Goal: Task Accomplishment & Management: Use online tool/utility

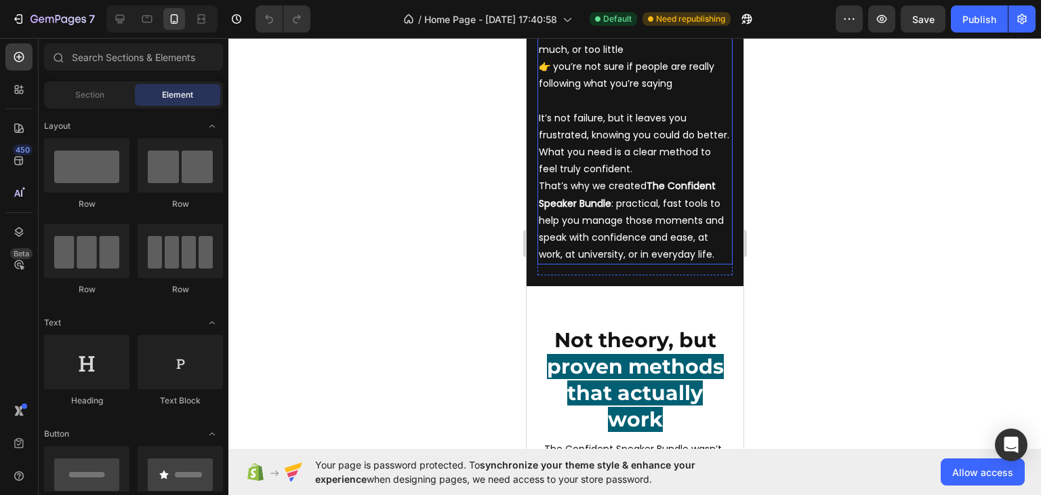
scroll to position [881, 0]
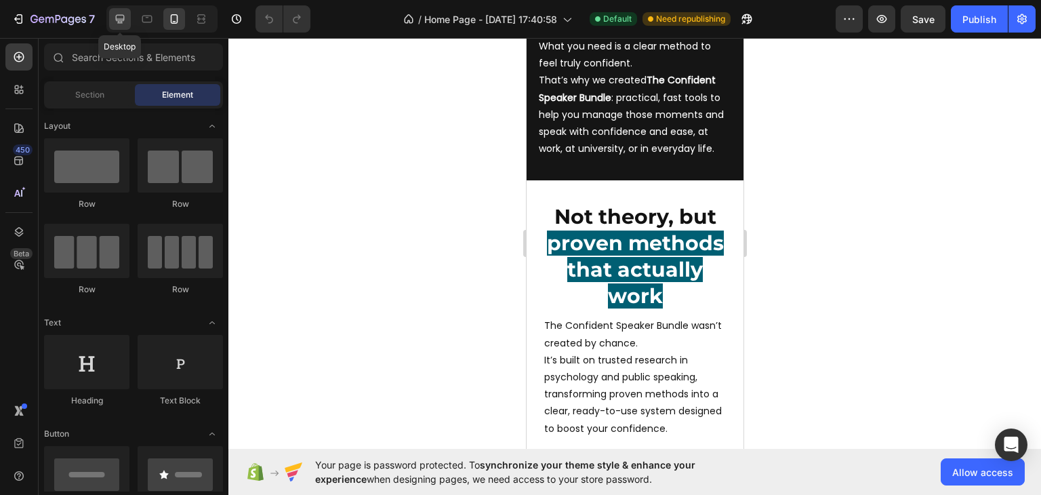
click at [125, 17] on icon at bounding box center [120, 19] width 14 height 14
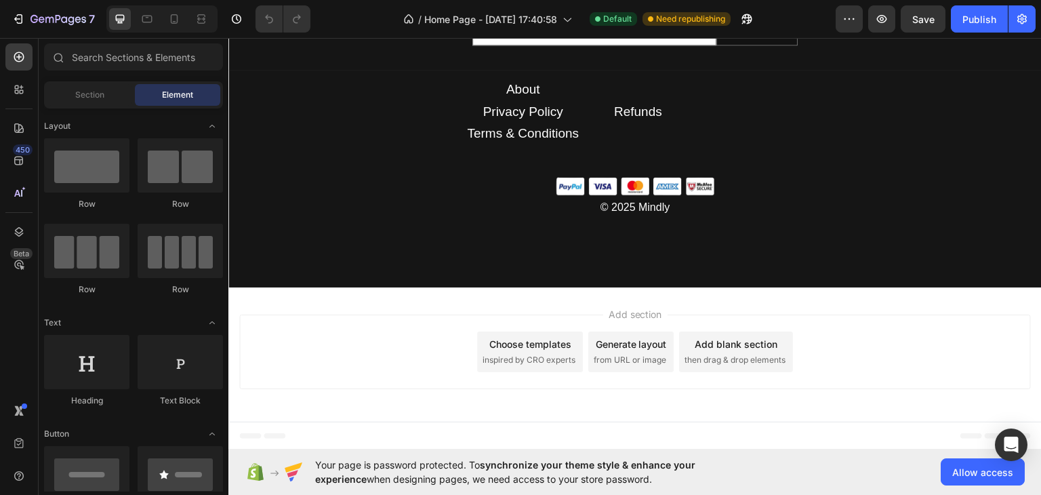
scroll to position [7249, 0]
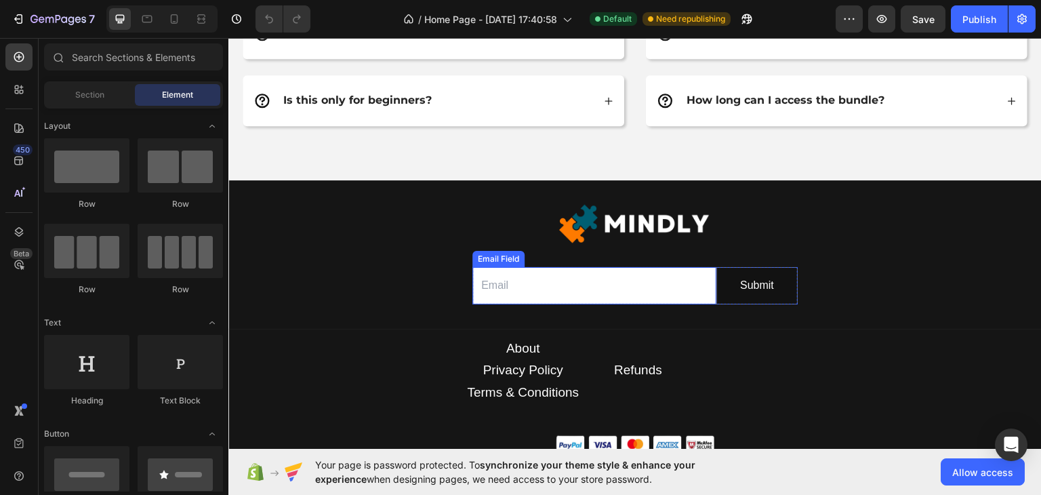
click at [508, 283] on input "email" at bounding box center [594, 284] width 244 height 37
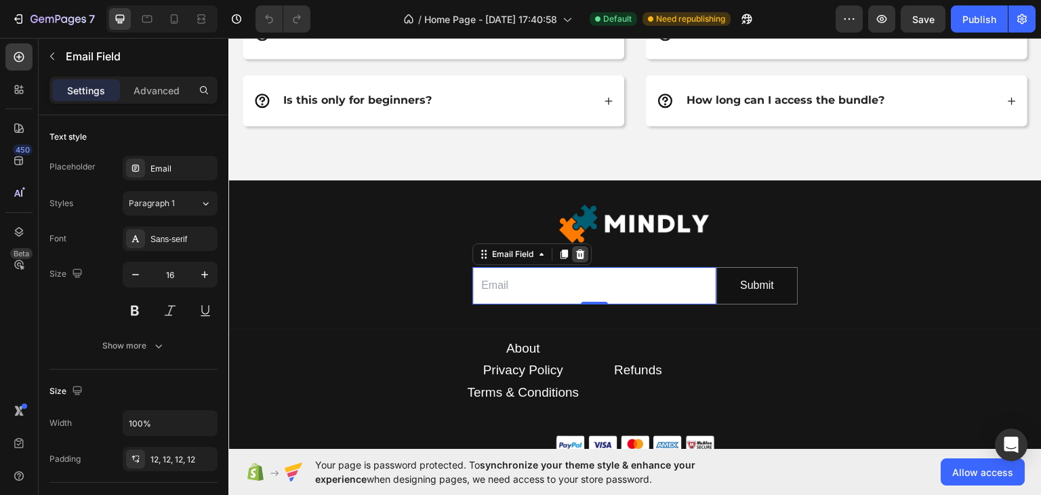
click at [576, 249] on icon at bounding box center [580, 253] width 9 height 9
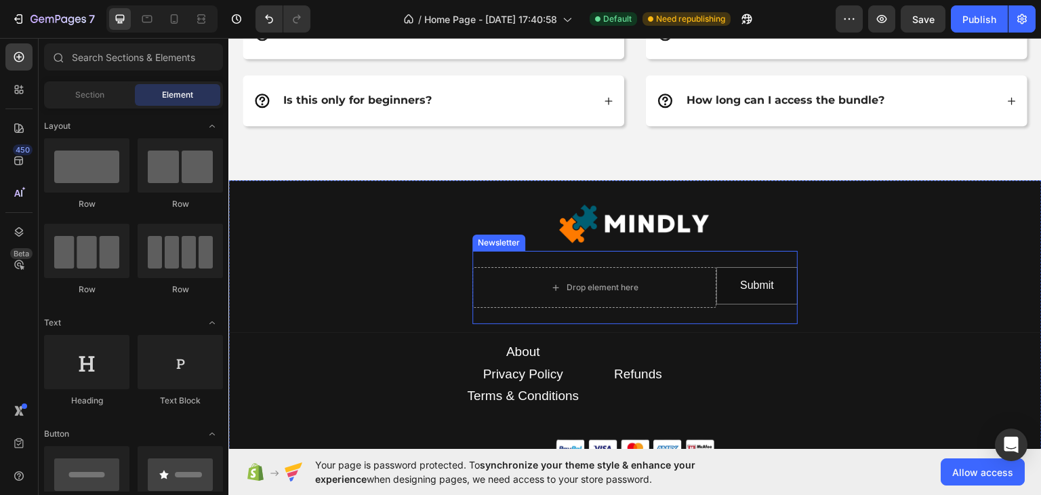
click at [695, 253] on div "Drop element here Submit Submit Button Row Newsletter" at bounding box center [634, 286] width 325 height 73
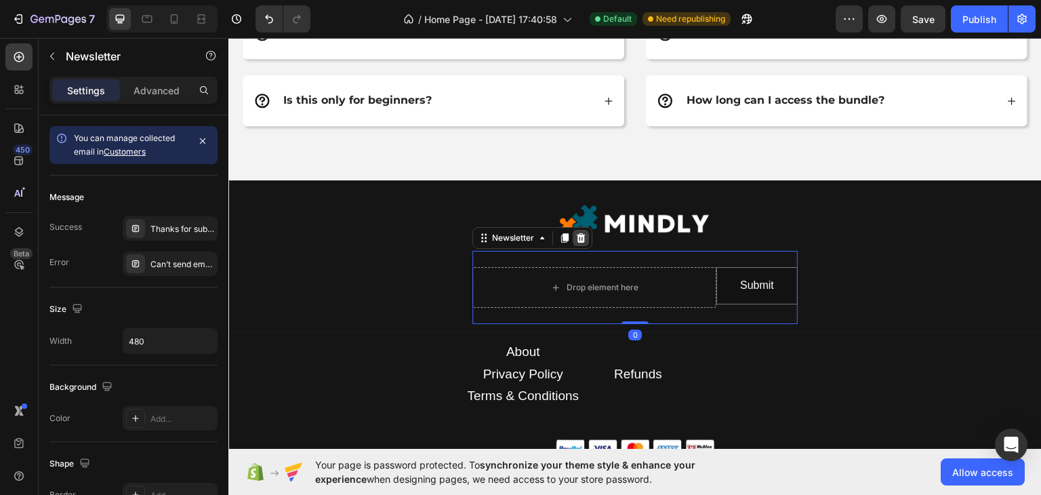
click at [577, 234] on icon at bounding box center [581, 236] width 9 height 9
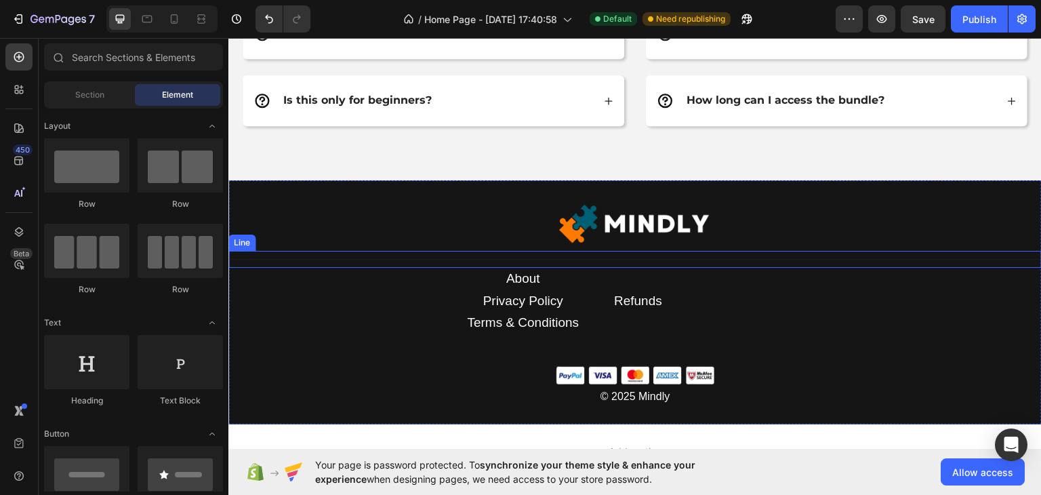
click at [718, 253] on div "Title Line" at bounding box center [634, 258] width 813 height 17
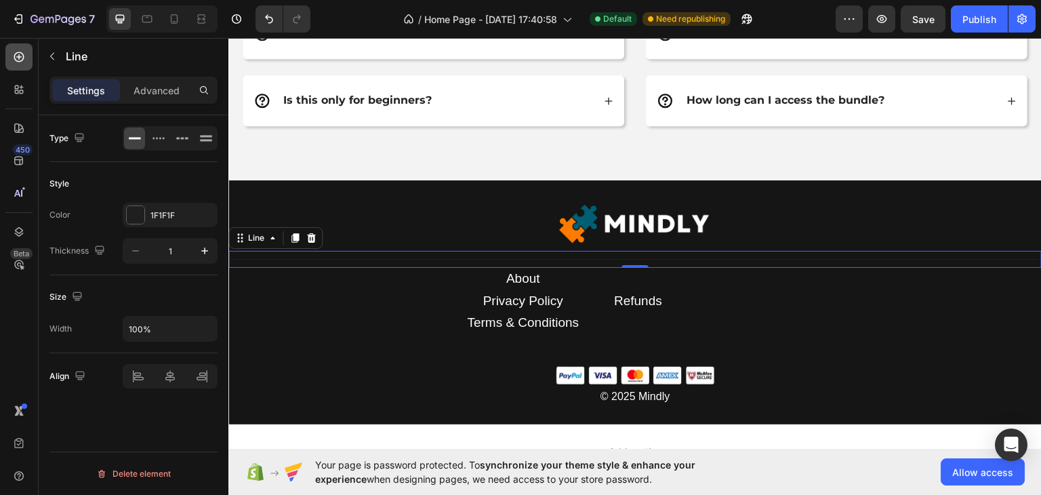
click at [28, 51] on div at bounding box center [18, 56] width 27 height 27
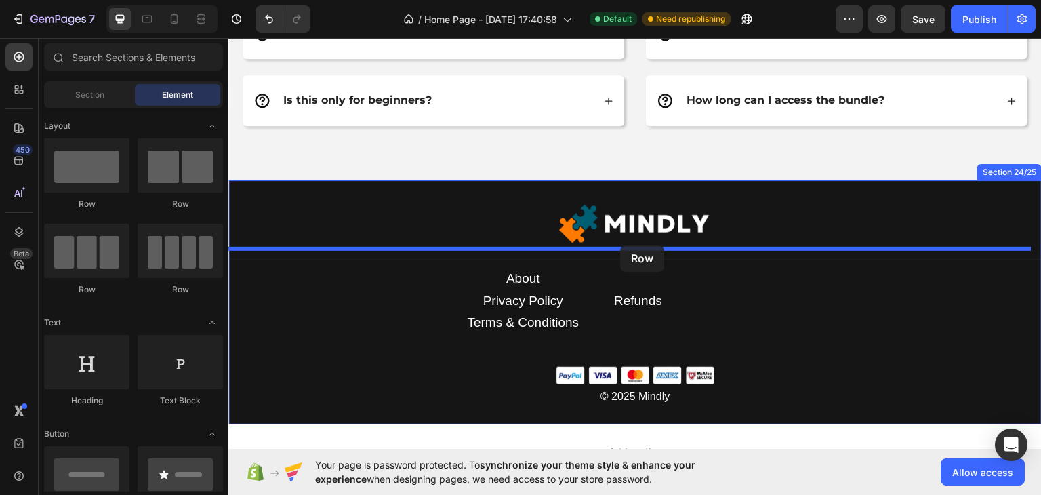
drag, startPoint x: 342, startPoint y: 207, endPoint x: 620, endPoint y: 245, distance: 280.4
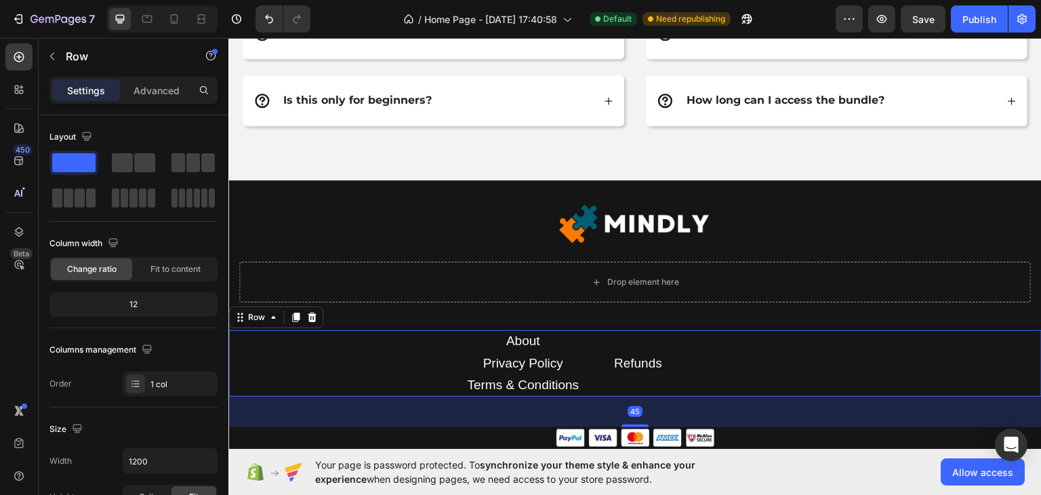
click at [766, 342] on div "About Text block Privacy Policy Text block Terms & Conditions Text block Refund…" at bounding box center [634, 362] width 813 height 66
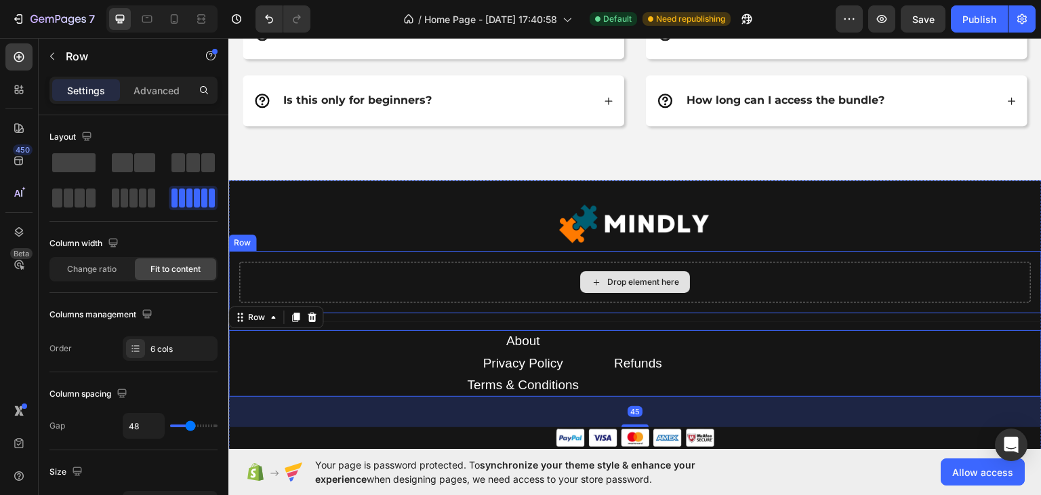
click at [747, 286] on div "Drop element here" at bounding box center [634, 281] width 791 height 41
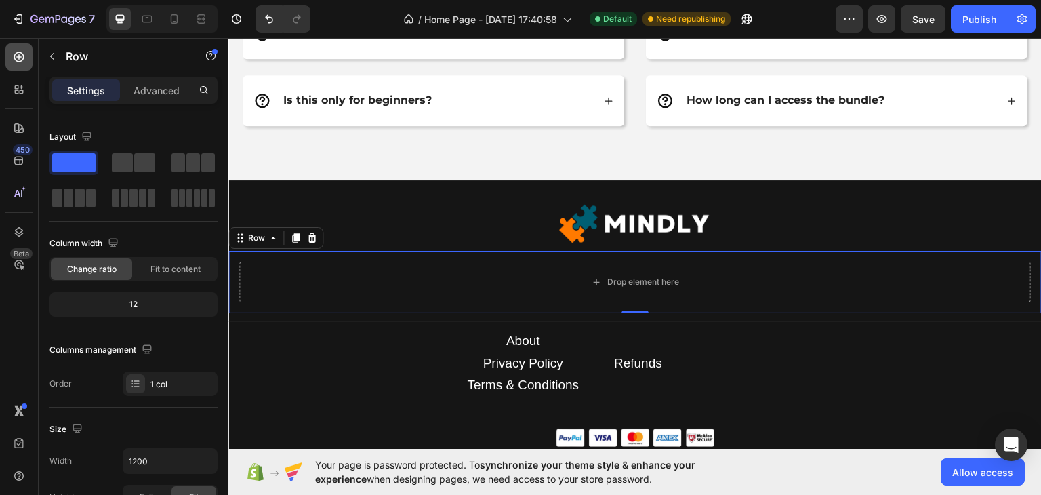
click at [19, 56] on icon at bounding box center [18, 56] width 5 height 5
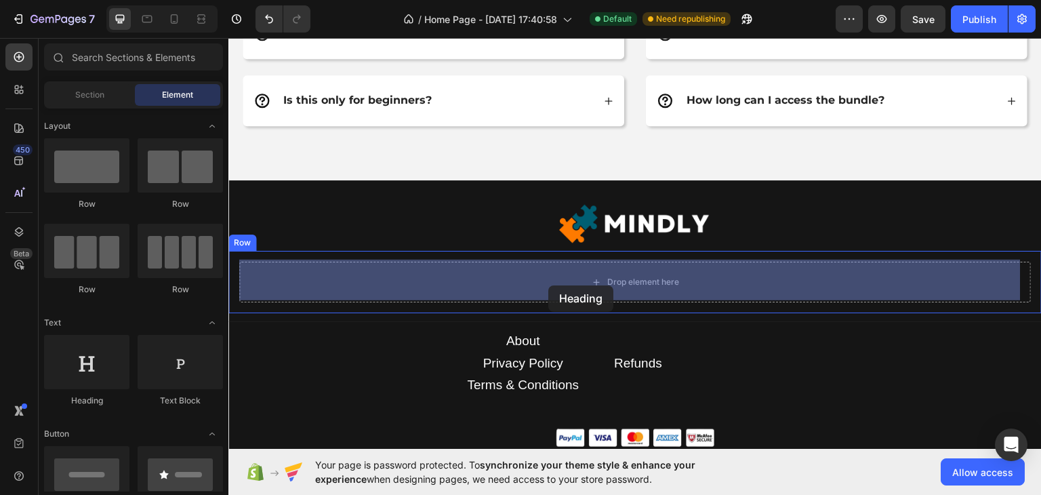
drag, startPoint x: 320, startPoint y: 415, endPoint x: 556, endPoint y: 281, distance: 271.0
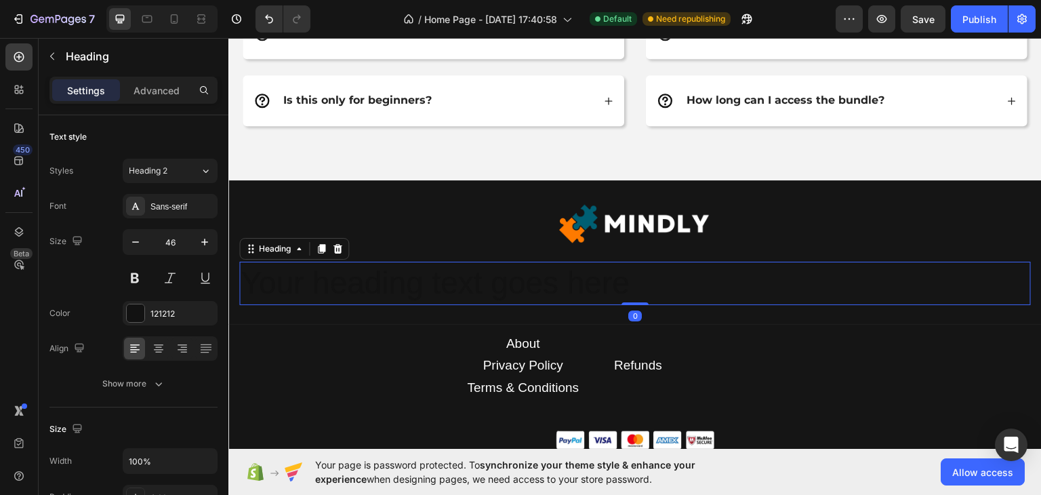
click at [527, 283] on h2 "Your heading text goes here" at bounding box center [634, 282] width 791 height 43
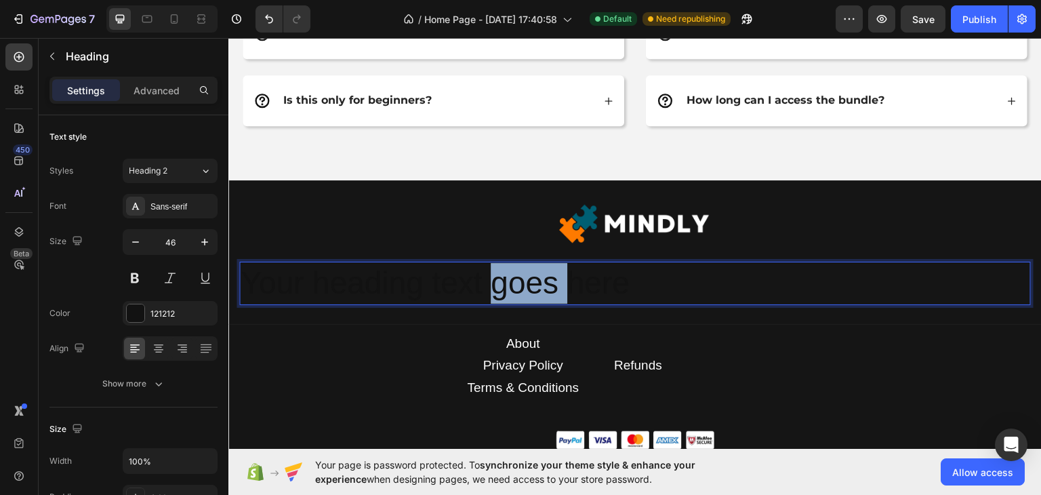
click at [527, 283] on p "Your heading text goes here" at bounding box center [635, 282] width 789 height 41
click at [271, 280] on p "Your heading text goes here" at bounding box center [635, 282] width 789 height 41
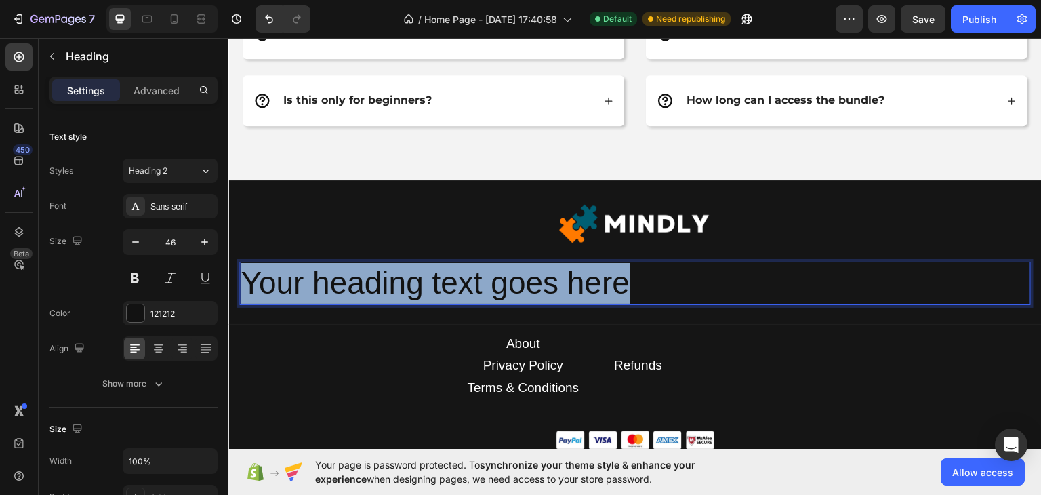
drag, startPoint x: 271, startPoint y: 280, endPoint x: 571, endPoint y: 274, distance: 299.6
click at [571, 274] on p "Your heading text goes here" at bounding box center [635, 282] width 789 height 41
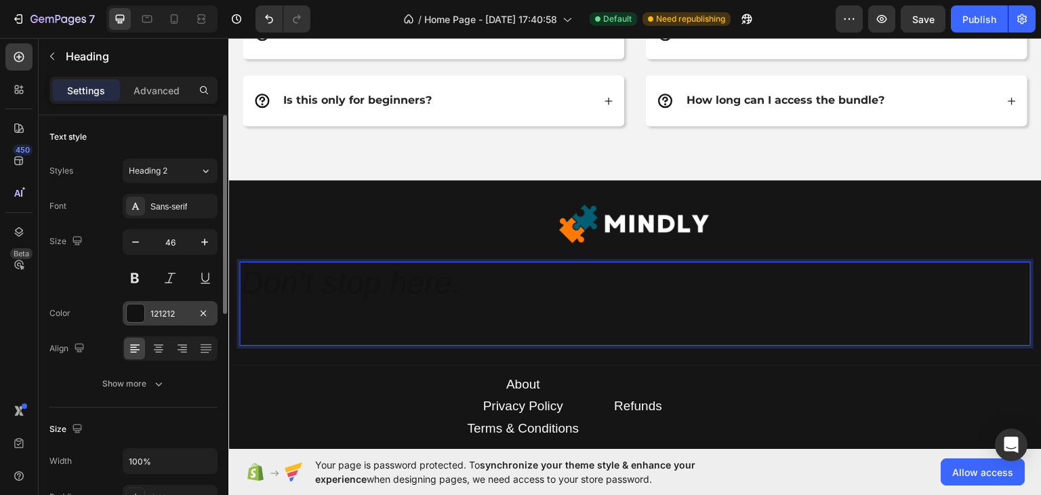
click at [152, 310] on div "121212" at bounding box center [169, 314] width 39 height 12
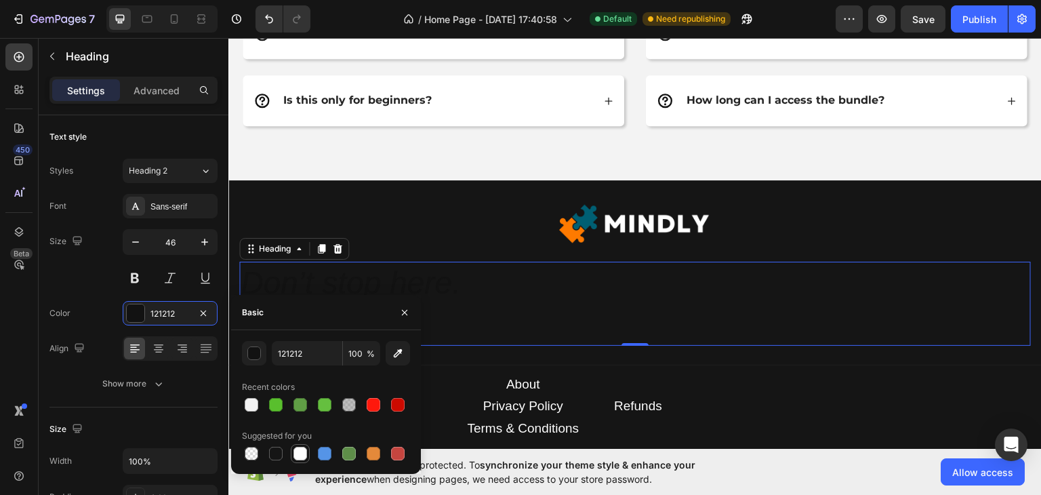
click at [300, 450] on div at bounding box center [300, 454] width 14 height 14
type input "FFFFFF"
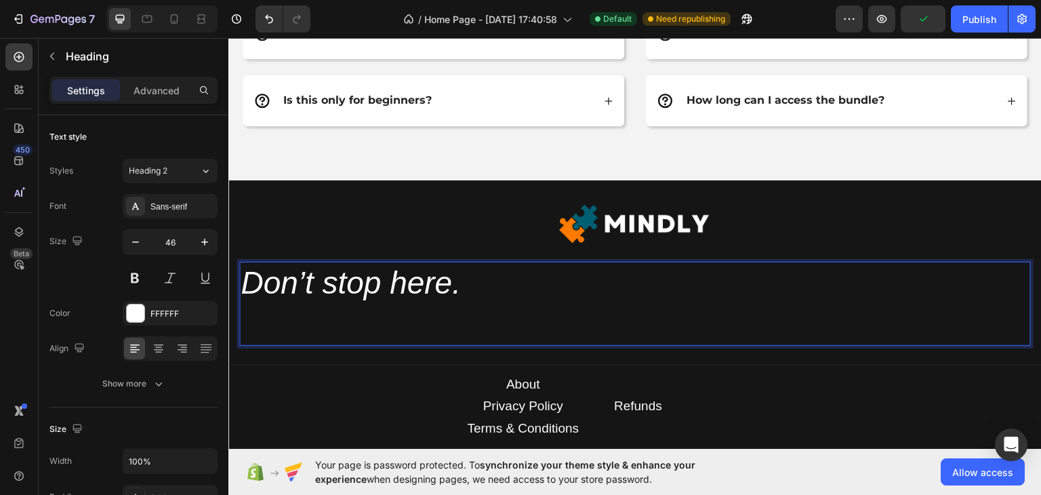
click at [451, 327] on p "Don’t stop here." at bounding box center [635, 302] width 789 height 81
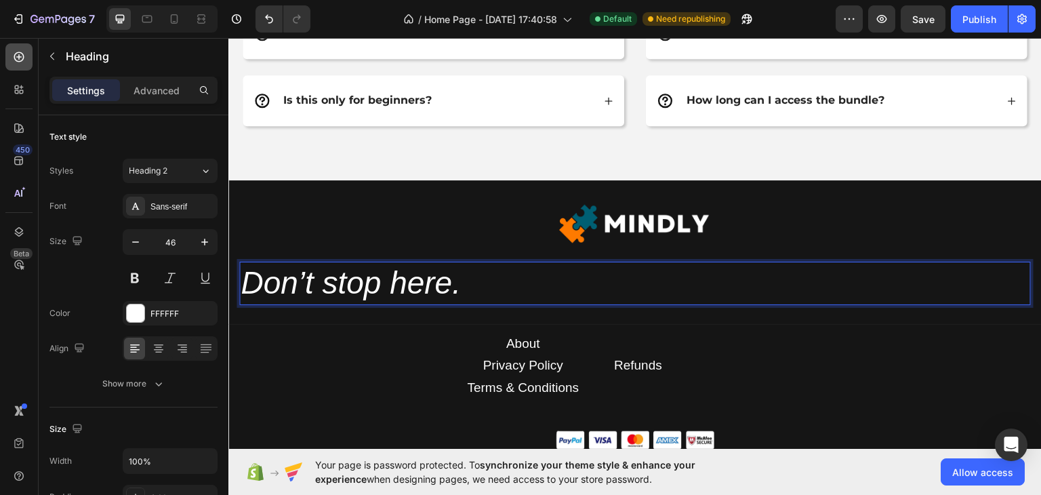
click at [20, 55] on icon at bounding box center [19, 57] width 14 height 14
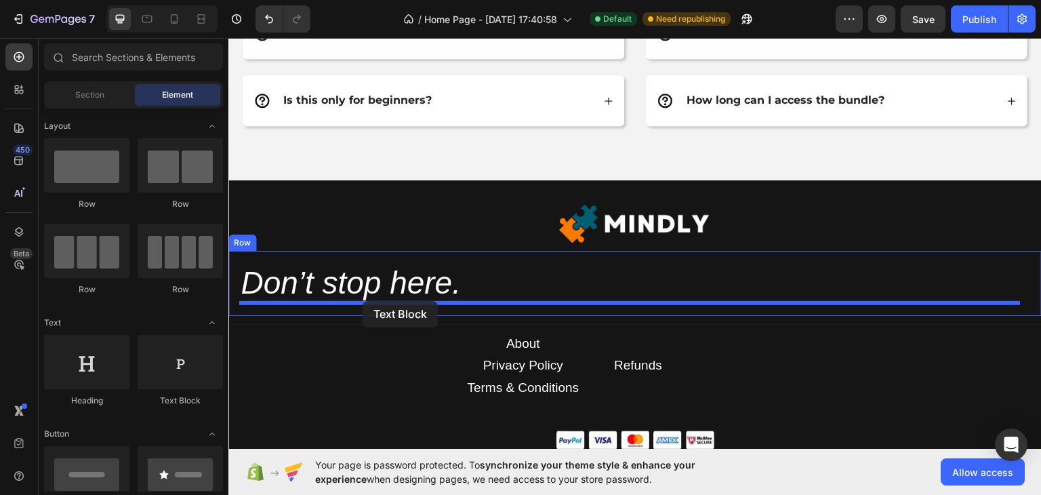
drag, startPoint x: 405, startPoint y: 401, endPoint x: 363, endPoint y: 300, distance: 109.4
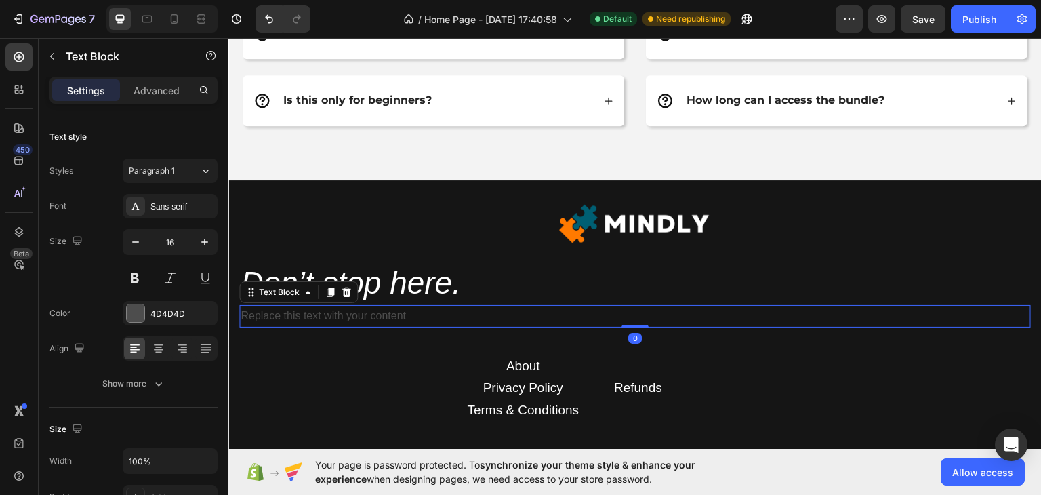
click at [402, 313] on div "Replace this text with your content" at bounding box center [634, 315] width 791 height 22
click at [402, 313] on p "Replace this text with your content" at bounding box center [635, 316] width 789 height 20
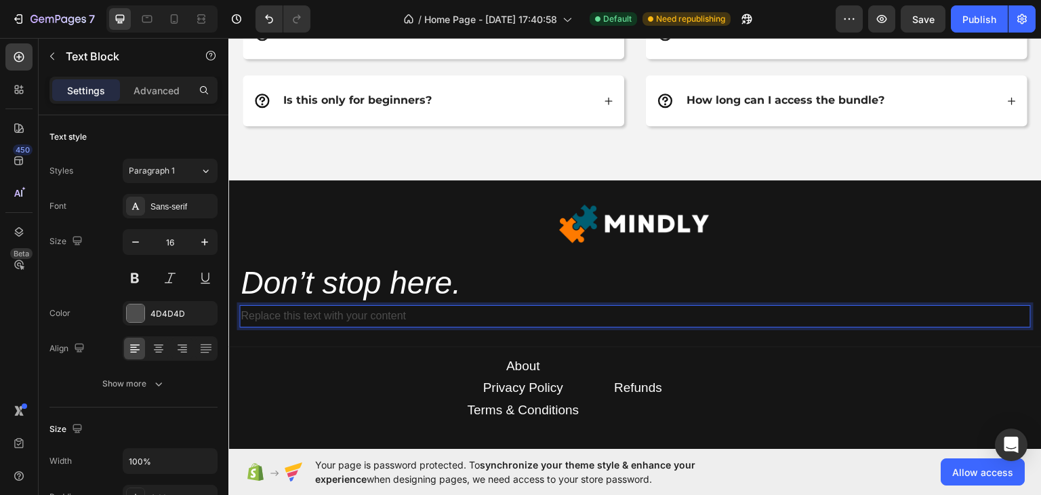
click at [264, 313] on p "Replace this text with your content" at bounding box center [635, 316] width 789 height 20
drag, startPoint x: 264, startPoint y: 313, endPoint x: 400, endPoint y: 302, distance: 136.0
click at [400, 304] on div "Replace this text with your content" at bounding box center [634, 315] width 791 height 22
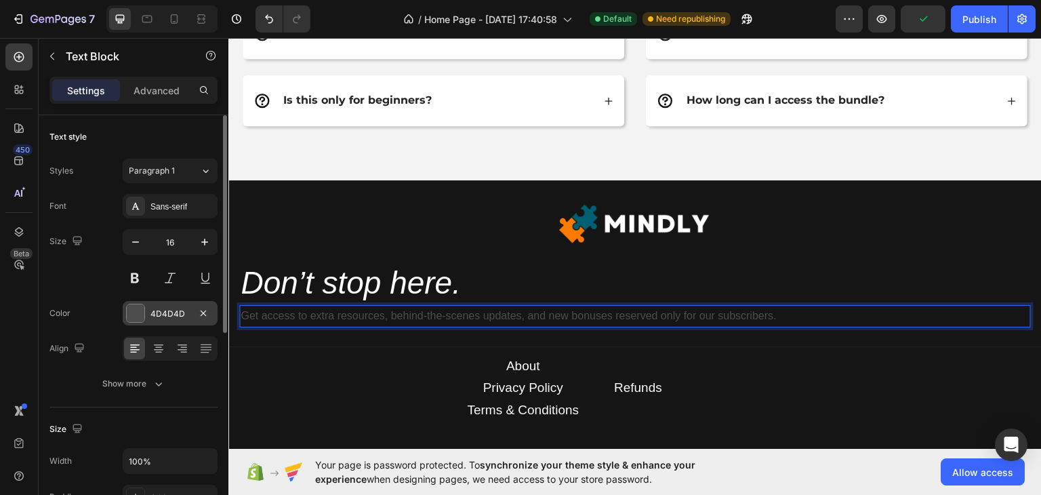
click at [157, 308] on div "4D4D4D" at bounding box center [169, 314] width 39 height 12
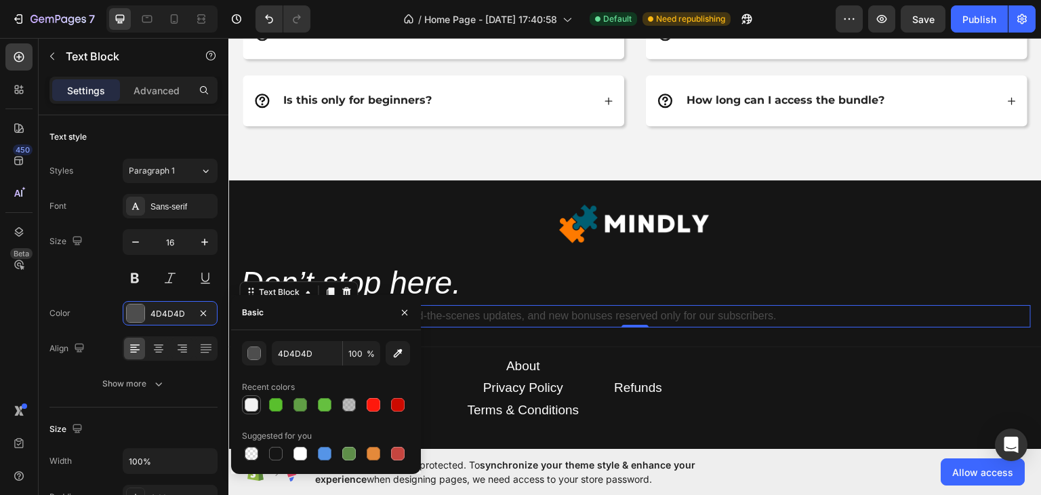
click at [249, 405] on div at bounding box center [252, 405] width 14 height 14
type input "F3F3F3"
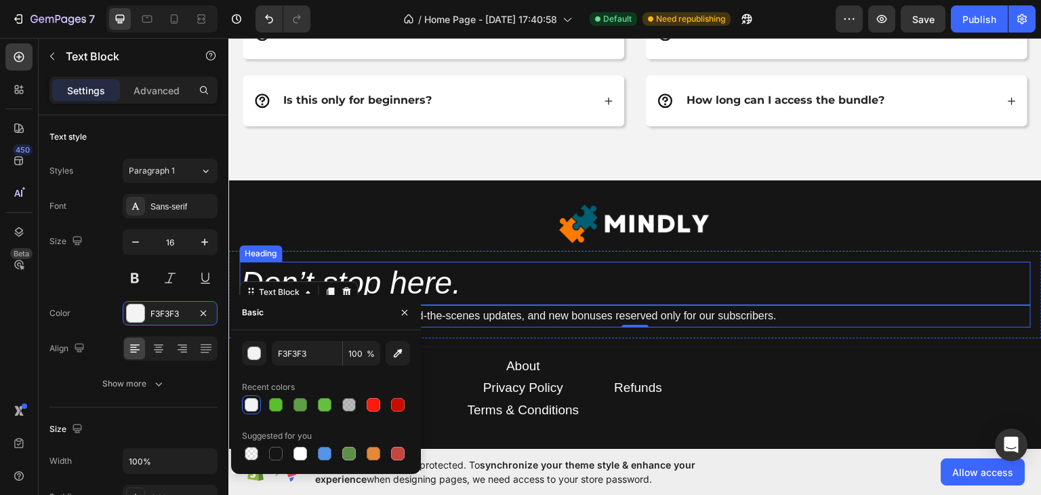
click at [459, 280] on icon "Don’t stop here." at bounding box center [351, 281] width 220 height 35
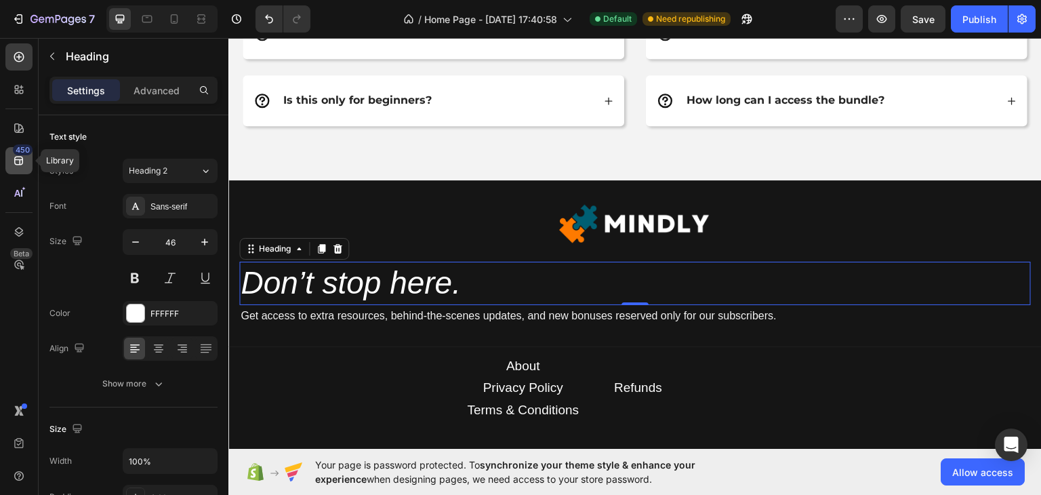
click at [26, 159] on div "450" at bounding box center [18, 160] width 27 height 27
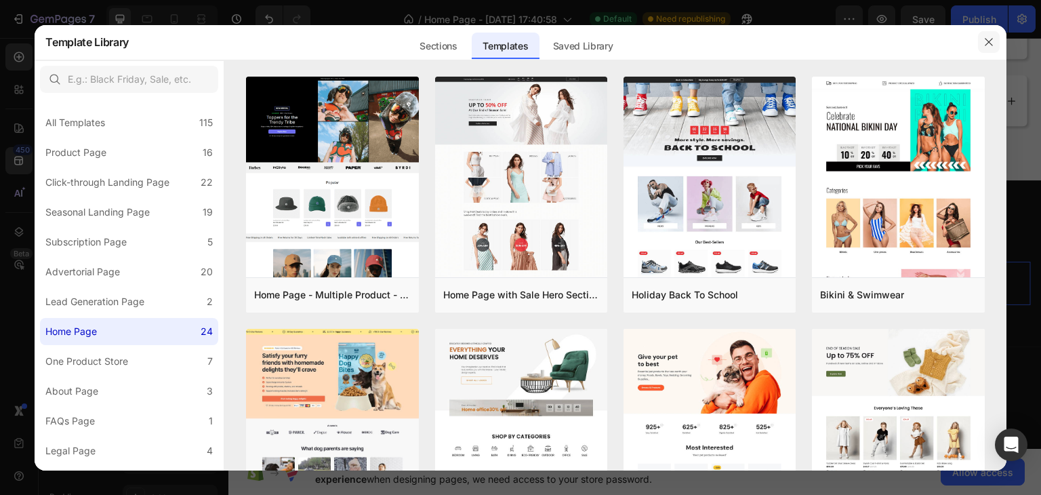
click at [991, 35] on button "button" at bounding box center [989, 42] width 22 height 22
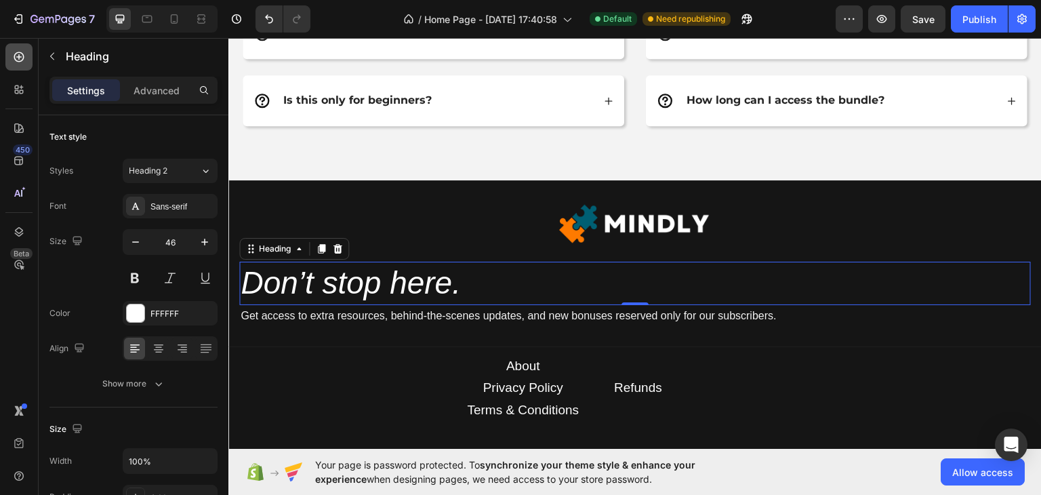
click at [18, 60] on icon at bounding box center [19, 57] width 10 height 10
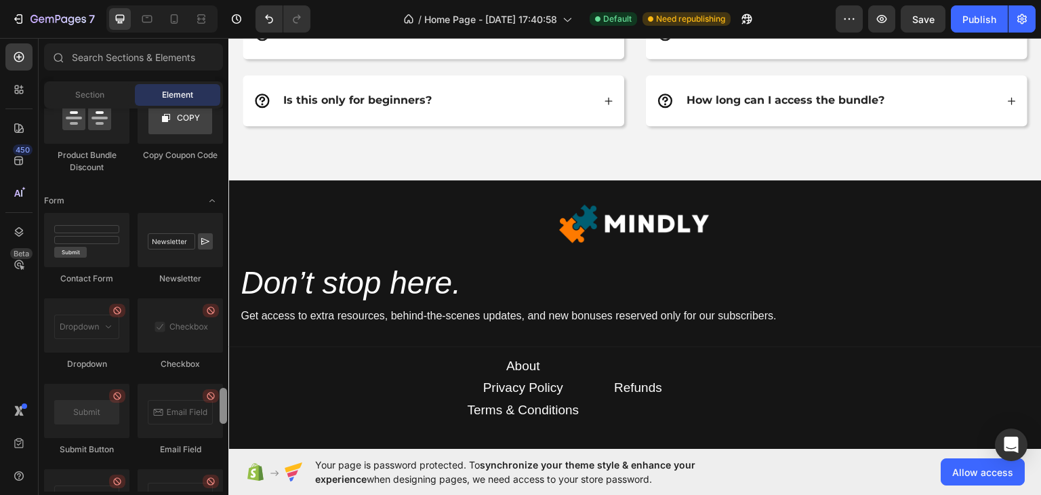
scroll to position [3015, 0]
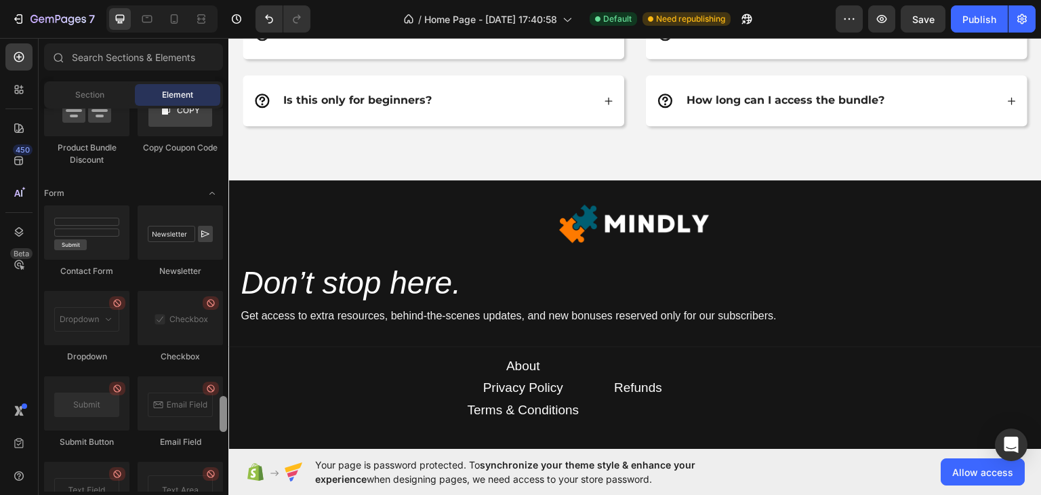
drag, startPoint x: 222, startPoint y: 174, endPoint x: 222, endPoint y: 417, distance: 242.6
click at [222, 417] on div at bounding box center [223, 414] width 7 height 36
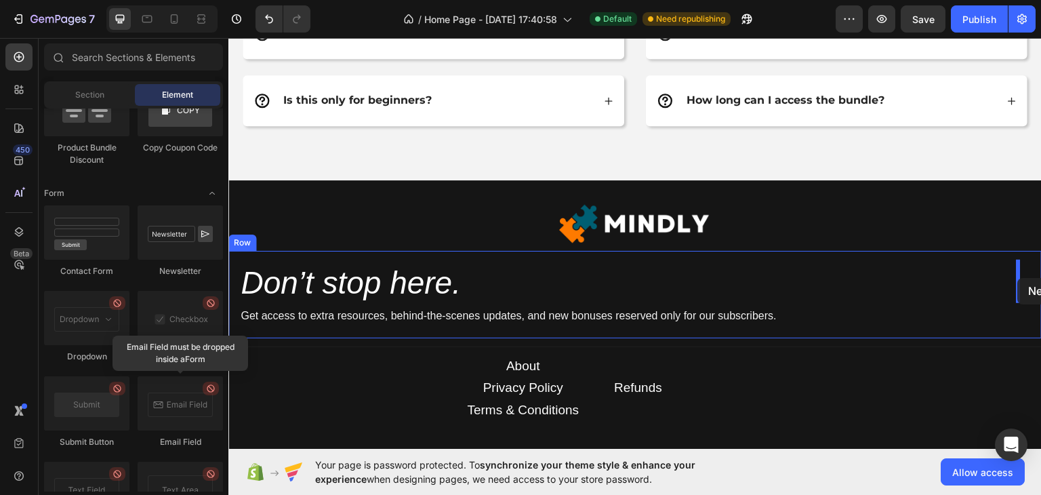
drag, startPoint x: 388, startPoint y: 276, endPoint x: 1018, endPoint y: 277, distance: 629.5
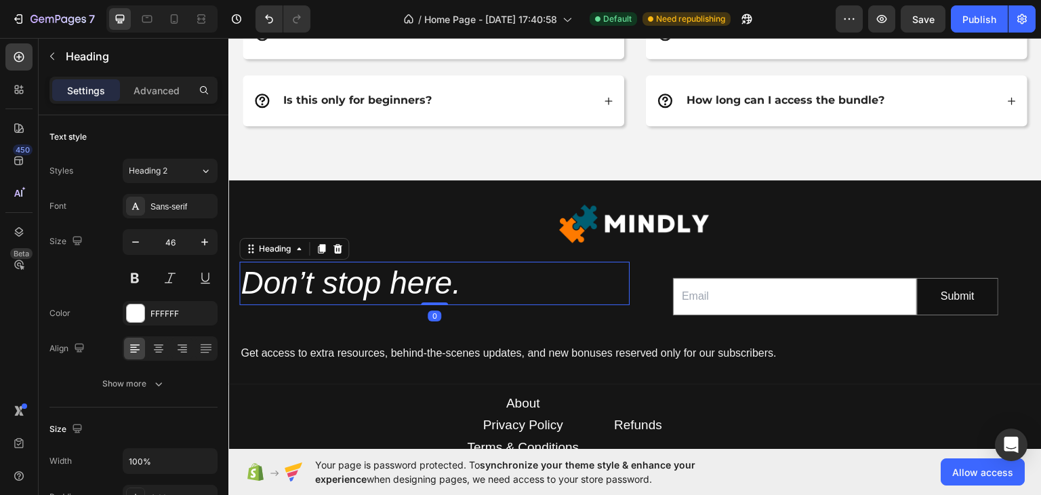
click at [619, 291] on h2 "Don’t stop here." at bounding box center [434, 282] width 390 height 43
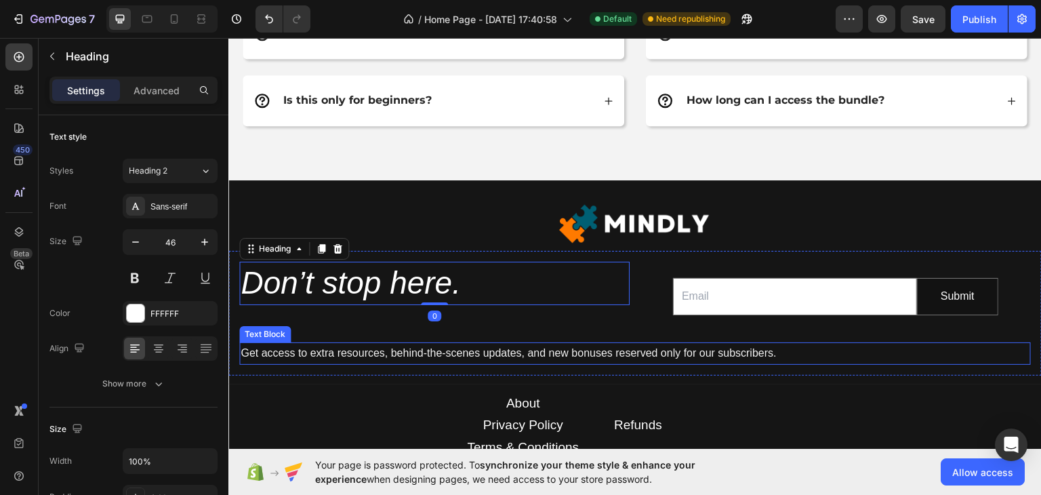
click at [680, 354] on p "Get access to extra resources, behind-the-scenes updates, and new bonuses reser…" at bounding box center [635, 353] width 789 height 20
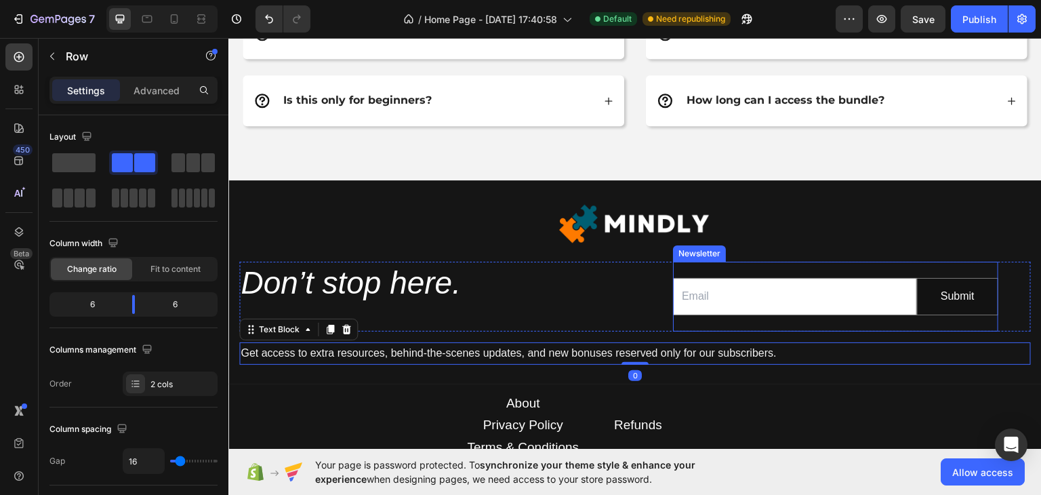
click at [644, 303] on div "Email Field Submit Submit Button Row Newsletter" at bounding box center [835, 296] width 390 height 70
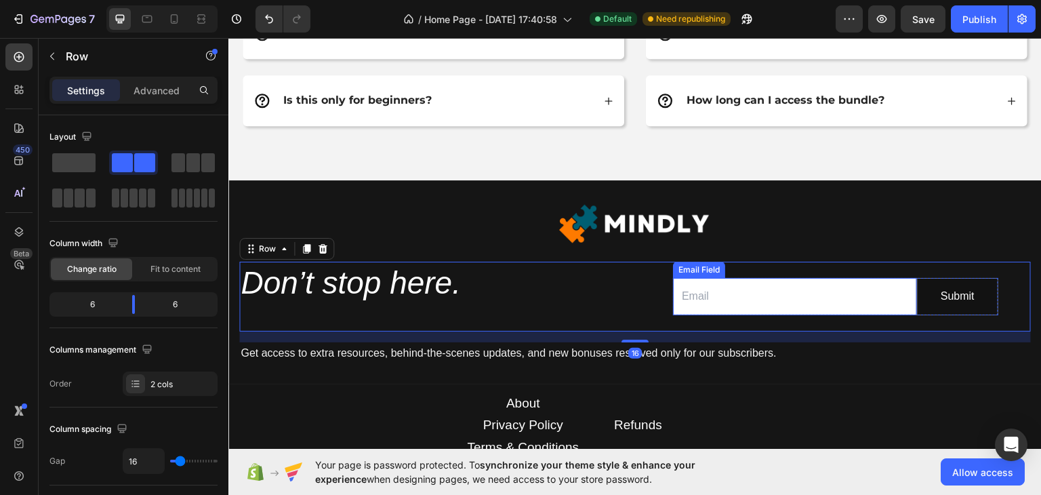
click at [747, 304] on input "email" at bounding box center [795, 295] width 244 height 37
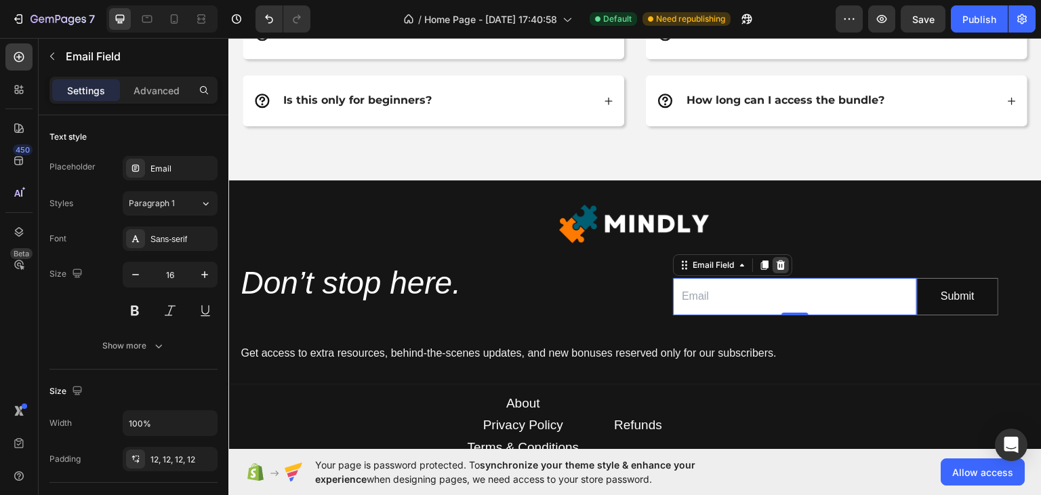
click at [777, 261] on icon at bounding box center [781, 264] width 9 height 9
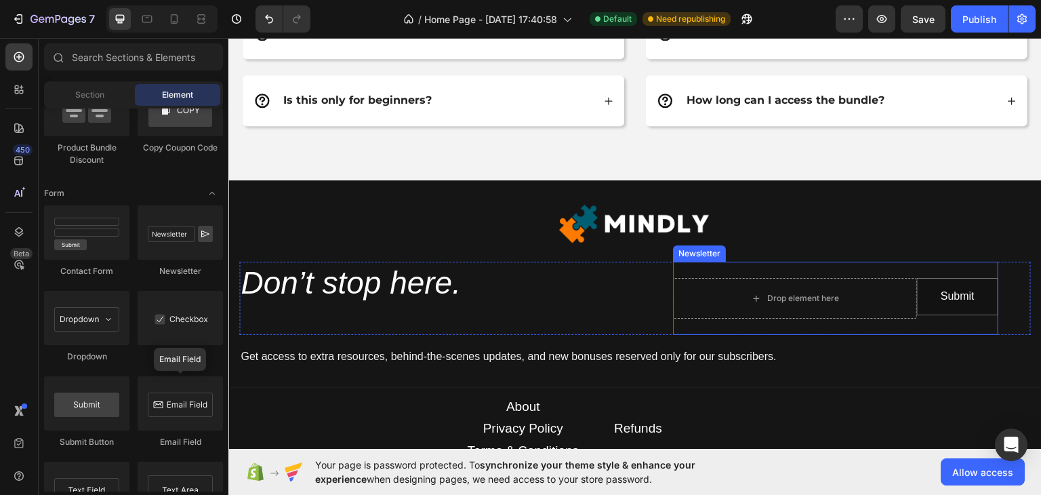
click at [846, 321] on div "Drop element here Submit Submit Button Row Newsletter" at bounding box center [835, 297] width 325 height 73
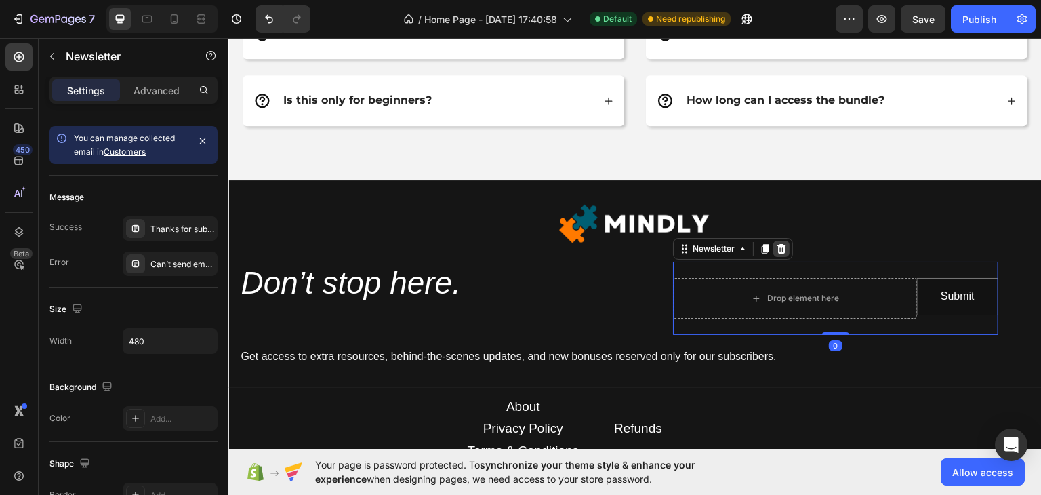
click at [779, 248] on div at bounding box center [781, 248] width 16 height 16
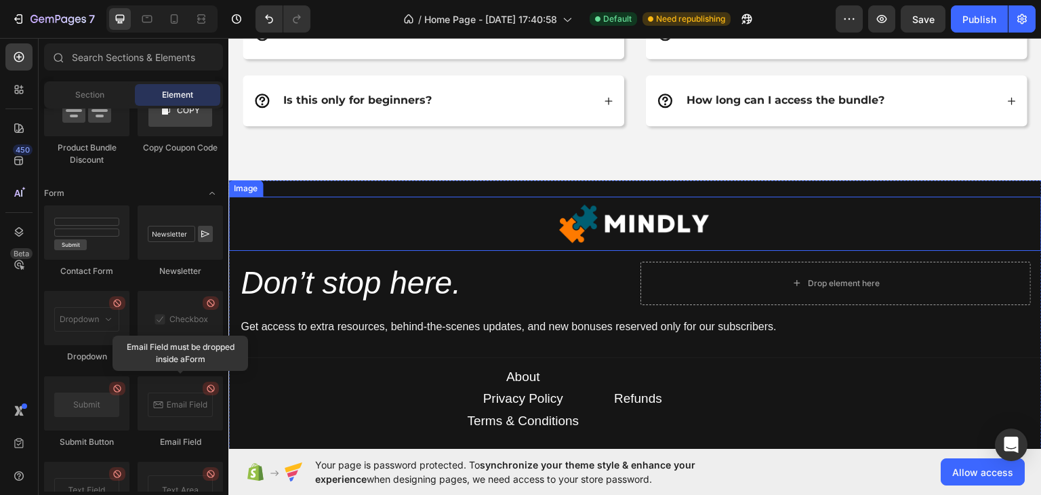
click at [571, 246] on img at bounding box center [635, 223] width 163 height 54
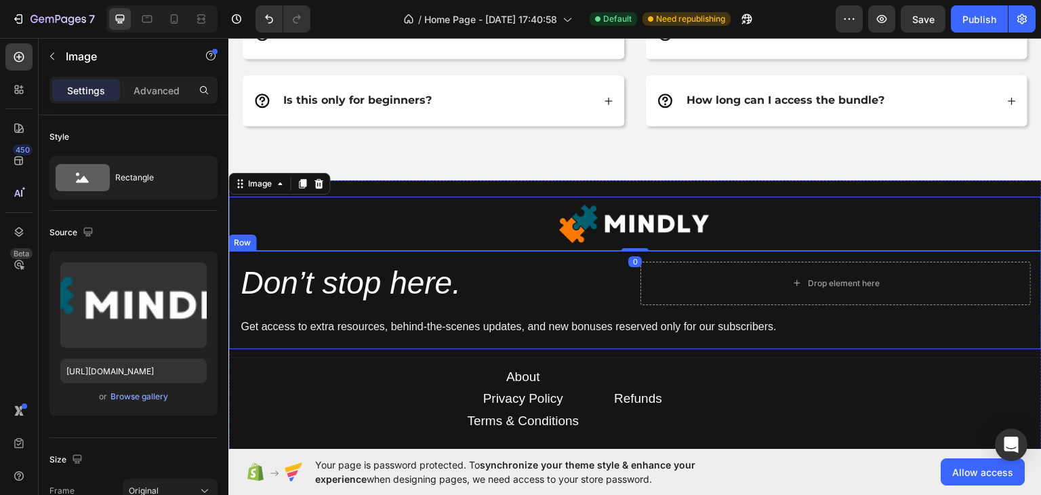
click at [570, 253] on div "Don’t stop here. Heading Drop element here Row Get access to extra resources, b…" at bounding box center [634, 299] width 813 height 98
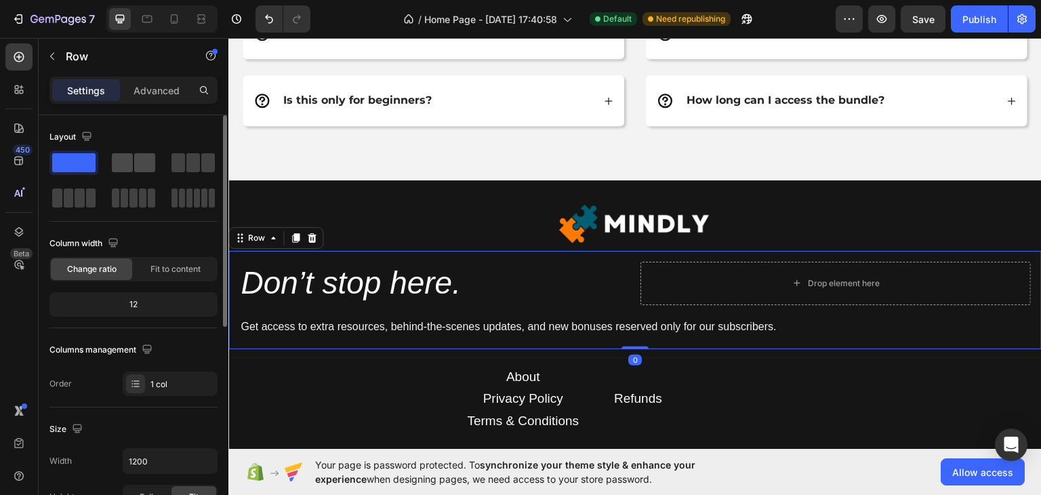
click at [129, 154] on span at bounding box center [122, 162] width 21 height 19
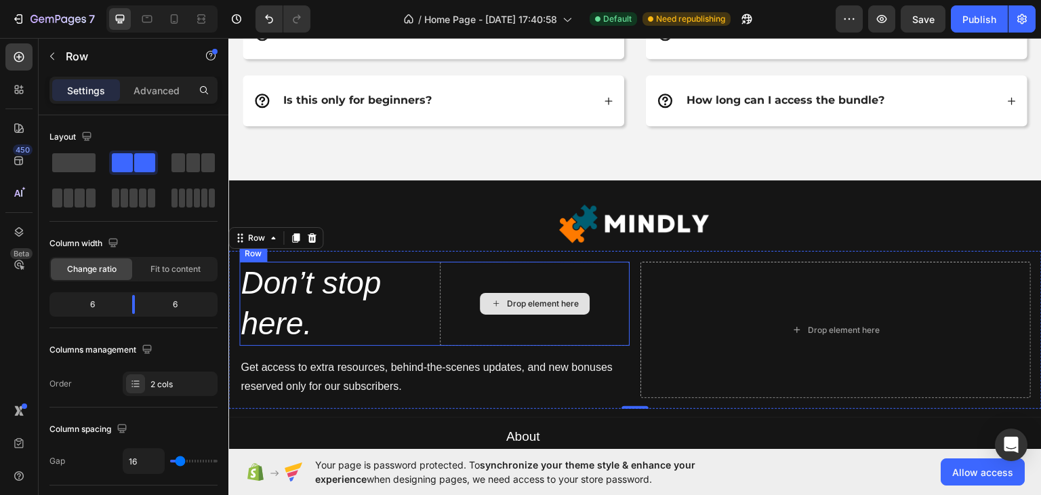
click at [472, 290] on div "Drop element here" at bounding box center [535, 303] width 190 height 84
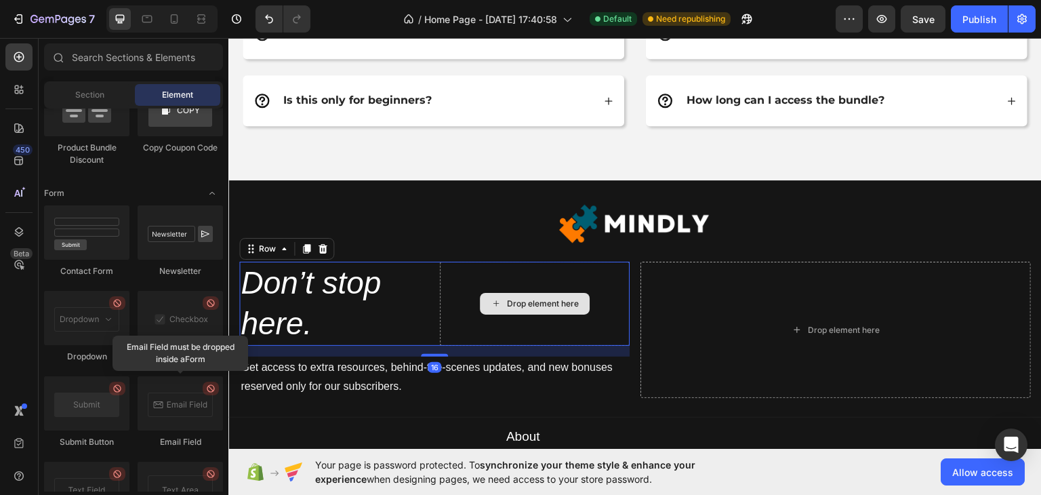
click at [507, 297] on div "Drop element here" at bounding box center [543, 302] width 72 height 11
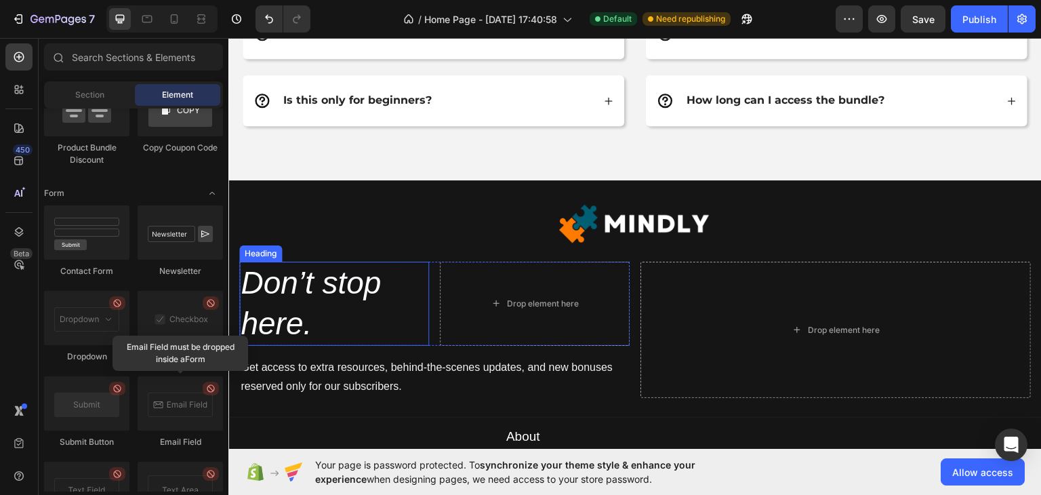
click at [363, 299] on h2 "Don’t stop here." at bounding box center [334, 303] width 190 height 84
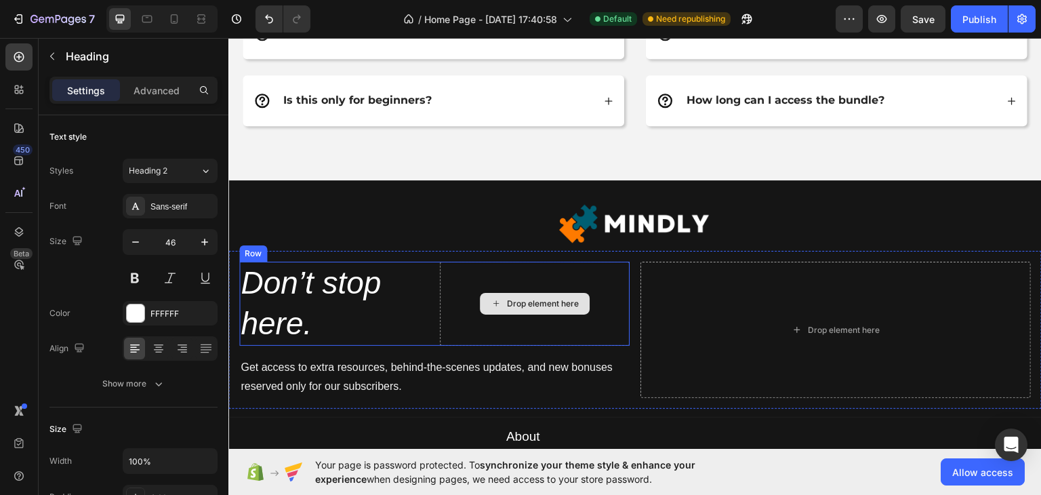
click at [480, 295] on div "Drop element here" at bounding box center [535, 303] width 110 height 22
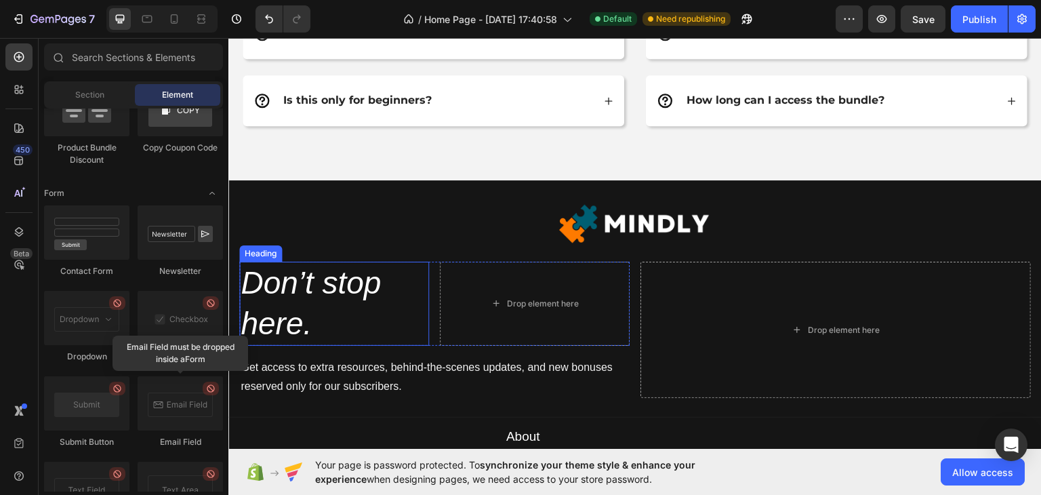
drag, startPoint x: 396, startPoint y: 281, endPoint x: 382, endPoint y: 281, distance: 14.2
click at [396, 281] on h2 "Don’t stop here." at bounding box center [334, 303] width 190 height 84
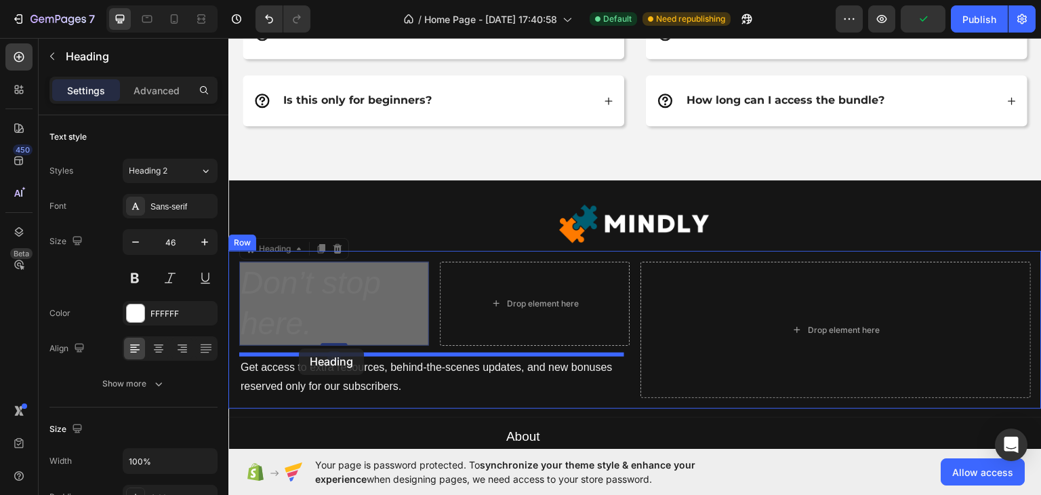
drag, startPoint x: 249, startPoint y: 245, endPoint x: 299, endPoint y: 348, distance: 114.3
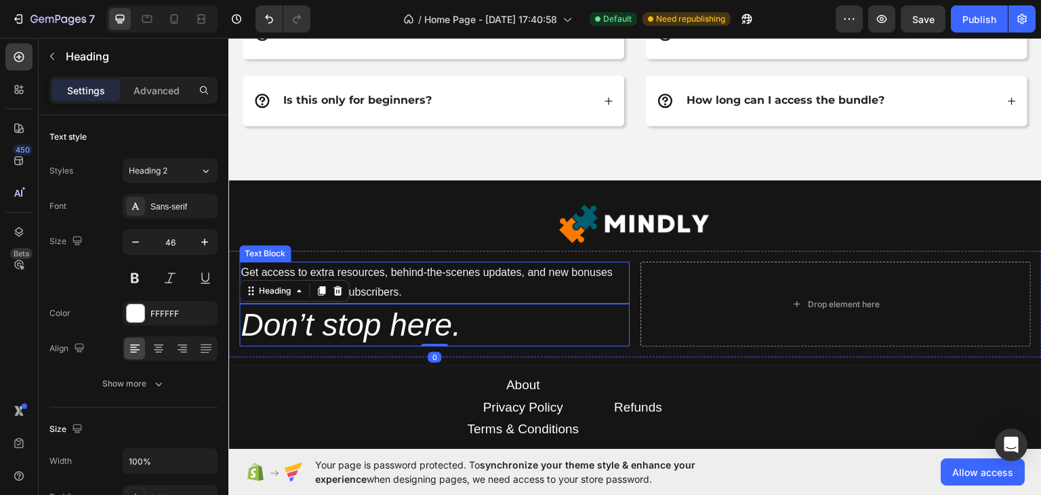
click at [442, 269] on p "Get access to extra resources, behind-the-scenes updates, and new bonuses reser…" at bounding box center [435, 281] width 388 height 39
click at [397, 321] on icon "Don’t stop here." at bounding box center [351, 323] width 220 height 35
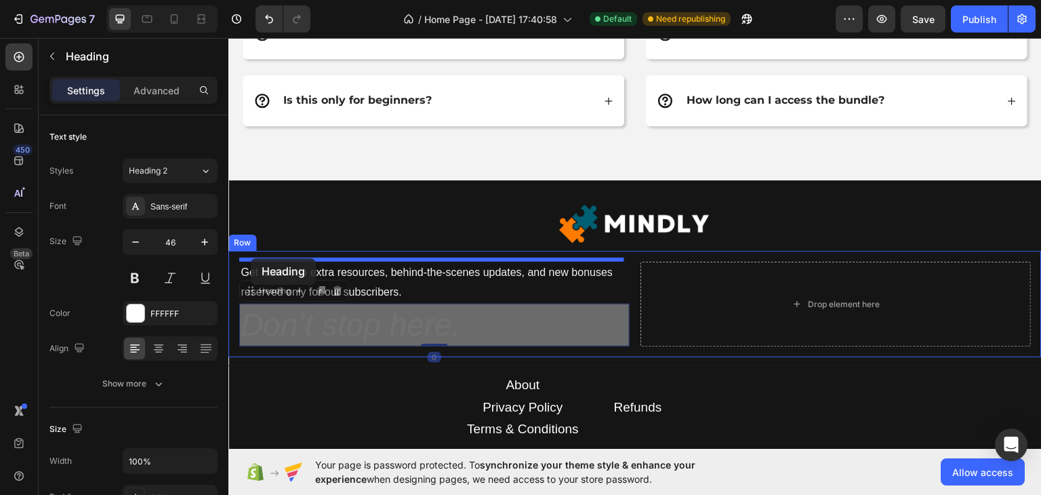
drag, startPoint x: 253, startPoint y: 287, endPoint x: 251, endPoint y: 257, distance: 29.9
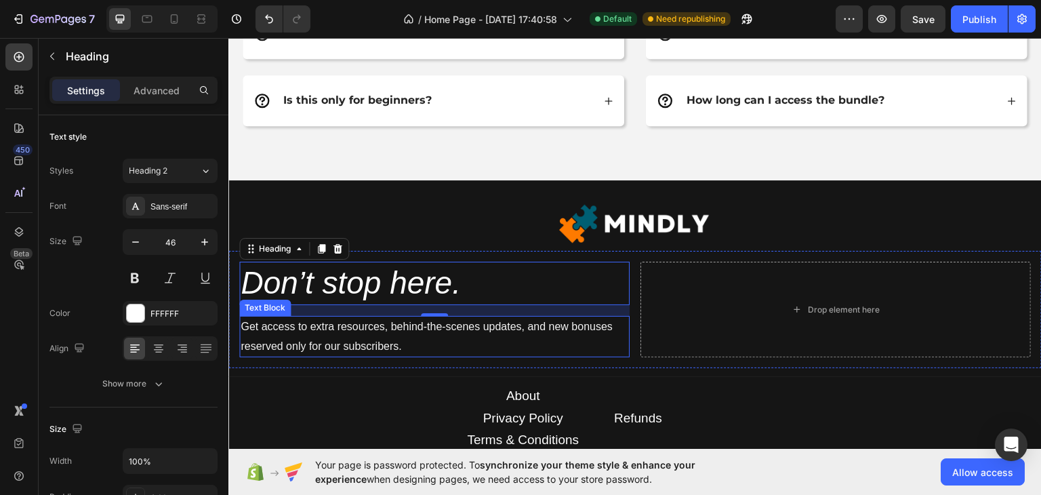
click at [416, 328] on p "Get access to extra resources, behind-the-scenes updates, and new bonuses reser…" at bounding box center [435, 335] width 388 height 39
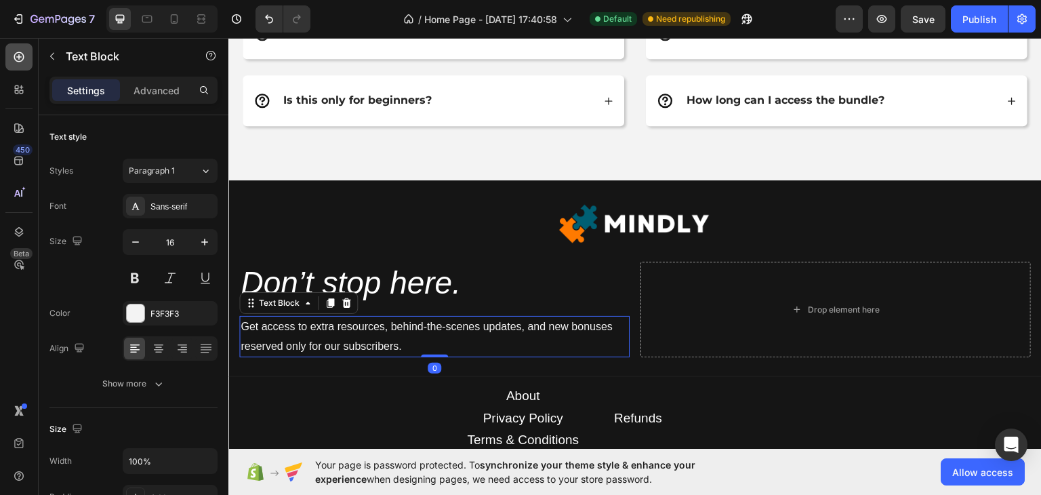
click at [16, 58] on icon at bounding box center [19, 57] width 14 height 14
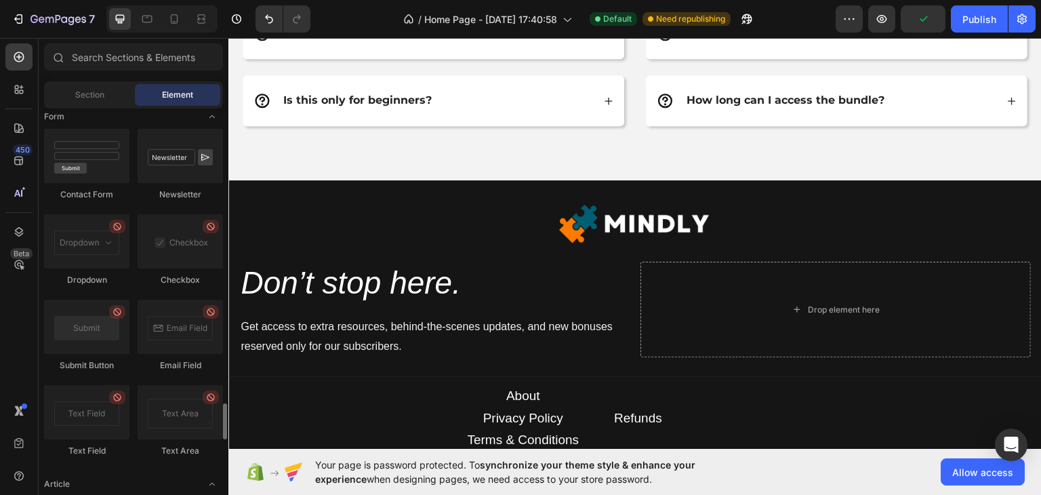
scroll to position [2956, 0]
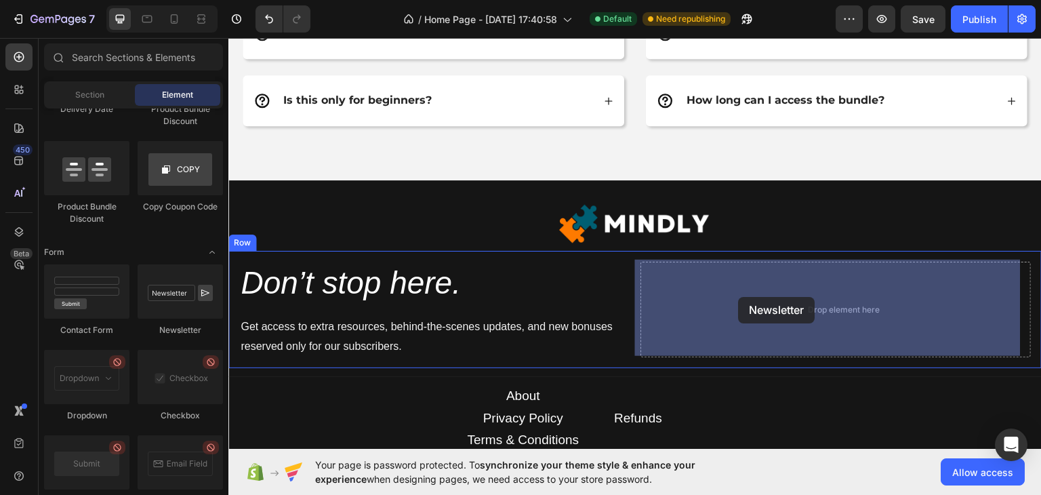
drag, startPoint x: 403, startPoint y: 342, endPoint x: 739, endPoint y: 296, distance: 339.2
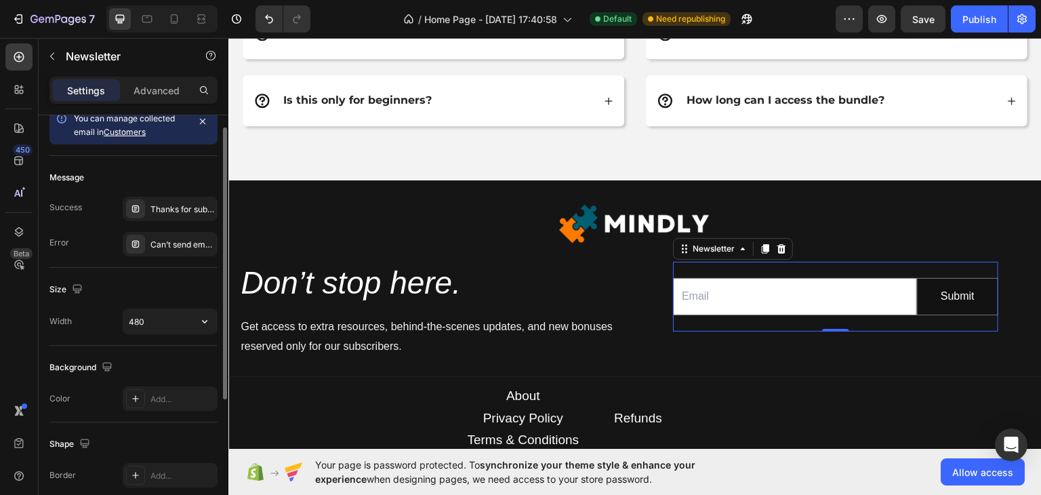
scroll to position [0, 0]
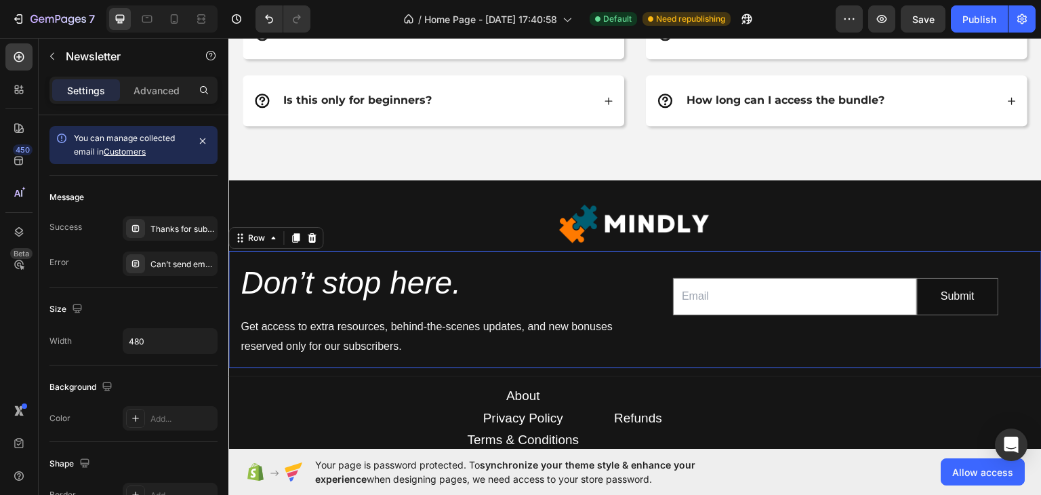
click at [646, 272] on div "Email Field Submit Submit Button Row Newsletter" at bounding box center [835, 309] width 390 height 96
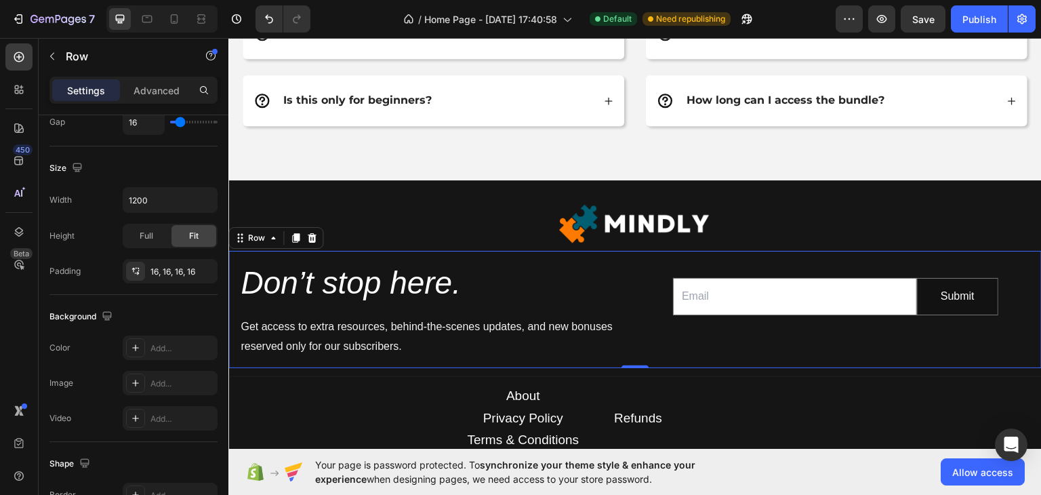
scroll to position [561, 0]
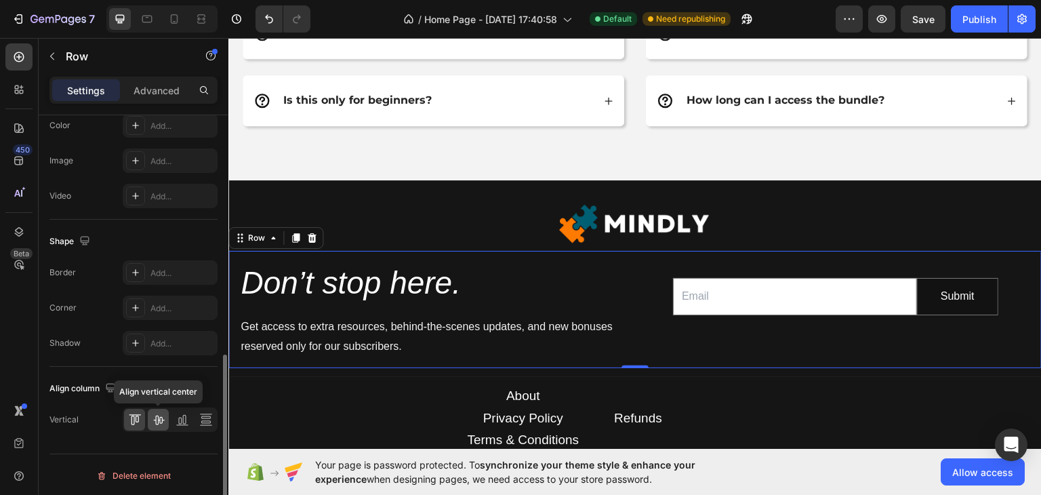
click at [152, 417] on icon at bounding box center [159, 420] width 14 height 14
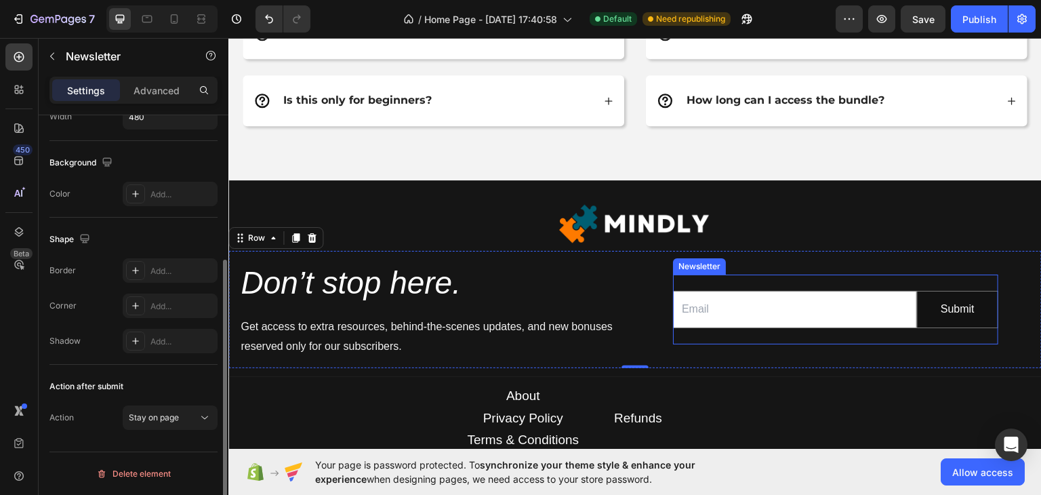
click at [773, 274] on div "Email Field Submit Submit Button Row Newsletter" at bounding box center [835, 309] width 325 height 70
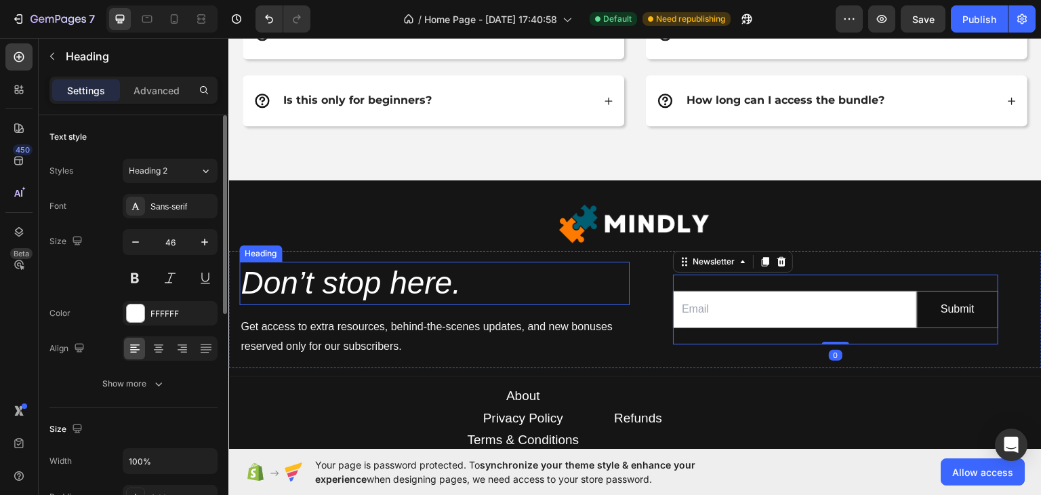
click at [587, 276] on h2 "Don’t stop here." at bounding box center [434, 282] width 390 height 43
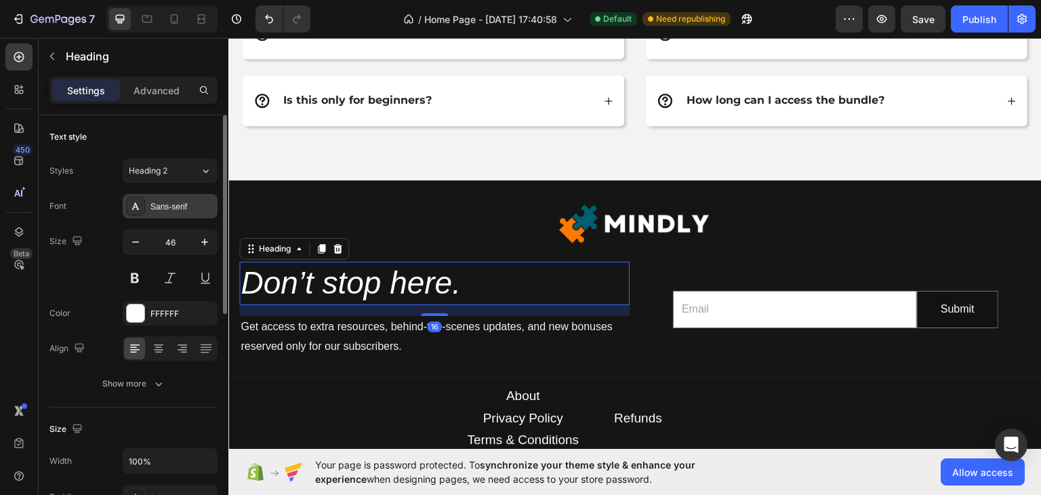
click at [179, 209] on div "Sans-serif" at bounding box center [182, 207] width 64 height 12
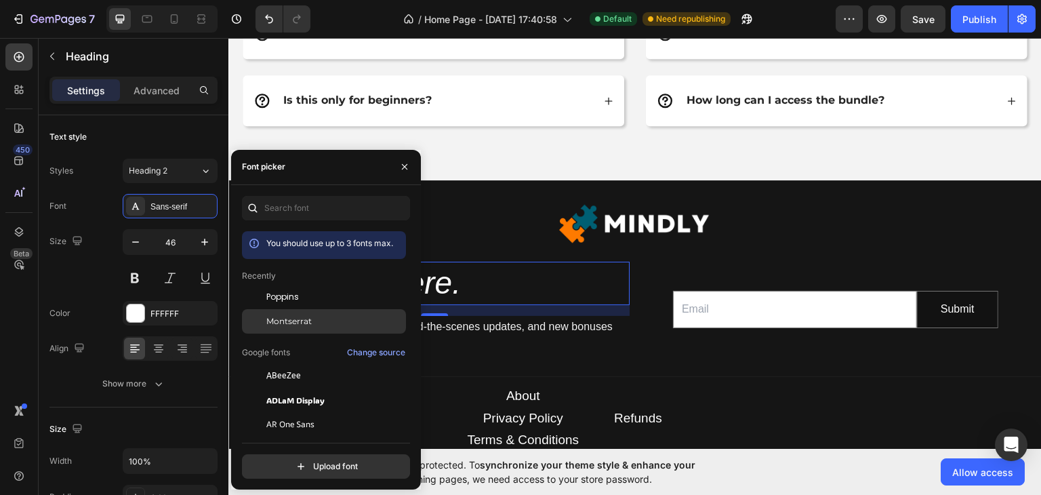
click at [301, 323] on span "Montserrat" at bounding box center [288, 321] width 45 height 12
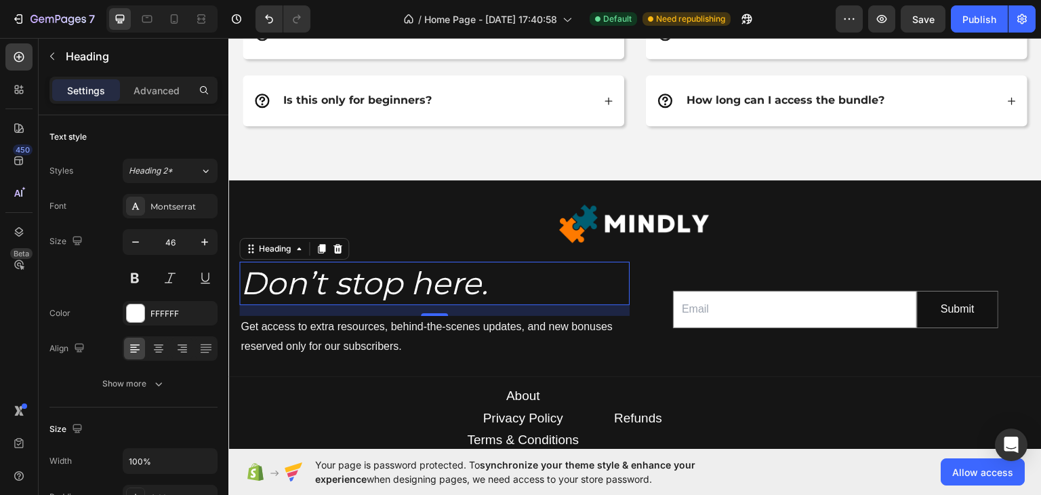
click at [528, 261] on h2 "Don’t stop here." at bounding box center [434, 282] width 390 height 43
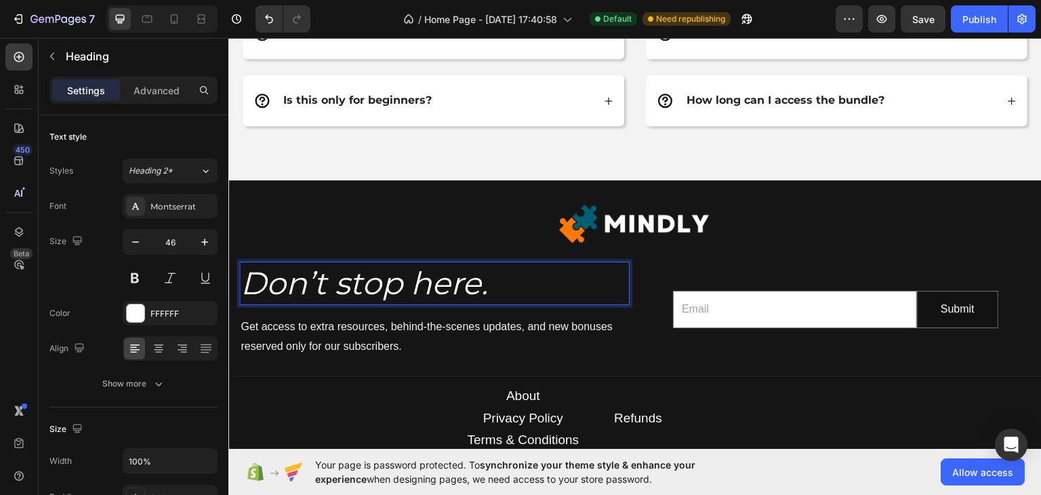
click at [301, 275] on icon "Don’t stop here." at bounding box center [364, 282] width 247 height 39
drag, startPoint x: 301, startPoint y: 275, endPoint x: 485, endPoint y: 276, distance: 184.3
click at [485, 276] on icon "Don’t stop here." at bounding box center [364, 282] width 247 height 39
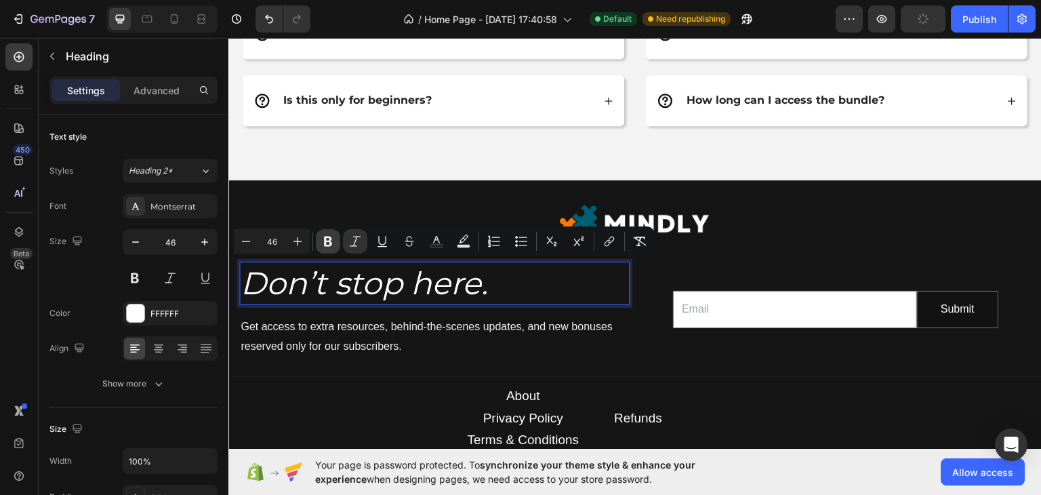
click at [320, 239] on button "Bold" at bounding box center [328, 241] width 24 height 24
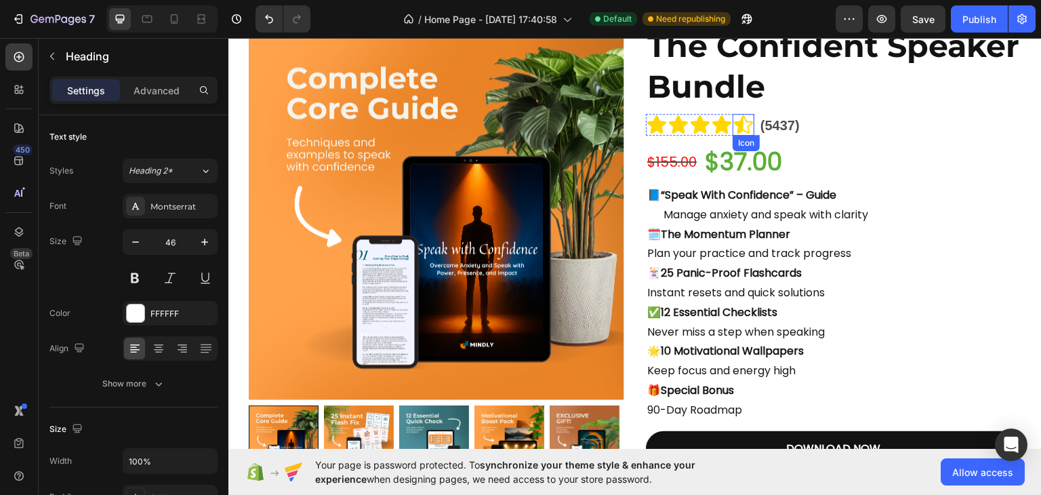
scroll to position [6029, 0]
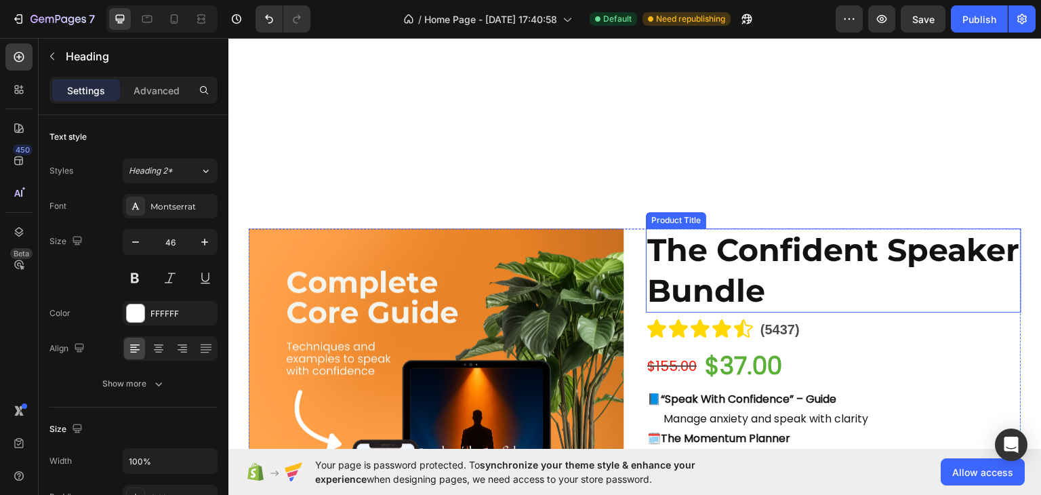
click at [714, 250] on h2 "The Confident Speaker Bundle" at bounding box center [833, 270] width 375 height 84
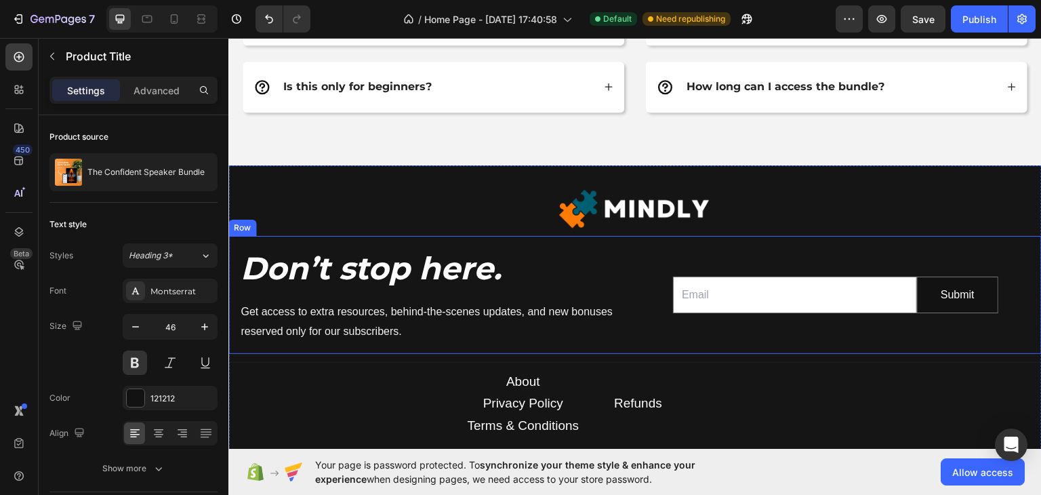
scroll to position [6843, 0]
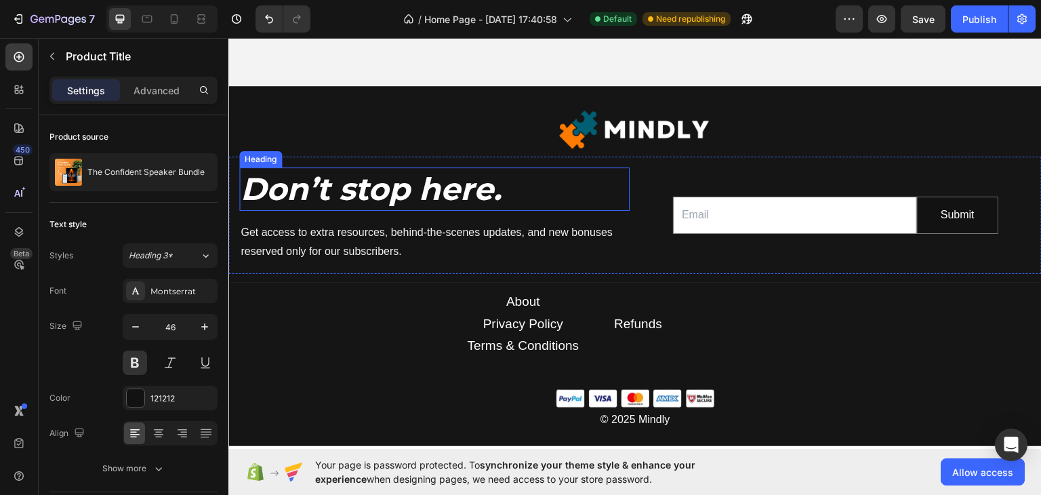
click at [407, 195] on strong "Don’t stop here." at bounding box center [371, 188] width 261 height 39
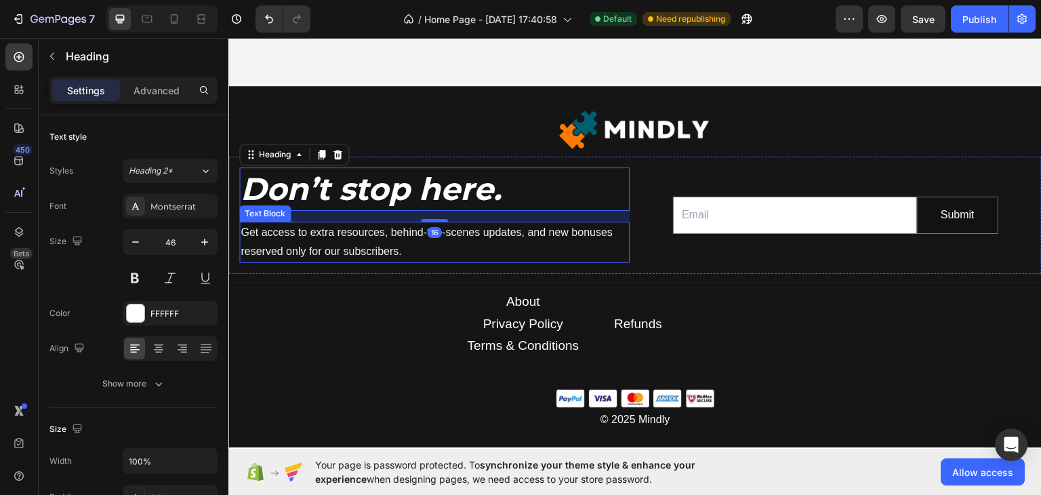
click at [374, 234] on p "Get access to extra resources, behind-the-scenes updates, and new bonuses reser…" at bounding box center [435, 241] width 388 height 39
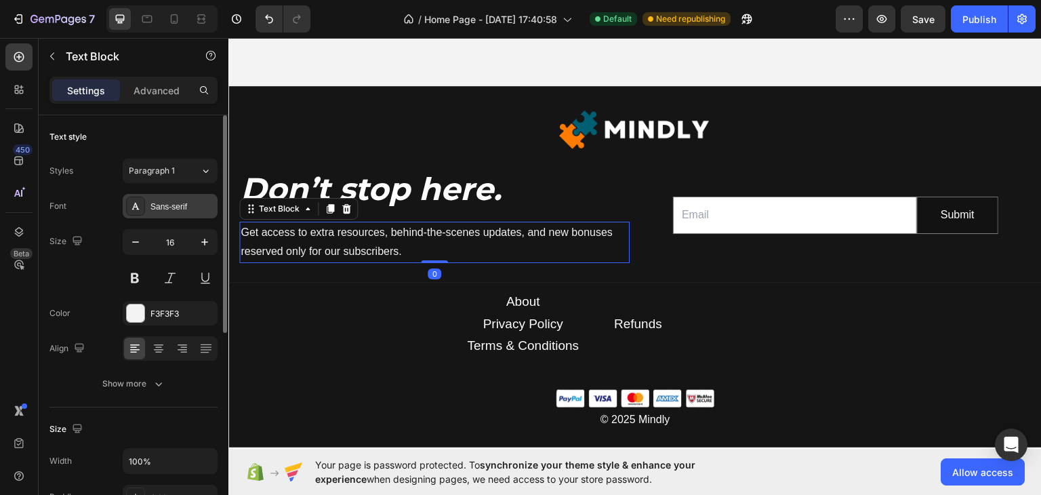
click at [171, 203] on div "Sans-serif" at bounding box center [182, 207] width 64 height 12
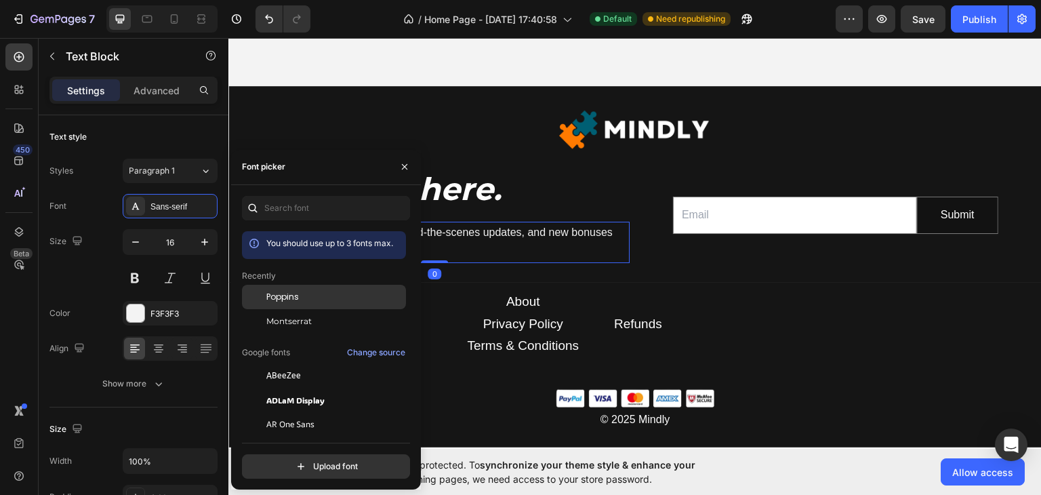
click at [282, 291] on span "Poppins" at bounding box center [282, 297] width 33 height 12
click at [512, 257] on p "Get access to extra resources, behind-the-scenes updates, and new bonuses reser…" at bounding box center [435, 241] width 388 height 39
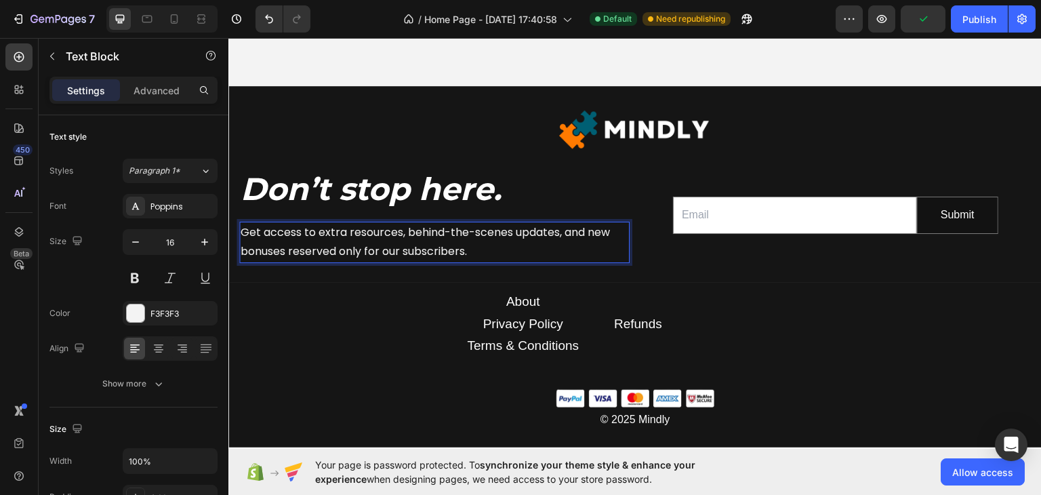
click at [453, 226] on p "Get access to extra resources, behind-the-scenes updates, and new bonuses reser…" at bounding box center [435, 241] width 388 height 39
click at [450, 228] on p "Get access to extra resources, behind-the-scenes updates, and new bonuses reser…" at bounding box center [435, 241] width 388 height 39
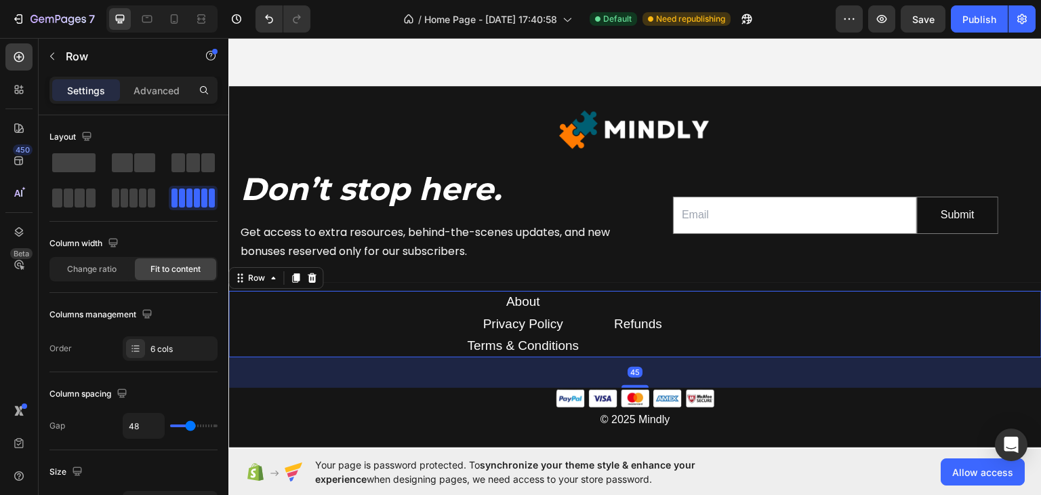
click at [394, 305] on div "About Text block Privacy Policy Text block Terms & Conditions Text block Refund…" at bounding box center [634, 323] width 813 height 66
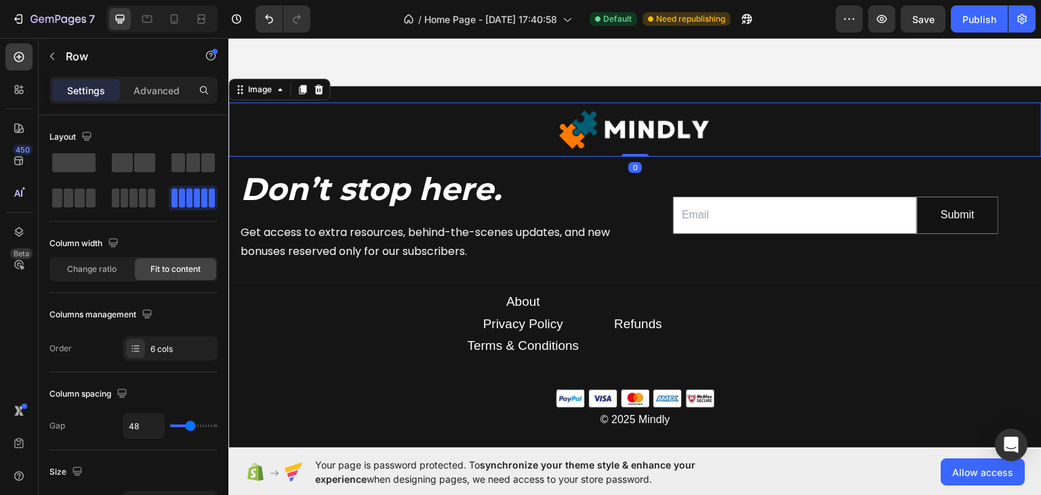
click at [437, 110] on div at bounding box center [634, 129] width 813 height 54
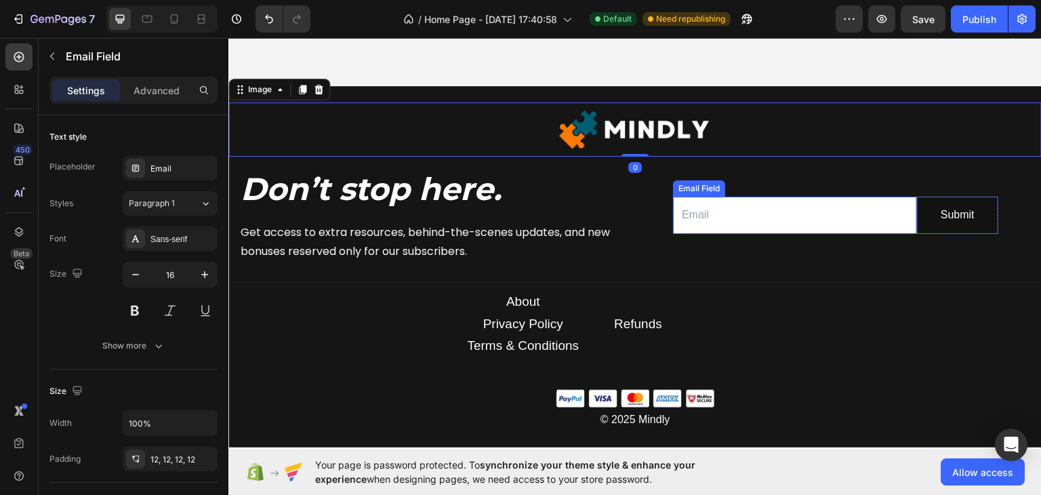
click at [809, 204] on input "email" at bounding box center [795, 214] width 244 height 37
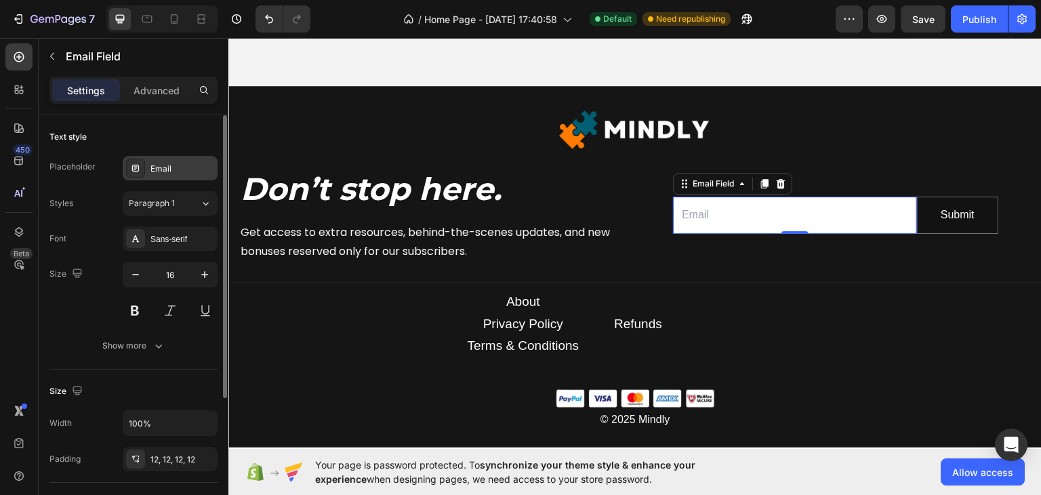
click at [165, 175] on div "Email" at bounding box center [170, 168] width 95 height 24
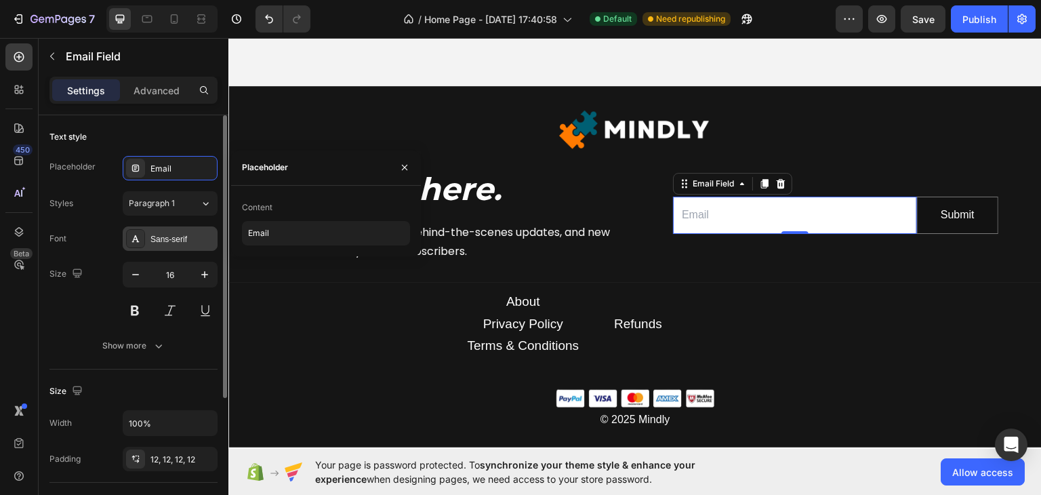
click at [182, 245] on div "Sans-serif" at bounding box center [182, 239] width 64 height 12
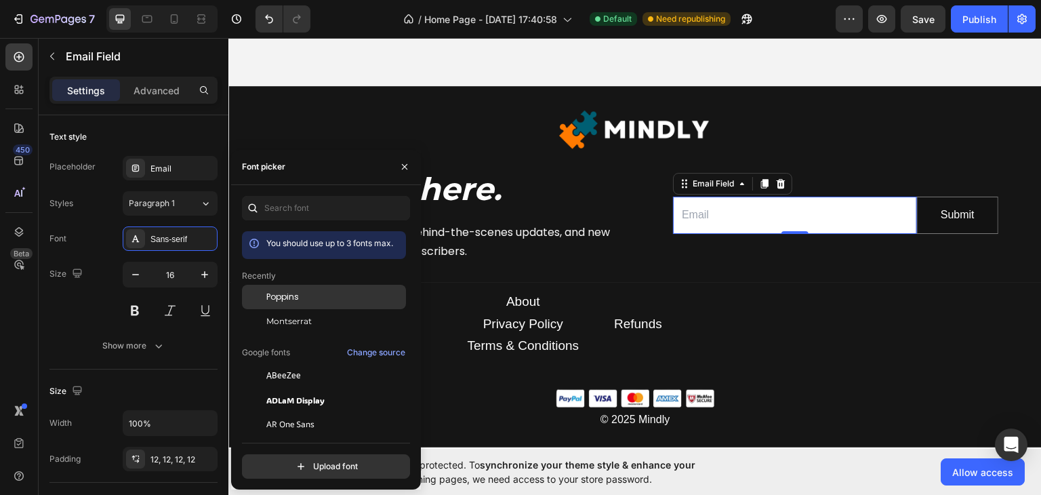
click at [274, 296] on span "Poppins" at bounding box center [282, 297] width 33 height 12
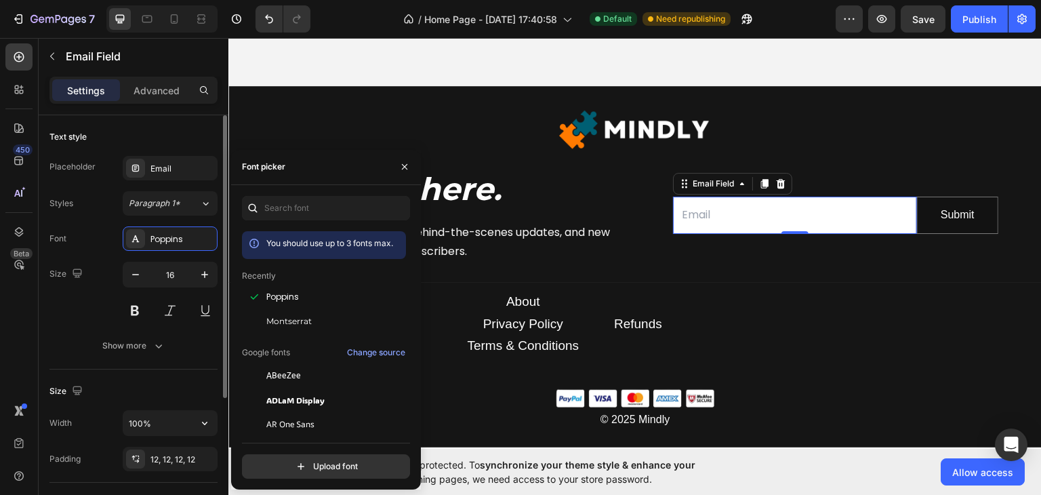
scroll to position [136, 0]
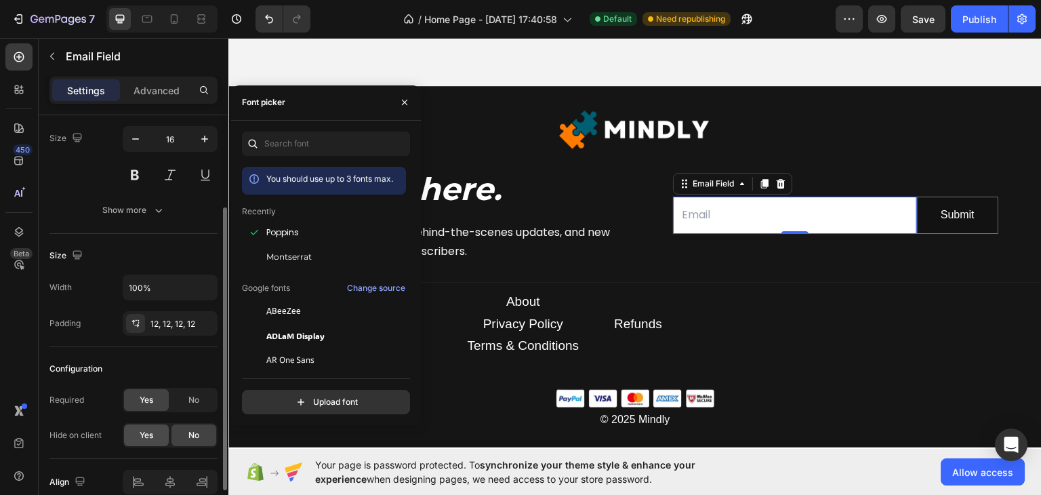
click at [156, 432] on div "Yes" at bounding box center [146, 435] width 45 height 22
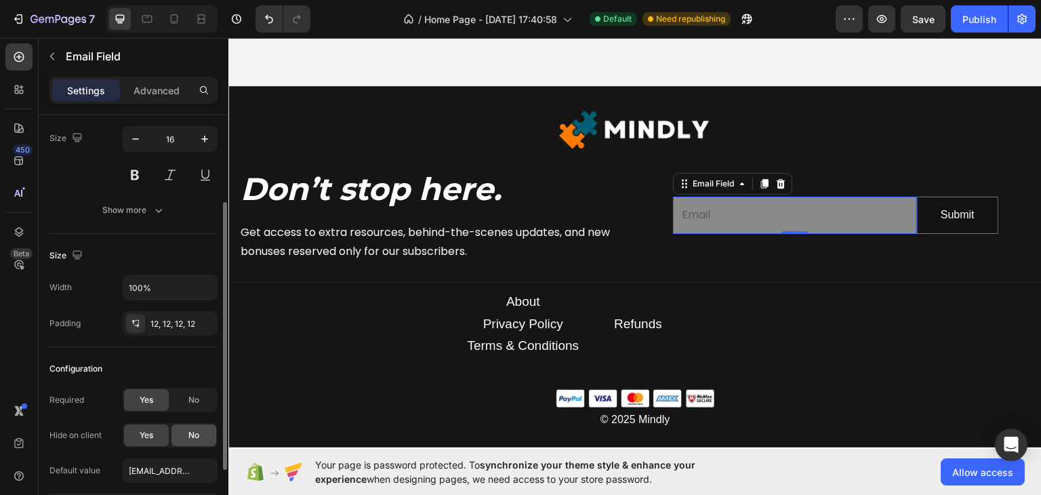
click at [182, 434] on div "No" at bounding box center [193, 435] width 45 height 22
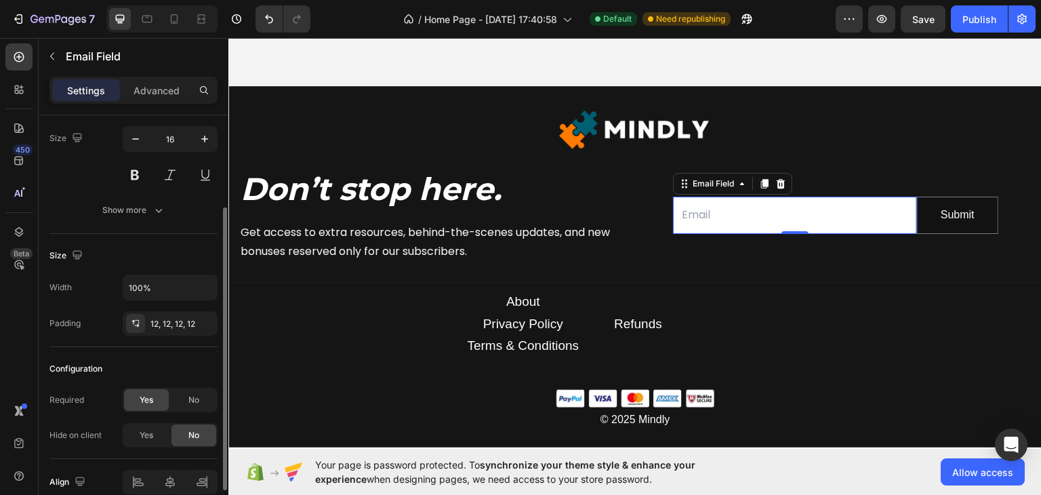
scroll to position [199, 0]
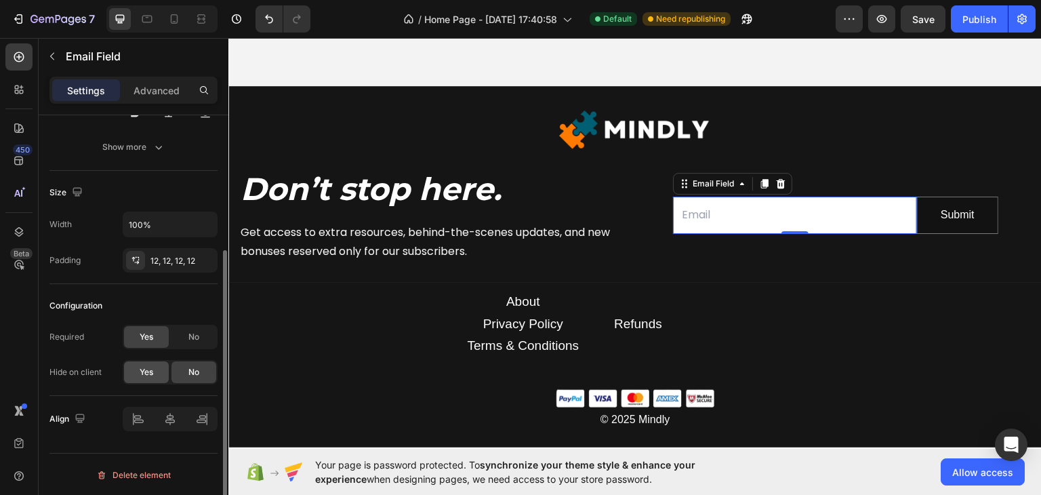
click at [141, 379] on div "Yes" at bounding box center [146, 372] width 45 height 22
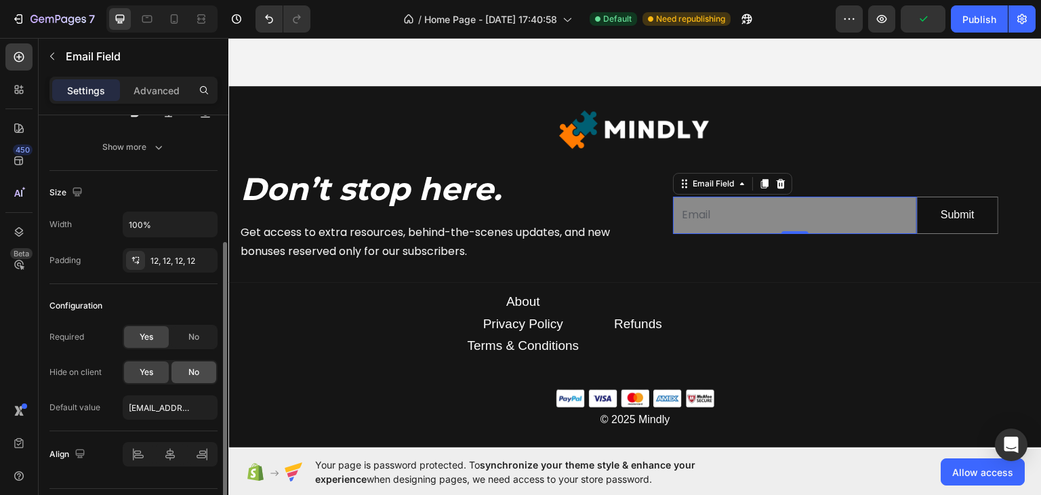
click at [191, 369] on span "No" at bounding box center [193, 372] width 11 height 12
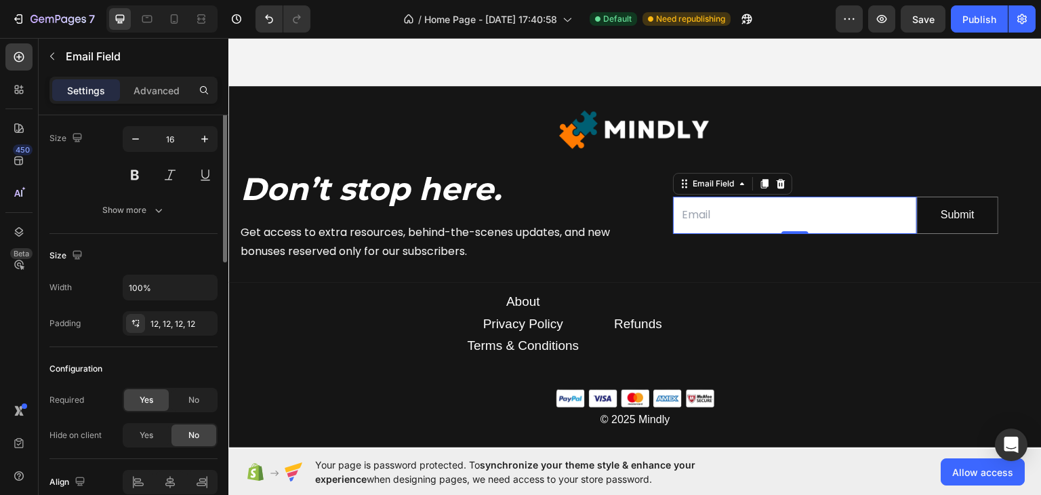
scroll to position [0, 0]
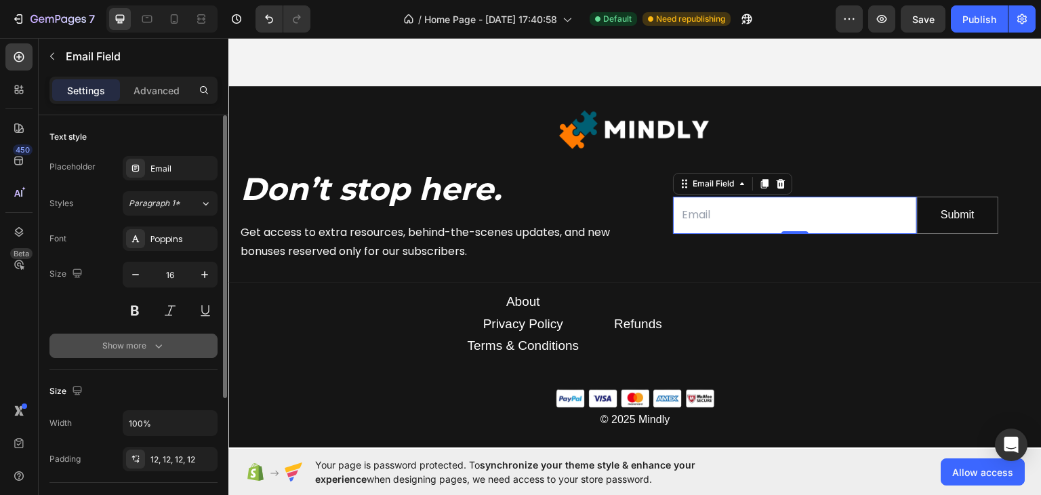
click at [155, 342] on icon "button" at bounding box center [159, 346] width 14 height 14
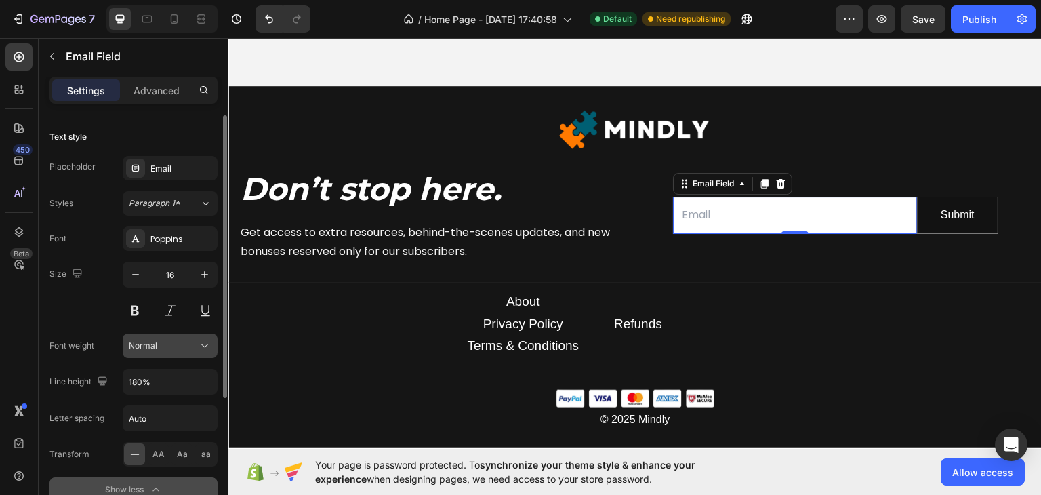
scroll to position [136, 0]
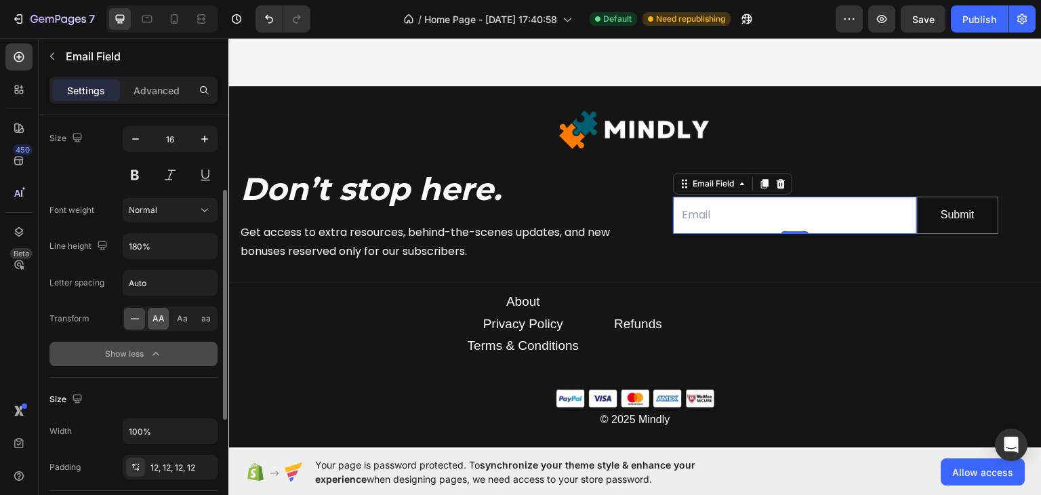
click at [159, 323] on div "AA" at bounding box center [158, 319] width 21 height 22
click at [138, 316] on icon at bounding box center [135, 319] width 14 height 14
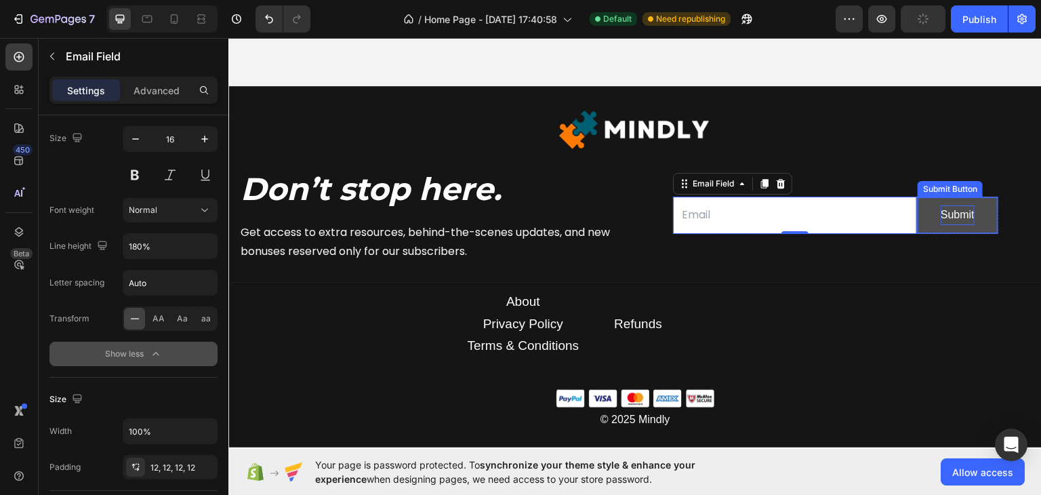
click at [941, 211] on div "Submit" at bounding box center [958, 215] width 34 height 20
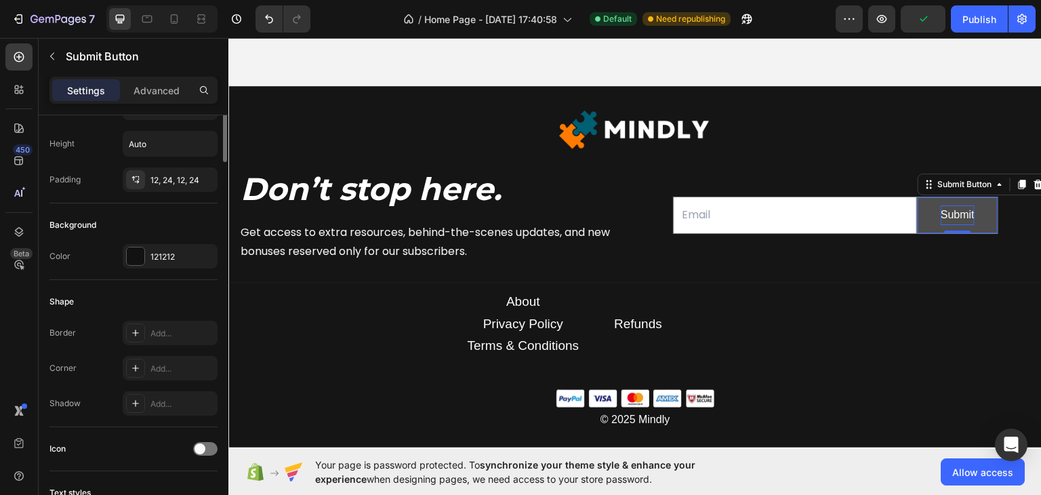
scroll to position [0, 0]
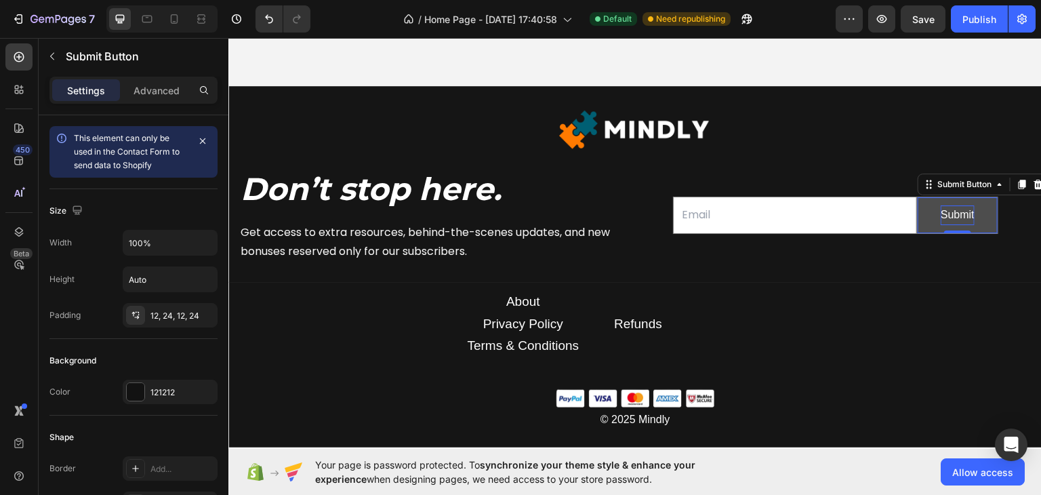
click at [943, 207] on div "Submit" at bounding box center [958, 215] width 34 height 20
click at [943, 207] on p "Submit" at bounding box center [958, 215] width 34 height 20
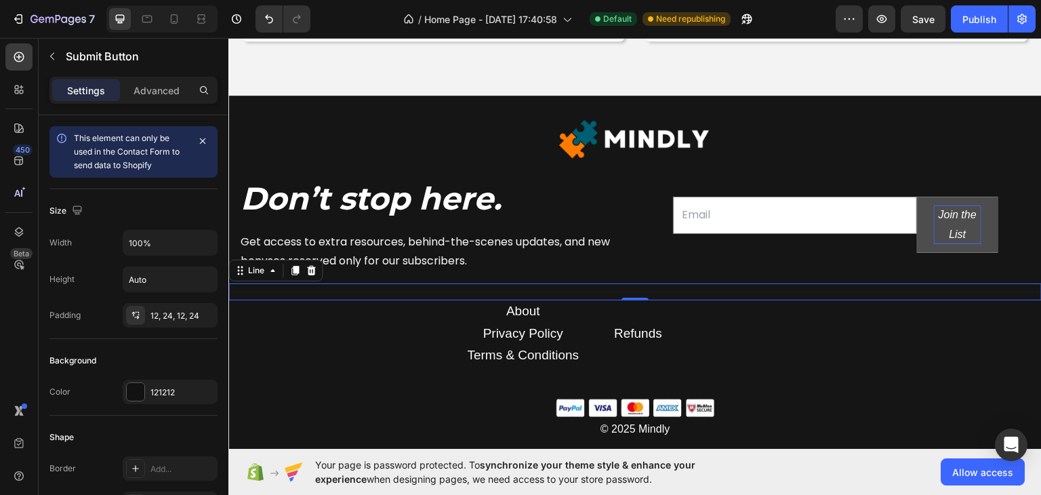
click at [956, 291] on div at bounding box center [634, 291] width 813 height 1
click at [956, 231] on icon "Join the List" at bounding box center [957, 223] width 38 height 31
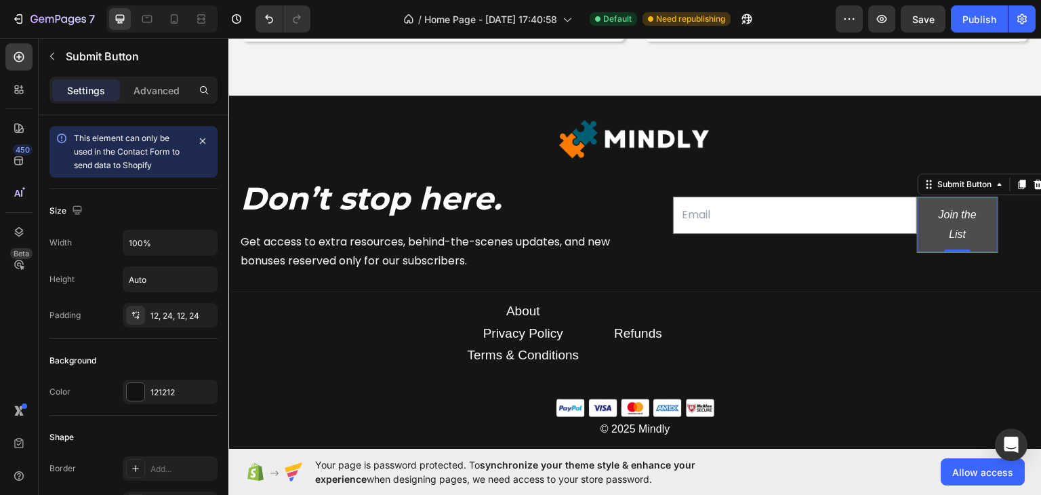
click at [981, 224] on button "Join the List" at bounding box center [957, 225] width 80 height 56
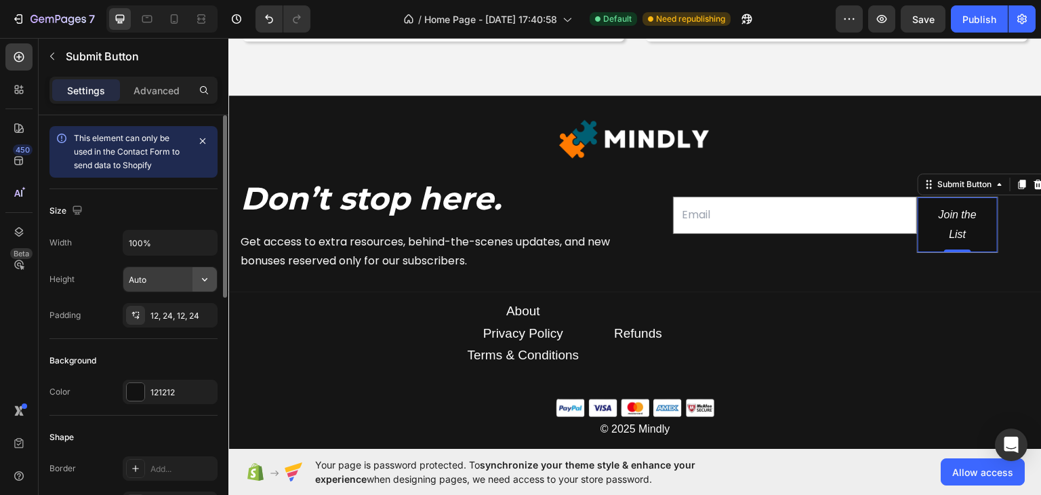
click at [199, 279] on icon "button" at bounding box center [205, 279] width 14 height 14
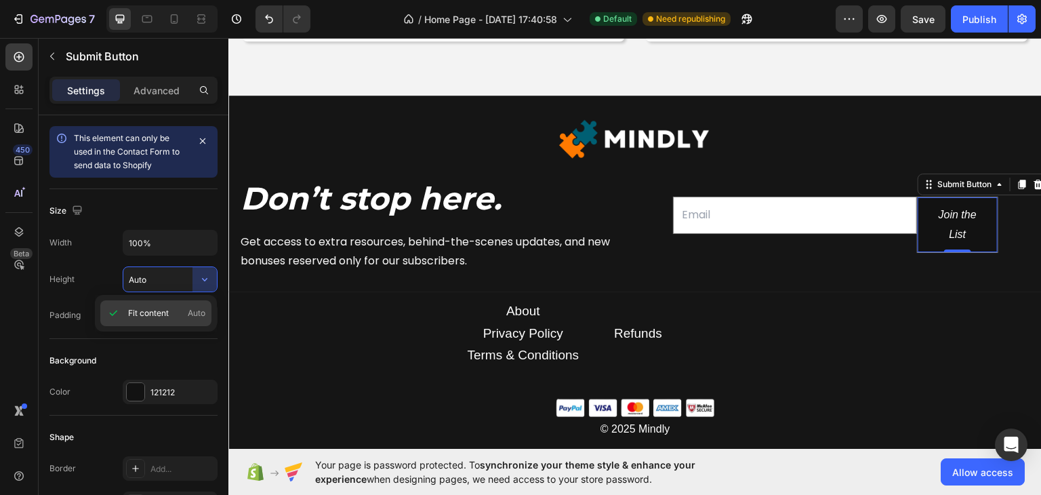
click at [180, 308] on p "Fit content Auto" at bounding box center [166, 313] width 77 height 12
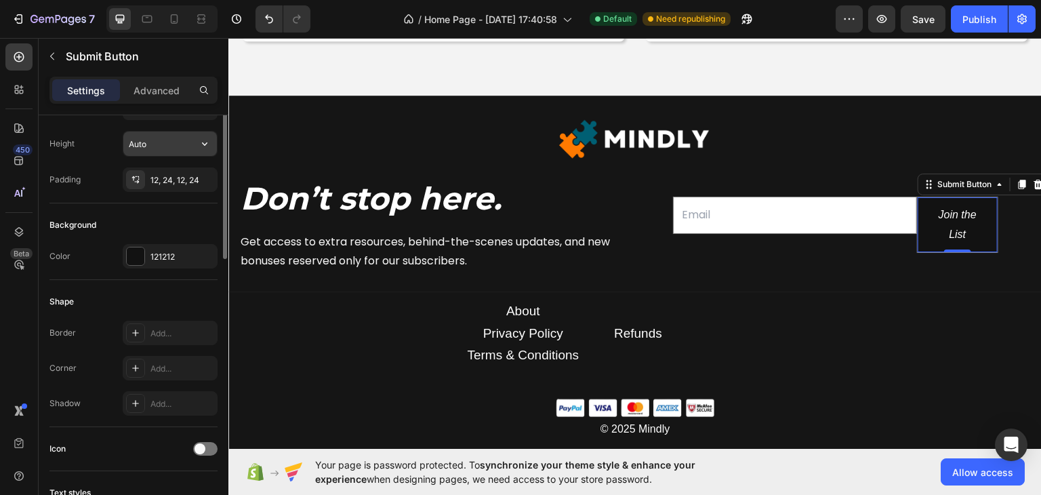
scroll to position [68, 0]
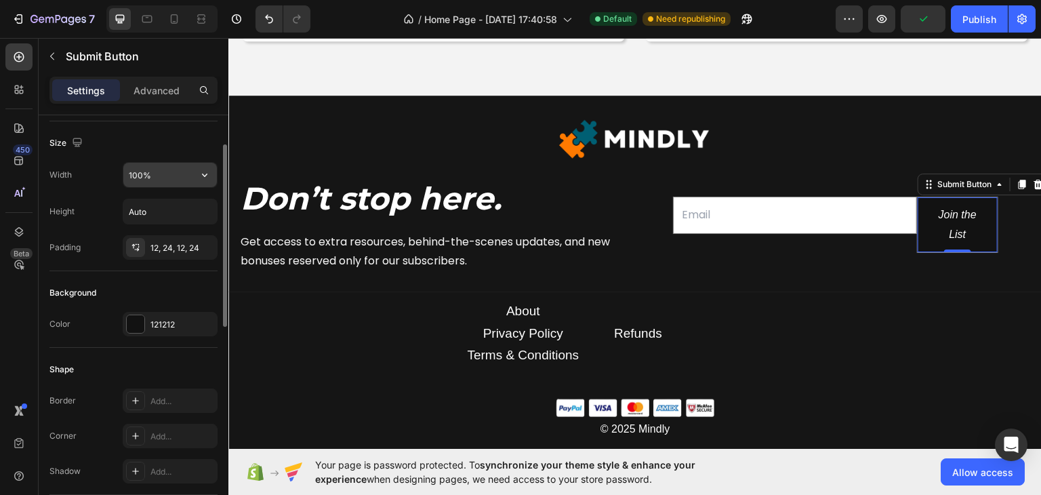
click at [168, 171] on input "100%" at bounding box center [170, 175] width 94 height 24
click at [176, 212] on input "Auto" at bounding box center [170, 211] width 94 height 24
click at [202, 212] on icon "button" at bounding box center [205, 212] width 14 height 14
click at [157, 219] on input "Auto" at bounding box center [170, 211] width 94 height 24
type input "A"
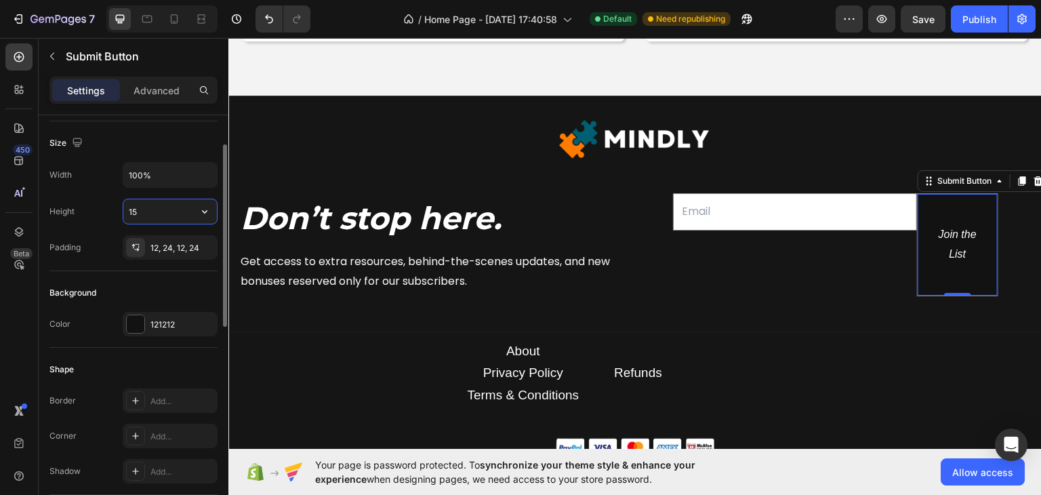
type input "1"
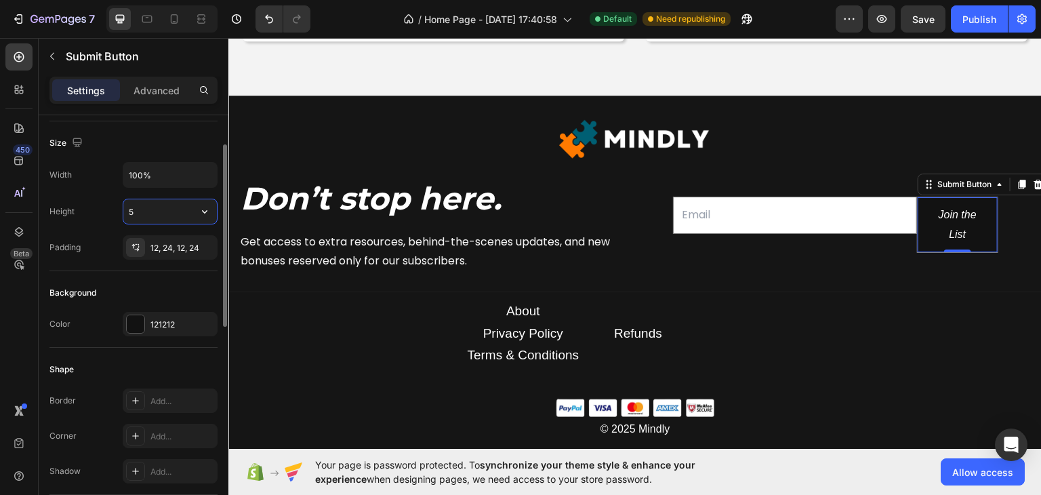
type input "50"
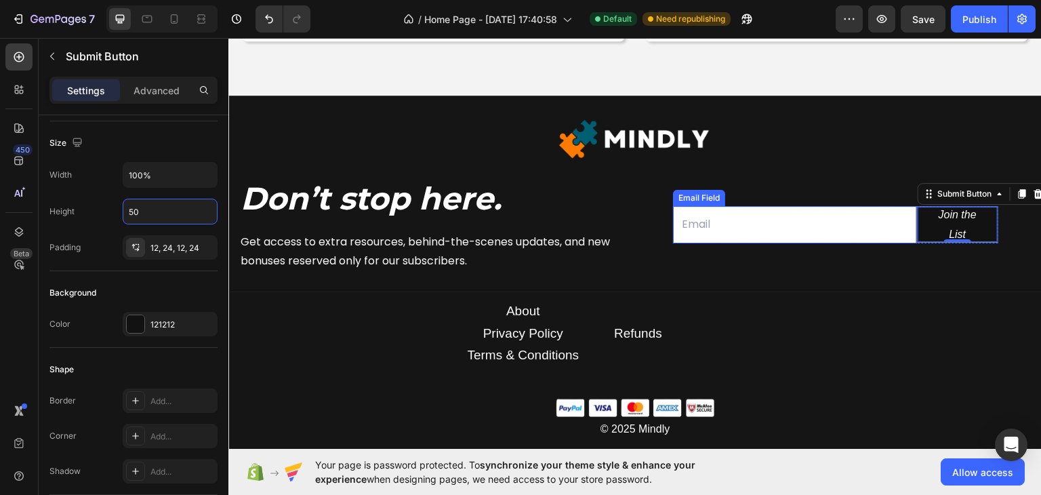
click at [720, 230] on input "email" at bounding box center [795, 223] width 244 height 37
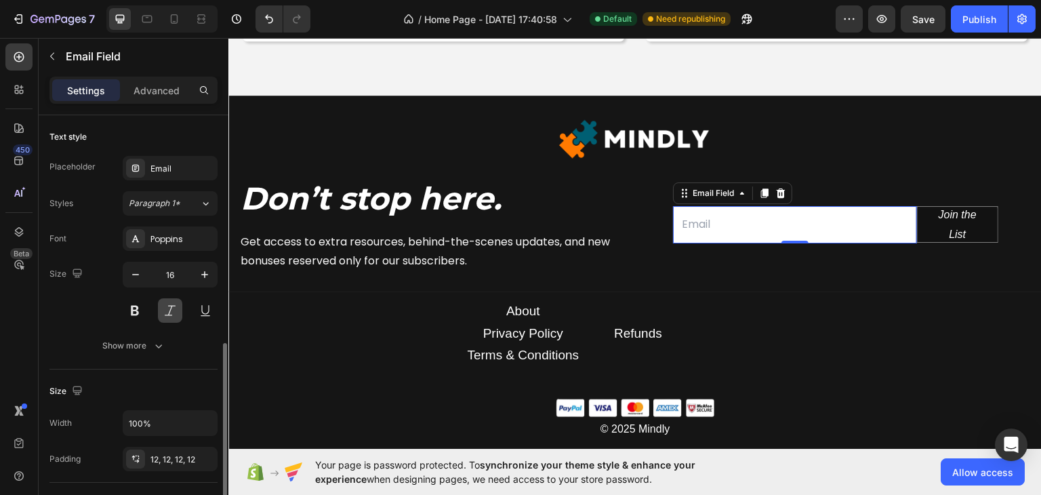
scroll to position [136, 0]
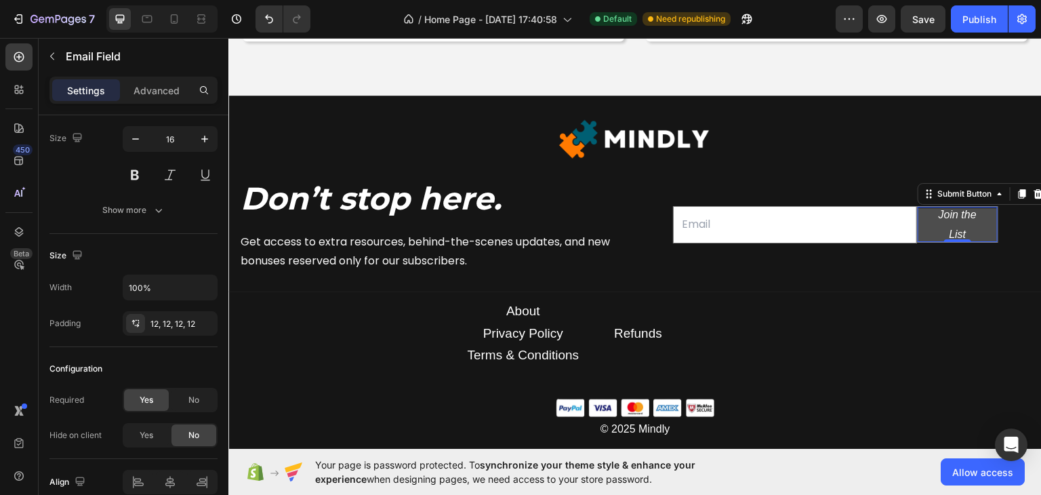
click at [924, 224] on button "Join the List" at bounding box center [957, 224] width 80 height 34
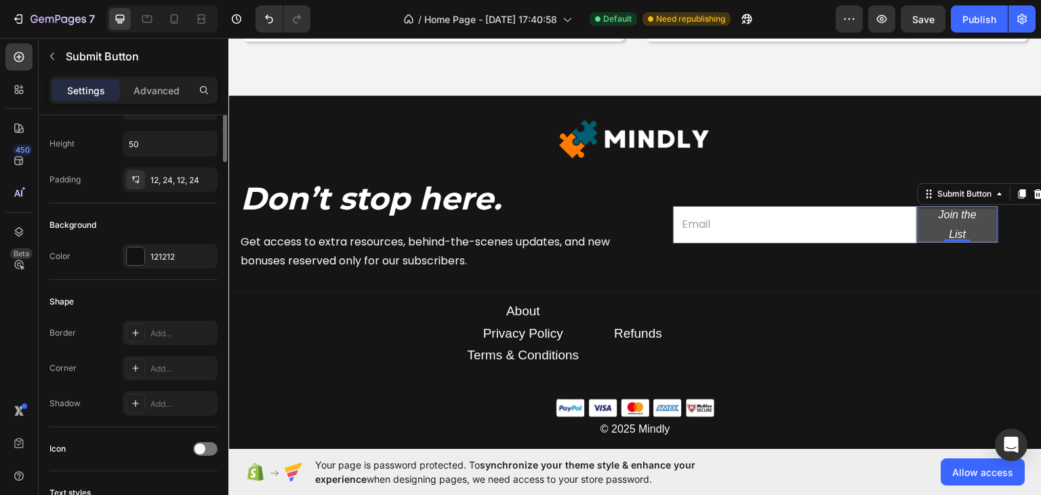
scroll to position [0, 0]
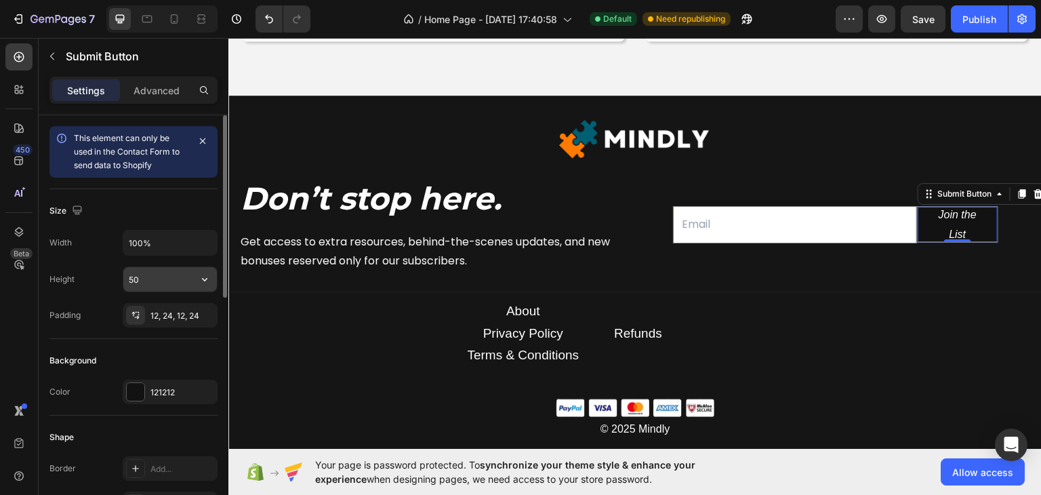
click at [154, 278] on input "50" at bounding box center [170, 279] width 94 height 24
click at [201, 276] on icon "button" at bounding box center [205, 279] width 14 height 14
click at [145, 276] on input "50" at bounding box center [170, 279] width 94 height 24
click at [135, 275] on input "50" at bounding box center [170, 279] width 94 height 24
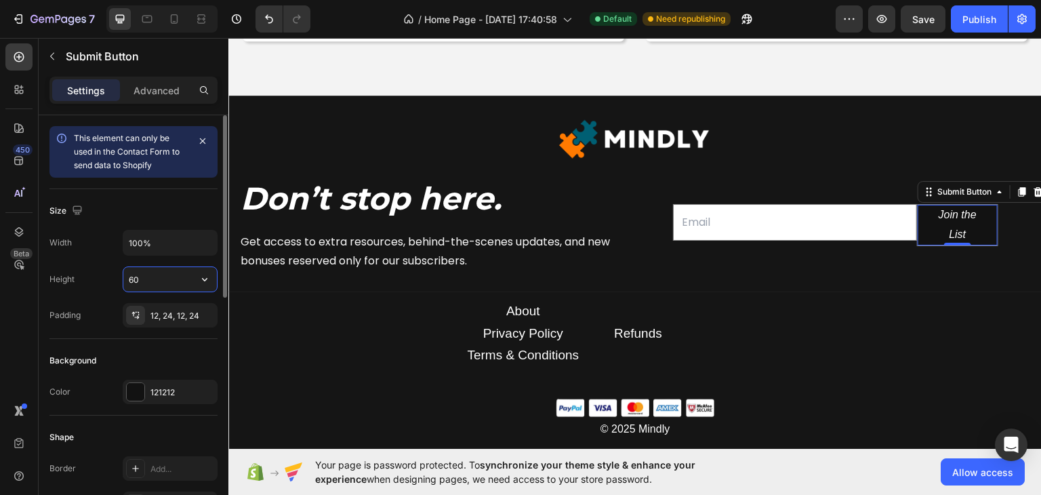
type input "6"
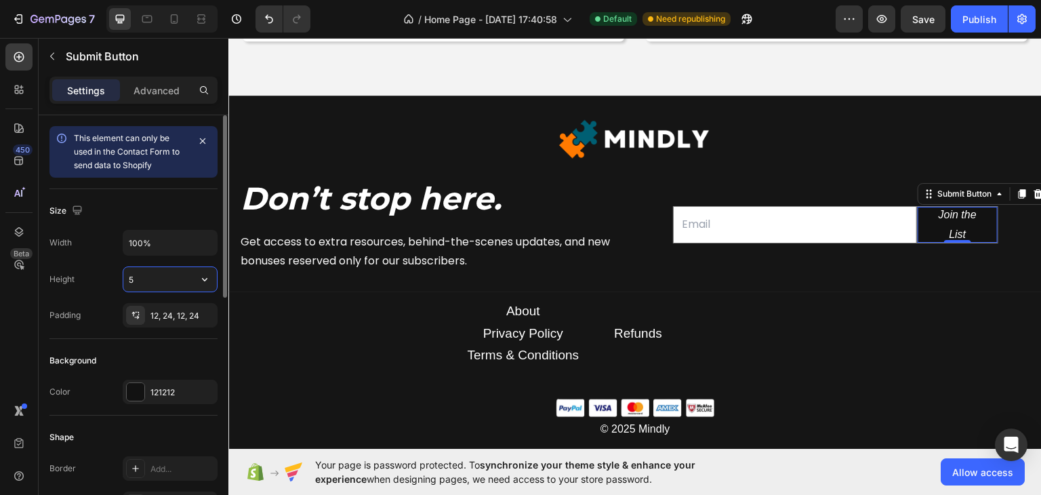
type input "54"
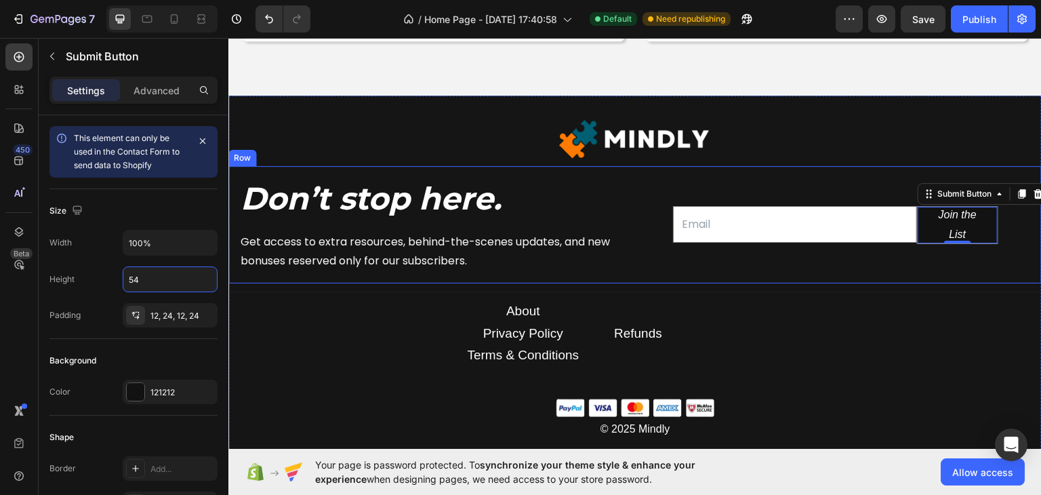
click at [730, 318] on div "About Text block Privacy Policy Text block Terms & Conditions Text block Refund…" at bounding box center [634, 333] width 813 height 66
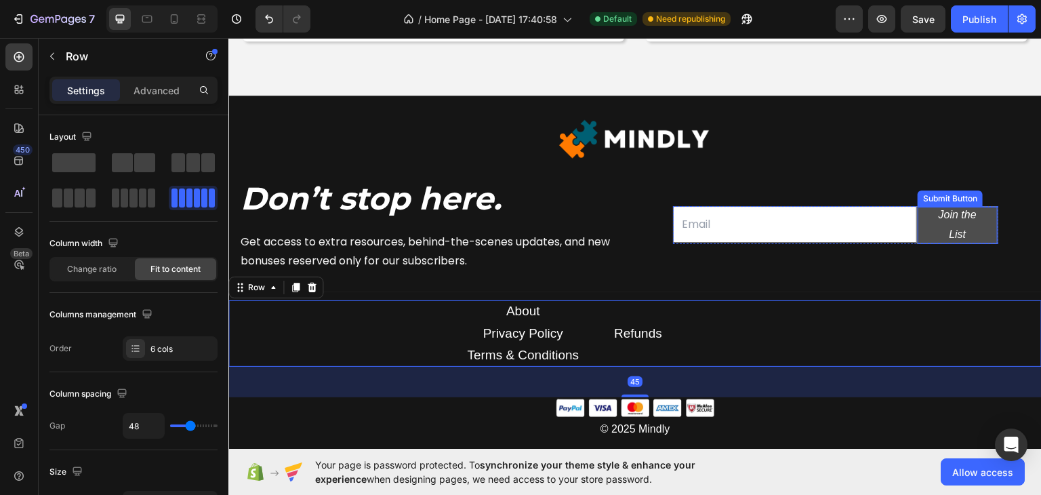
click at [917, 223] on button "Join the List" at bounding box center [957, 224] width 80 height 37
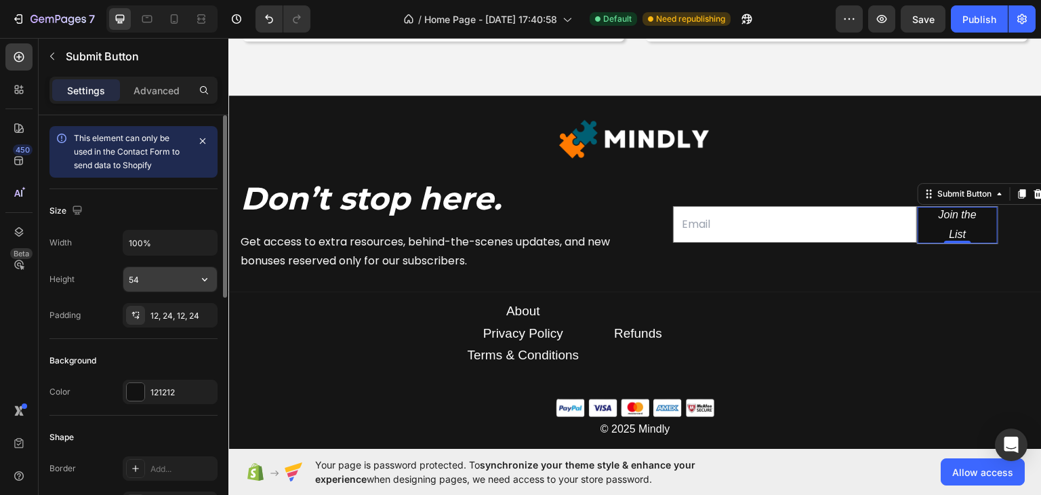
click at [144, 276] on input "54" at bounding box center [170, 279] width 94 height 24
click at [142, 274] on input "54" at bounding box center [170, 279] width 94 height 24
type input "53"
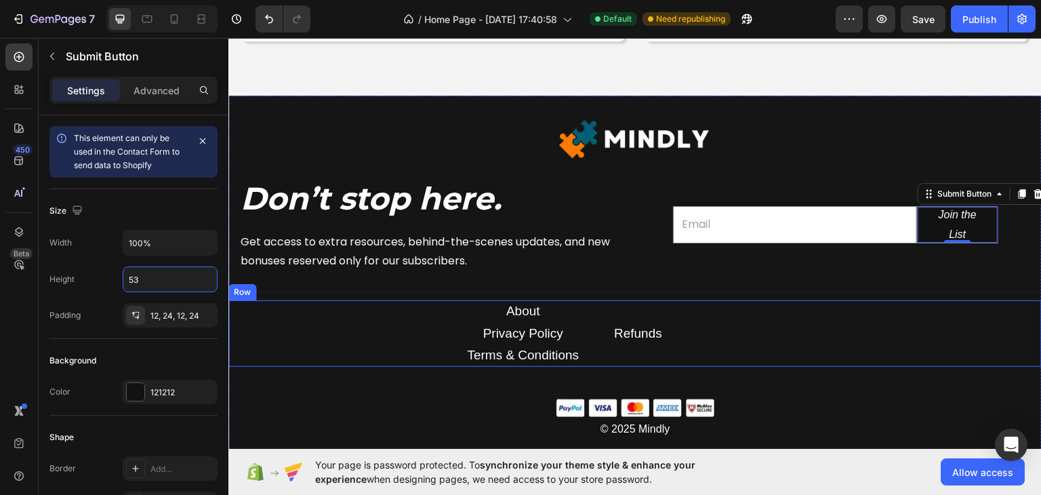
click at [803, 359] on div "About Text block Privacy Policy Text block Terms & Conditions Text block Refund…" at bounding box center [634, 333] width 813 height 66
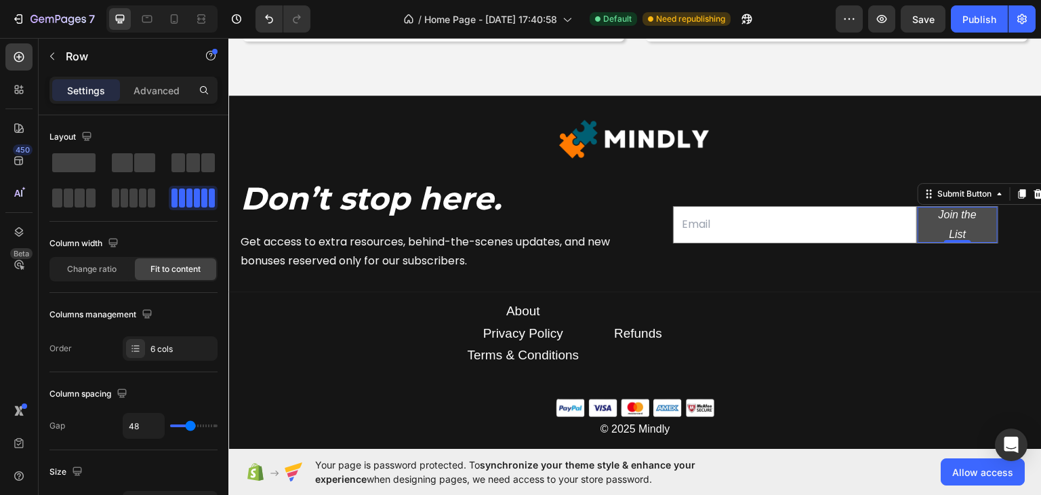
click at [923, 223] on button "Join the List" at bounding box center [957, 224] width 80 height 36
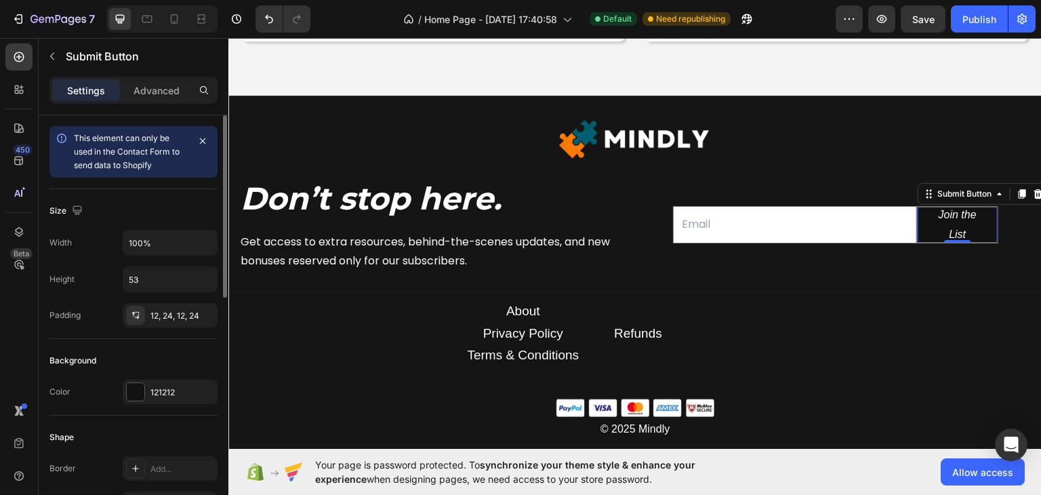
scroll to position [136, 0]
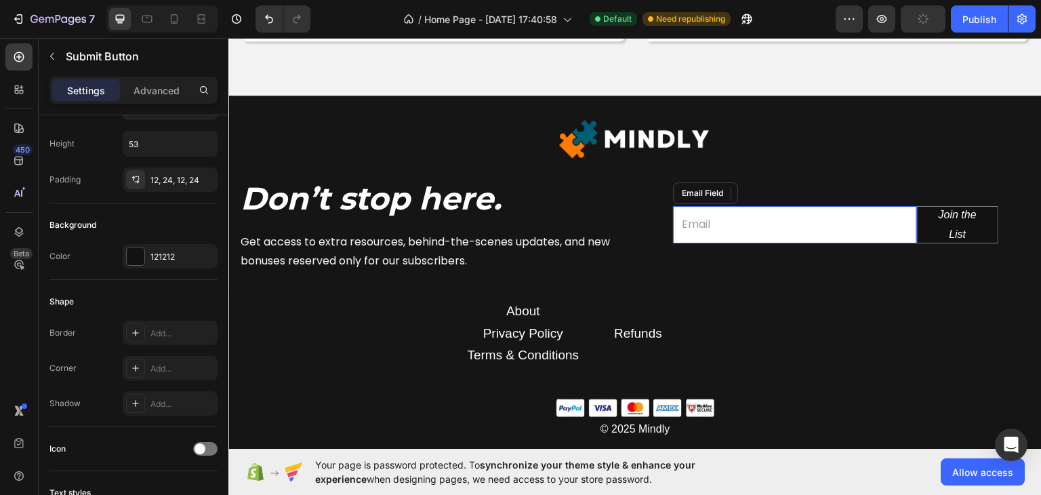
click at [728, 230] on input "email" at bounding box center [795, 223] width 244 height 37
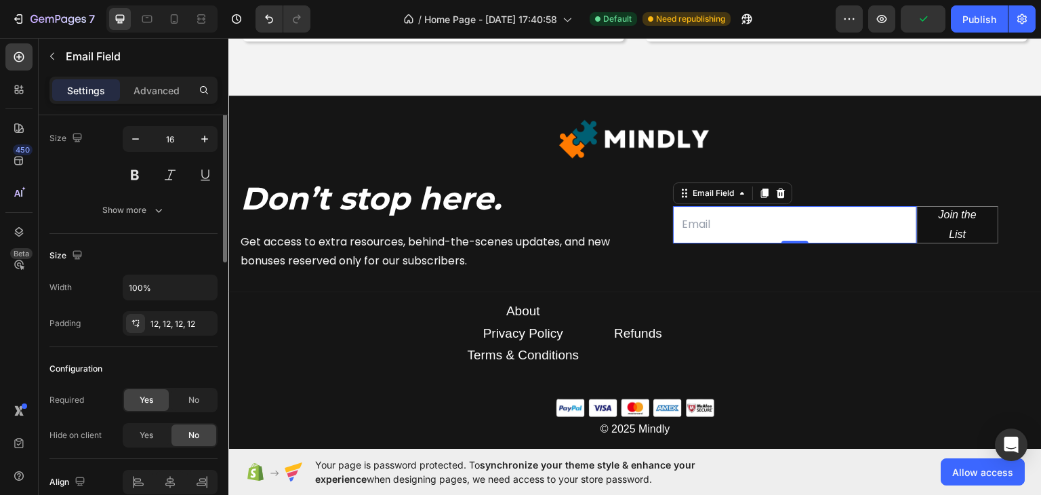
scroll to position [0, 0]
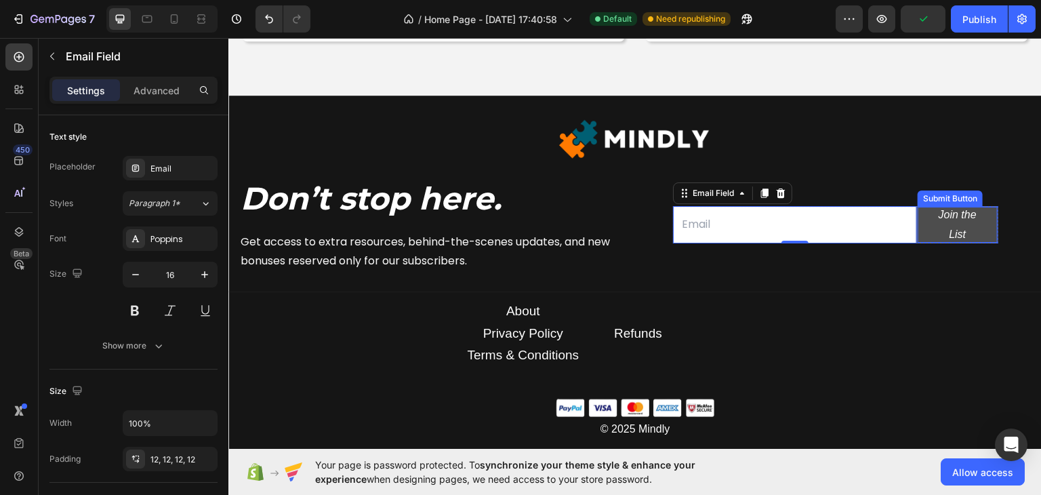
click at [917, 220] on button "Join the List" at bounding box center [957, 224] width 80 height 36
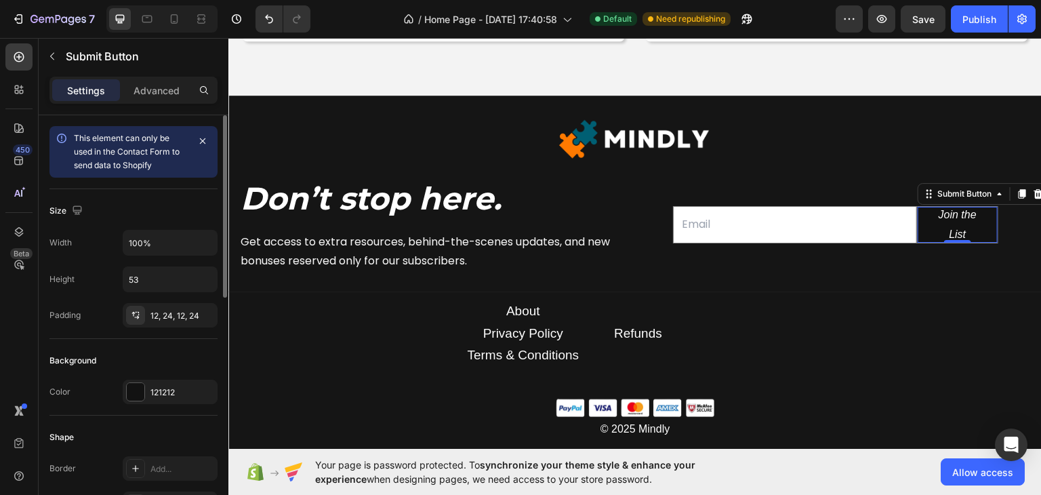
scroll to position [271, 0]
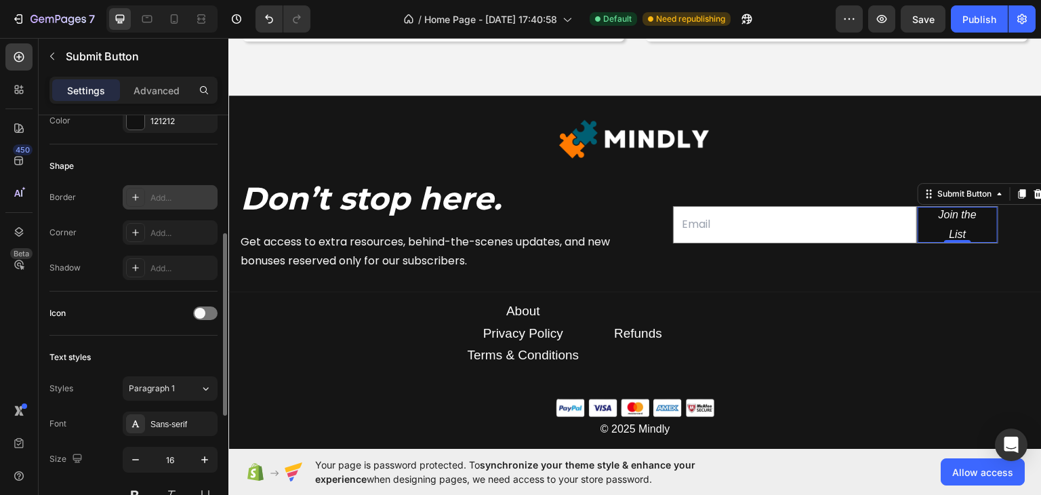
click at [142, 201] on div at bounding box center [135, 197] width 19 height 19
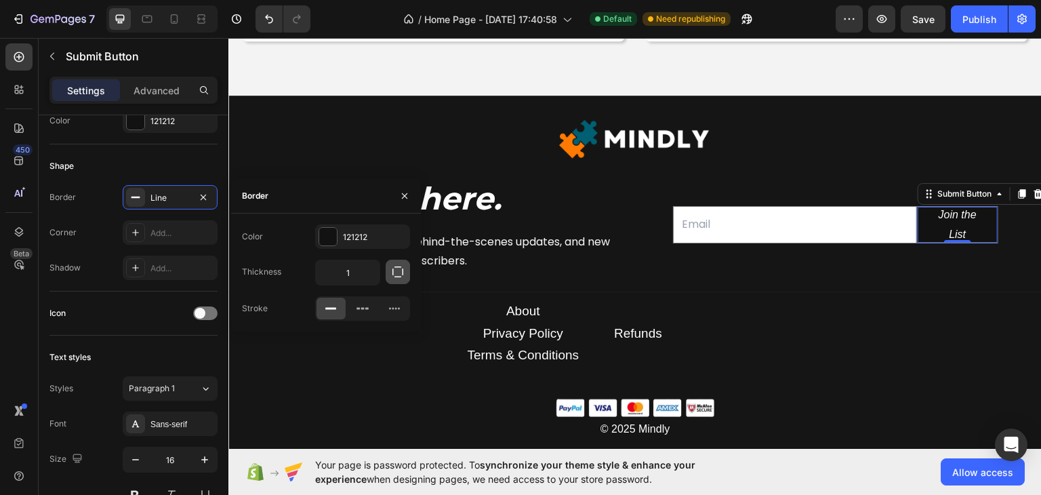
click at [398, 274] on icon "button" at bounding box center [398, 272] width 14 height 14
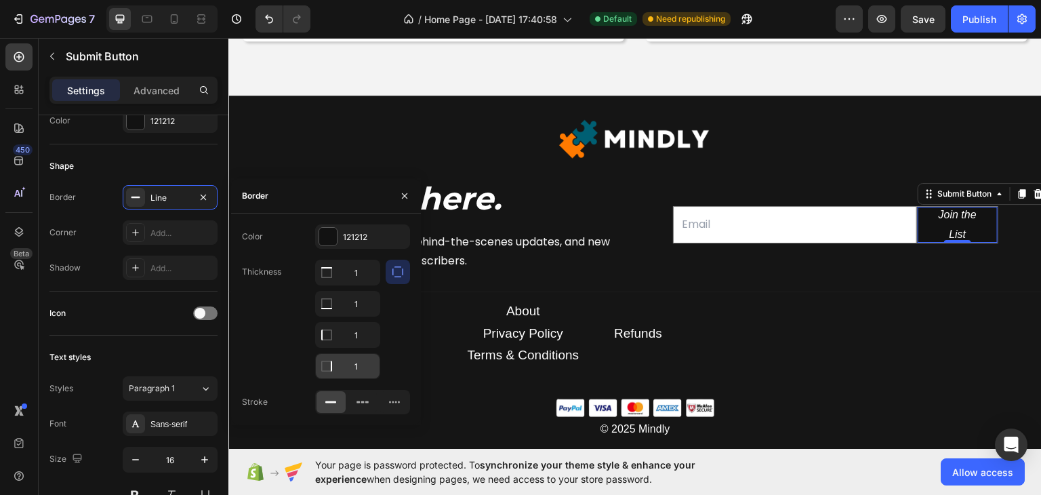
click at [361, 362] on input "1" at bounding box center [348, 366] width 64 height 24
type input "12"
click at [205, 197] on icon "button" at bounding box center [203, 196] width 5 height 5
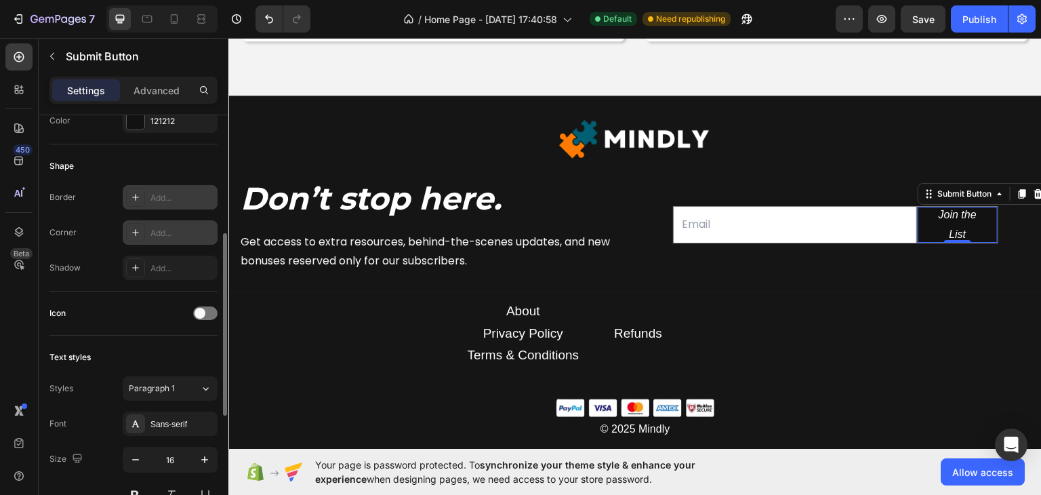
click at [142, 226] on div at bounding box center [135, 232] width 19 height 19
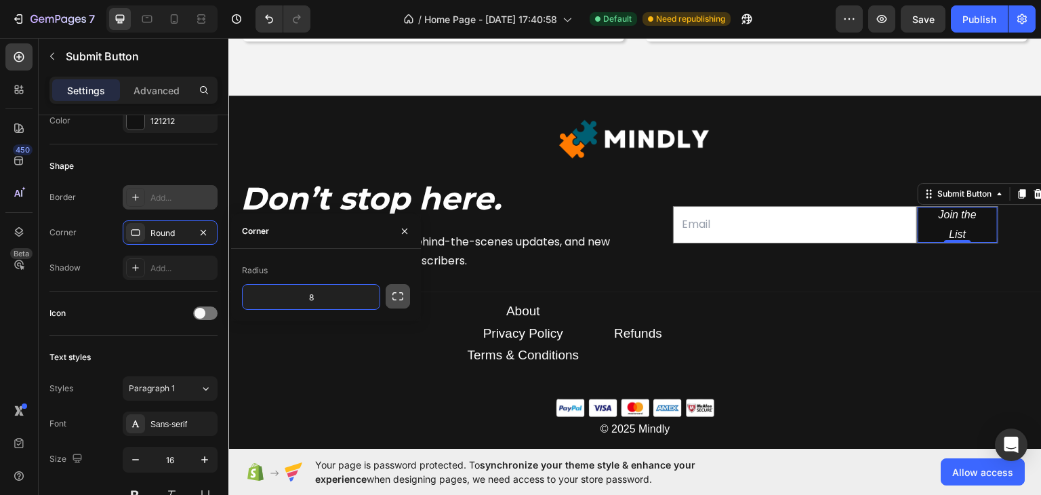
click at [398, 296] on icon "button" at bounding box center [398, 296] width 14 height 14
click at [283, 297] on input "8" at bounding box center [275, 297] width 65 height 24
click at [287, 325] on input "8" at bounding box center [275, 328] width 65 height 24
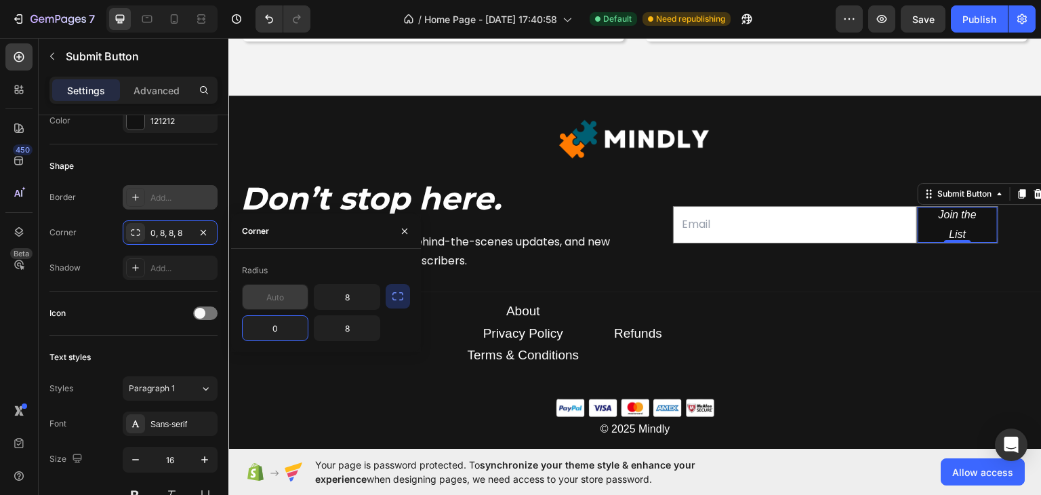
type input "0"
click at [271, 297] on input "text" at bounding box center [275, 297] width 65 height 24
type input "0"
click at [356, 299] on input "8" at bounding box center [346, 297] width 65 height 24
type input "12"
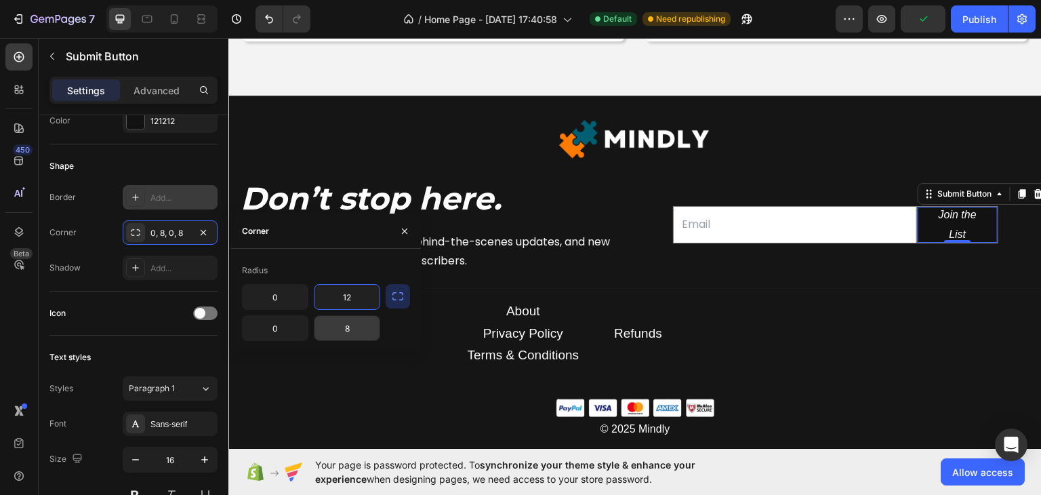
click at [357, 329] on input "8" at bounding box center [346, 328] width 65 height 24
type input "12"
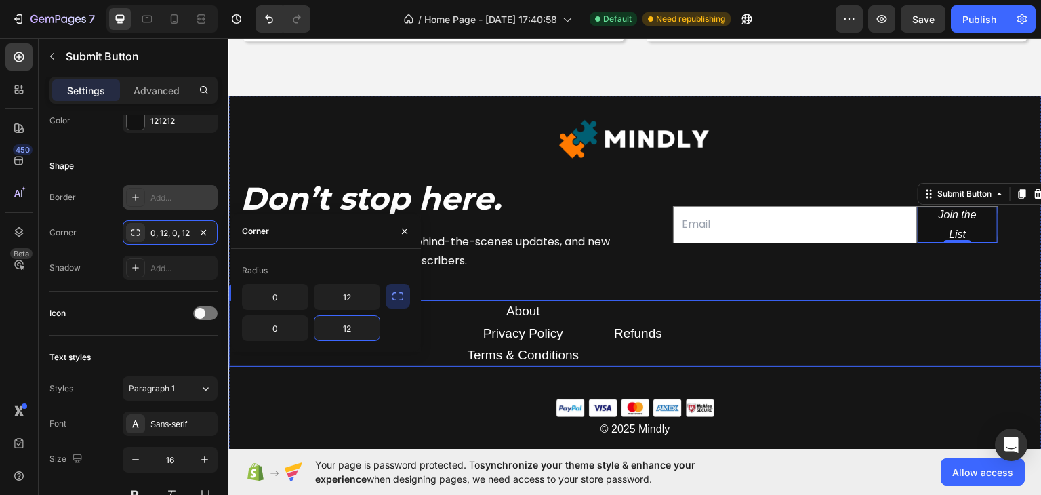
click at [445, 331] on div "About Text block Privacy Policy Text block Terms & Conditions Text block Refund…" at bounding box center [634, 333] width 813 height 66
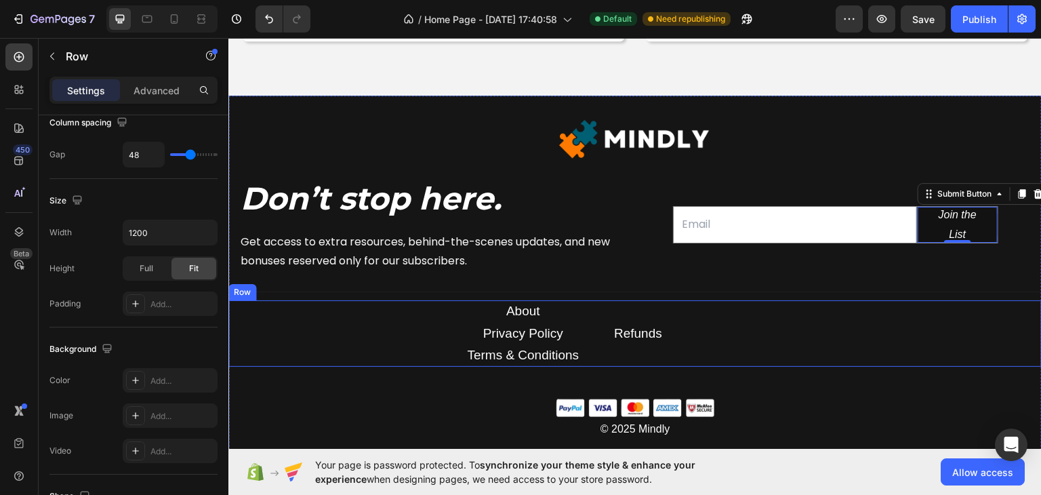
scroll to position [0, 0]
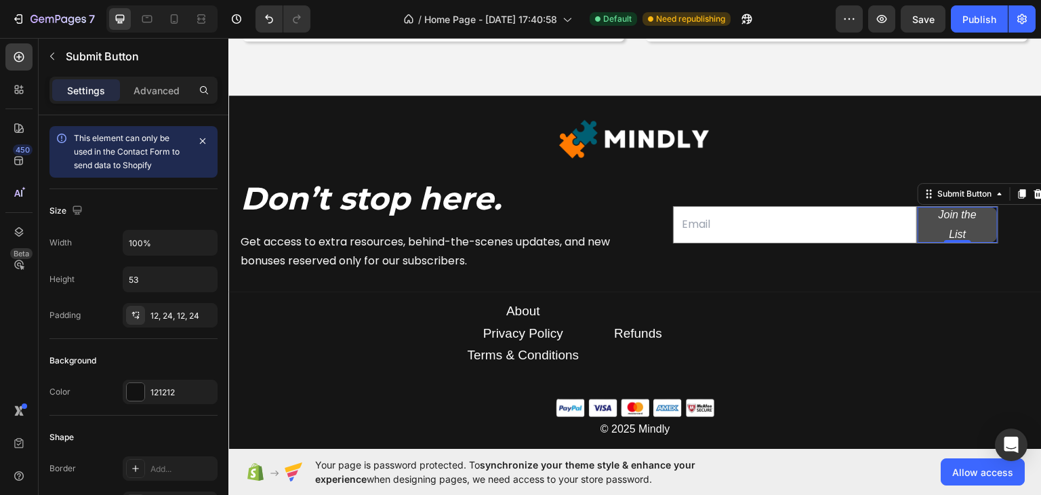
click at [922, 223] on button "Join the List" at bounding box center [957, 224] width 80 height 36
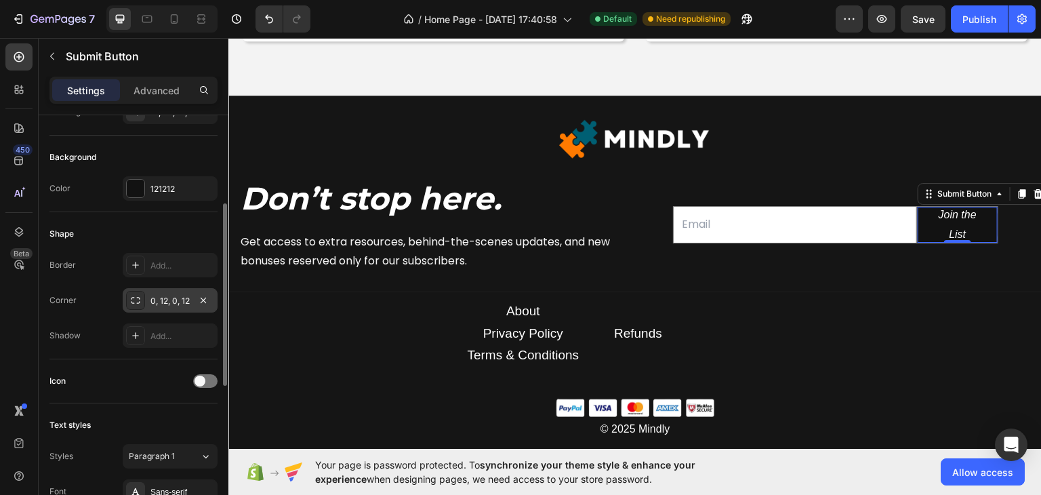
click at [182, 289] on div "0, 12, 0, 12" at bounding box center [170, 300] width 95 height 24
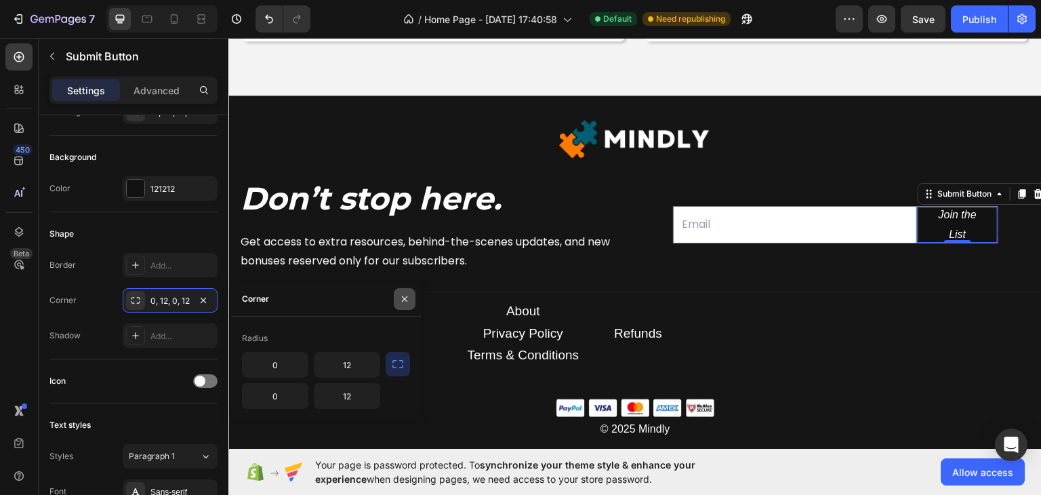
click at [402, 297] on icon "button" at bounding box center [404, 298] width 11 height 11
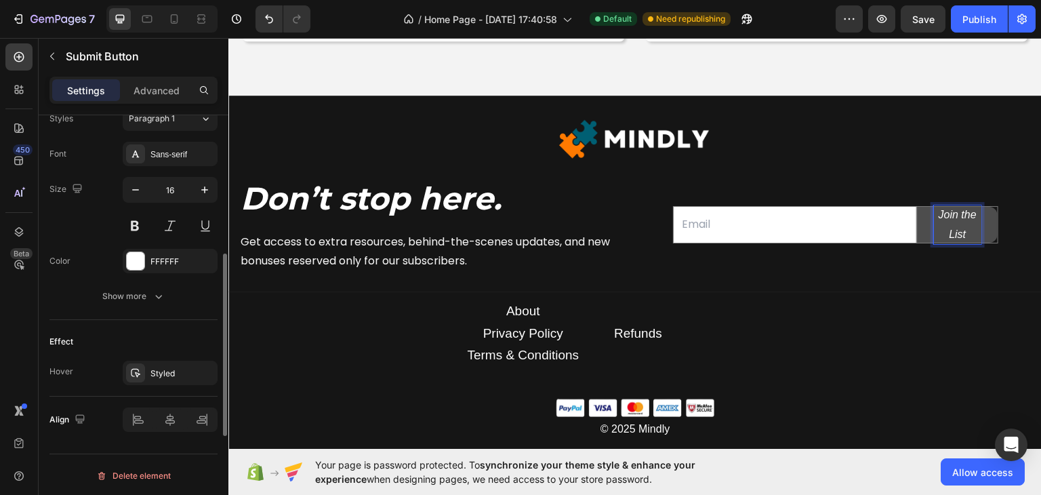
scroll to position [473, 0]
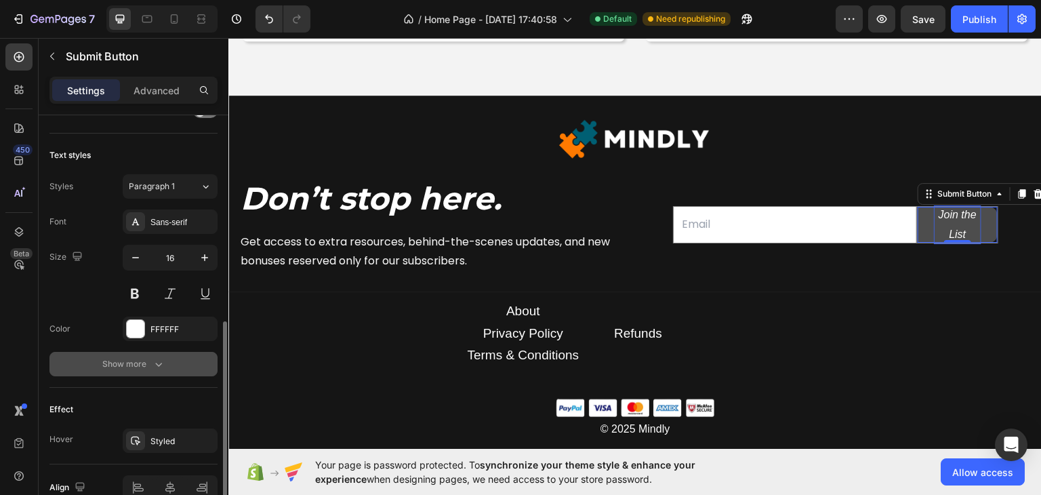
click at [112, 357] on div "Show more" at bounding box center [133, 364] width 63 height 14
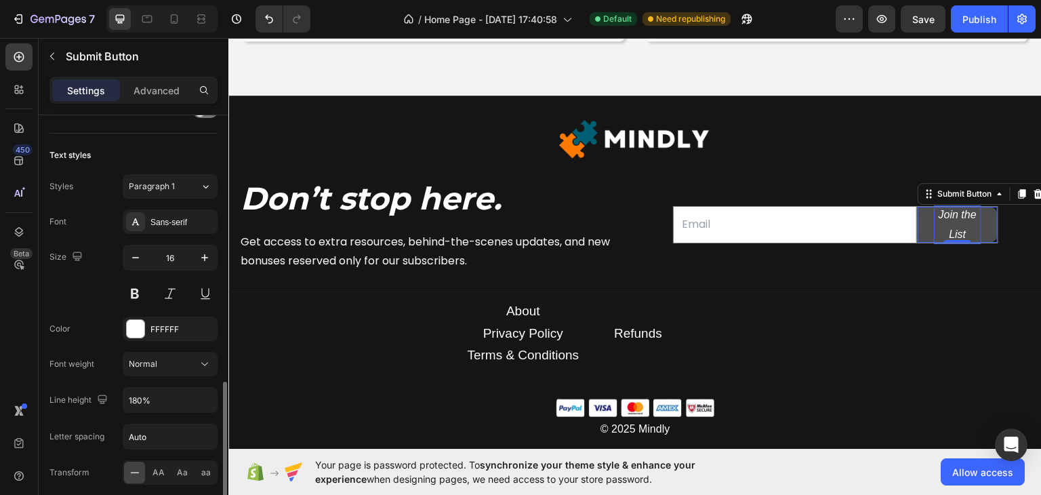
scroll to position [541, 0]
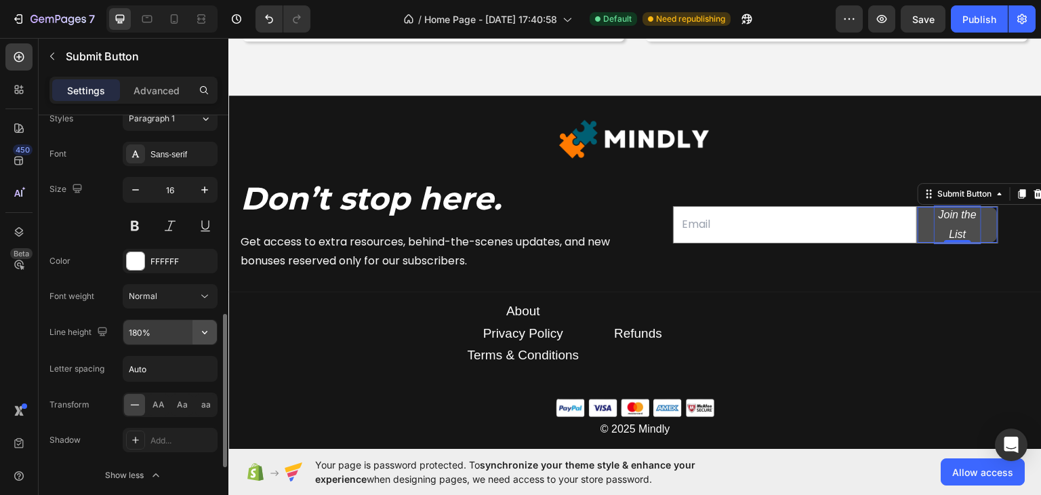
click at [204, 329] on icon "button" at bounding box center [205, 332] width 14 height 14
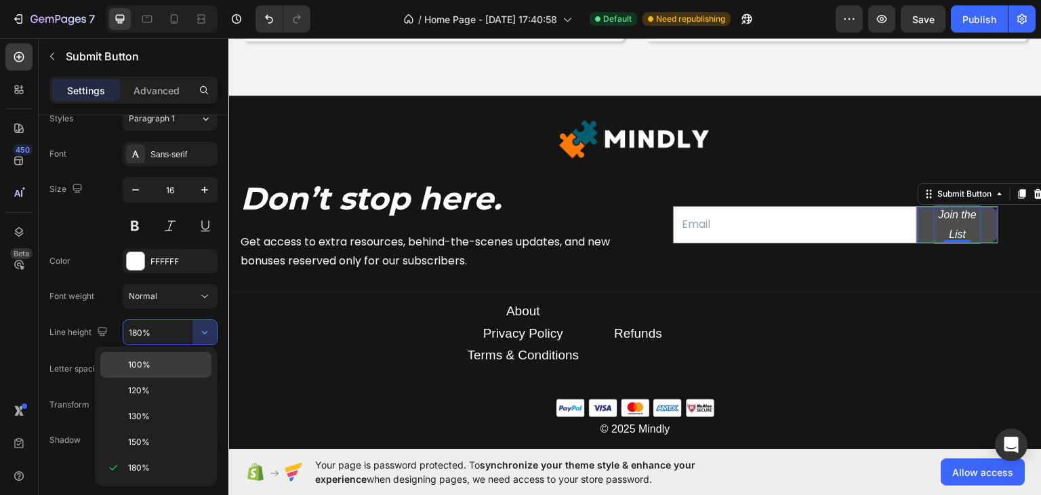
click at [145, 367] on span "100%" at bounding box center [139, 364] width 22 height 12
type input "100%"
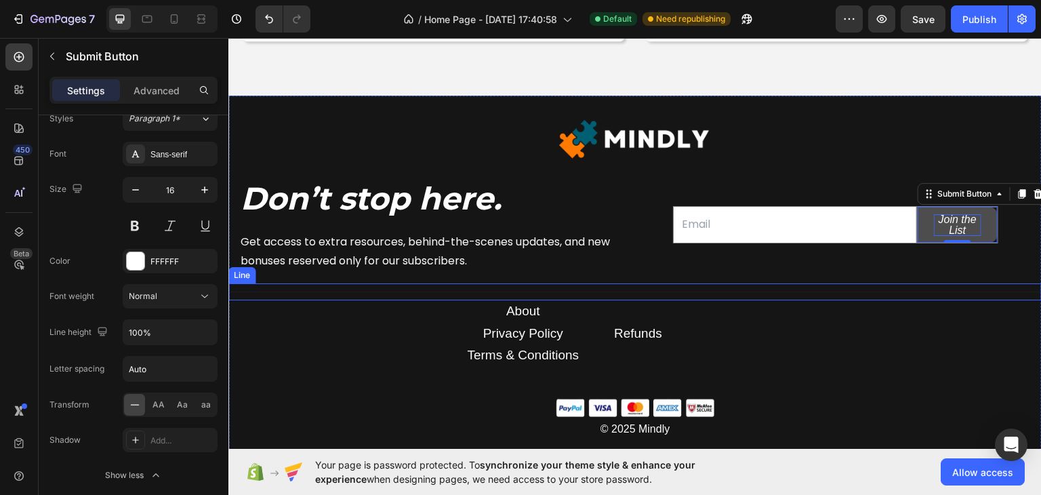
click at [913, 287] on div "Title Line" at bounding box center [634, 291] width 813 height 17
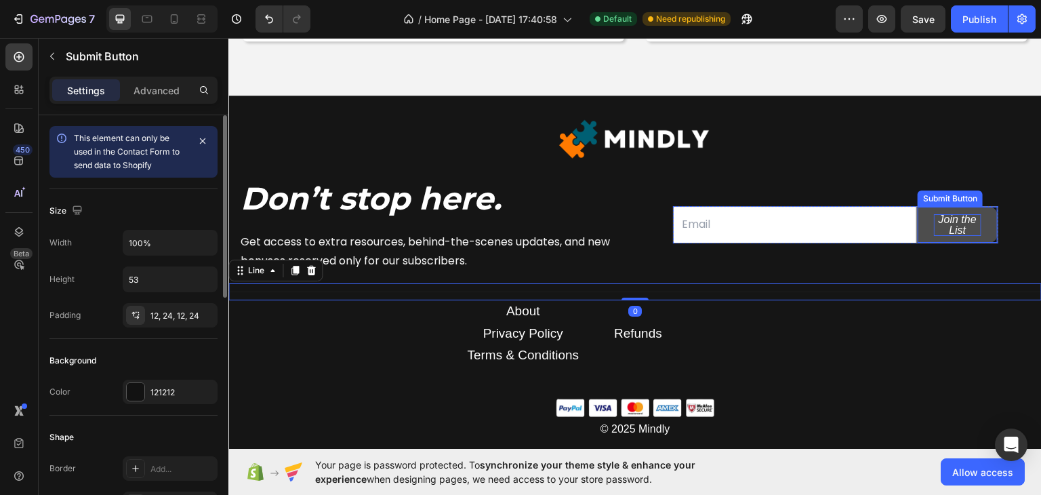
click at [917, 228] on button "Join the List" at bounding box center [957, 224] width 80 height 36
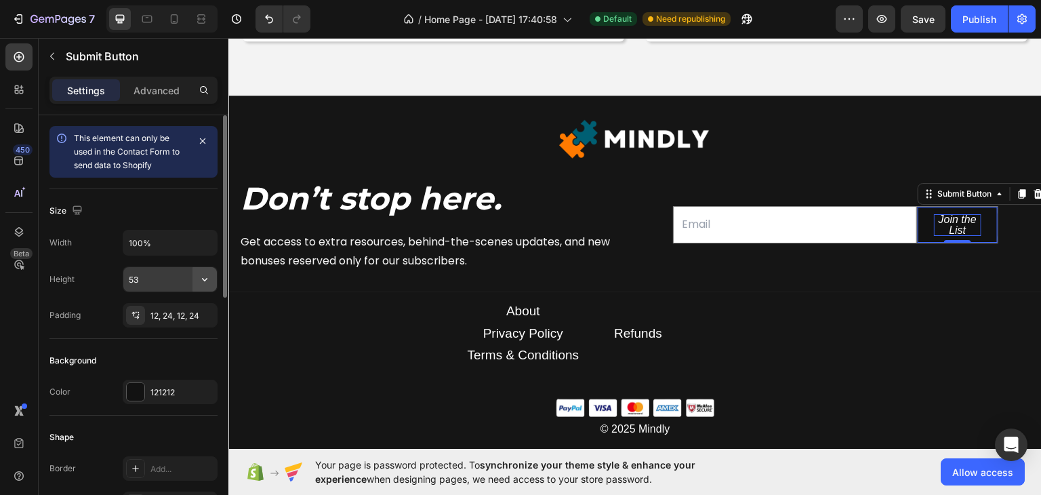
click at [214, 284] on button "button" at bounding box center [204, 279] width 24 height 24
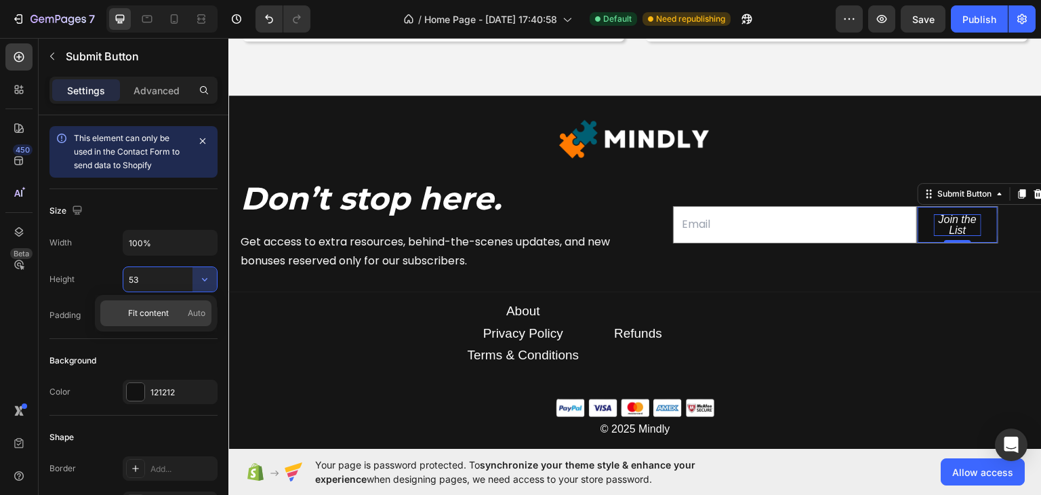
click at [167, 311] on span "Fit content" at bounding box center [148, 313] width 41 height 12
type input "Auto"
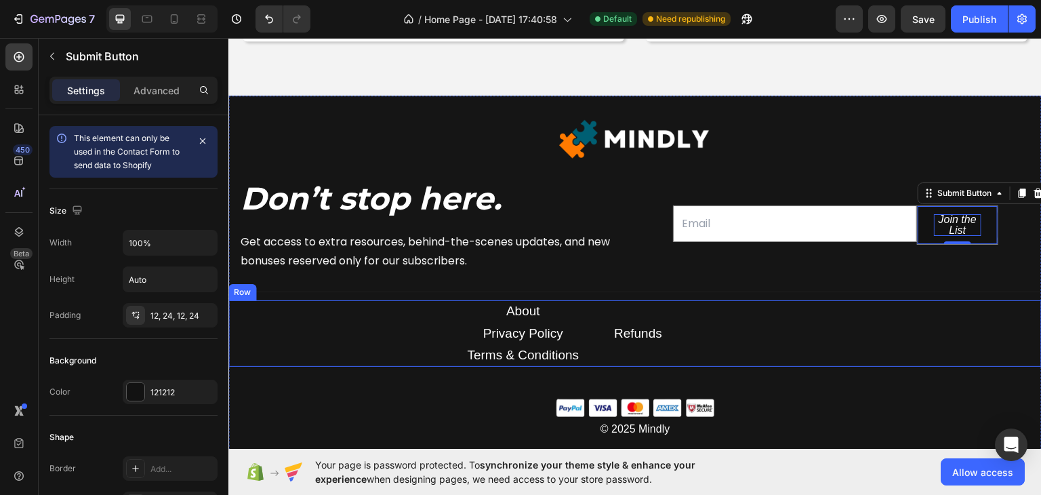
click at [875, 331] on div "About Text block Privacy Policy Text block Terms & Conditions Text block Refund…" at bounding box center [634, 333] width 813 height 66
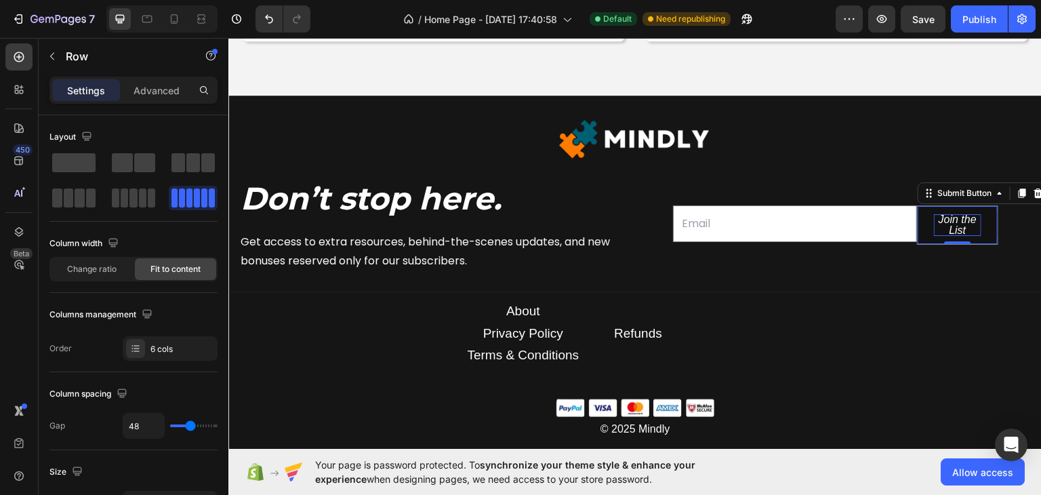
click at [934, 230] on p "Join the List" at bounding box center [957, 224] width 47 height 22
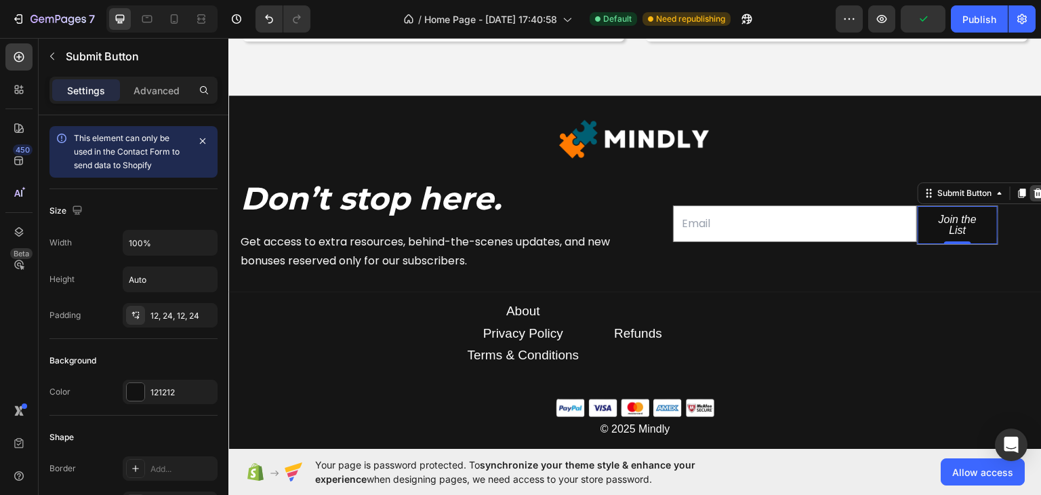
click at [1034, 187] on icon at bounding box center [1038, 191] width 9 height 9
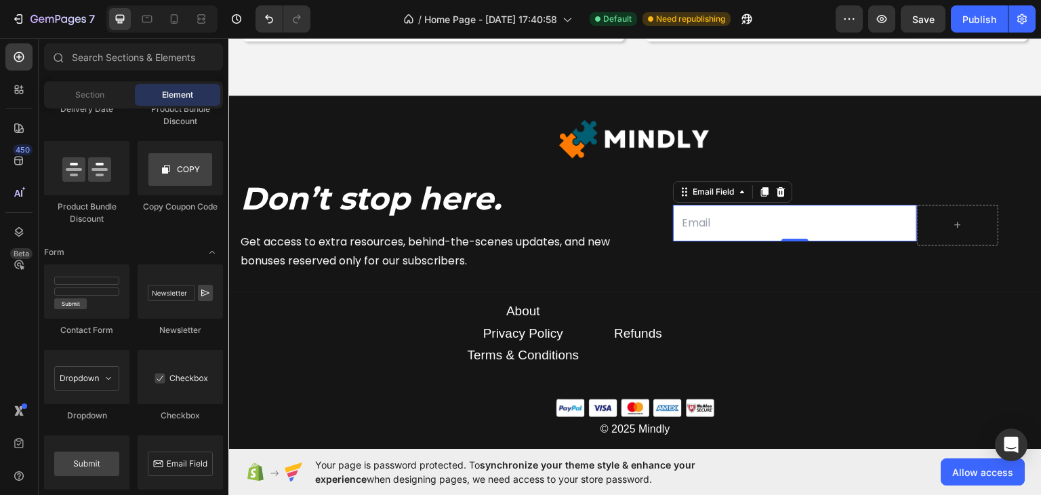
click at [850, 220] on input "email" at bounding box center [795, 222] width 244 height 37
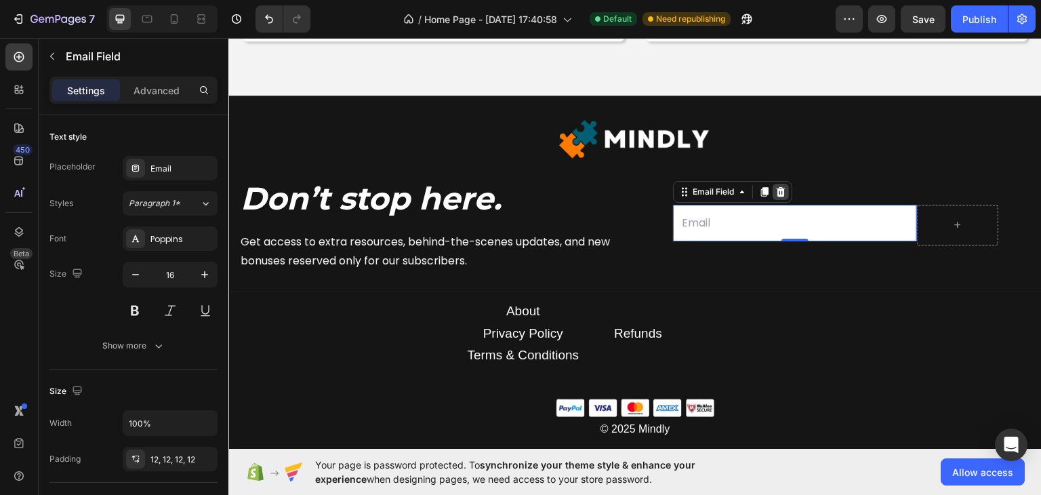
click at [775, 194] on icon at bounding box center [780, 191] width 11 height 11
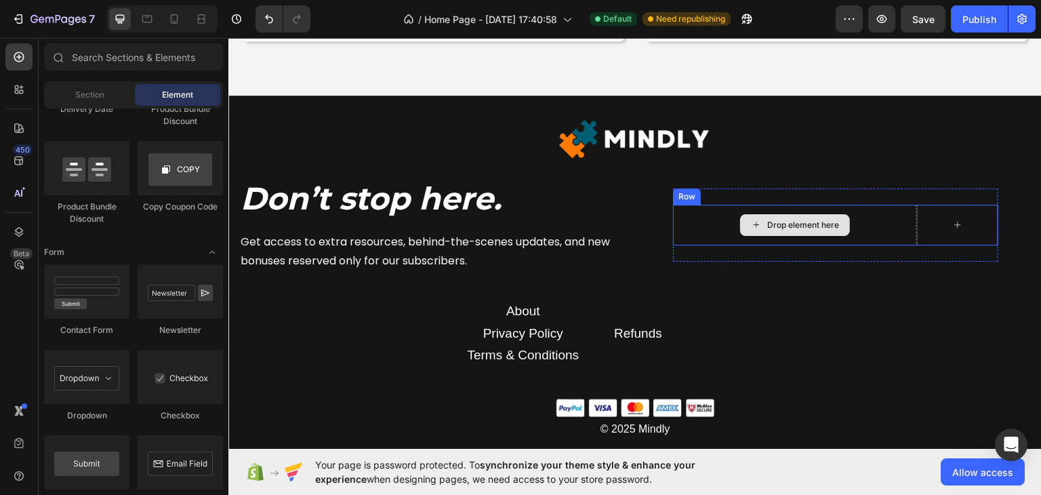
click at [818, 234] on div "Drop element here" at bounding box center [795, 224] width 244 height 41
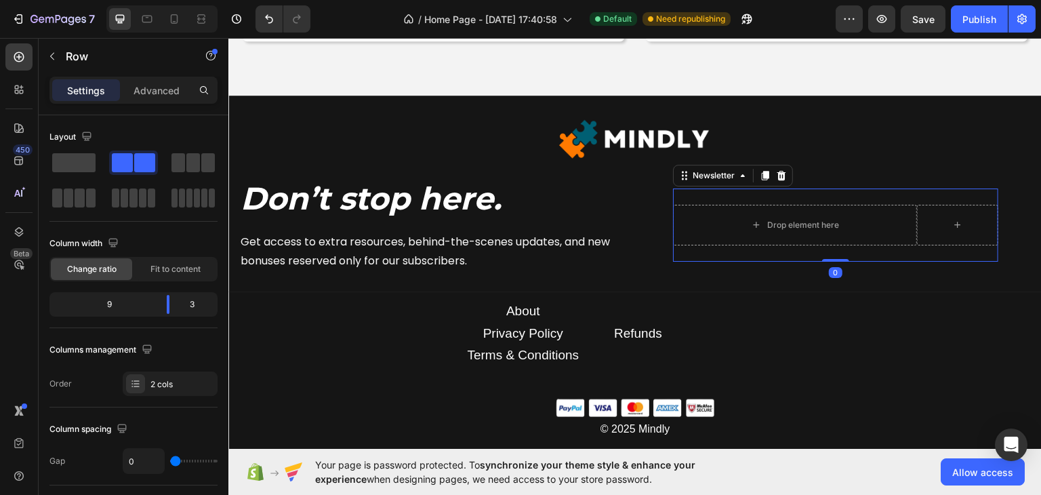
click at [802, 193] on div "Drop element here Row Newsletter 0" at bounding box center [835, 224] width 325 height 73
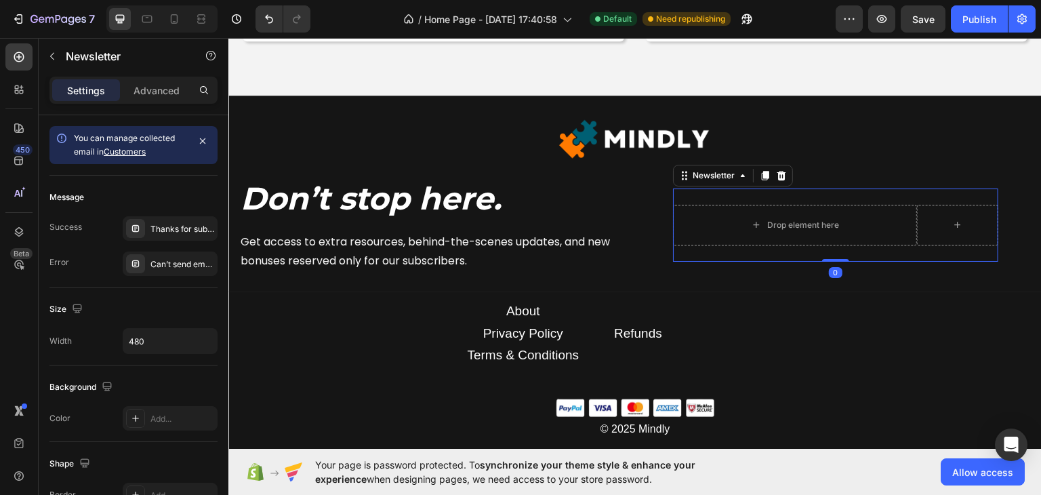
click at [783, 174] on div "Newsletter" at bounding box center [733, 175] width 120 height 22
click at [780, 173] on div at bounding box center [781, 175] width 16 height 16
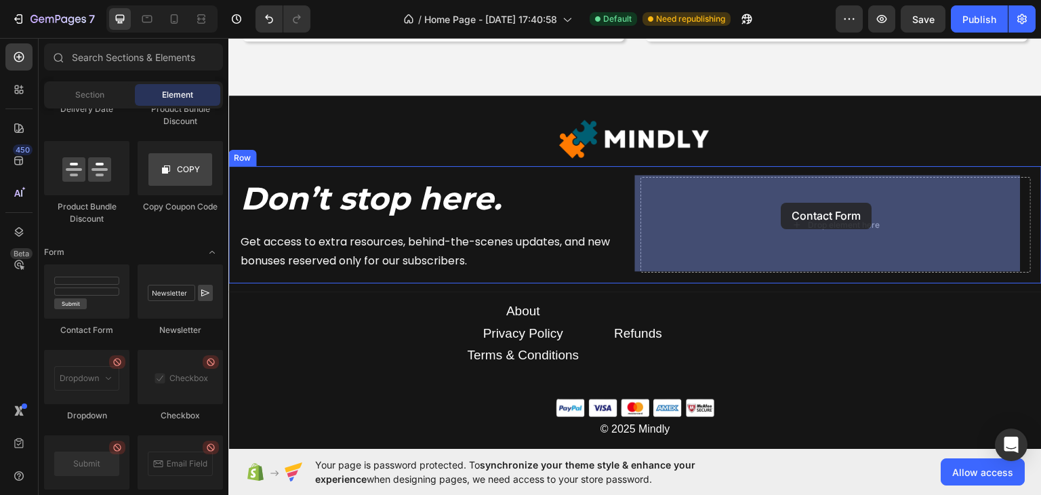
drag, startPoint x: 318, startPoint y: 336, endPoint x: 781, endPoint y: 202, distance: 482.5
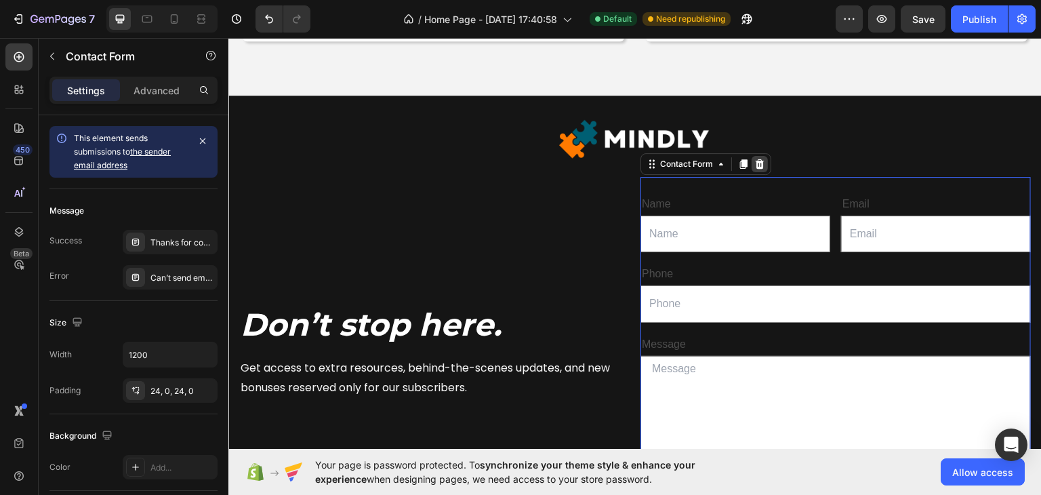
click at [758, 155] on div at bounding box center [759, 163] width 16 height 16
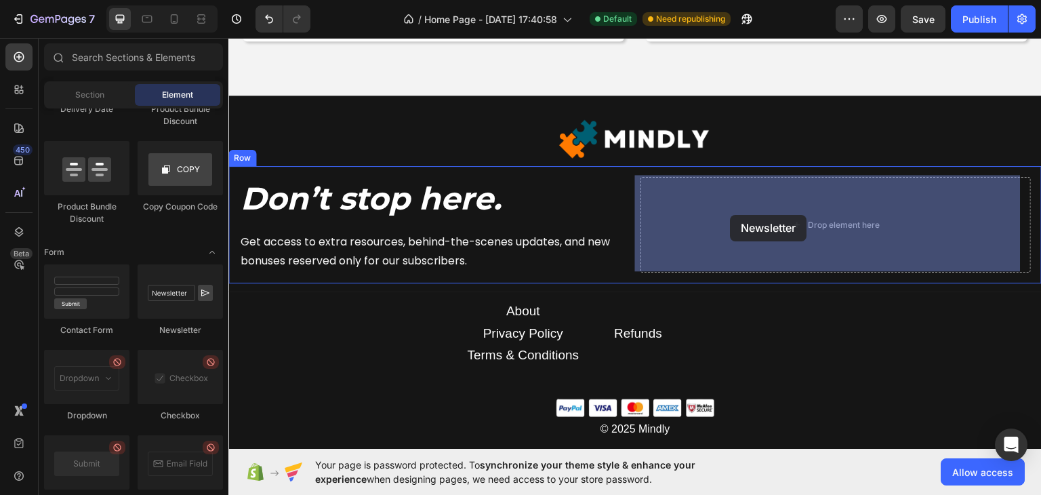
drag, startPoint x: 371, startPoint y: 329, endPoint x: 730, endPoint y: 214, distance: 377.6
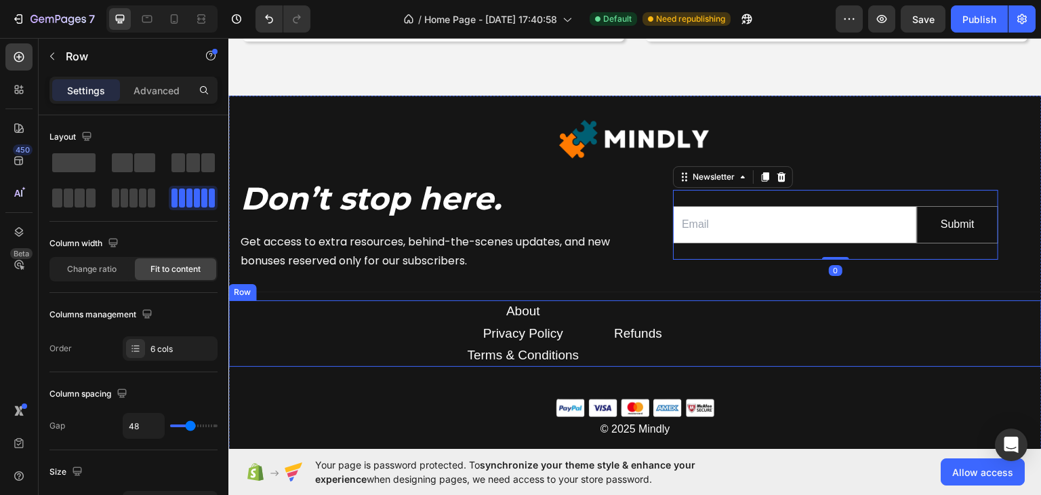
click at [884, 335] on div "About Text block Privacy Policy Text block Terms & Conditions Text block Refund…" at bounding box center [634, 333] width 813 height 66
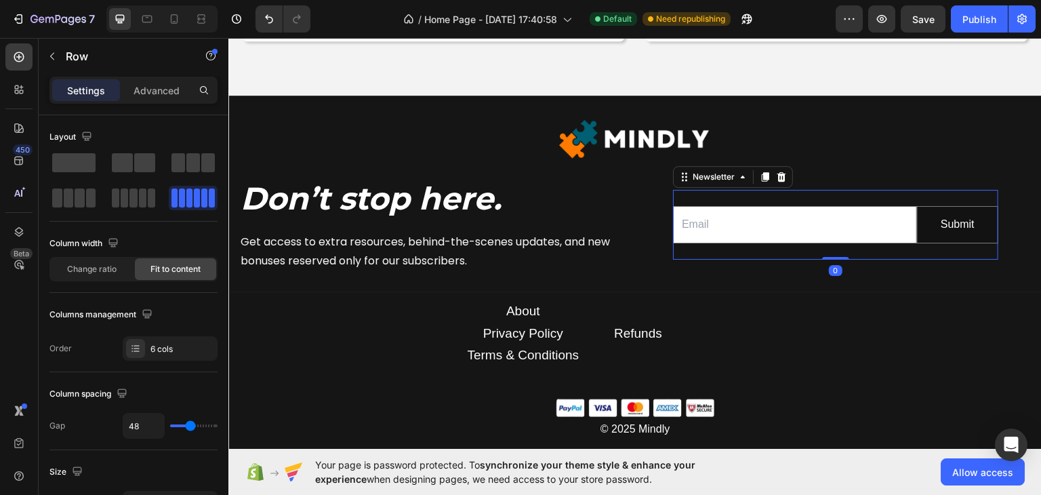
click at [778, 197] on div "Email Field Submit Submit Button Row Newsletter 0" at bounding box center [835, 224] width 325 height 70
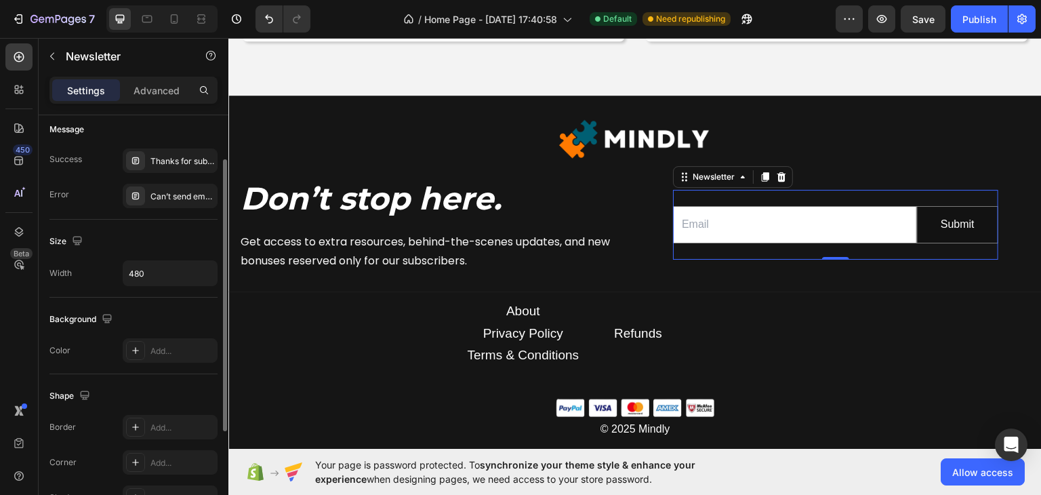
scroll to position [136, 0]
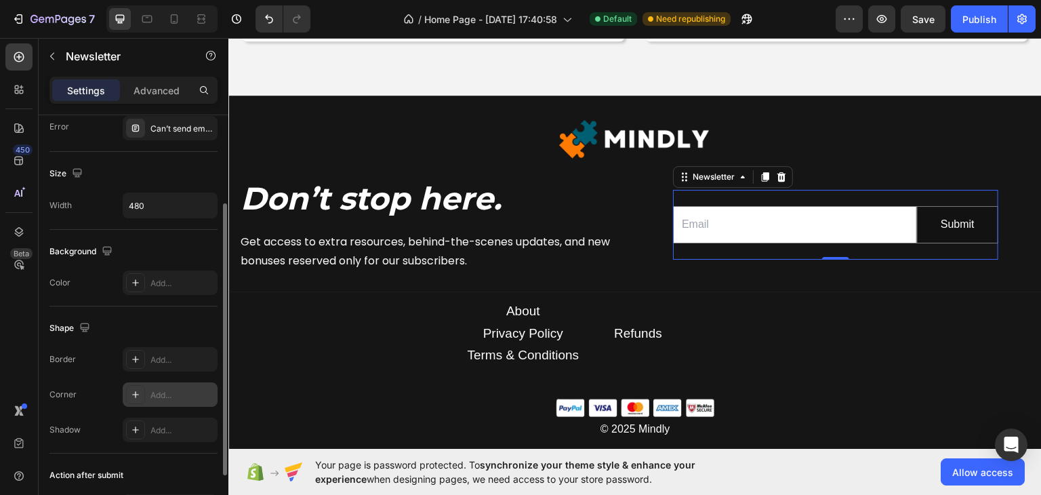
click at [138, 395] on icon at bounding box center [135, 394] width 11 height 11
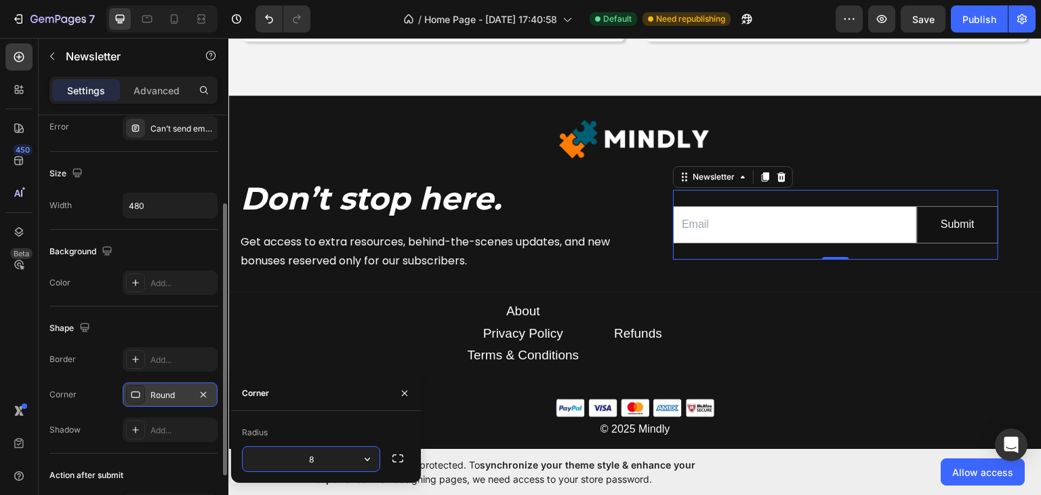
click at [339, 452] on input "8" at bounding box center [311, 459] width 137 height 24
type input "8"
click at [152, 307] on div "Shape Border Add... Corner Round Shadow Add..." at bounding box center [133, 379] width 168 height 147
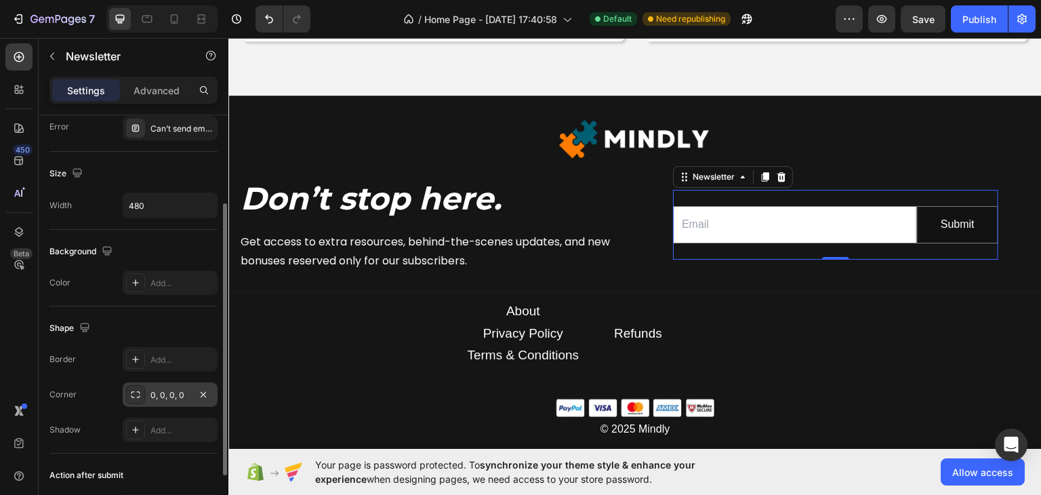
scroll to position [68, 0]
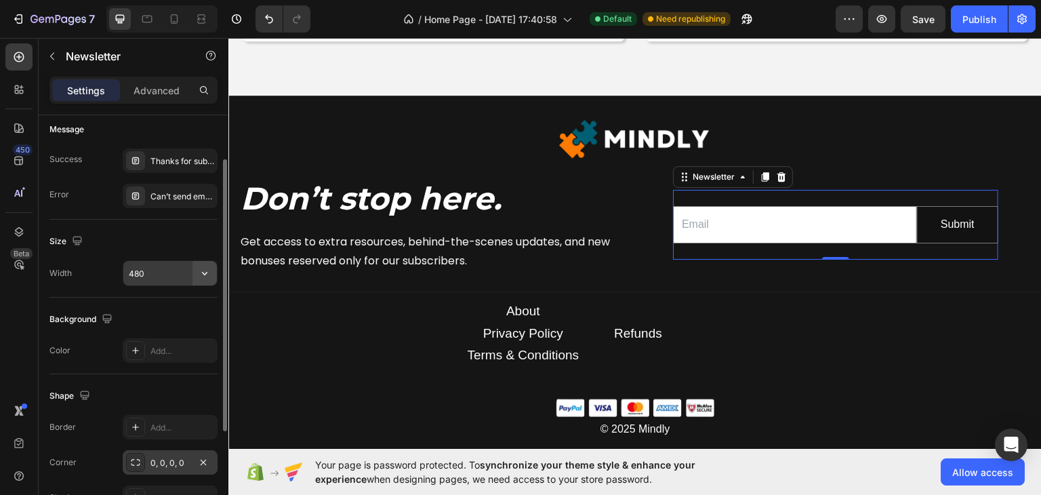
click at [205, 269] on icon "button" at bounding box center [205, 273] width 14 height 14
click at [203, 236] on div "Size" at bounding box center [133, 241] width 168 height 22
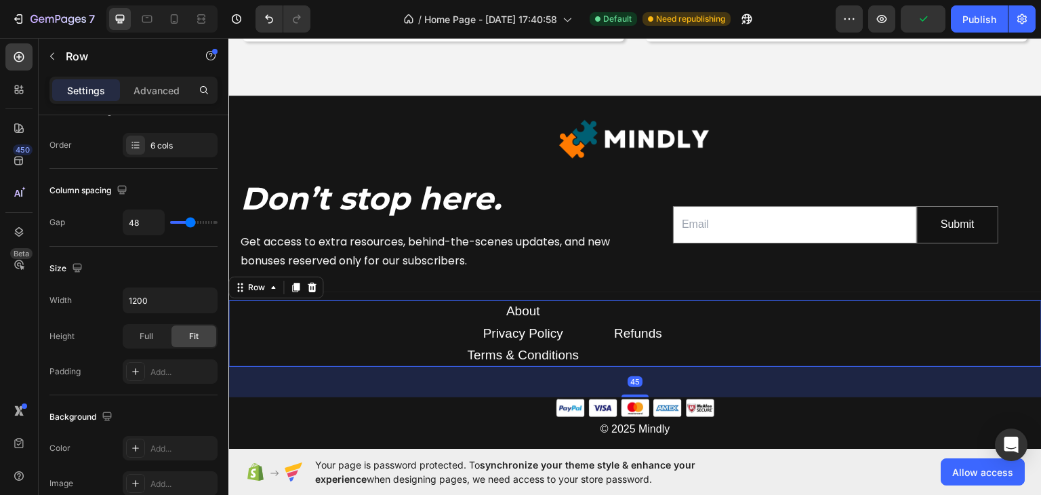
click at [304, 307] on div "About Text block Privacy Policy Text block Terms & Conditions Text block Refund…" at bounding box center [634, 333] width 813 height 66
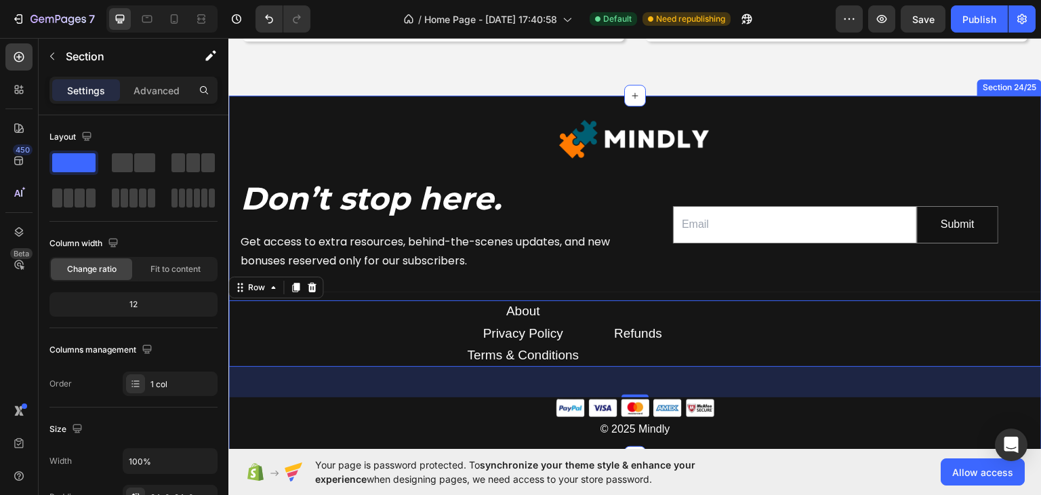
click at [506, 99] on div "Image Don’t stop here. Heading Get access to extra resources, behind-the-scenes…" at bounding box center [634, 275] width 813 height 361
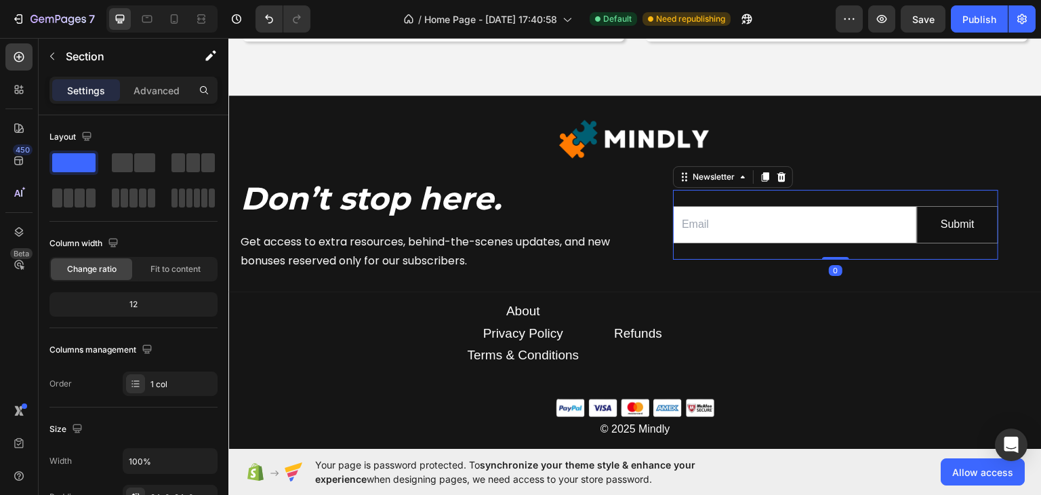
click at [754, 249] on div "Email Field Submit Submit Button Row Newsletter 0" at bounding box center [835, 224] width 325 height 70
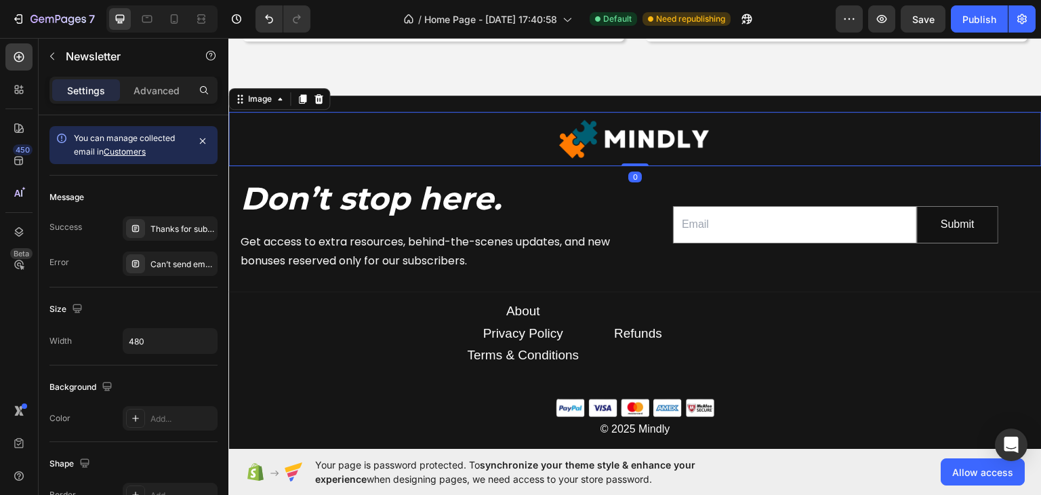
click at [343, 119] on div at bounding box center [634, 138] width 813 height 54
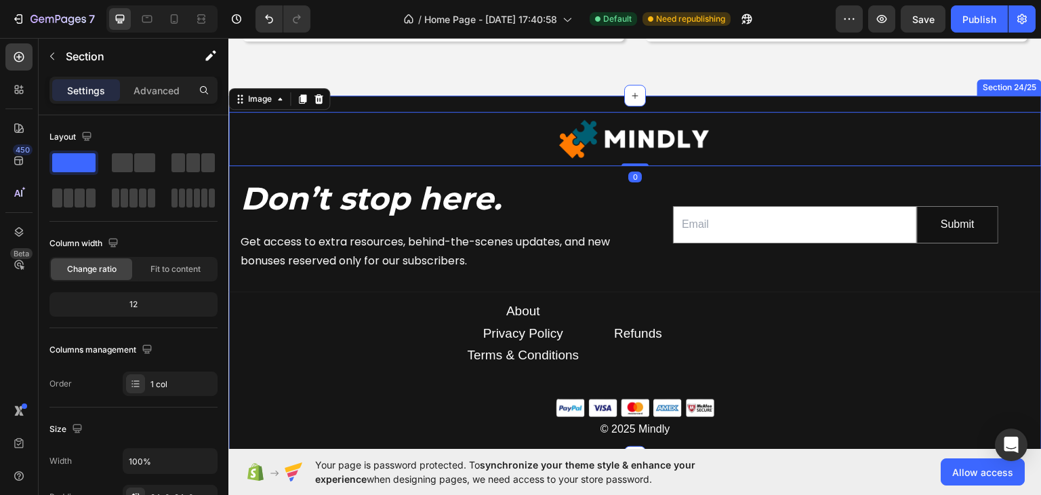
click at [415, 95] on div "Image 0 Don’t stop here. Heading Get access to extra resources, behind-the-scen…" at bounding box center [634, 275] width 813 height 361
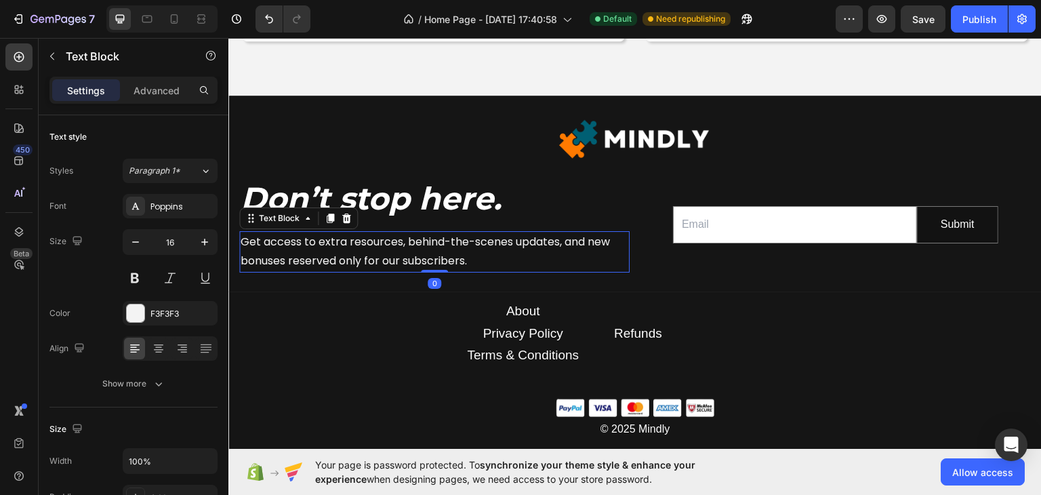
click at [444, 230] on div "Get access to extra resources, behind-the-scenes updates, and new bonuses reser…" at bounding box center [434, 251] width 390 height 42
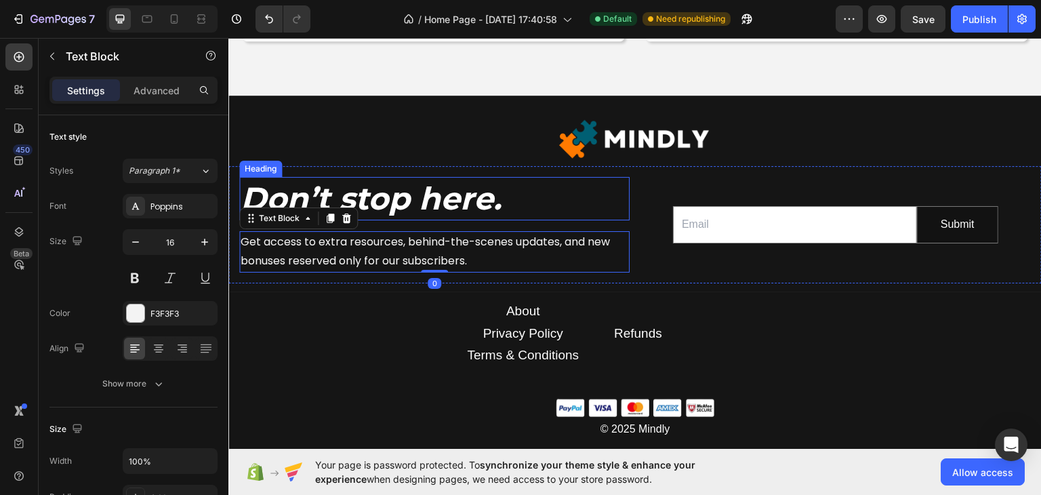
click at [438, 199] on strong "Don’t stop here." at bounding box center [371, 197] width 261 height 39
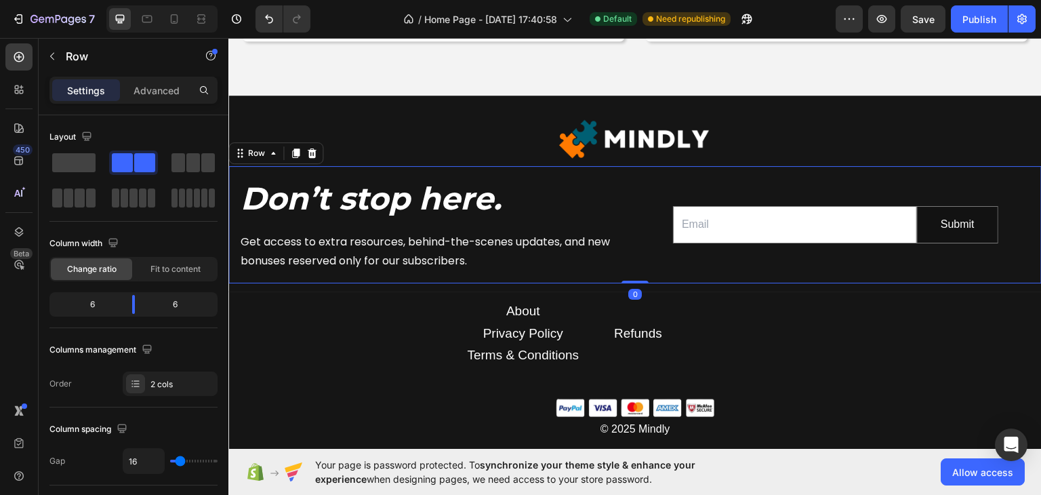
click at [646, 171] on div "Don’t stop here. Heading Get access to extra resources, behind-the-scenes updat…" at bounding box center [634, 223] width 813 height 117
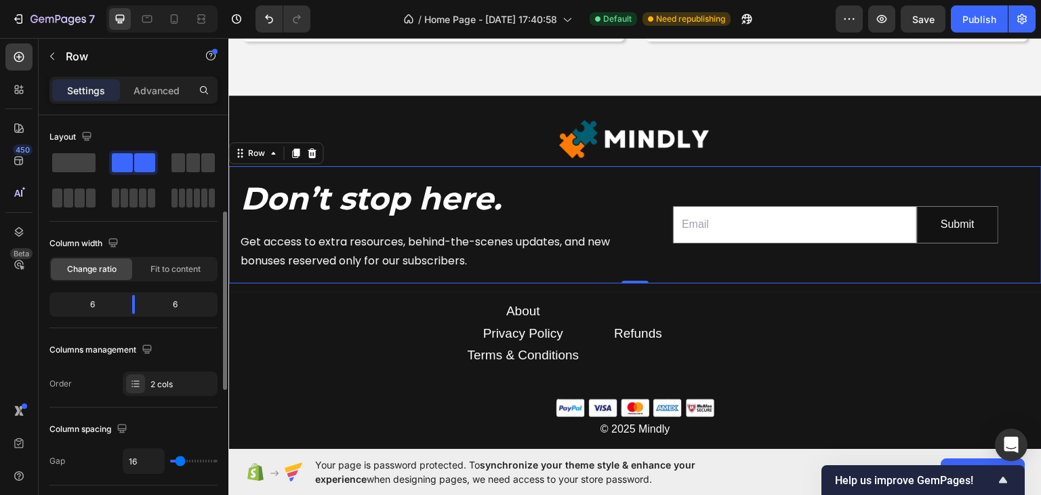
scroll to position [136, 0]
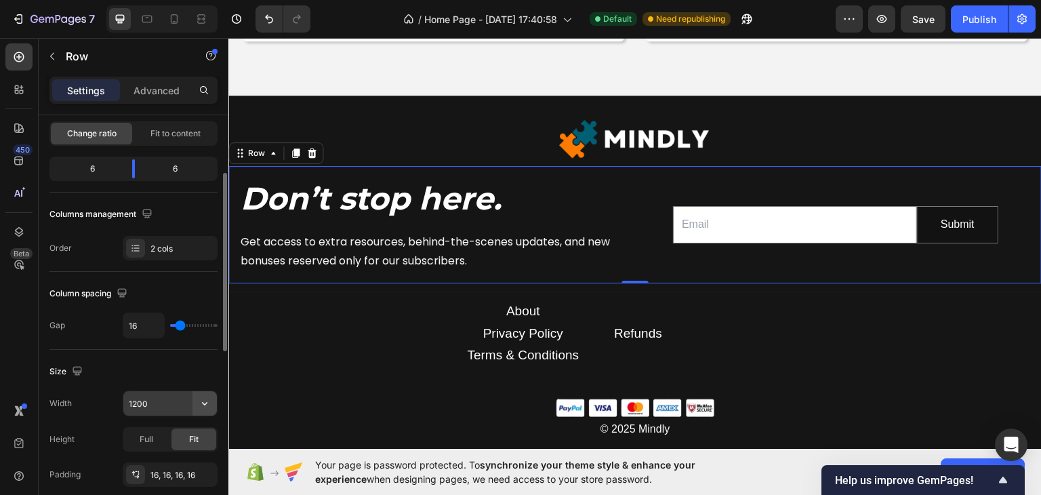
click at [201, 401] on icon "button" at bounding box center [205, 403] width 14 height 14
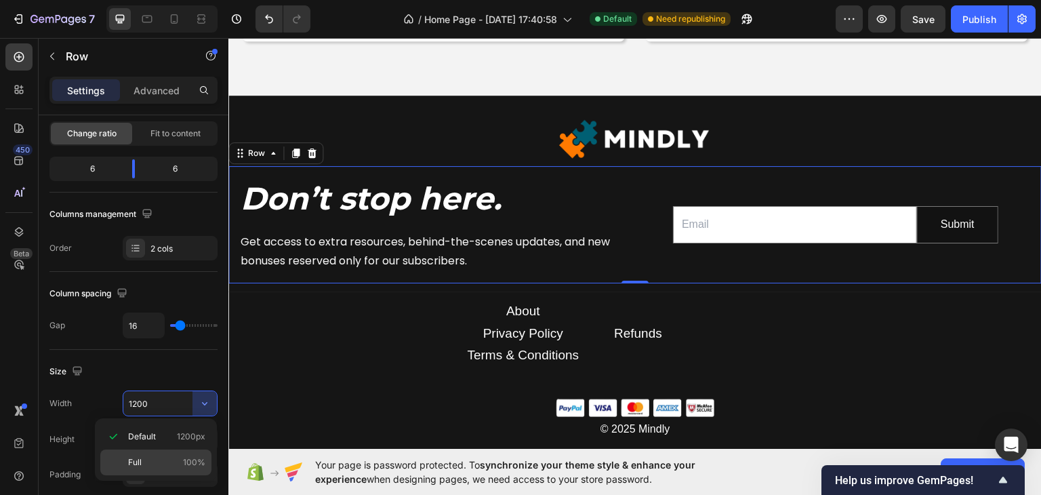
click at [159, 459] on p "Full 100%" at bounding box center [166, 462] width 77 height 12
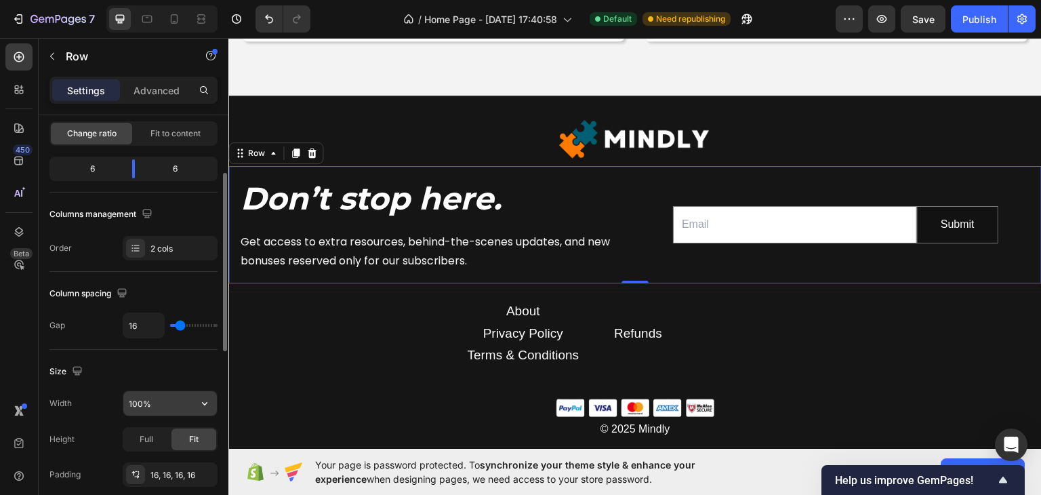
click at [154, 403] on input "100%" at bounding box center [170, 403] width 94 height 24
click at [139, 402] on input "100%" at bounding box center [170, 403] width 94 height 24
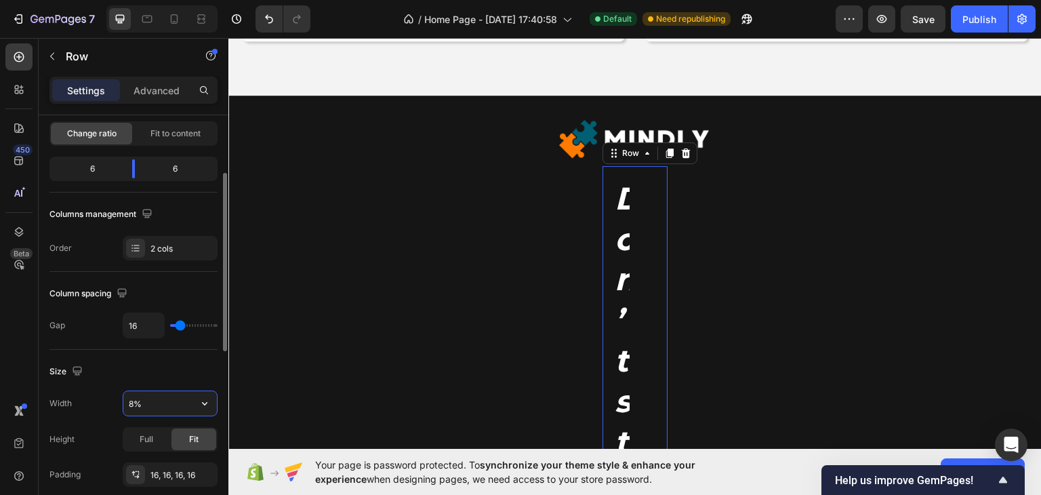
type input "80%"
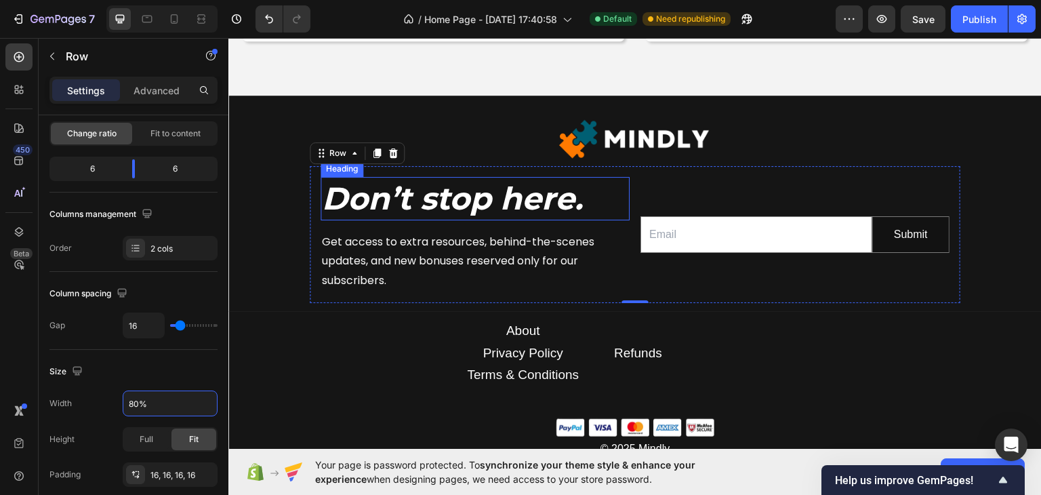
click at [421, 189] on strong "Don’t stop here." at bounding box center [452, 197] width 261 height 39
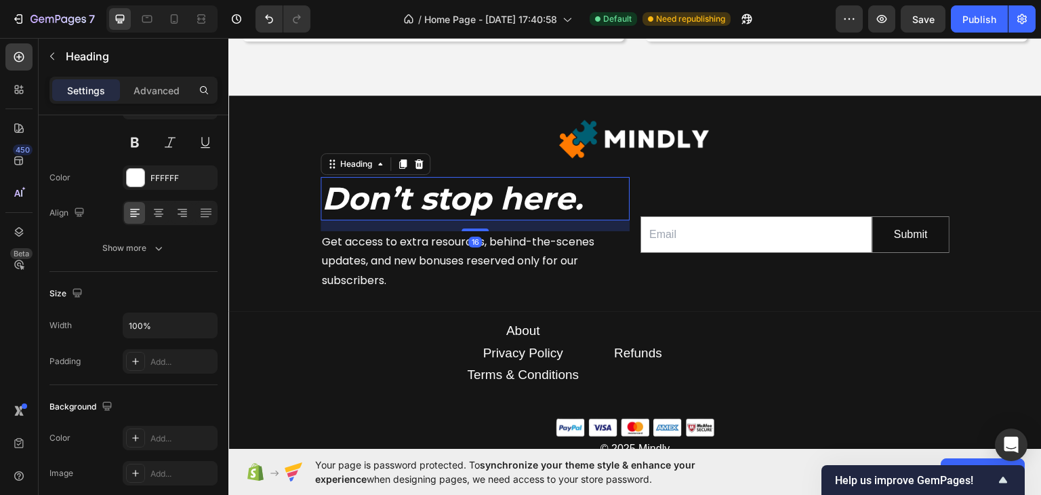
scroll to position [0, 0]
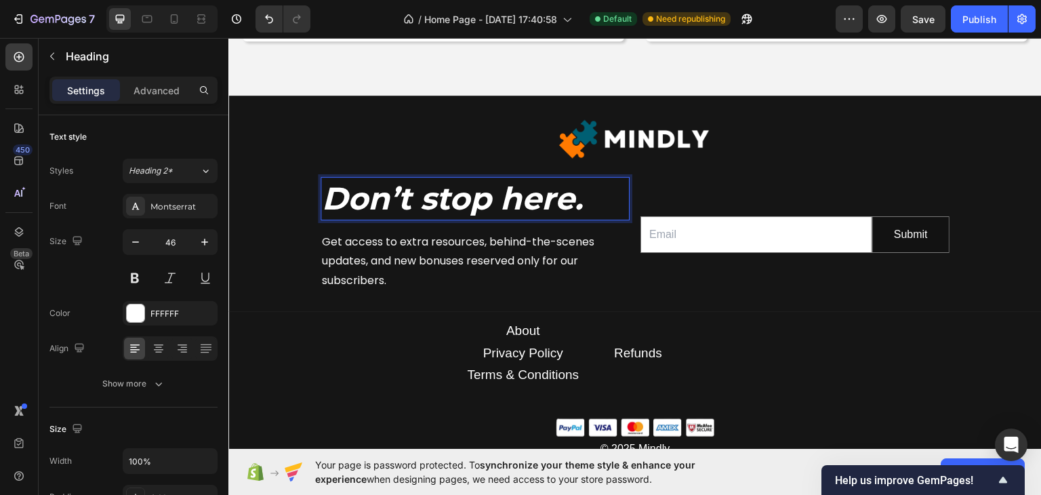
drag, startPoint x: 355, startPoint y: 193, endPoint x: 585, endPoint y: 185, distance: 229.9
click at [583, 185] on strong "Don’t stop here." at bounding box center [452, 197] width 261 height 39
click at [361, 158] on icon "Editor contextual toolbar" at bounding box center [367, 157] width 14 height 14
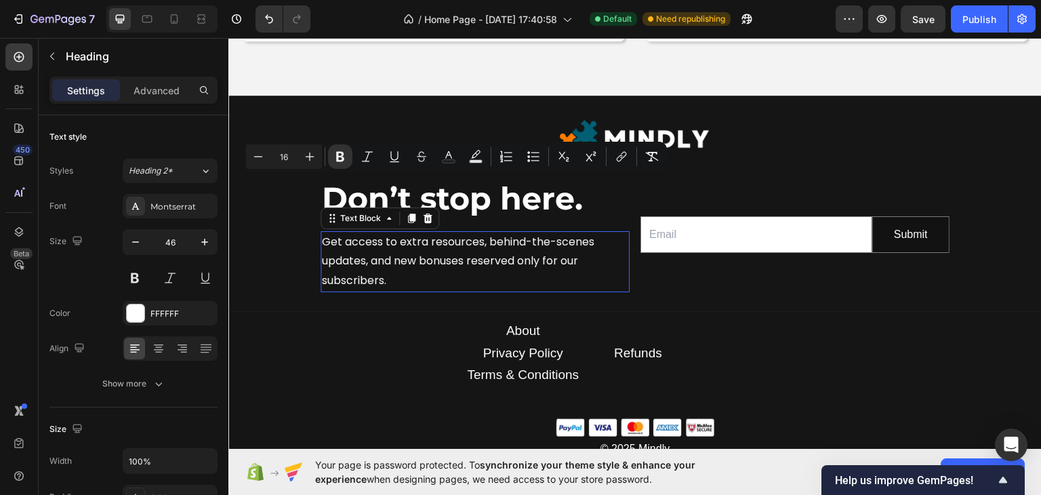
click at [431, 242] on p "Get access to extra resources, behind-the-scenes updates, and new bonuses reser…" at bounding box center [475, 261] width 306 height 58
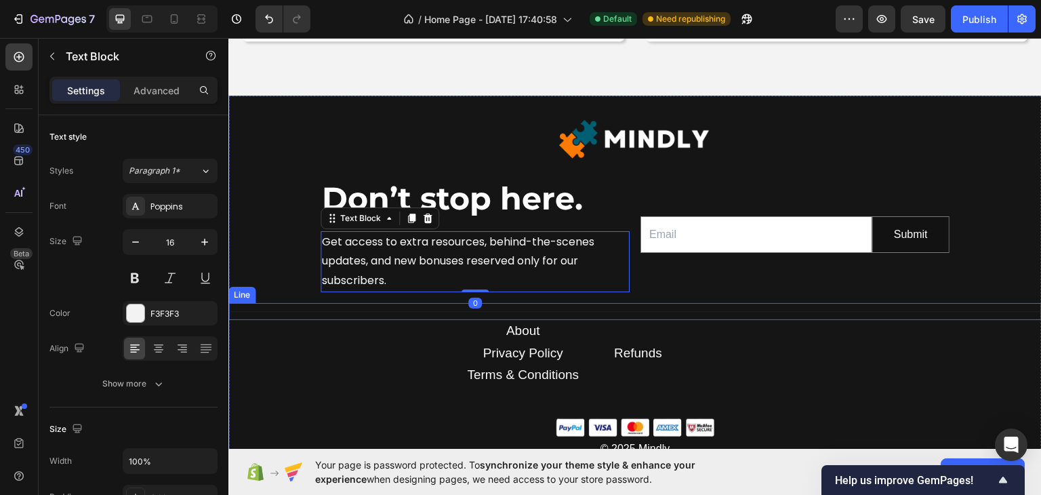
click at [720, 312] on div "Title Line" at bounding box center [634, 310] width 813 height 17
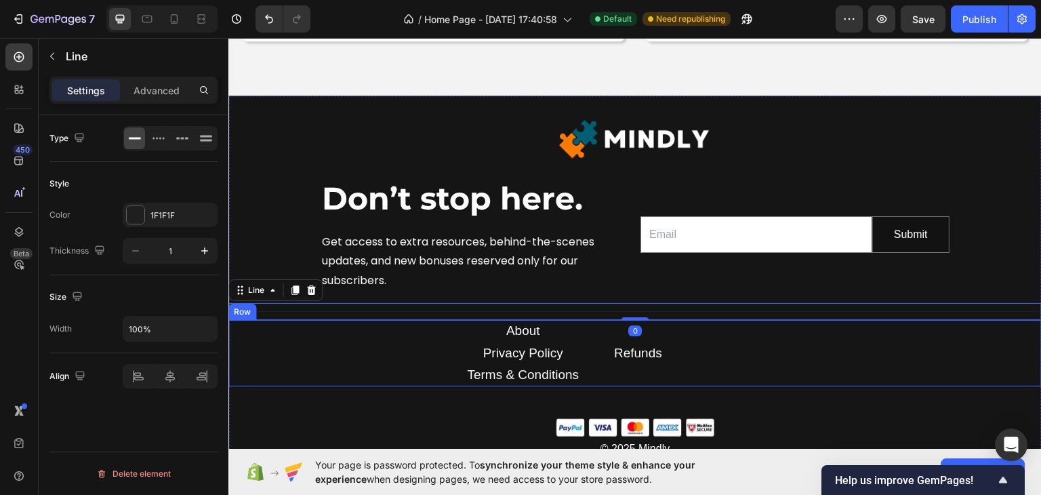
click at [791, 351] on div "About Text block Privacy Policy Text block Terms & Conditions Text block Refund…" at bounding box center [634, 352] width 813 height 66
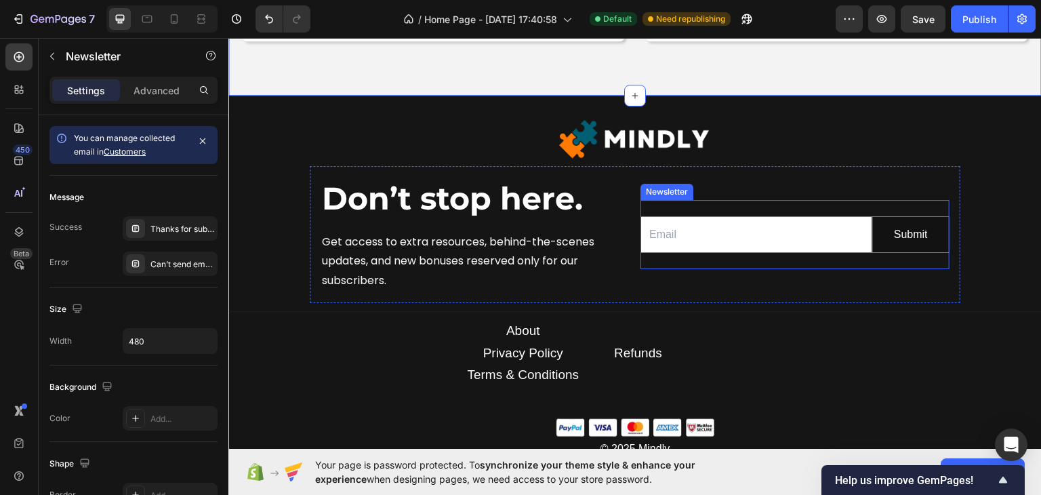
click at [723, 204] on div "Email Field Submit Submit Button Row Newsletter" at bounding box center [794, 234] width 309 height 70
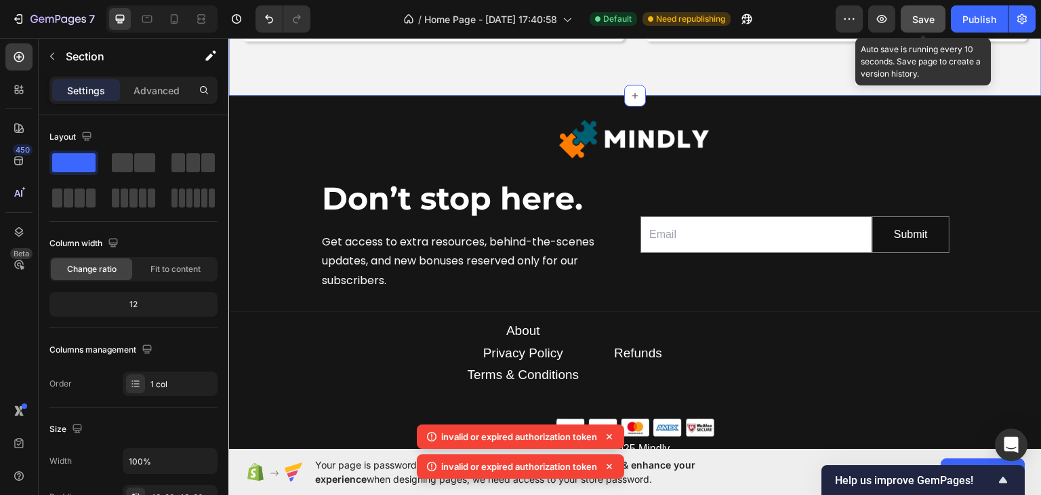
click at [915, 14] on span "Save" at bounding box center [923, 20] width 22 height 12
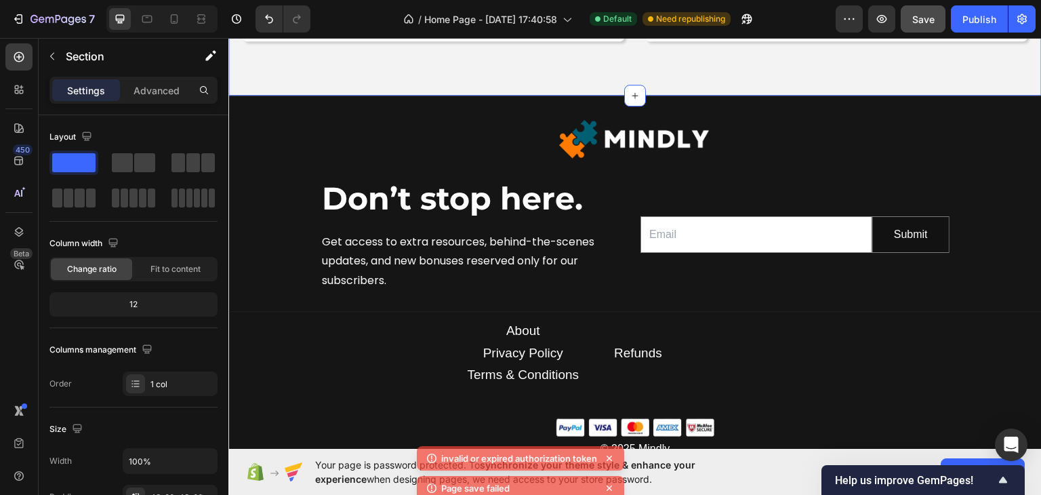
click at [931, 3] on div "7 / Home Page - Sep 22, 17:40:58 Default Need republishing Preview Save Publish" at bounding box center [520, 19] width 1041 height 39
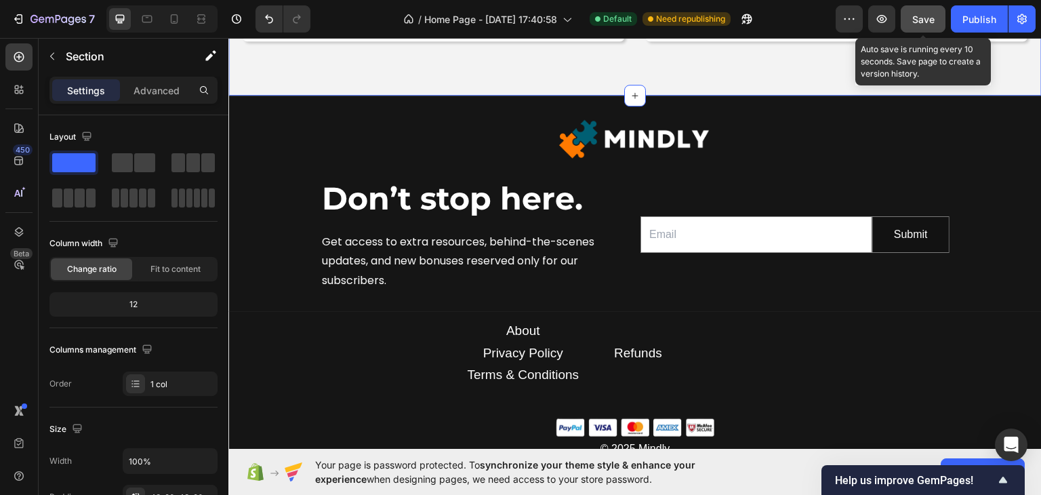
click at [928, 8] on button "Save" at bounding box center [923, 18] width 45 height 27
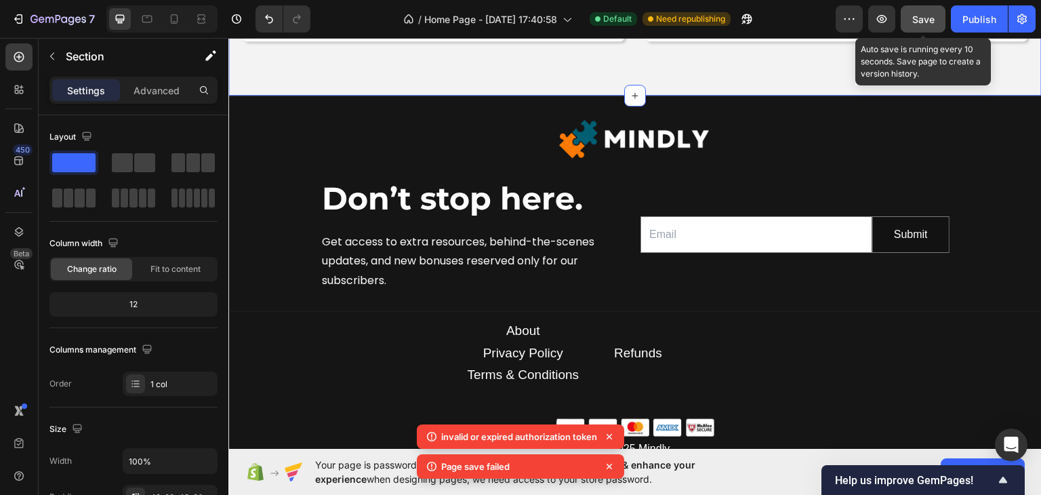
click at [928, 8] on button "Save" at bounding box center [923, 18] width 45 height 27
click at [928, 8] on button "button" at bounding box center [923, 18] width 45 height 27
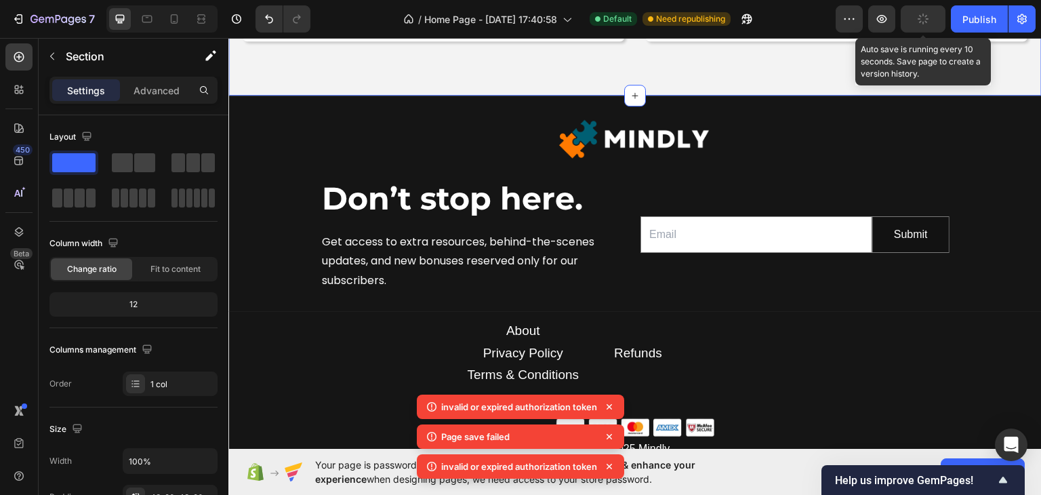
click at [928, 8] on button "button" at bounding box center [923, 18] width 45 height 27
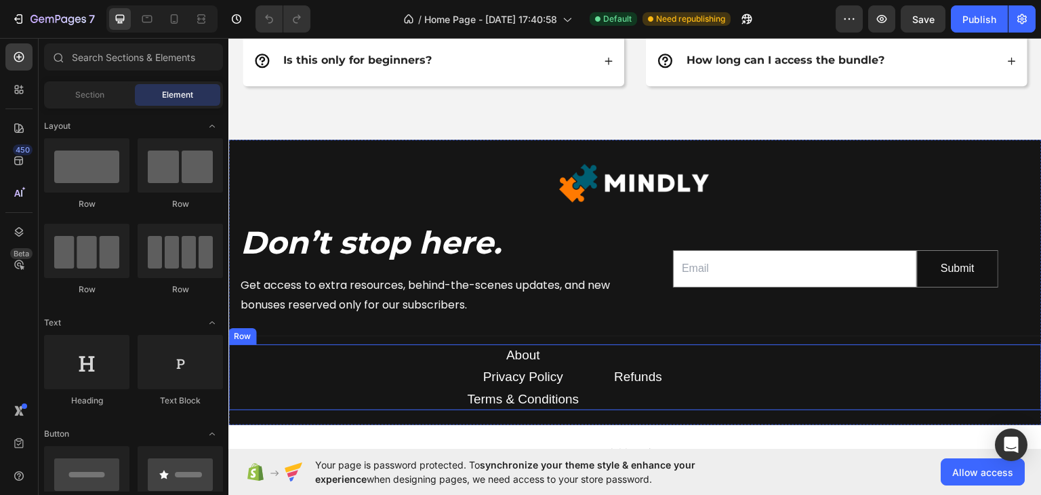
scroll to position [4779, 0]
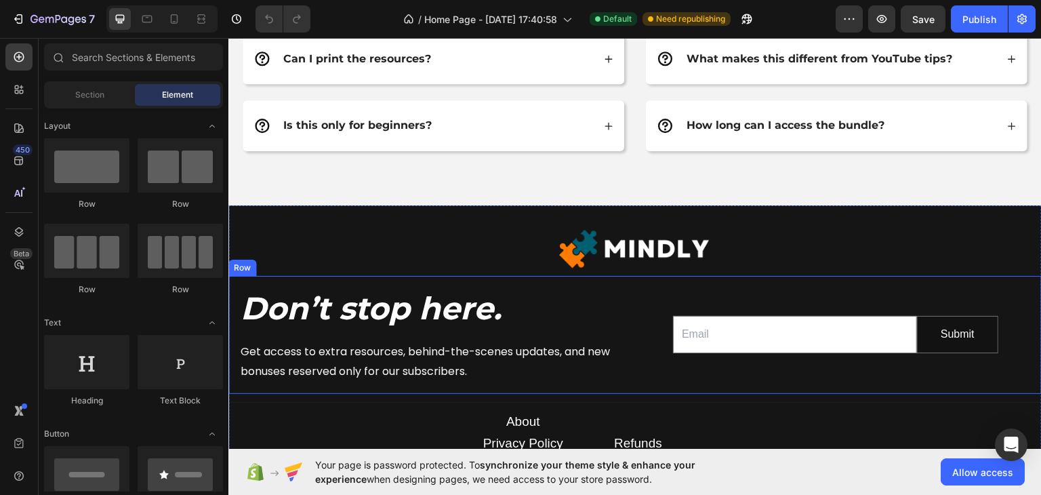
click at [632, 301] on div "Don’t stop here. Heading Get access to extra resources, behind-the-scenes updat…" at bounding box center [634, 333] width 813 height 117
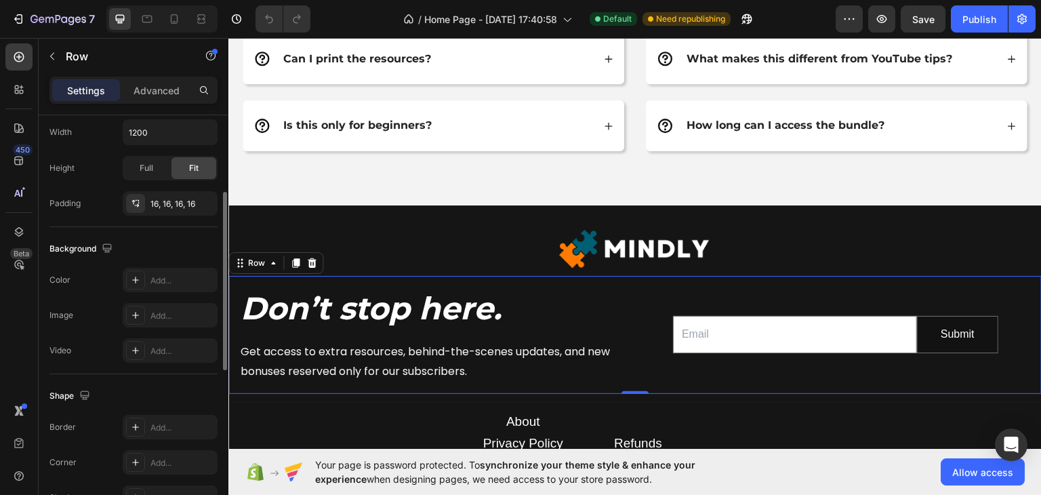
scroll to position [271, 0]
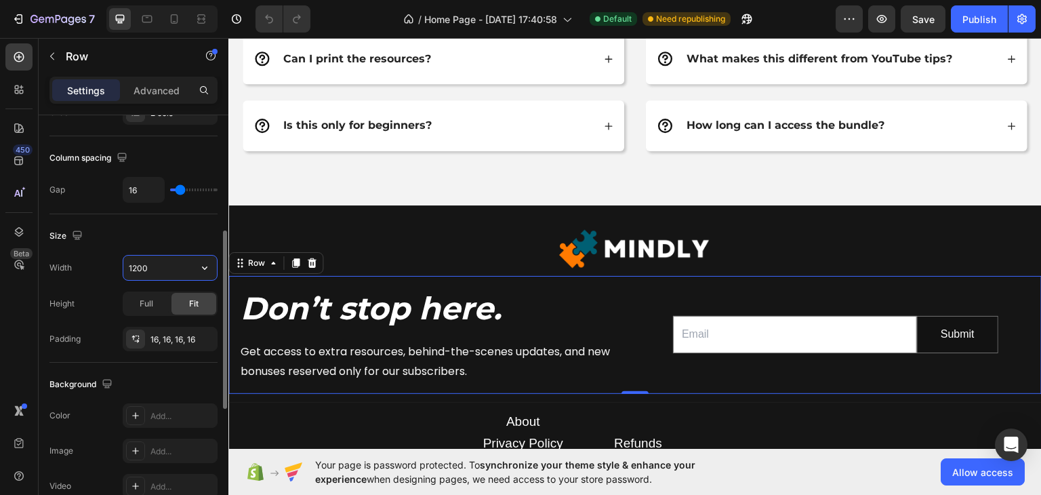
click at [161, 259] on input "1200" at bounding box center [170, 267] width 94 height 24
click at [211, 265] on icon "button" at bounding box center [205, 268] width 14 height 14
click at [171, 268] on input "1200" at bounding box center [170, 267] width 94 height 24
click at [208, 266] on icon "button" at bounding box center [205, 268] width 14 height 14
click at [152, 267] on input "1200" at bounding box center [170, 267] width 94 height 24
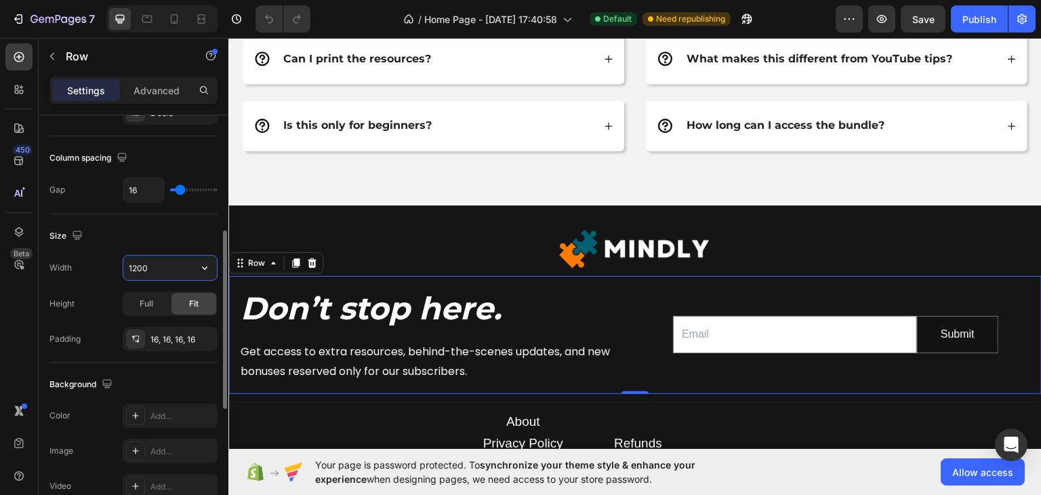
click at [152, 267] on input "1200" at bounding box center [170, 267] width 94 height 24
click at [140, 262] on input "1200" at bounding box center [170, 267] width 94 height 24
click at [137, 262] on input "1200" at bounding box center [170, 267] width 94 height 24
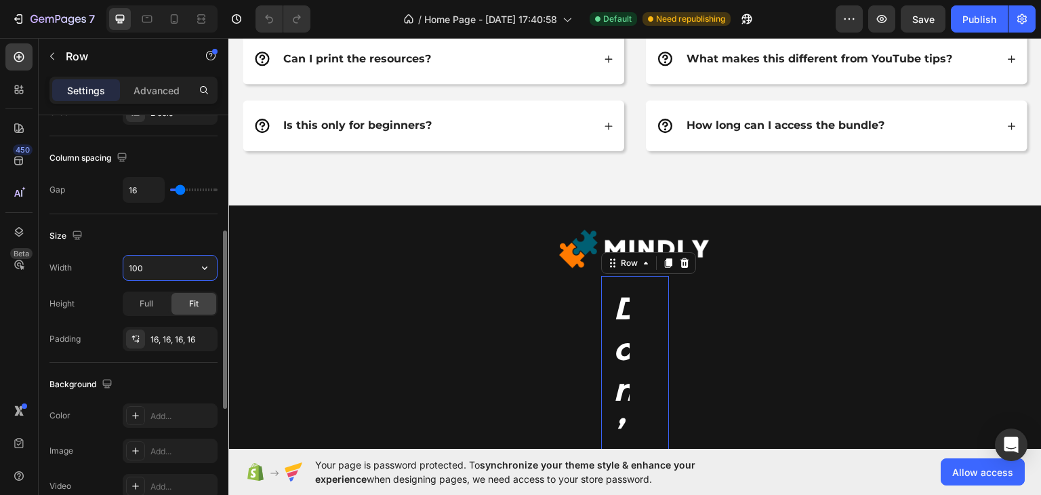
type input "1000"
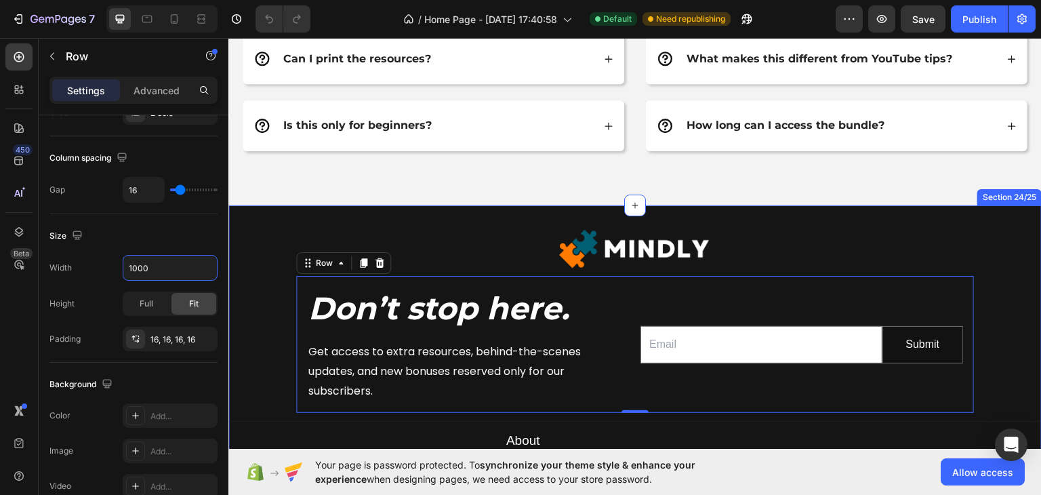
click at [428, 187] on div "FAQs Heading Row How soon will I receive the bundle? Is this just theory like o…" at bounding box center [634, 0] width 813 height 407
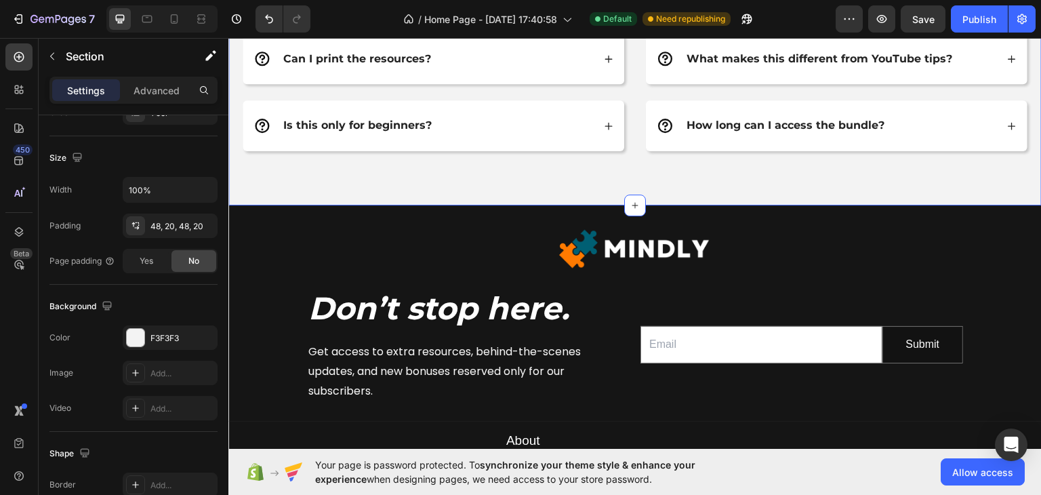
scroll to position [0, 0]
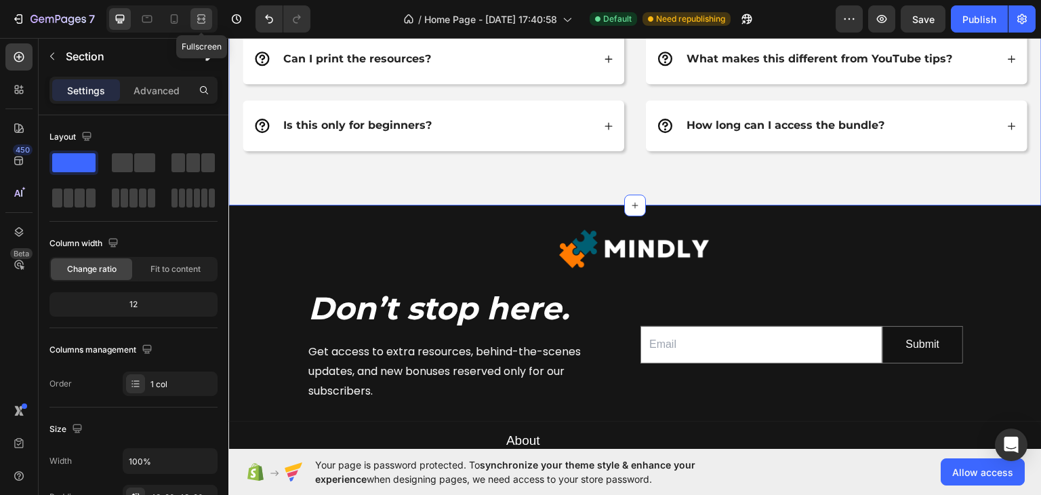
click at [205, 18] on icon at bounding box center [203, 18] width 4 height 3
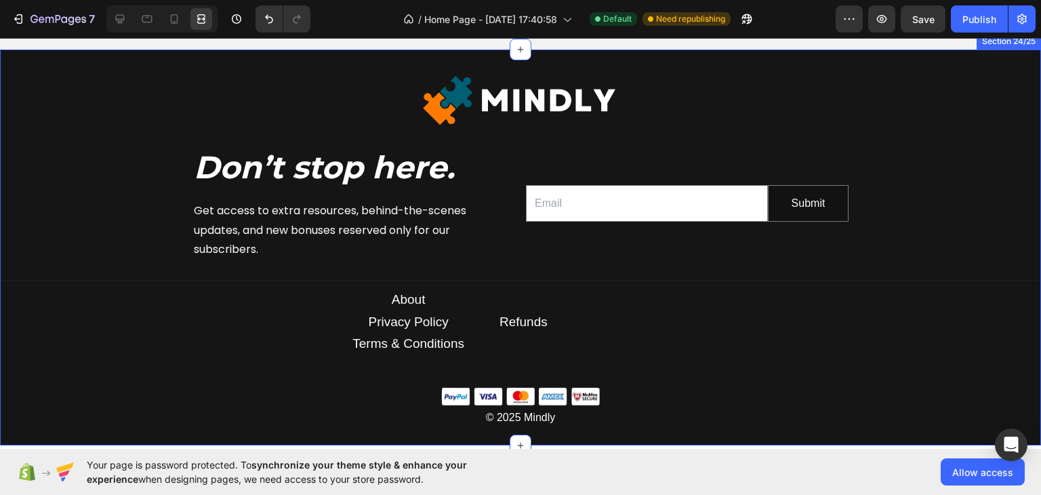
scroll to position [4914, 0]
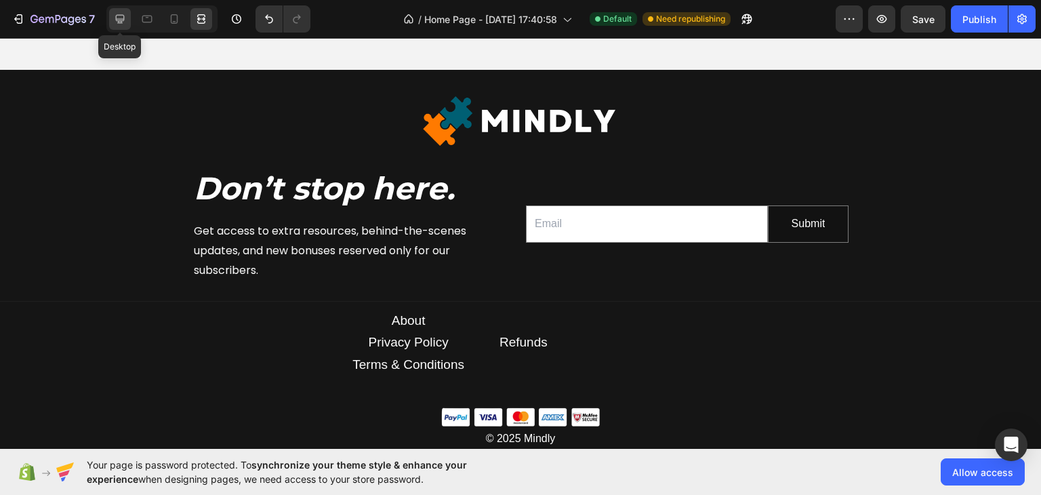
click at [127, 20] on div at bounding box center [120, 19] width 22 height 22
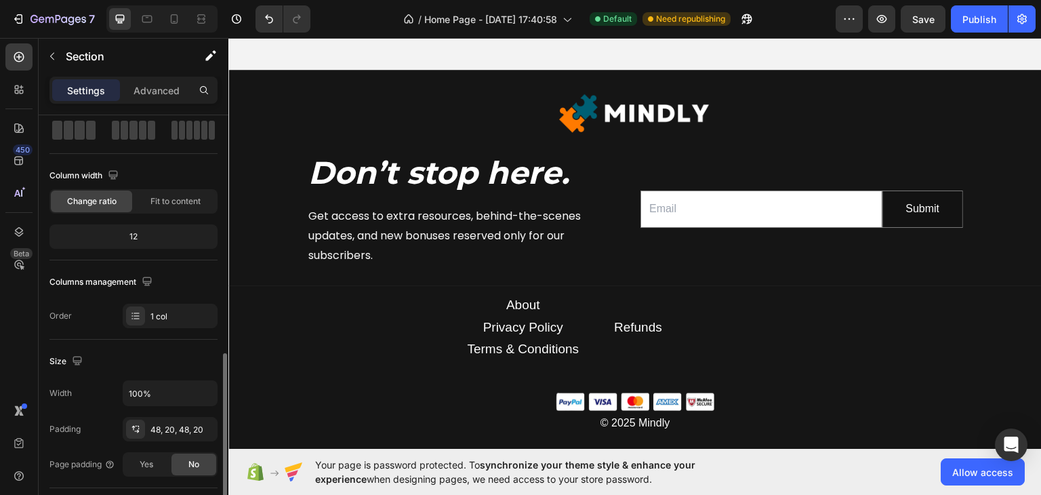
scroll to position [203, 0]
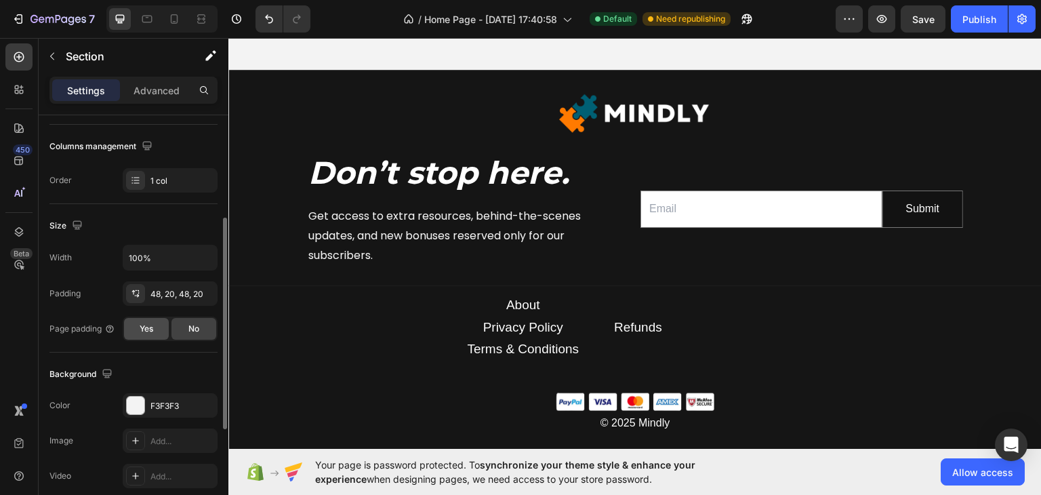
click at [154, 323] on div "Yes" at bounding box center [146, 329] width 45 height 22
click at [176, 326] on div "No" at bounding box center [193, 329] width 45 height 22
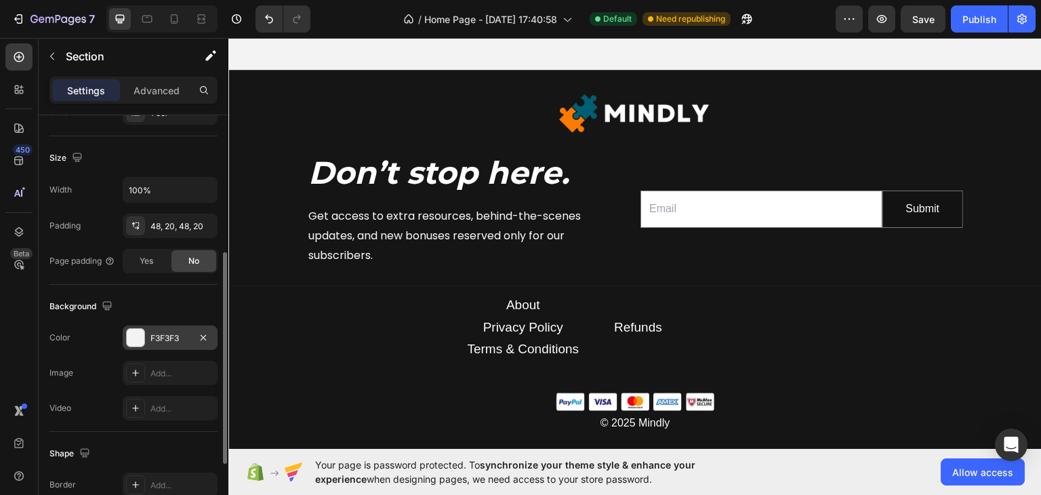
click at [135, 331] on div at bounding box center [136, 338] width 18 height 18
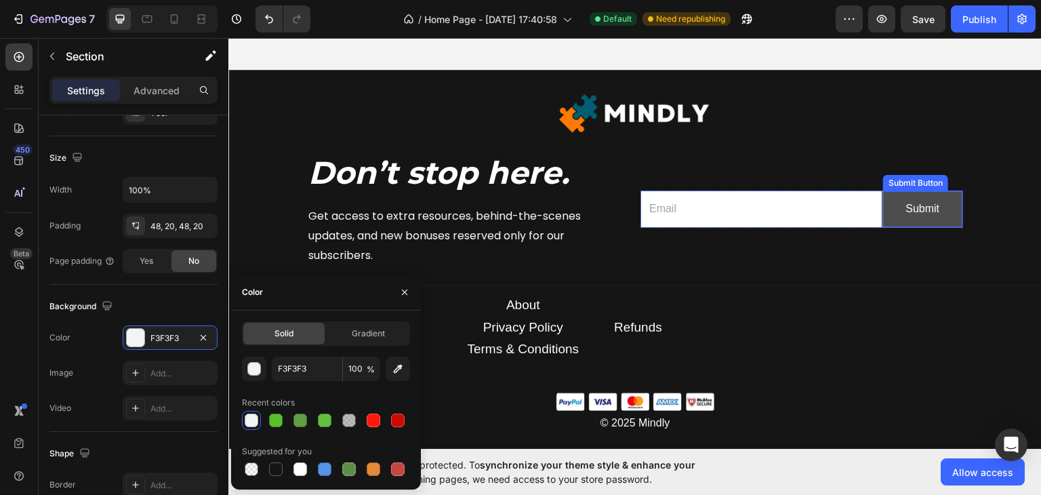
click at [945, 203] on button "Submit" at bounding box center [922, 208] width 79 height 36
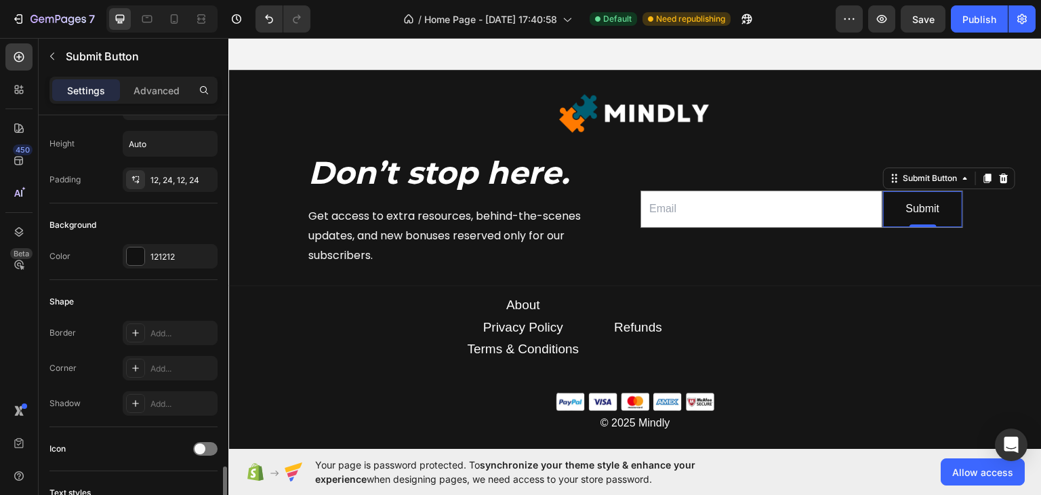
scroll to position [339, 0]
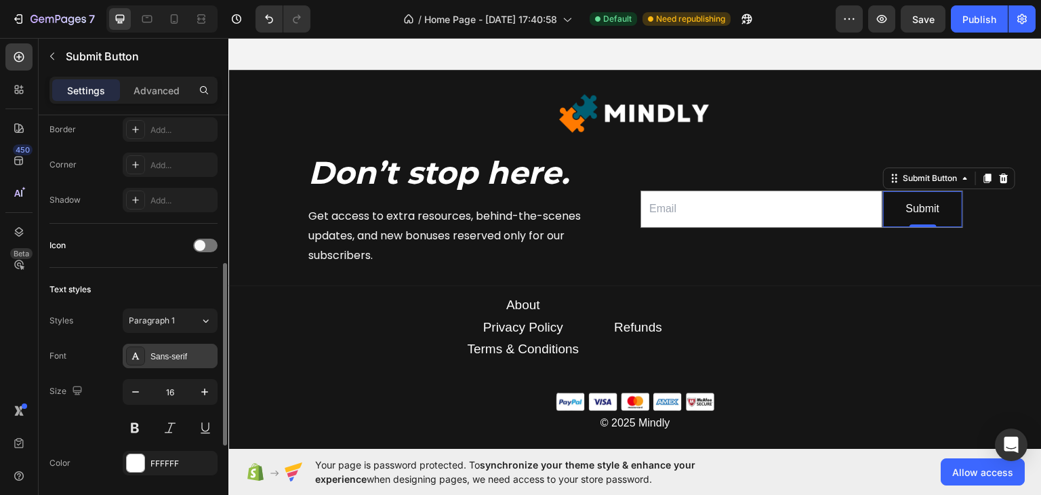
click at [139, 358] on icon at bounding box center [135, 355] width 11 height 11
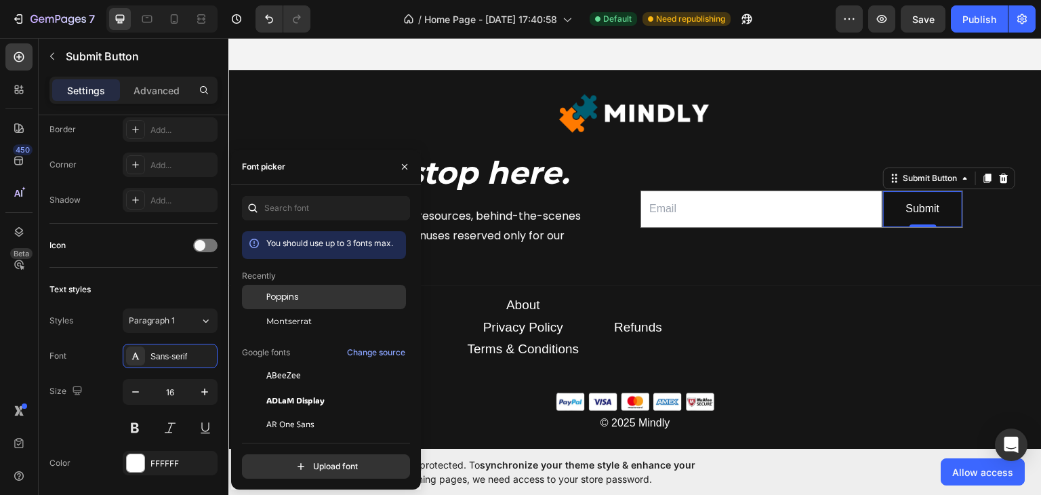
click at [296, 302] on span "Poppins" at bounding box center [282, 297] width 33 height 12
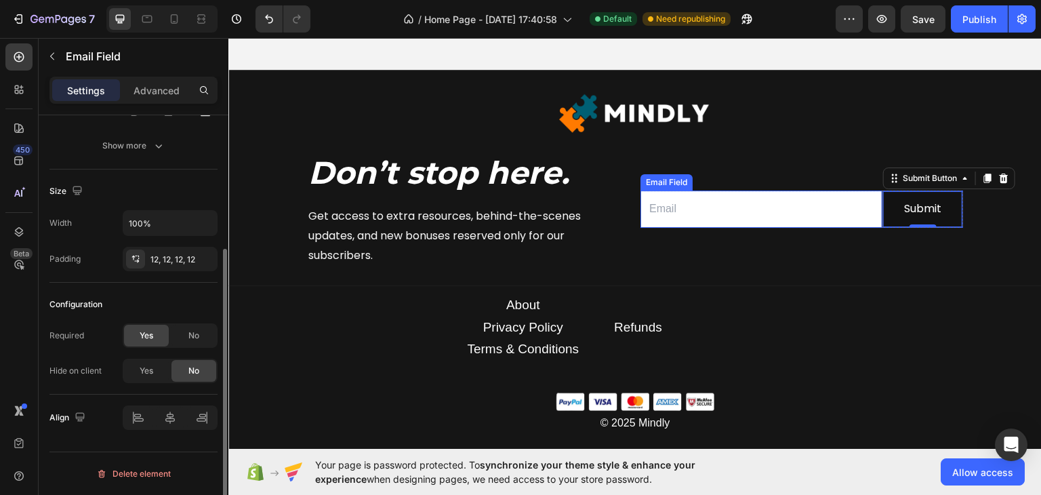
click at [730, 201] on input "email" at bounding box center [761, 208] width 242 height 37
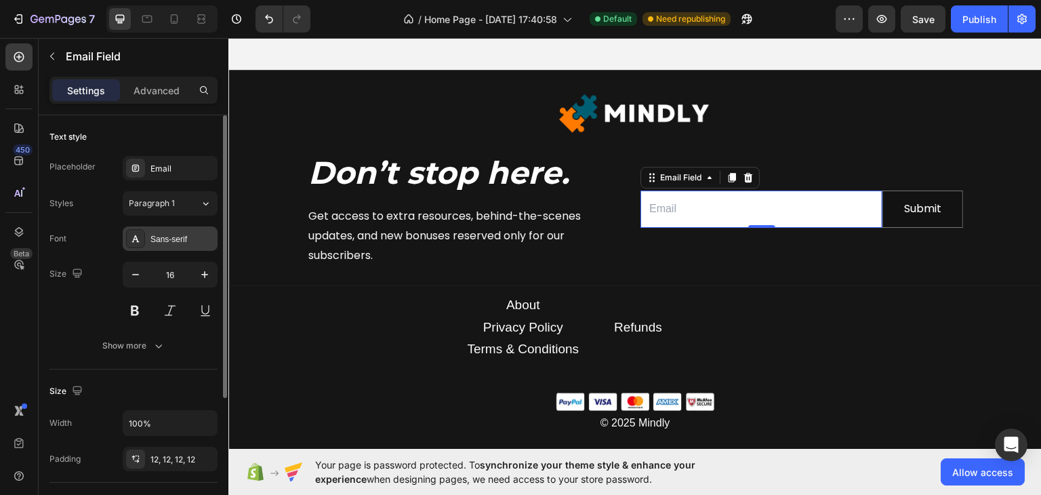
click at [200, 226] on div "Sans-serif" at bounding box center [170, 238] width 95 height 24
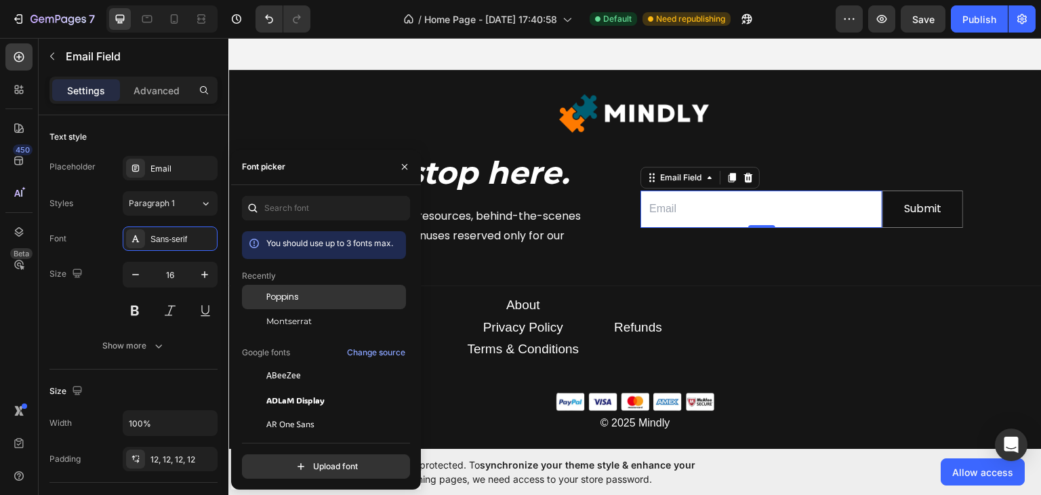
click at [296, 298] on span "Poppins" at bounding box center [282, 297] width 33 height 12
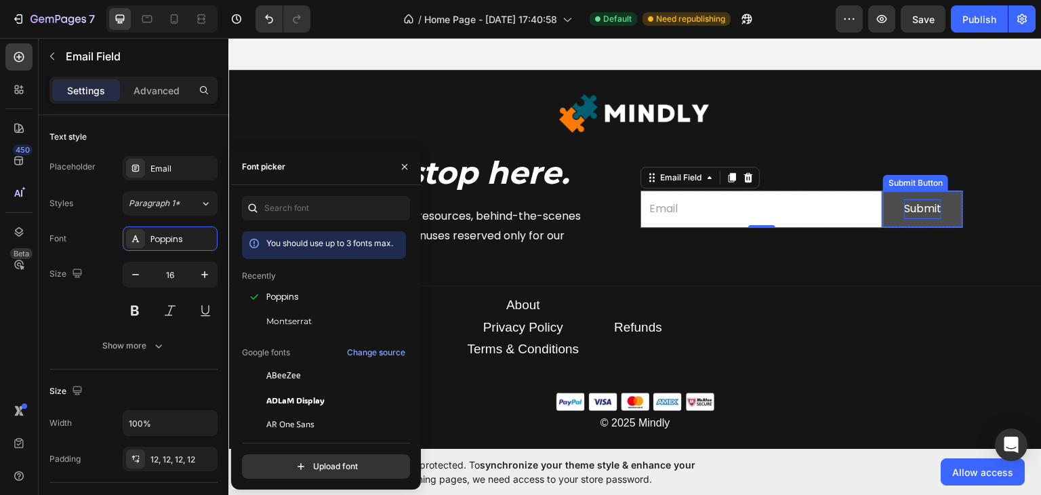
click at [923, 207] on div "Submit" at bounding box center [922, 209] width 37 height 20
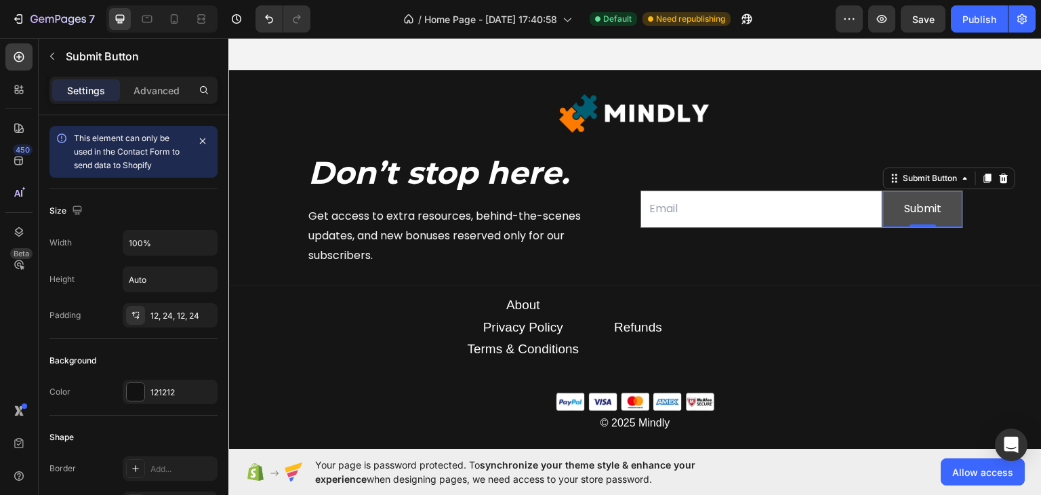
click at [944, 207] on button "Submit" at bounding box center [922, 208] width 79 height 36
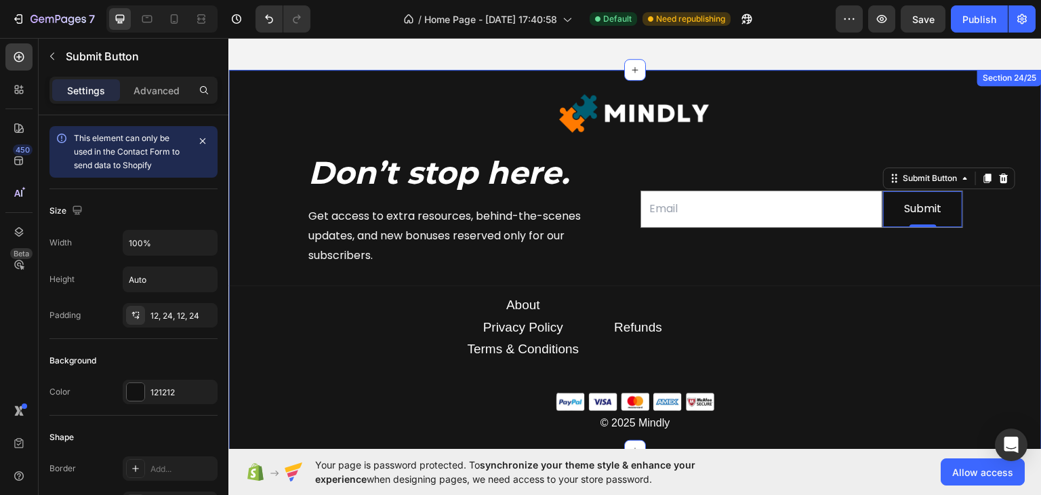
click at [1011, 213] on div "Image Don’t stop here. Heading Get access to extra resources, behind-the-scenes…" at bounding box center [634, 259] width 813 height 348
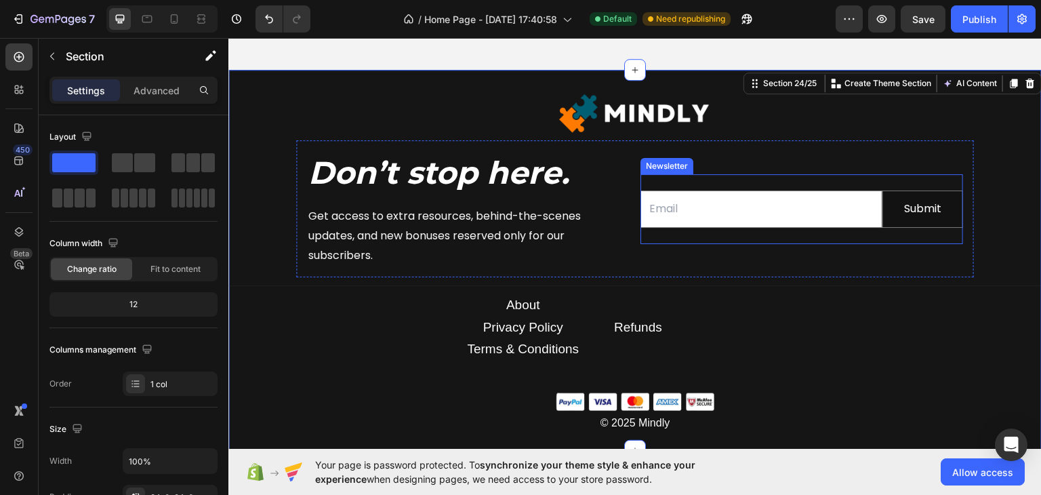
click at [802, 176] on div "Email Field Submit Submit Button Row Newsletter" at bounding box center [801, 208] width 323 height 70
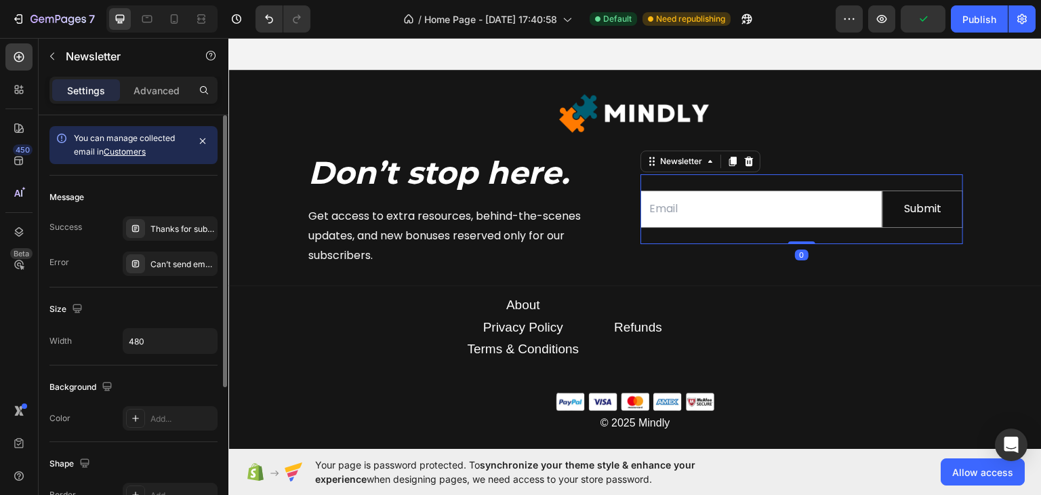
scroll to position [68, 0]
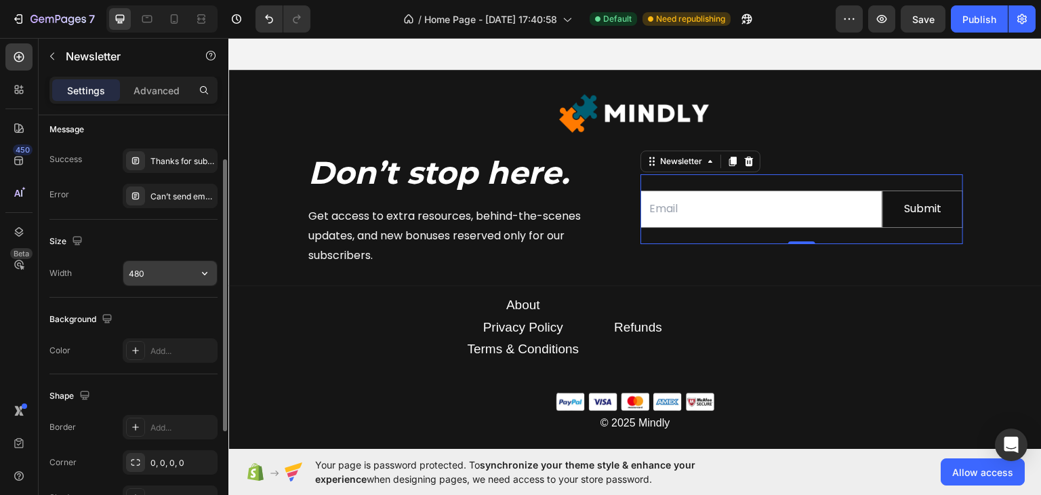
click at [203, 268] on icon "button" at bounding box center [205, 273] width 14 height 14
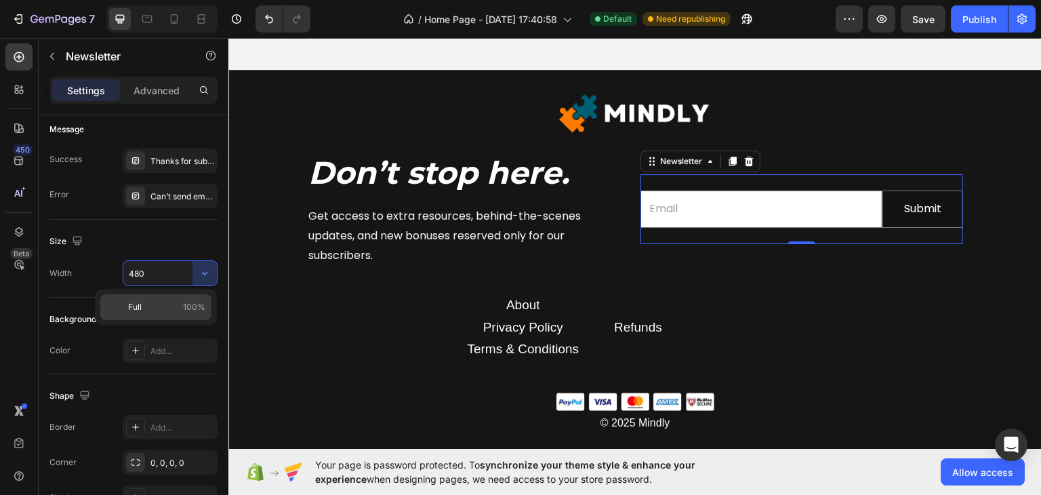
click at [184, 302] on span "100%" at bounding box center [194, 307] width 22 height 12
type input "100%"
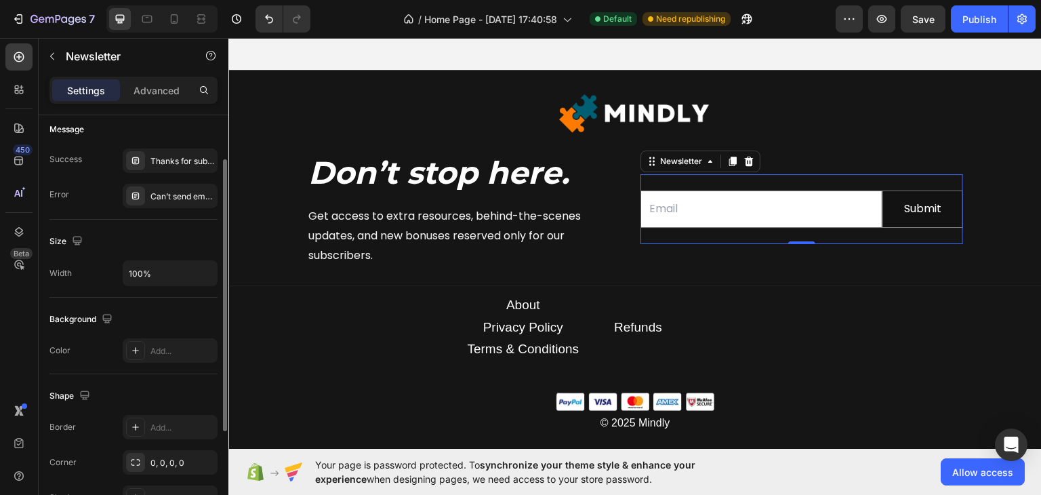
scroll to position [0, 0]
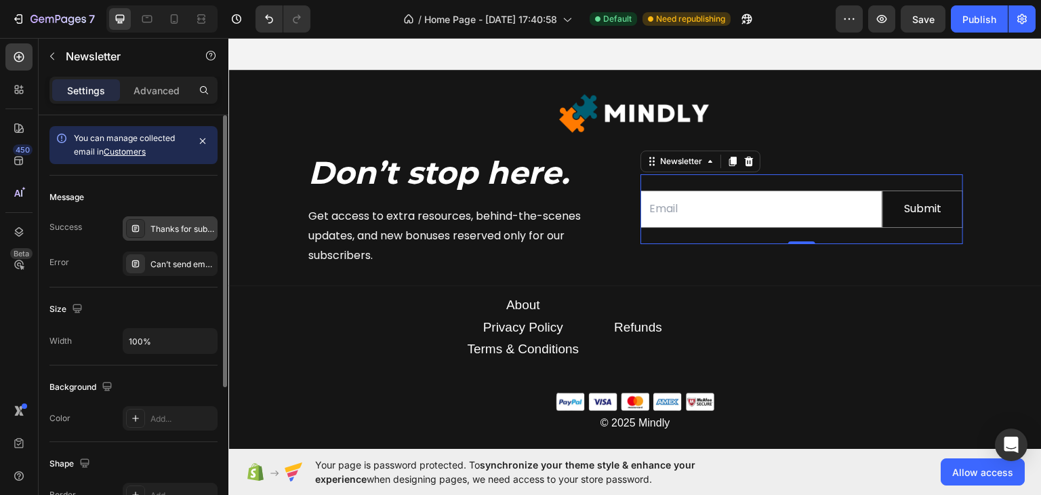
click at [178, 221] on div "Thanks for subscribing" at bounding box center [170, 228] width 95 height 24
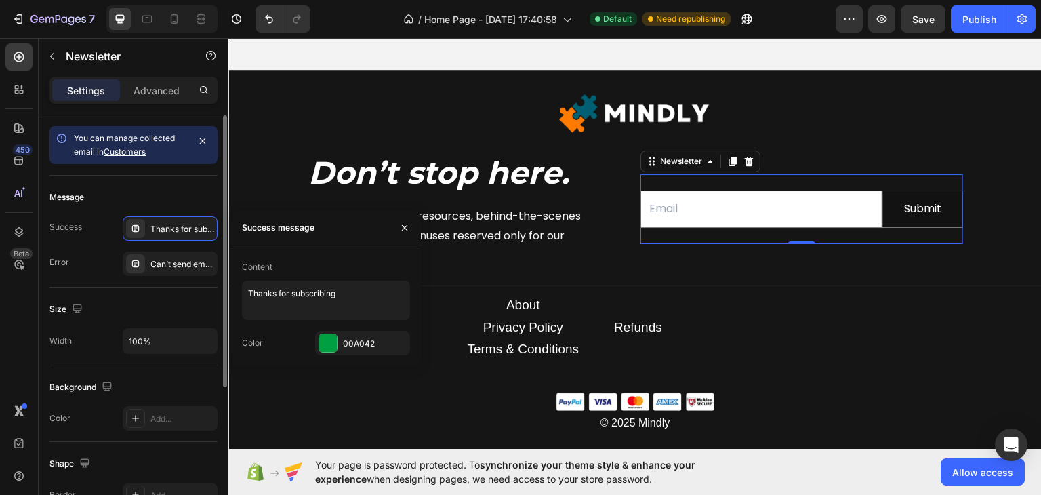
click at [176, 185] on div "Message Success Thanks for subscribing Error Can’t send email. Please try again…" at bounding box center [133, 232] width 168 height 112
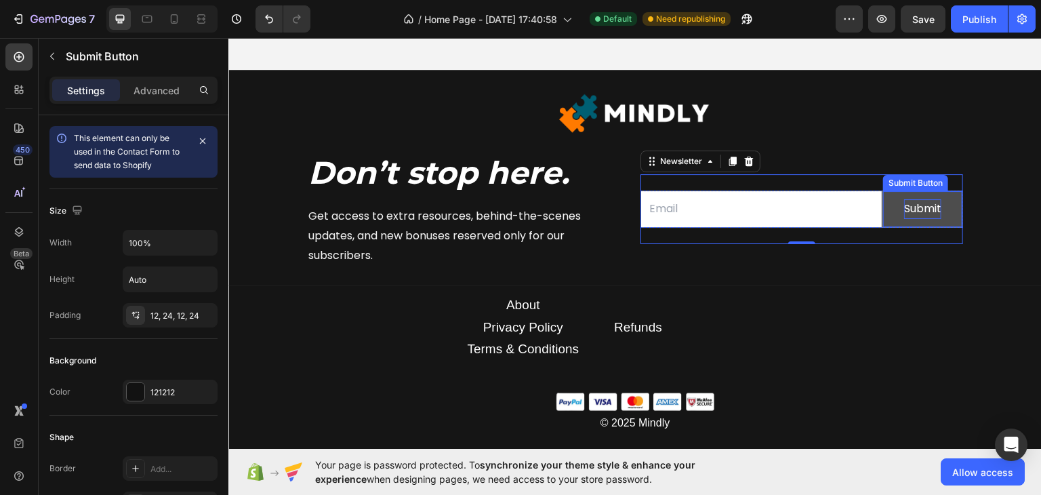
click at [920, 205] on div "Submit" at bounding box center [922, 209] width 37 height 20
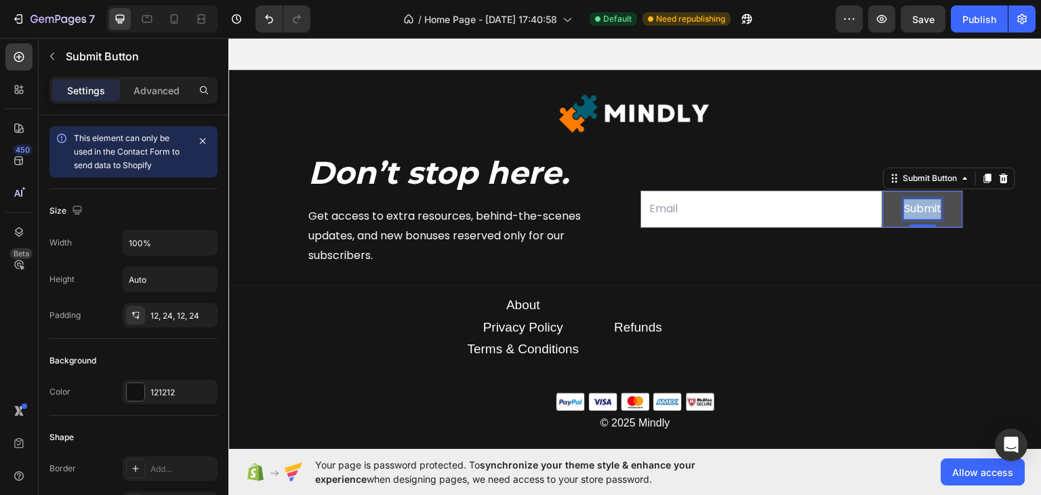
click at [920, 205] on div "Submit" at bounding box center [922, 209] width 37 height 20
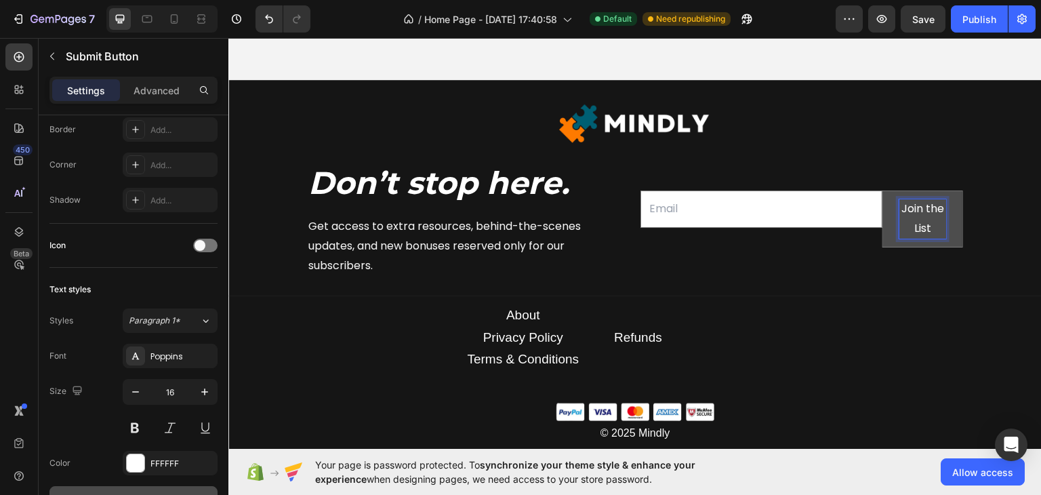
scroll to position [541, 0]
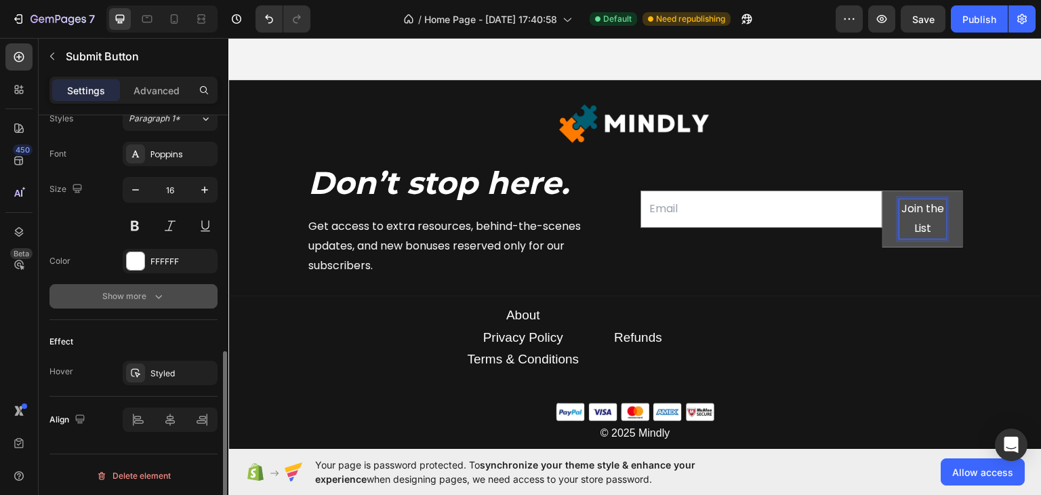
click at [153, 302] on button "Show more" at bounding box center [133, 296] width 168 height 24
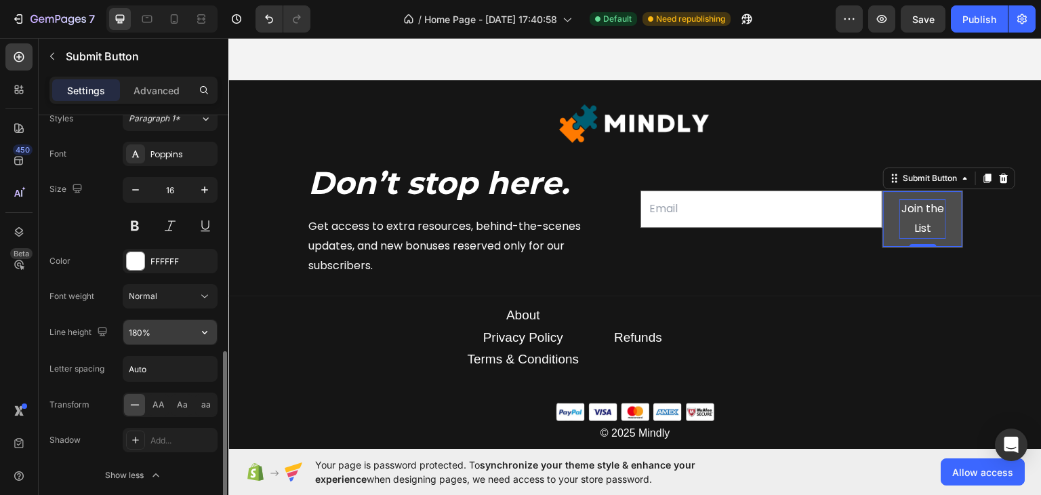
click at [166, 327] on input "180%" at bounding box center [170, 332] width 94 height 24
click at [209, 328] on icon "button" at bounding box center [205, 332] width 14 height 14
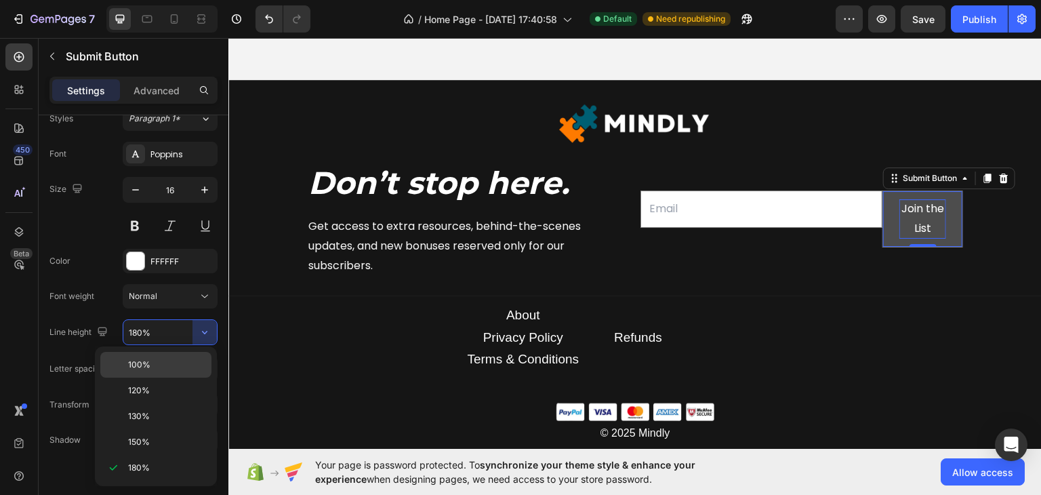
click at [165, 367] on p "100%" at bounding box center [166, 364] width 77 height 12
type input "100%"
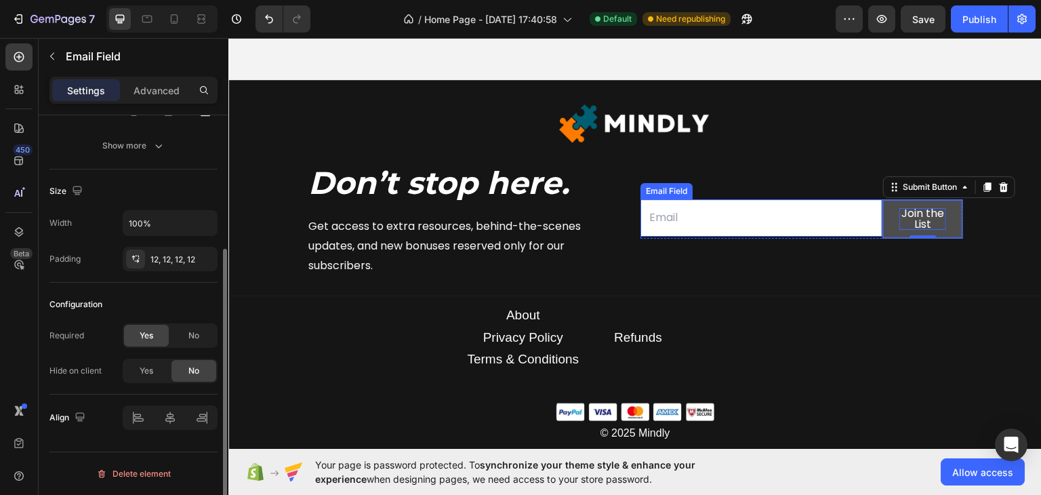
click at [762, 209] on input "email" at bounding box center [761, 217] width 242 height 37
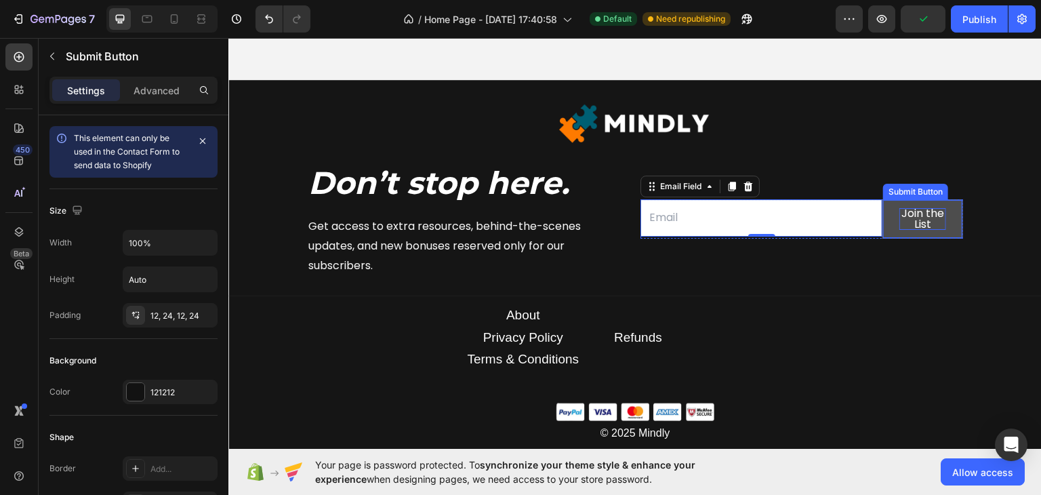
click at [891, 209] on button "Join the List" at bounding box center [922, 218] width 79 height 38
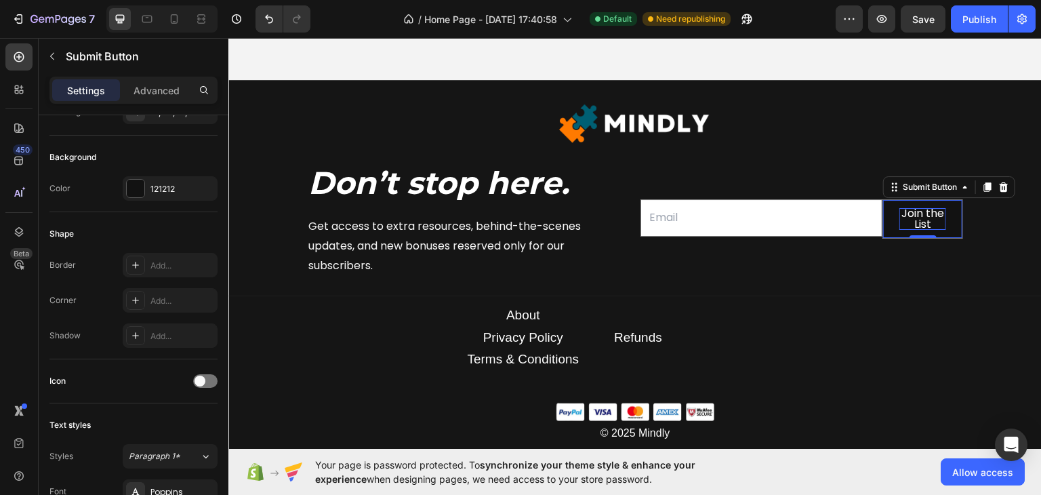
scroll to position [407, 0]
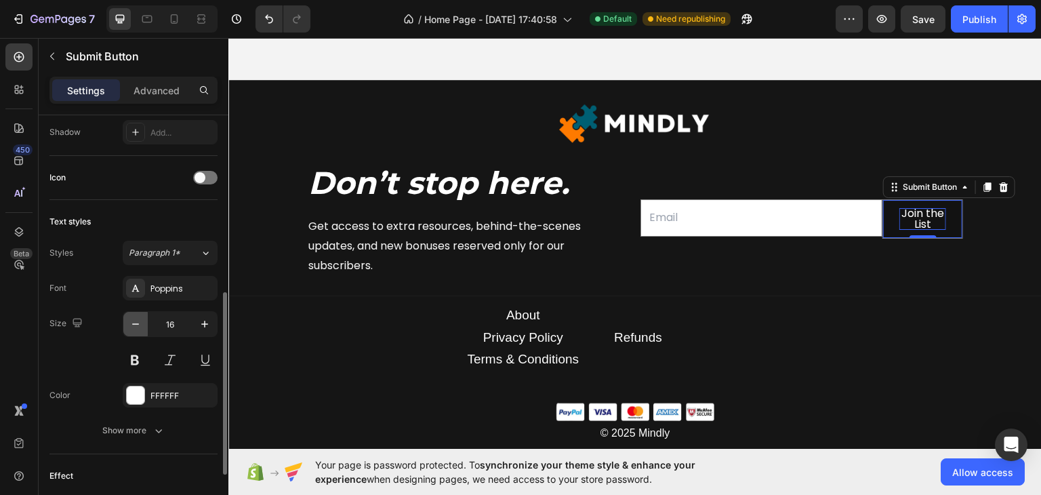
click at [133, 318] on icon "button" at bounding box center [136, 324] width 14 height 14
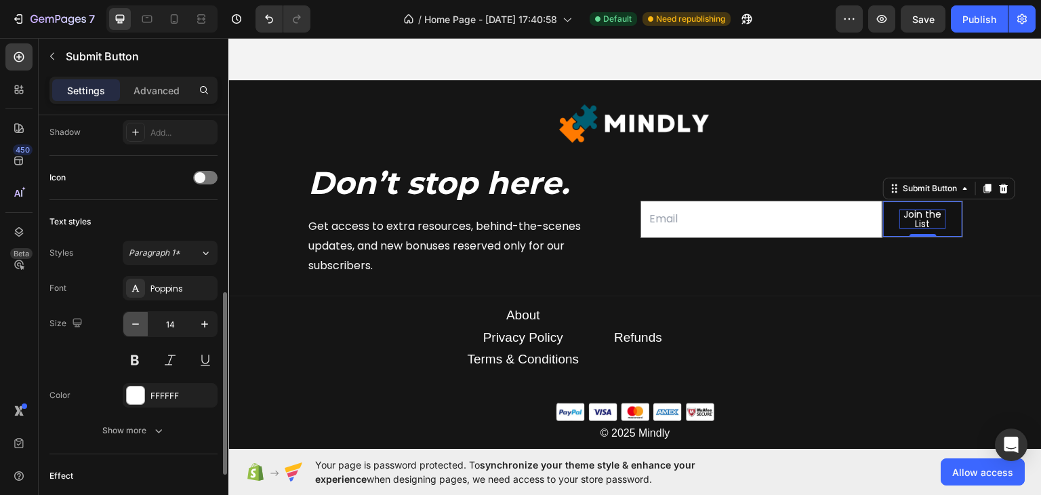
click at [133, 318] on icon "button" at bounding box center [136, 324] width 14 height 14
click at [207, 327] on icon "button" at bounding box center [205, 324] width 14 height 14
type input "15"
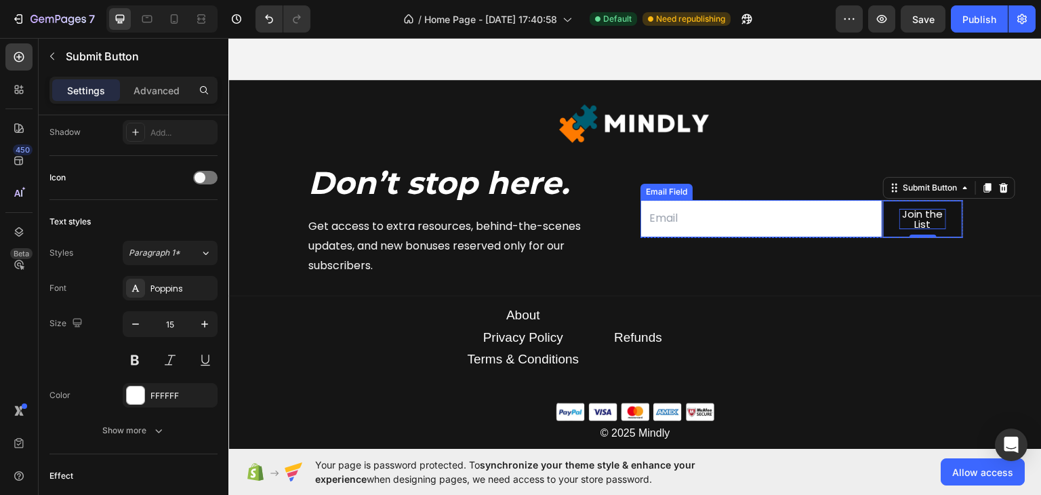
click at [728, 210] on input "email" at bounding box center [761, 217] width 242 height 37
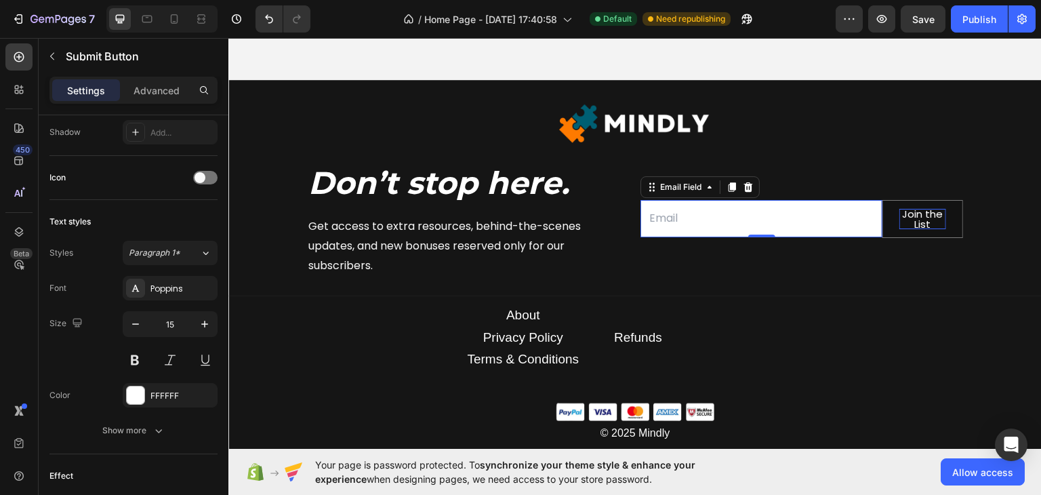
scroll to position [0, 0]
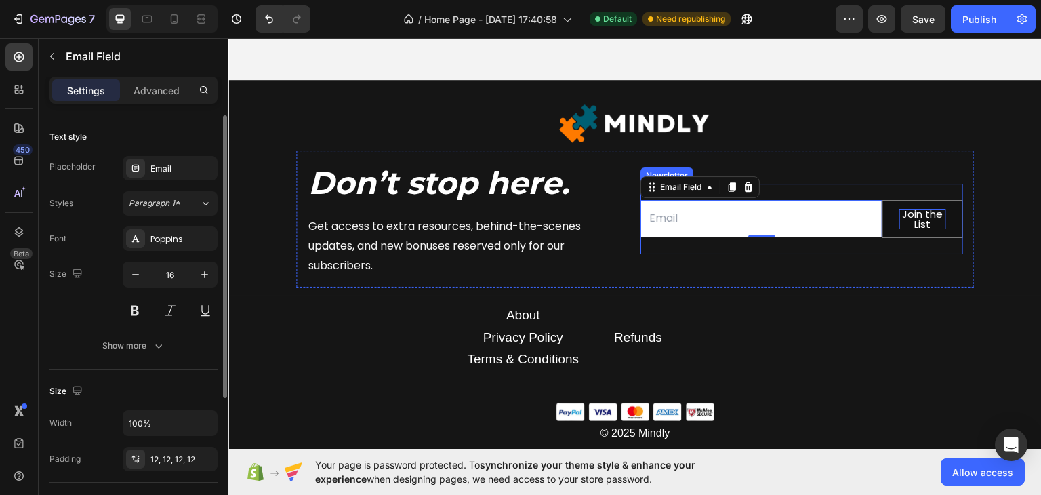
click at [813, 192] on div "Email Field 0 Join the List Submit Button Row Newsletter" at bounding box center [801, 218] width 323 height 70
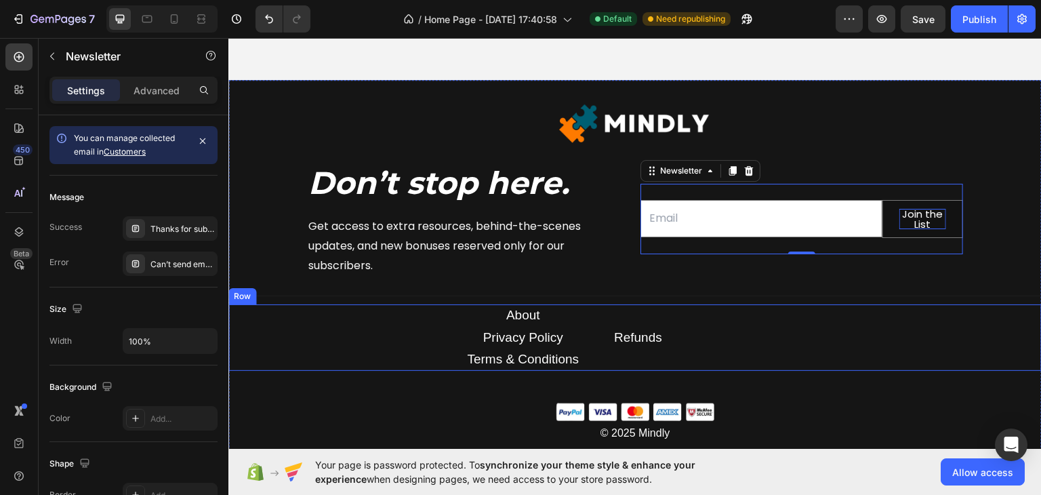
click at [859, 307] on div "About Text block Privacy Policy Text block Terms & Conditions Text block Refund…" at bounding box center [634, 337] width 813 height 66
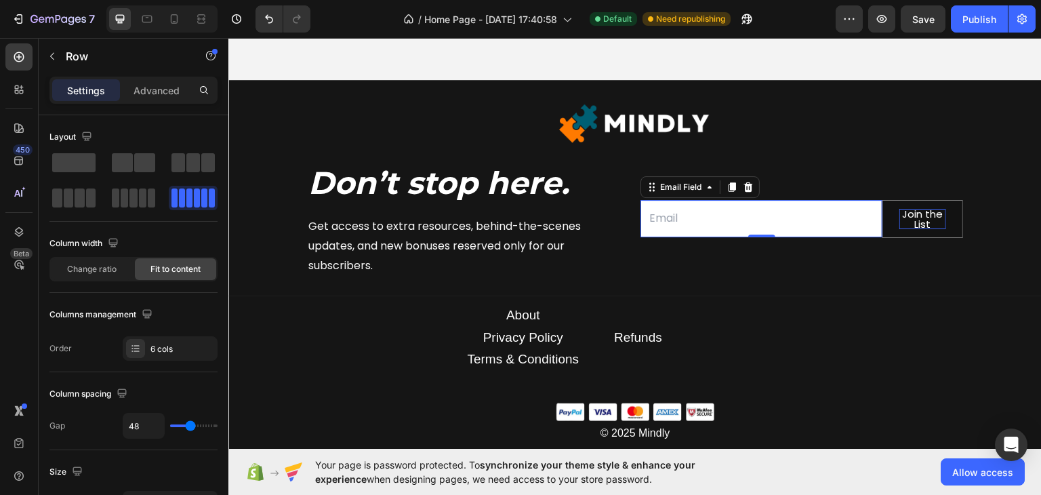
click at [868, 211] on input "email" at bounding box center [761, 217] width 242 height 37
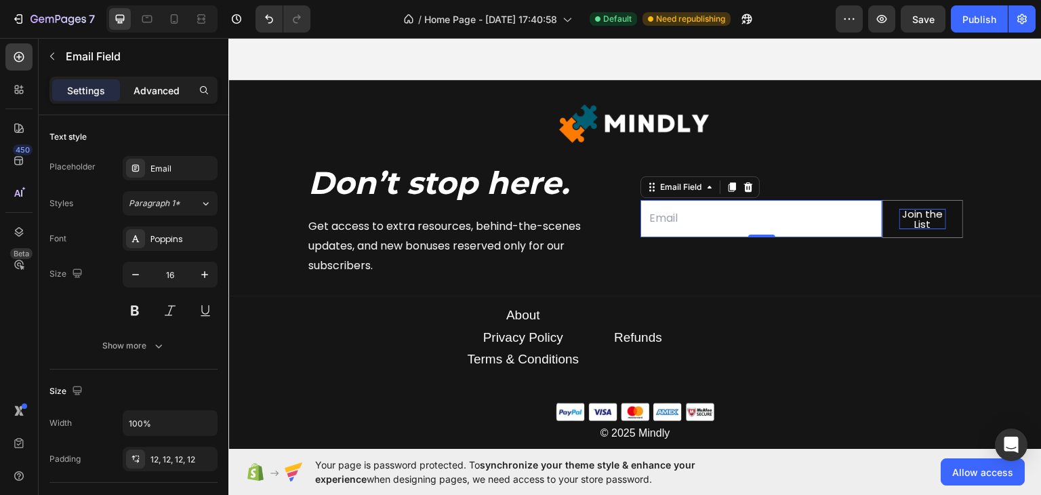
click at [152, 88] on p "Advanced" at bounding box center [156, 90] width 46 height 14
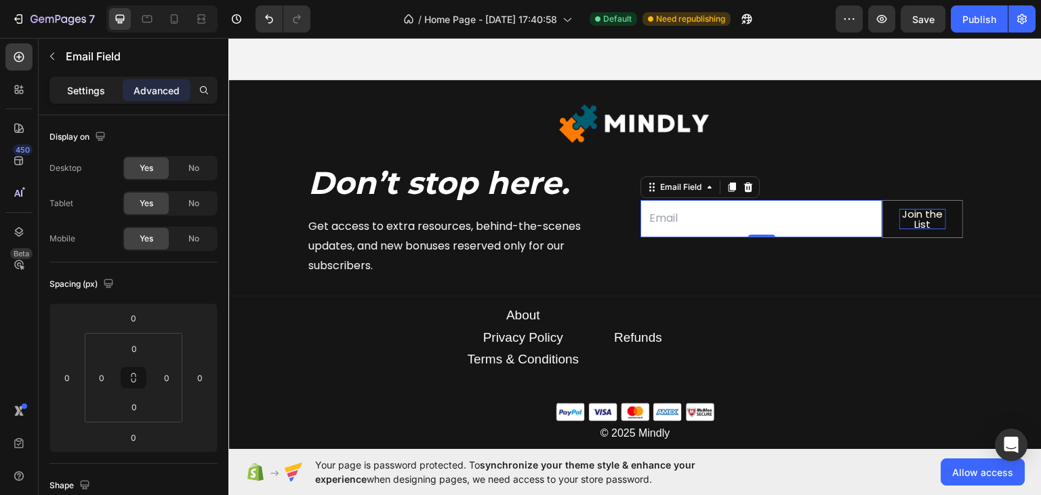
click at [86, 92] on p "Settings" at bounding box center [86, 90] width 38 height 14
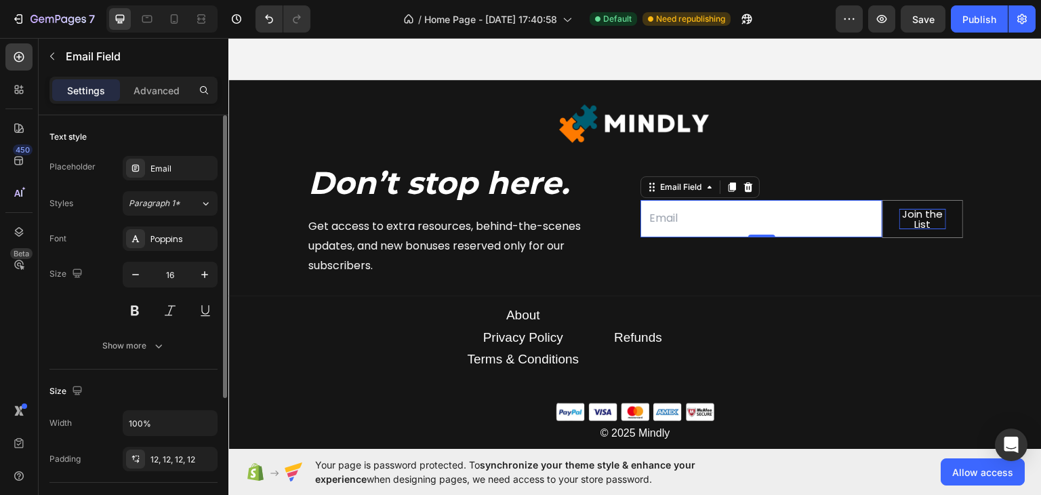
scroll to position [136, 0]
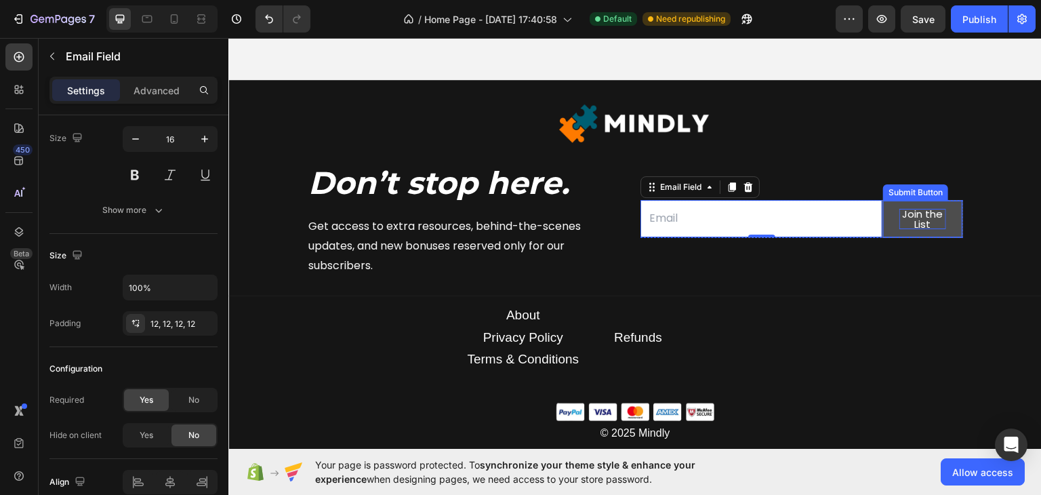
click at [892, 215] on button "Join the List" at bounding box center [922, 218] width 79 height 37
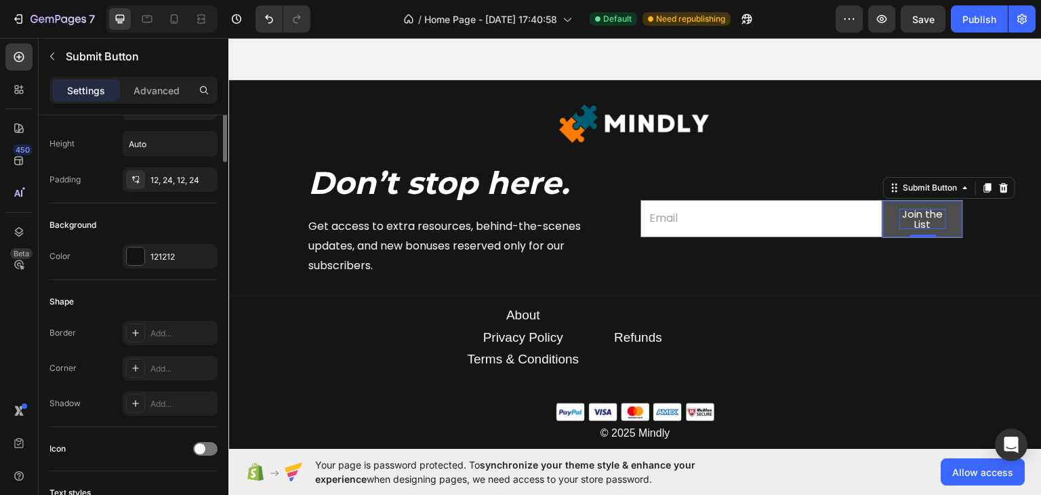
scroll to position [0, 0]
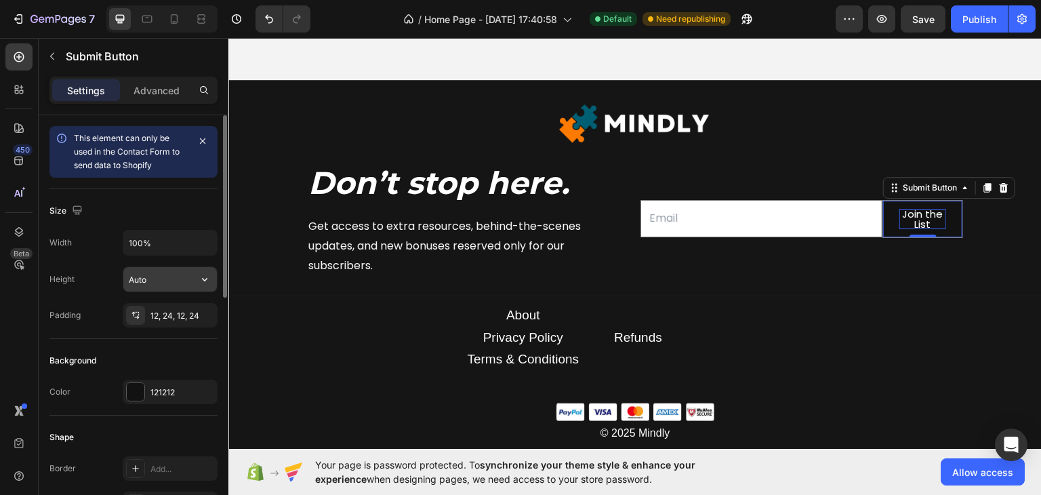
click at [190, 274] on input "Auto" at bounding box center [170, 279] width 94 height 24
click at [206, 279] on icon "button" at bounding box center [204, 279] width 5 height 3
click at [169, 283] on input "Auto" at bounding box center [170, 279] width 94 height 24
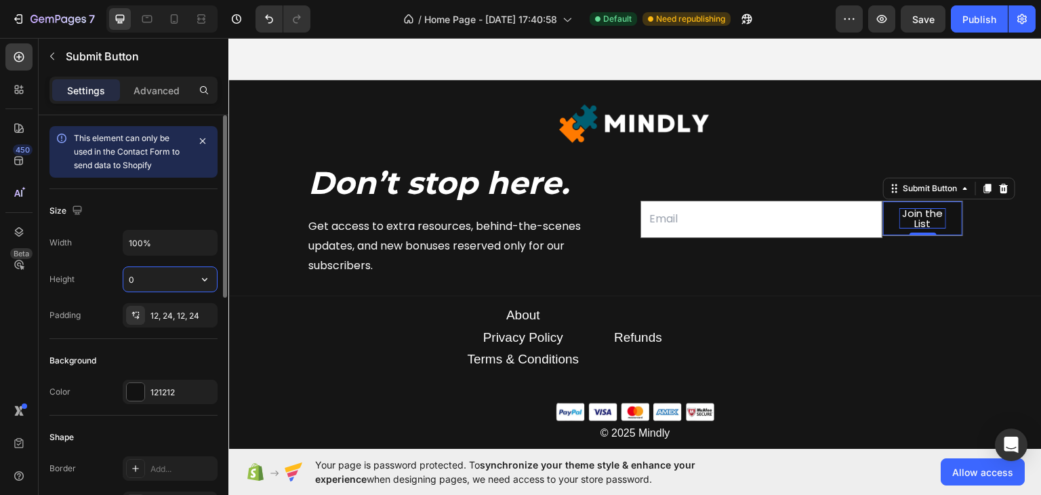
type input "60"
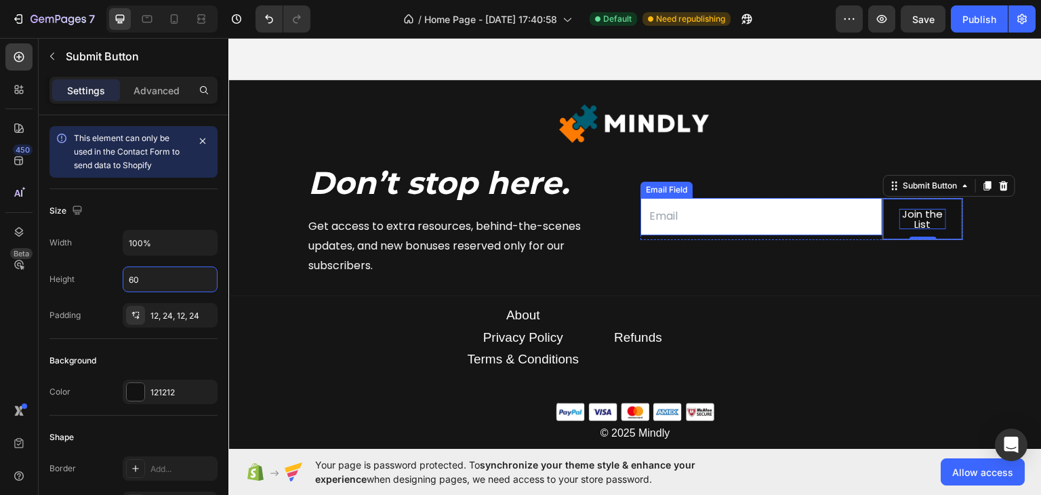
click at [751, 204] on input "email" at bounding box center [761, 215] width 242 height 37
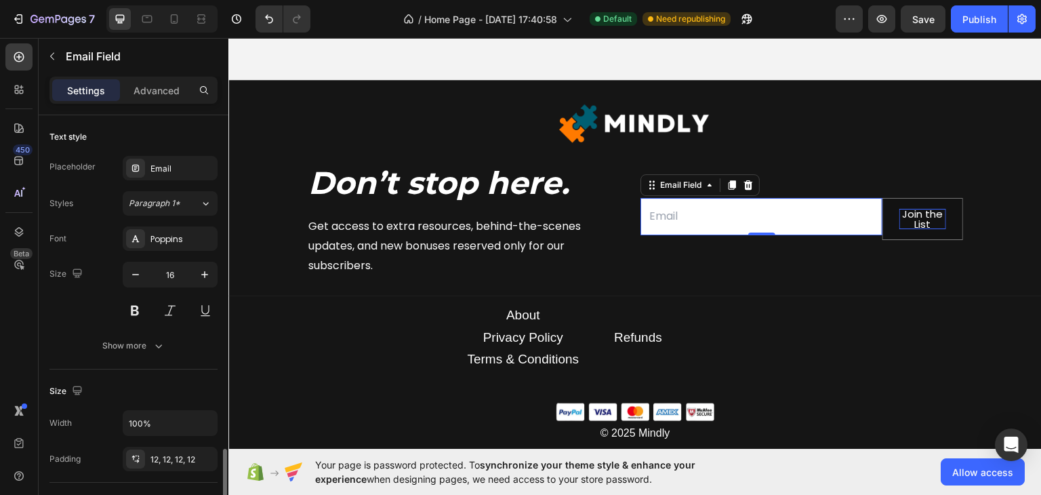
scroll to position [199, 0]
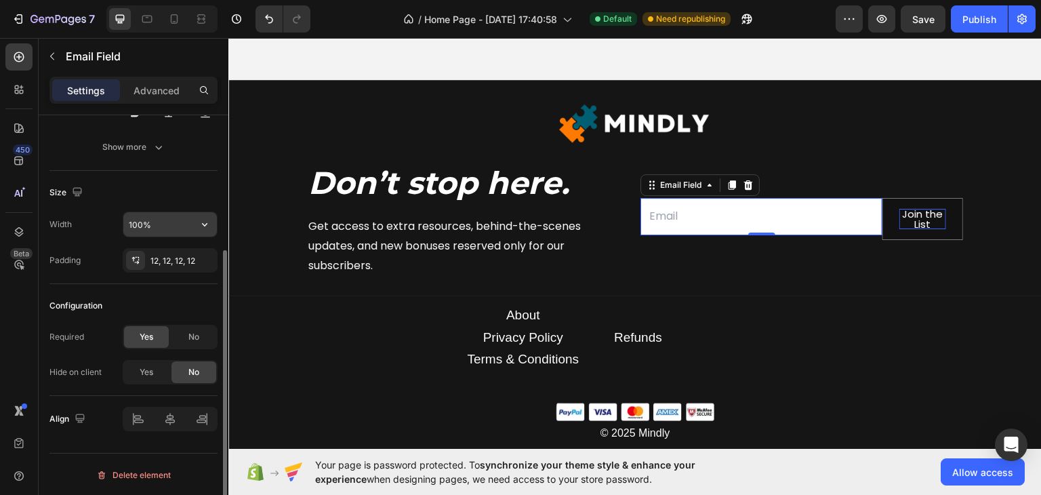
click at [183, 220] on input "100%" at bounding box center [170, 224] width 94 height 24
click at [198, 222] on icon "button" at bounding box center [205, 225] width 14 height 14
click at [189, 197] on div "Size" at bounding box center [133, 193] width 168 height 22
click at [159, 256] on div "12, 12, 12, 12" at bounding box center [169, 261] width 39 height 12
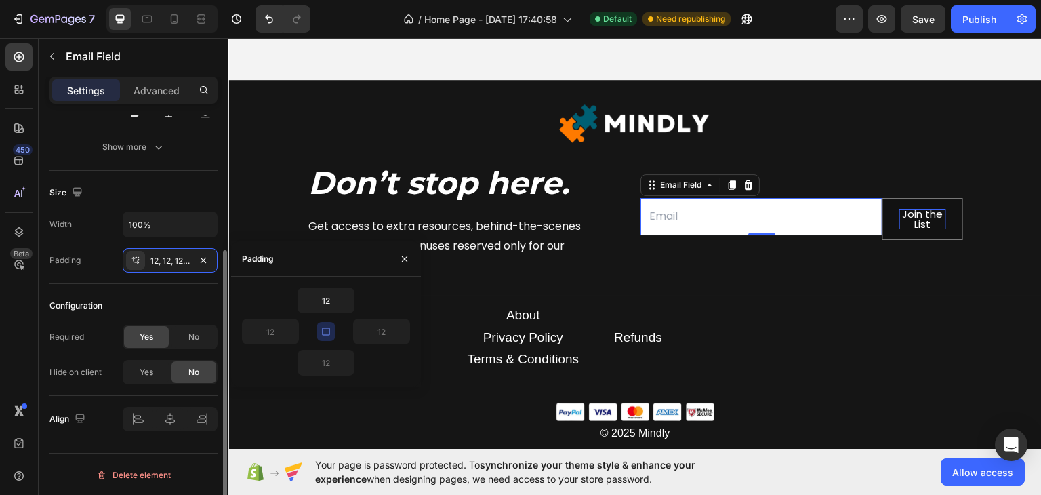
click at [186, 190] on div "Size" at bounding box center [133, 193] width 168 height 22
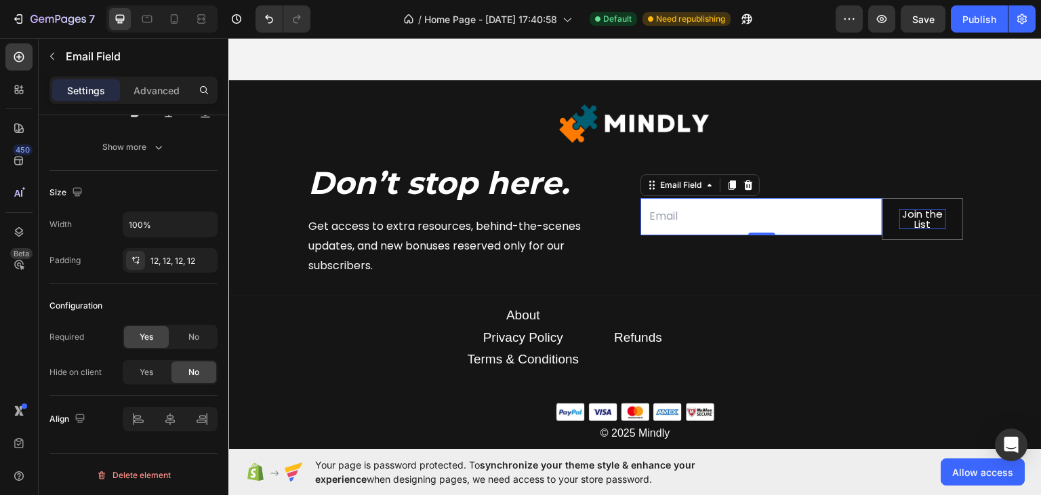
click at [672, 214] on input "email" at bounding box center [761, 215] width 242 height 37
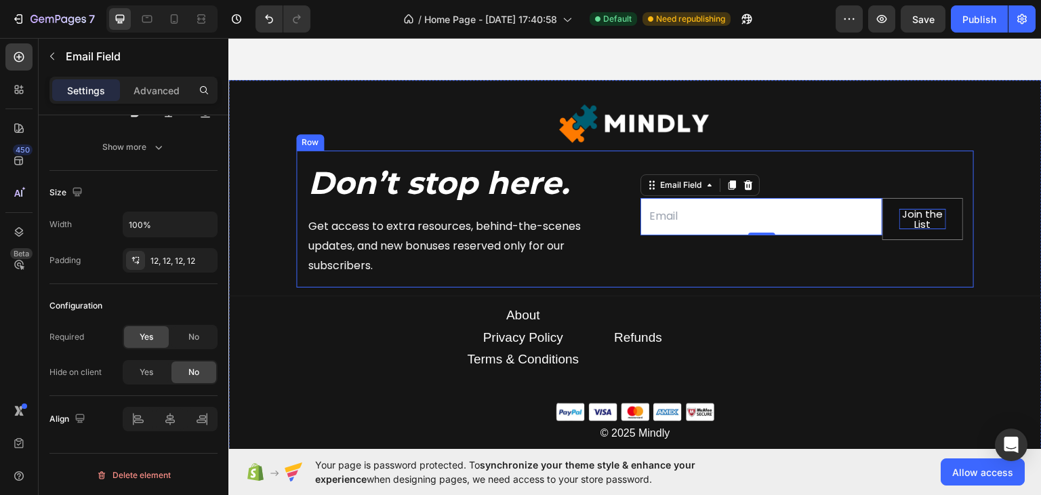
click at [660, 261] on div "Email Field 0 Join the List Submit Button Row Newsletter" at bounding box center [801, 218] width 323 height 115
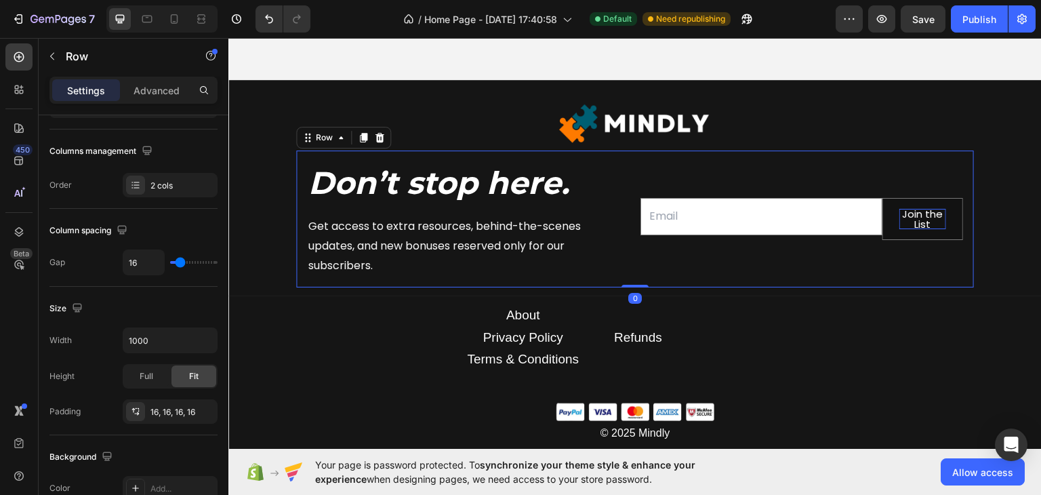
scroll to position [0, 0]
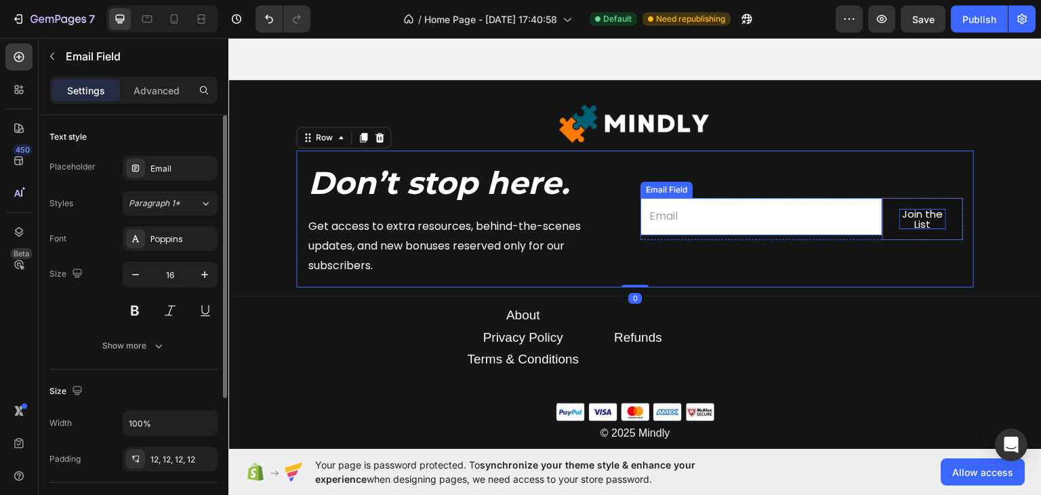
click at [772, 211] on input "email" at bounding box center [761, 215] width 242 height 37
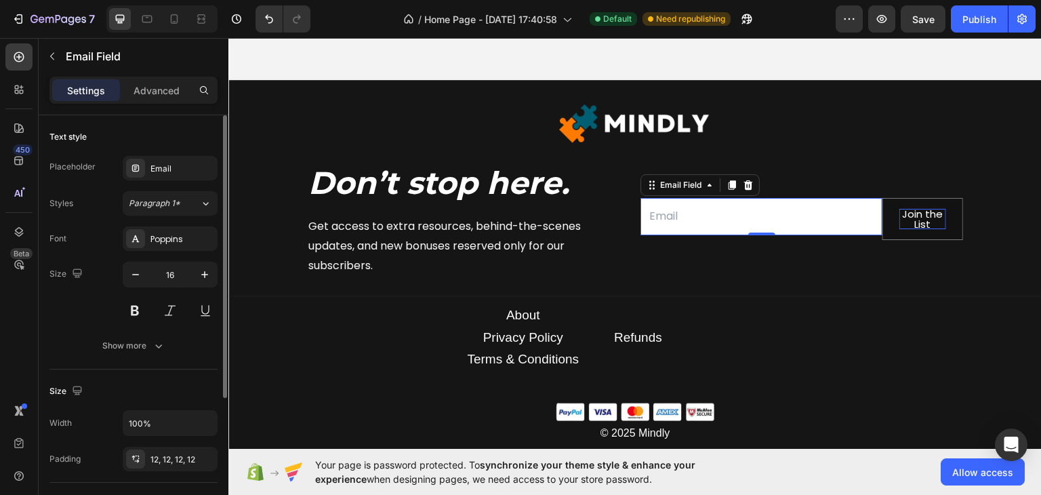
click at [169, 386] on div "Size" at bounding box center [133, 391] width 168 height 22
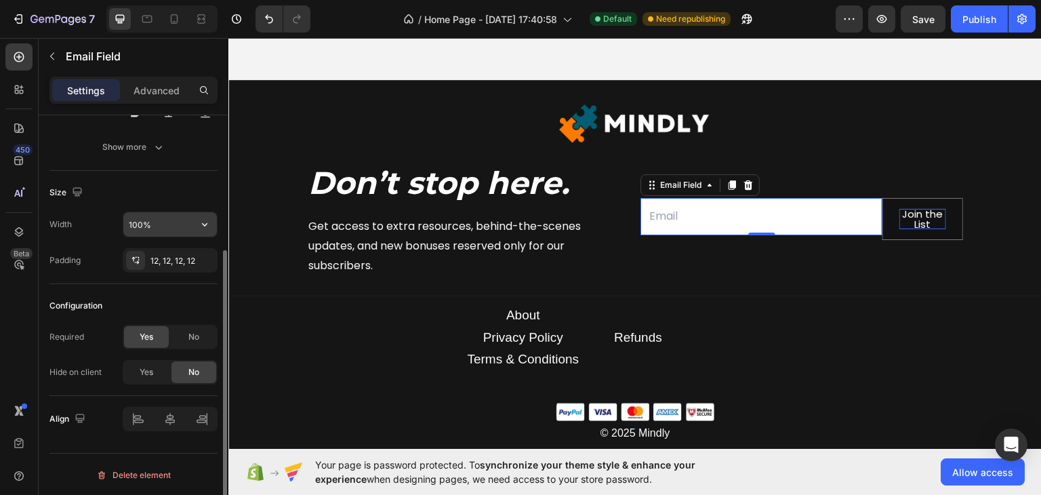
click at [156, 224] on input "100%" at bounding box center [170, 224] width 94 height 24
click at [136, 220] on input "100%" at bounding box center [170, 224] width 94 height 24
click at [141, 220] on input "100%" at bounding box center [170, 224] width 94 height 24
click at [207, 224] on icon "button" at bounding box center [205, 225] width 14 height 14
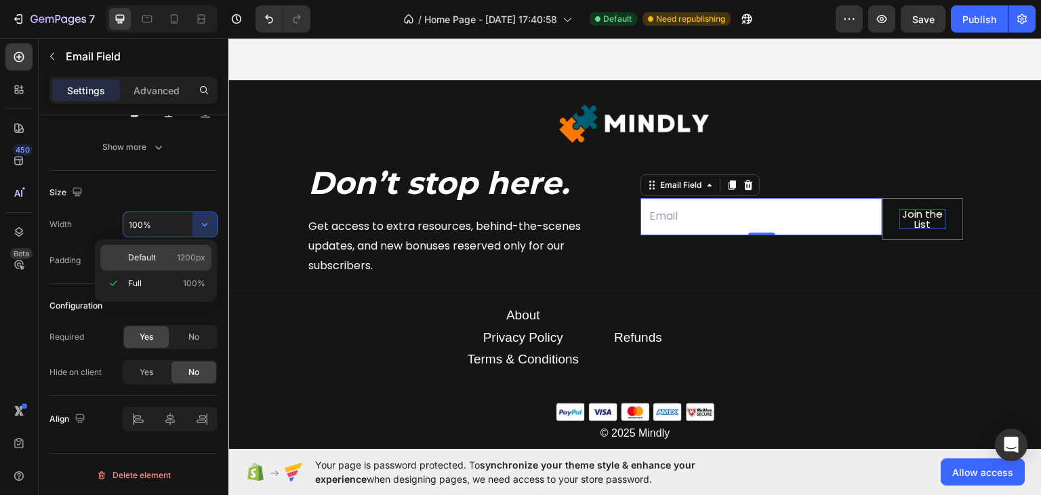
click at [176, 251] on p "Default 1200px" at bounding box center [166, 257] width 77 height 12
type input "1200"
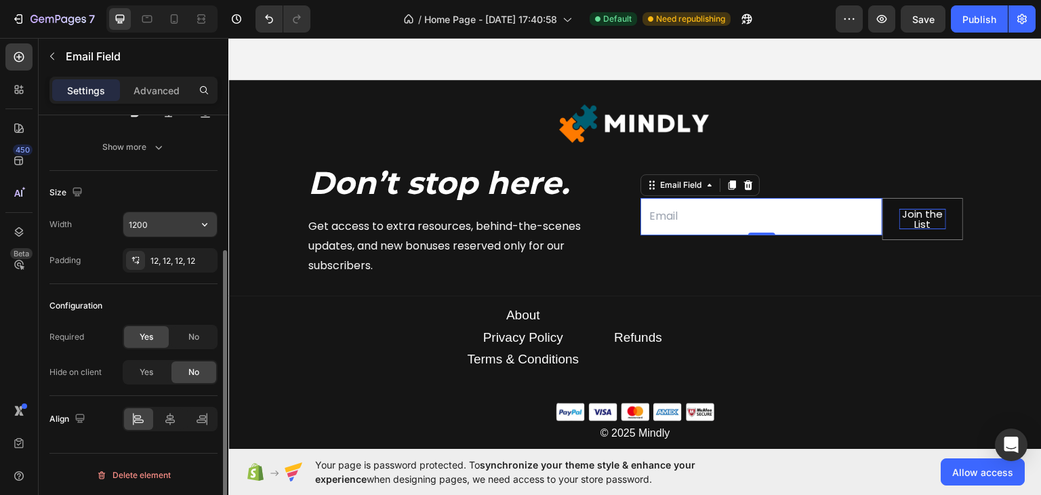
click at [166, 228] on input "1200" at bounding box center [170, 224] width 94 height 24
click at [199, 194] on div "Size" at bounding box center [133, 193] width 168 height 22
click at [695, 215] on input "email" at bounding box center [761, 215] width 242 height 37
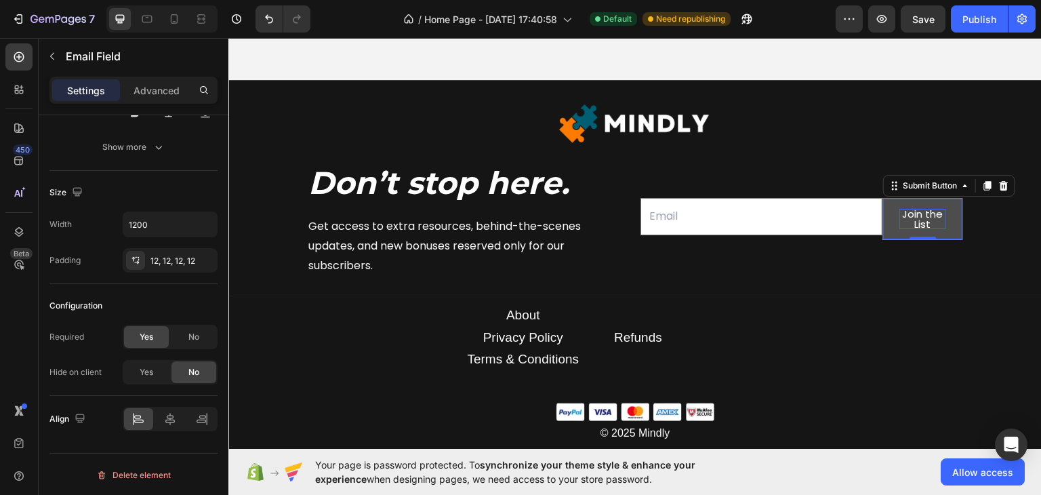
click at [913, 230] on button "Join the List" at bounding box center [922, 218] width 79 height 41
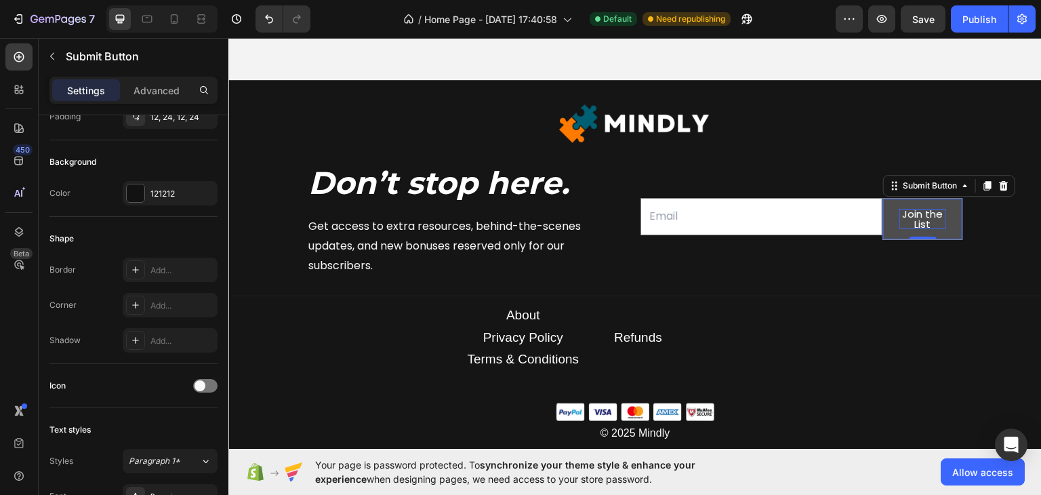
scroll to position [0, 0]
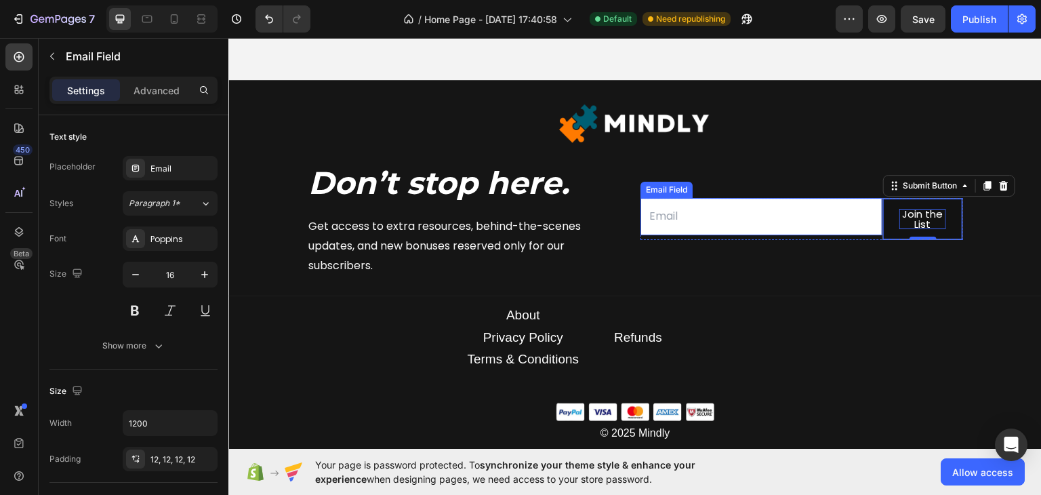
click at [670, 218] on input "email" at bounding box center [761, 215] width 242 height 37
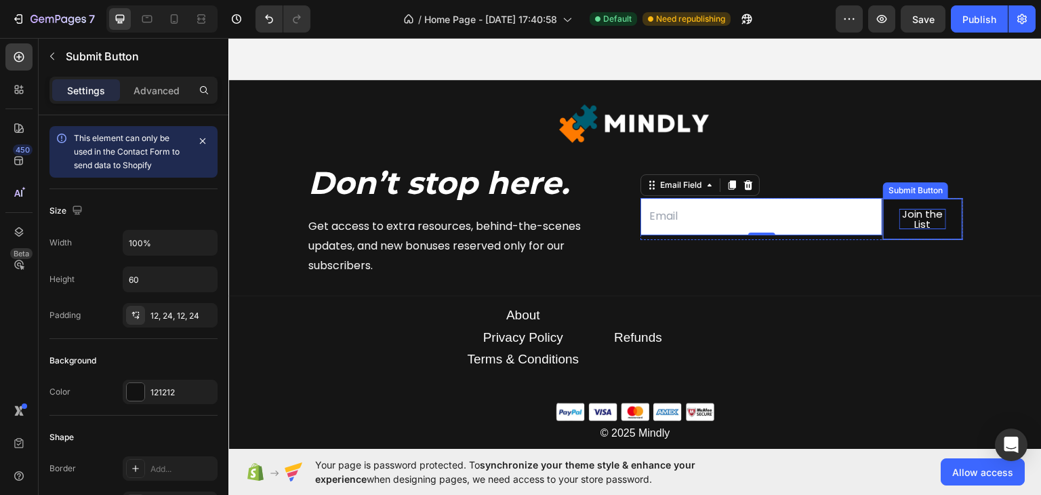
click at [907, 222] on p "Join the List" at bounding box center [922, 218] width 47 height 20
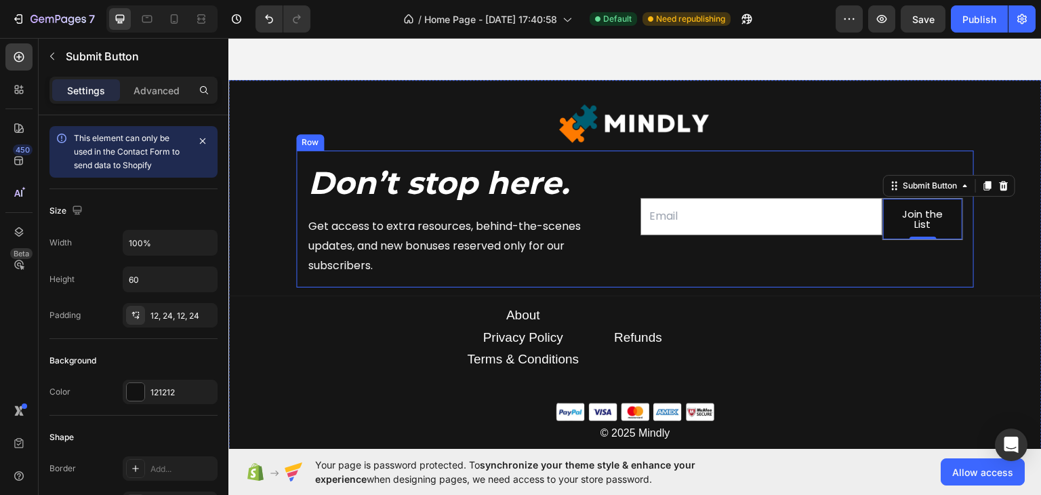
click at [900, 261] on div "Email Field Join the List Submit Button 0 Row Newsletter" at bounding box center [801, 218] width 323 height 115
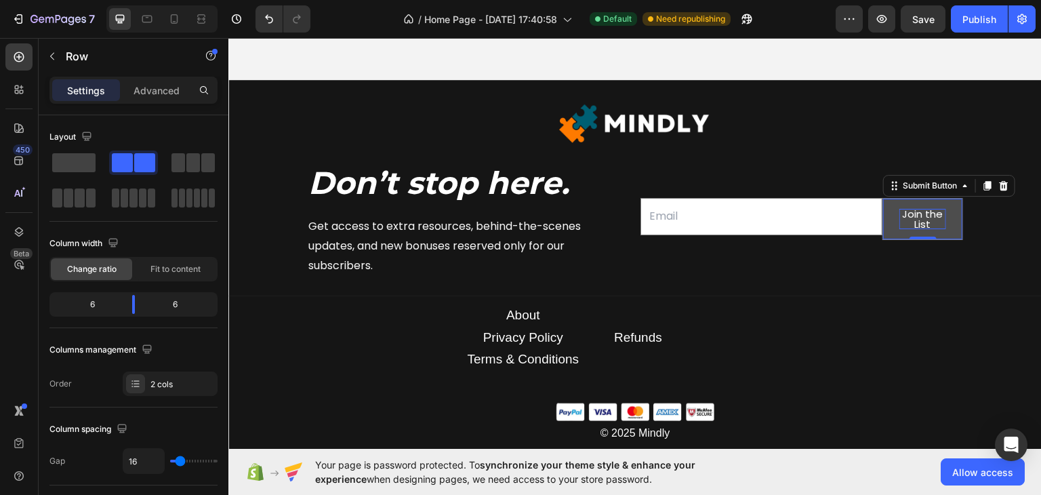
click at [910, 219] on p "Join the List" at bounding box center [922, 218] width 47 height 20
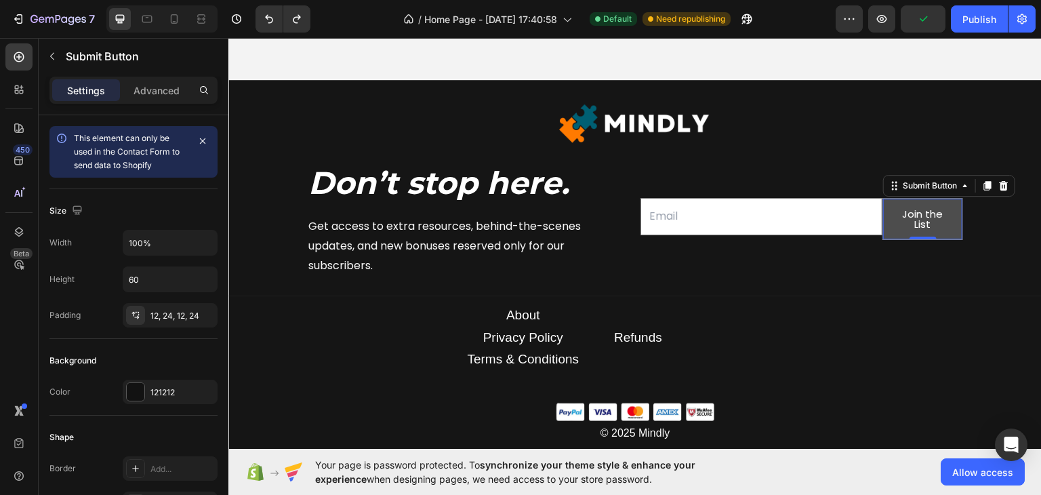
click at [892, 228] on button "Join the List" at bounding box center [922, 218] width 79 height 41
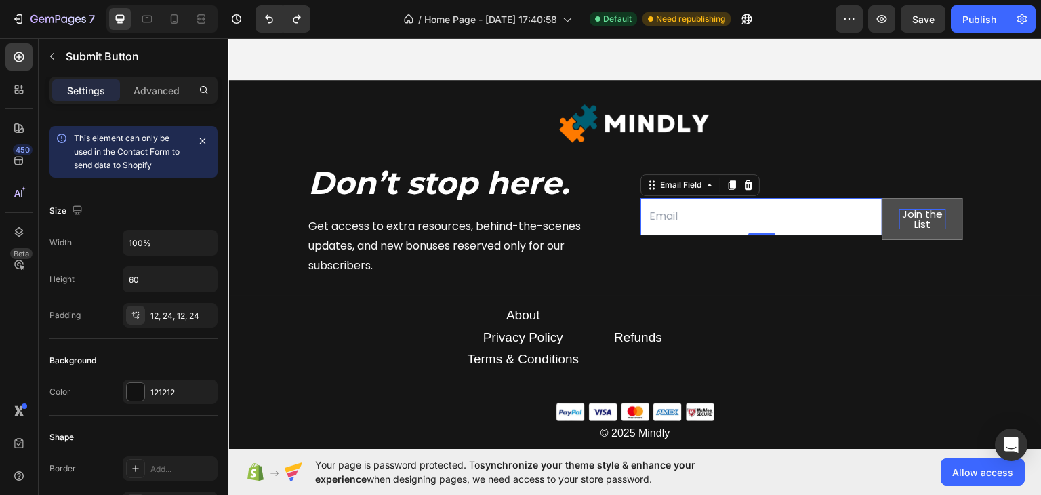
click at [874, 222] on input "email" at bounding box center [761, 215] width 242 height 37
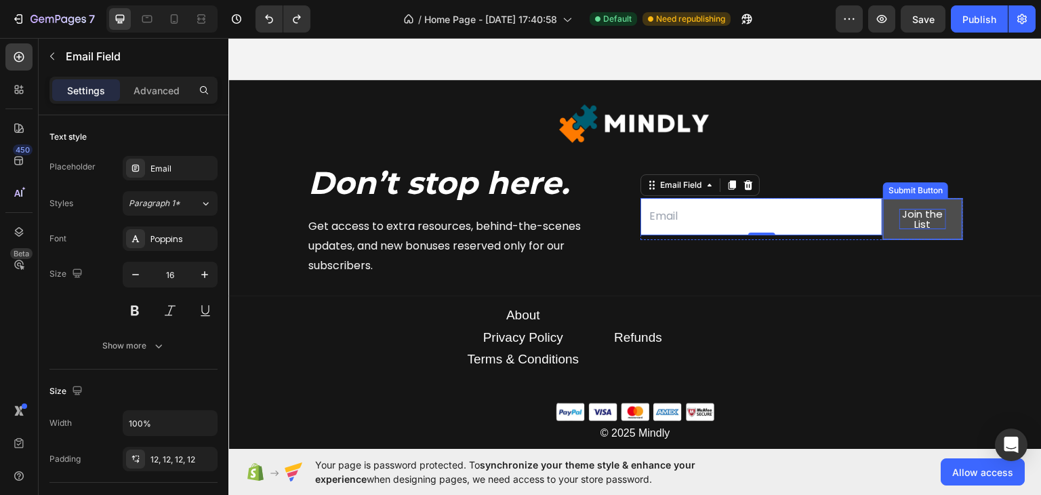
click at [899, 222] on p "Join the List" at bounding box center [922, 218] width 47 height 20
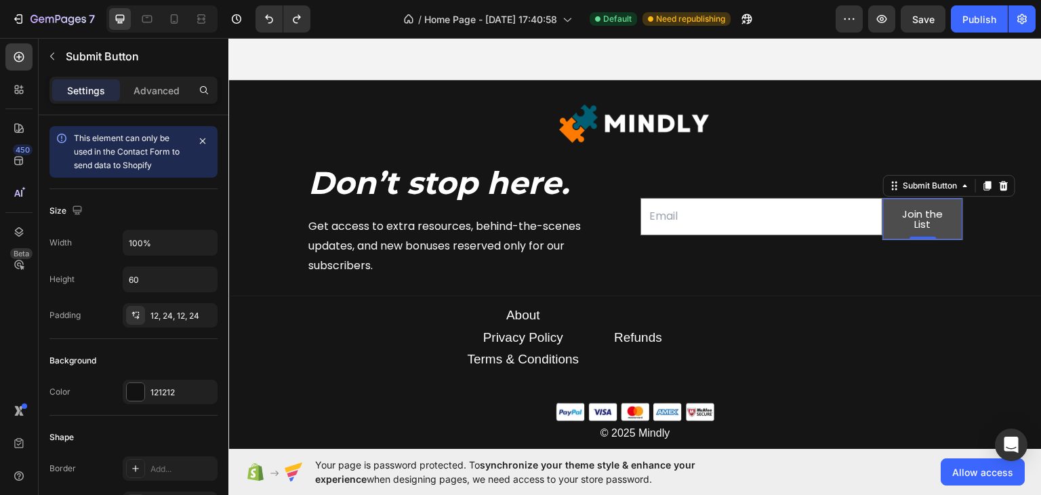
click at [890, 221] on button "Join the List" at bounding box center [922, 218] width 79 height 41
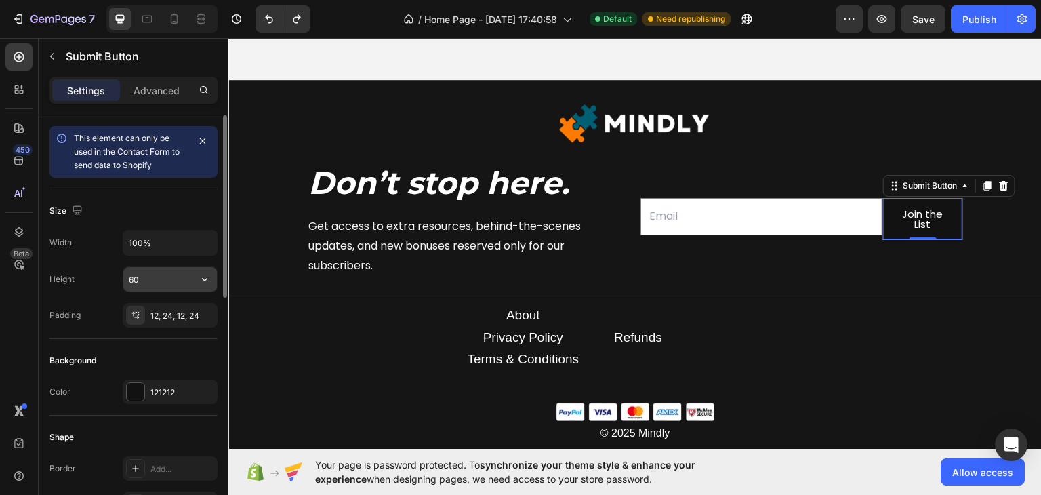
click at [163, 285] on input "60" at bounding box center [170, 279] width 94 height 24
click at [203, 277] on icon "button" at bounding box center [205, 279] width 14 height 14
click at [148, 279] on input "60" at bounding box center [170, 279] width 94 height 24
click at [136, 279] on input "60" at bounding box center [170, 279] width 94 height 24
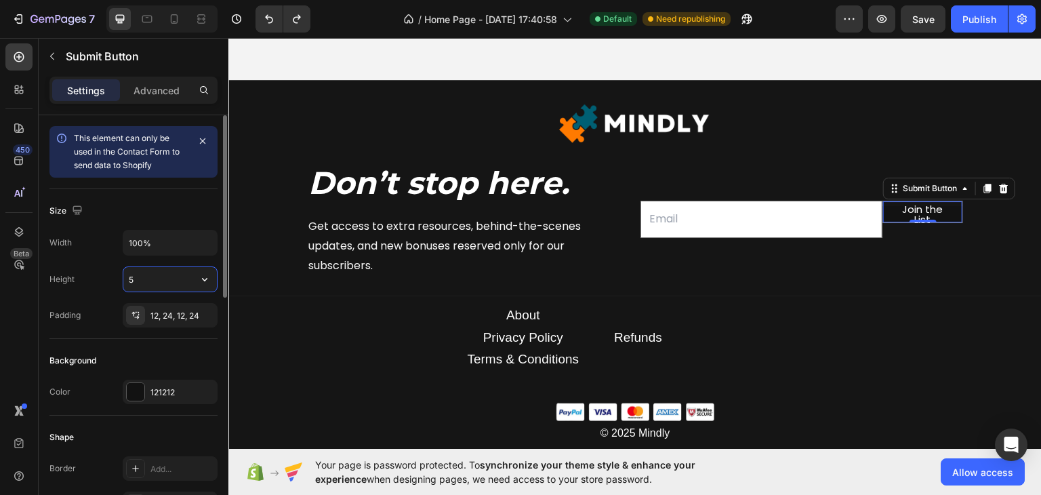
type input "53"
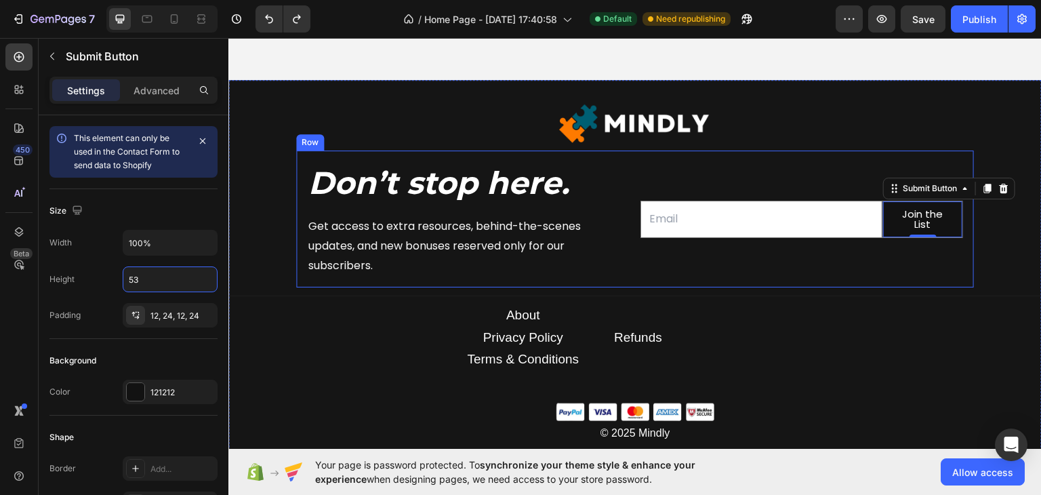
click at [655, 267] on div "Email Field Join the List Submit Button 0 Row Newsletter" at bounding box center [801, 218] width 323 height 115
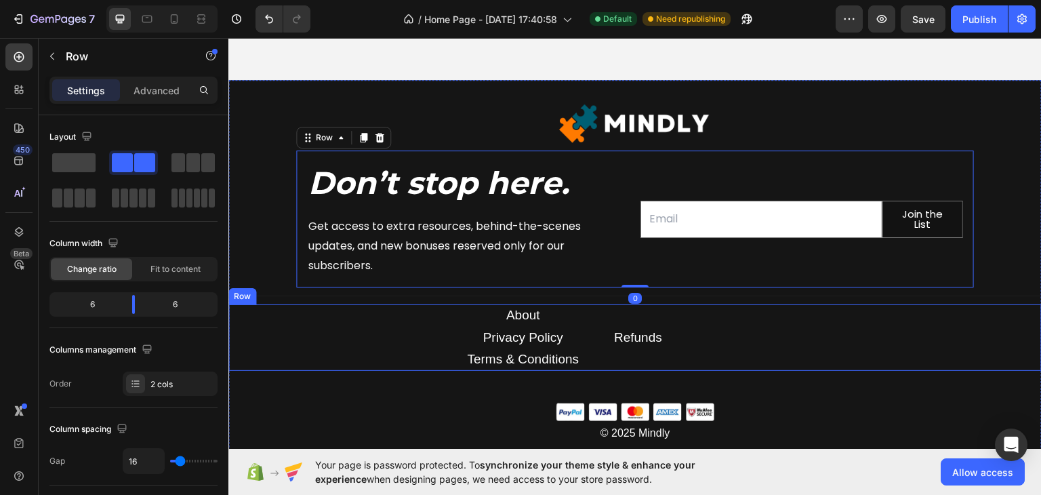
click at [786, 342] on div "About Text block Privacy Policy Text block Terms & Conditions Text block Refund…" at bounding box center [634, 337] width 813 height 66
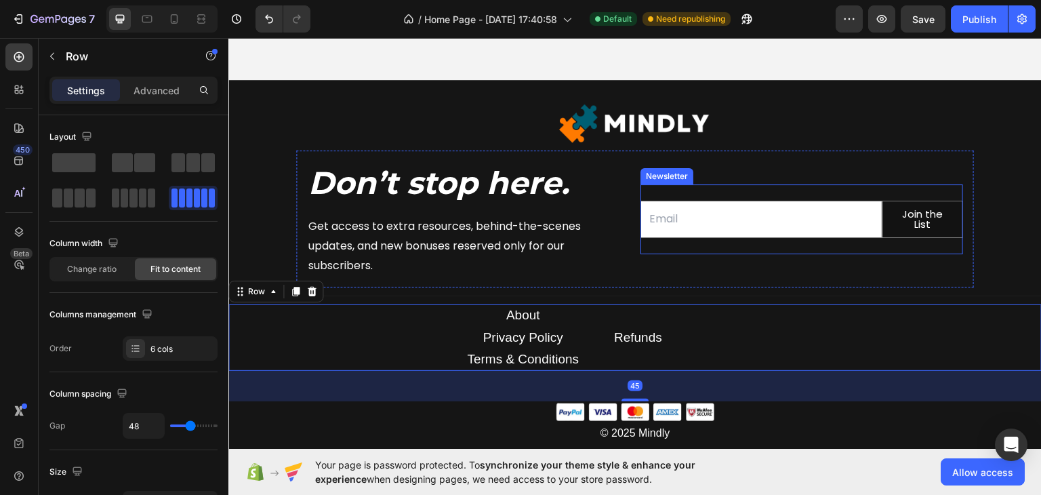
click at [804, 187] on div "Email Field Join the List Submit Button Row Newsletter" at bounding box center [801, 219] width 323 height 70
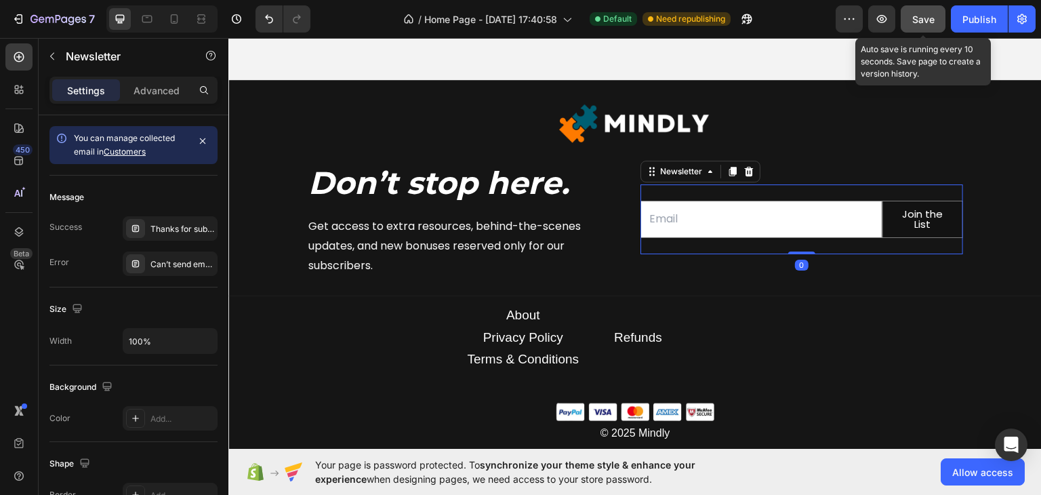
click at [927, 24] on span "Save" at bounding box center [923, 20] width 22 height 12
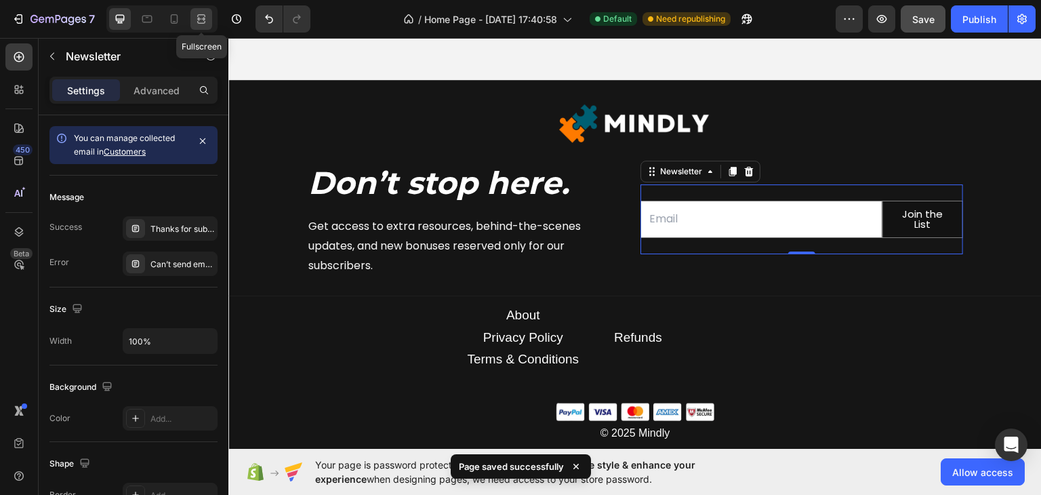
click at [207, 19] on icon at bounding box center [201, 19] width 14 height 14
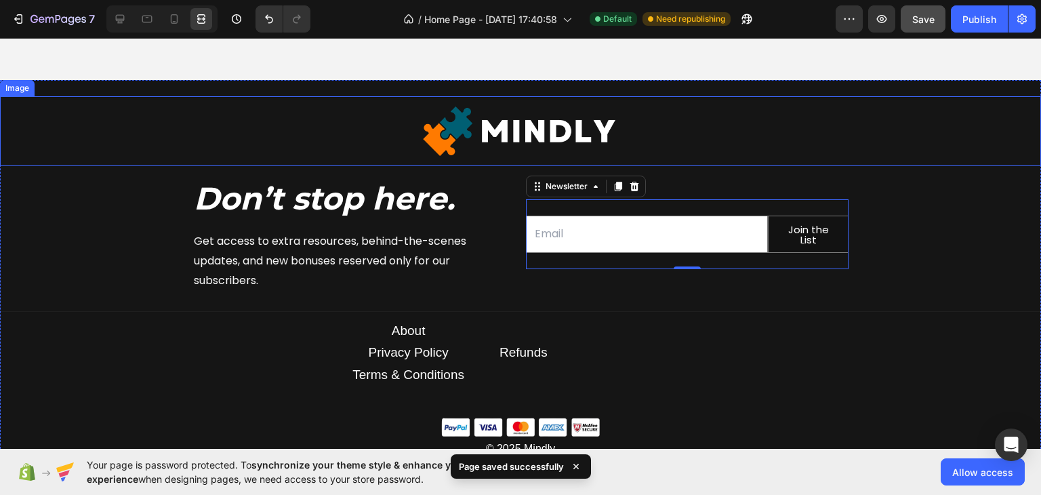
drag, startPoint x: 870, startPoint y: 134, endPoint x: 840, endPoint y: 131, distance: 30.0
click at [869, 134] on div at bounding box center [520, 130] width 1041 height 69
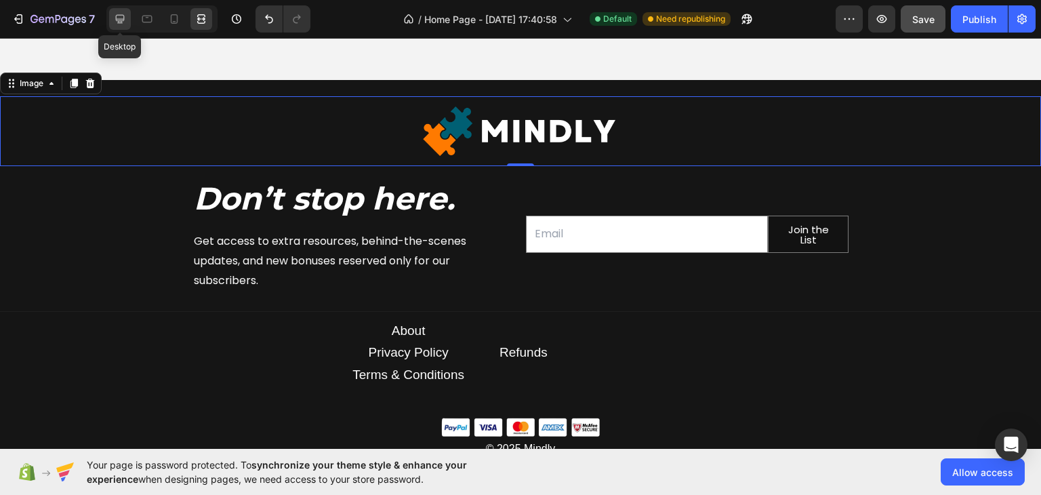
click at [118, 15] on icon at bounding box center [120, 19] width 9 height 9
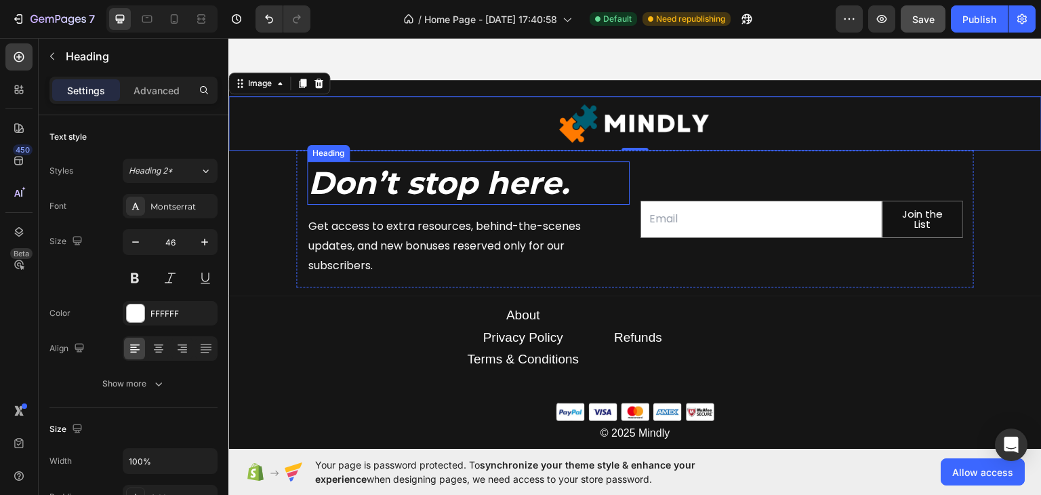
click at [548, 176] on strong "Don’t stop here." at bounding box center [438, 182] width 261 height 39
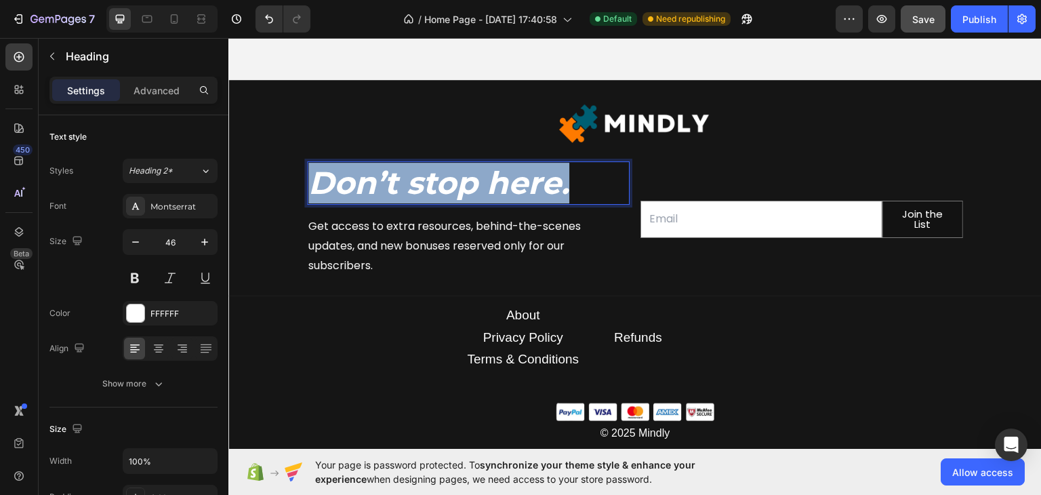
drag, startPoint x: 344, startPoint y: 169, endPoint x: 551, endPoint y: 169, distance: 206.7
click at [551, 169] on strong "Don’t stop here." at bounding box center [438, 182] width 261 height 39
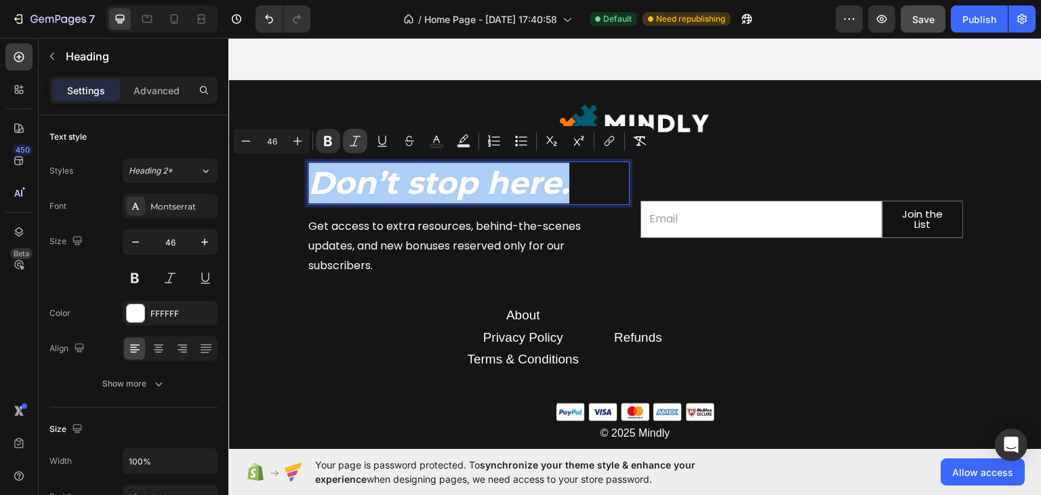
click at [355, 139] on icon "Editor contextual toolbar" at bounding box center [355, 141] width 14 height 14
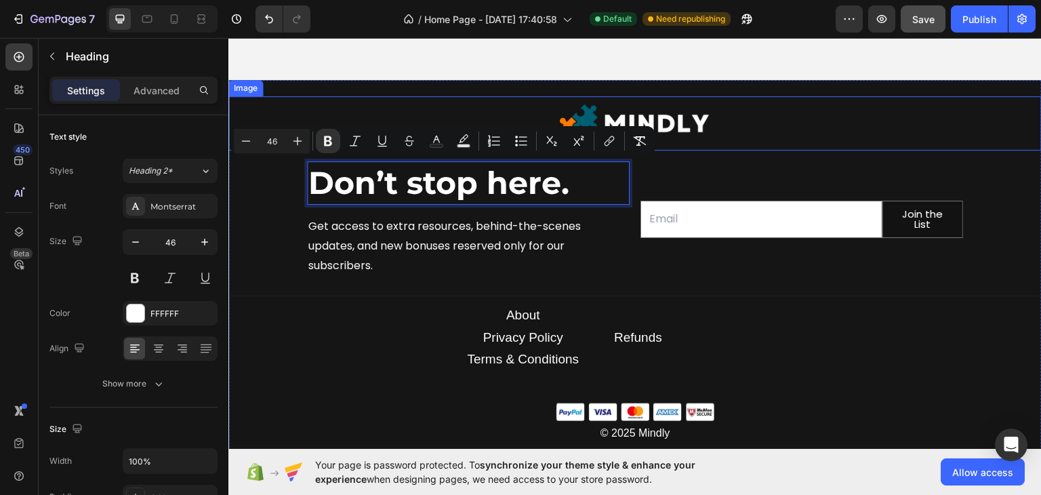
click at [404, 108] on div at bounding box center [634, 123] width 813 height 54
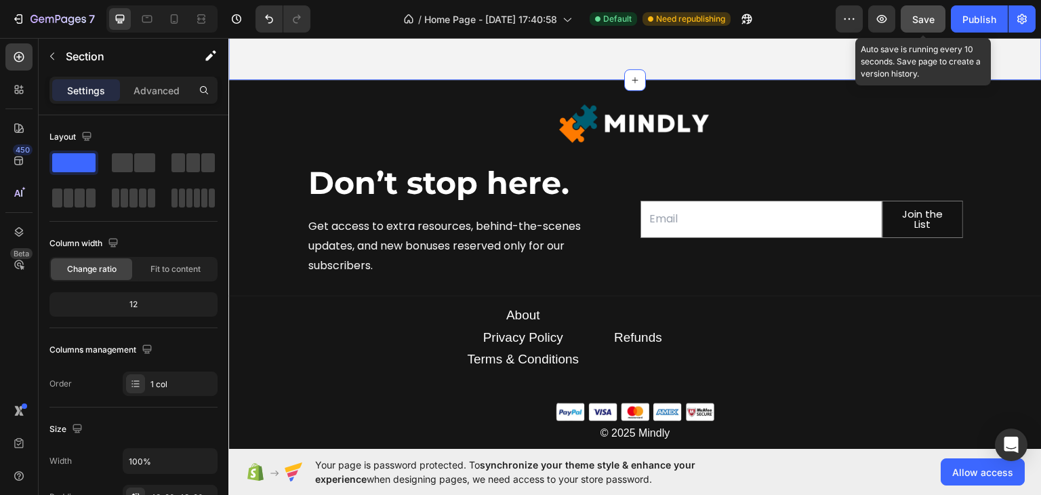
click at [913, 14] on span "Save" at bounding box center [923, 20] width 22 height 12
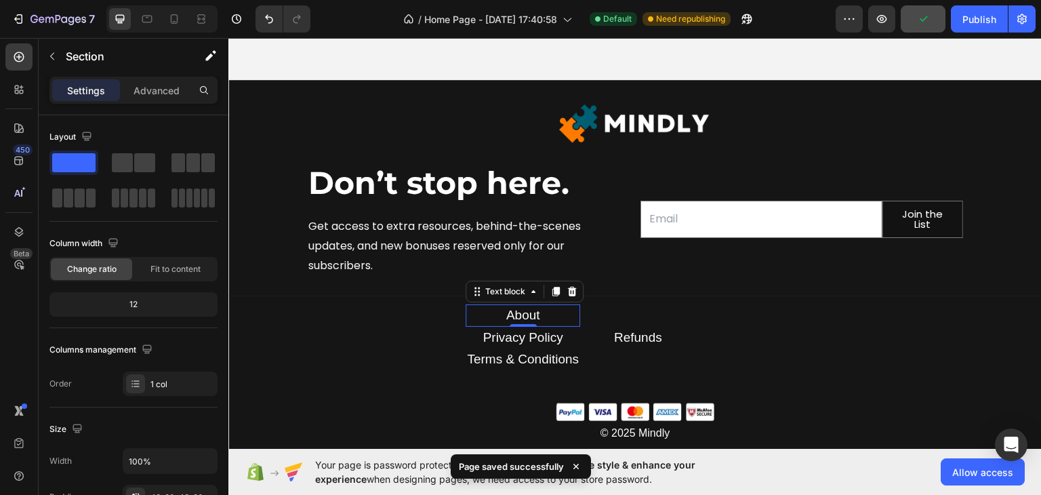
click at [548, 319] on p "About" at bounding box center [523, 315] width 112 height 20
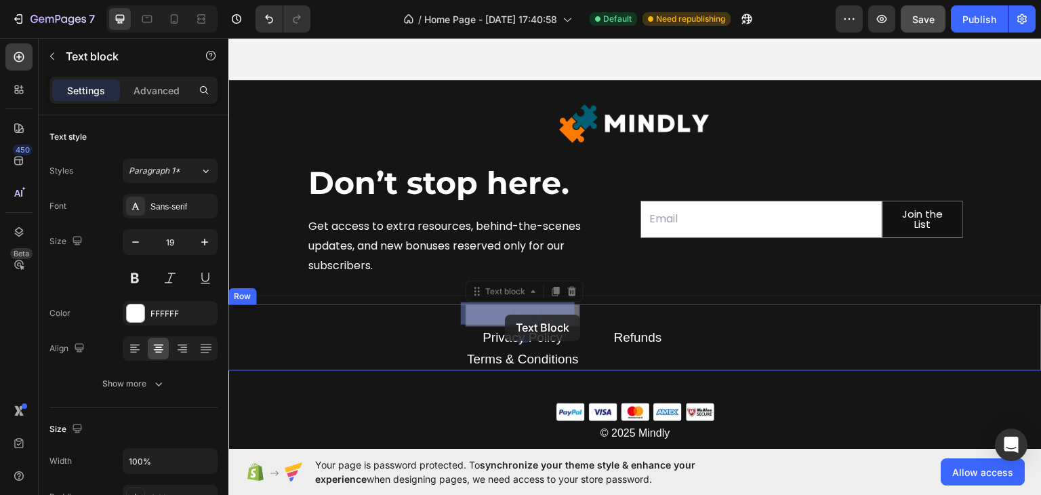
drag, startPoint x: 474, startPoint y: 289, endPoint x: 505, endPoint y: 314, distance: 39.0
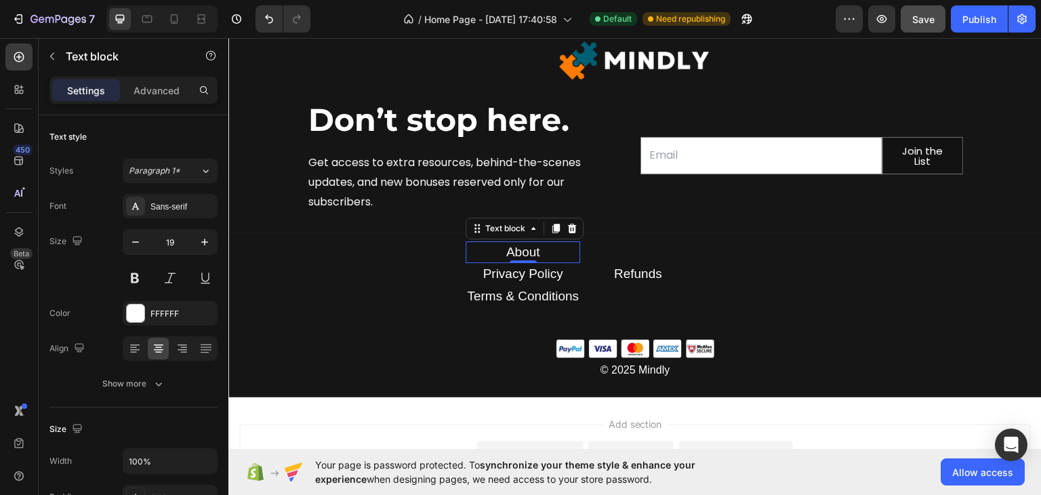
scroll to position [5039, 0]
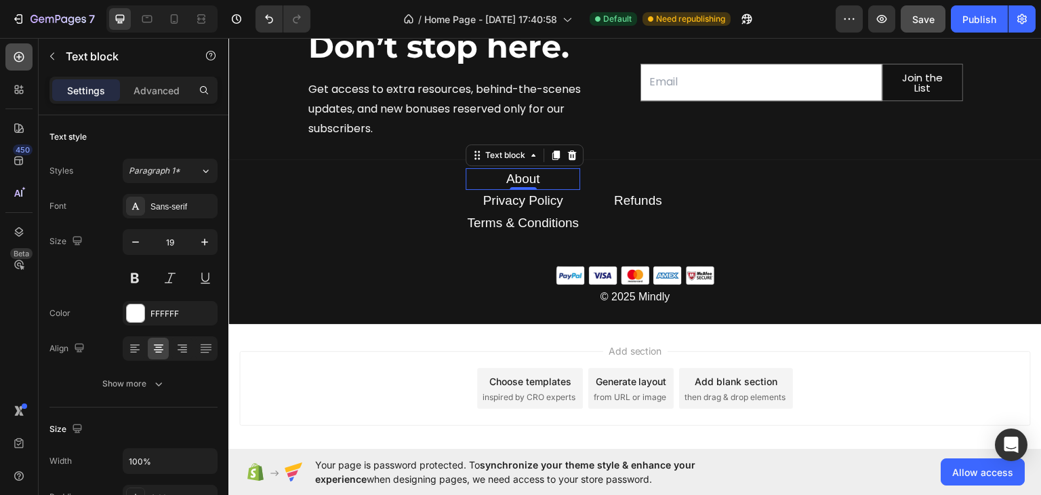
click at [8, 50] on div at bounding box center [18, 56] width 27 height 27
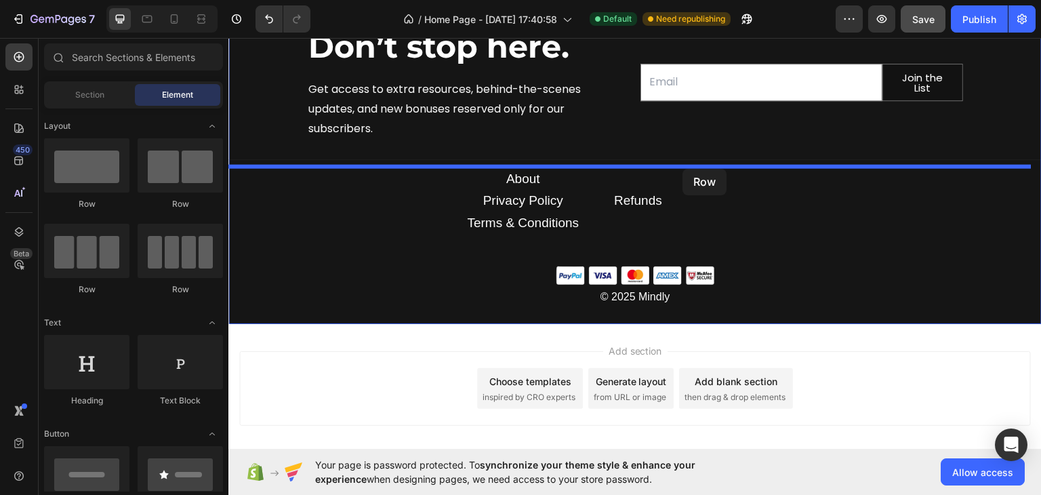
drag, startPoint x: 321, startPoint y: 199, endPoint x: 683, endPoint y: 168, distance: 363.1
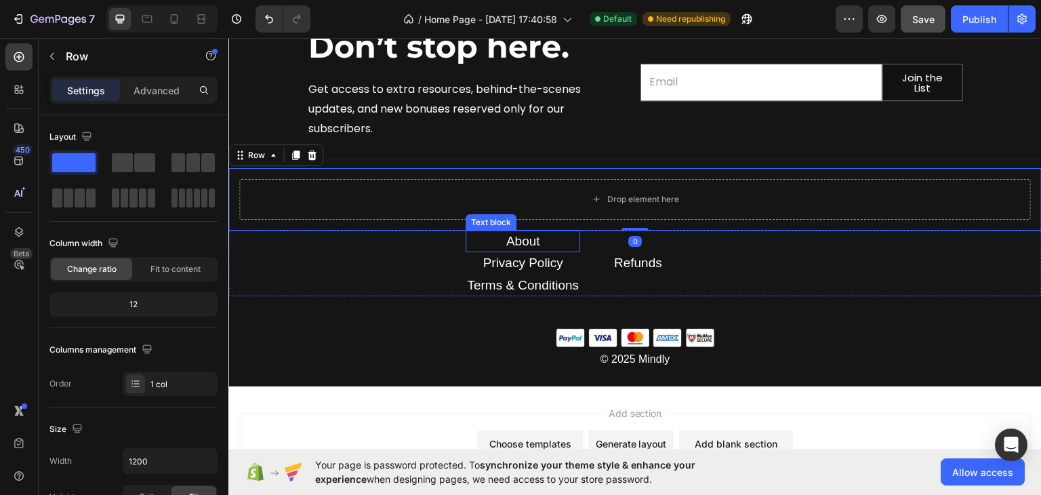
click at [518, 240] on link "About" at bounding box center [523, 240] width 34 height 14
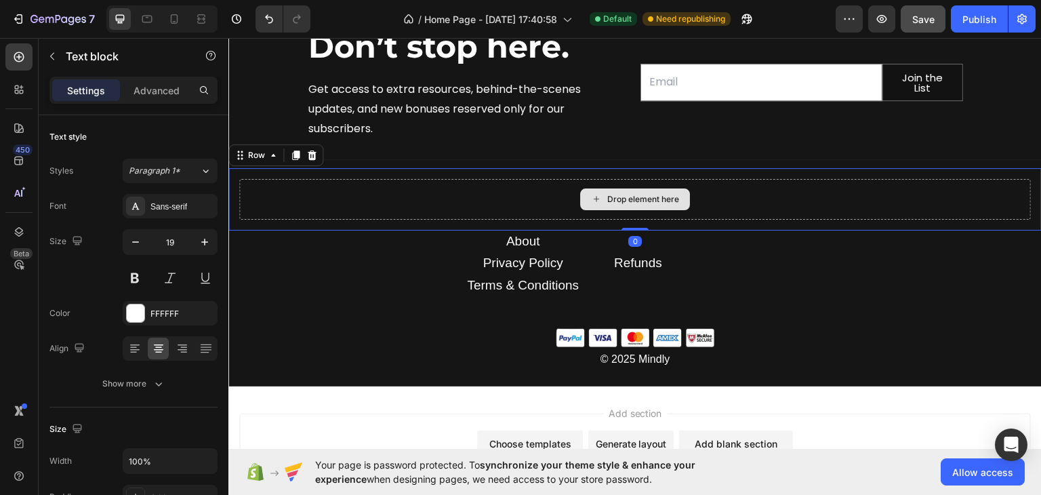
click at [352, 207] on div "Drop element here" at bounding box center [634, 198] width 791 height 41
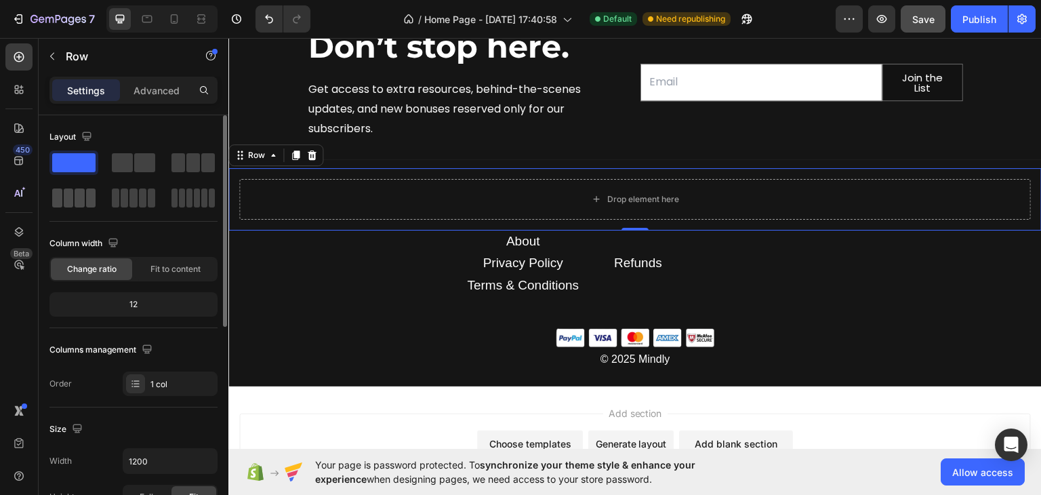
click at [79, 196] on span at bounding box center [80, 197] width 10 height 19
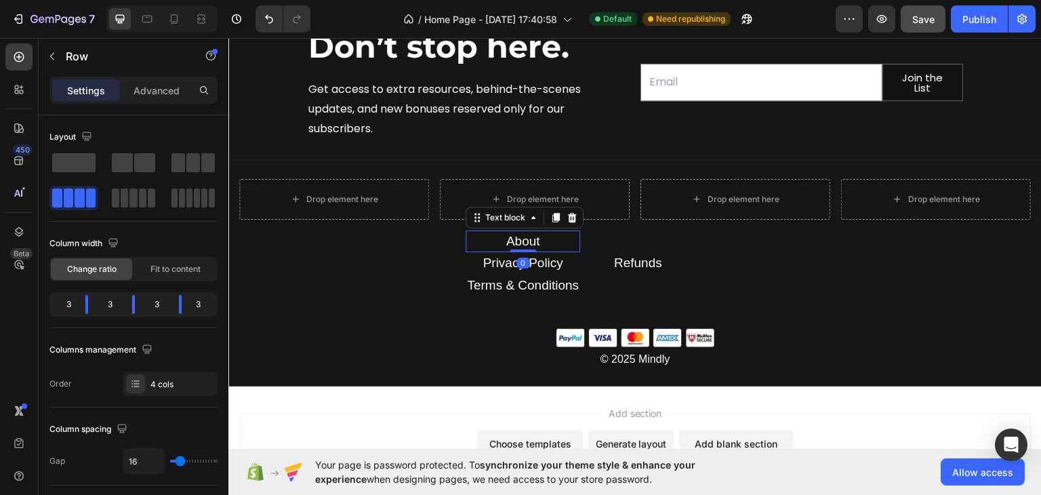
click at [515, 236] on link "About" at bounding box center [523, 240] width 34 height 14
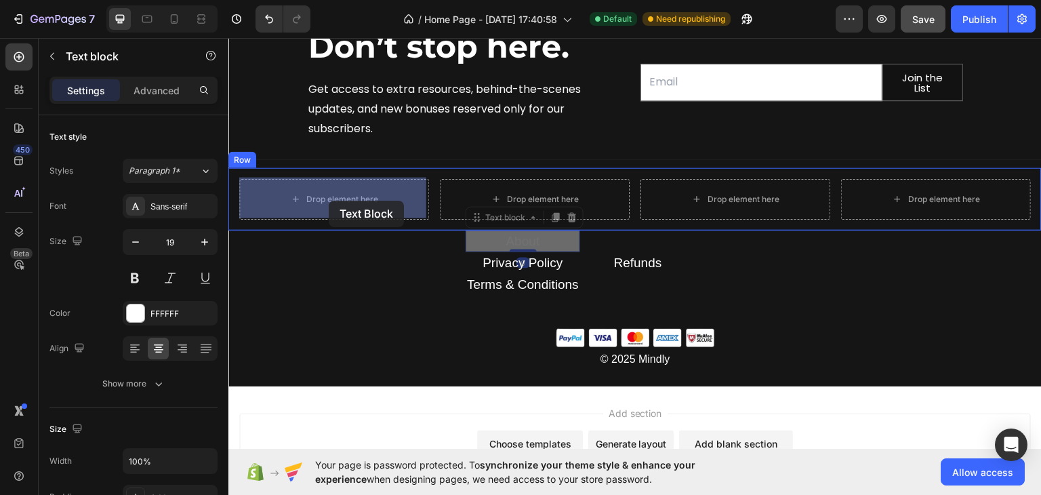
drag, startPoint x: 468, startPoint y: 220, endPoint x: 329, endPoint y: 200, distance: 140.4
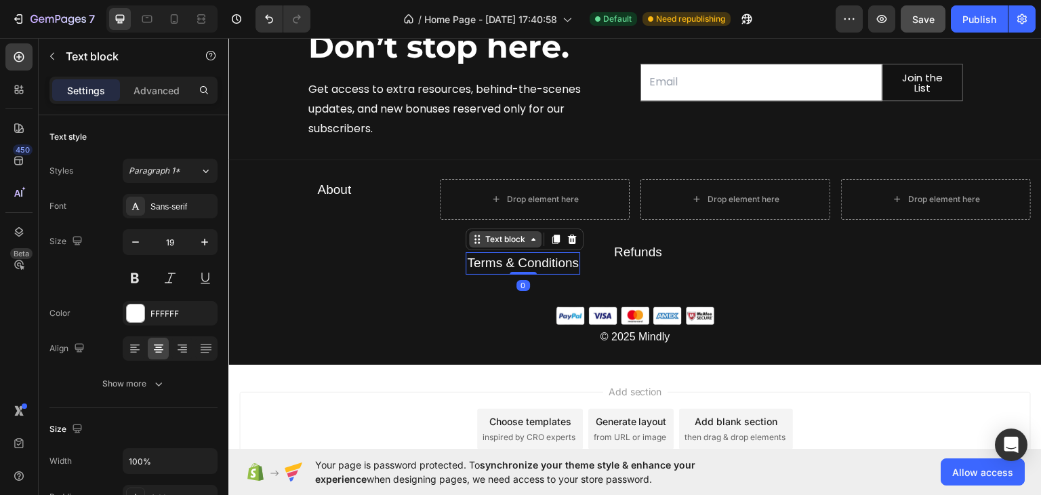
click at [503, 241] on div "Text block" at bounding box center [504, 238] width 45 height 12
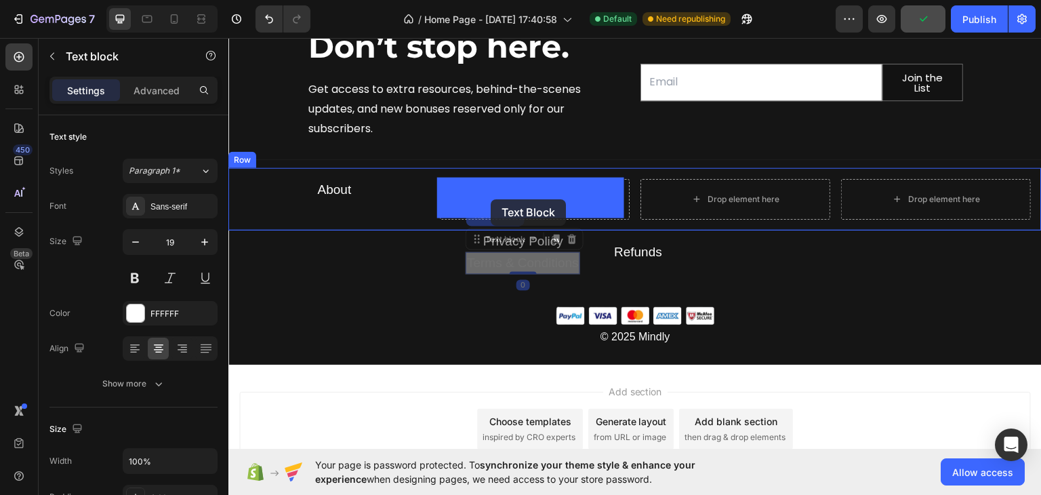
drag, startPoint x: 470, startPoint y: 234, endPoint x: 491, endPoint y: 199, distance: 41.3
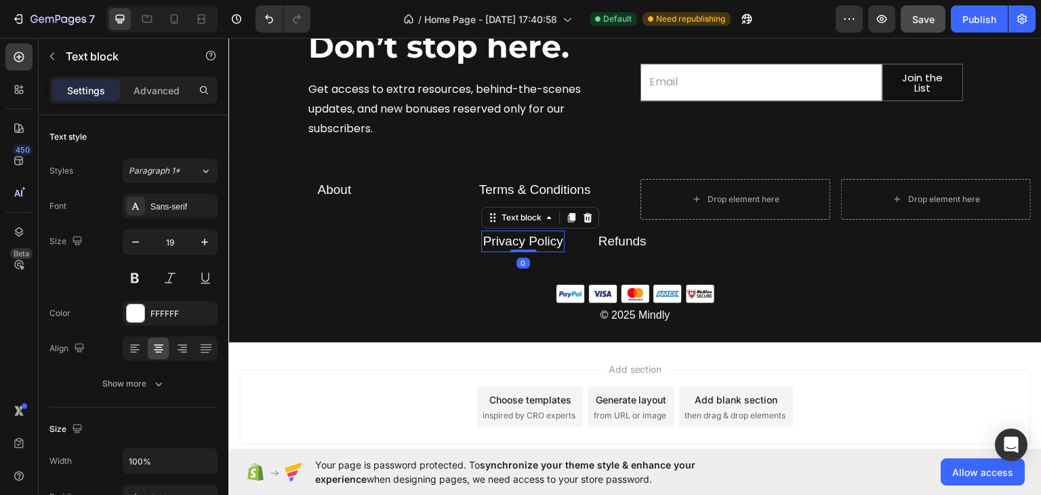
click at [534, 239] on link "Privacy Policy" at bounding box center [522, 240] width 80 height 14
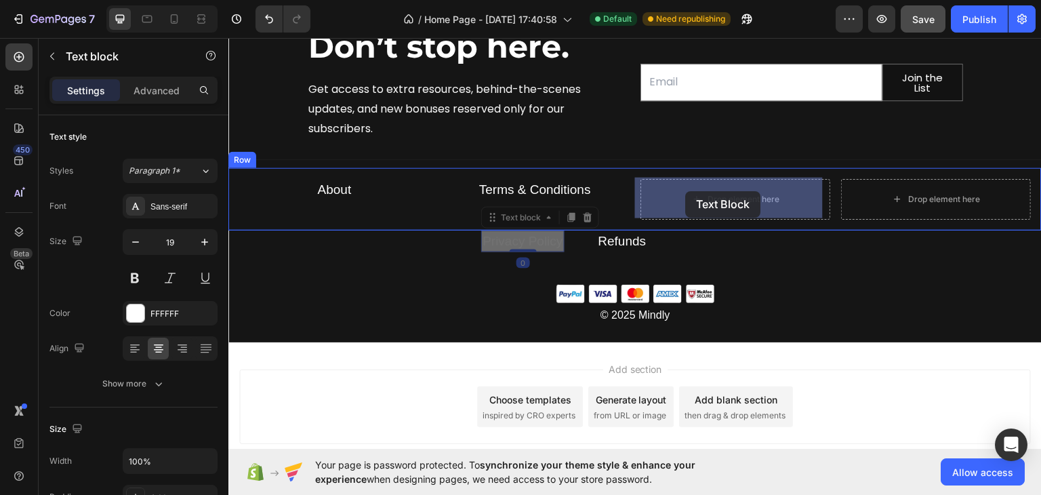
drag, startPoint x: 489, startPoint y: 217, endPoint x: 686, endPoint y: 190, distance: 198.9
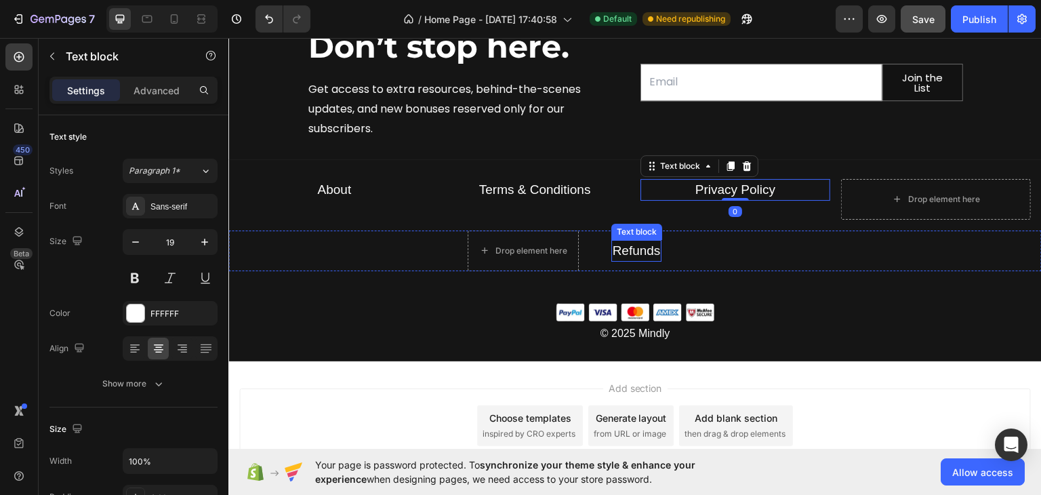
click at [636, 241] on p "Refunds" at bounding box center [637, 251] width 48 height 20
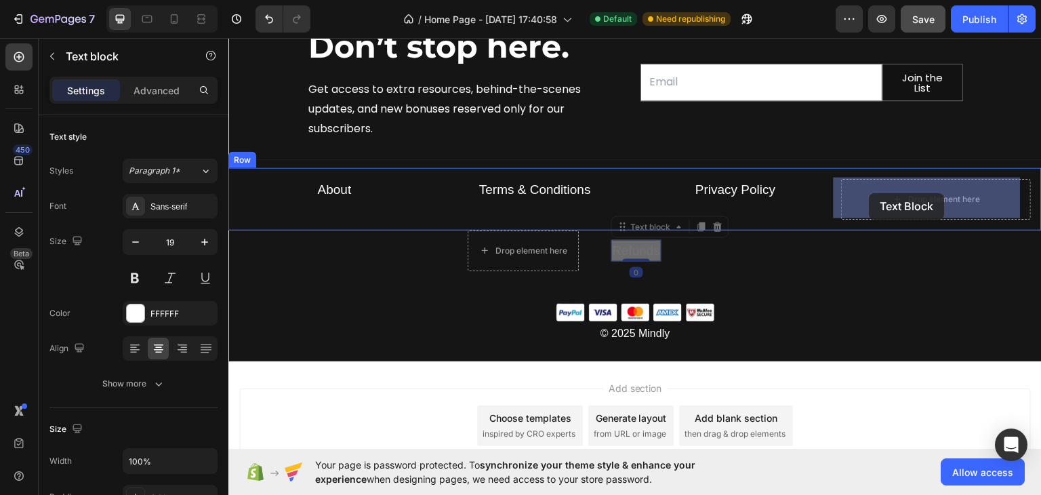
drag, startPoint x: 619, startPoint y: 224, endPoint x: 869, endPoint y: 192, distance: 252.7
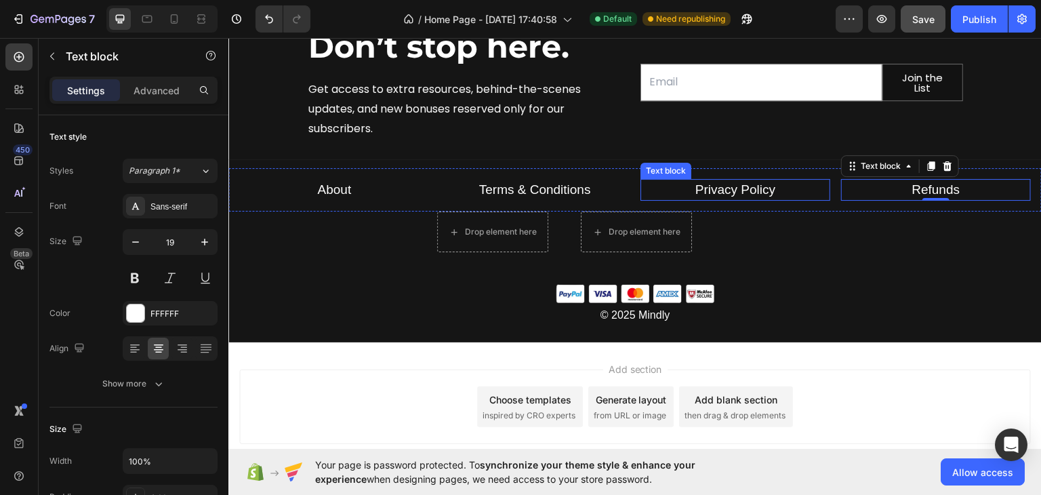
click at [705, 188] on link "Privacy Policy" at bounding box center [735, 189] width 80 height 14
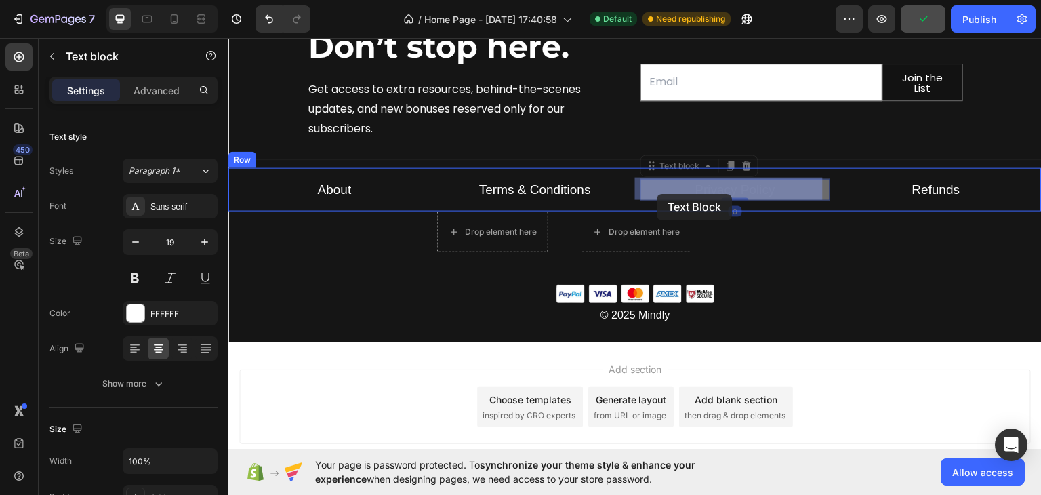
drag, startPoint x: 652, startPoint y: 163, endPoint x: 657, endPoint y: 193, distance: 31.0
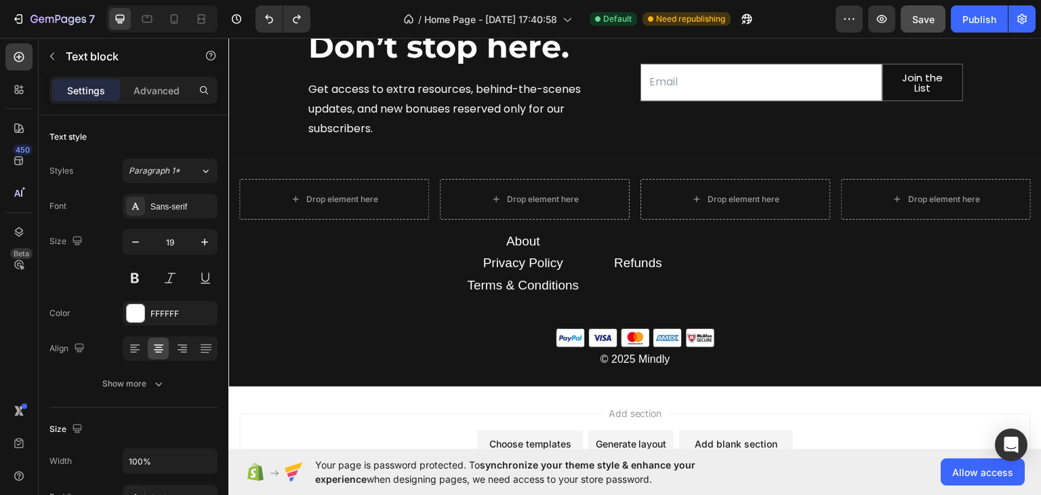
click at [535, 260] on link "Privacy Policy" at bounding box center [522, 262] width 80 height 14
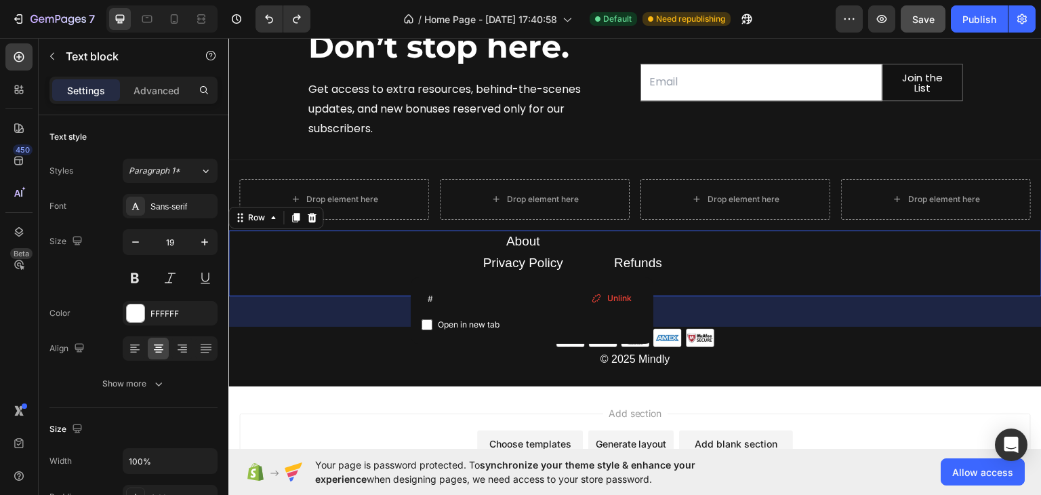
click at [783, 291] on div "About Text block Privacy Policy Text block Terms & Conditions Text block Refund…" at bounding box center [634, 263] width 813 height 66
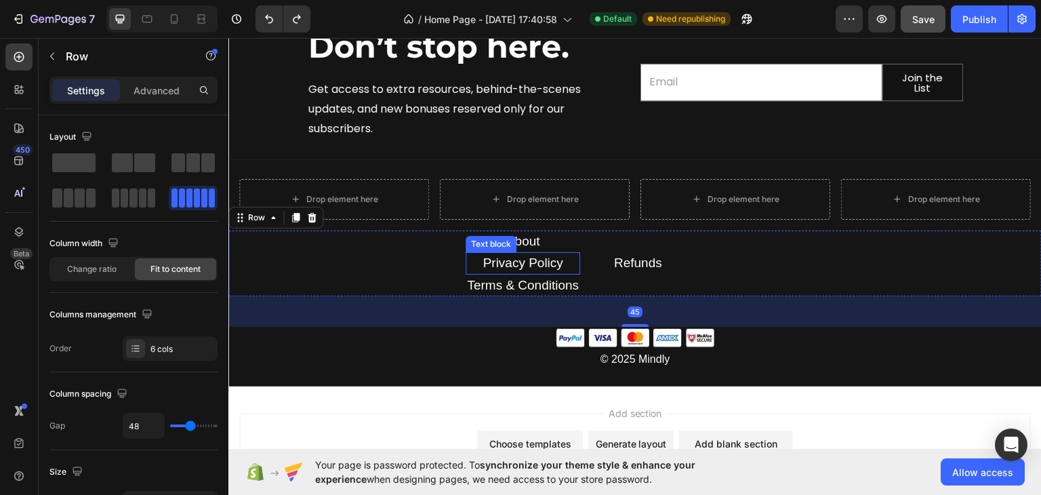
click at [508, 257] on link "Privacy Policy" at bounding box center [522, 262] width 80 height 14
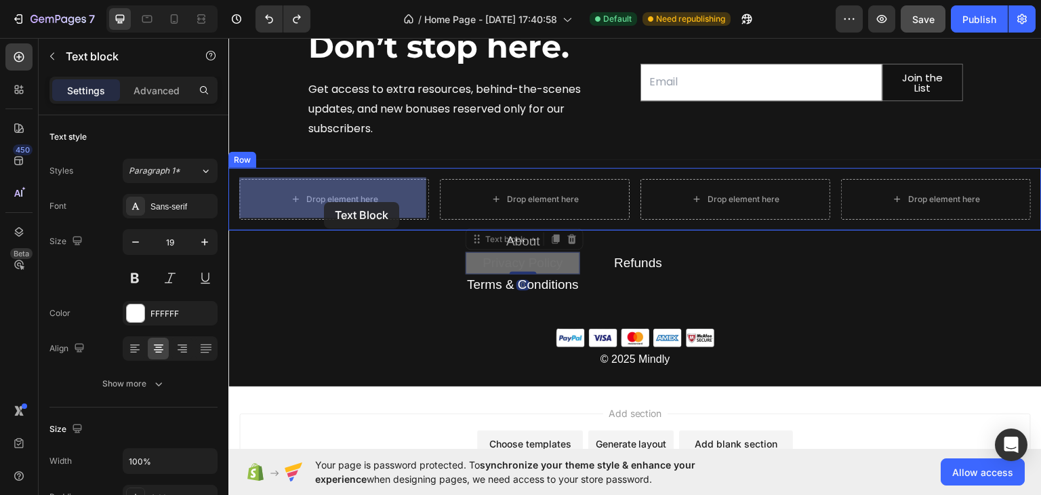
drag, startPoint x: 470, startPoint y: 235, endPoint x: 342, endPoint y: 214, distance: 130.4
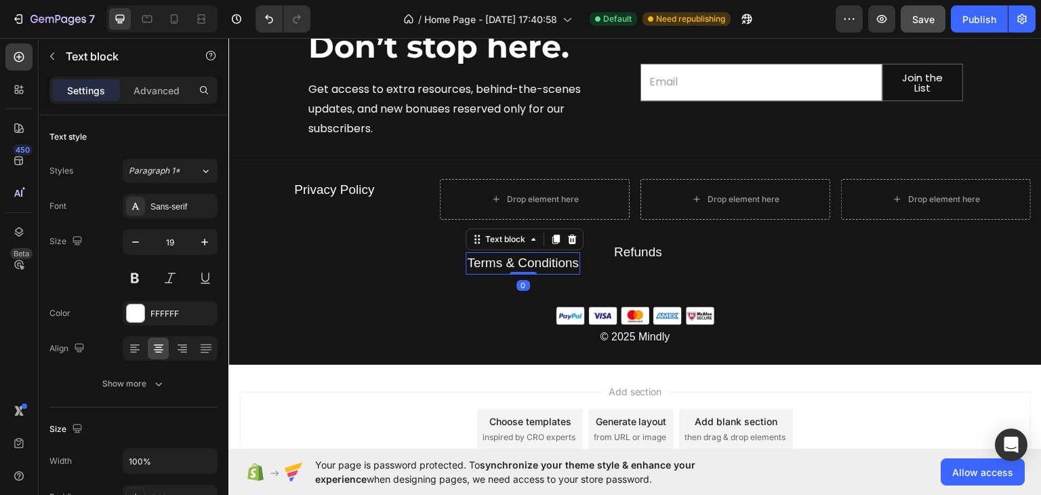
click at [547, 266] on p "Terms & Conditions" at bounding box center [523, 263] width 112 height 20
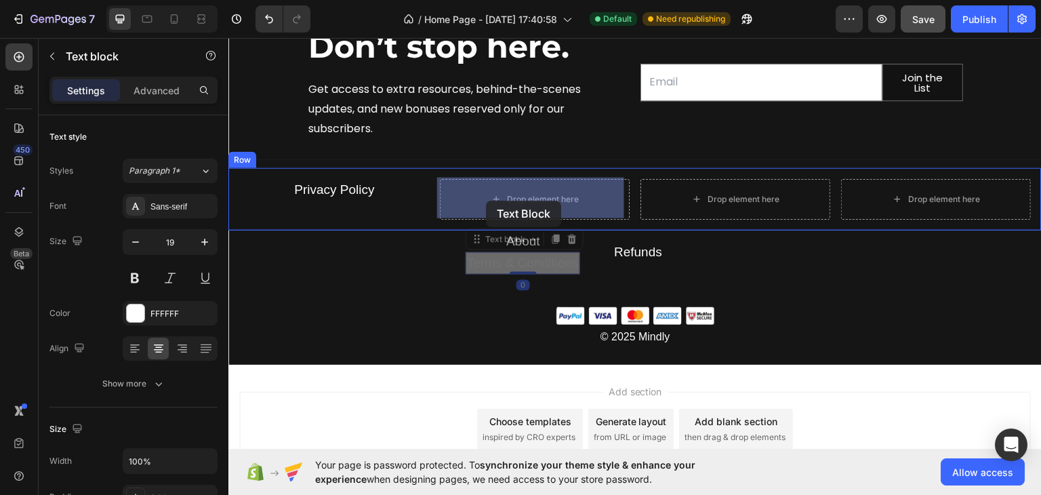
drag, startPoint x: 474, startPoint y: 237, endPoint x: 486, endPoint y: 200, distance: 39.0
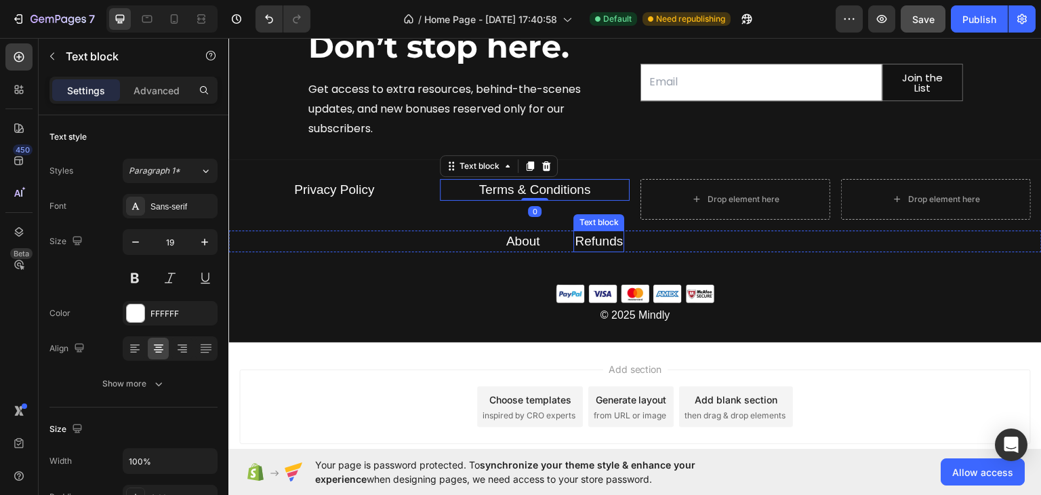
click at [575, 236] on p "Refunds" at bounding box center [599, 241] width 48 height 20
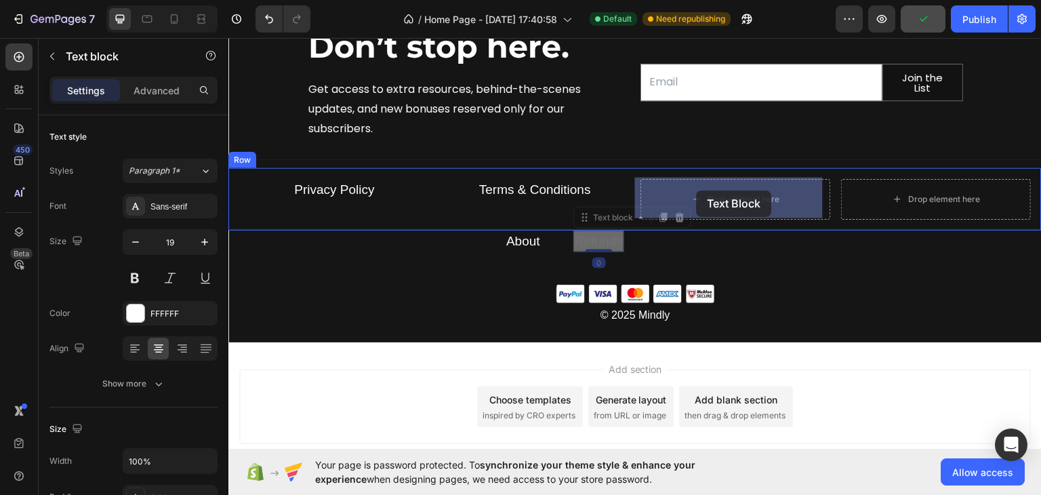
drag, startPoint x: 576, startPoint y: 215, endPoint x: 672, endPoint y: 194, distance: 98.5
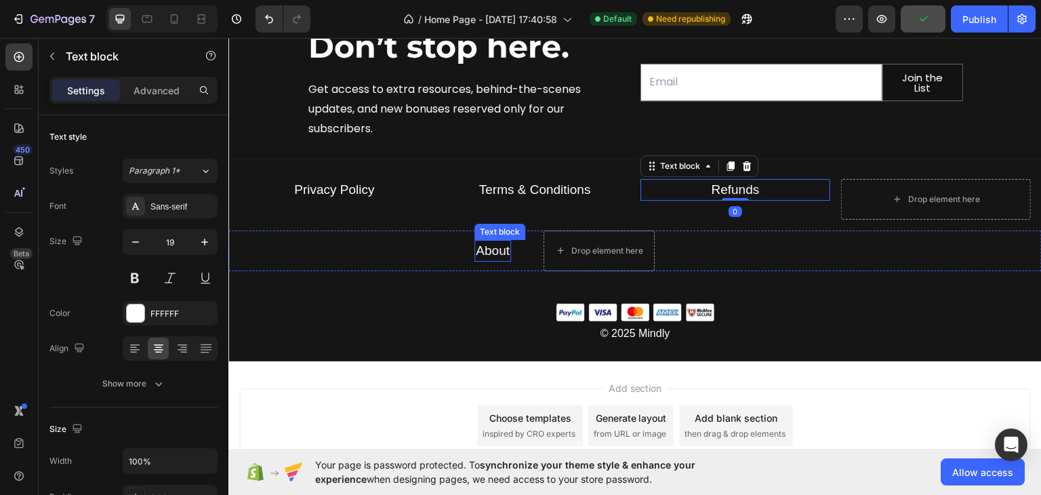
click at [487, 245] on link "About" at bounding box center [493, 250] width 34 height 14
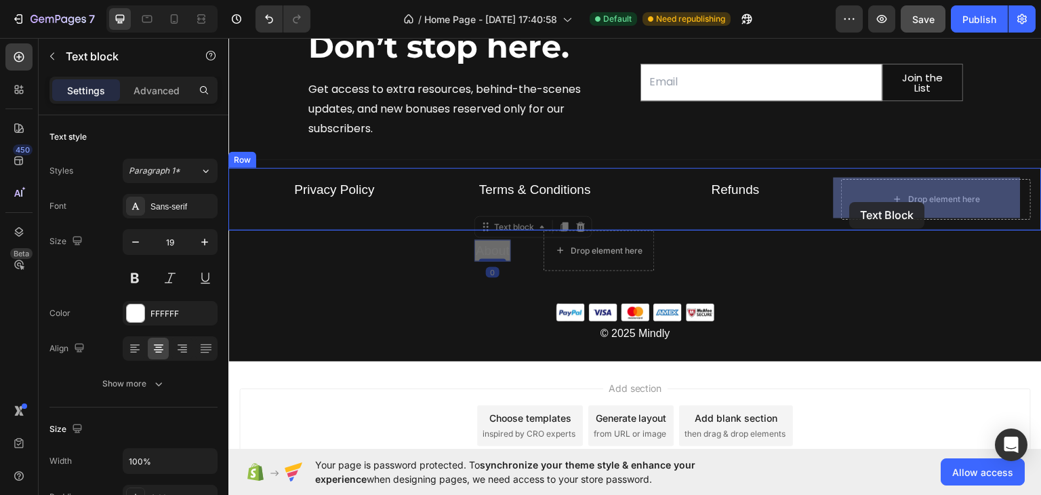
drag, startPoint x: 479, startPoint y: 224, endPoint x: 850, endPoint y: 201, distance: 371.4
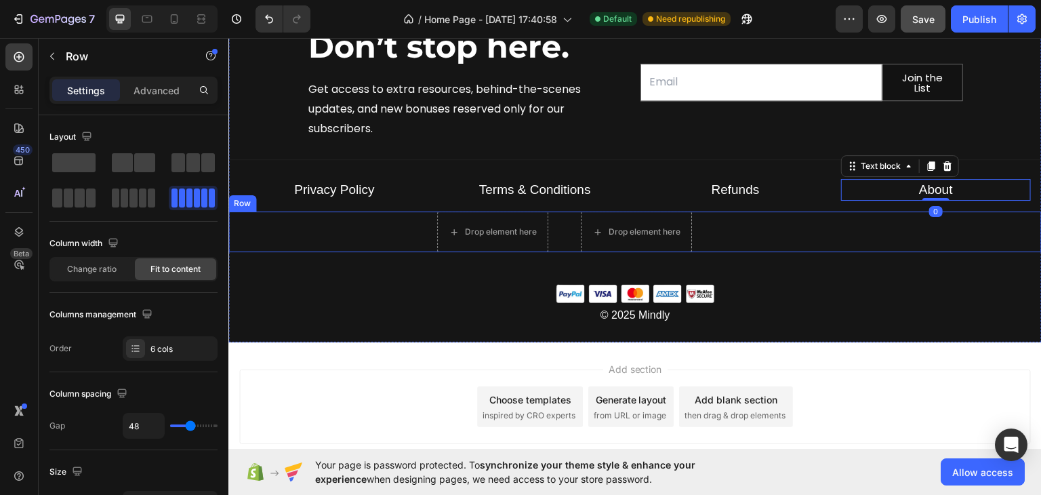
click at [737, 239] on div "Drop element here Drop element here Text Block Text Block Text Block Text Block…" at bounding box center [634, 231] width 813 height 41
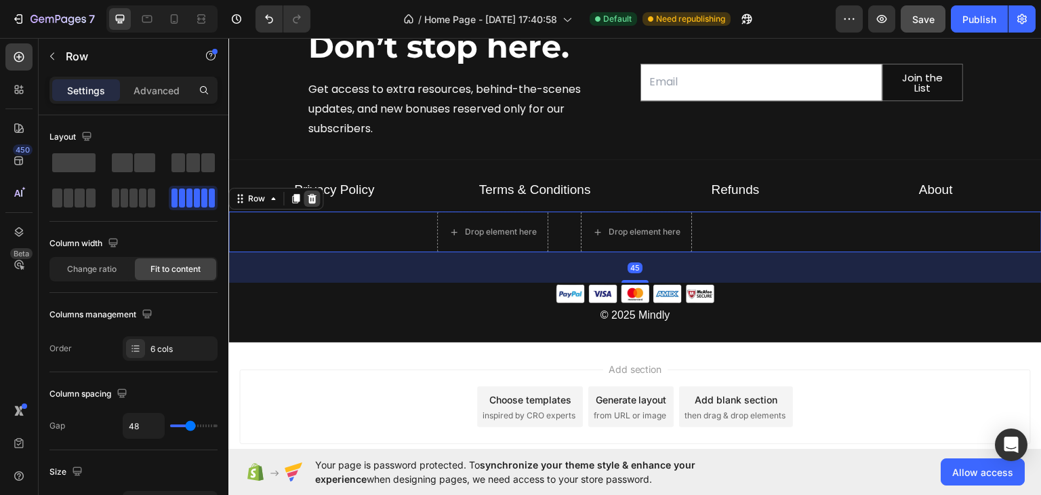
click at [312, 199] on icon at bounding box center [312, 197] width 9 height 9
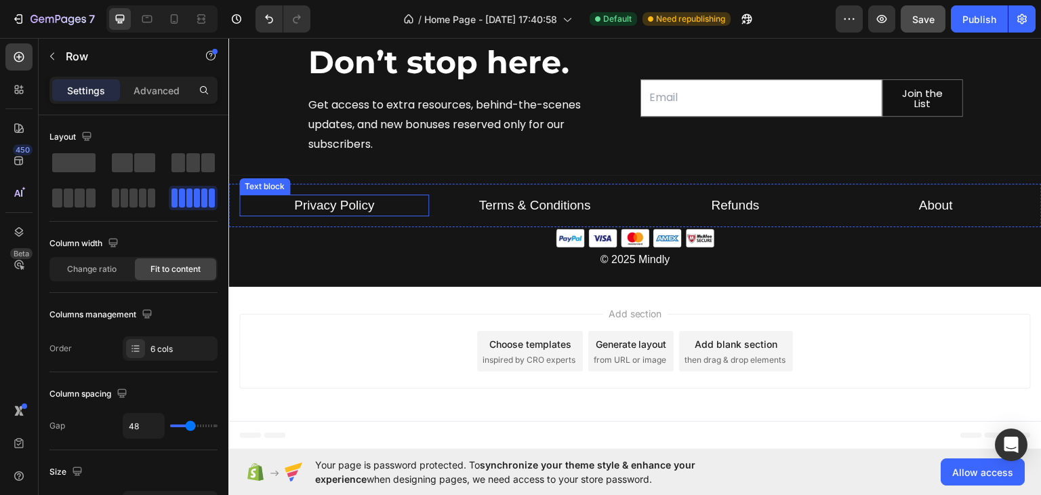
scroll to position [5022, 0]
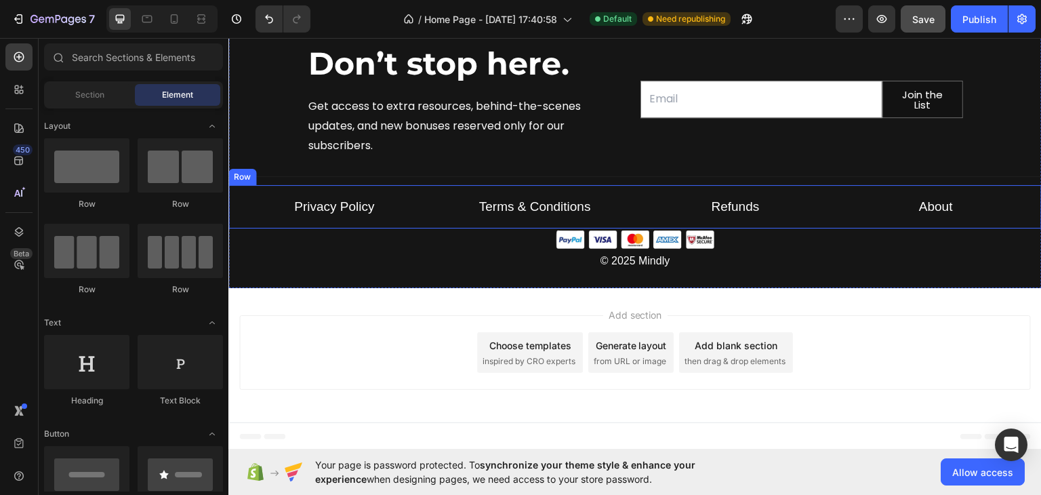
click at [617, 218] on div "Privacy Policy Text block Terms & Conditions Text block Refunds Text block Abou…" at bounding box center [634, 206] width 813 height 44
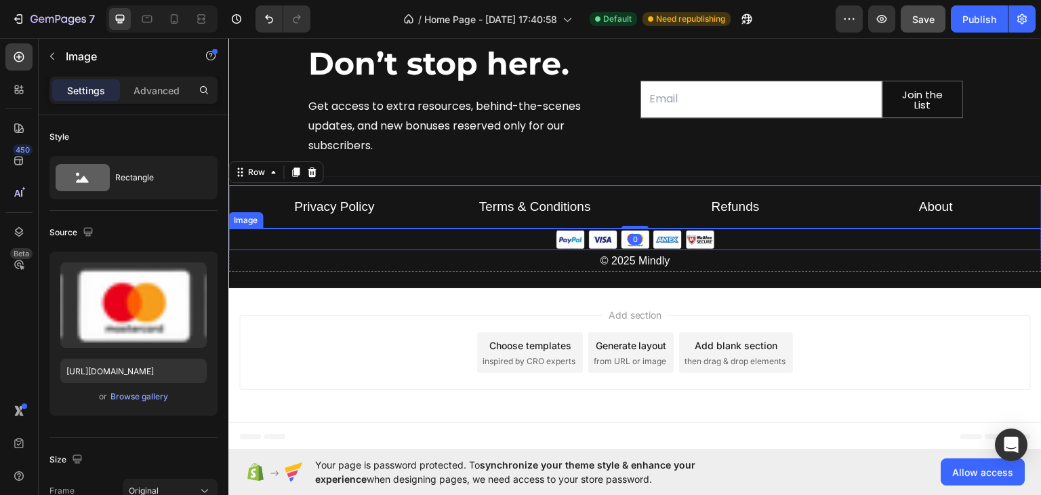
click at [623, 228] on img at bounding box center [635, 238] width 163 height 21
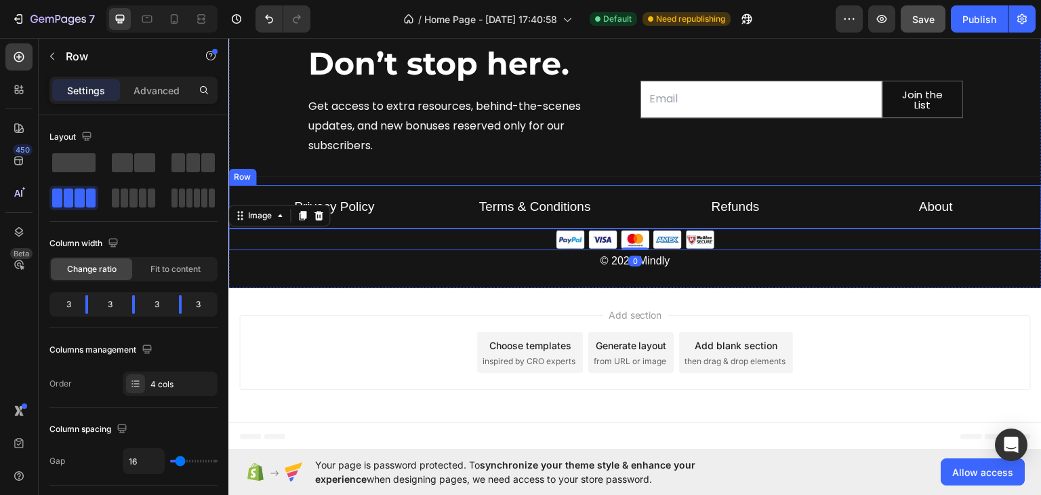
click at [632, 219] on div "Privacy Policy Text block Terms & Conditions Text block Refunds Text block Abou…" at bounding box center [634, 206] width 813 height 44
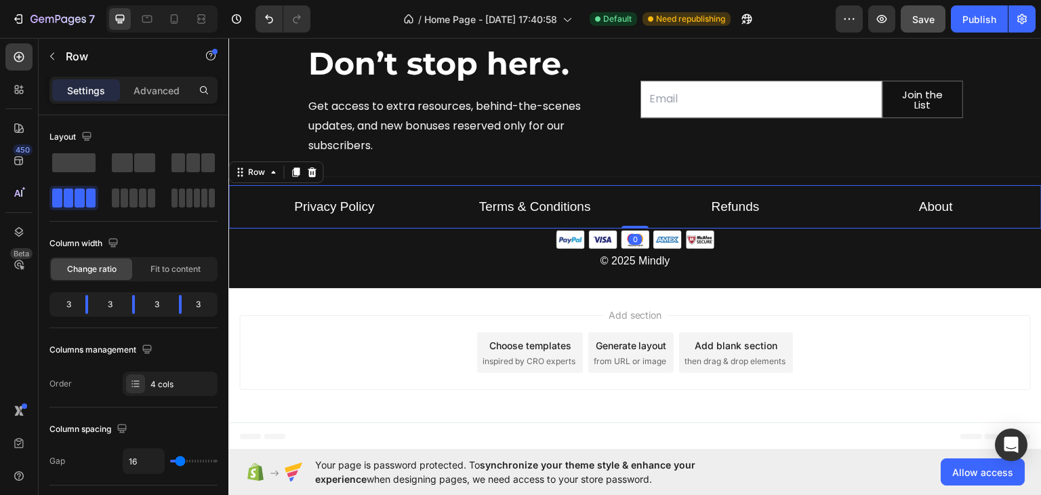
click at [632, 222] on div "Privacy Policy Text block Terms & Conditions Text block Refunds Text block Abou…" at bounding box center [634, 206] width 813 height 44
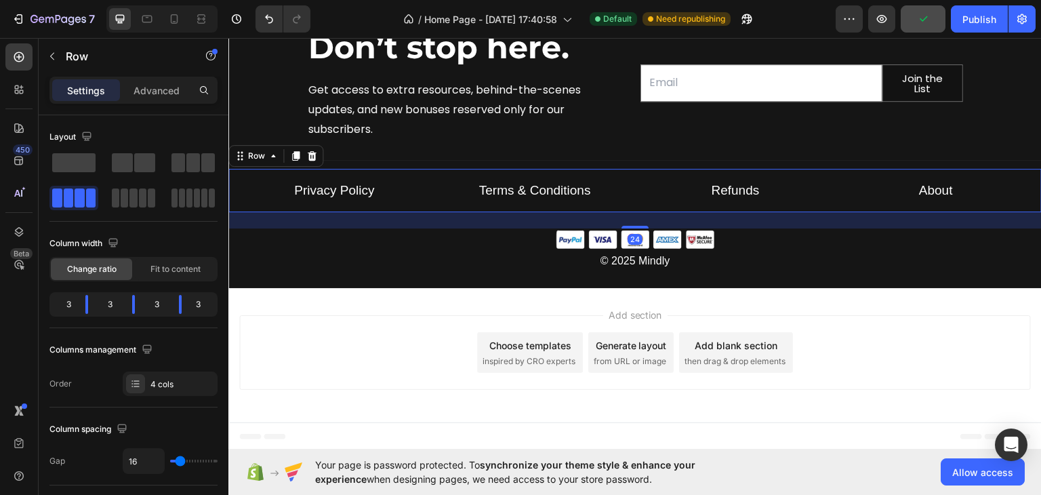
scroll to position [5039, 0]
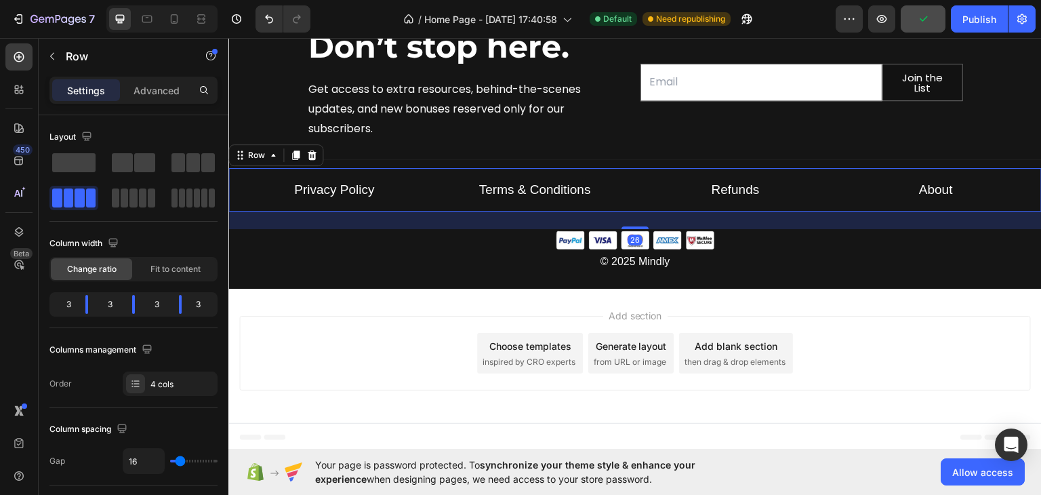
drag, startPoint x: 632, startPoint y: 223, endPoint x: 631, endPoint y: 241, distance: 17.6
click at [631, 211] on div "26" at bounding box center [634, 211] width 813 height 0
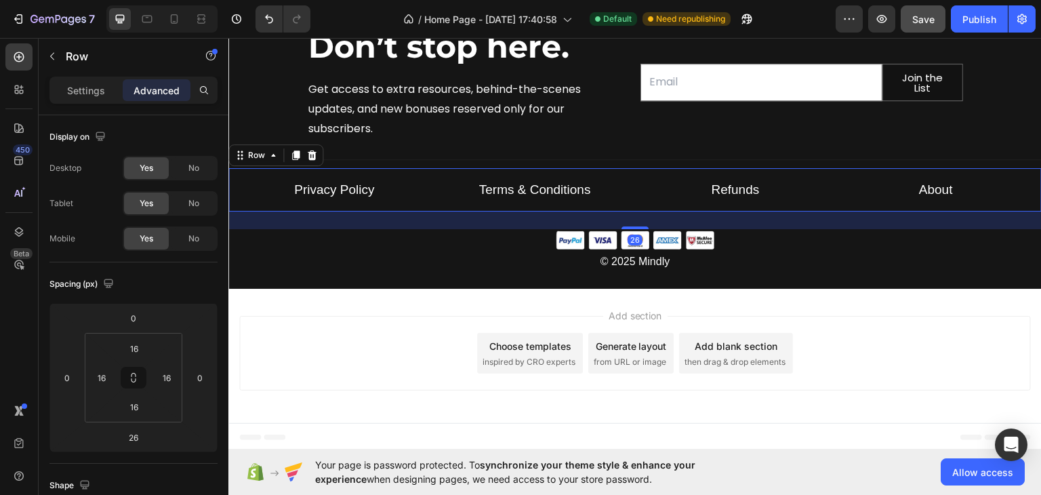
click at [840, 341] on div "Add section Choose templates inspired by CRO experts Generate layout from URL o…" at bounding box center [634, 352] width 791 height 75
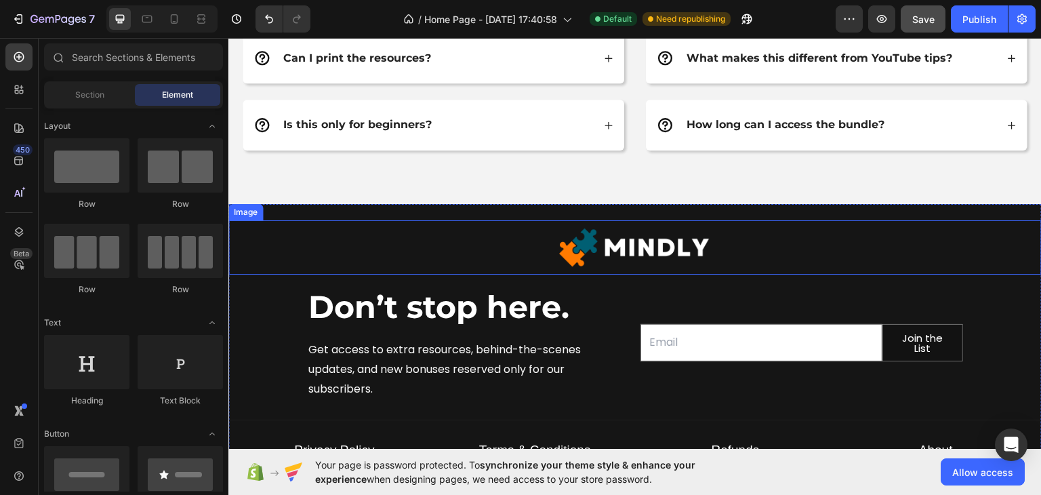
scroll to position [4905, 0]
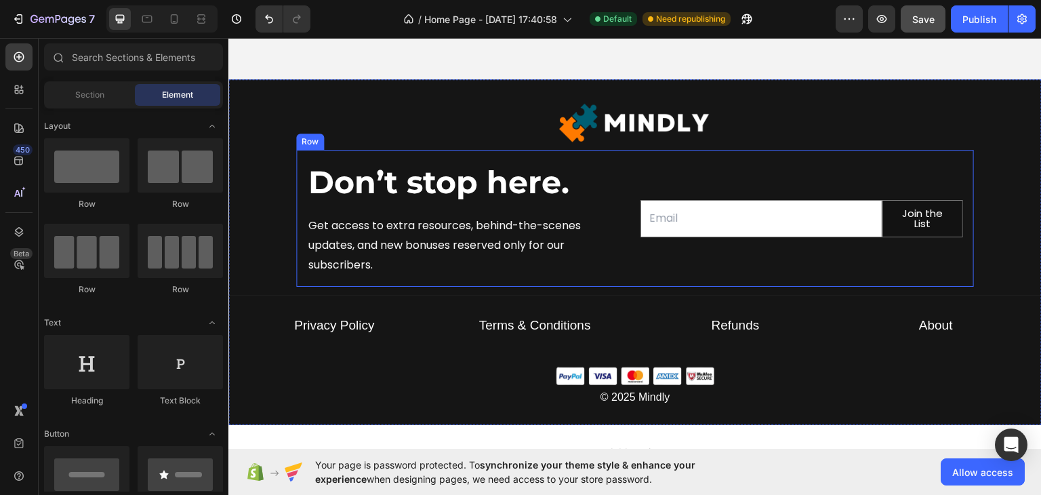
click at [695, 255] on div "Email Field Join the List Submit Button Row Newsletter" at bounding box center [801, 217] width 323 height 115
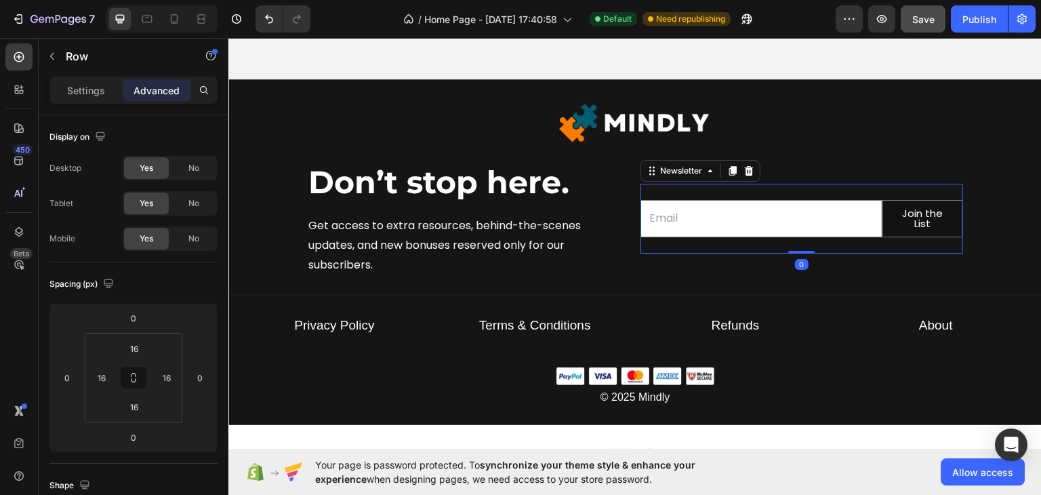
click at [741, 183] on div "Email Field Join the List Submit Button Row Newsletter 0" at bounding box center [801, 218] width 323 height 70
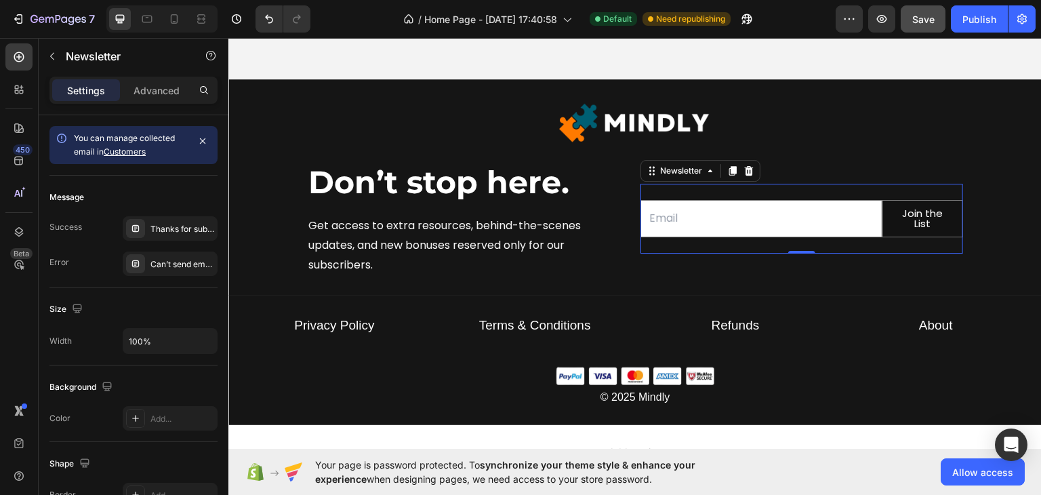
click at [752, 168] on div "Newsletter" at bounding box center [700, 170] width 120 height 22
click at [747, 169] on icon at bounding box center [748, 170] width 11 height 11
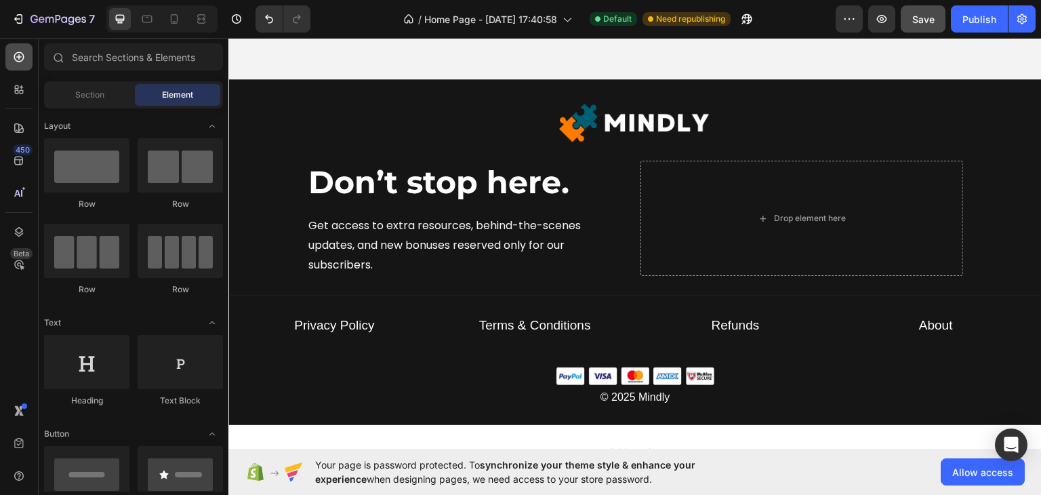
click at [13, 58] on icon at bounding box center [19, 57] width 14 height 14
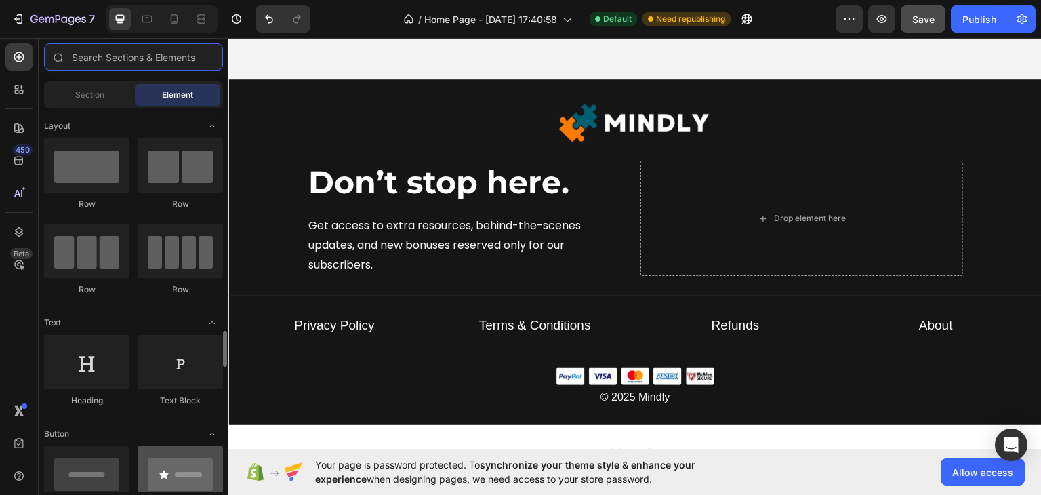
scroll to position [203, 0]
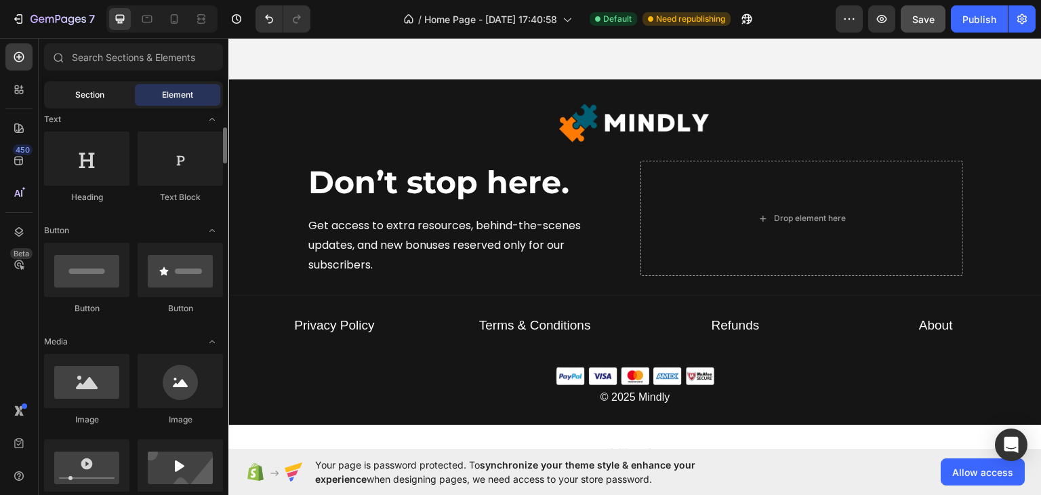
click at [94, 101] on div "Section" at bounding box center [89, 95] width 85 height 22
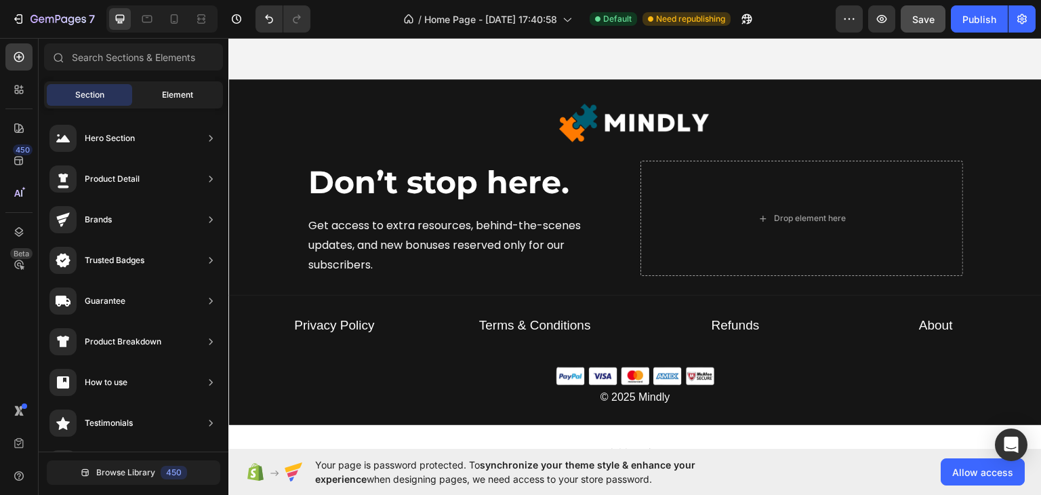
click at [159, 87] on div "Element" at bounding box center [177, 95] width 85 height 22
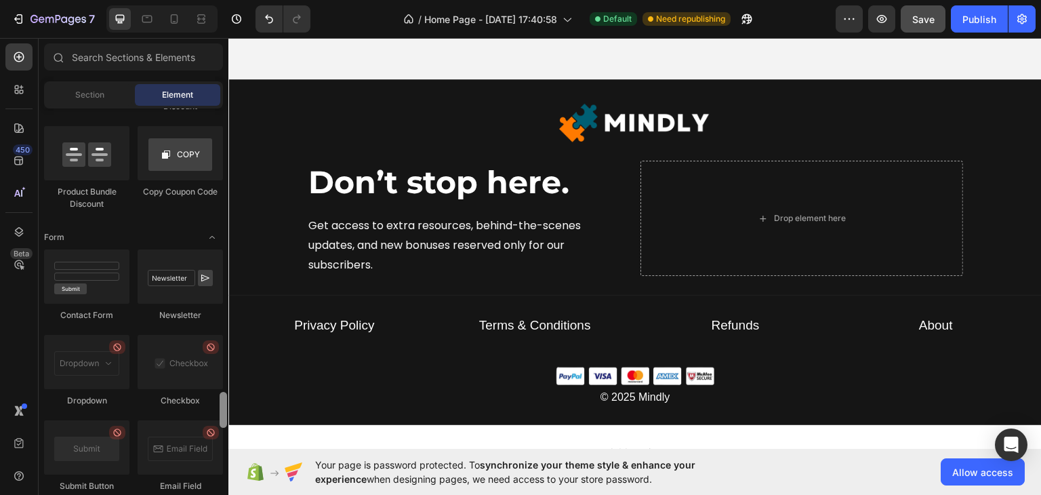
drag, startPoint x: 222, startPoint y: 146, endPoint x: 219, endPoint y: 398, distance: 251.4
click at [224, 411] on div at bounding box center [223, 410] width 7 height 36
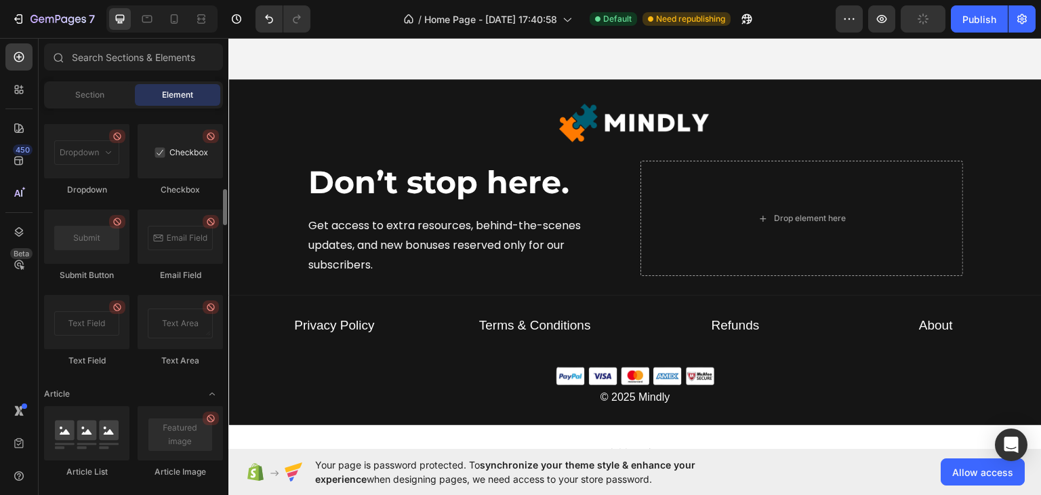
scroll to position [2978, 0]
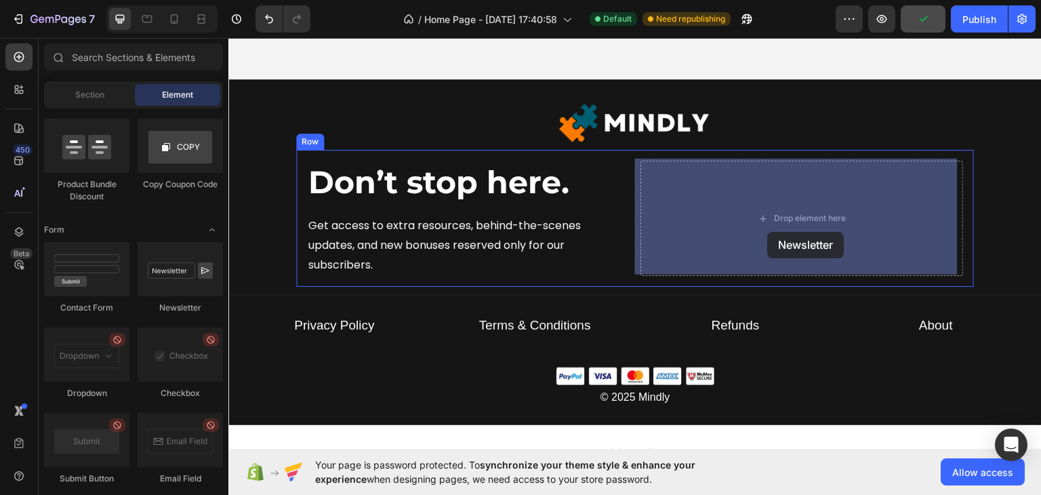
drag, startPoint x: 399, startPoint y: 321, endPoint x: 680, endPoint y: 255, distance: 288.8
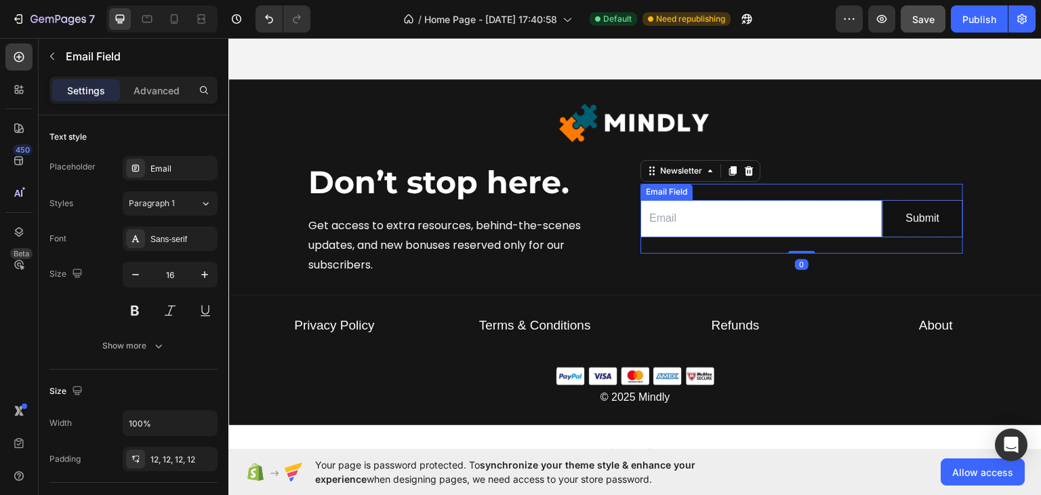
click at [697, 215] on input "email" at bounding box center [761, 217] width 242 height 37
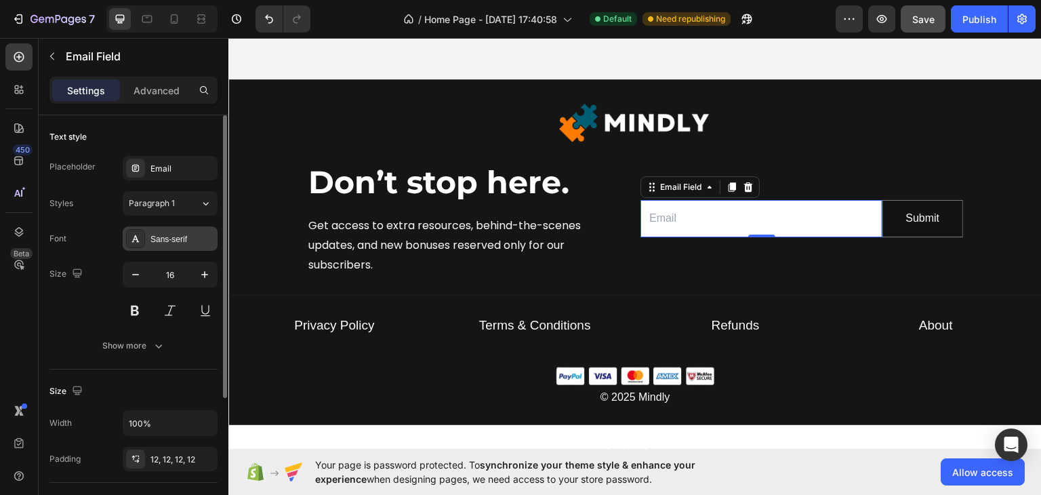
click at [171, 239] on div "Sans-serif" at bounding box center [182, 239] width 64 height 12
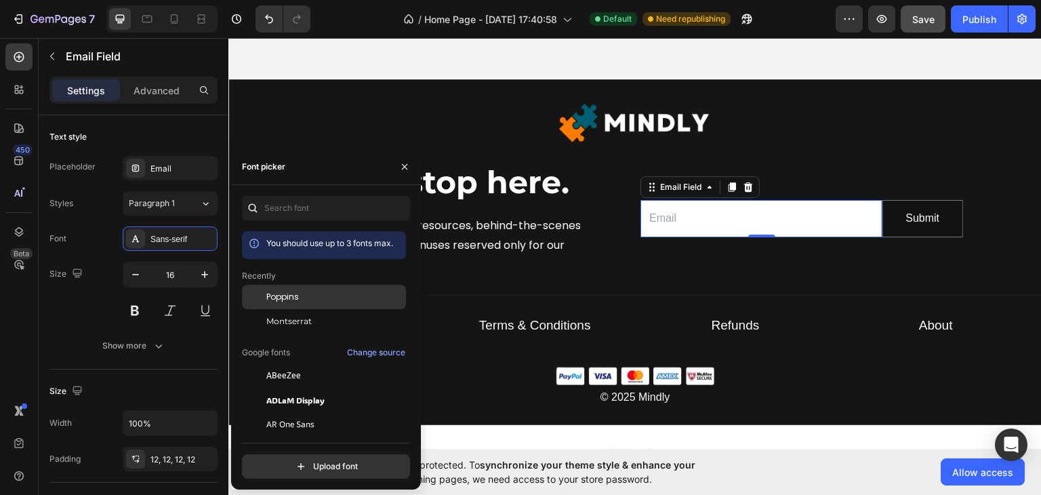
drag, startPoint x: 274, startPoint y: 291, endPoint x: 289, endPoint y: 291, distance: 14.9
click at [274, 291] on span "Poppins" at bounding box center [282, 297] width 33 height 12
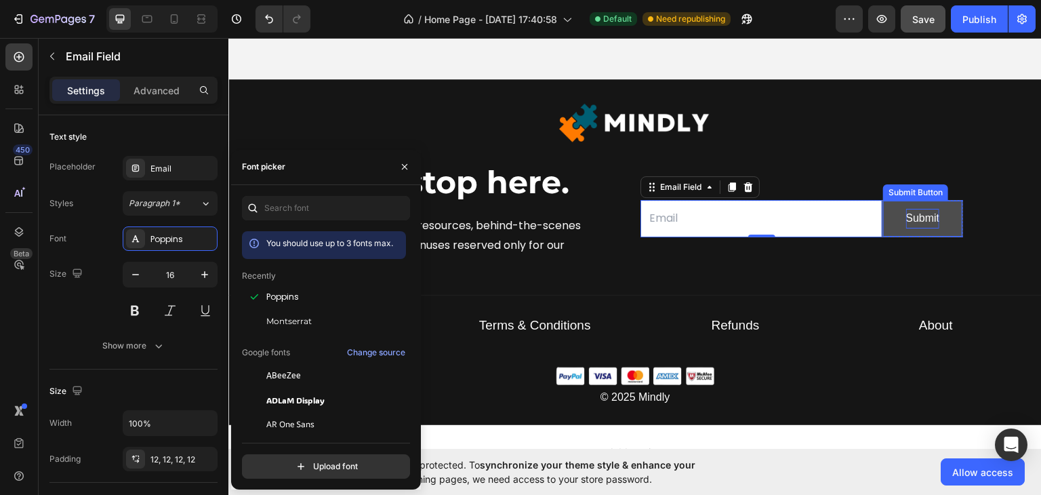
click at [917, 213] on div "Submit" at bounding box center [923, 218] width 34 height 20
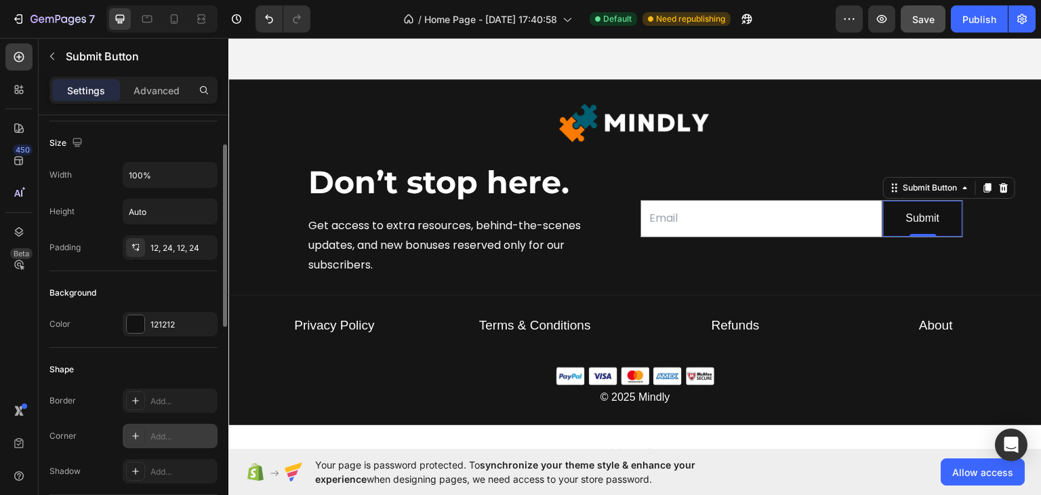
scroll to position [271, 0]
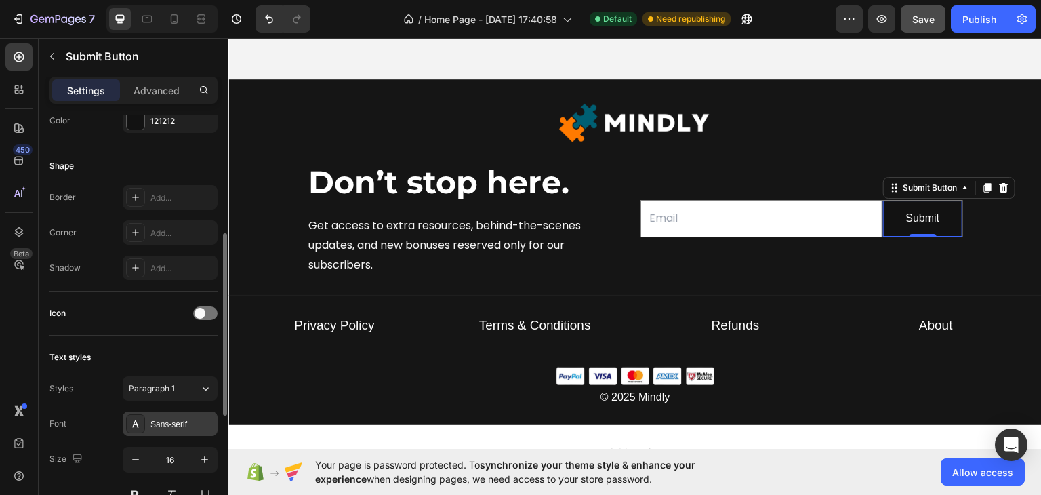
click at [170, 418] on div "Sans-serif" at bounding box center [182, 424] width 64 height 12
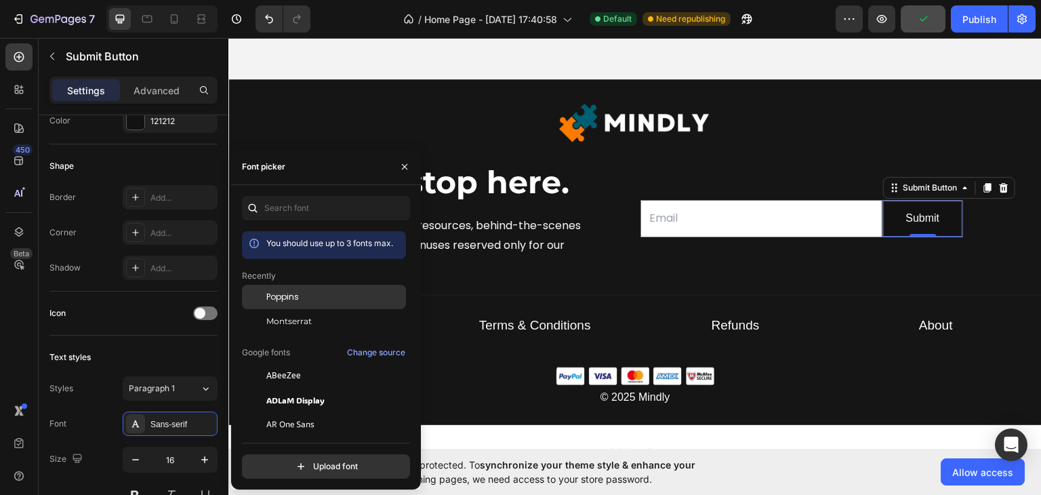
click at [291, 296] on span "Poppins" at bounding box center [282, 297] width 33 height 12
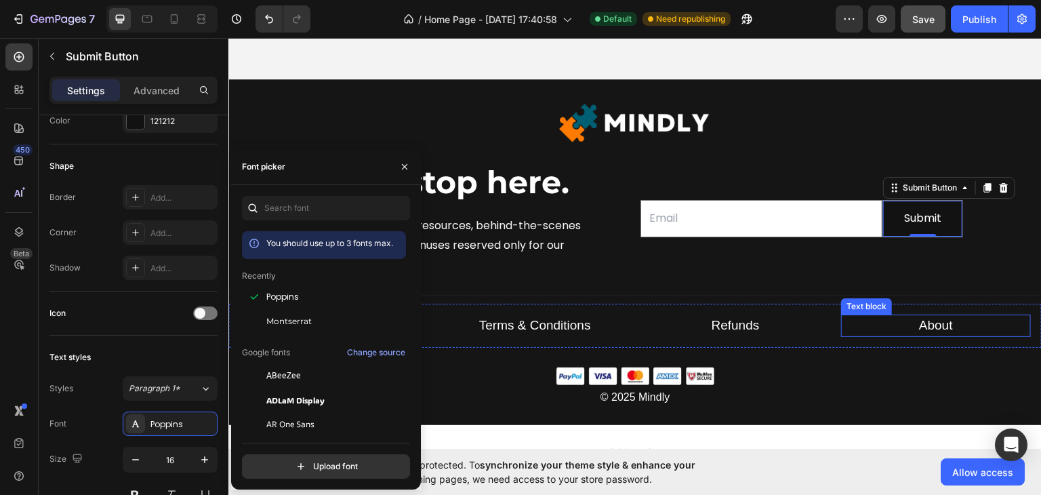
click at [842, 331] on p "About" at bounding box center [935, 325] width 187 height 20
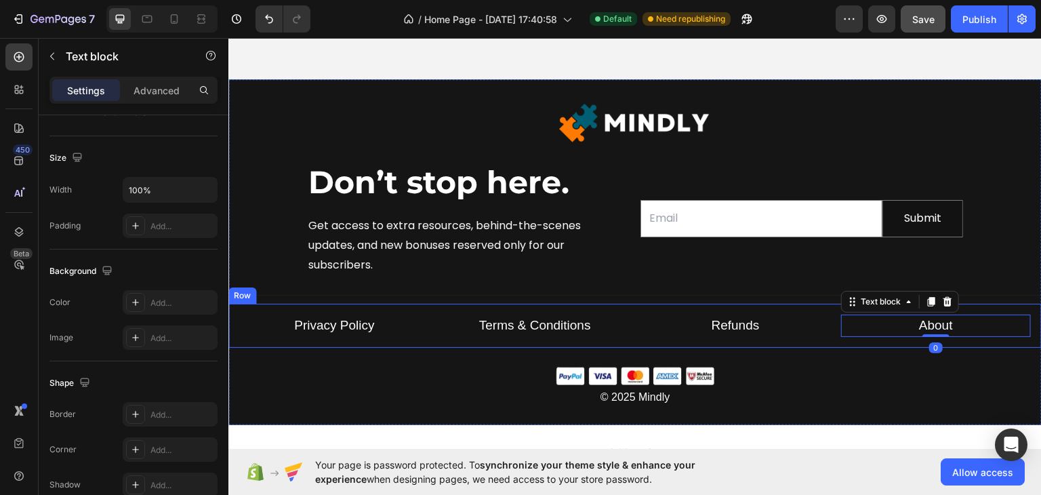
scroll to position [0, 0]
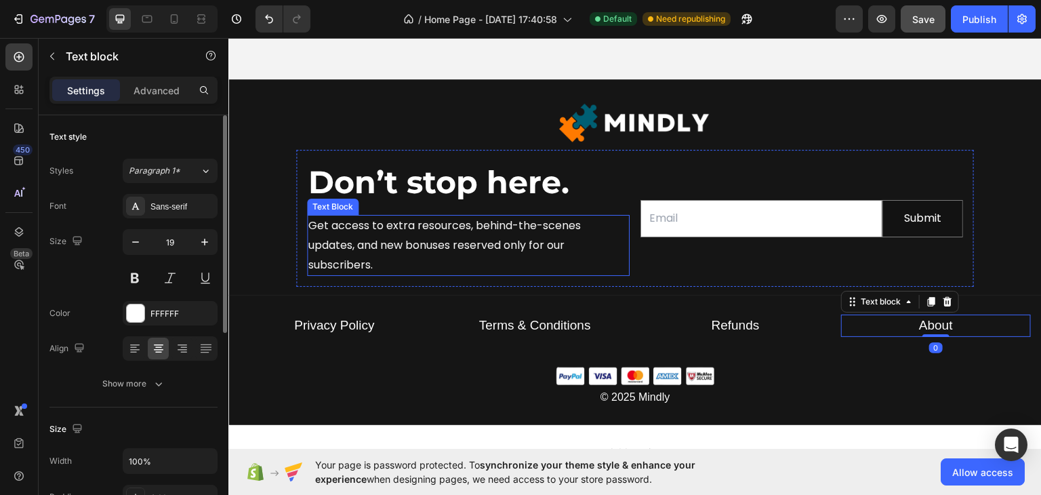
click at [493, 233] on p "Get access to extra resources, behind-the-scenes updates, and new bonuses reser…" at bounding box center [468, 244] width 320 height 58
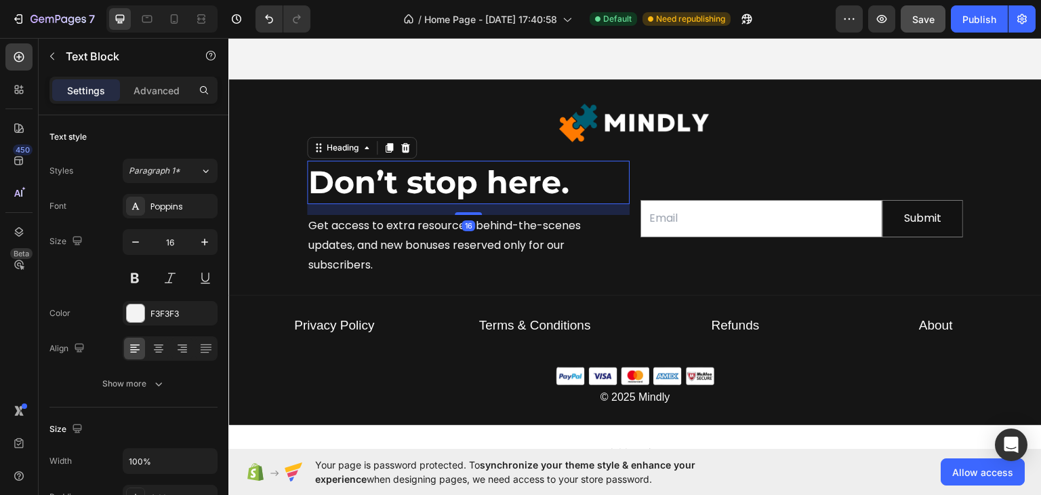
click at [480, 178] on strong "Don’t stop here." at bounding box center [438, 181] width 261 height 39
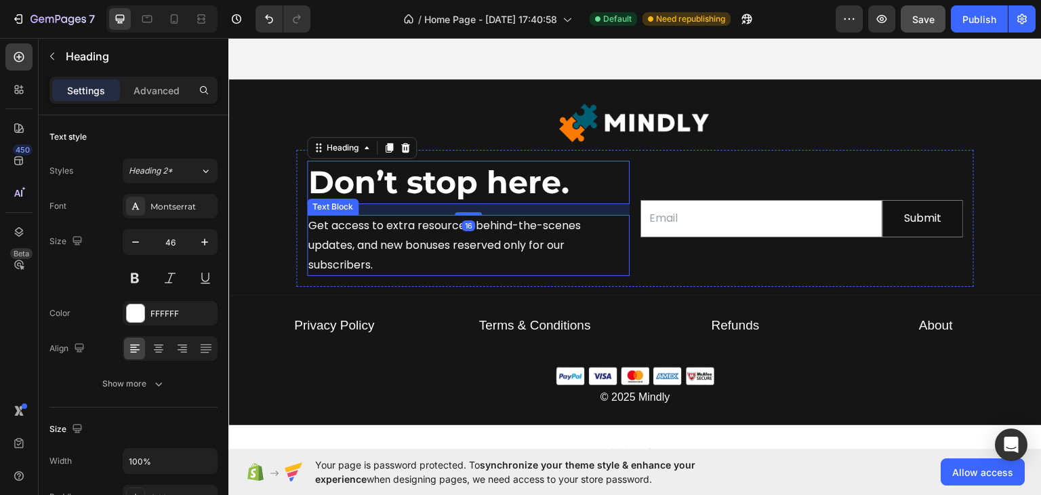
click at [532, 245] on p "Get access to extra resources, behind-the-scenes updates, and new bonuses reser…" at bounding box center [468, 244] width 320 height 58
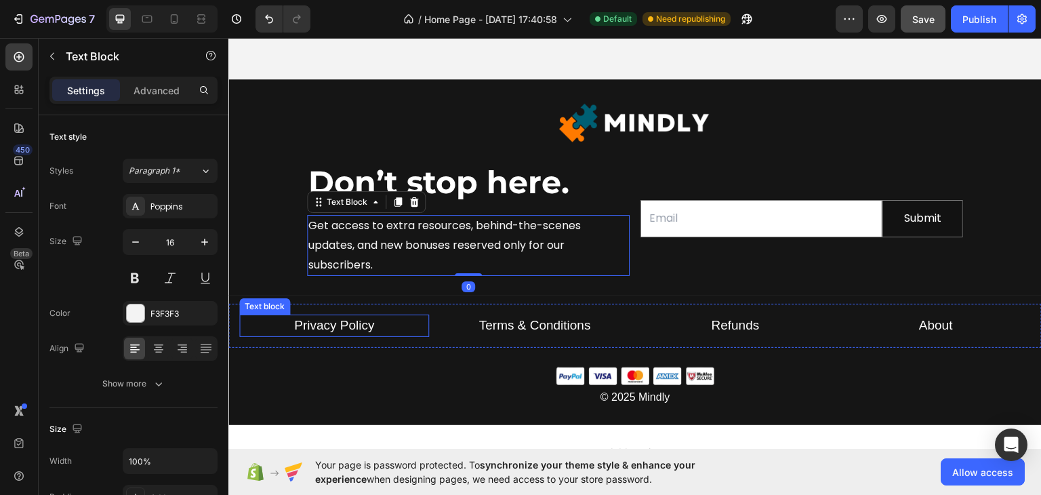
click at [394, 324] on p "Privacy Policy" at bounding box center [334, 325] width 187 height 20
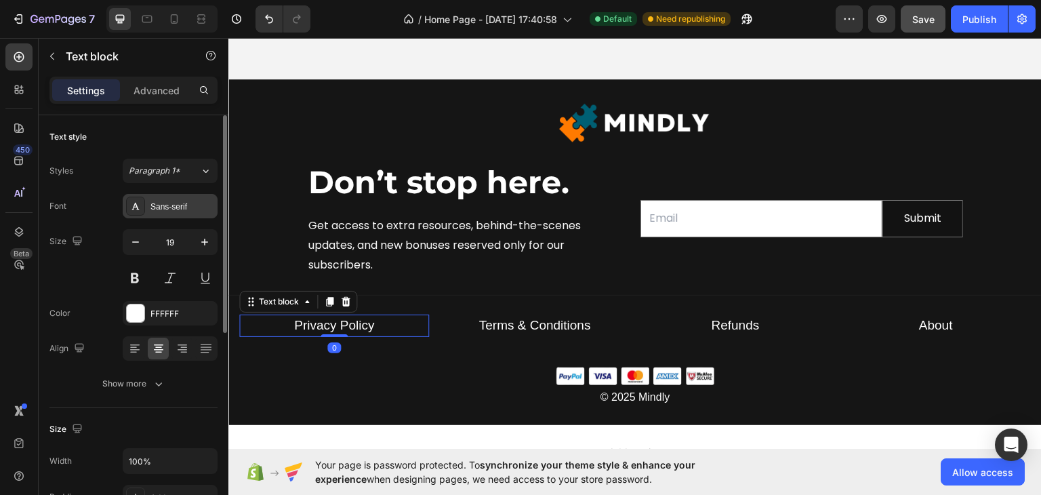
click at [187, 211] on div "Sans-serif" at bounding box center [182, 207] width 64 height 12
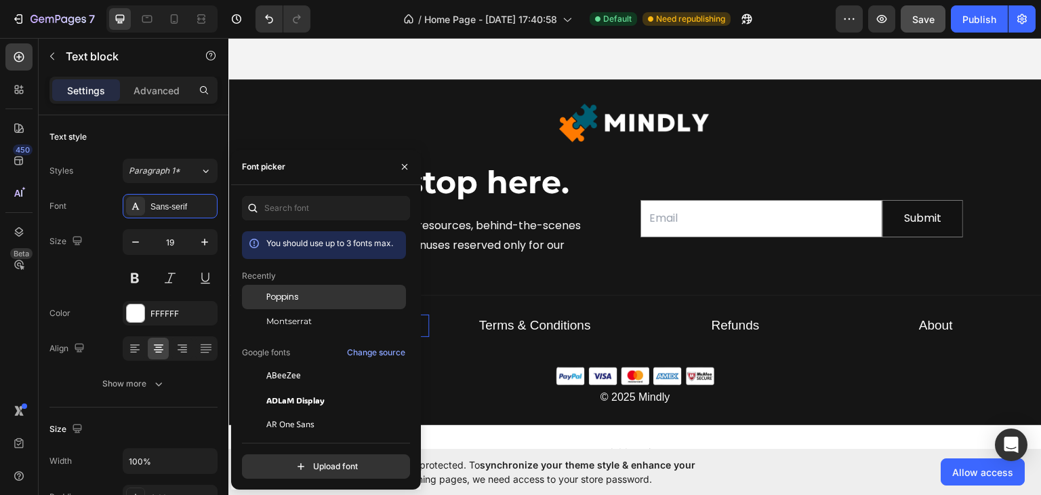
click at [302, 298] on div "Poppins" at bounding box center [334, 297] width 137 height 12
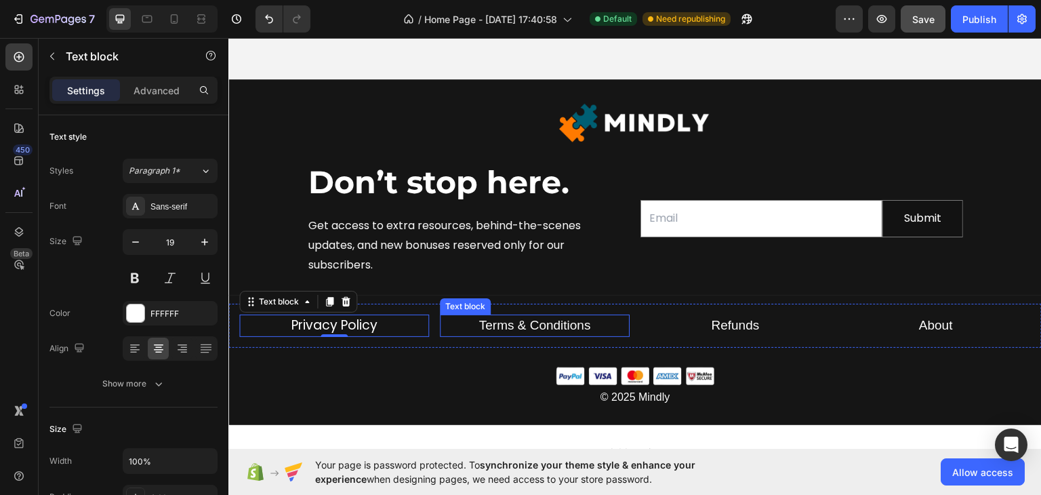
click at [594, 318] on p "Terms & Conditions" at bounding box center [534, 325] width 187 height 20
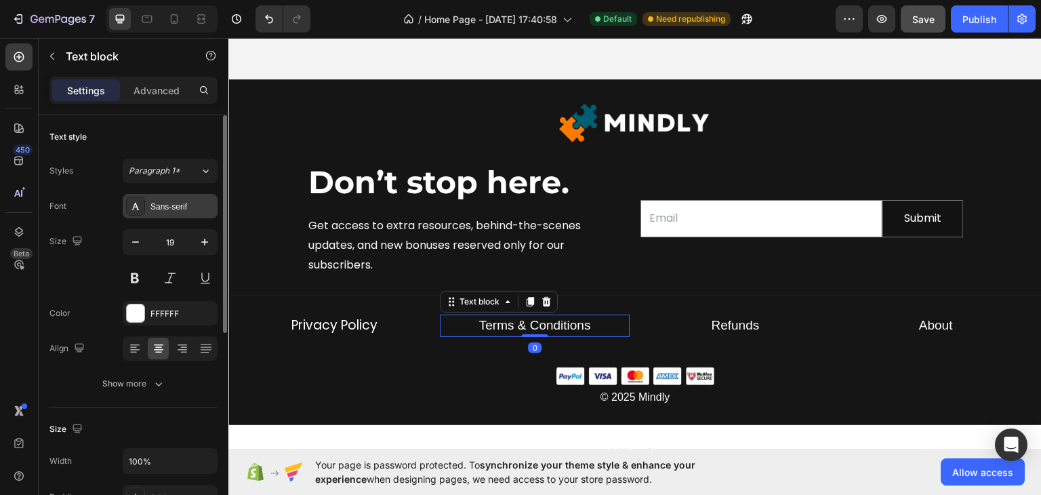
click at [175, 211] on div "Sans-serif" at bounding box center [182, 207] width 64 height 12
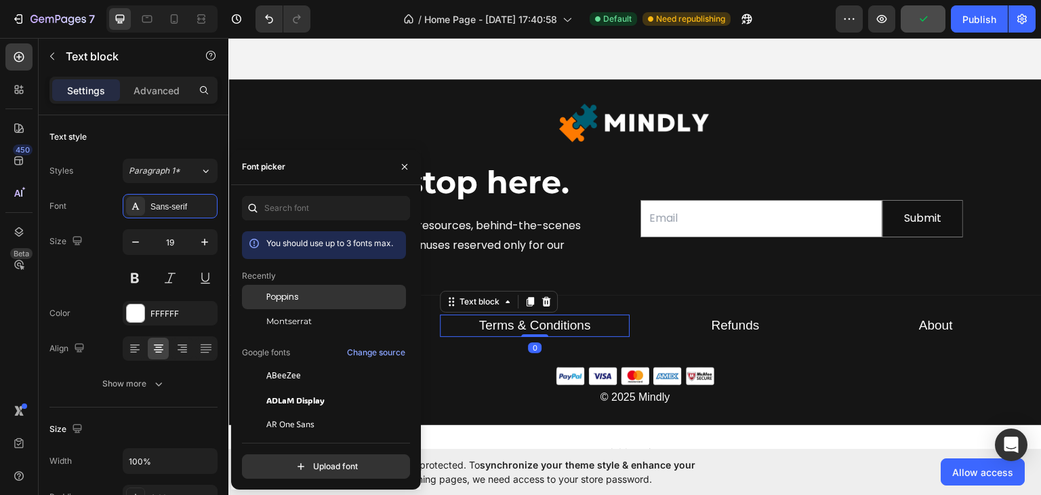
click at [289, 291] on span "Poppins" at bounding box center [282, 297] width 33 height 12
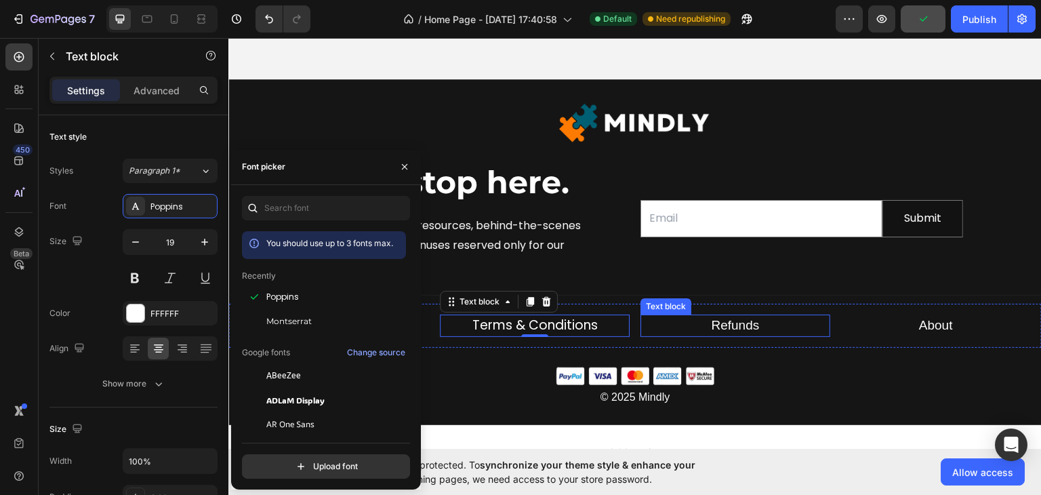
click at [768, 321] on p "Refunds" at bounding box center [735, 325] width 187 height 20
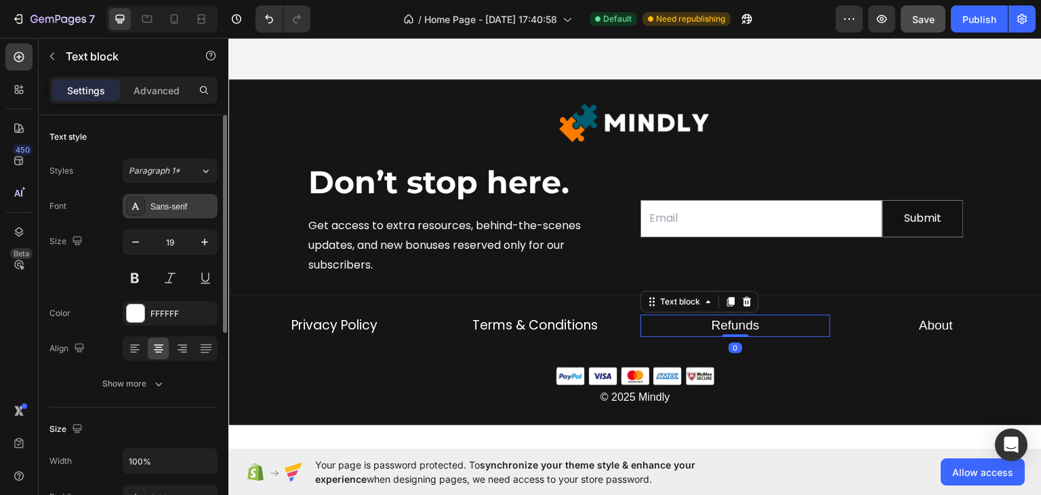
click at [176, 205] on div "Sans-serif" at bounding box center [182, 207] width 64 height 12
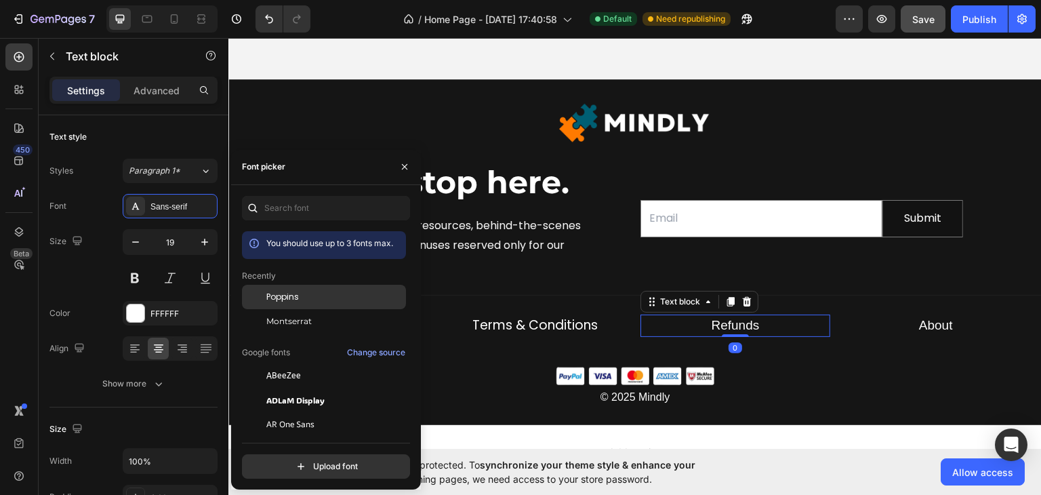
click at [299, 295] on div "Poppins" at bounding box center [334, 297] width 137 height 12
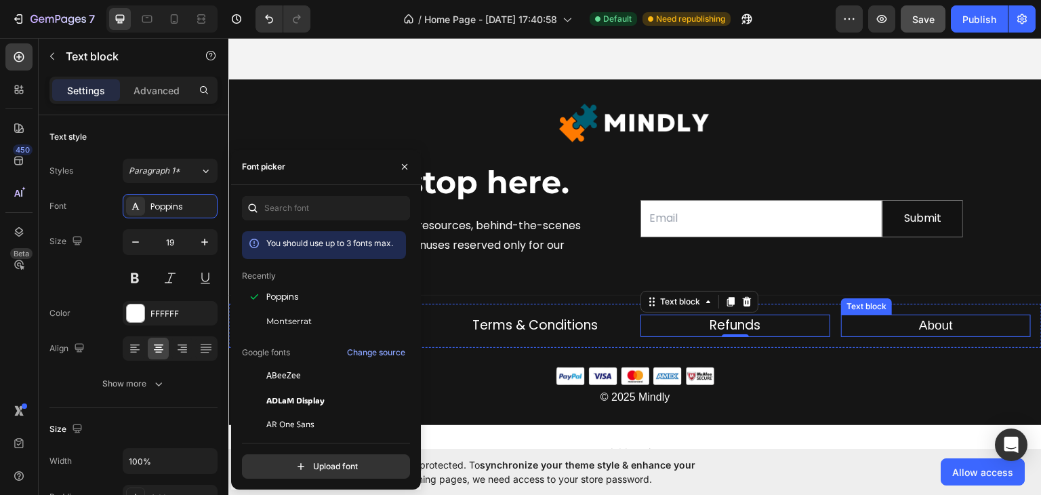
click at [893, 322] on p "About" at bounding box center [935, 325] width 187 height 20
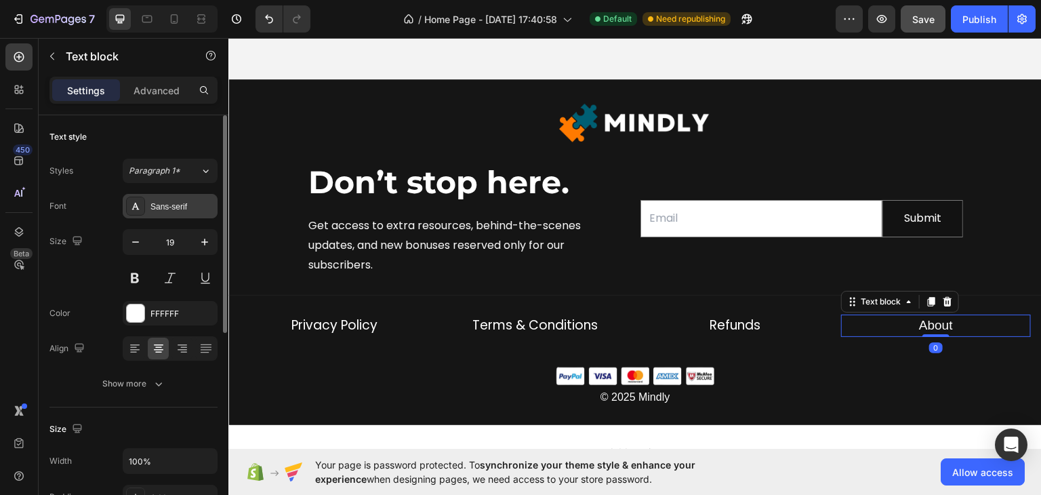
click at [164, 201] on div "Sans-serif" at bounding box center [182, 207] width 64 height 12
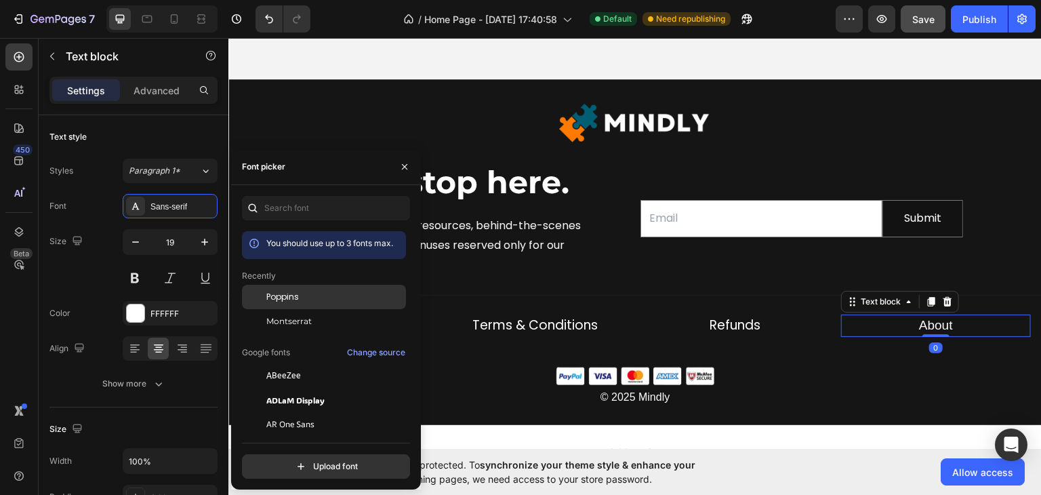
click at [281, 293] on span "Poppins" at bounding box center [282, 297] width 33 height 12
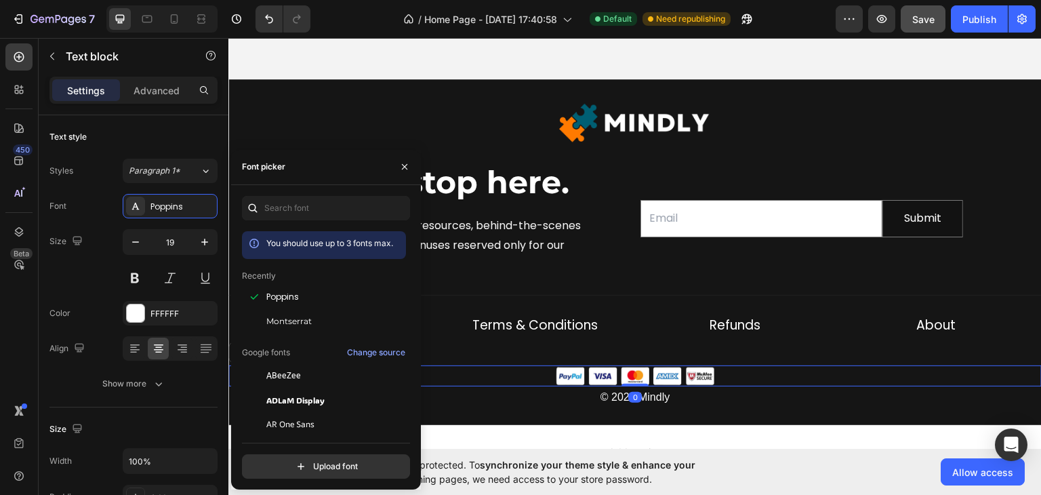
click at [833, 378] on div at bounding box center [634, 375] width 813 height 21
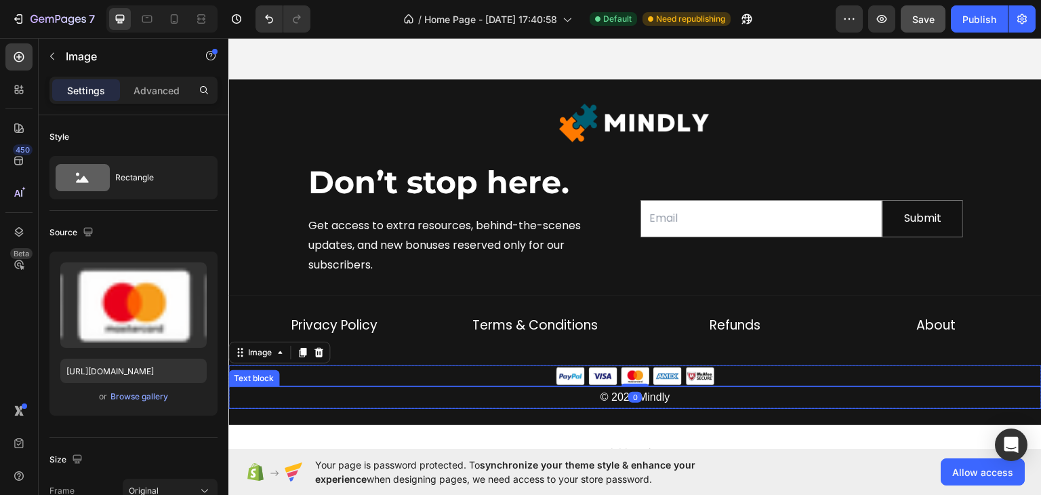
click at [809, 409] on div "Image ⁠⁠⁠⁠⁠⁠⁠ Don’t stop here. Heading Get access to extra resources, behind-th…" at bounding box center [634, 252] width 813 height 346
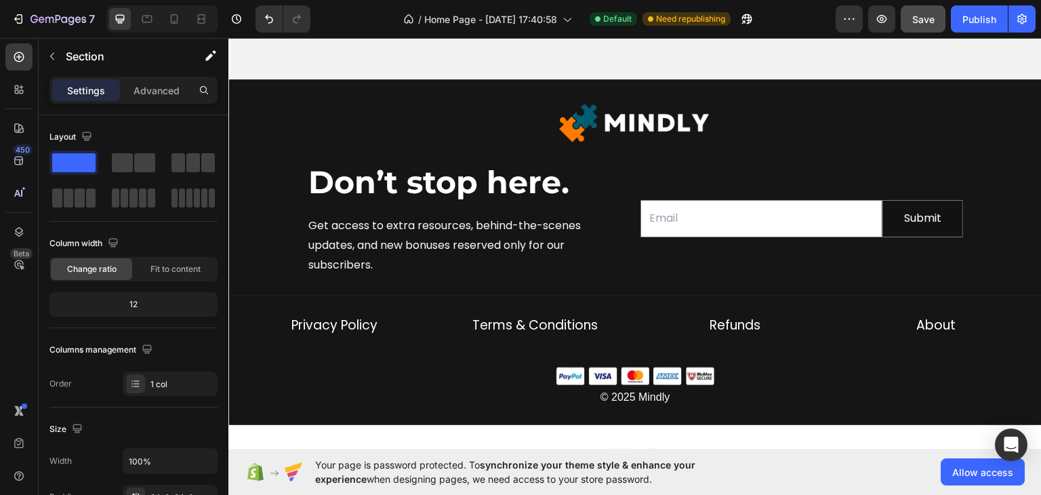
click at [822, 425] on div "Add section Choose templates inspired by CRO experts Generate layout from URL o…" at bounding box center [634, 491] width 813 height 134
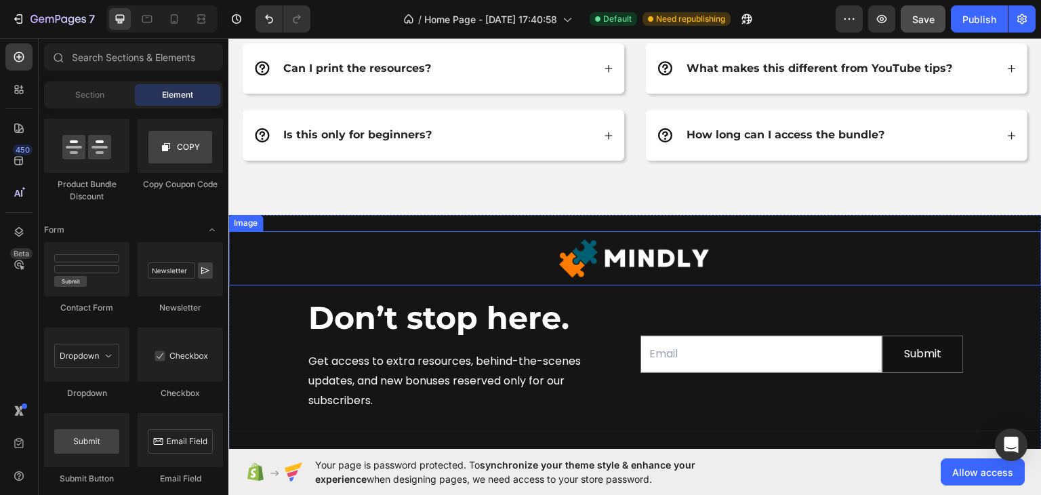
scroll to position [4905, 0]
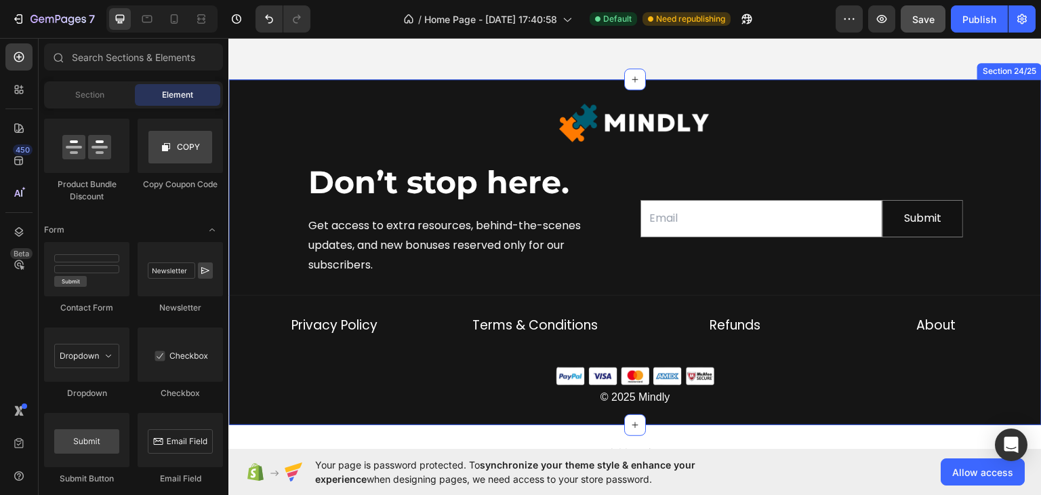
click at [991, 173] on div "Image ⁠⁠⁠⁠⁠⁠⁠ Don’t stop here. Heading Get access to extra resources, behind-th…" at bounding box center [634, 251] width 813 height 313
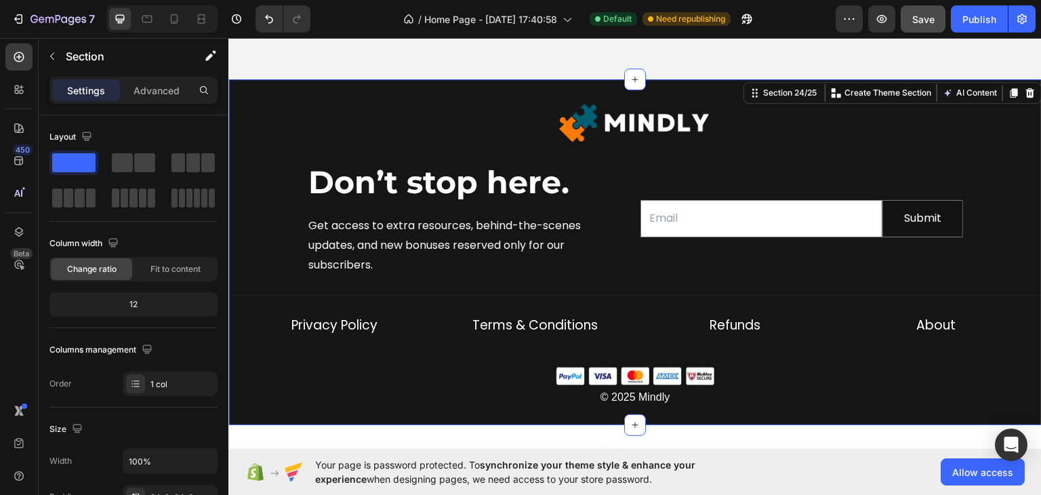
scroll to position [4837, 0]
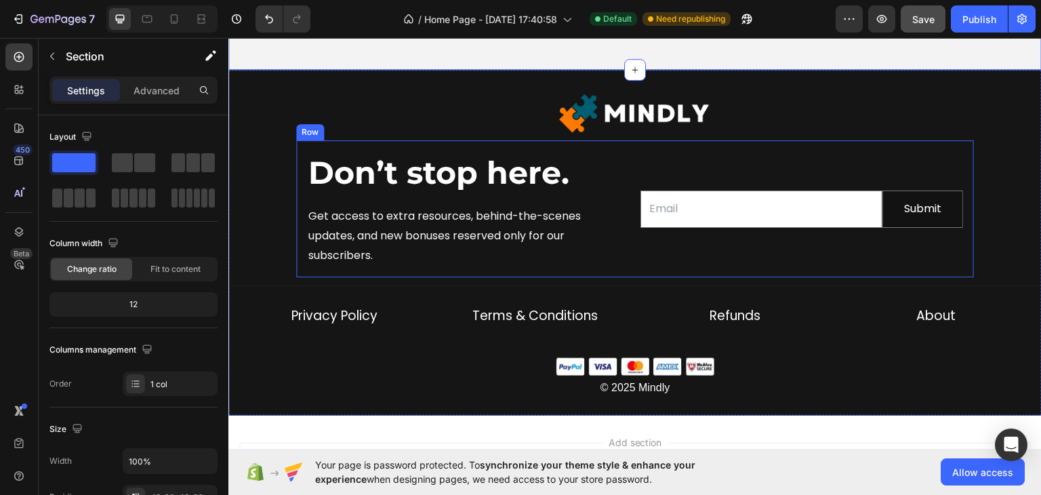
scroll to position [4972, 0]
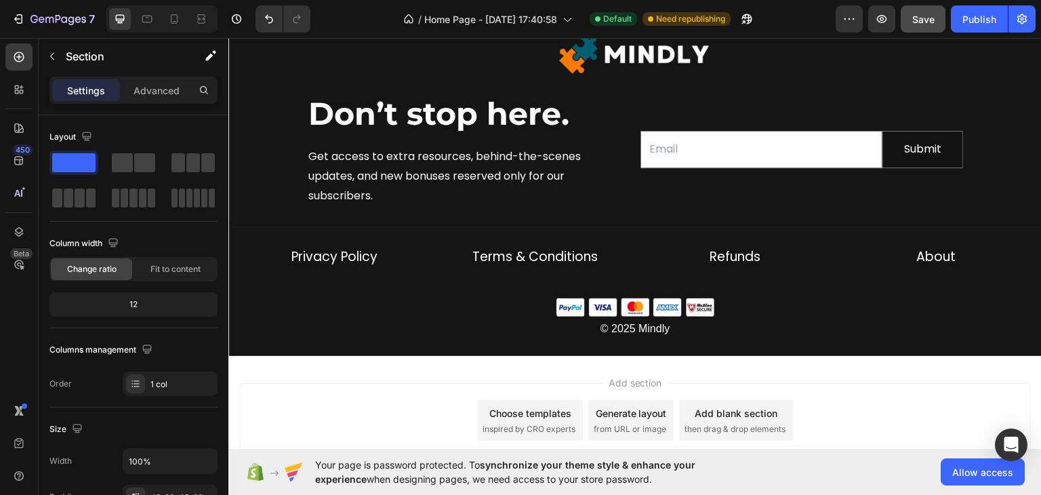
click at [826, 407] on div "Add section Choose templates inspired by CRO experts Generate layout from URL o…" at bounding box center [634, 419] width 791 height 75
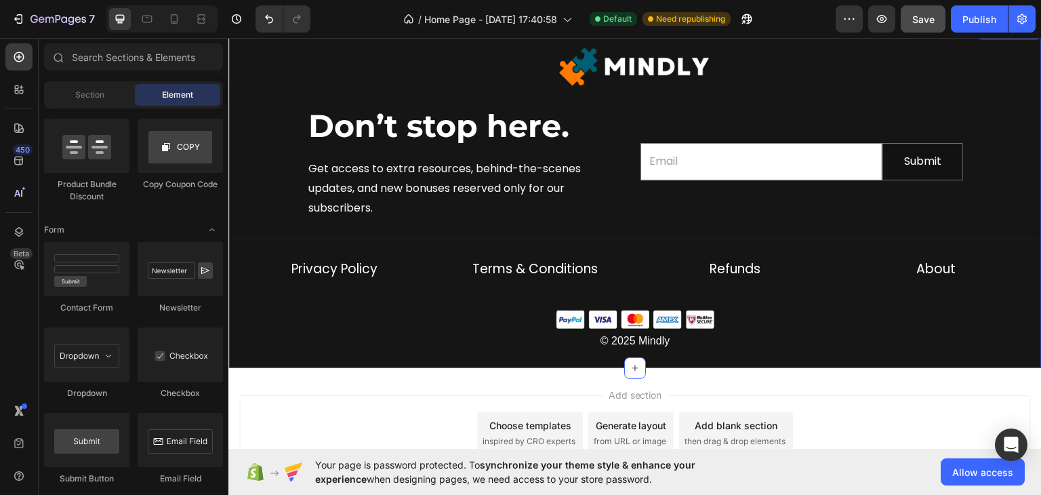
scroll to position [5040, 0]
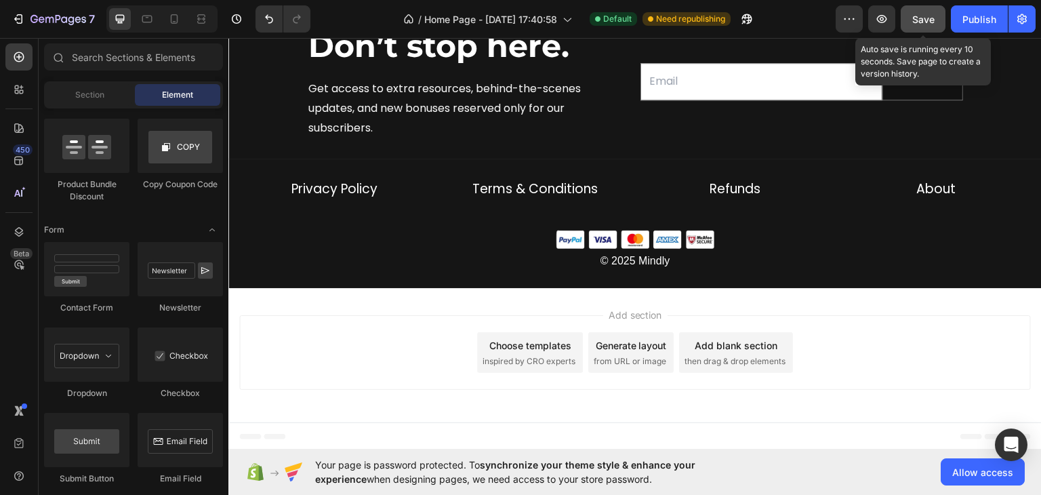
click at [921, 28] on button "Save" at bounding box center [923, 18] width 45 height 27
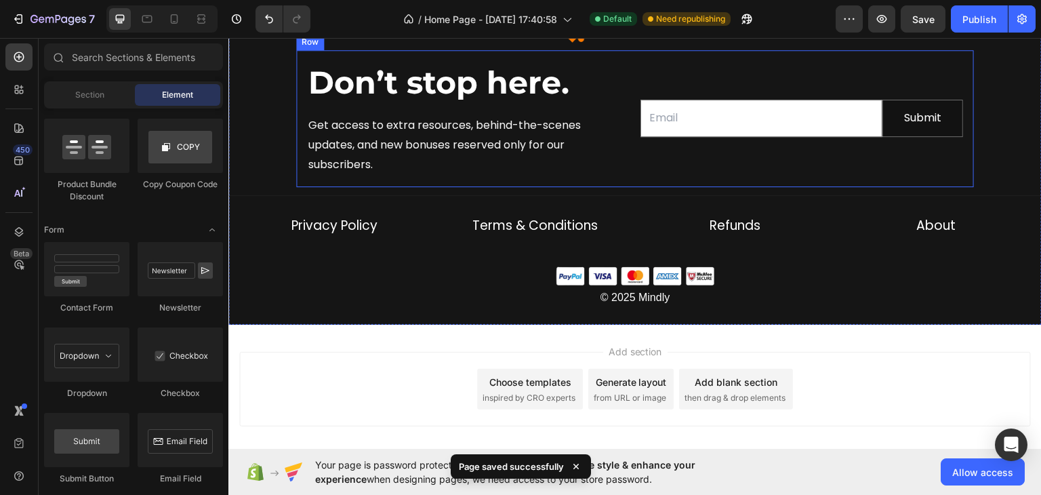
scroll to position [4972, 0]
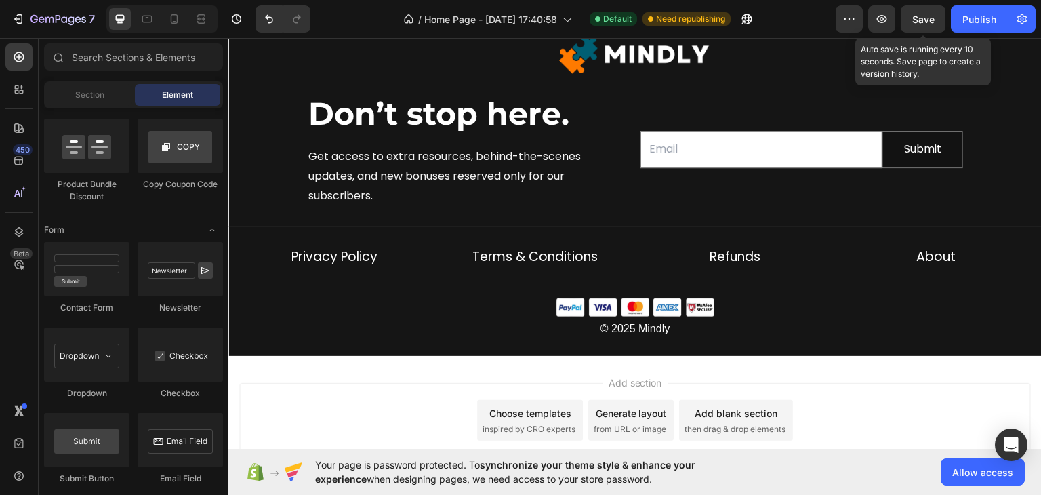
click at [920, 20] on span "Save" at bounding box center [923, 20] width 22 height 12
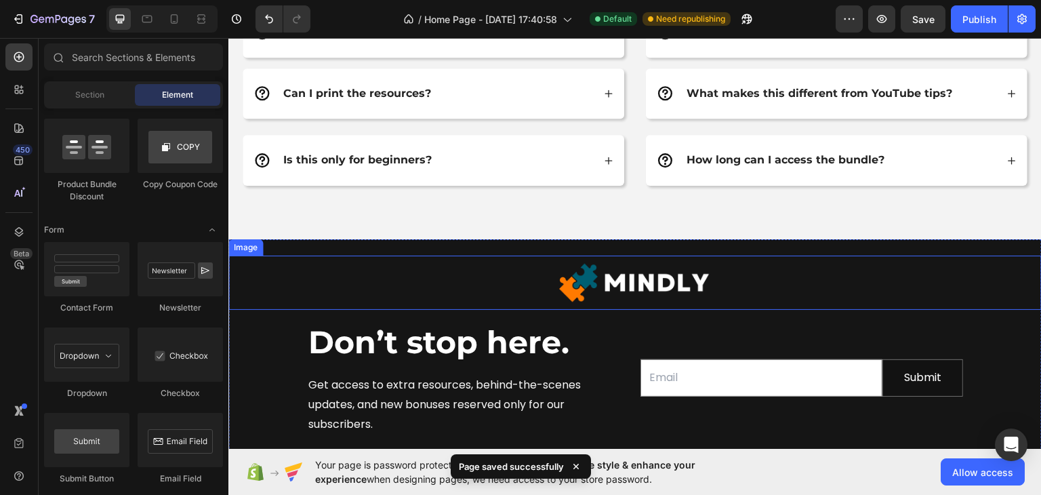
scroll to position [4701, 0]
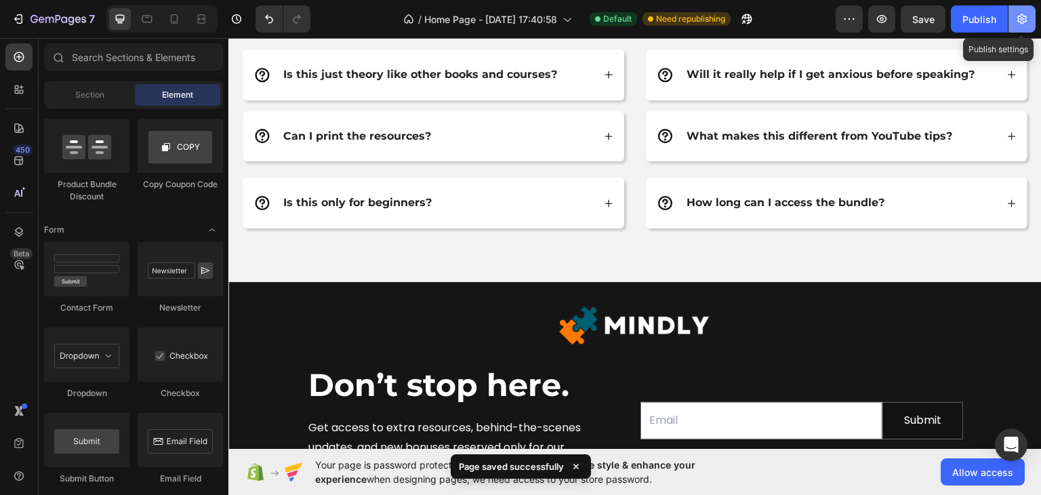
click at [1019, 14] on icon "button" at bounding box center [1022, 19] width 14 height 14
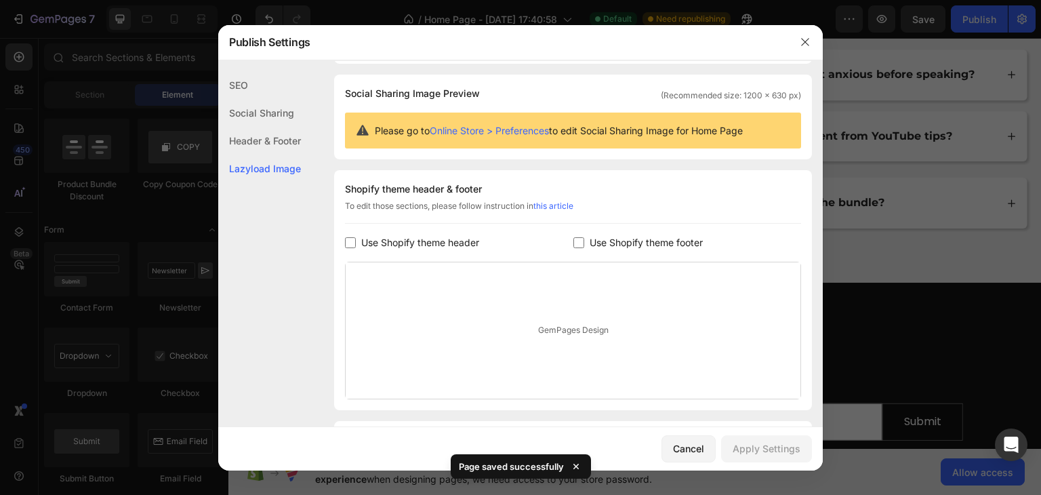
scroll to position [136, 0]
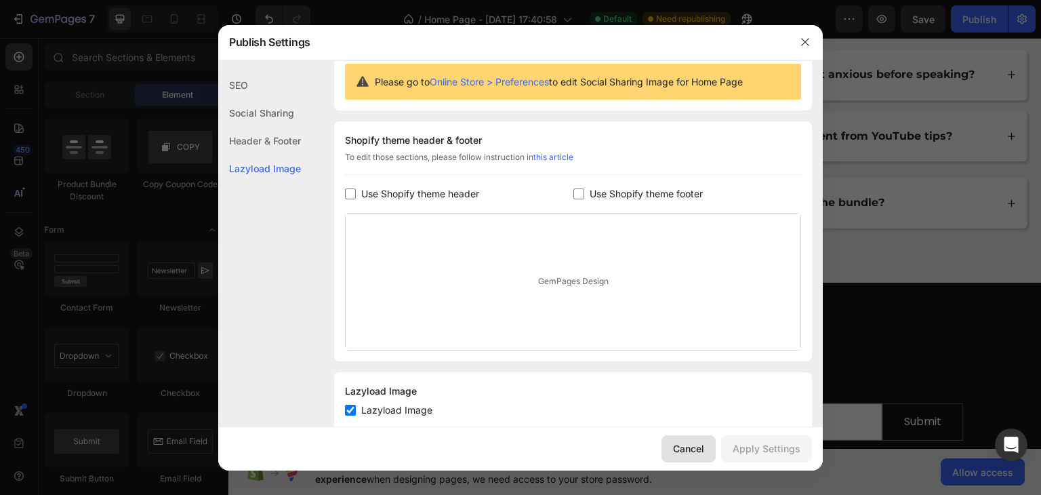
click at [678, 445] on div "Cancel" at bounding box center [688, 448] width 31 height 14
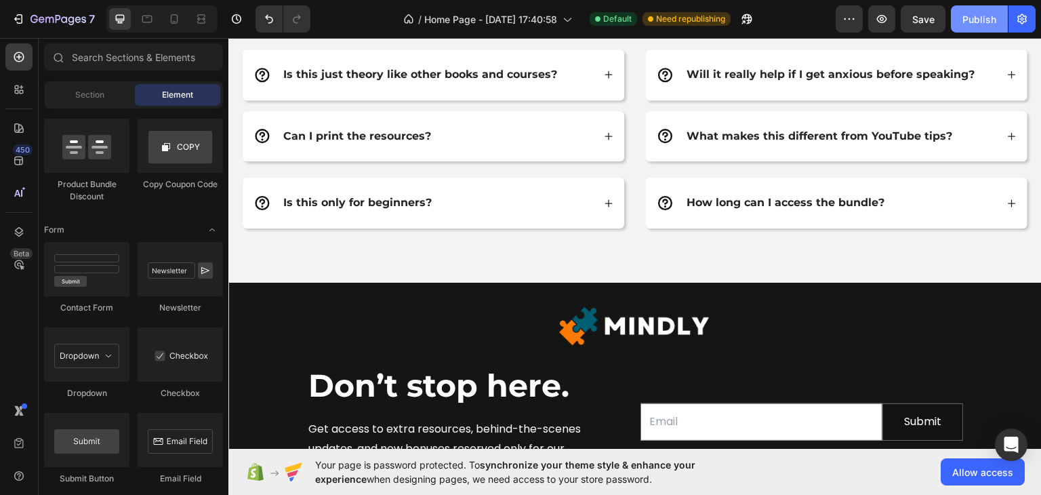
click at [957, 25] on button "Publish" at bounding box center [979, 18] width 57 height 27
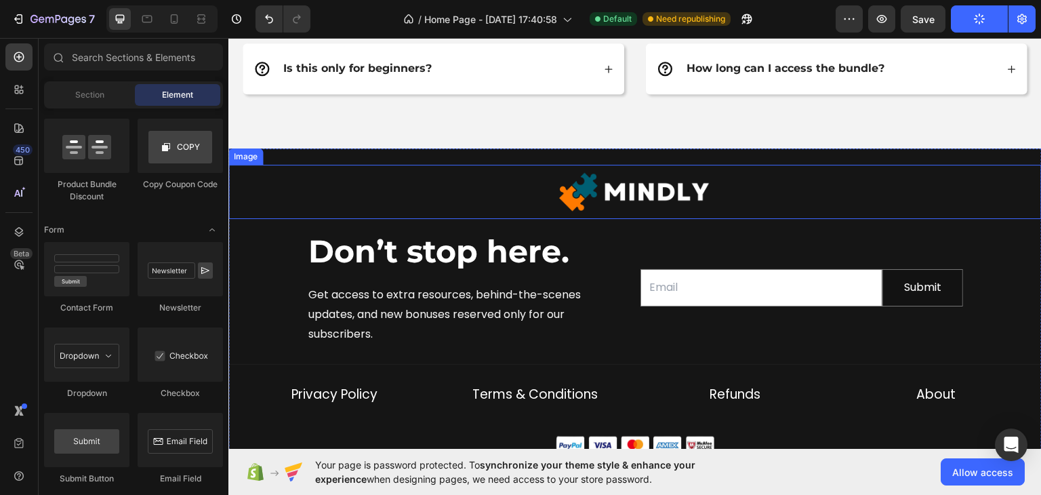
scroll to position [4905, 0]
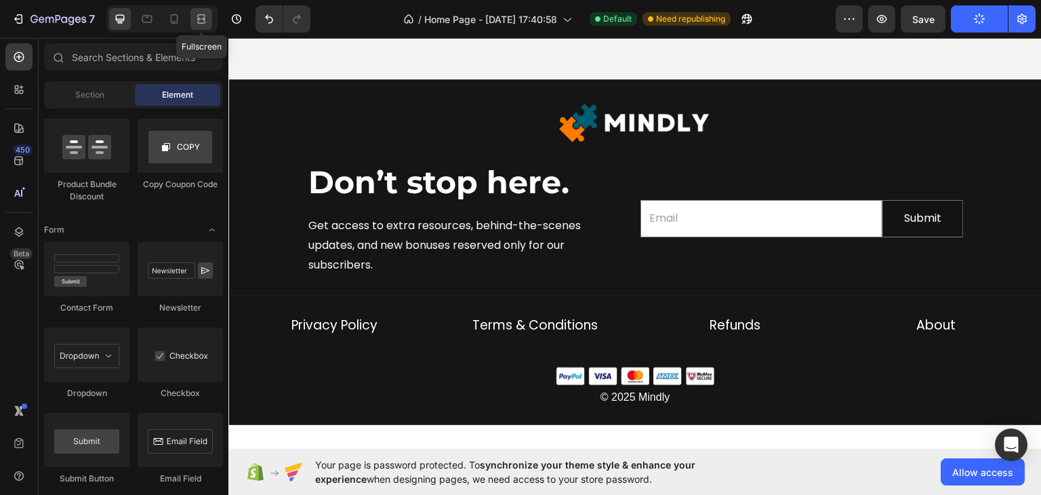
click at [199, 24] on icon at bounding box center [201, 19] width 14 height 14
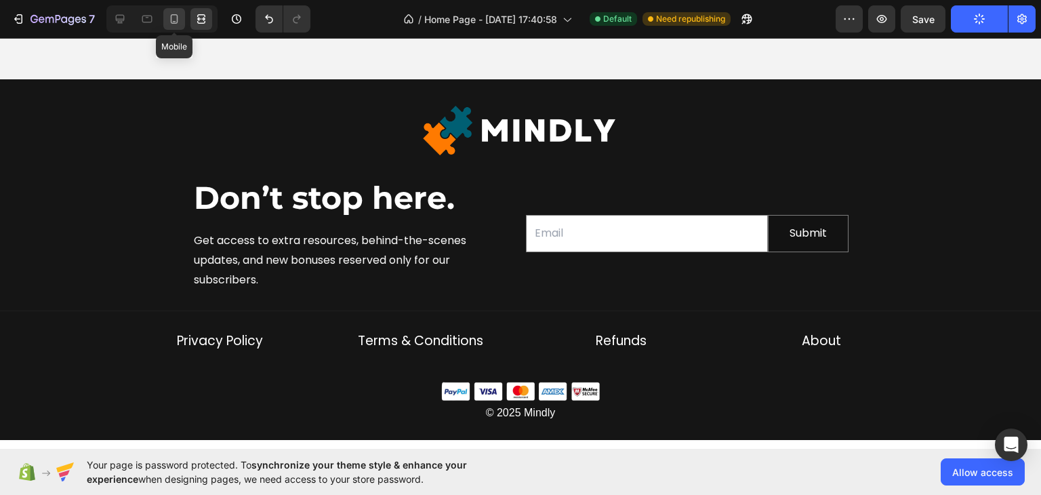
click at [165, 21] on div at bounding box center [174, 19] width 22 height 22
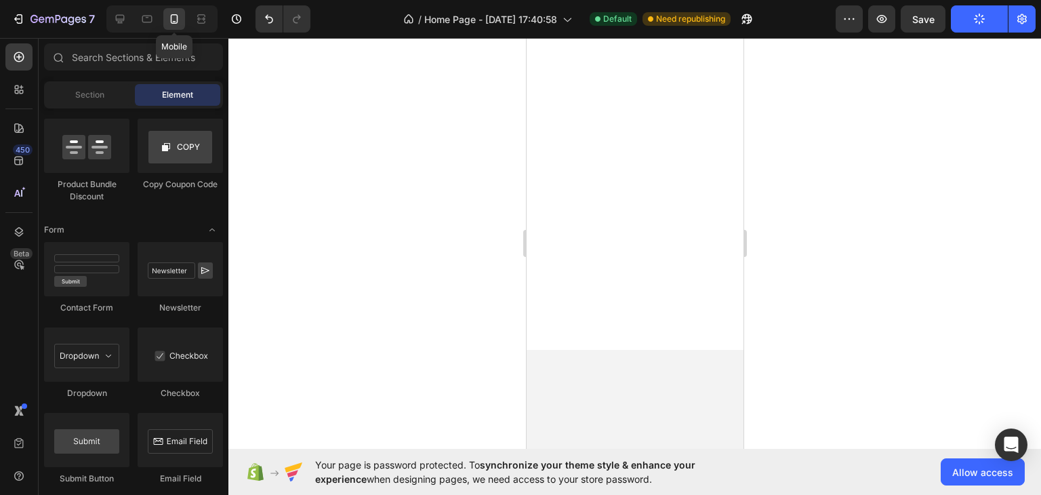
scroll to position [5582, 0]
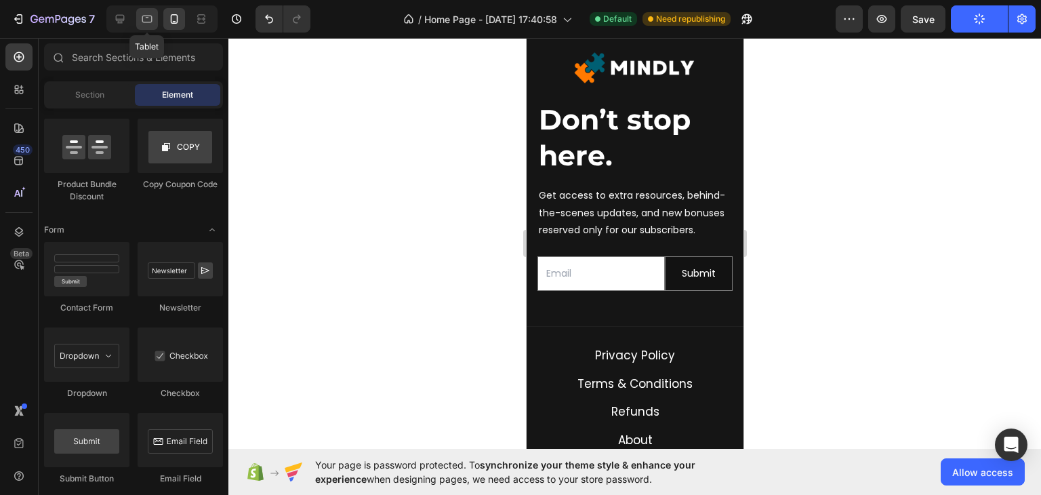
click at [147, 18] on icon at bounding box center [147, 17] width 3 height 1
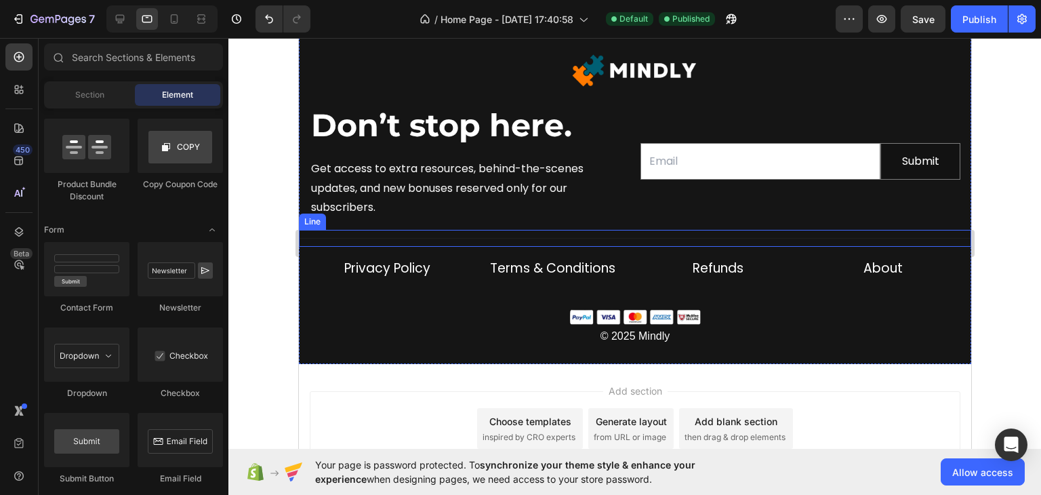
scroll to position [4887, 0]
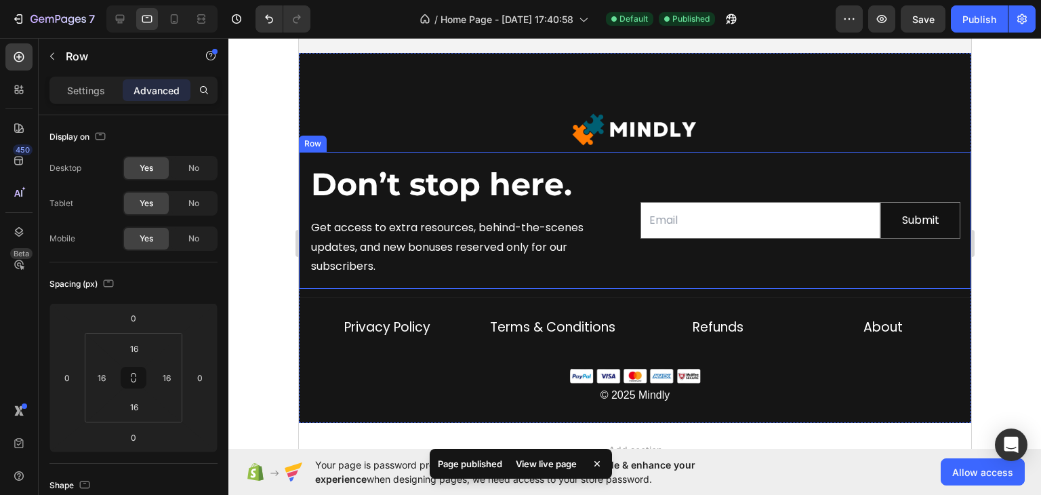
click at [711, 176] on div "Email Field Submit Submit Button Row Newsletter" at bounding box center [800, 220] width 320 height 115
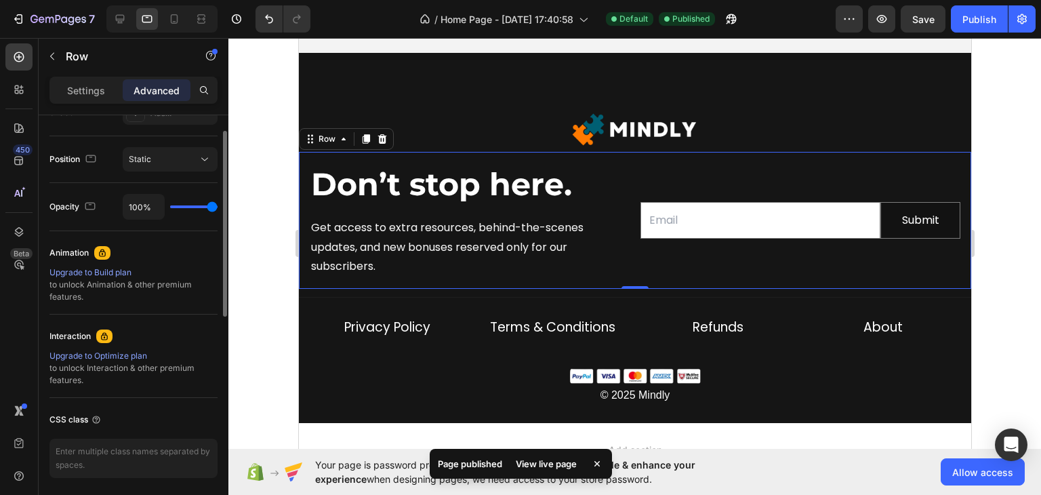
scroll to position [339, 0]
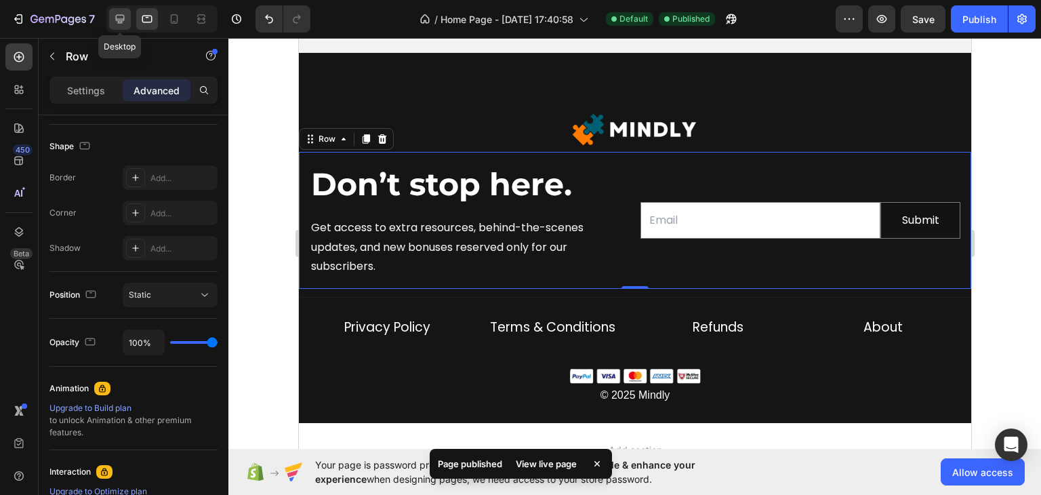
click at [121, 19] on icon at bounding box center [120, 19] width 9 height 9
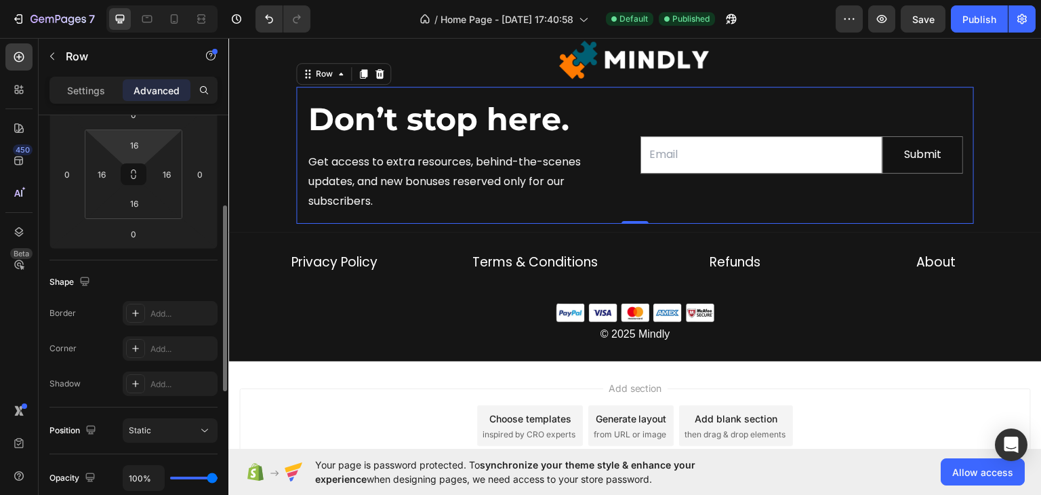
scroll to position [68, 0]
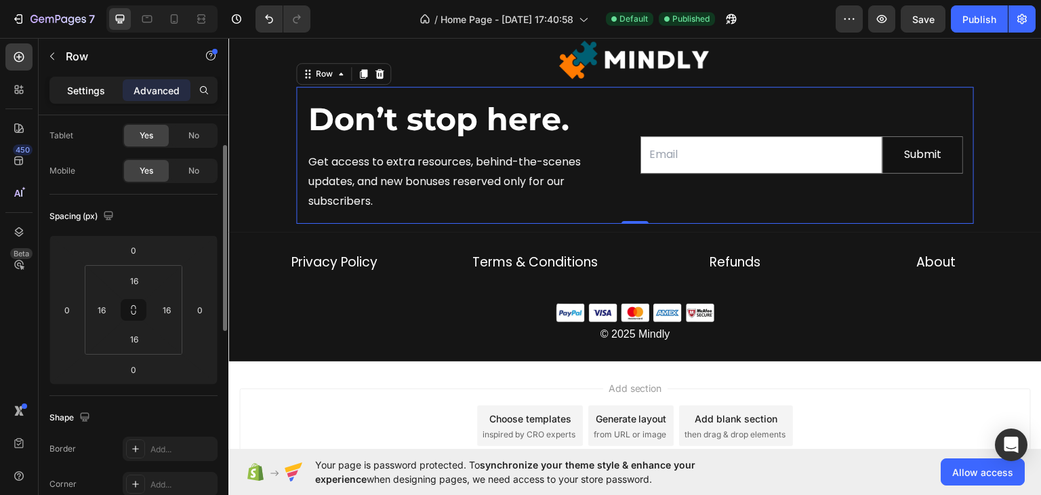
click at [103, 93] on p "Settings" at bounding box center [86, 90] width 38 height 14
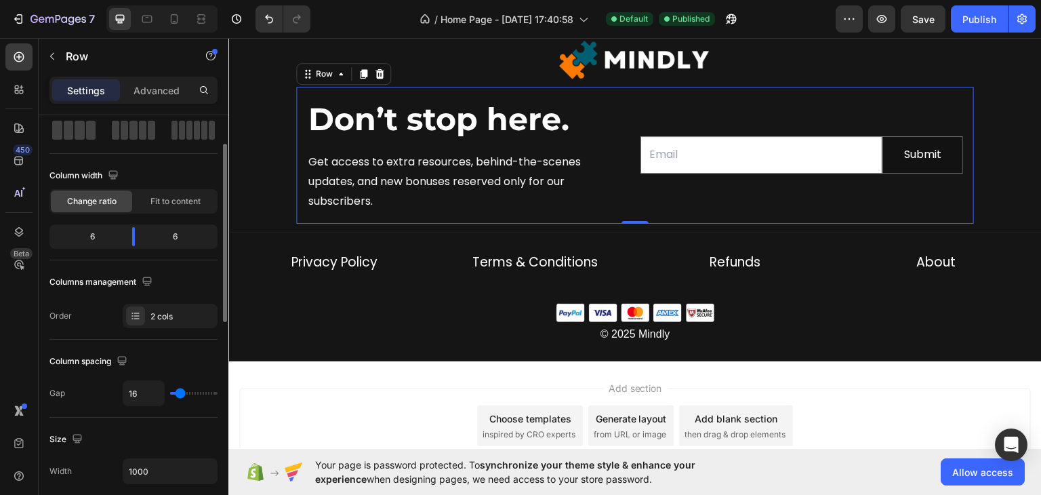
scroll to position [203, 0]
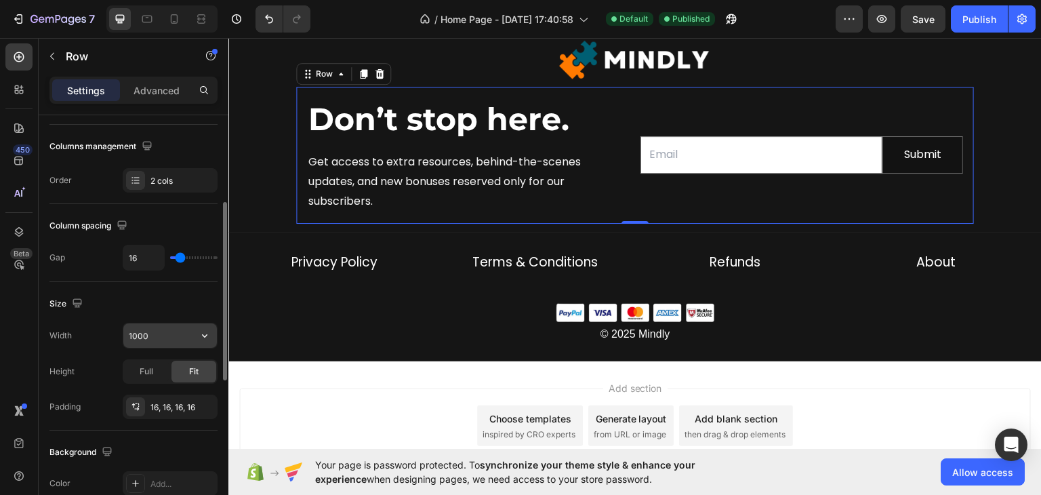
click at [161, 329] on input "1000" at bounding box center [170, 335] width 94 height 24
click at [194, 331] on button "button" at bounding box center [204, 335] width 24 height 24
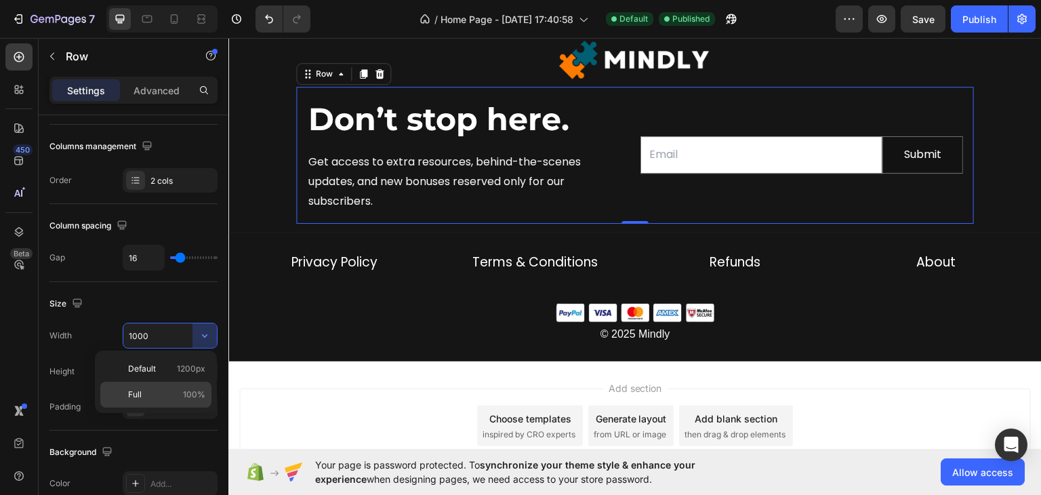
click at [171, 387] on div "Full 100%" at bounding box center [155, 394] width 111 height 26
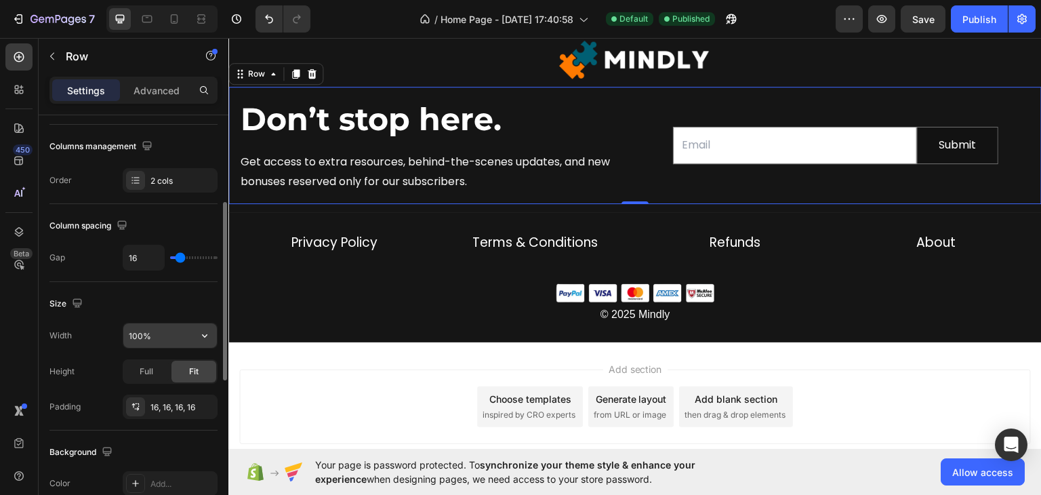
click at [152, 327] on input "100%" at bounding box center [170, 335] width 94 height 24
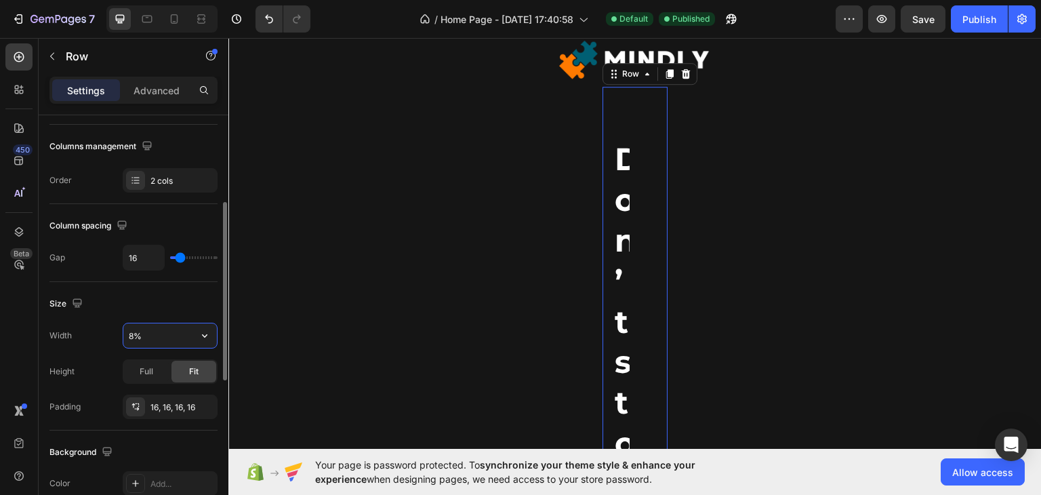
type input "80%"
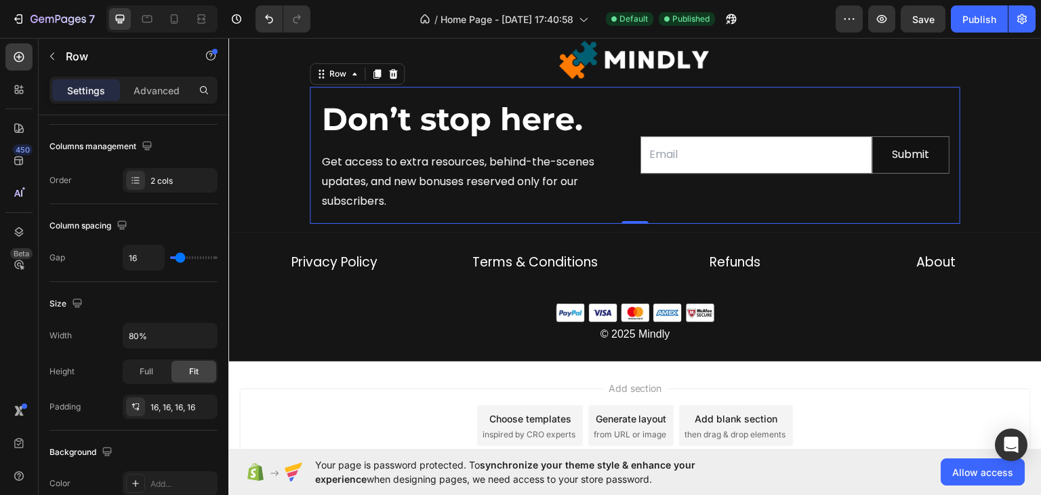
click at [287, 388] on div "Add section Choose templates inspired by CRO experts Generate layout from URL o…" at bounding box center [634, 425] width 791 height 75
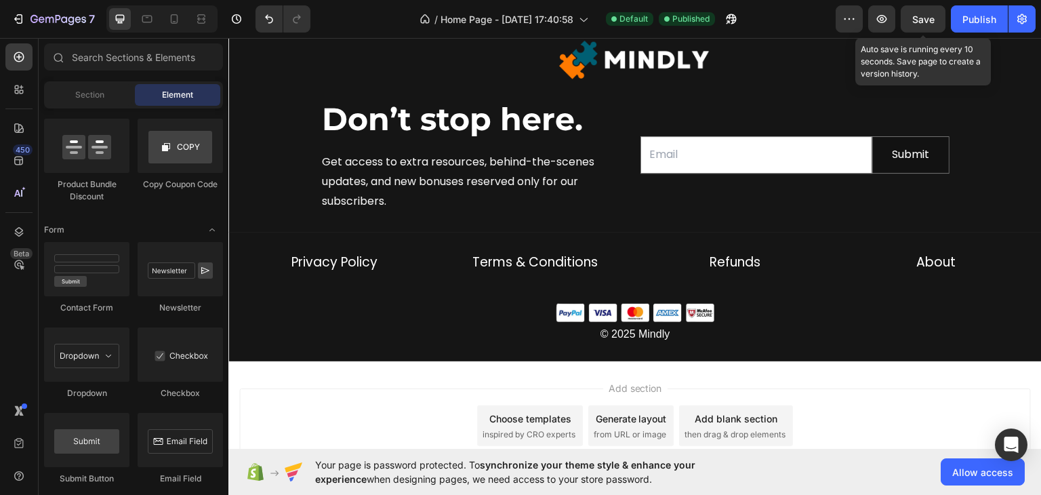
click at [913, 22] on span "Save" at bounding box center [923, 20] width 22 height 12
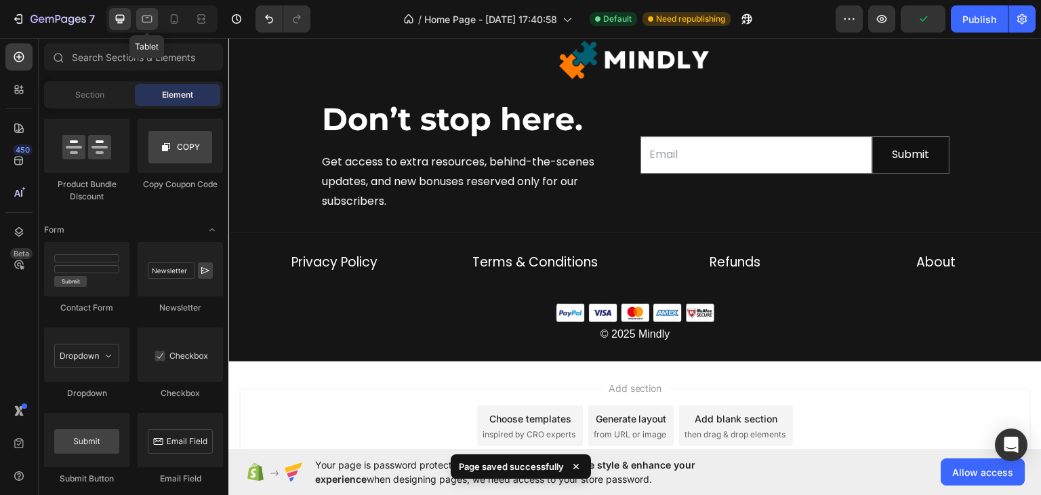
click at [149, 16] on icon at bounding box center [147, 19] width 10 height 7
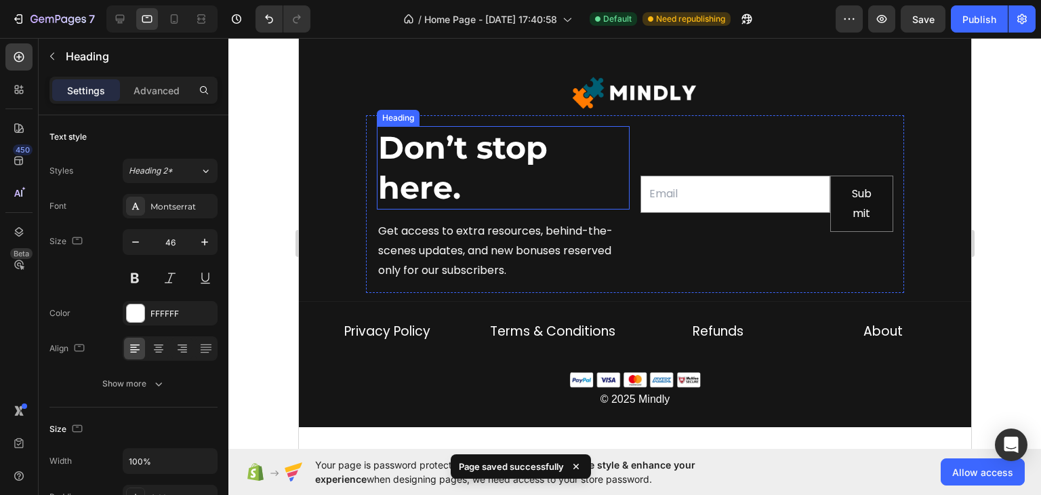
click at [468, 181] on p "⁠⁠⁠⁠⁠⁠⁠ Don’t stop here." at bounding box center [502, 167] width 250 height 81
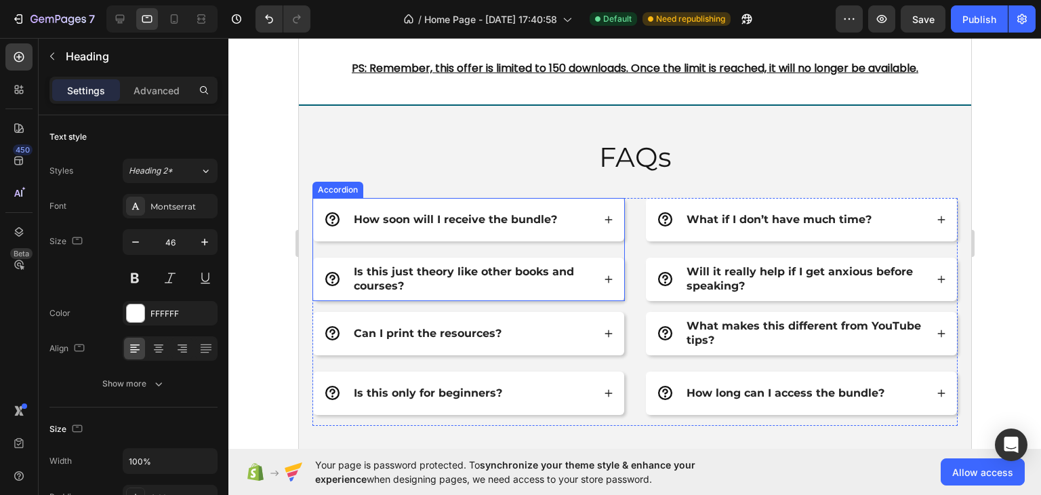
scroll to position [4357, 0]
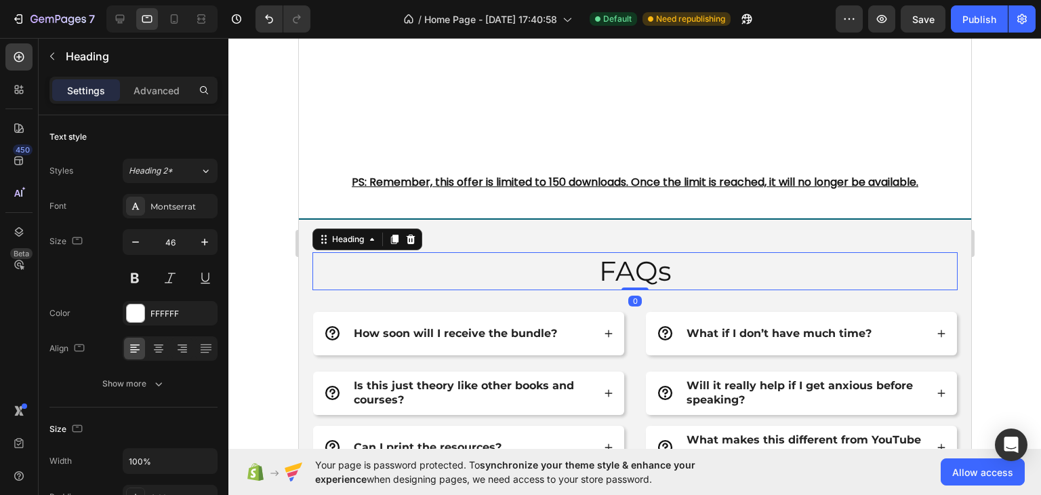
click at [613, 281] on h2 "FAQs" at bounding box center [634, 271] width 645 height 38
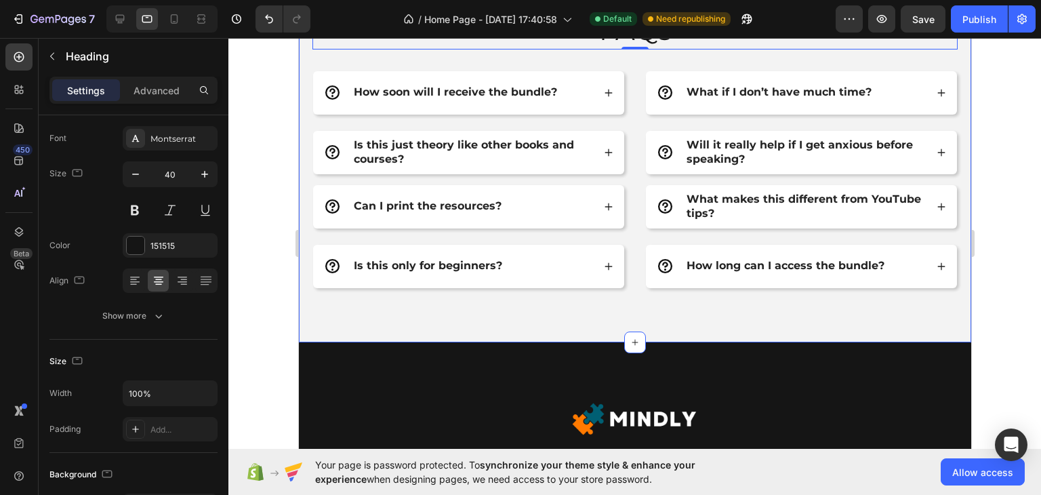
scroll to position [4899, 0]
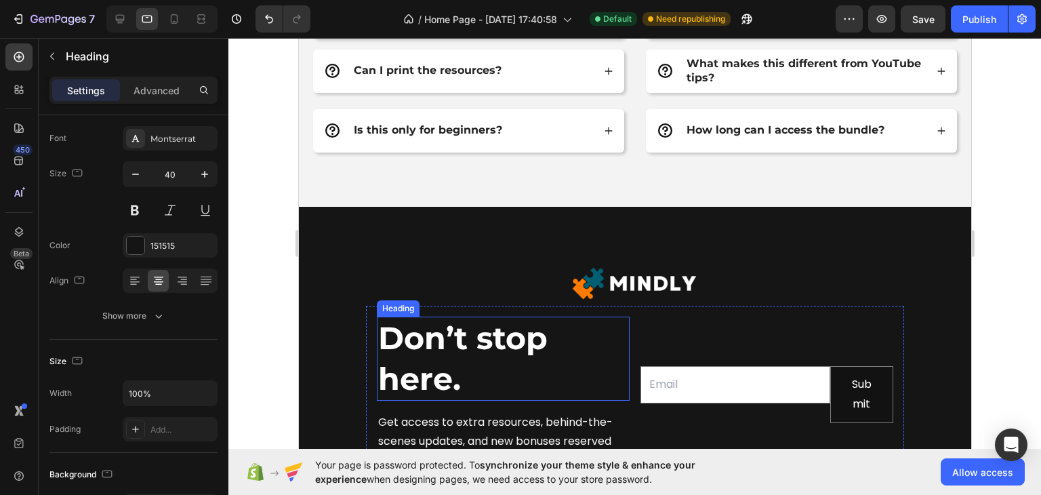
click at [468, 331] on strong "Don’t stop here." at bounding box center [461, 357] width 169 height 79
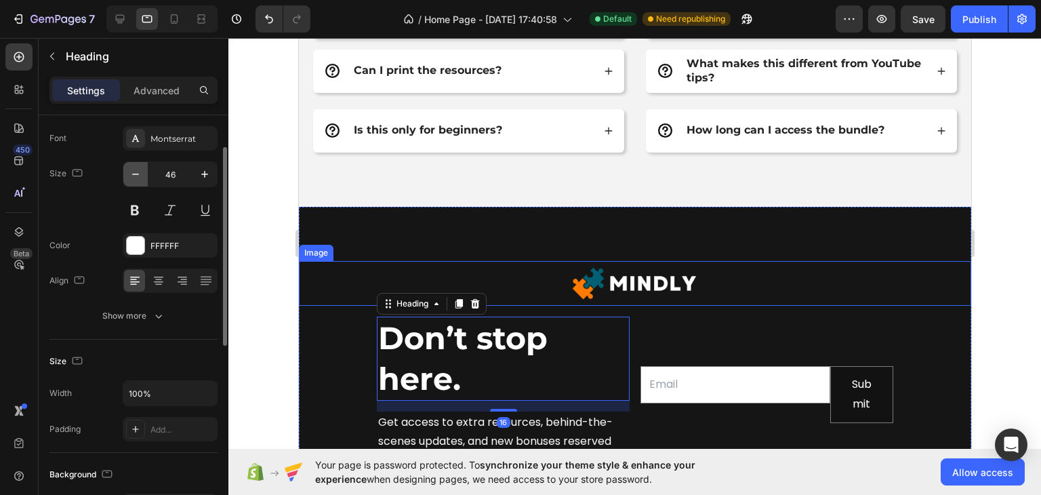
click at [136, 166] on button "button" at bounding box center [135, 174] width 24 height 24
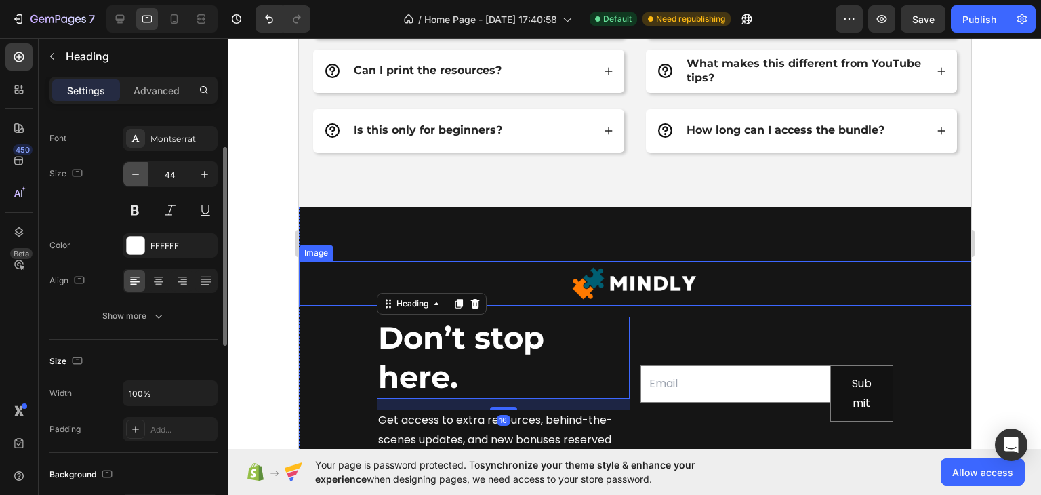
click at [136, 166] on button "button" at bounding box center [135, 174] width 24 height 24
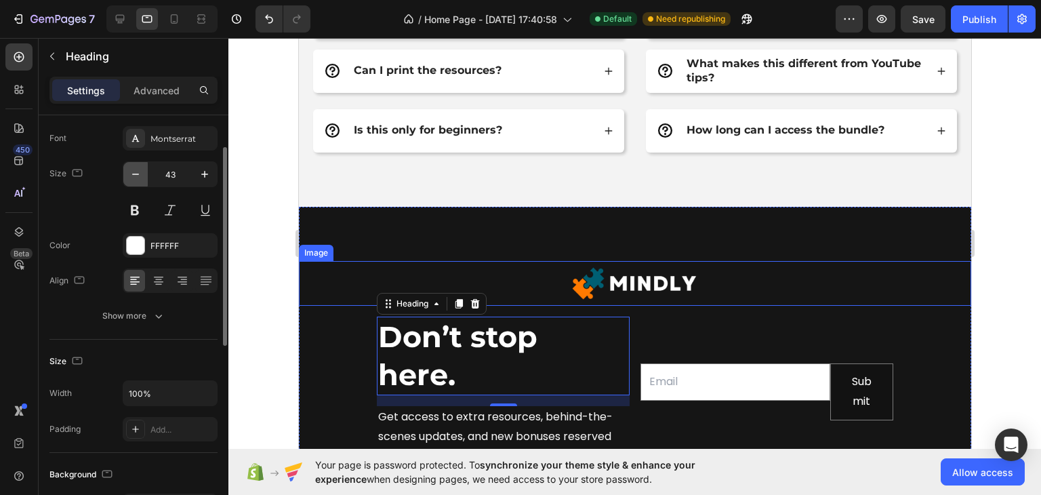
click at [136, 166] on button "button" at bounding box center [135, 174] width 24 height 24
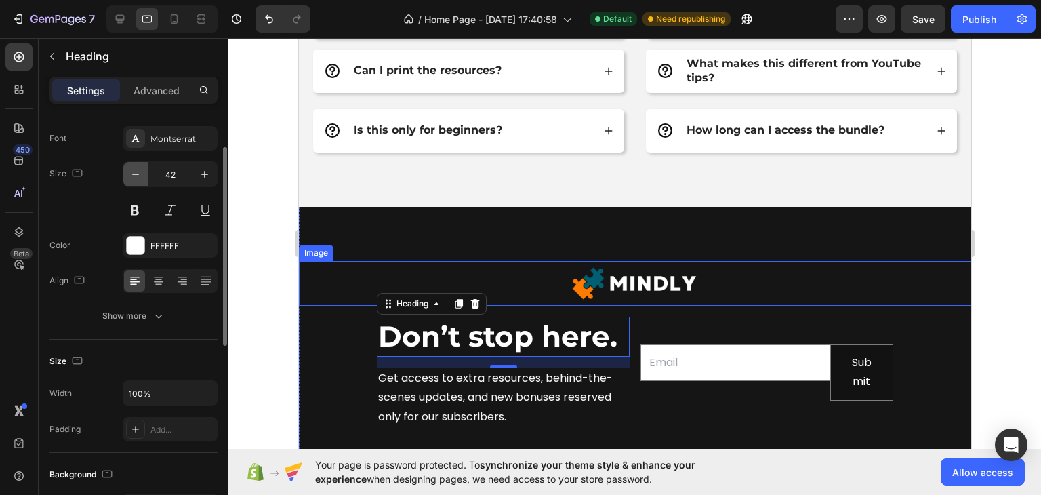
click at [136, 166] on button "button" at bounding box center [135, 174] width 24 height 24
type input "40"
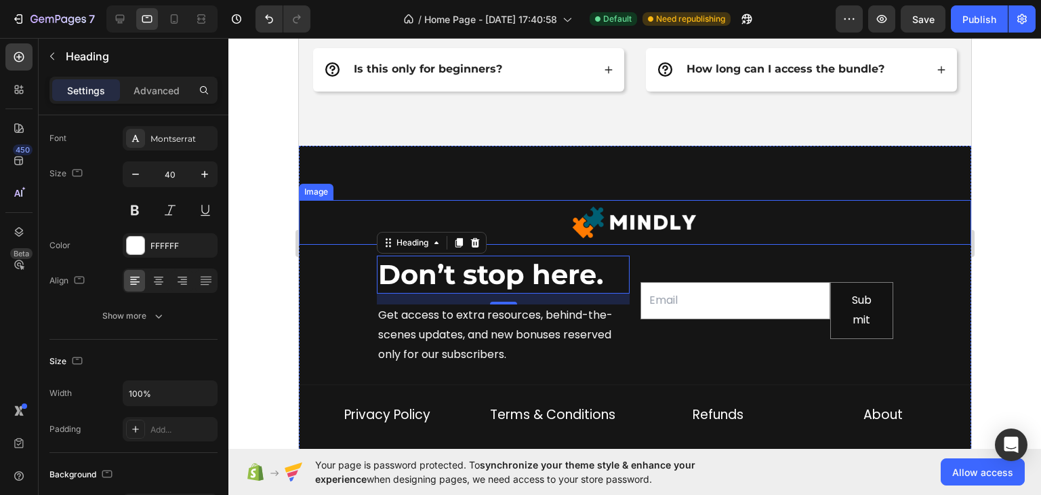
scroll to position [5035, 0]
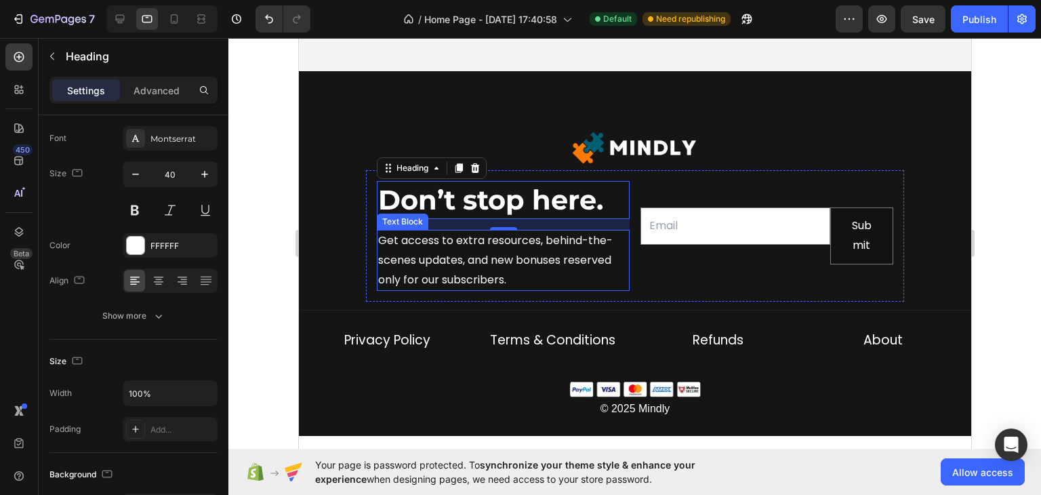
click at [552, 255] on p "Get access to extra resources, behind-the-scenes updates, and new bonuses reser…" at bounding box center [502, 260] width 250 height 58
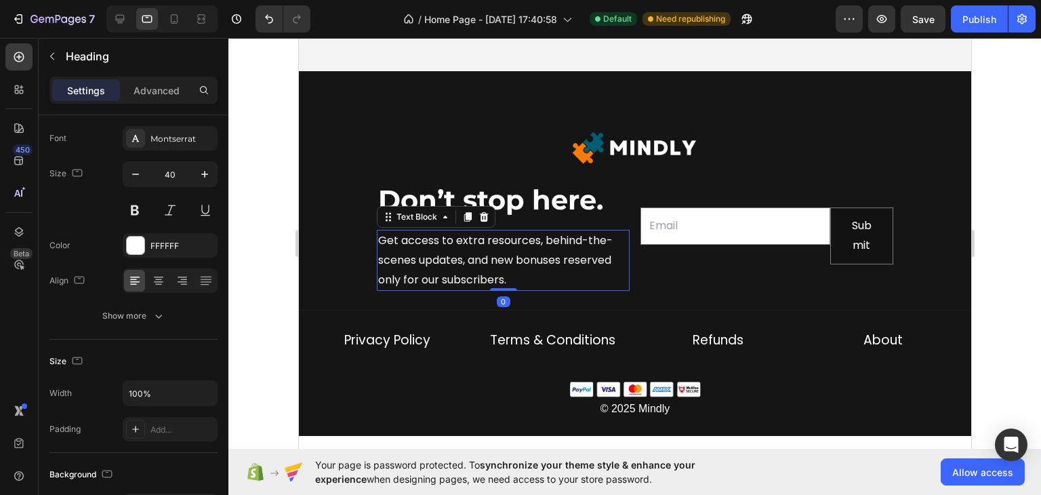
scroll to position [0, 0]
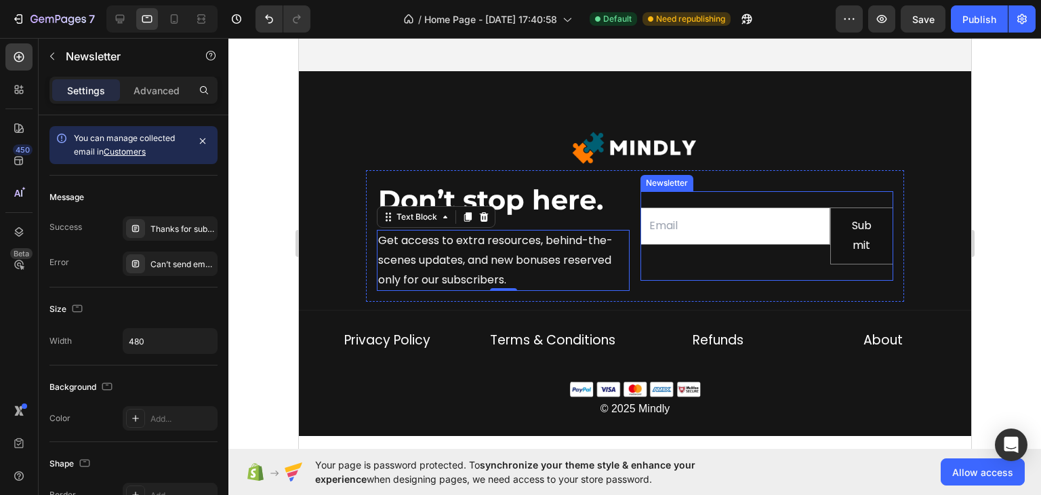
click at [798, 269] on div "Email Field Submit Submit Button Row Newsletter" at bounding box center [766, 235] width 253 height 89
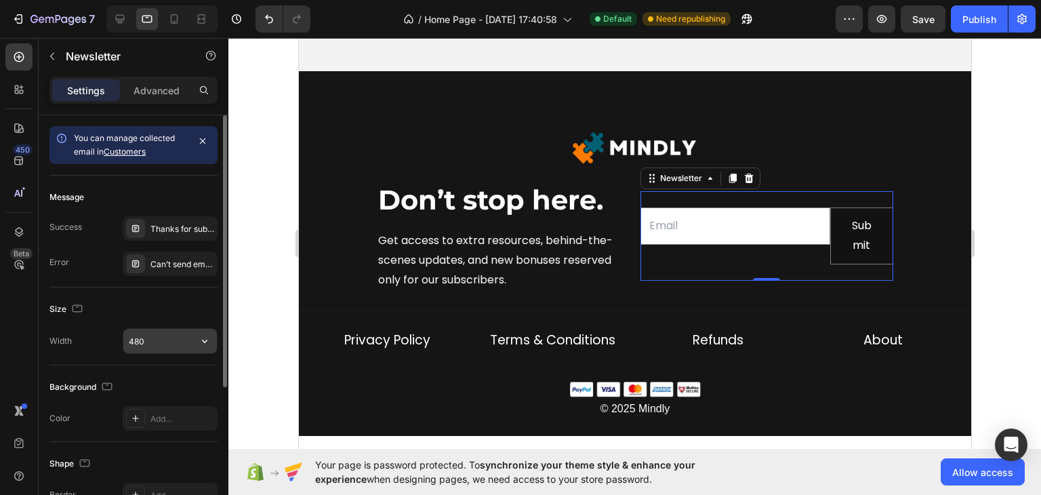
click at [151, 345] on input "480" at bounding box center [170, 341] width 94 height 24
click at [194, 338] on button "button" at bounding box center [204, 341] width 24 height 24
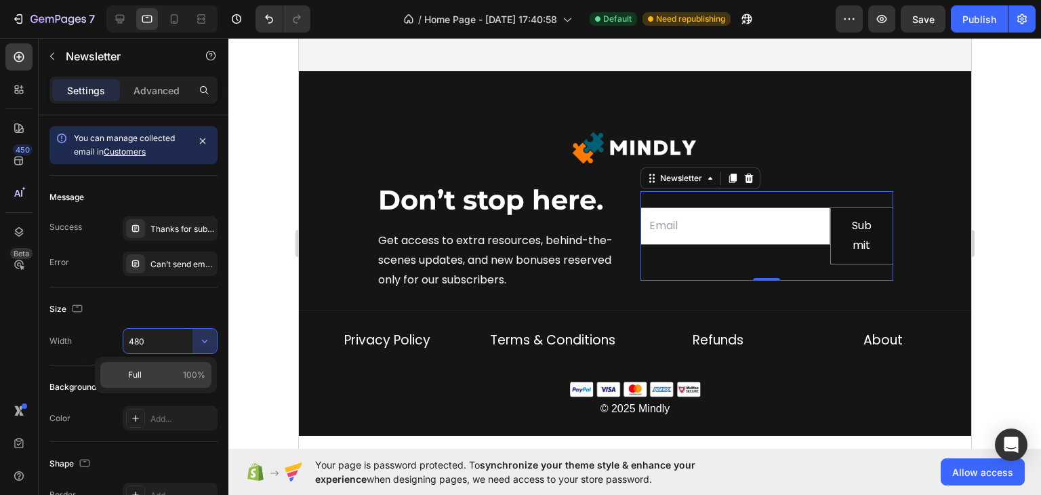
click at [169, 369] on p "Full 100%" at bounding box center [166, 375] width 77 height 12
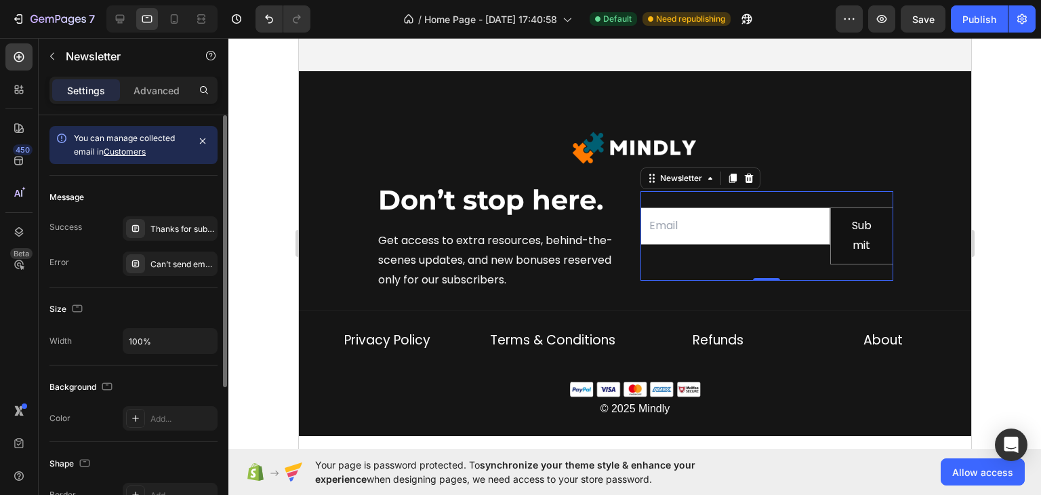
click at [190, 319] on div "Size Width 100%" at bounding box center [133, 326] width 168 height 78
click at [110, 9] on div at bounding box center [120, 19] width 22 height 22
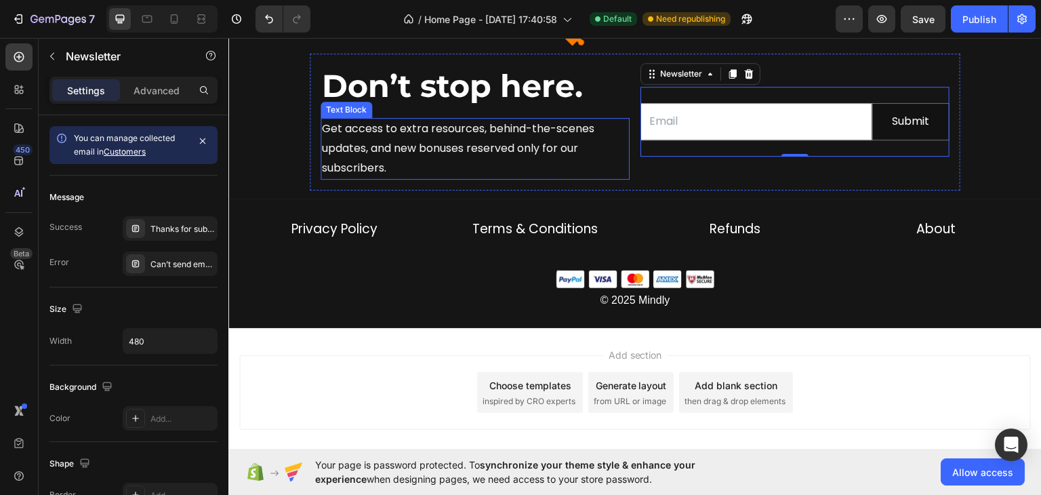
scroll to position [5167, 0]
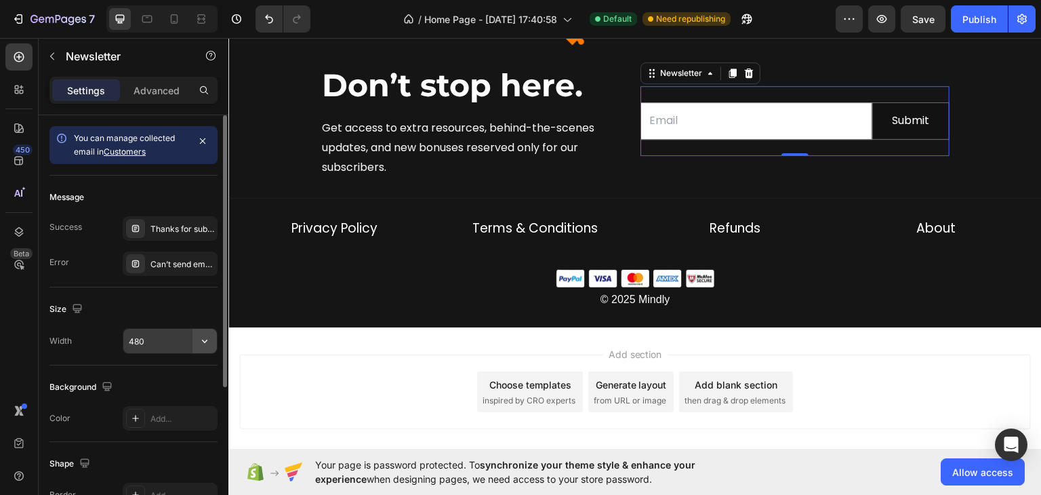
click at [199, 339] on icon "button" at bounding box center [205, 341] width 14 height 14
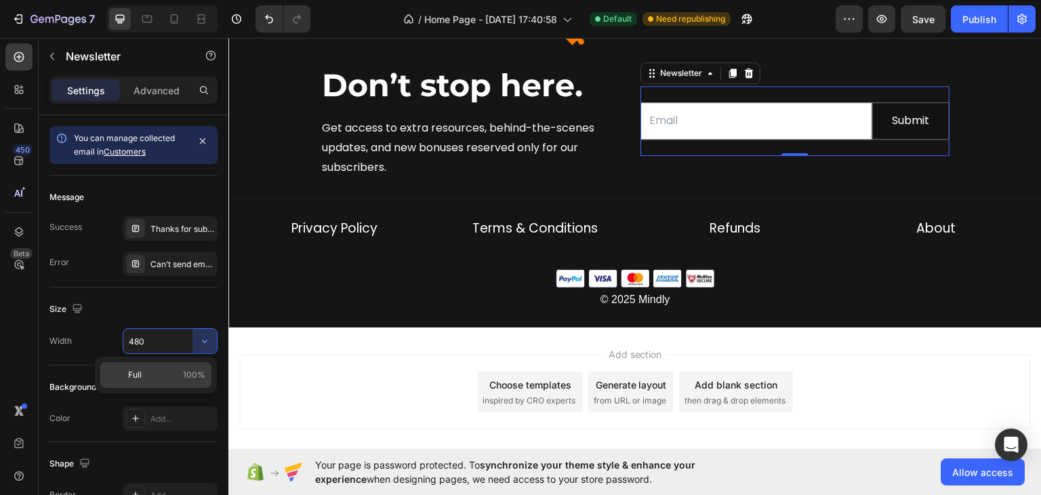
click at [168, 364] on div "Full 100%" at bounding box center [155, 375] width 111 height 26
type input "100%"
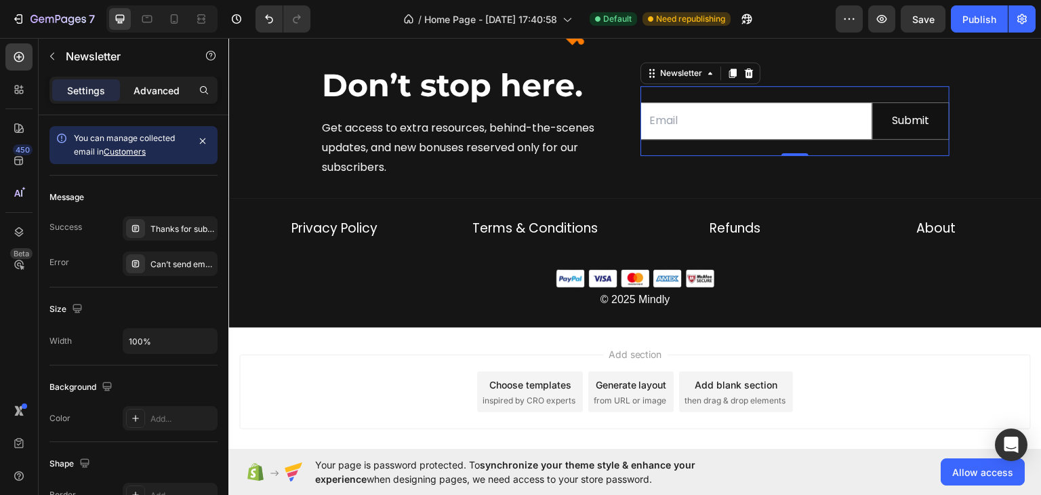
click at [146, 85] on p "Advanced" at bounding box center [156, 90] width 46 height 14
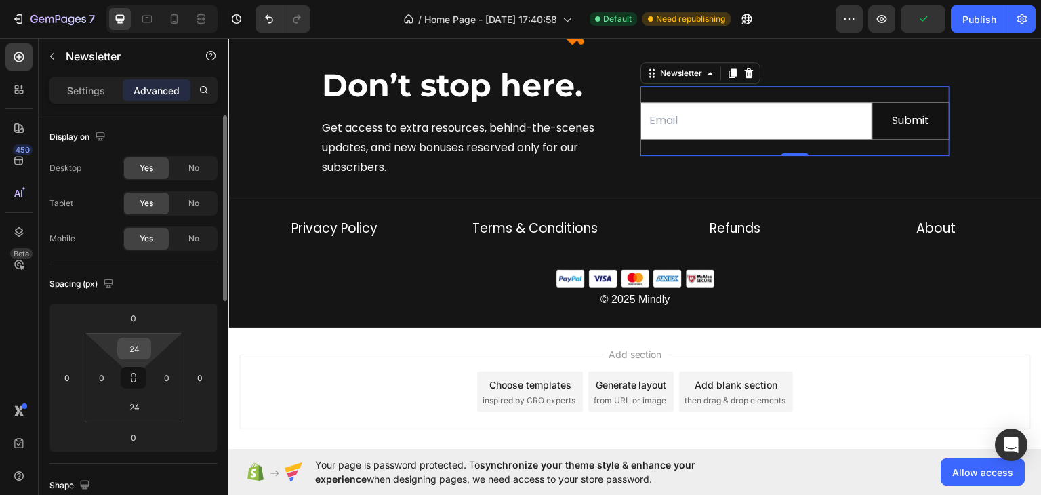
click at [132, 344] on input "24" at bounding box center [134, 348] width 27 height 20
click at [204, 288] on div "Spacing (px)" at bounding box center [133, 284] width 168 height 22
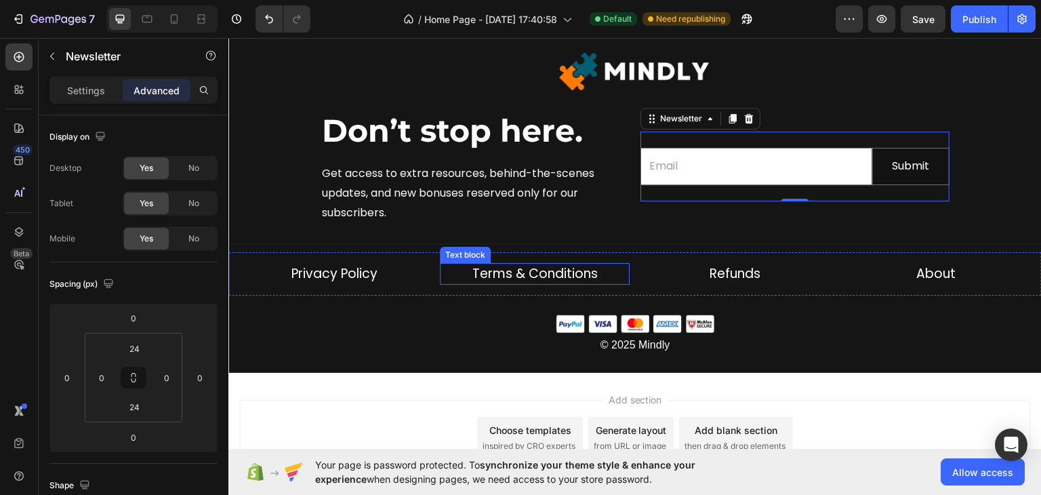
scroll to position [5099, 0]
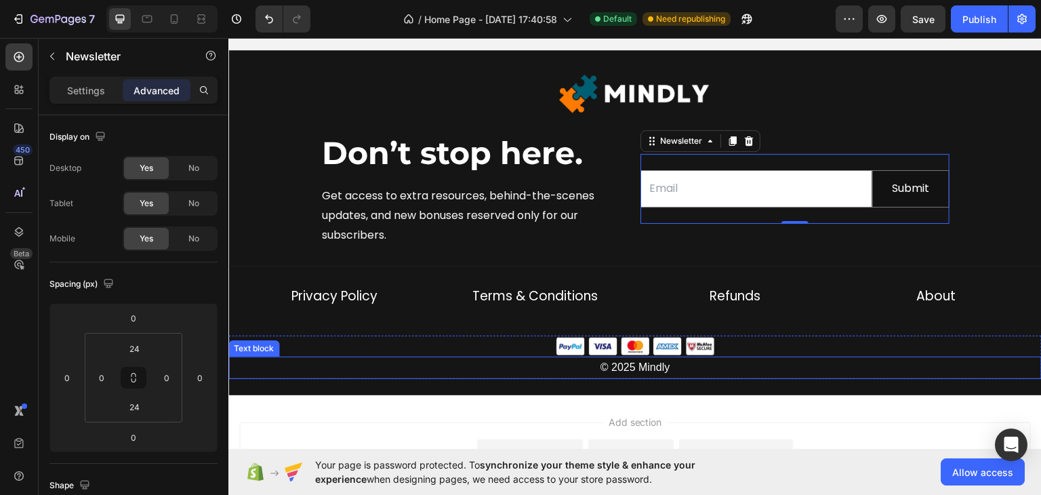
click at [790, 370] on p "© 2025 Mindly" at bounding box center [635, 367] width 810 height 20
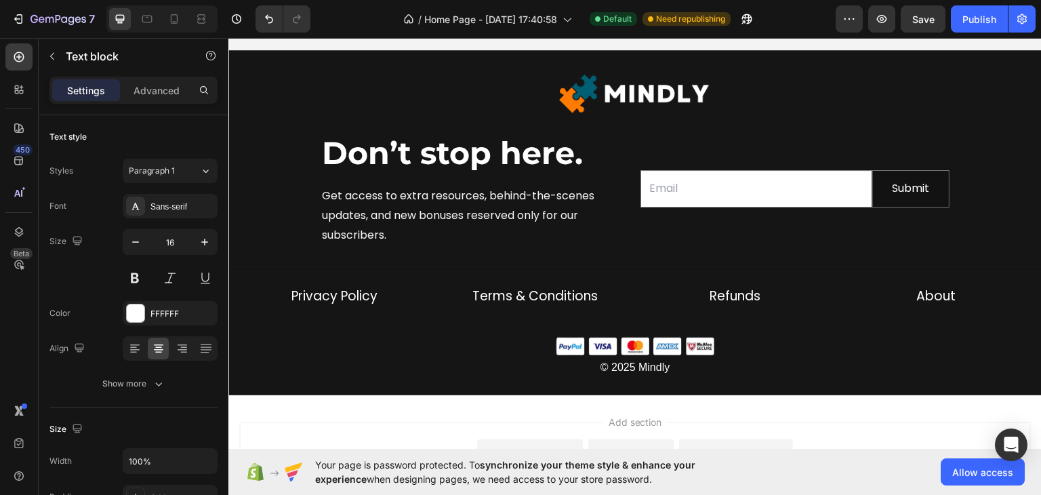
click at [803, 412] on div "Add section Choose templates inspired by CRO experts Generate layout from URL o…" at bounding box center [634, 461] width 813 height 134
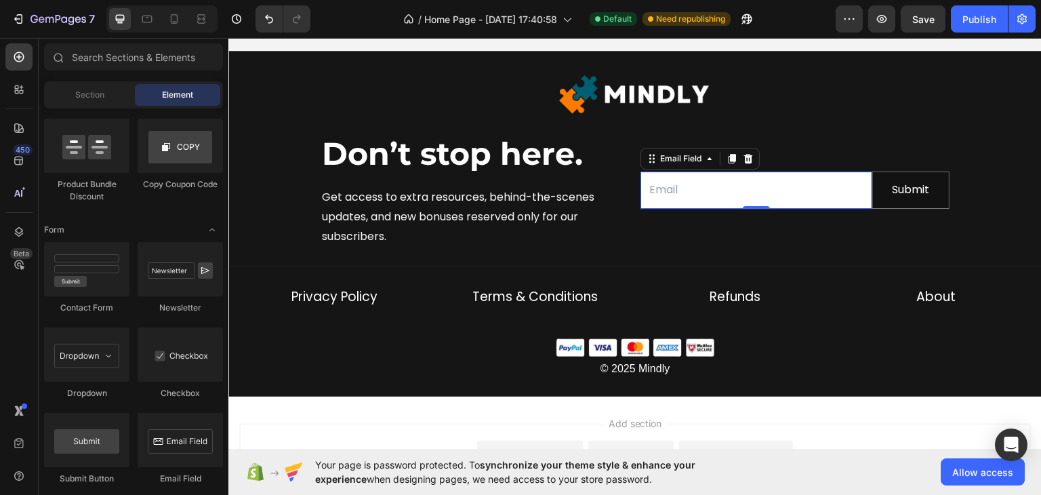
click at [678, 185] on input "email" at bounding box center [756, 189] width 232 height 37
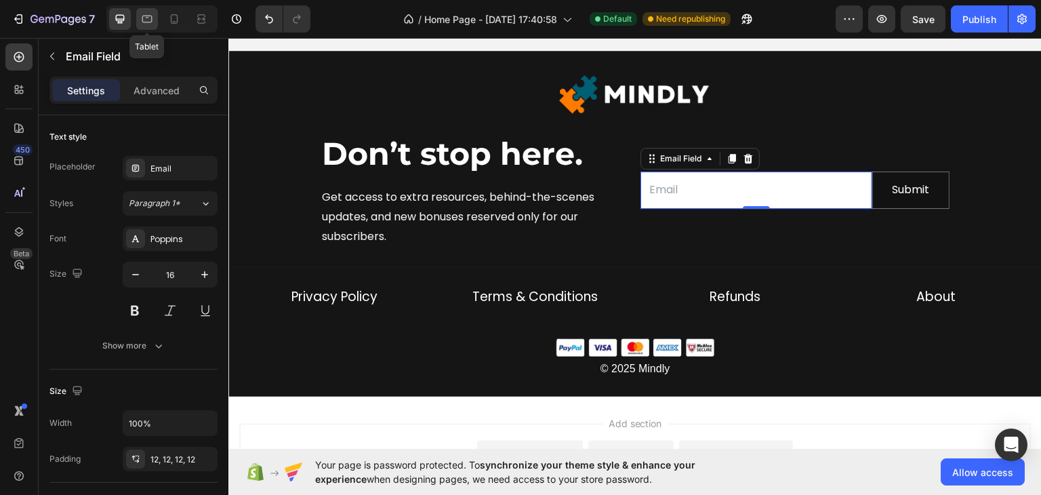
click at [151, 16] on icon at bounding box center [147, 19] width 10 height 7
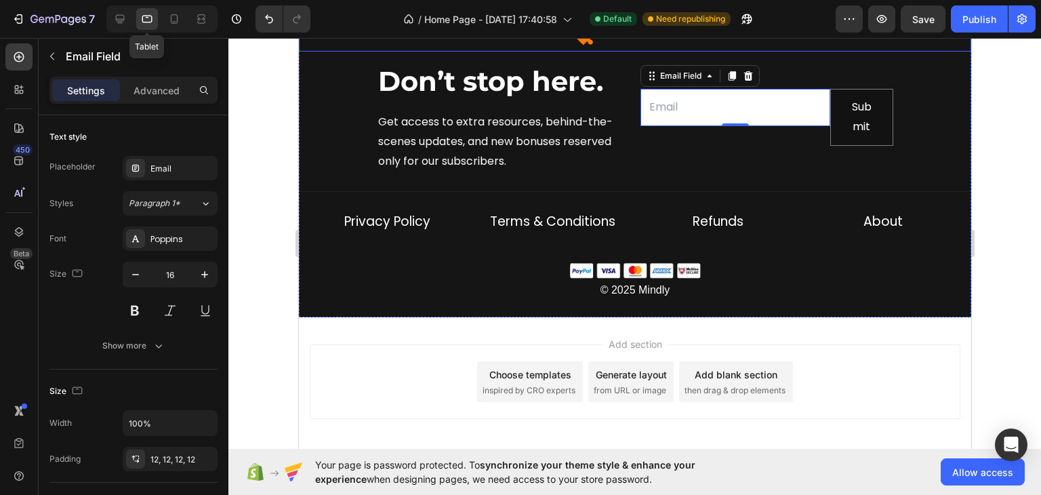
scroll to position [5156, 0]
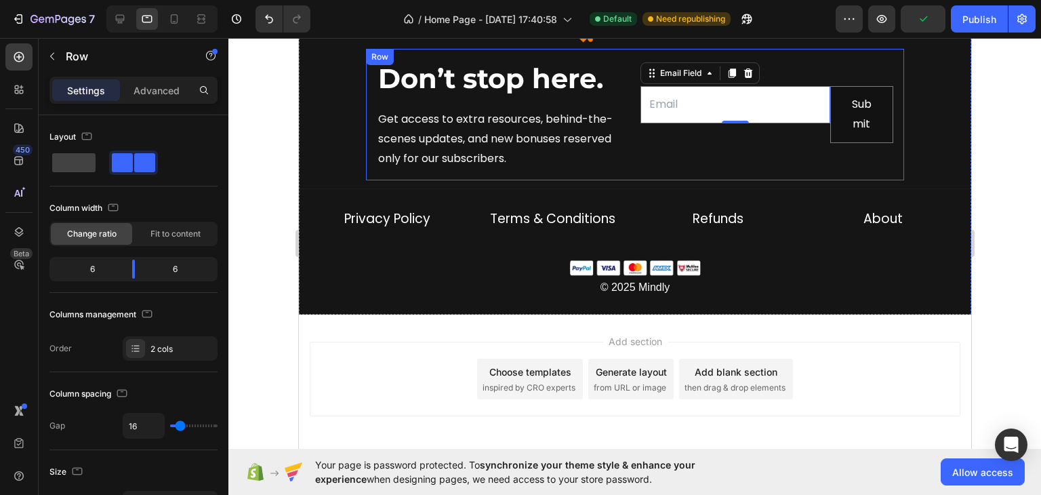
click at [887, 106] on div "Don’t stop here. Heading Get access to extra resources, behind-the-scenes updat…" at bounding box center [634, 114] width 538 height 131
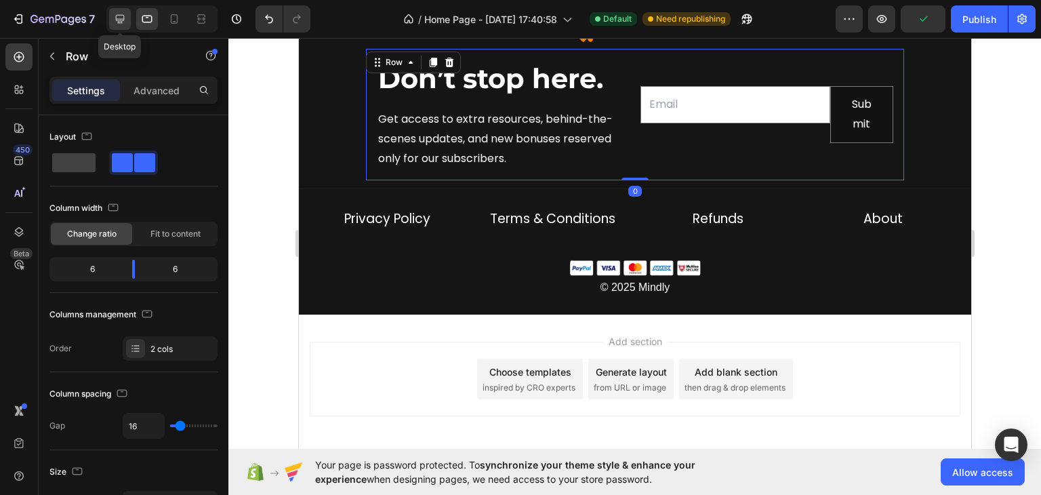
click at [125, 15] on icon at bounding box center [120, 19] width 14 height 14
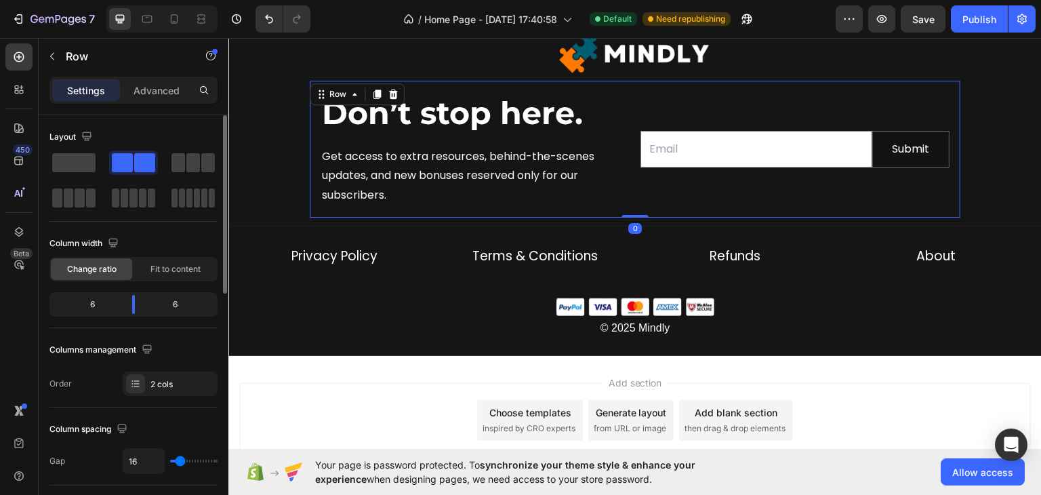
scroll to position [5090, 0]
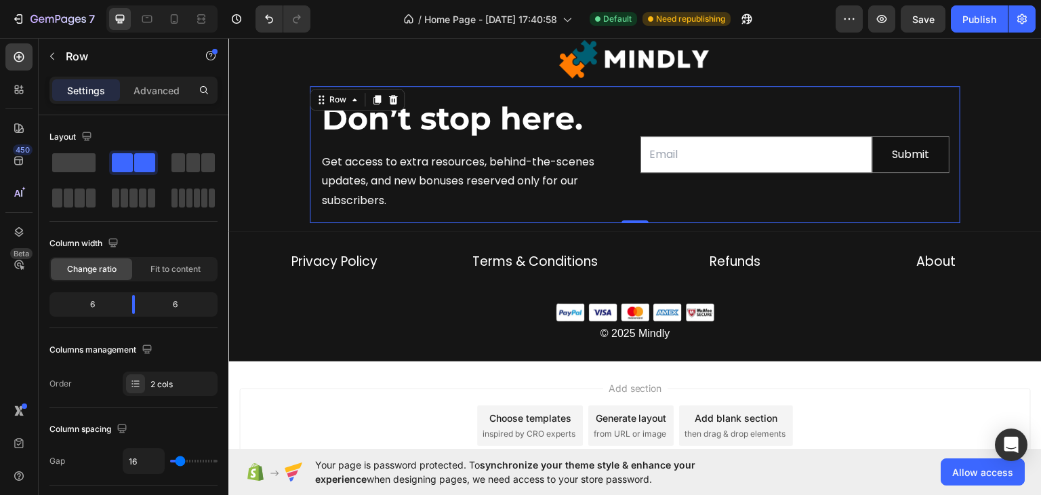
click at [648, 96] on div "Email Field Submit Submit Button Row Newsletter" at bounding box center [794, 153] width 309 height 115
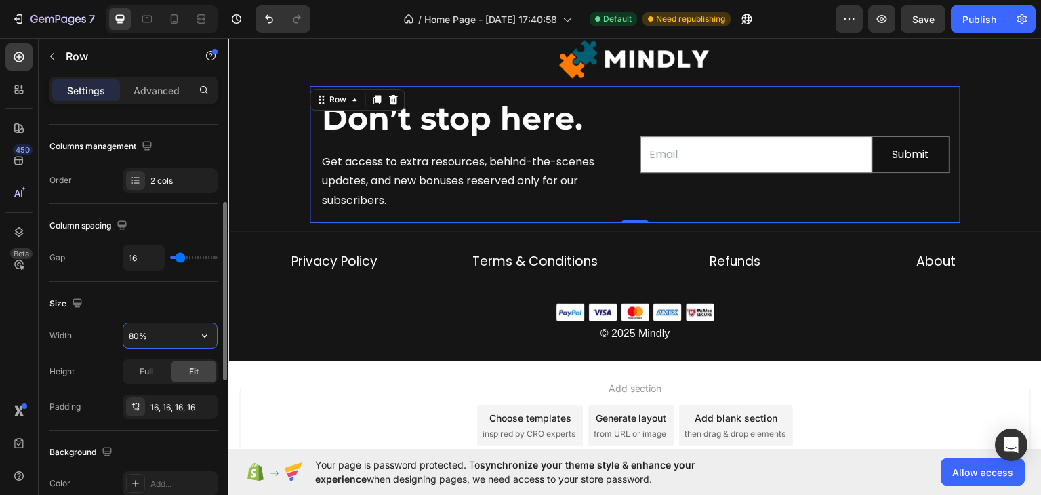
click at [130, 333] on input "80%" at bounding box center [170, 335] width 94 height 24
click at [137, 334] on input "80%" at bounding box center [170, 335] width 94 height 24
click at [131, 334] on input "80%" at bounding box center [170, 335] width 94 height 24
type input "90%"
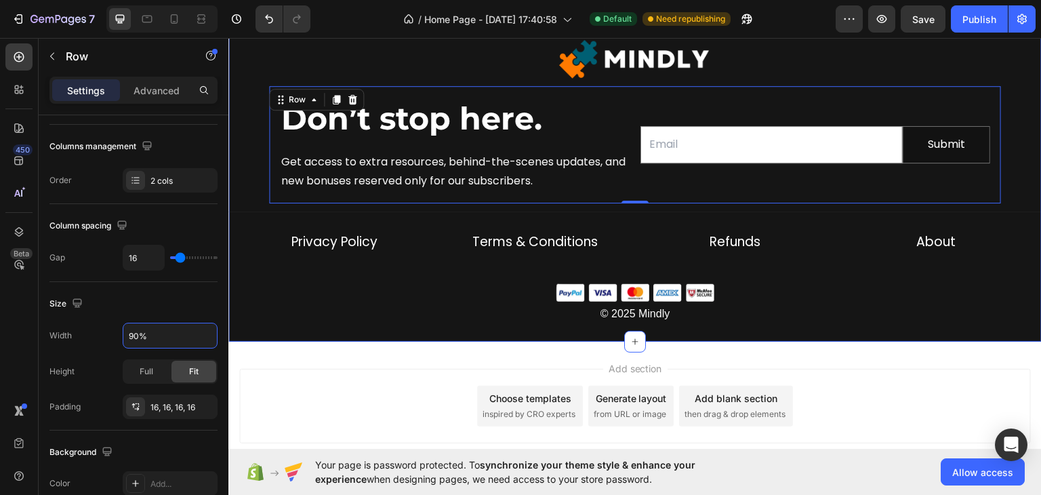
click at [350, 333] on div "Image Don’t stop here. Heading Get access to extra resources, behind-the-scenes…" at bounding box center [634, 178] width 813 height 326
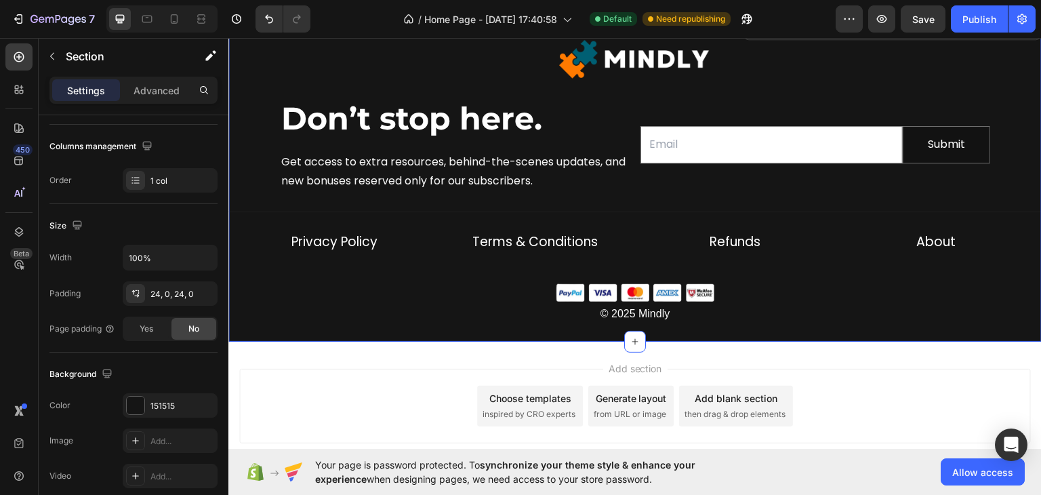
scroll to position [0, 0]
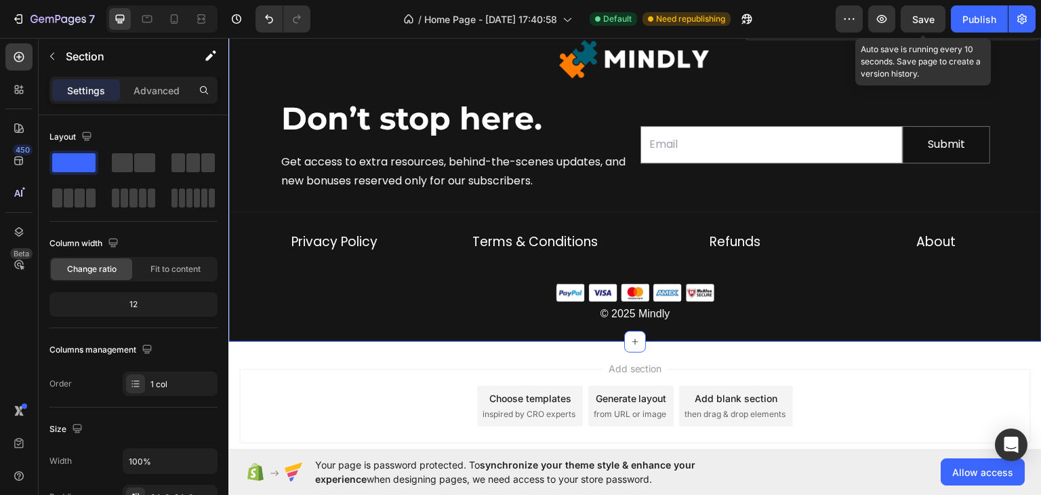
click at [933, 14] on span "Save" at bounding box center [923, 20] width 22 height 12
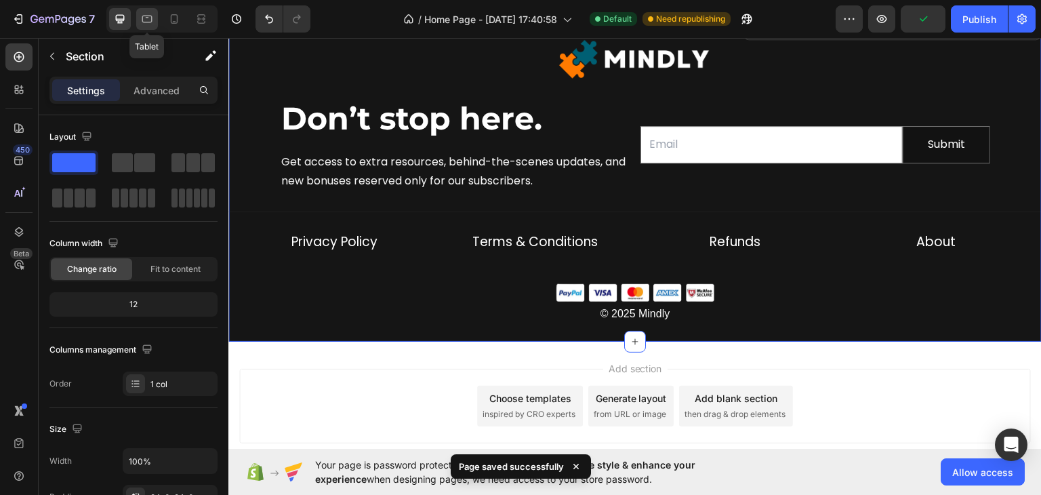
click at [138, 15] on div at bounding box center [147, 19] width 22 height 22
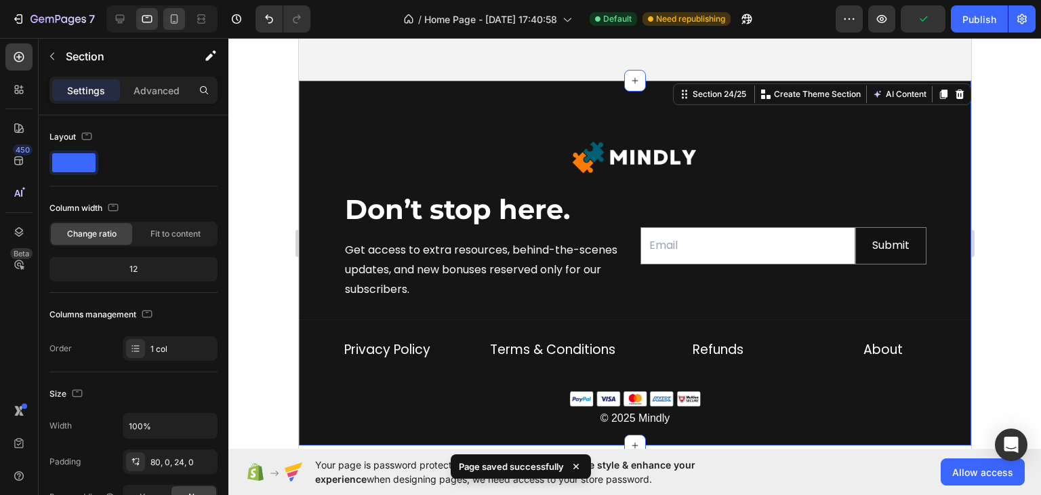
scroll to position [5020, 0]
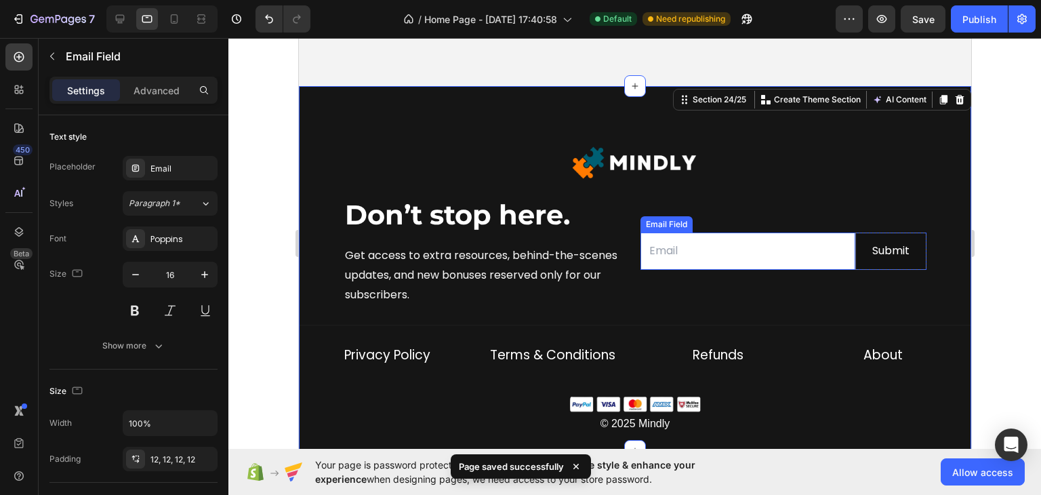
click at [765, 245] on input "email" at bounding box center [747, 250] width 215 height 37
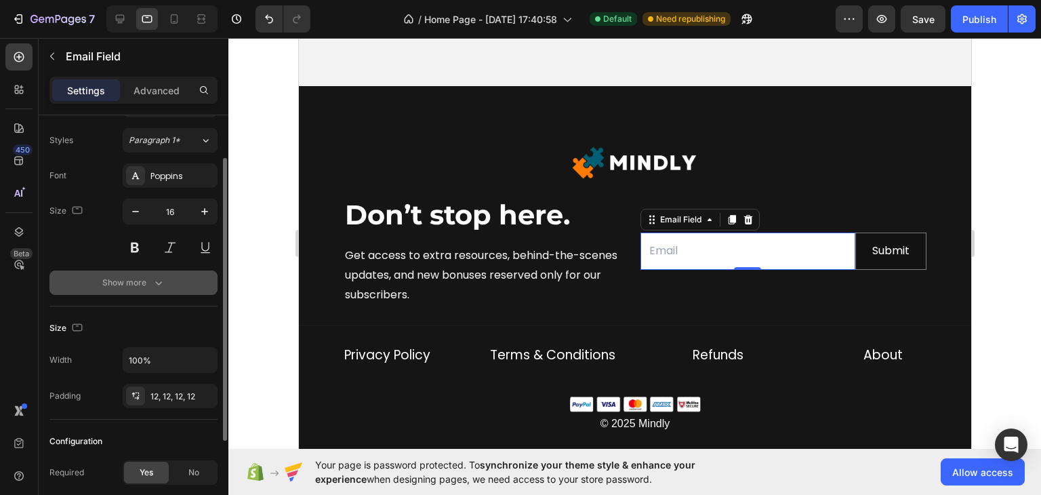
scroll to position [0, 0]
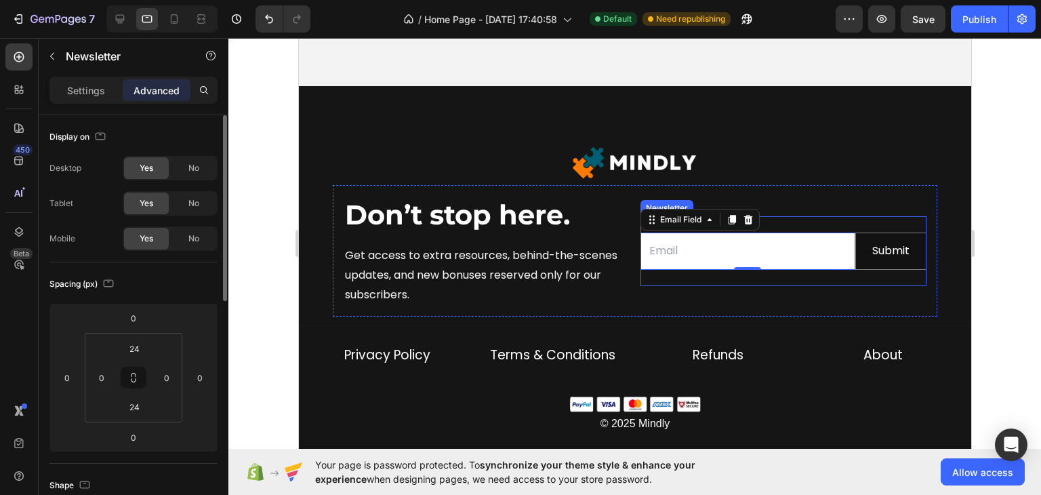
click at [833, 216] on div "Email Field 0 Submit Submit Button Row Newsletter" at bounding box center [783, 251] width 286 height 70
click at [73, 100] on div "Settings" at bounding box center [86, 90] width 68 height 22
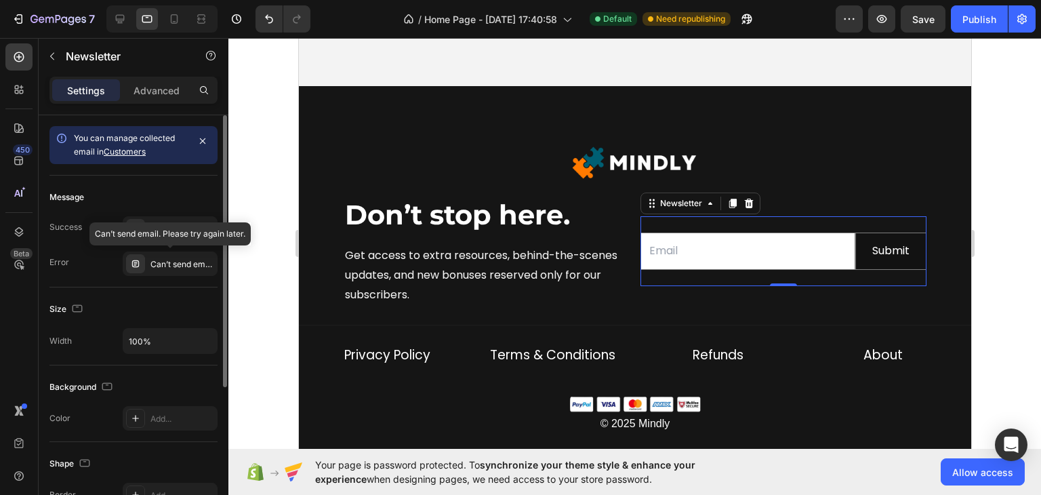
scroll to position [223, 0]
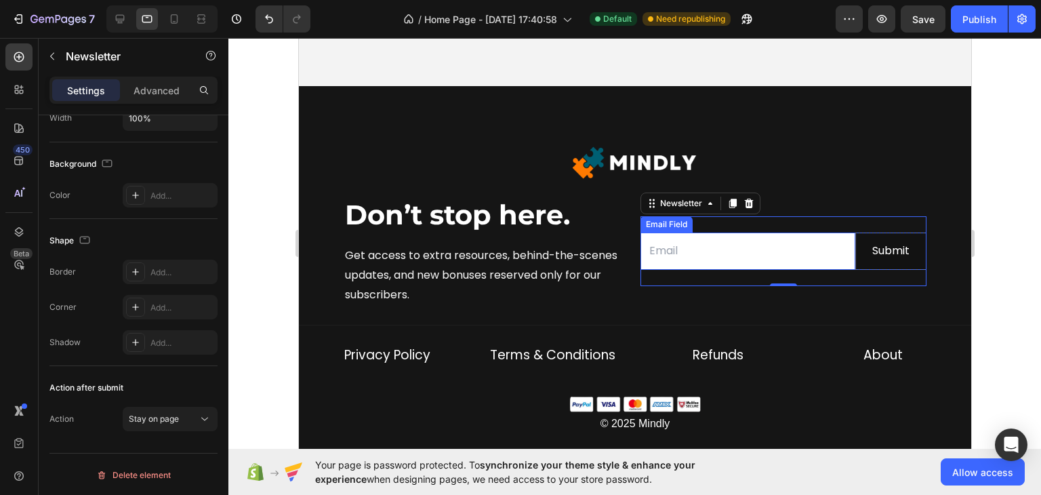
click at [786, 247] on input "email" at bounding box center [747, 250] width 215 height 37
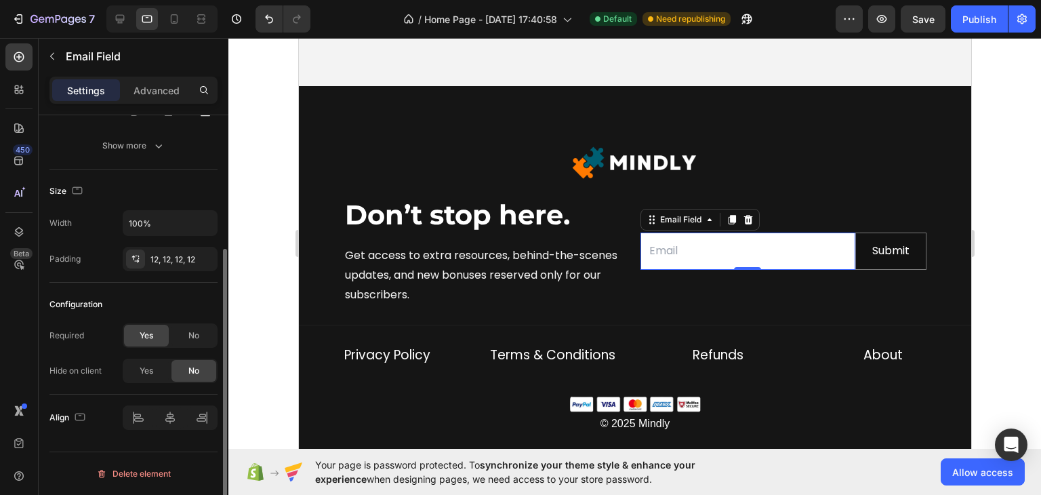
scroll to position [0, 0]
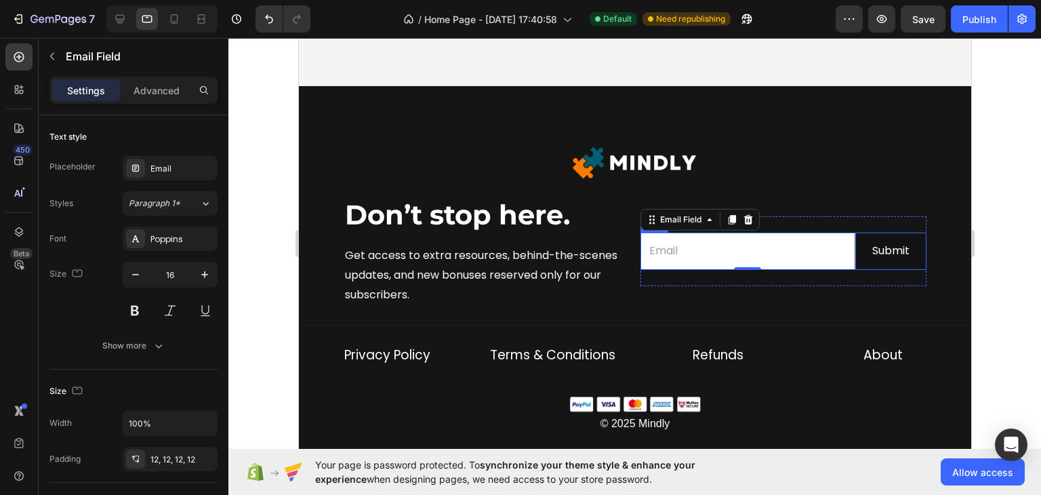
click at [653, 270] on div "Email Field 0" at bounding box center [747, 250] width 215 height 37
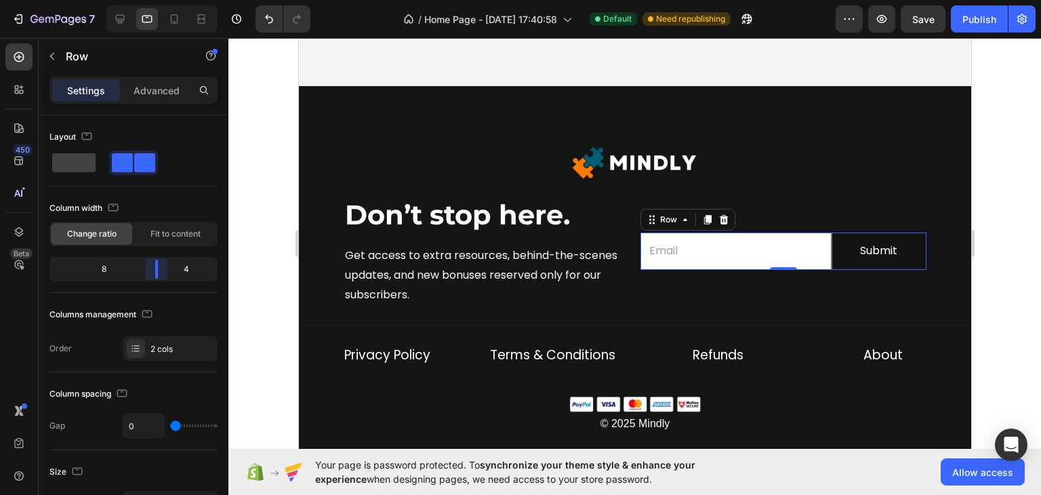
drag, startPoint x: 165, startPoint y: 274, endPoint x: 157, endPoint y: 270, distance: 9.4
click at [157, 0] on body "7 / Home Page - Sep 22, 17:40:58 Default Need republishing Preview Save Publish…" at bounding box center [520, 0] width 1041 height 0
click at [123, 15] on icon at bounding box center [120, 19] width 9 height 9
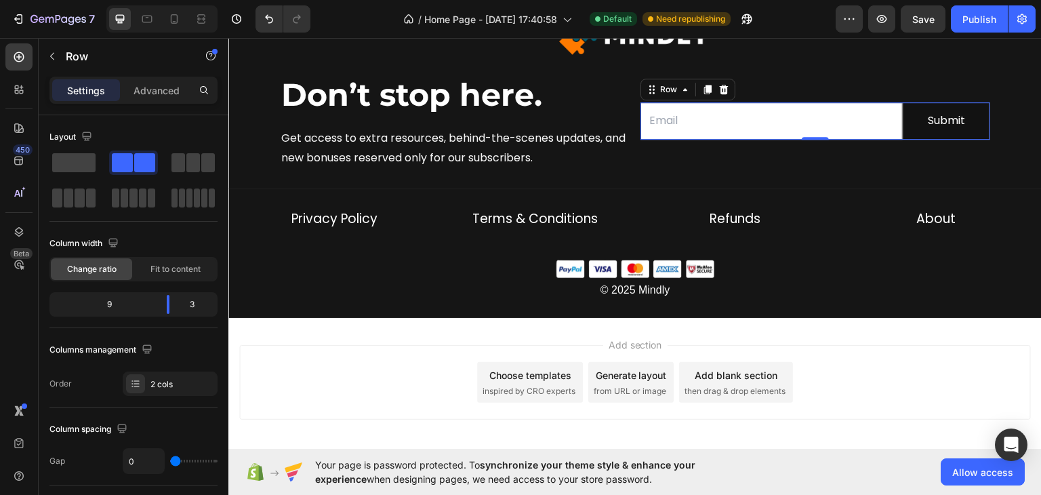
scroll to position [5174, 0]
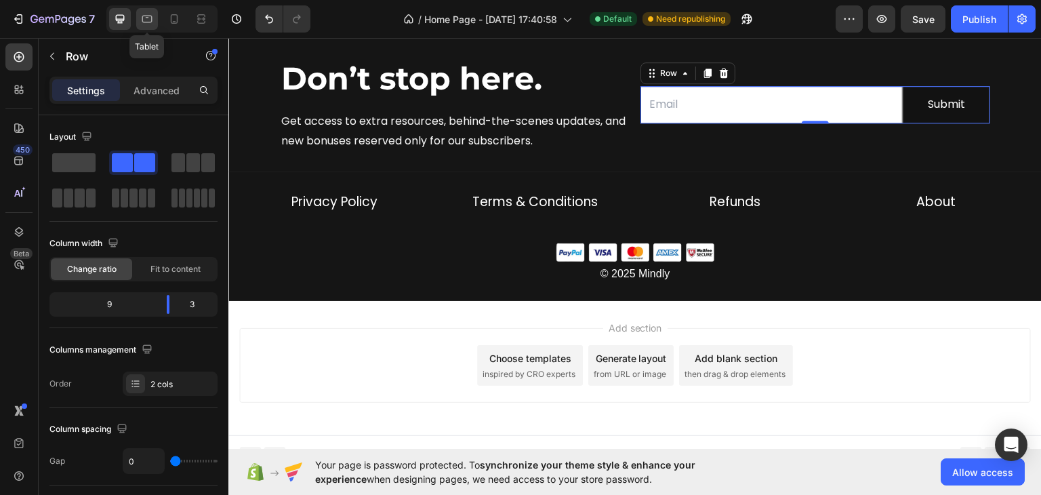
click at [144, 18] on icon at bounding box center [147, 19] width 14 height 14
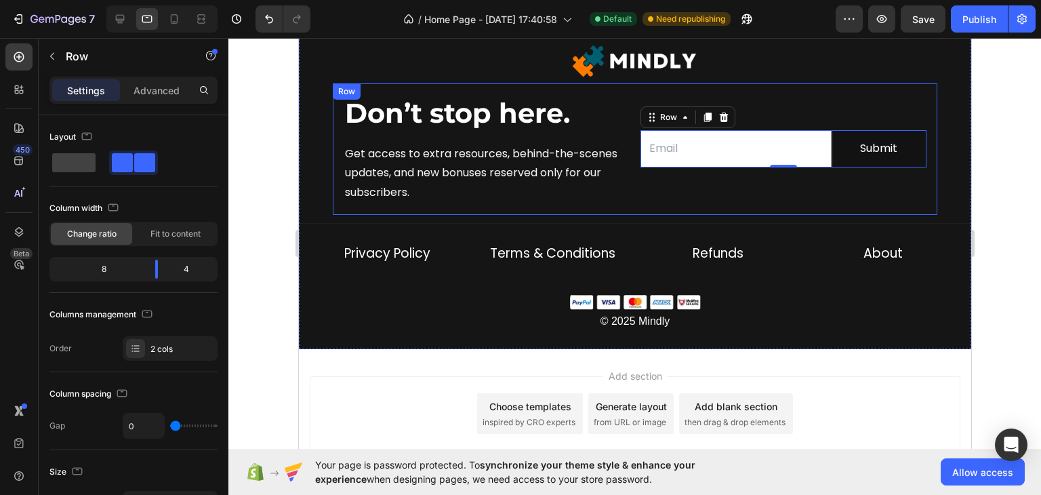
scroll to position [5141, 0]
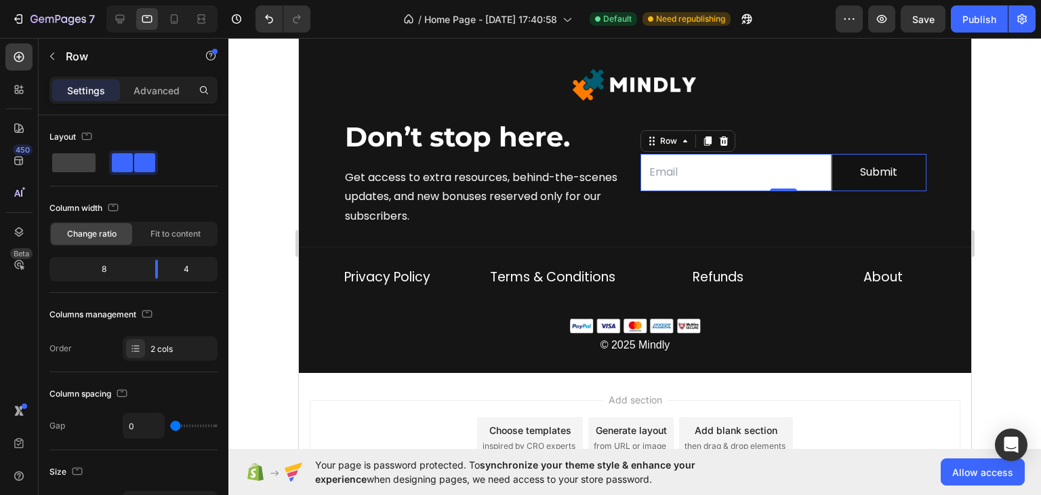
click at [995, 205] on div at bounding box center [634, 266] width 812 height 457
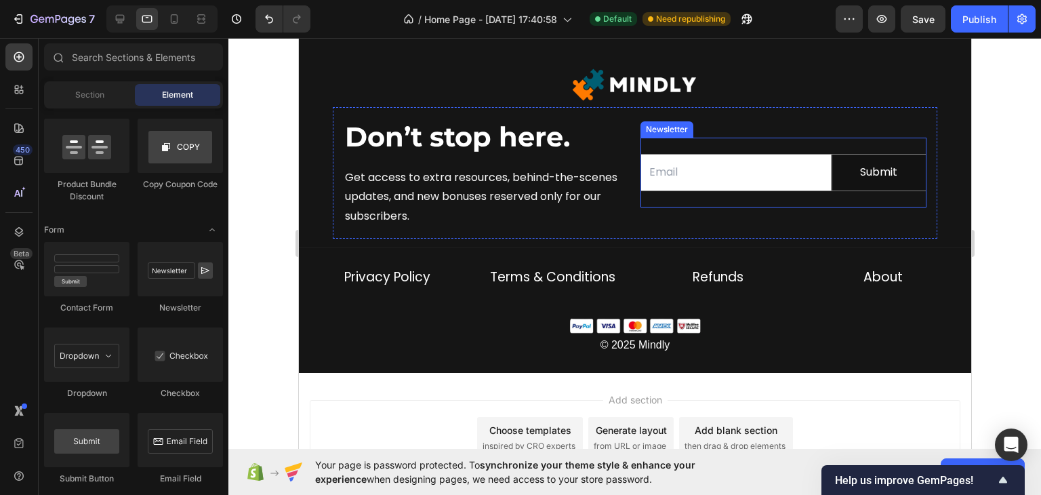
click at [788, 195] on div "Email Field Submit Submit Button Row Newsletter" at bounding box center [783, 173] width 286 height 70
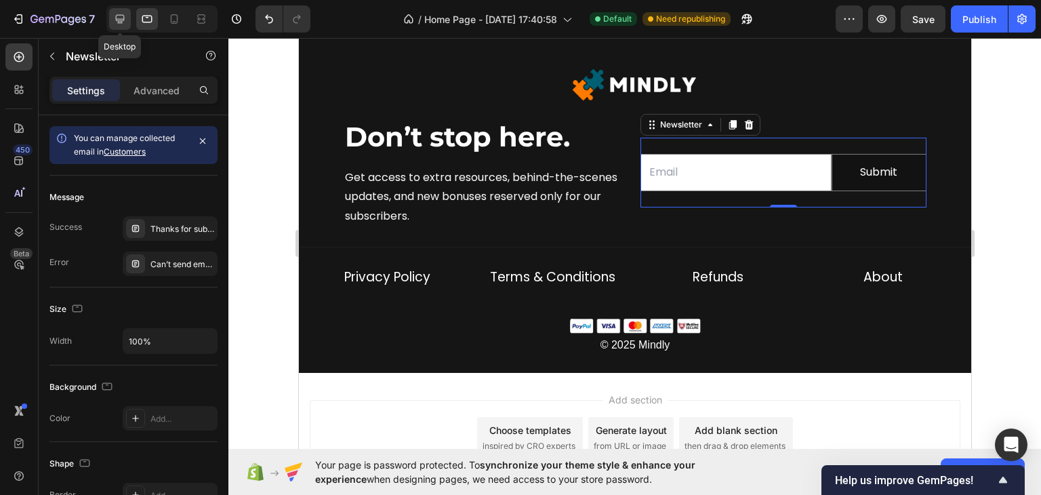
click at [117, 19] on icon at bounding box center [120, 19] width 9 height 9
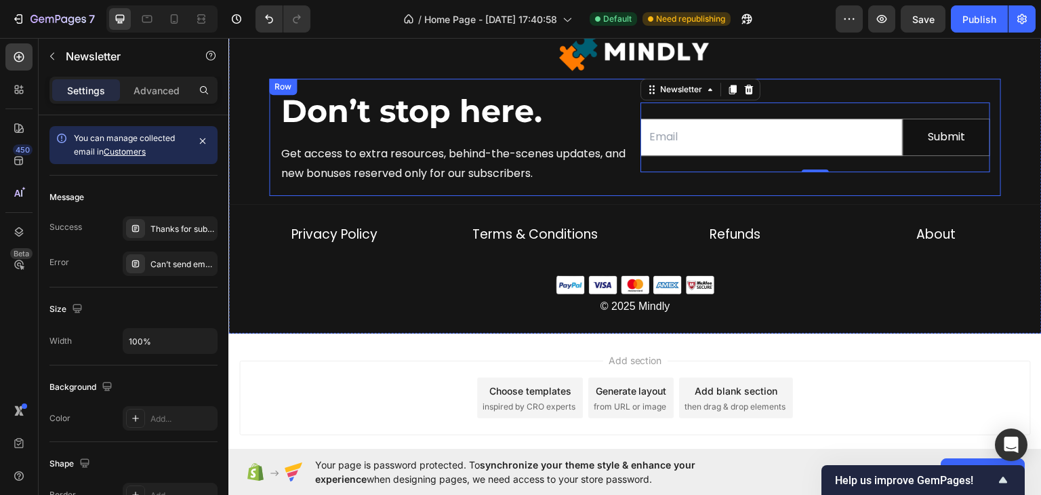
scroll to position [5157, 0]
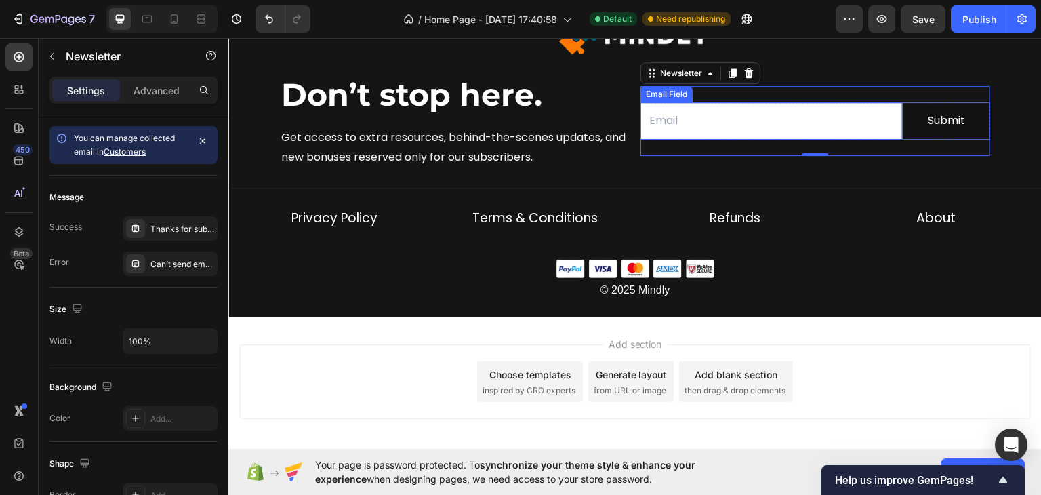
click at [826, 102] on input "email" at bounding box center [771, 120] width 262 height 37
click at [889, 96] on div "Email Field 0 Submit Submit Button Row Newsletter" at bounding box center [815, 120] width 350 height 70
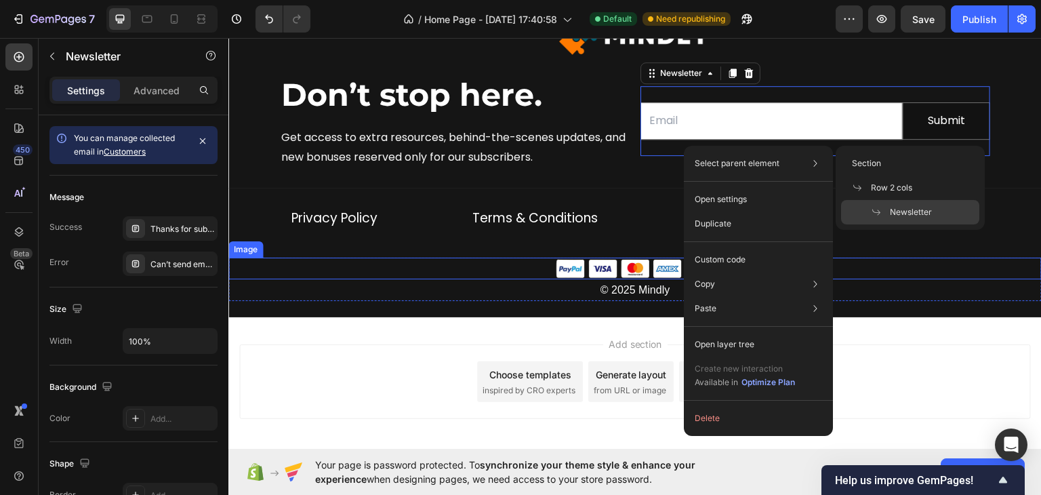
click at [922, 273] on div at bounding box center [634, 267] width 813 height 21
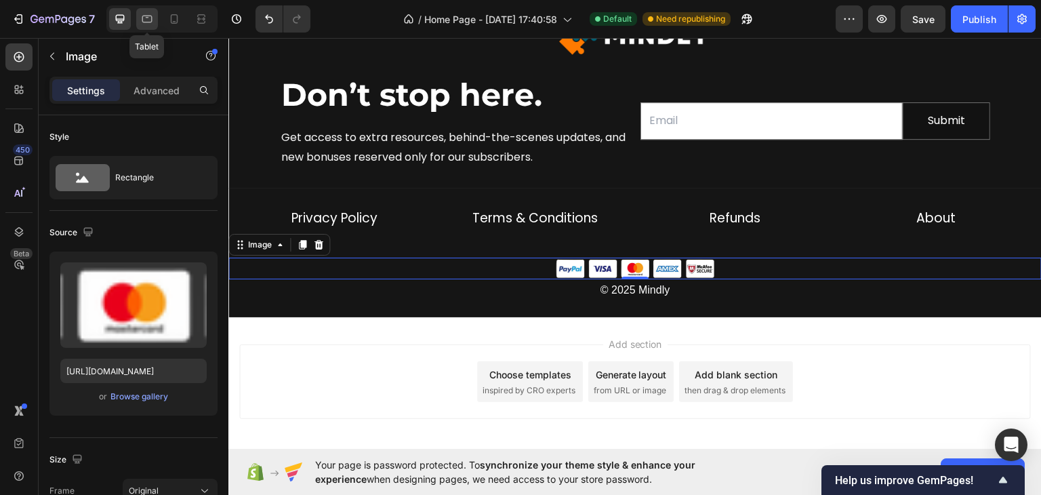
click at [146, 25] on icon at bounding box center [147, 19] width 14 height 14
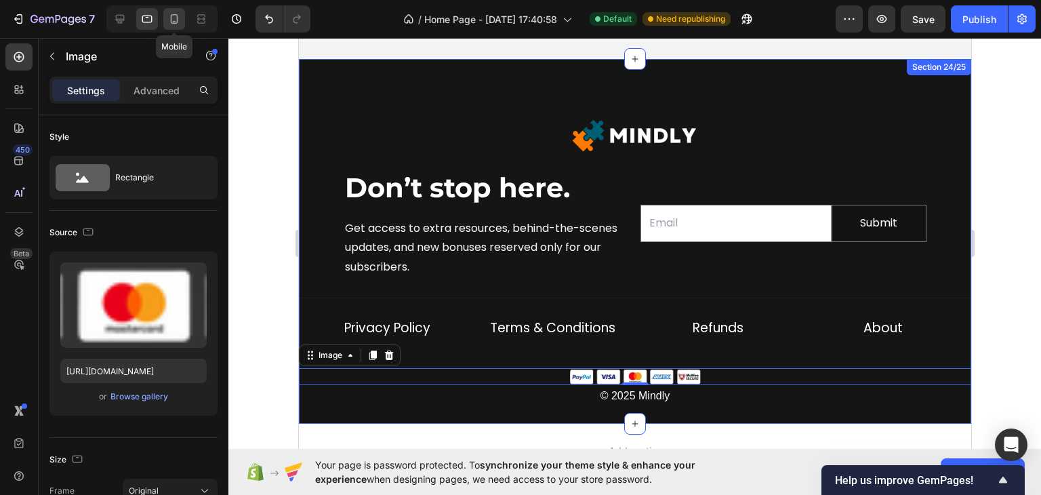
click at [176, 12] on div at bounding box center [174, 19] width 22 height 22
type input "60"
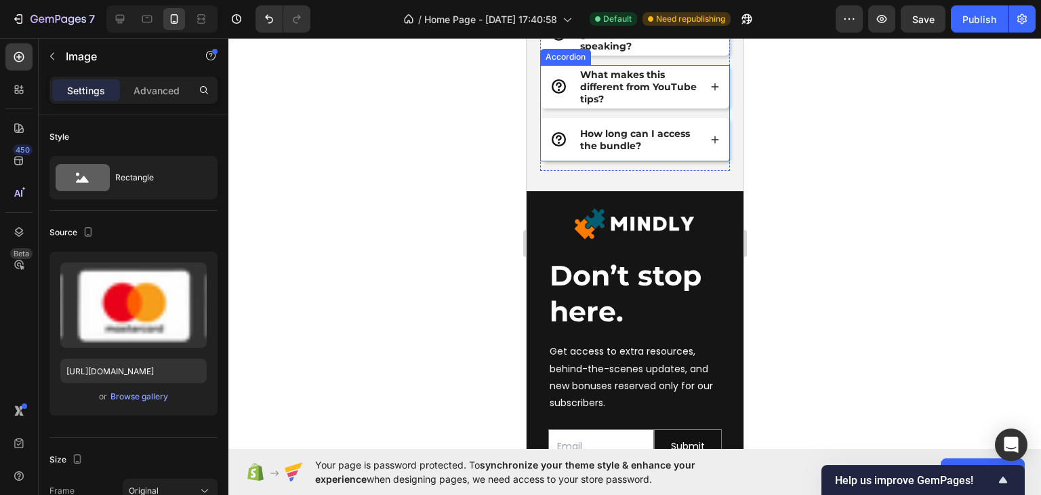
scroll to position [5811, 0]
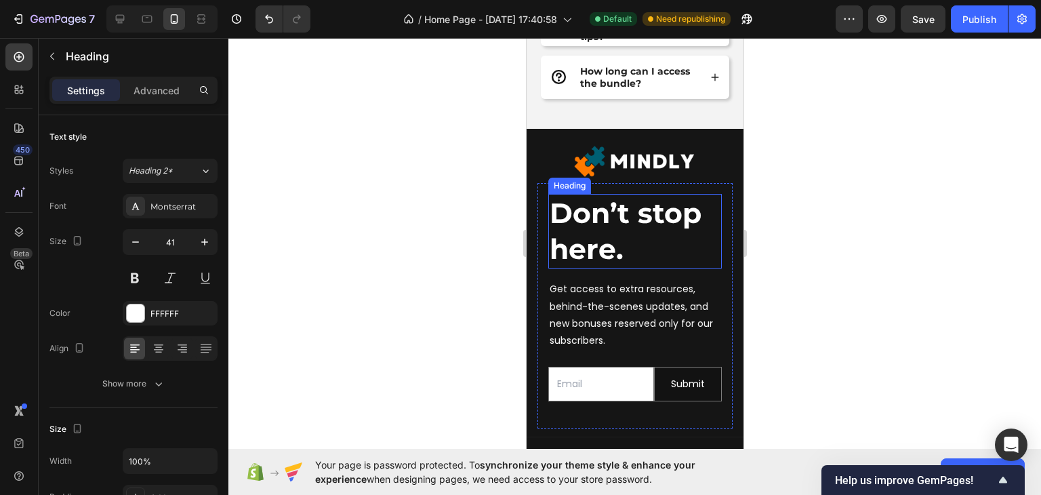
click at [654, 215] on strong "Don’t stop here." at bounding box center [625, 231] width 152 height 70
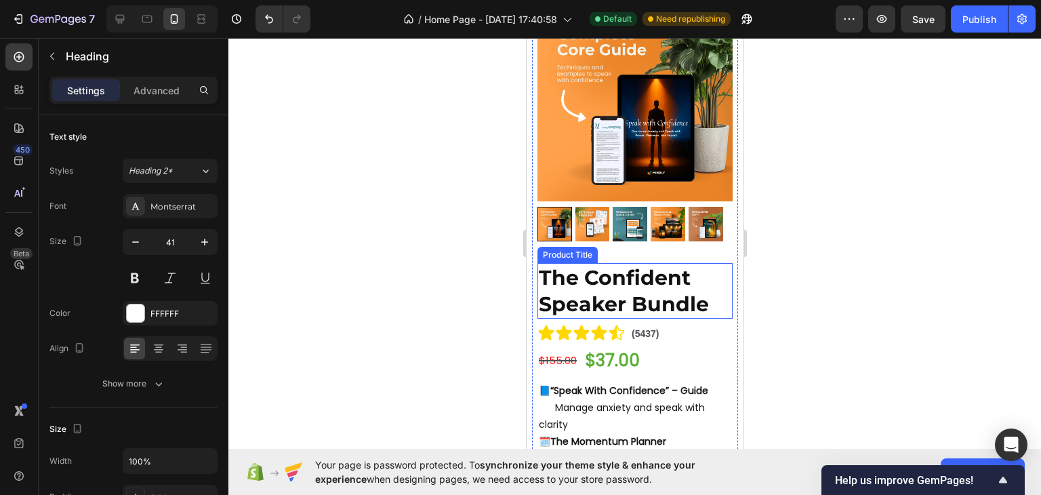
scroll to position [4797, 0]
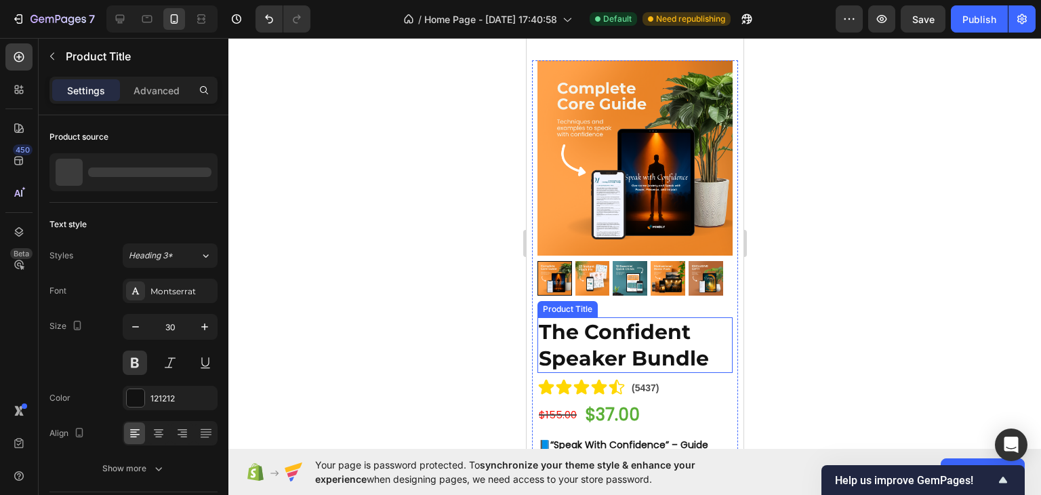
click at [642, 332] on h2 "The Confident Speaker Bundle" at bounding box center [634, 345] width 195 height 56
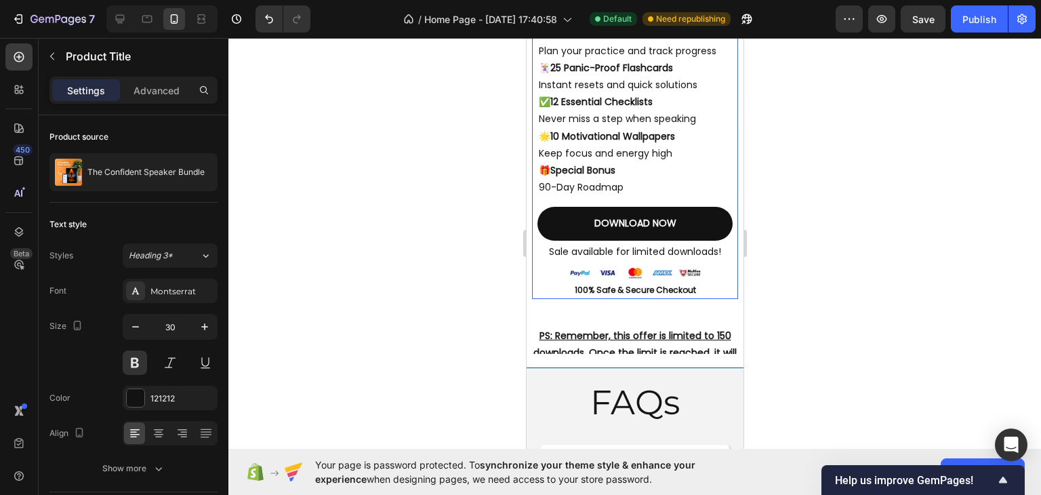
scroll to position [5339, 0]
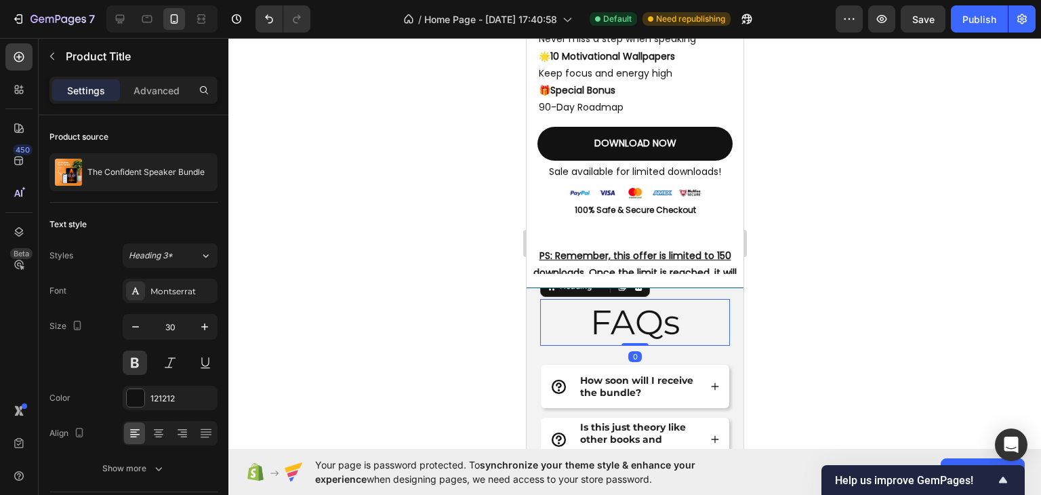
click at [636, 329] on h2 "FAQs" at bounding box center [634, 322] width 190 height 47
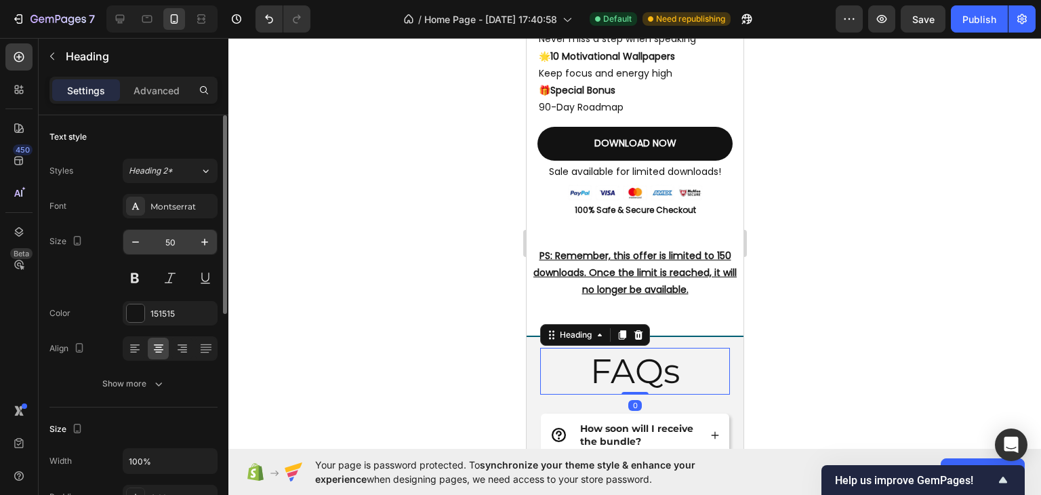
click at [165, 234] on input "50" at bounding box center [170, 242] width 45 height 24
type input "30"
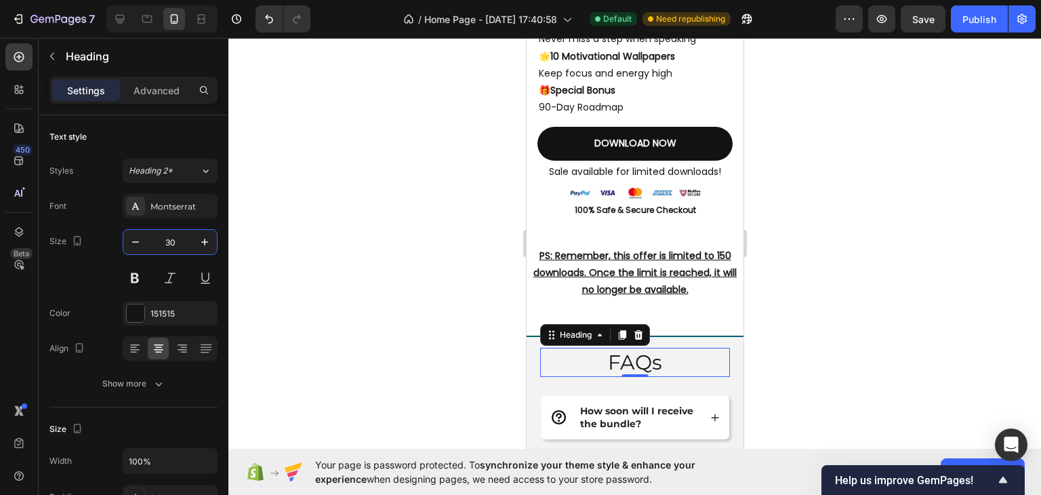
click at [828, 251] on div at bounding box center [634, 266] width 812 height 457
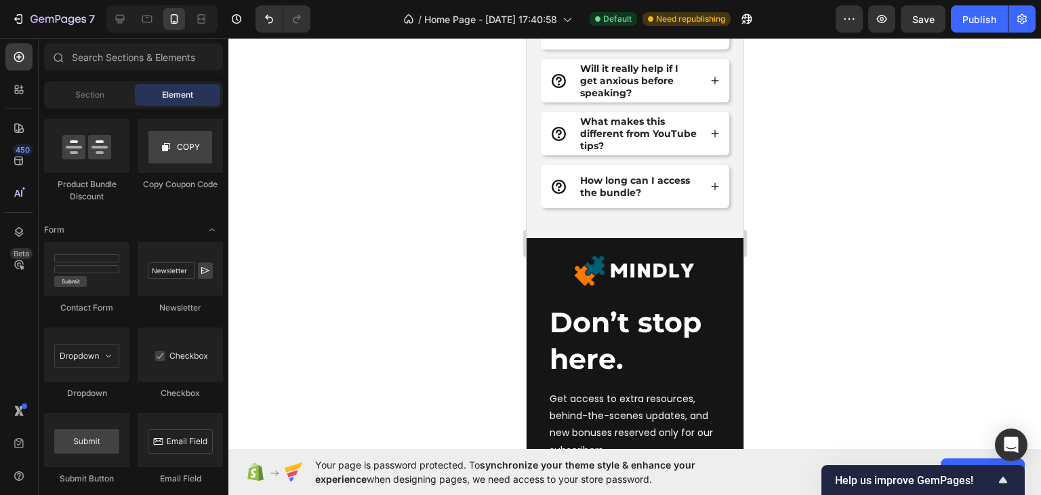
scroll to position [6018, 0]
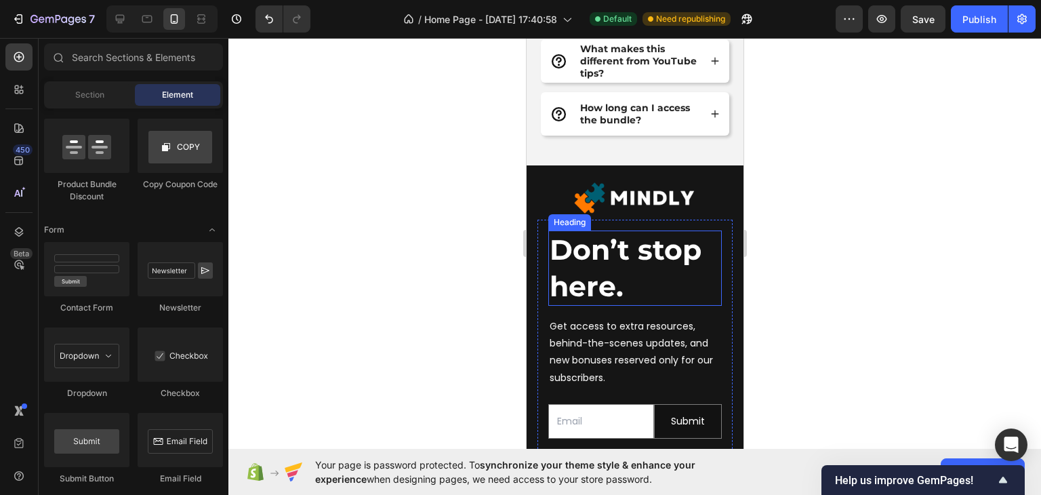
click at [623, 276] on strong at bounding box center [627, 286] width 8 height 34
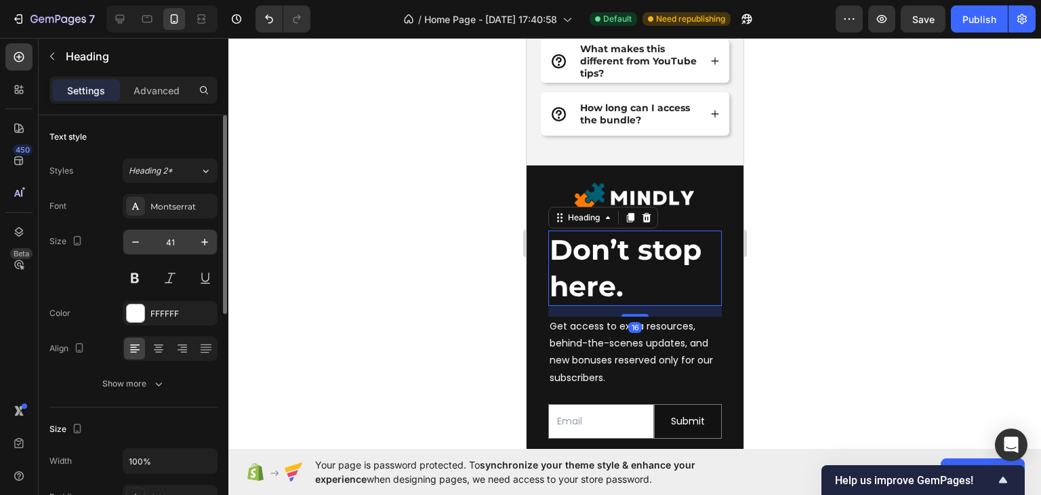
click at [180, 238] on input "41" at bounding box center [170, 242] width 45 height 24
type input "30"
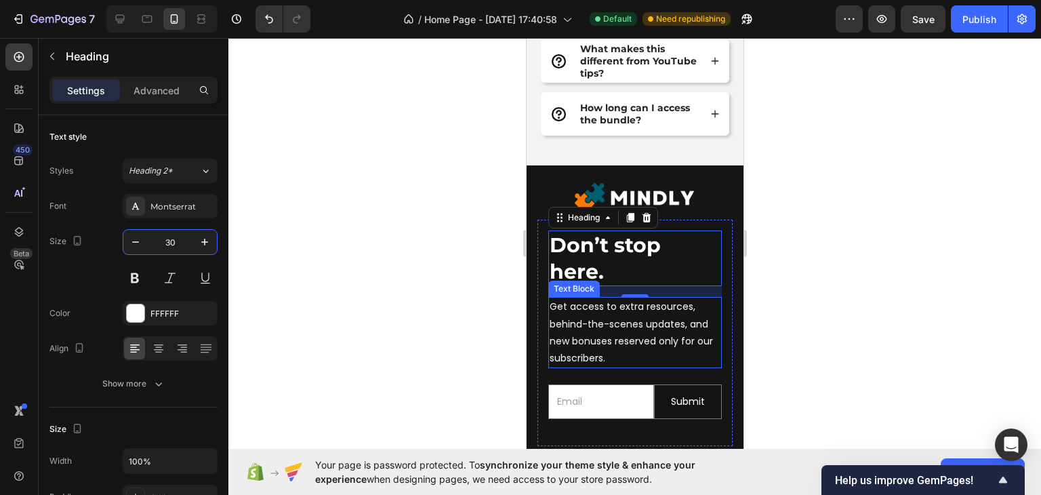
click at [608, 314] on p "Get access to extra resources, behind-the-scenes updates, and new bonuses reser…" at bounding box center [634, 332] width 171 height 68
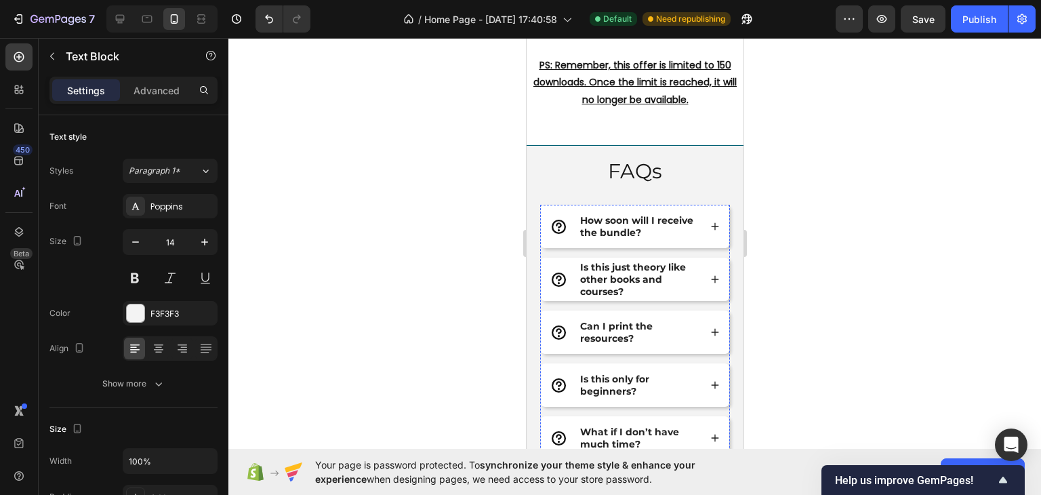
scroll to position [5410, 0]
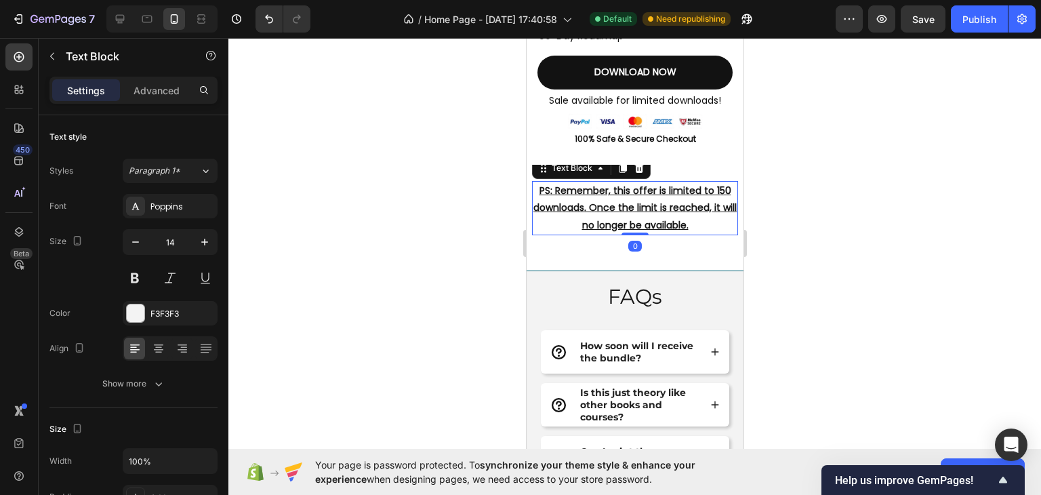
click at [594, 204] on p "PS: Remember, this offer is limited to 150 downloads. Once the limit is reached…" at bounding box center [634, 207] width 203 height 51
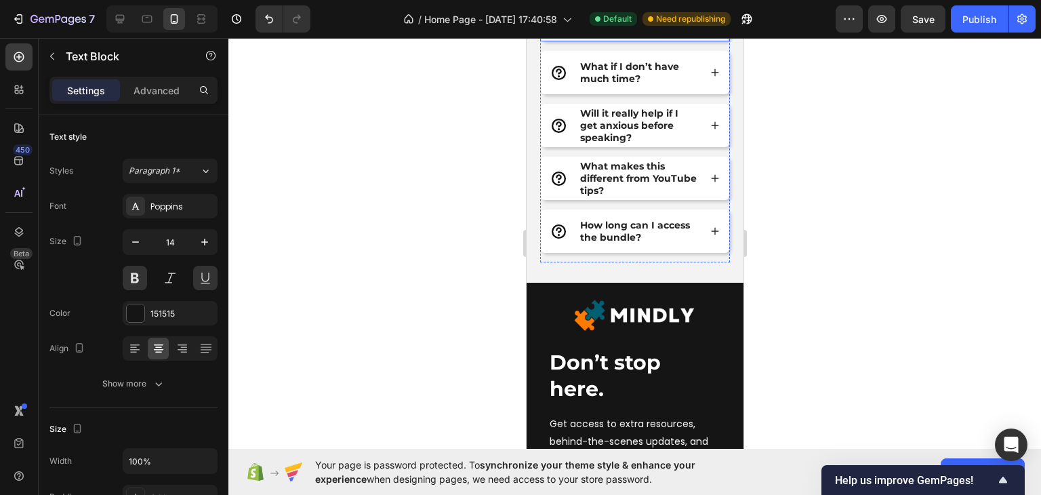
scroll to position [5952, 0]
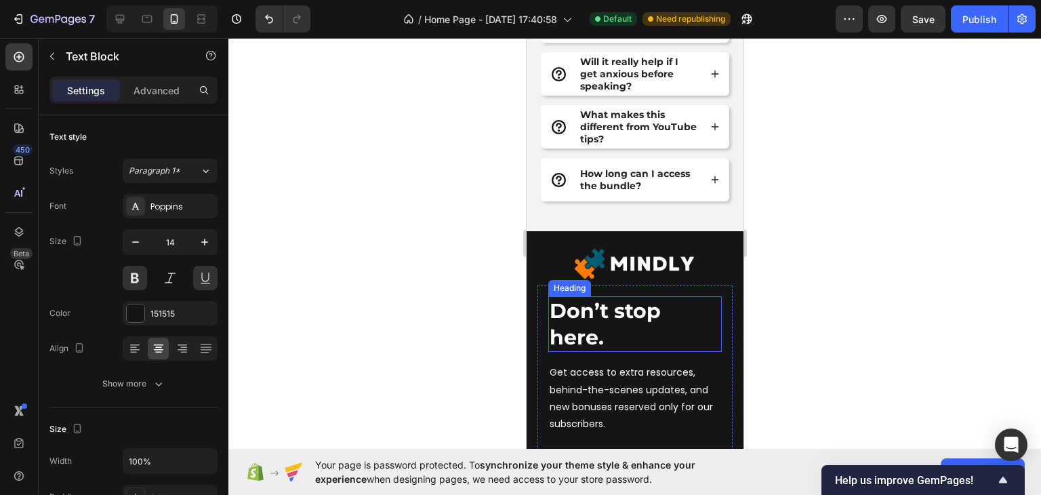
click at [606, 321] on h2 "Don’t stop here." at bounding box center [634, 324] width 173 height 56
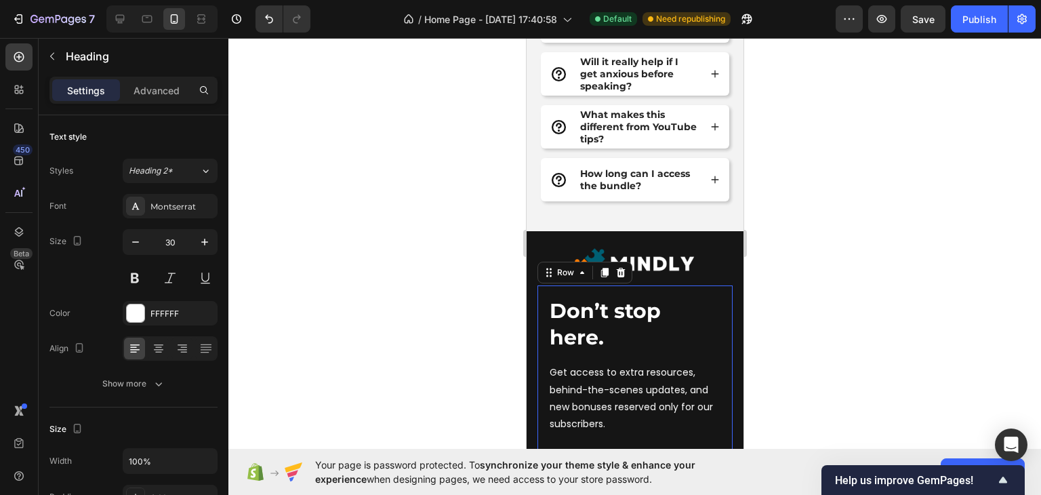
click at [717, 303] on div "Don’t stop here. Heading Get access to extra resources, behind-the-scenes updat…" at bounding box center [634, 398] width 195 height 226
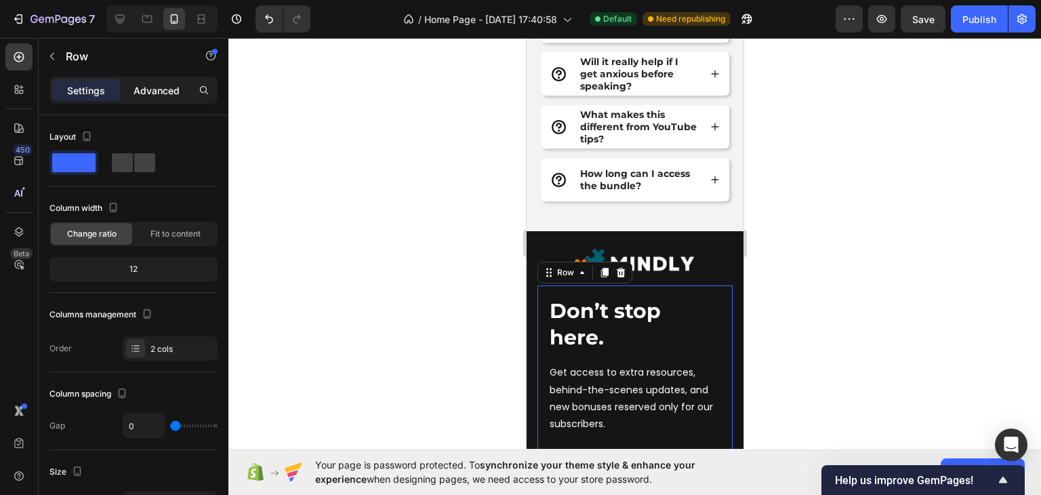
click at [147, 93] on p "Advanced" at bounding box center [156, 90] width 46 height 14
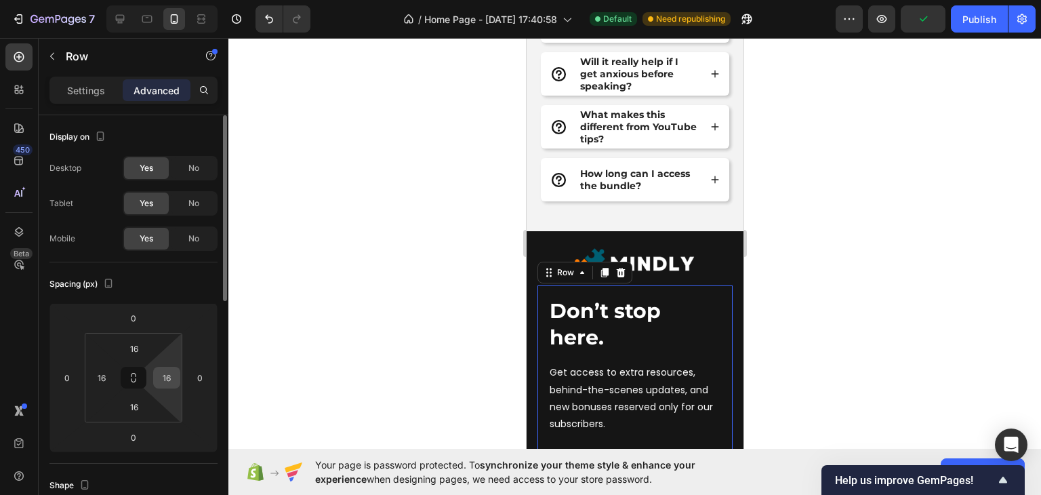
click at [163, 382] on input "16" at bounding box center [167, 377] width 20 height 20
type input "0"
click at [100, 376] on input "16" at bounding box center [101, 377] width 20 height 20
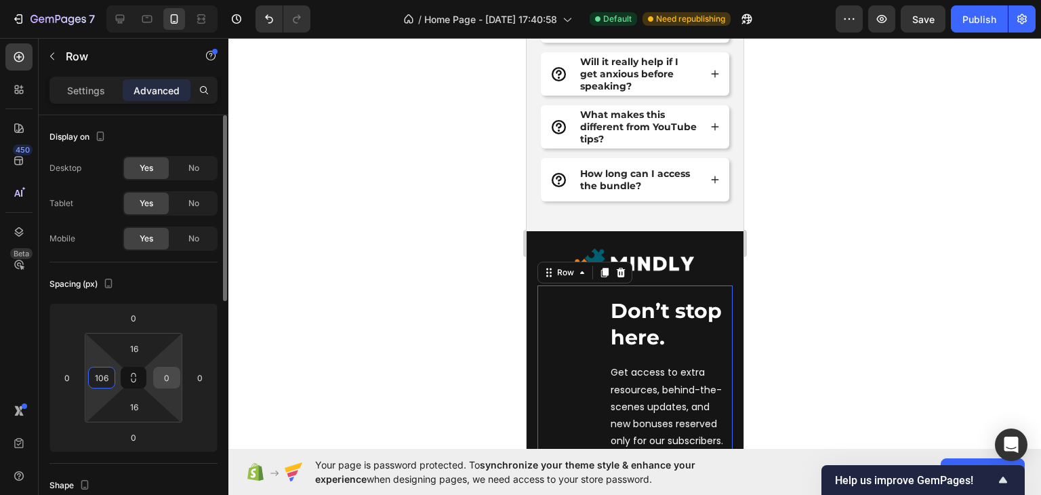
type input "0"
click at [274, 365] on div at bounding box center [634, 266] width 812 height 457
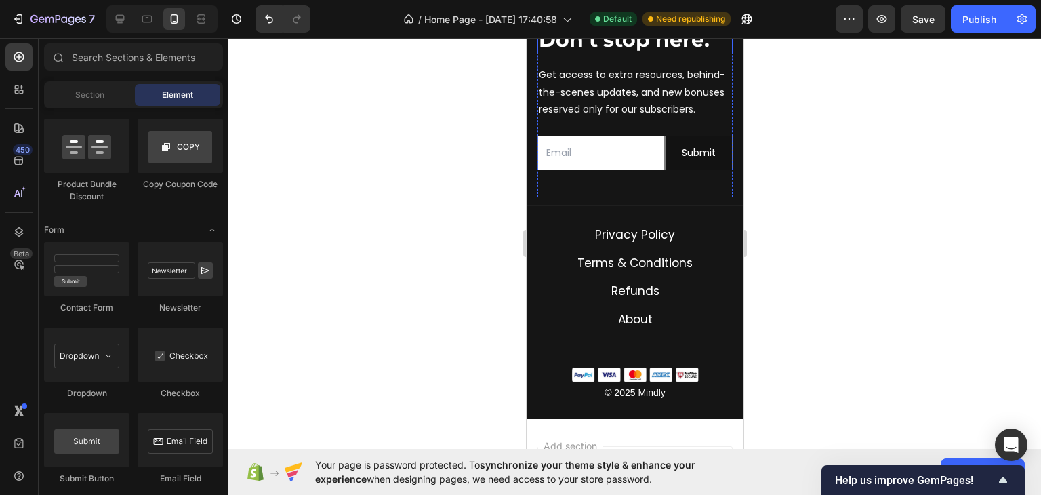
scroll to position [6020, 0]
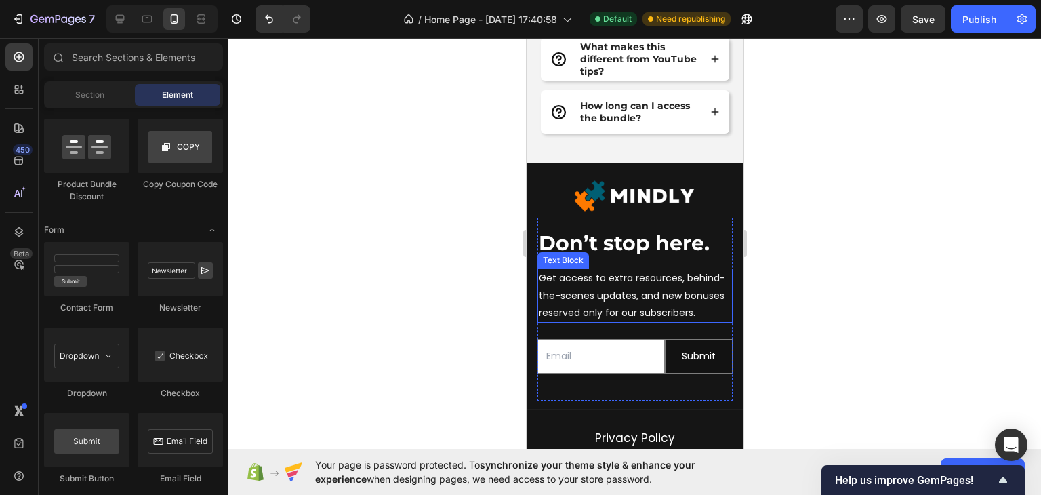
click at [636, 314] on p "Get access to extra resources, behind-the-scenes updates, and new bonuses reser…" at bounding box center [634, 295] width 192 height 51
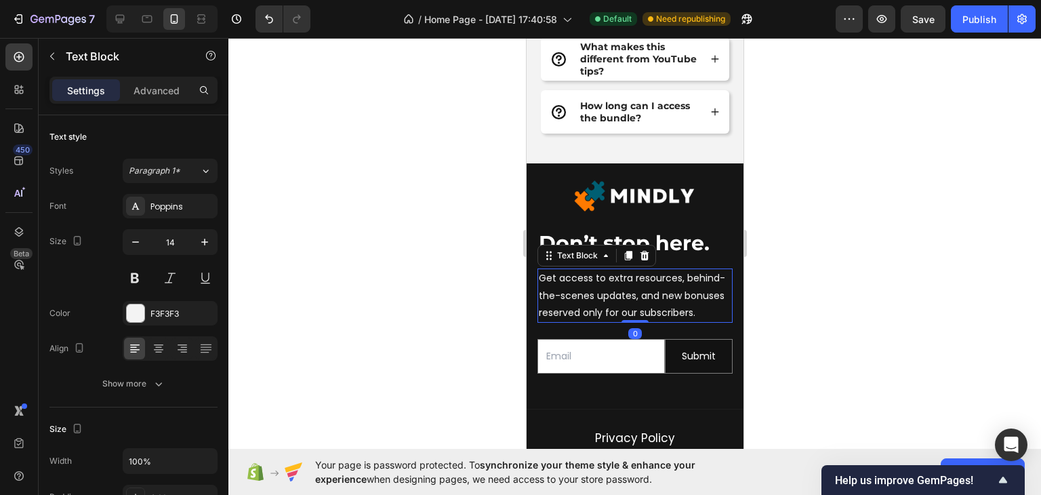
click at [786, 333] on div at bounding box center [634, 266] width 812 height 457
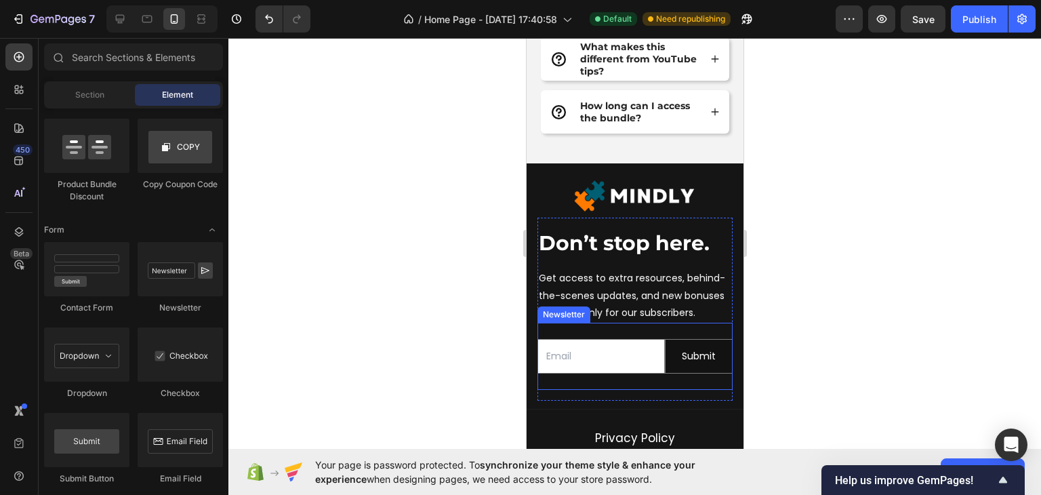
scroll to position [6223, 0]
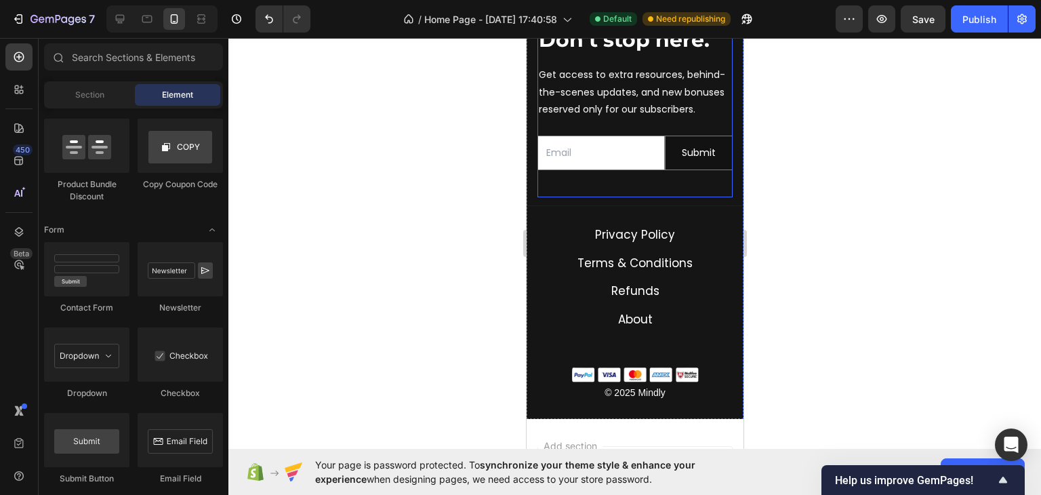
click at [626, 197] on div "Don’t stop here. Heading Get access to extra resources, behind-the-scenes updat…" at bounding box center [634, 105] width 195 height 183
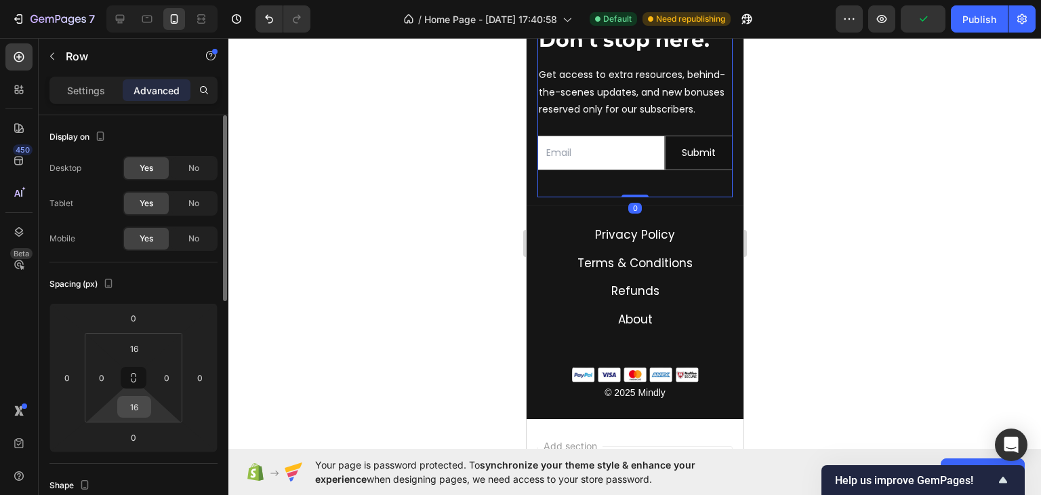
click at [144, 404] on input "16" at bounding box center [134, 406] width 27 height 20
type input "0"
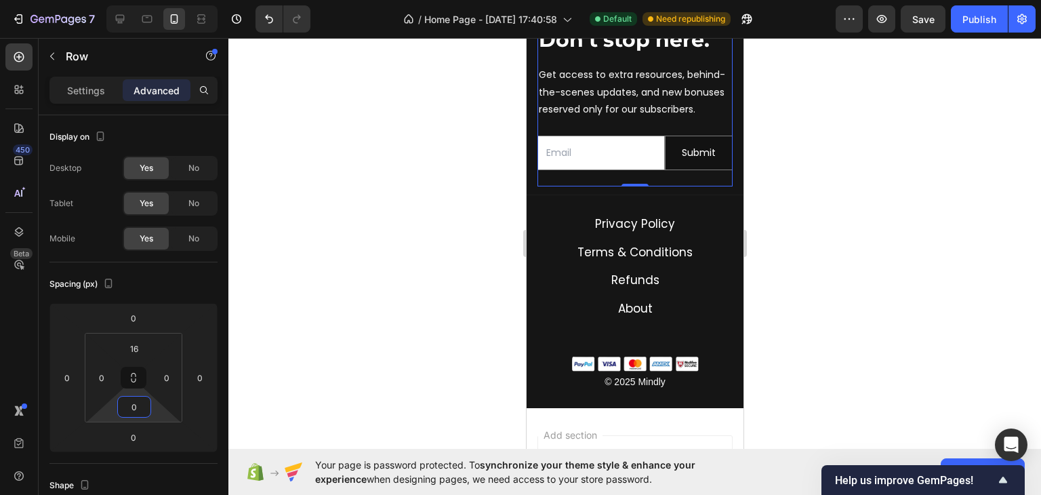
click at [892, 325] on div at bounding box center [634, 266] width 812 height 457
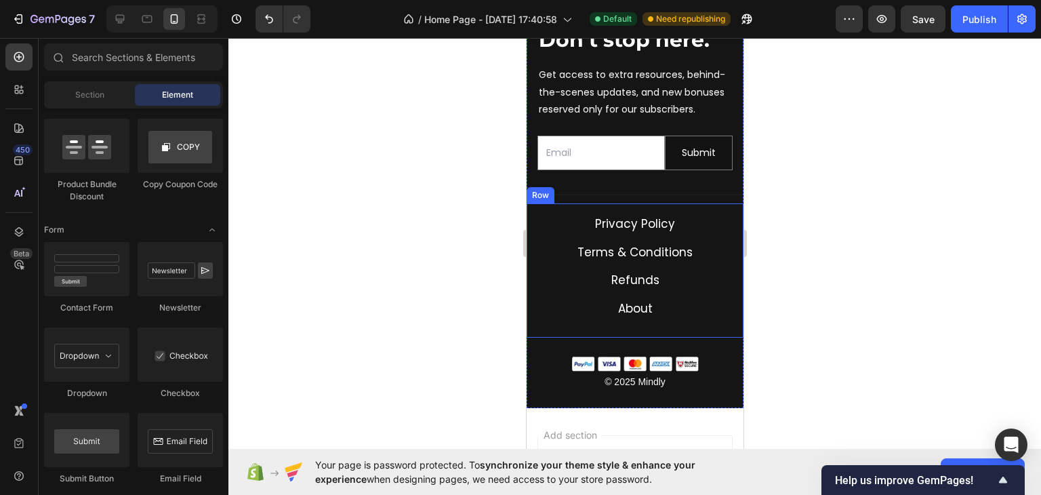
click at [643, 327] on div "About Text block" at bounding box center [634, 313] width 195 height 28
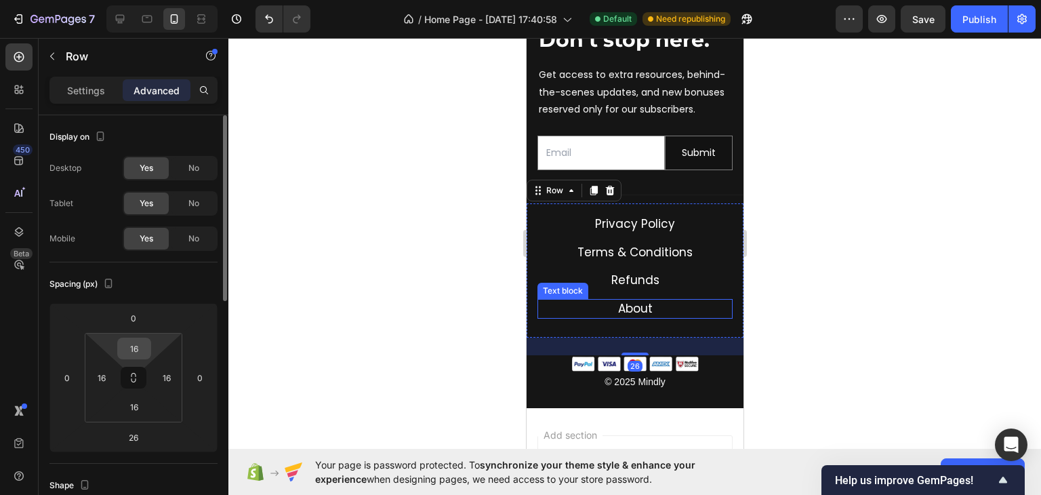
click at [141, 348] on input "16" at bounding box center [134, 348] width 27 height 20
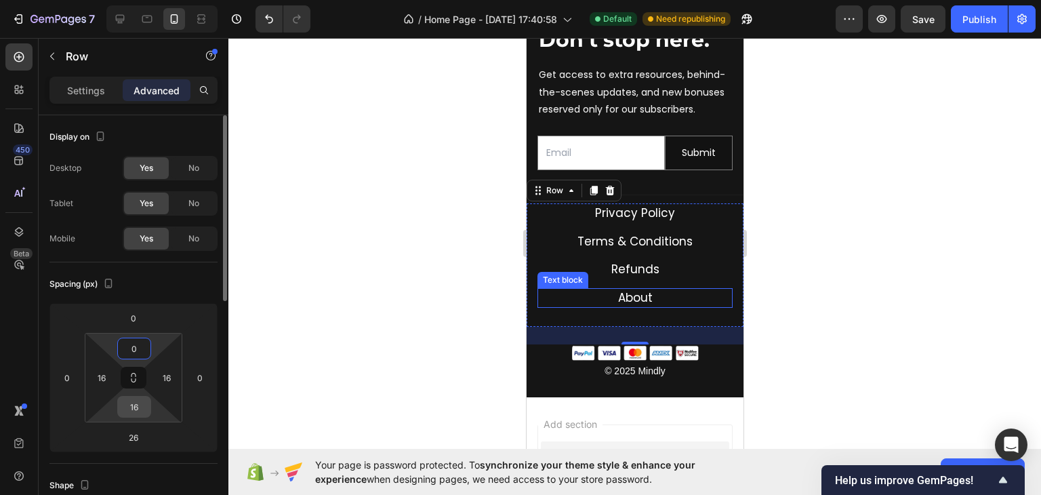
type input "0"
click at [139, 413] on input "16" at bounding box center [134, 406] width 27 height 20
type input "0"
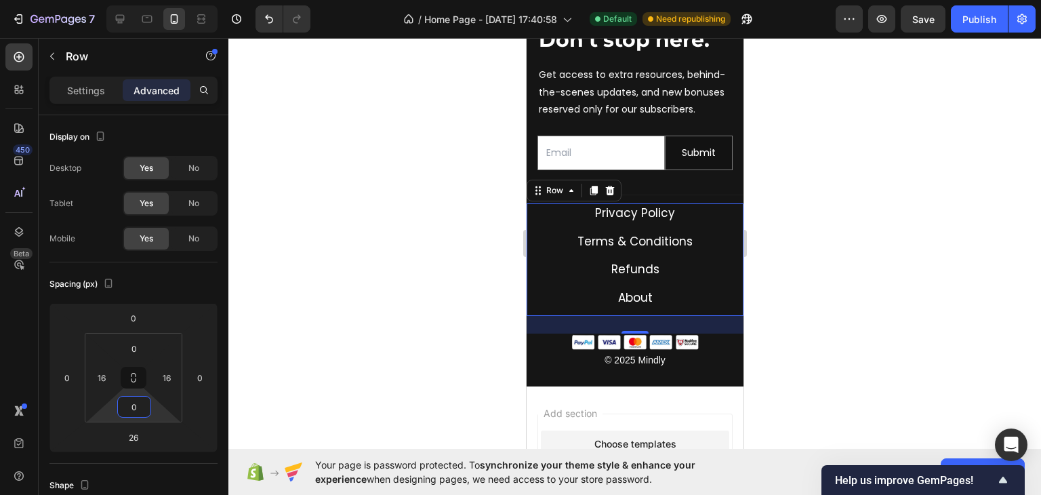
click at [1025, 310] on div at bounding box center [634, 266] width 812 height 457
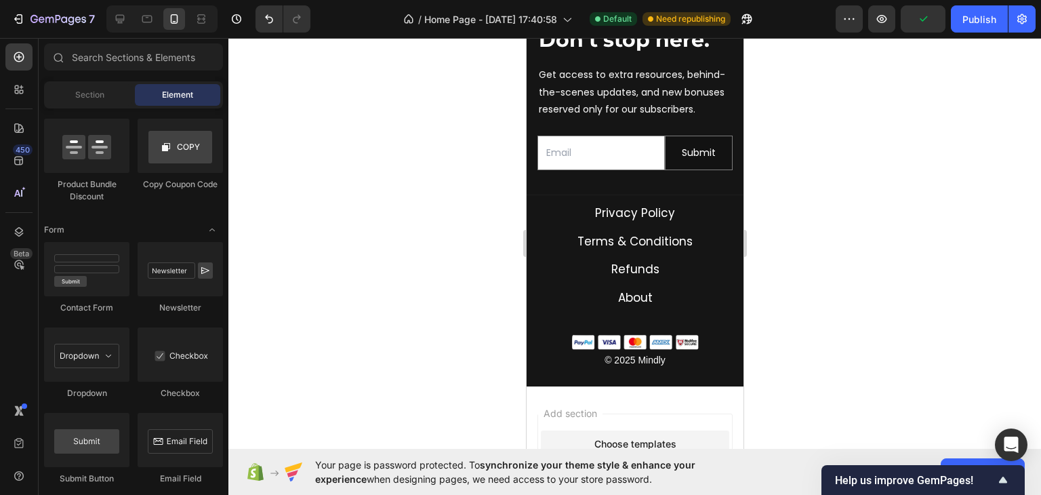
click at [134, 20] on div at bounding box center [161, 18] width 111 height 27
click at [141, 20] on icon at bounding box center [147, 19] width 14 height 14
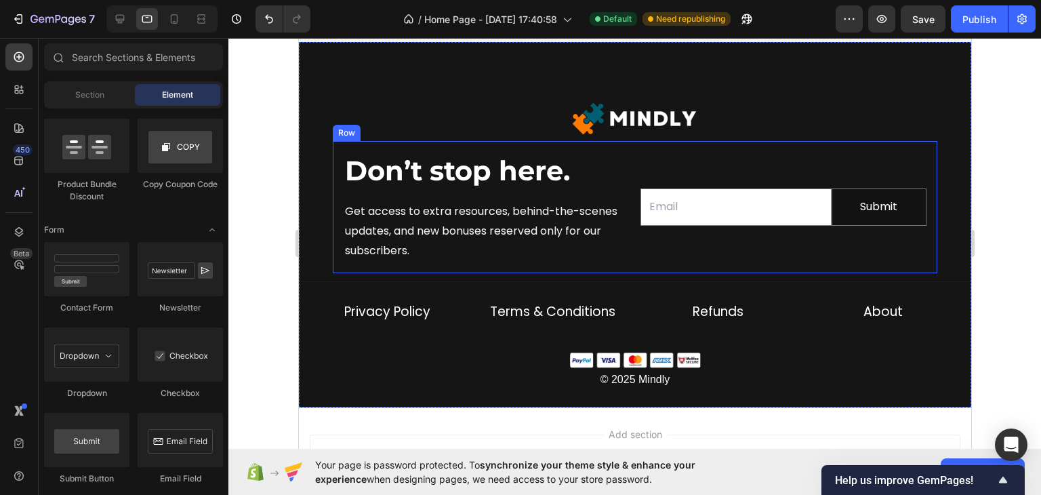
scroll to position [5513, 0]
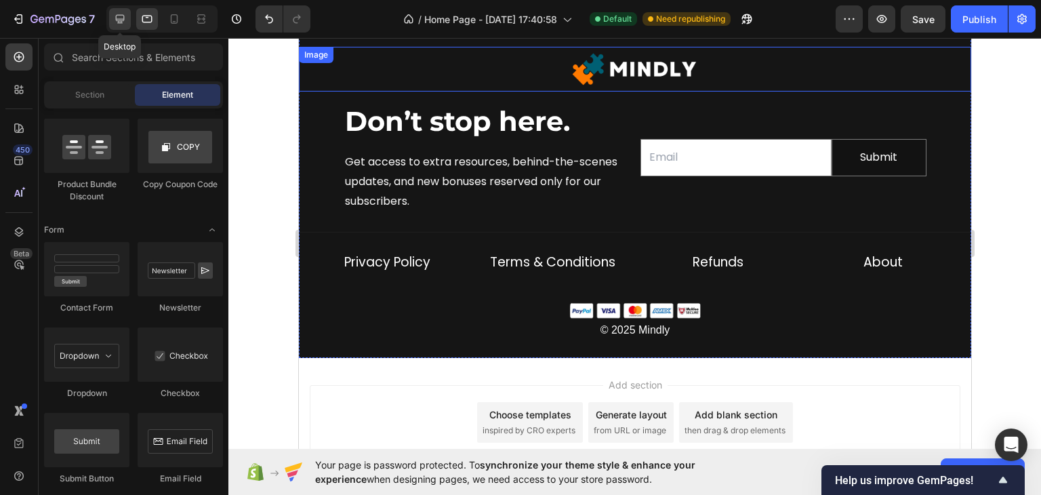
click at [116, 17] on icon at bounding box center [120, 19] width 9 height 9
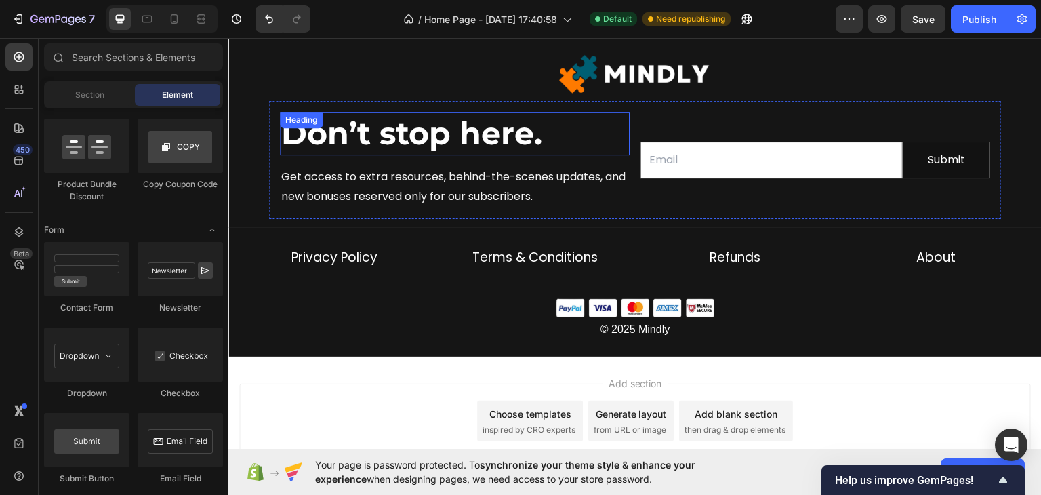
scroll to position [5445, 0]
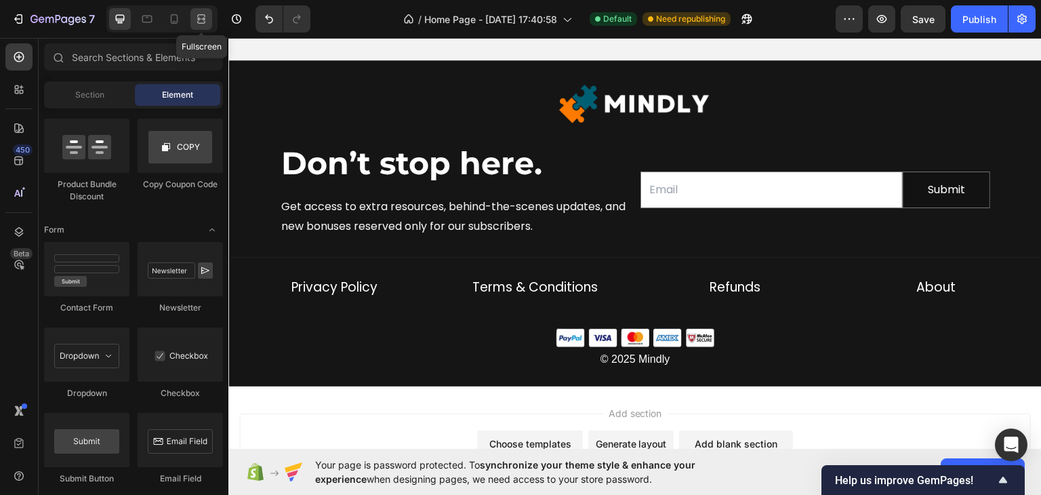
click at [193, 18] on div at bounding box center [201, 19] width 22 height 22
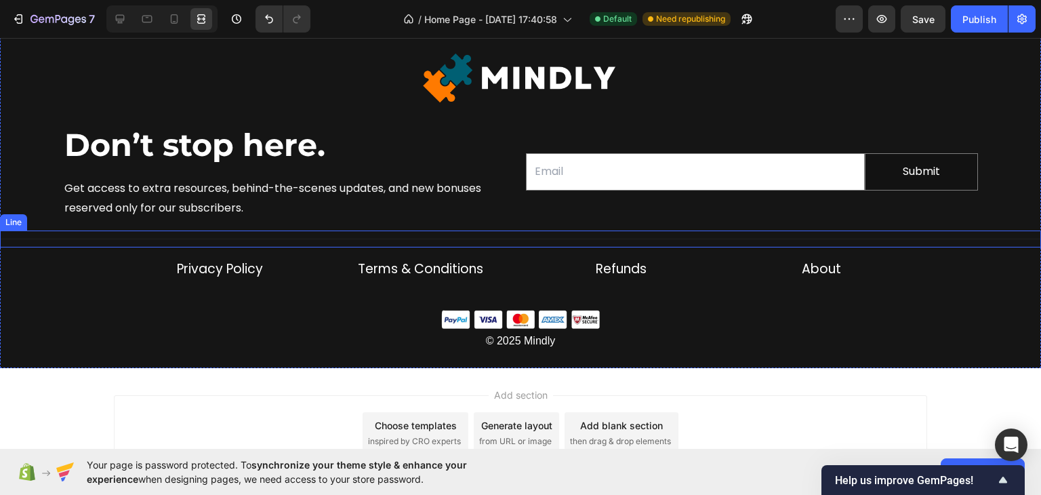
scroll to position [5310, 0]
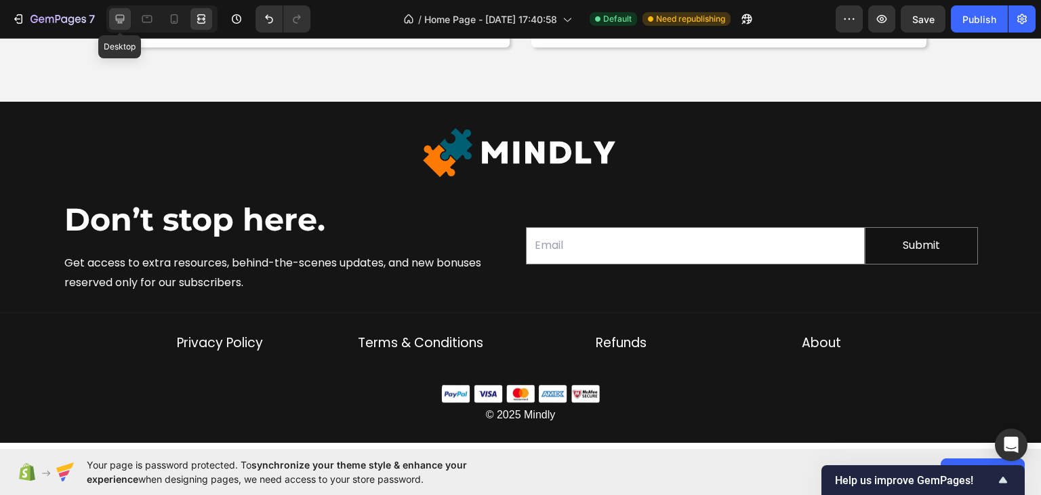
click at [124, 13] on icon at bounding box center [120, 19] width 14 height 14
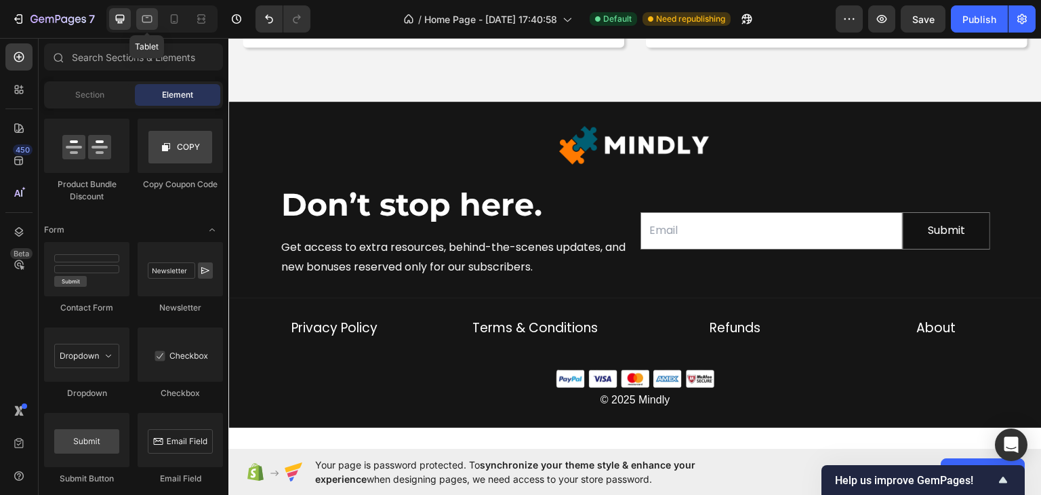
click at [152, 16] on icon at bounding box center [147, 19] width 14 height 14
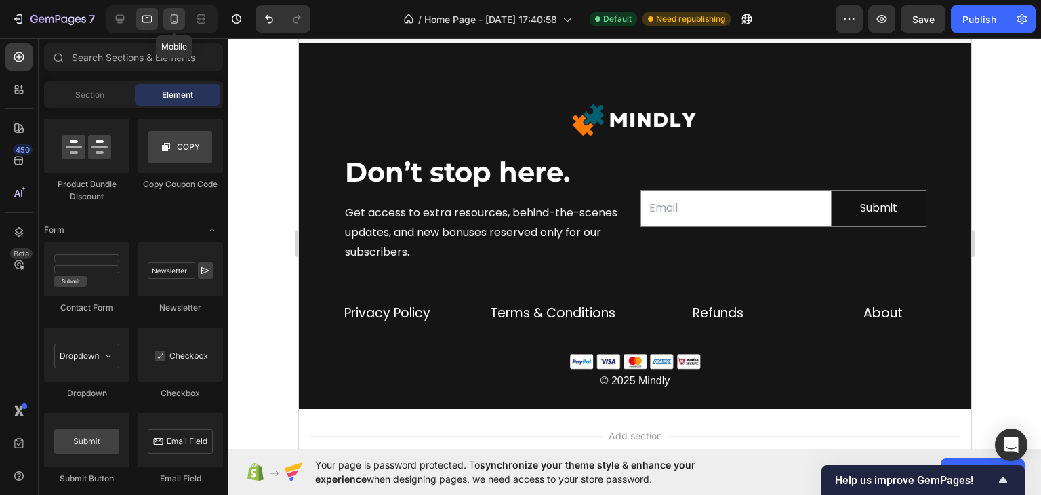
click at [170, 17] on icon at bounding box center [174, 19] width 14 height 14
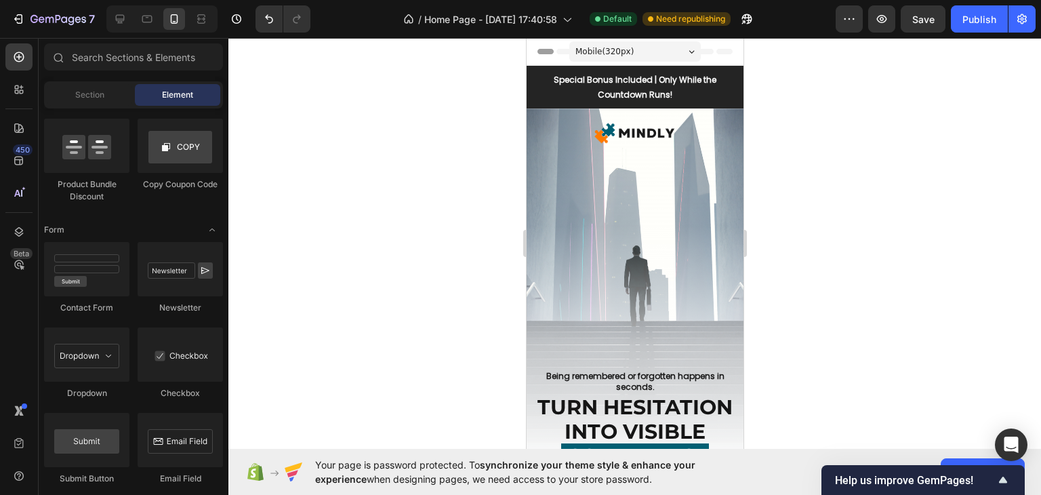
drag, startPoint x: 736, startPoint y: 407, endPoint x: 1276, endPoint y: 104, distance: 619.5
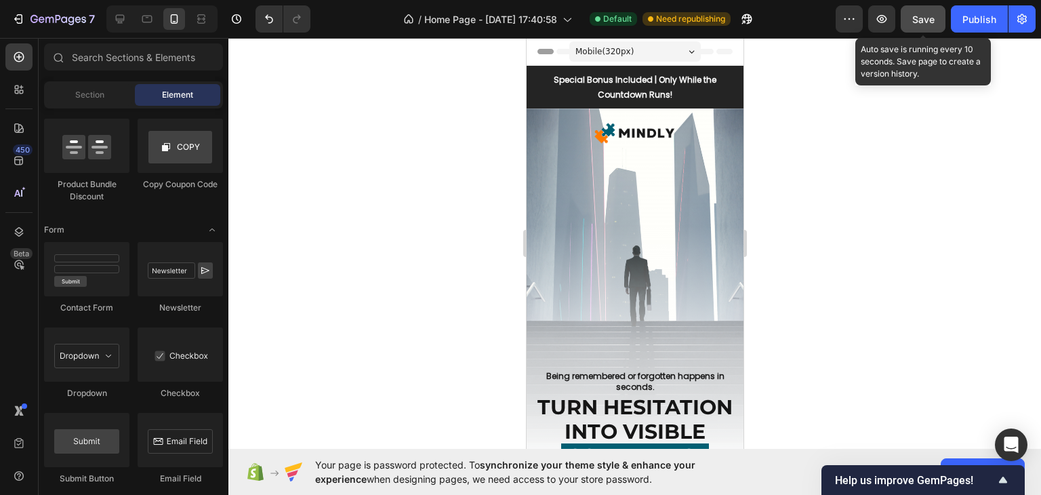
click at [922, 20] on span "Save" at bounding box center [923, 20] width 22 height 12
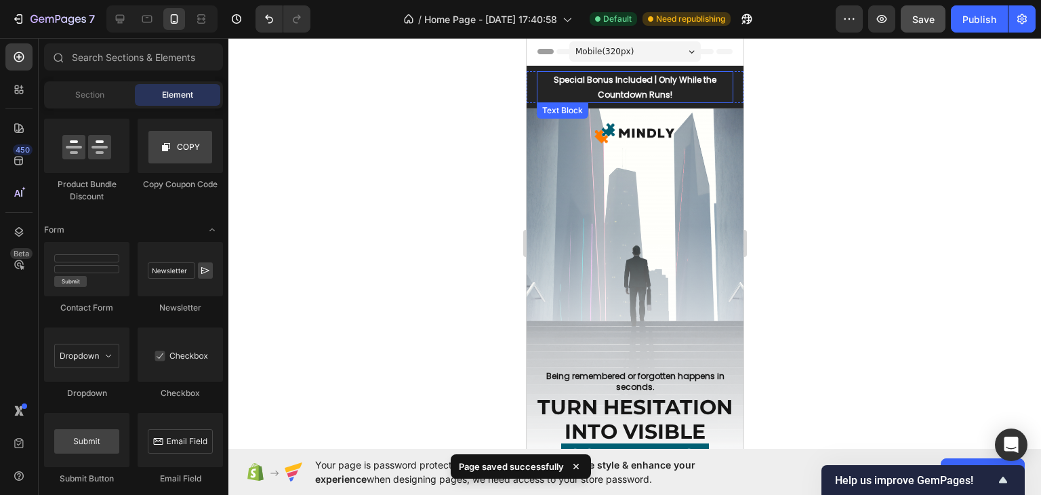
click at [632, 87] on p "Special Bonus Included | Only While the Countdown Runs!" at bounding box center [634, 87] width 194 height 29
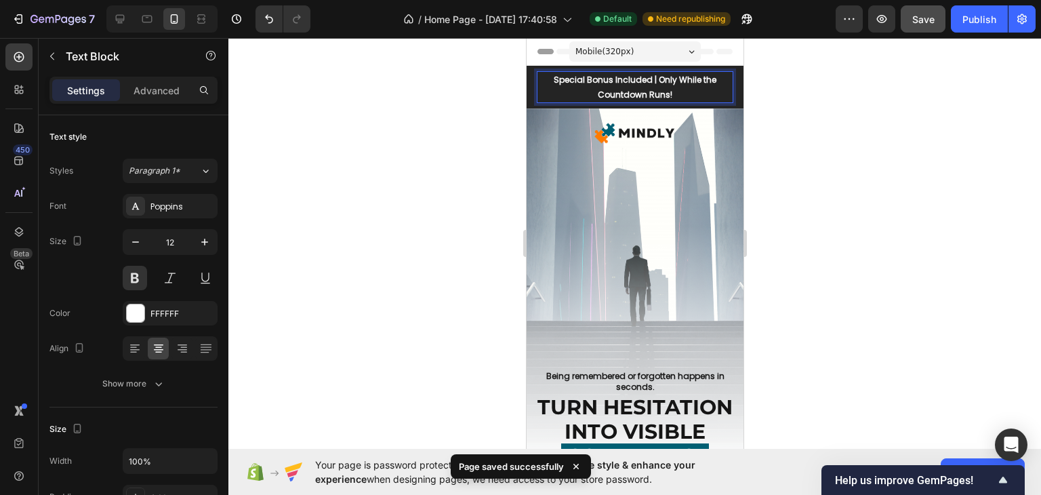
click at [655, 83] on p "Special Bonus Included | Only While the Countdown Runs!" at bounding box center [634, 87] width 194 height 29
click at [653, 81] on p "Special Bonus Included | Only While the Countdown Runs!" at bounding box center [634, 87] width 194 height 29
click at [814, 130] on div at bounding box center [634, 266] width 812 height 457
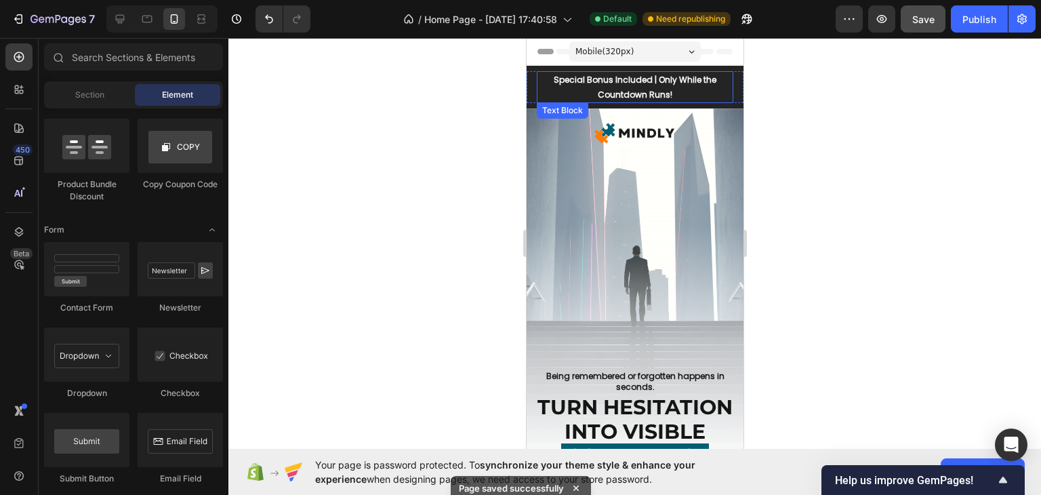
click at [701, 89] on p "Special Bonus Included | Only While the Countdown Runs!" at bounding box center [634, 87] width 194 height 29
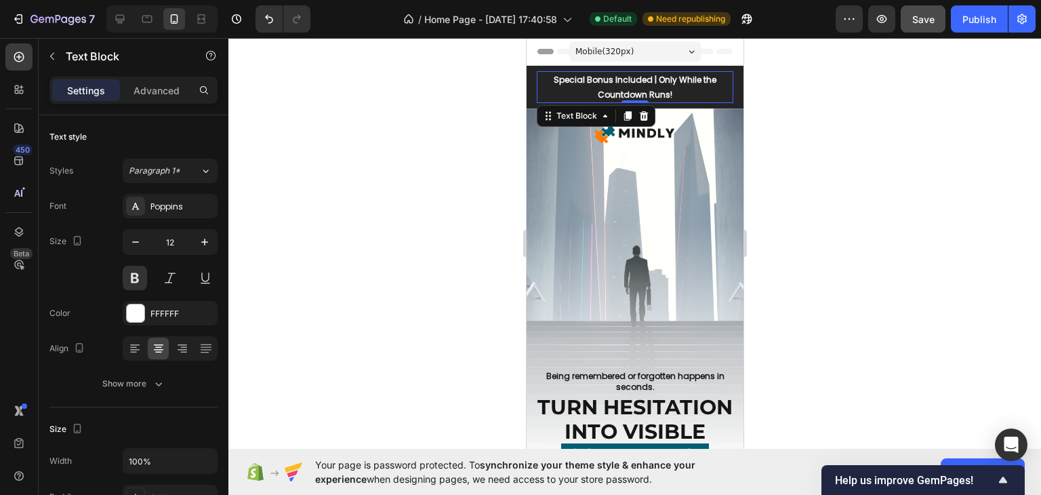
click at [754, 116] on div at bounding box center [634, 266] width 812 height 457
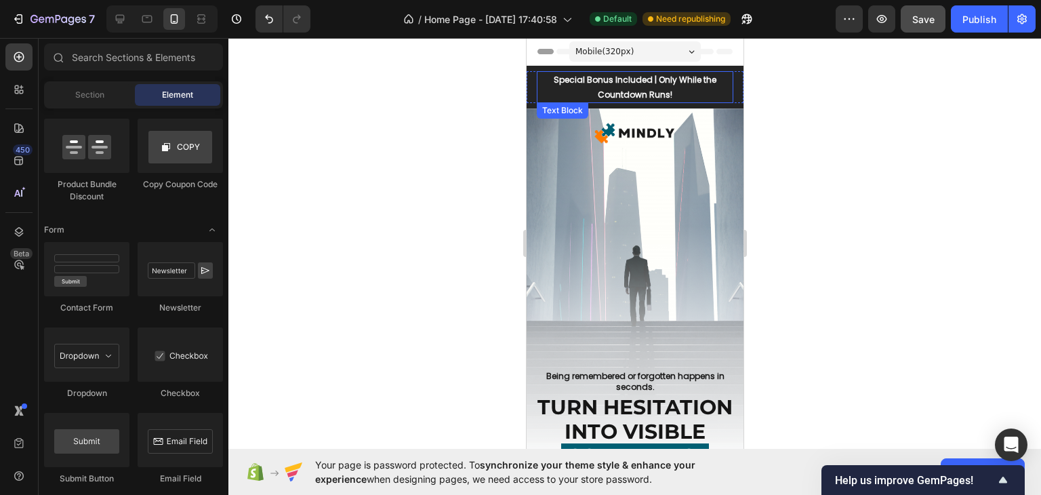
click at [695, 85] on p "Special Bonus Included | Only While the Countdown Runs!" at bounding box center [634, 87] width 194 height 29
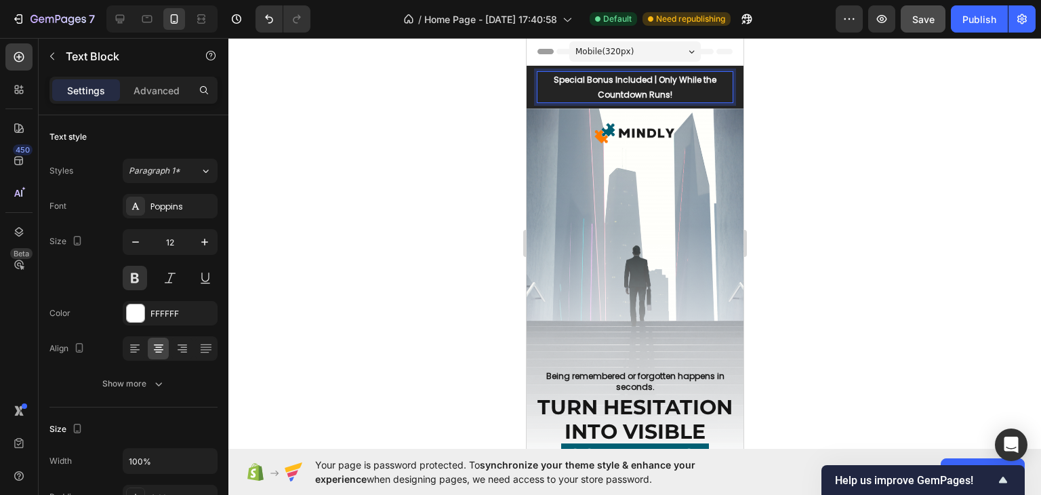
click at [651, 80] on p "Special Bonus Included | Only While the Countdown Runs!" at bounding box center [634, 87] width 194 height 29
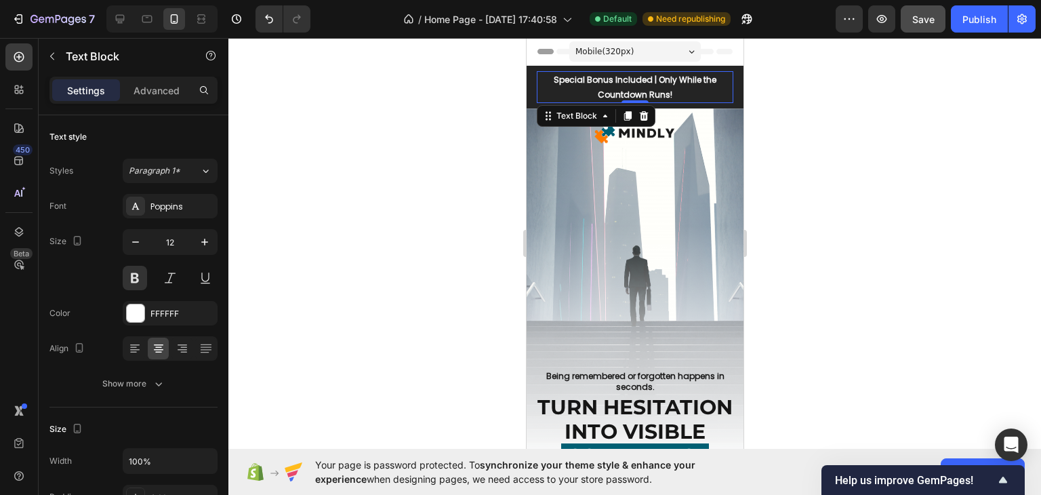
click at [859, 110] on div at bounding box center [634, 266] width 812 height 457
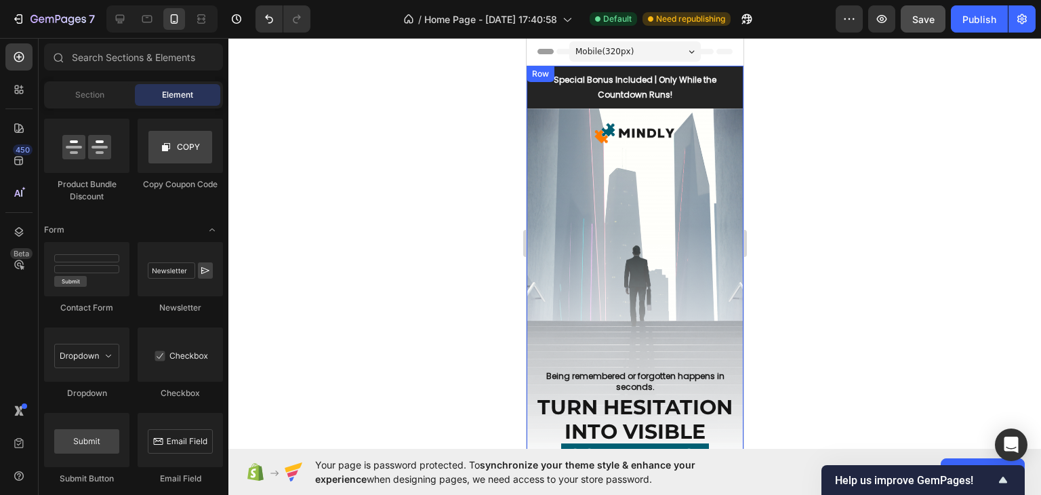
click at [693, 70] on div "Special Bonus Included | Only While the Countdown Runs! Text Block Row Row" at bounding box center [634, 87] width 217 height 43
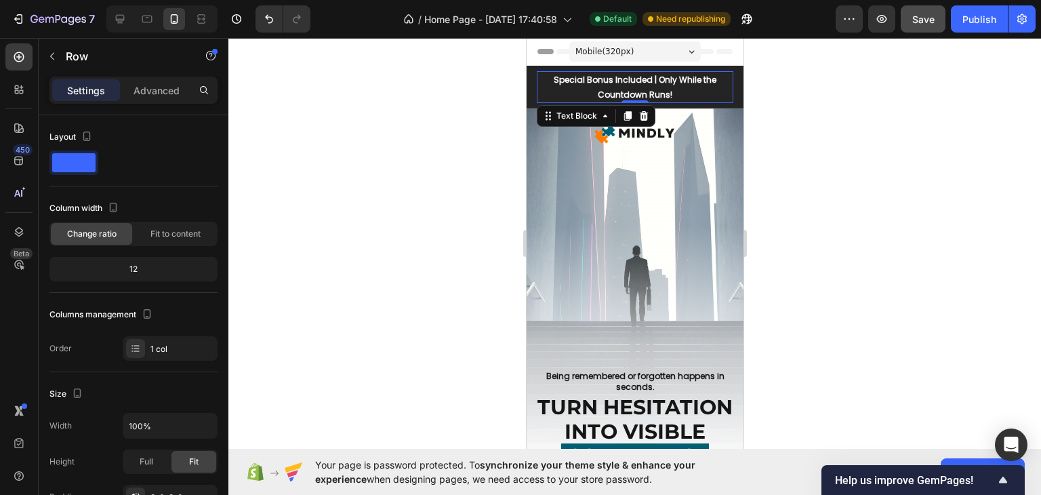
click at [676, 89] on p "Special Bonus Included | Only While the Countdown Runs!" at bounding box center [634, 87] width 194 height 29
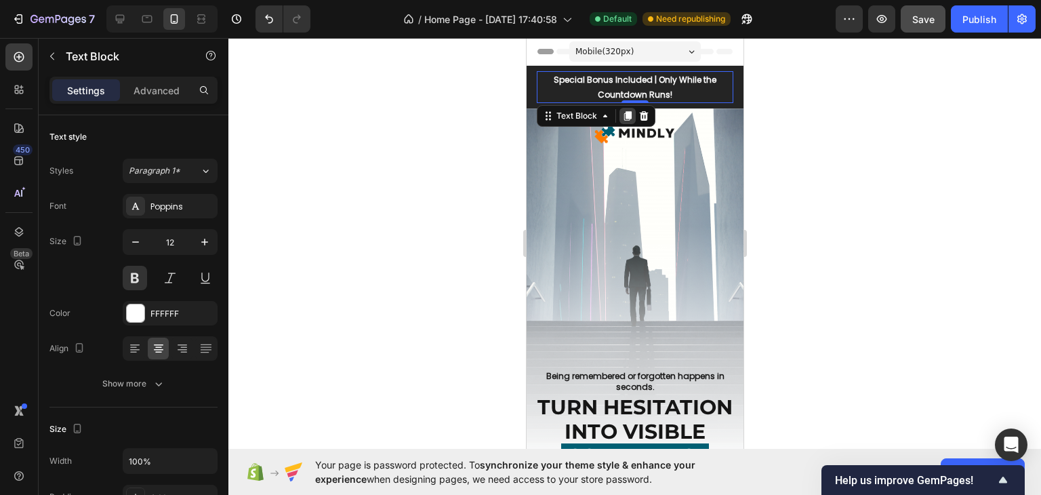
click at [622, 117] on icon at bounding box center [626, 115] width 11 height 11
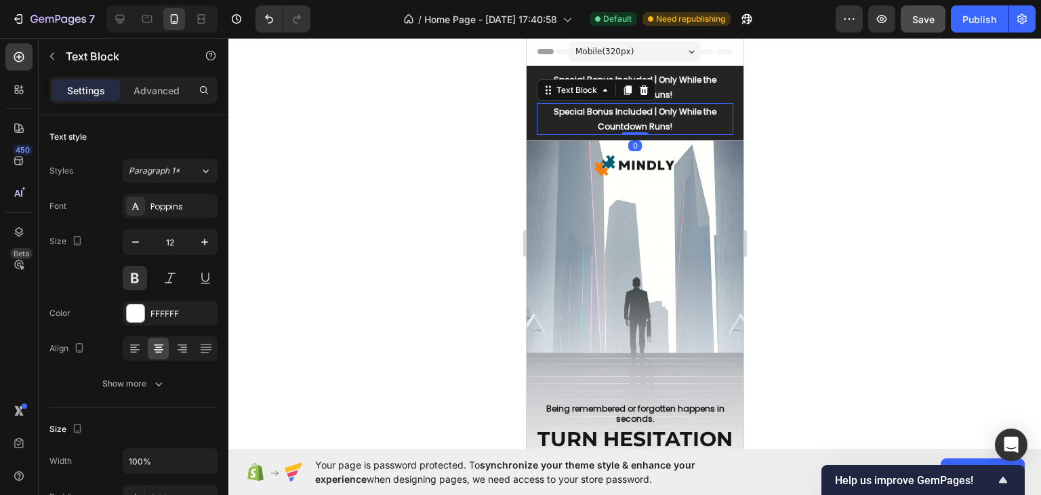
click at [590, 113] on p "Special Bonus Included | Only While the Countdown Runs!" at bounding box center [634, 118] width 194 height 29
click at [654, 110] on p "Special Bonus Included | Only While the Countdown Runs!" at bounding box center [634, 118] width 194 height 29
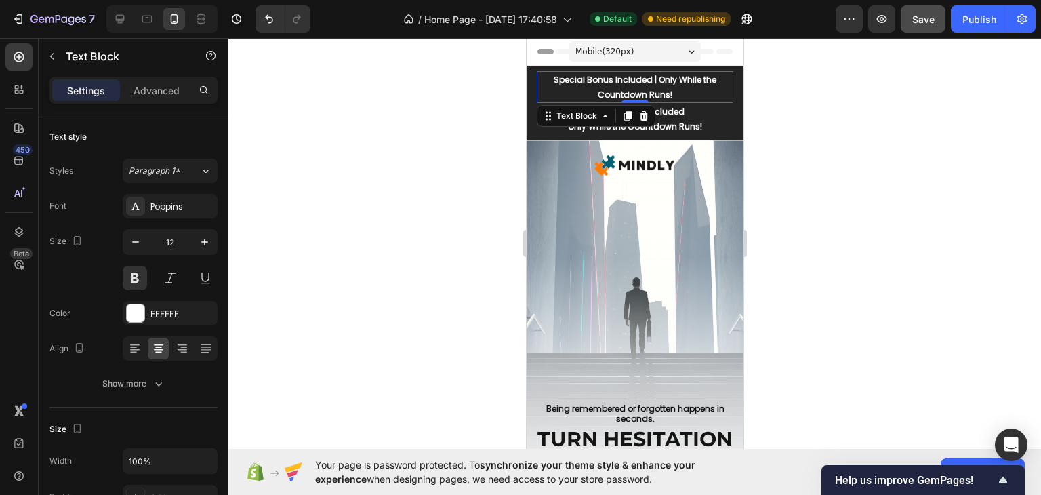
click at [670, 82] on p "Special Bonus Included | Only While the Countdown Runs!" at bounding box center [634, 87] width 194 height 29
click at [176, 96] on p "Advanced" at bounding box center [156, 90] width 46 height 14
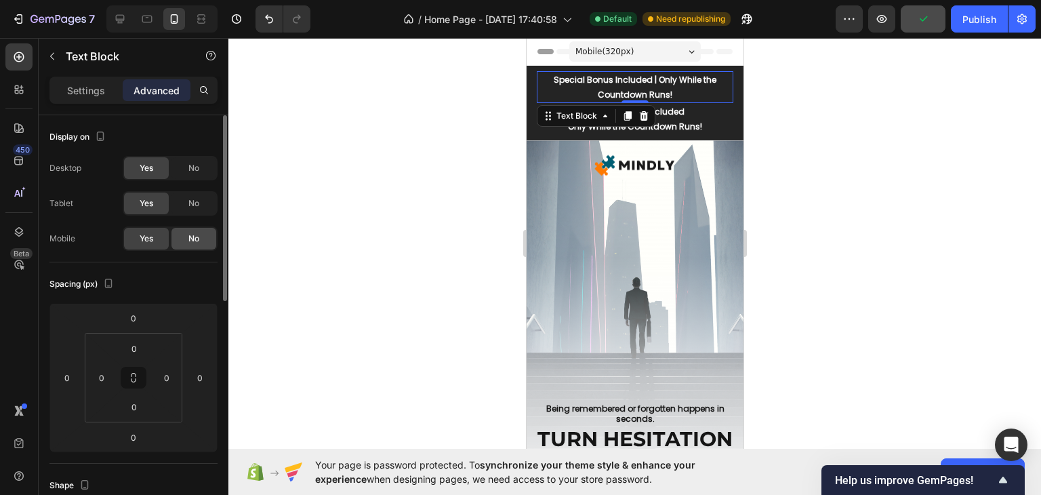
click at [188, 236] on span "No" at bounding box center [193, 238] width 11 height 12
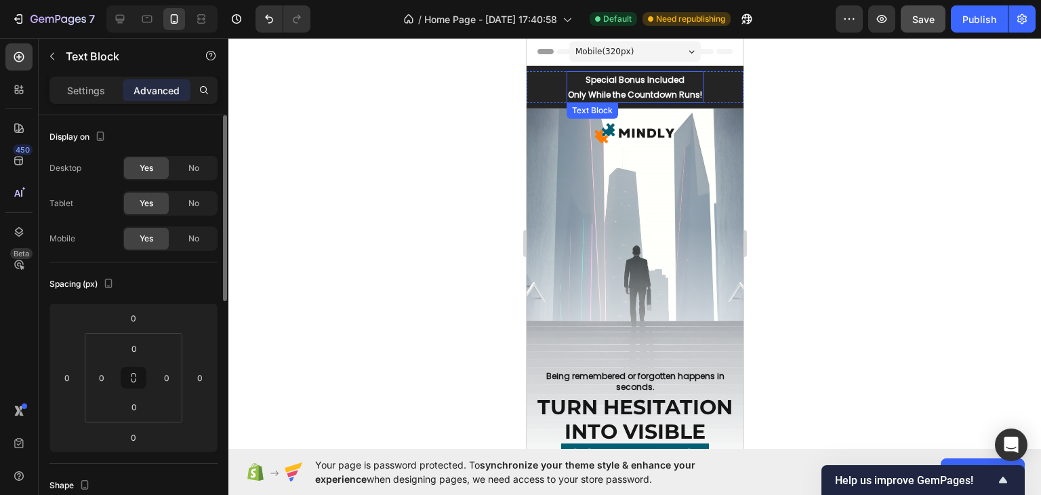
click at [619, 81] on p "Special Bonus Included" at bounding box center [634, 80] width 134 height 15
click at [182, 169] on div "No" at bounding box center [193, 168] width 45 height 22
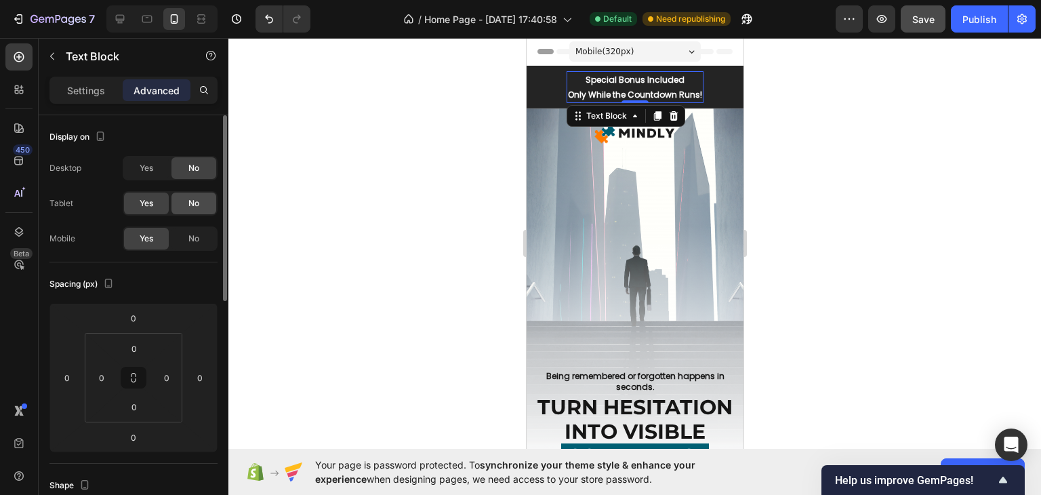
click at [186, 192] on div "No" at bounding box center [193, 203] width 45 height 22
click at [470, 106] on div at bounding box center [634, 266] width 812 height 457
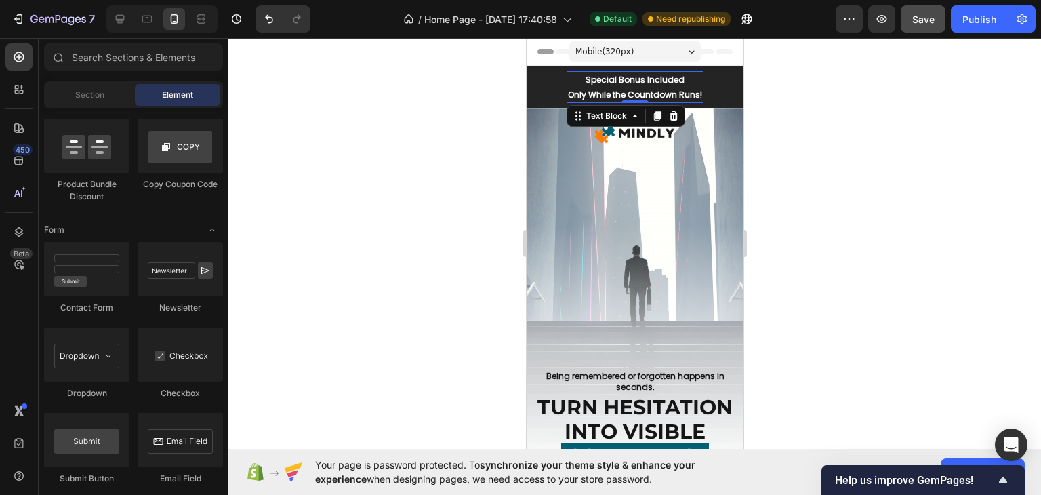
click at [651, 93] on p "Only While the Countdown Runs!" at bounding box center [634, 94] width 134 height 15
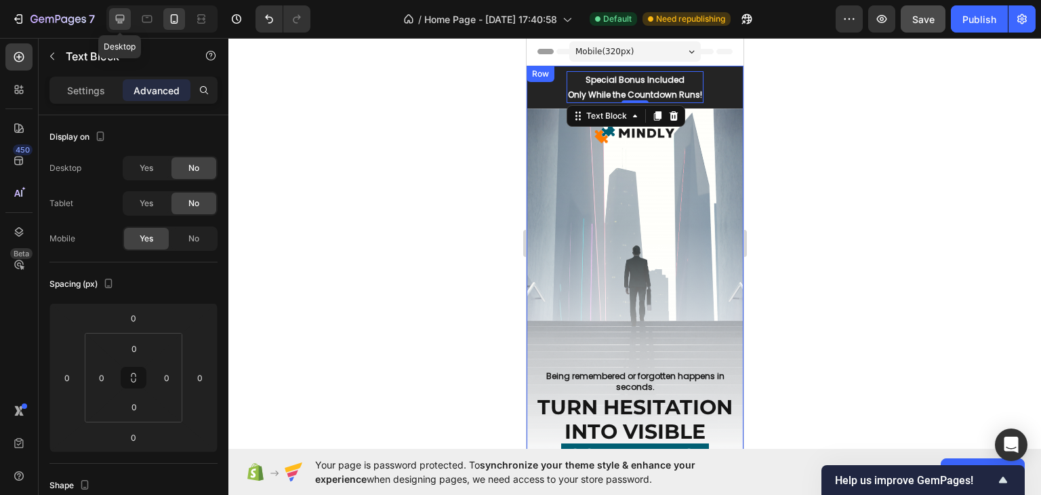
click at [114, 20] on icon at bounding box center [120, 19] width 14 height 14
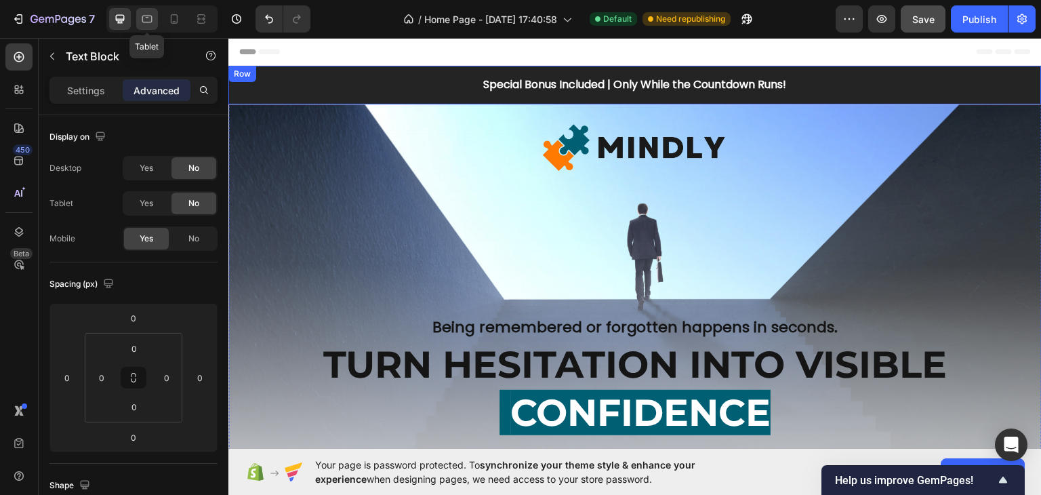
click at [141, 19] on icon at bounding box center [147, 19] width 14 height 14
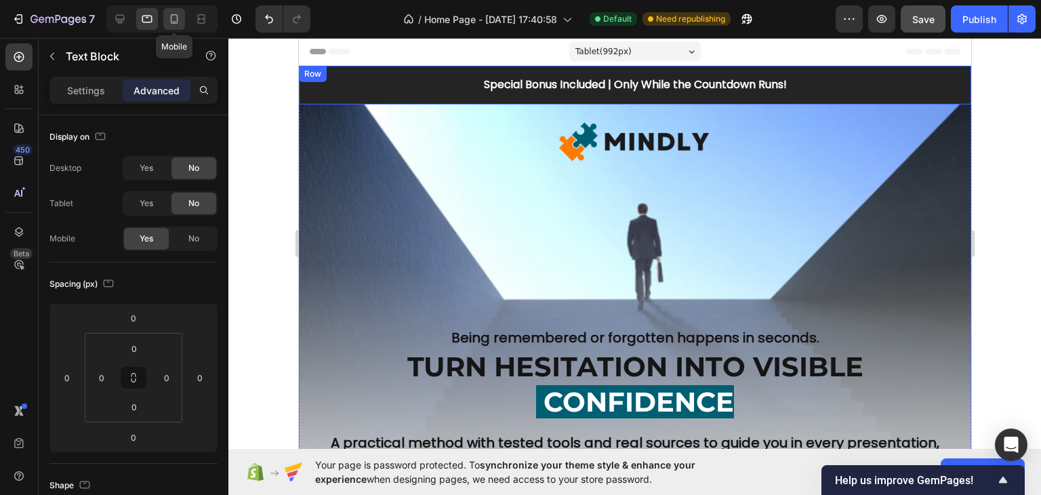
click at [179, 20] on icon at bounding box center [174, 19] width 14 height 14
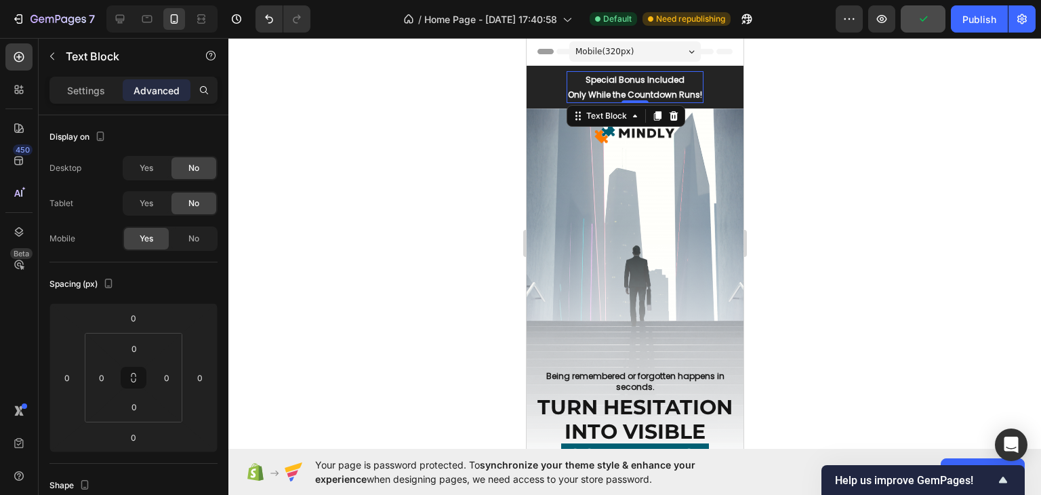
click at [943, 141] on div at bounding box center [634, 266] width 812 height 457
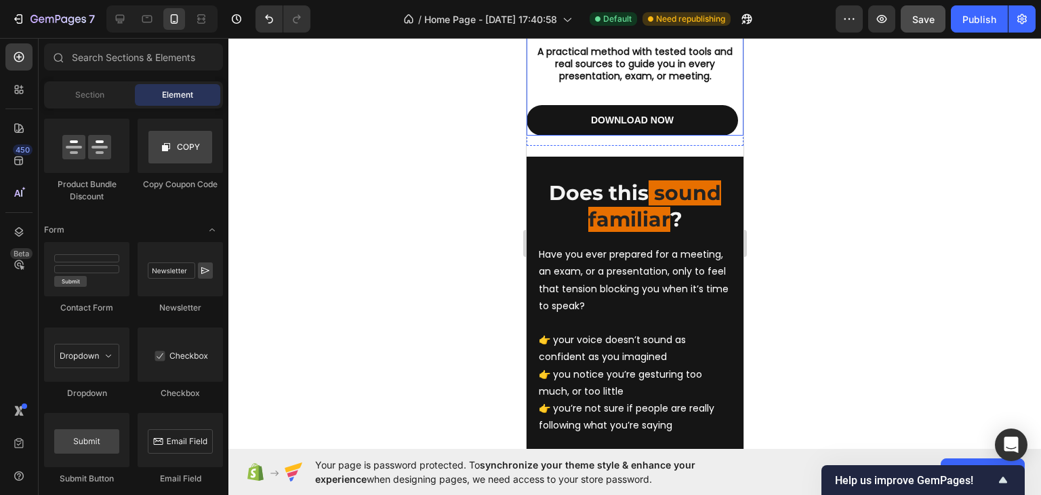
scroll to position [474, 0]
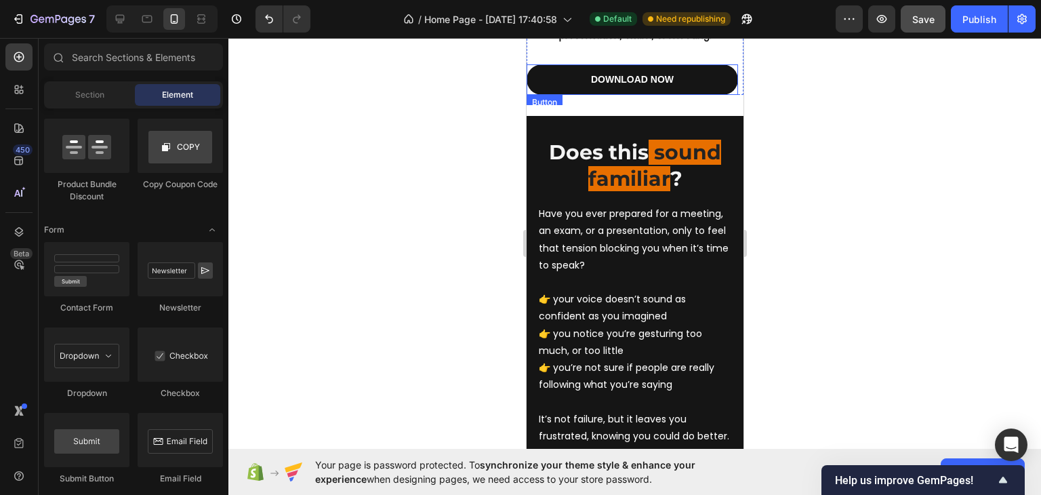
click at [723, 91] on div "DOWNLOAD NOW Button" at bounding box center [631, 79] width 211 height 30
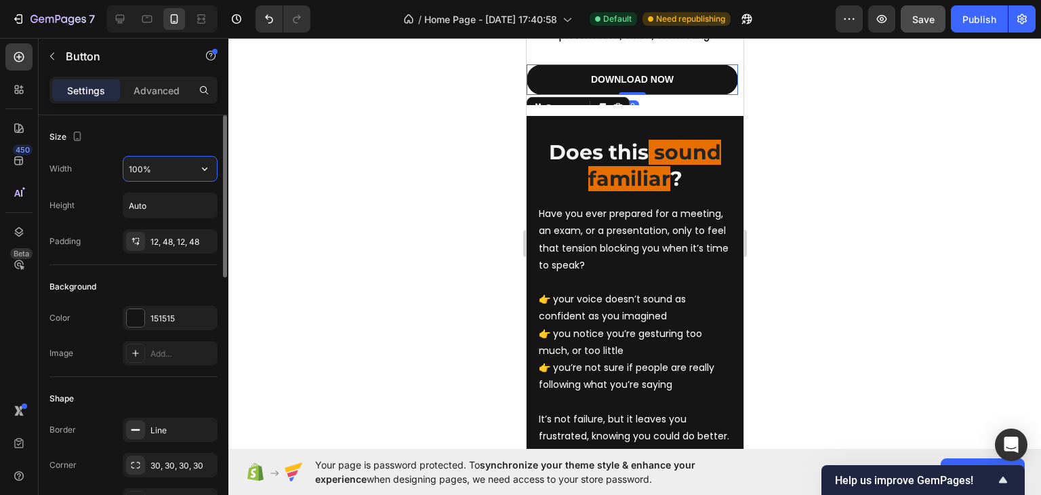
click at [144, 167] on input "100%" at bounding box center [170, 169] width 94 height 24
click at [139, 168] on input "100%" at bounding box center [170, 169] width 94 height 24
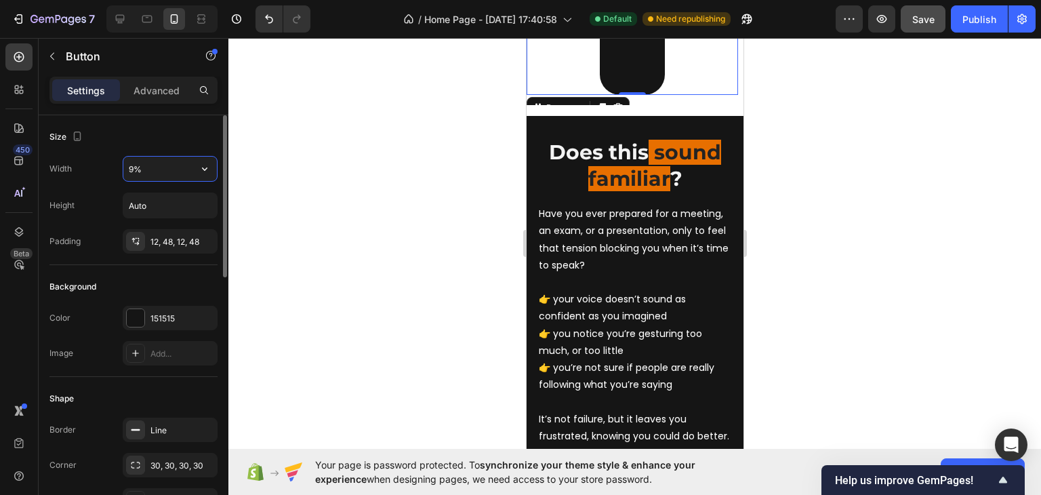
type input "95%"
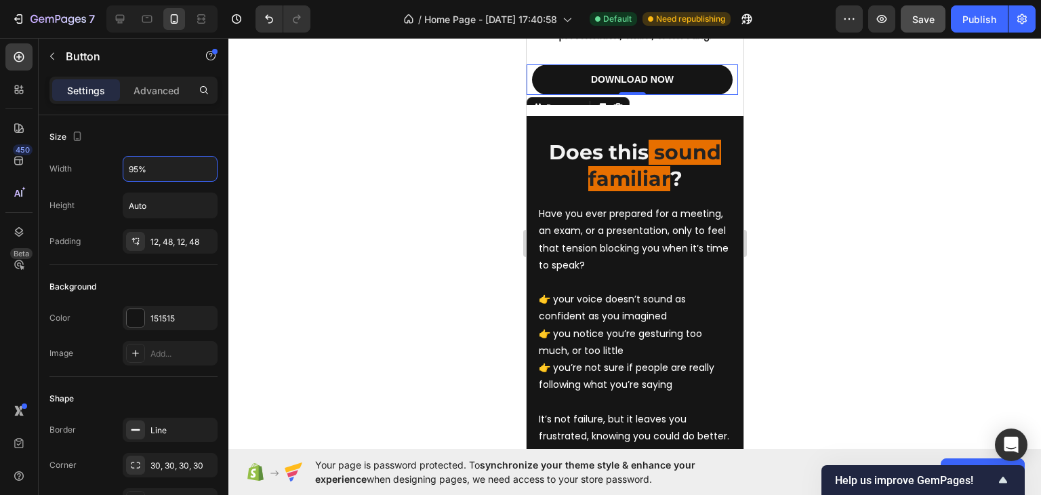
click at [260, 144] on div at bounding box center [634, 266] width 812 height 457
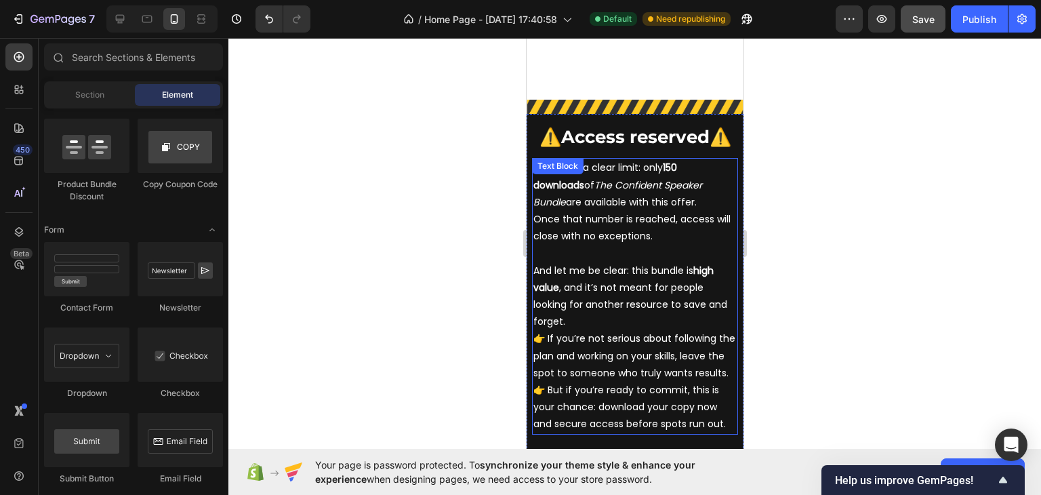
scroll to position [6302, 0]
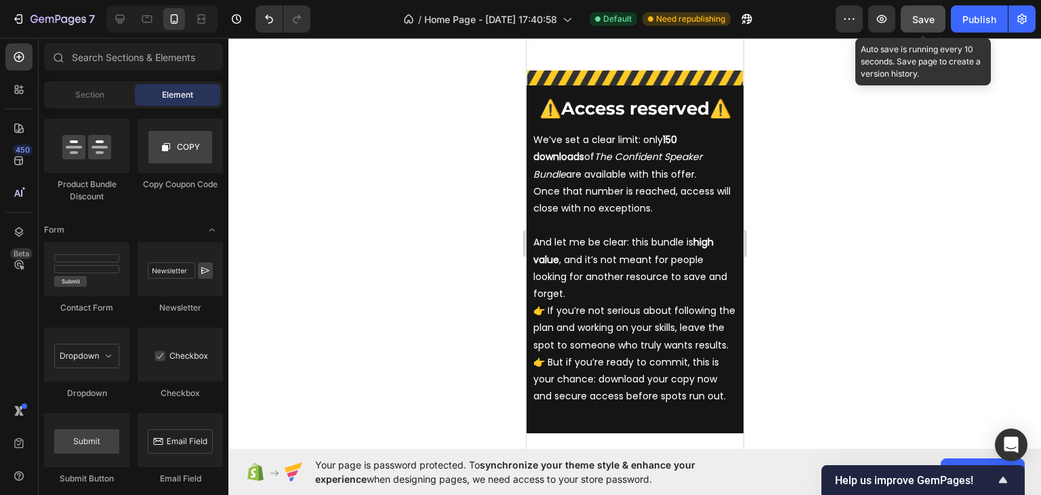
click at [919, 10] on button "Save" at bounding box center [923, 18] width 45 height 27
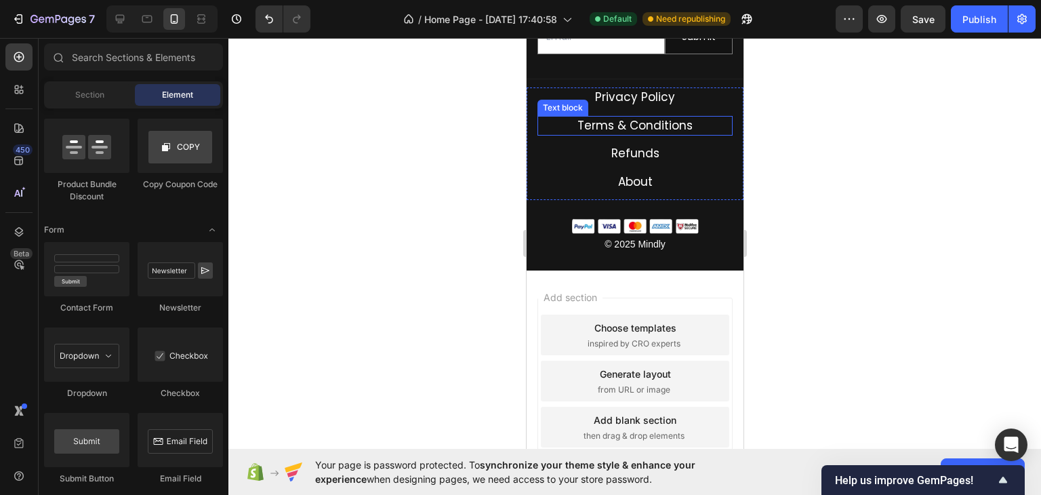
scroll to position [8267, 0]
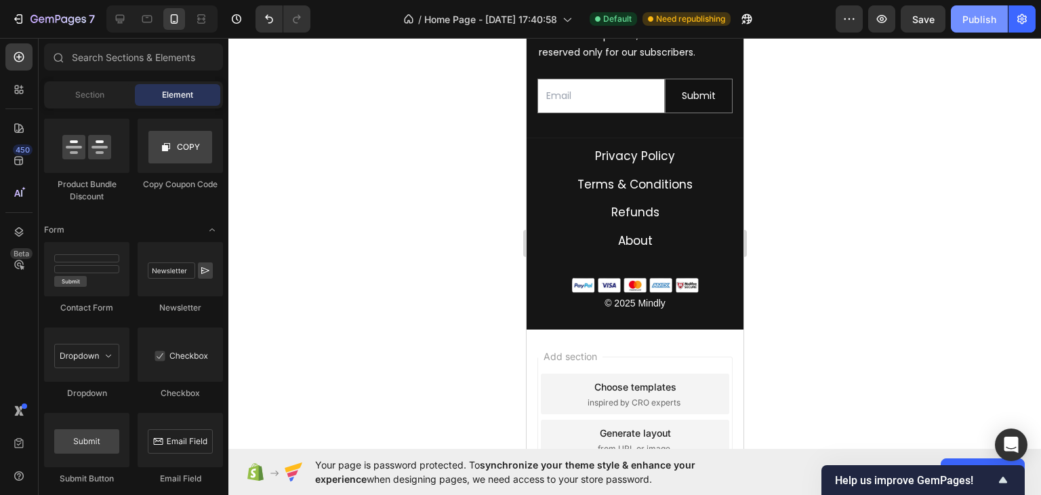
click at [960, 21] on button "Publish" at bounding box center [979, 18] width 57 height 27
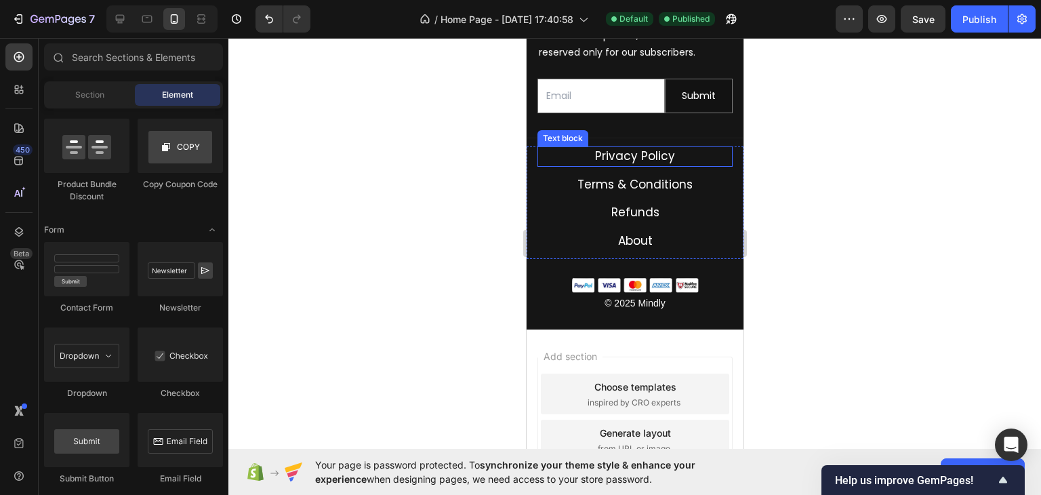
click at [716, 165] on p "Privacy Policy" at bounding box center [634, 157] width 192 height 18
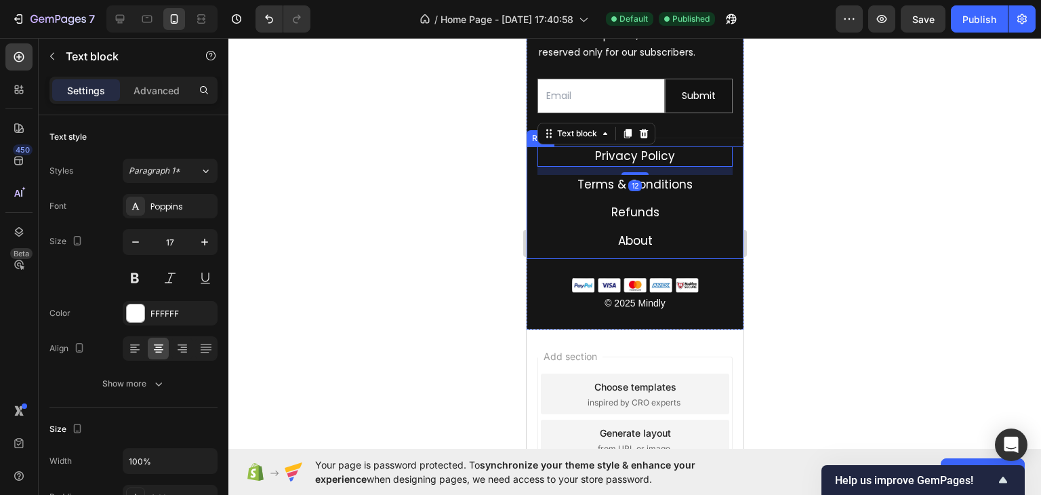
click at [725, 175] on div "Privacy Policy Text block 12 Terms & Conditions Text block Refunds Text block A…" at bounding box center [634, 202] width 217 height 112
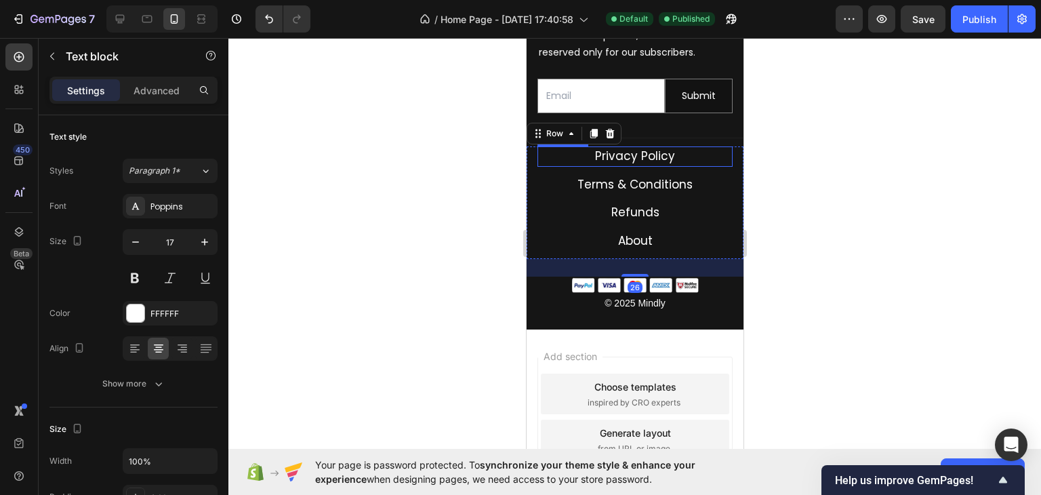
click at [684, 165] on p "Privacy Policy" at bounding box center [634, 157] width 192 height 18
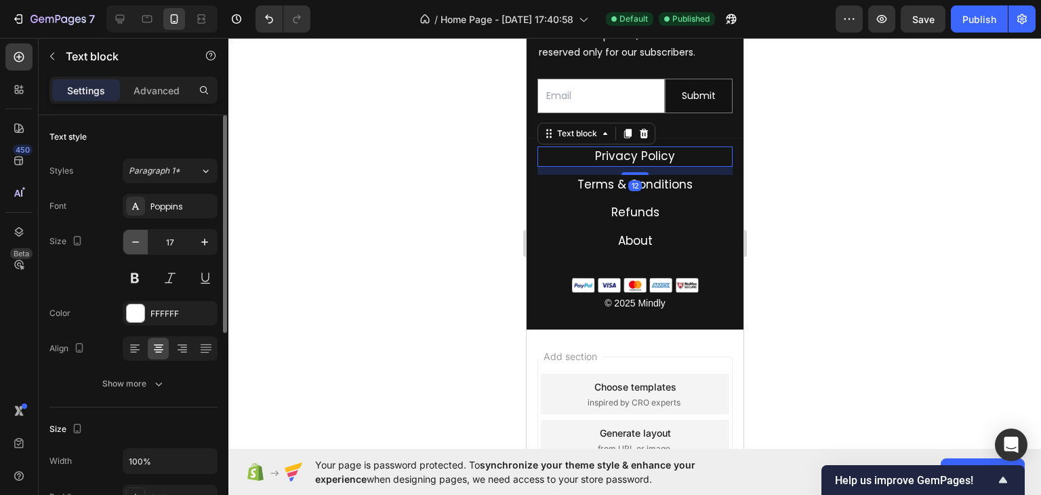
click at [129, 238] on icon "button" at bounding box center [136, 242] width 14 height 14
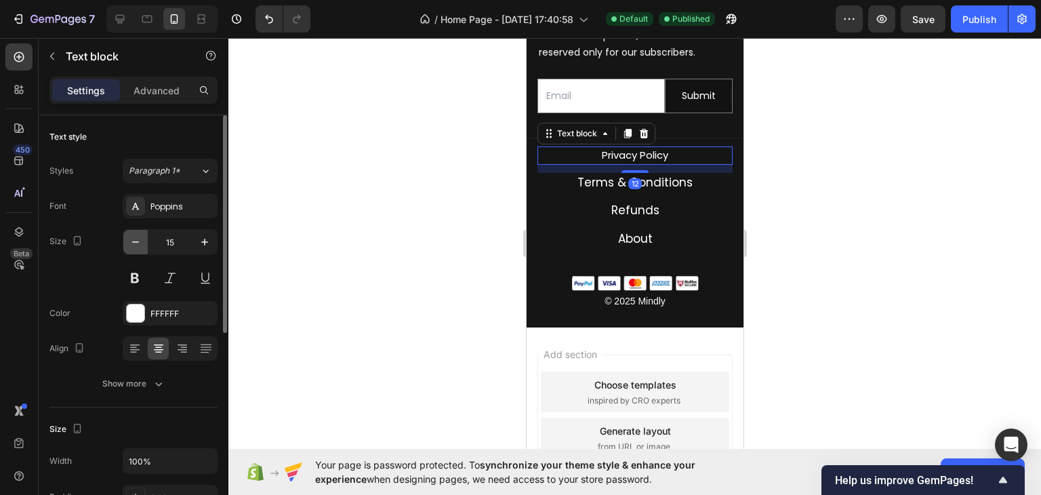
click at [129, 238] on icon "button" at bounding box center [136, 242] width 14 height 14
type input "14"
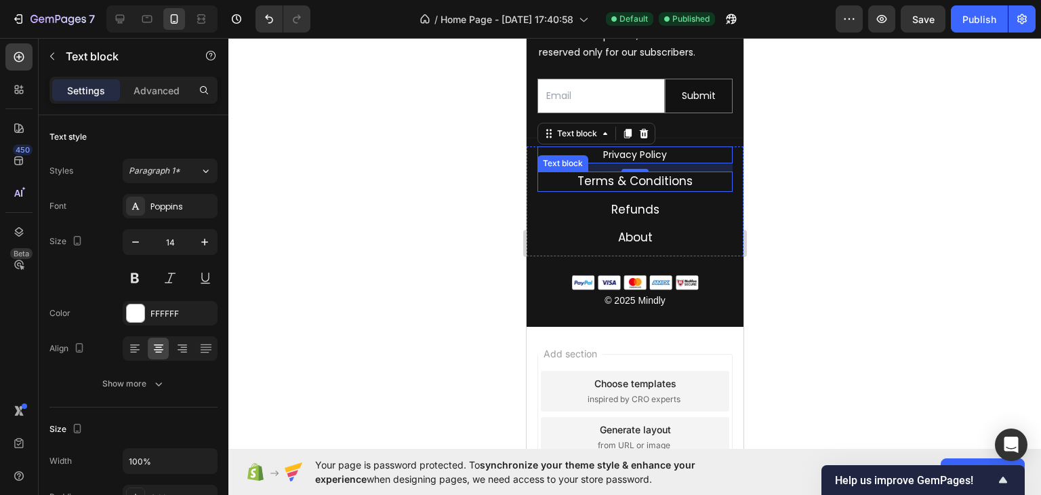
click at [555, 190] on p "Terms & Conditions" at bounding box center [634, 182] width 192 height 18
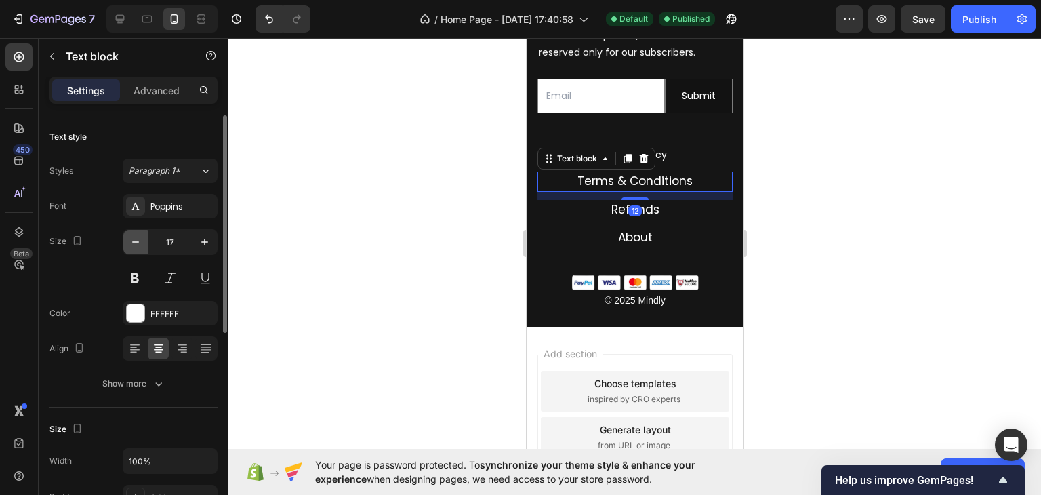
click at [131, 239] on icon "button" at bounding box center [136, 242] width 14 height 14
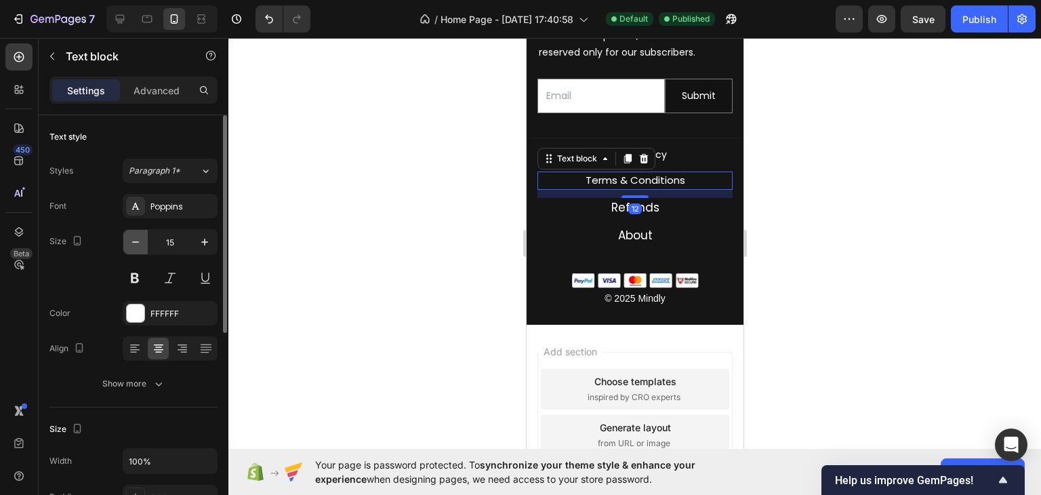
type input "14"
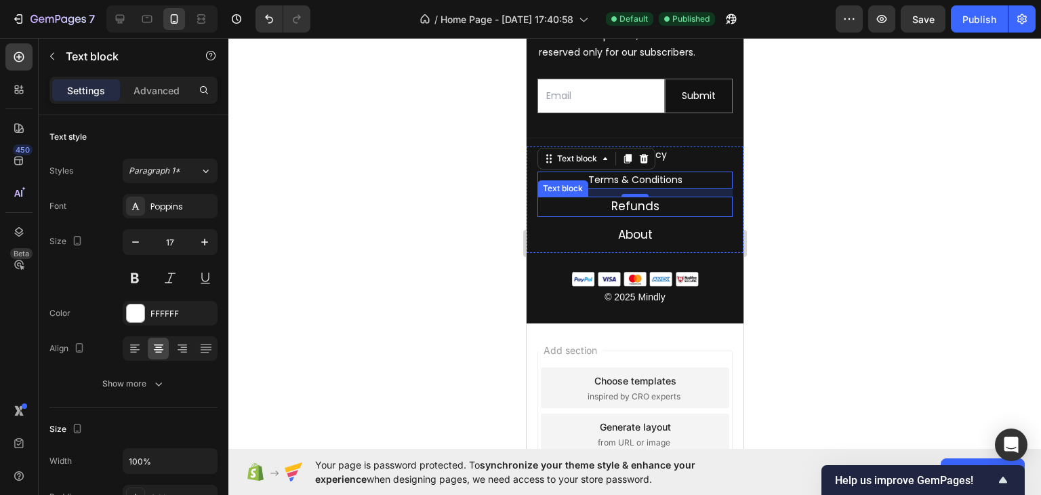
click at [559, 215] on p "Refunds" at bounding box center [634, 207] width 192 height 18
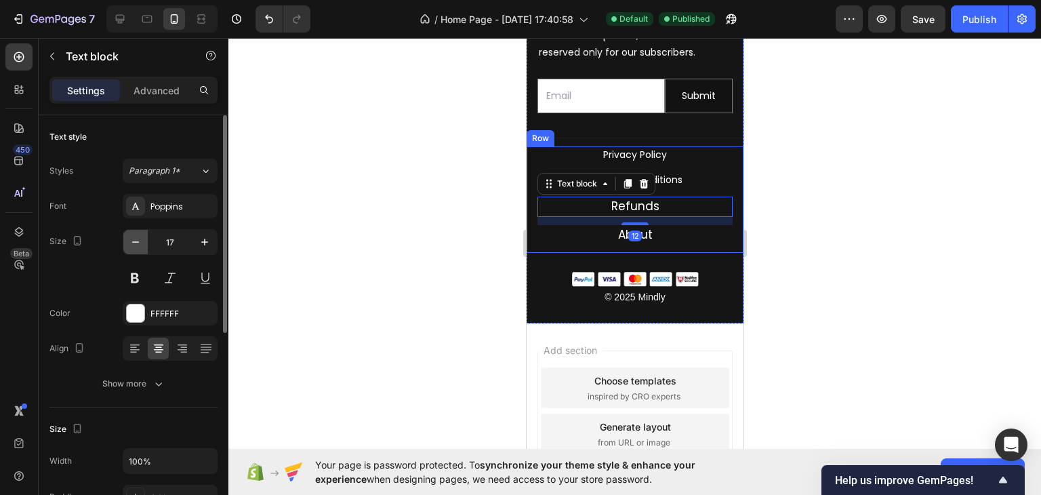
click at [140, 245] on icon "button" at bounding box center [136, 242] width 14 height 14
type input "14"
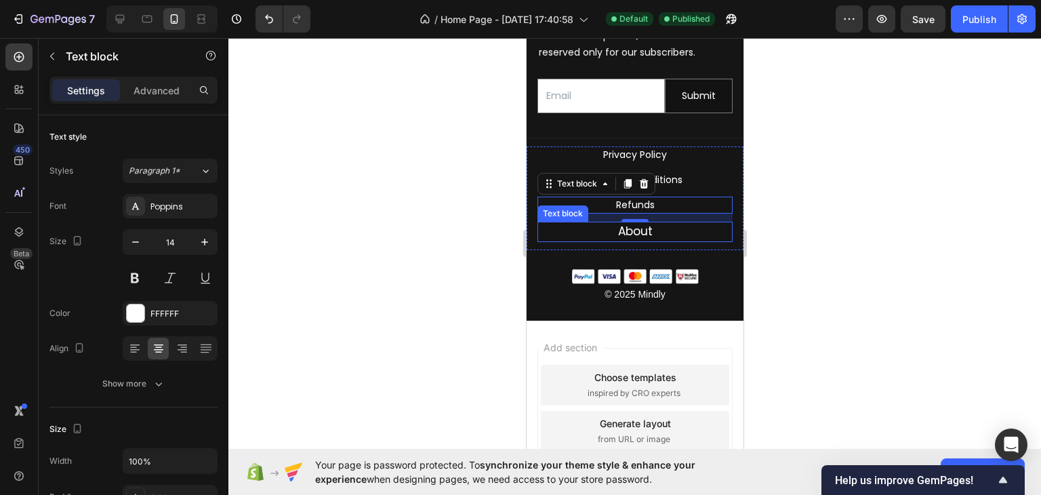
click at [566, 241] on p "About" at bounding box center [634, 232] width 192 height 18
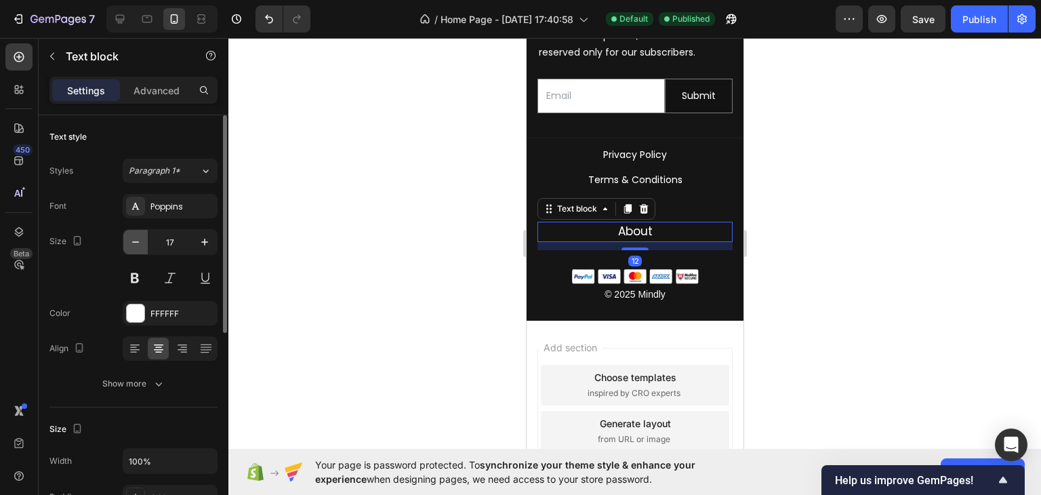
click at [136, 246] on icon "button" at bounding box center [136, 242] width 14 height 14
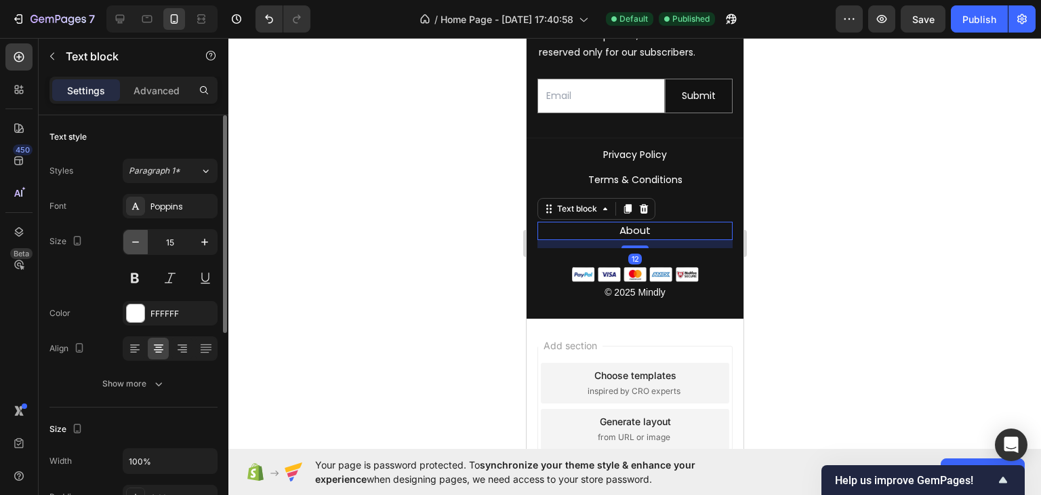
click at [136, 246] on icon "button" at bounding box center [136, 242] width 14 height 14
type input "14"
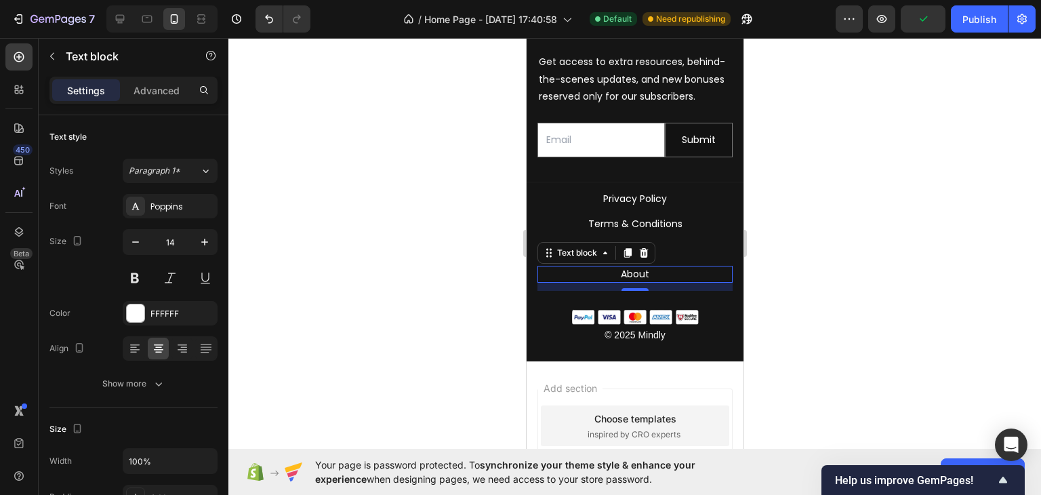
scroll to position [8199, 0]
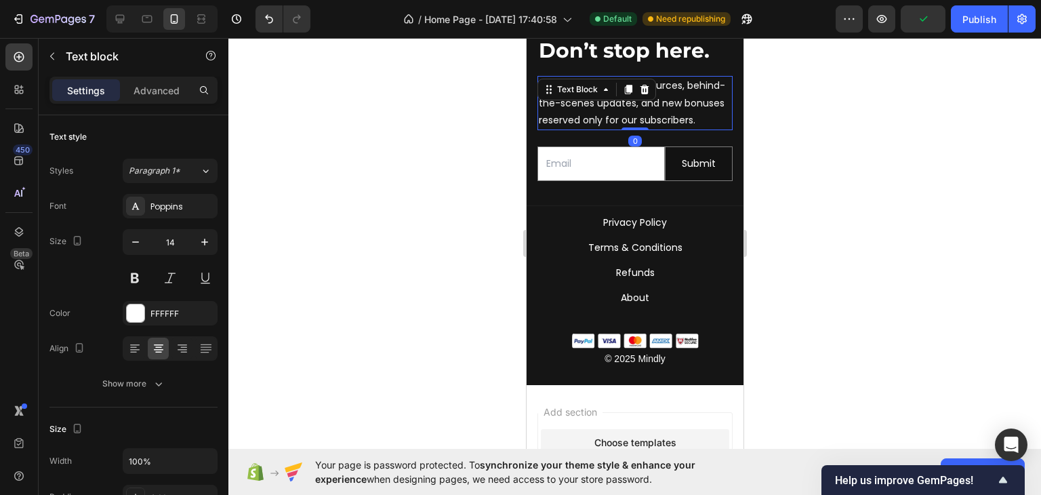
click at [625, 98] on div "Get access to extra resources, behind-the-scenes updates, and new bonuses reser…" at bounding box center [634, 103] width 195 height 54
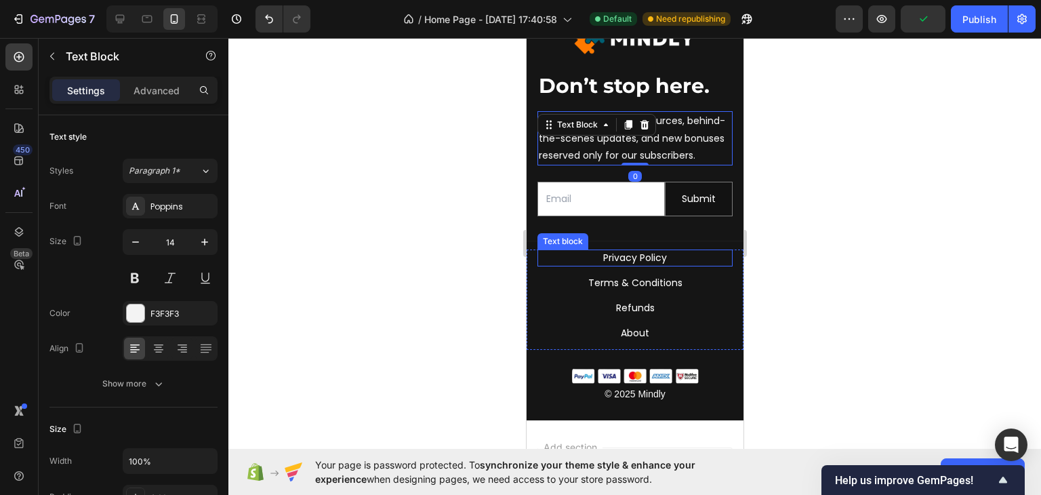
scroll to position [8131, 0]
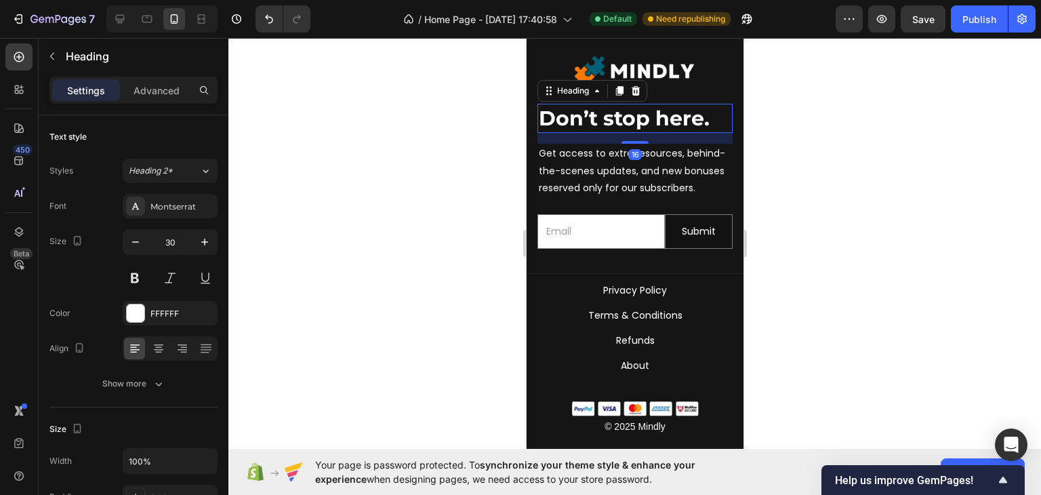
click at [627, 115] on strong "Don’t stop here." at bounding box center [623, 118] width 171 height 25
click at [837, 163] on div at bounding box center [634, 266] width 812 height 457
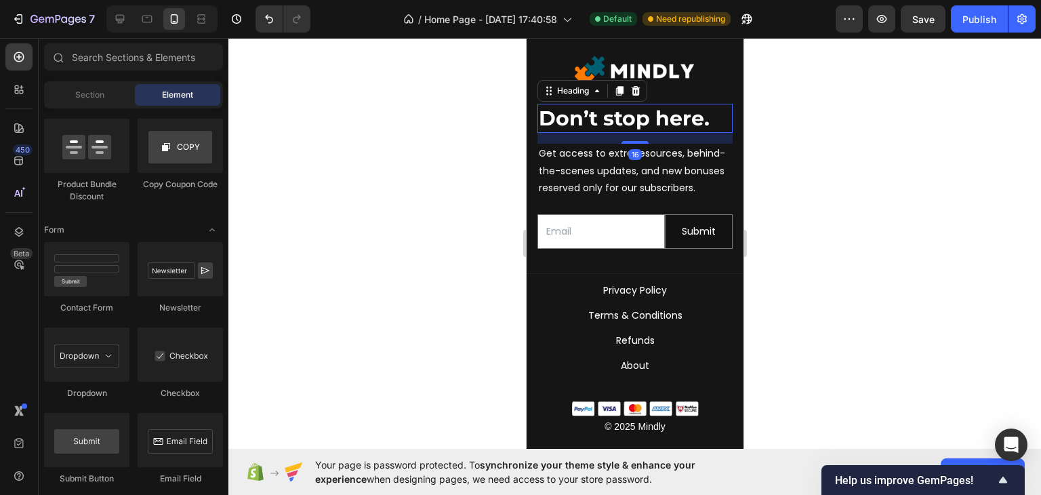
click at [700, 109] on strong "Don’t stop here." at bounding box center [623, 118] width 171 height 25
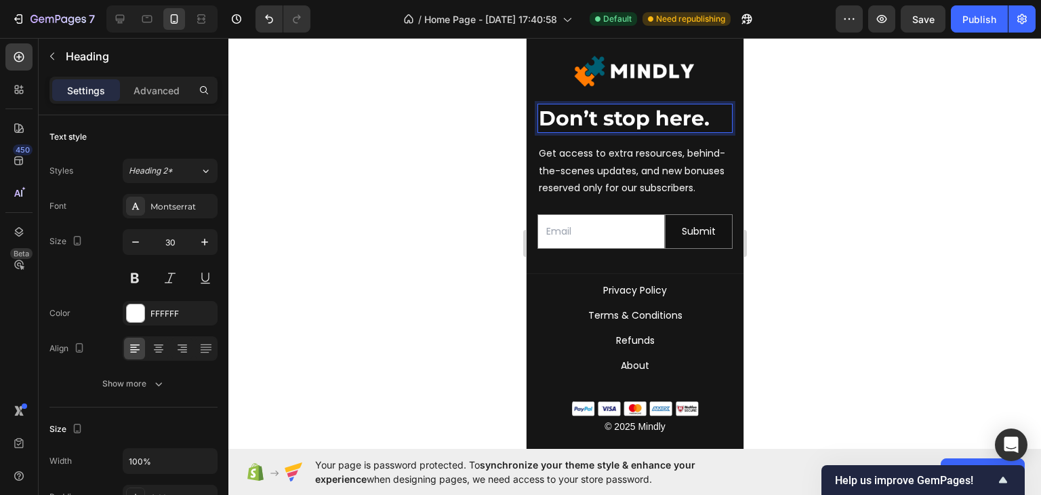
click at [716, 117] on p "Don’t stop here." at bounding box center [634, 118] width 192 height 26
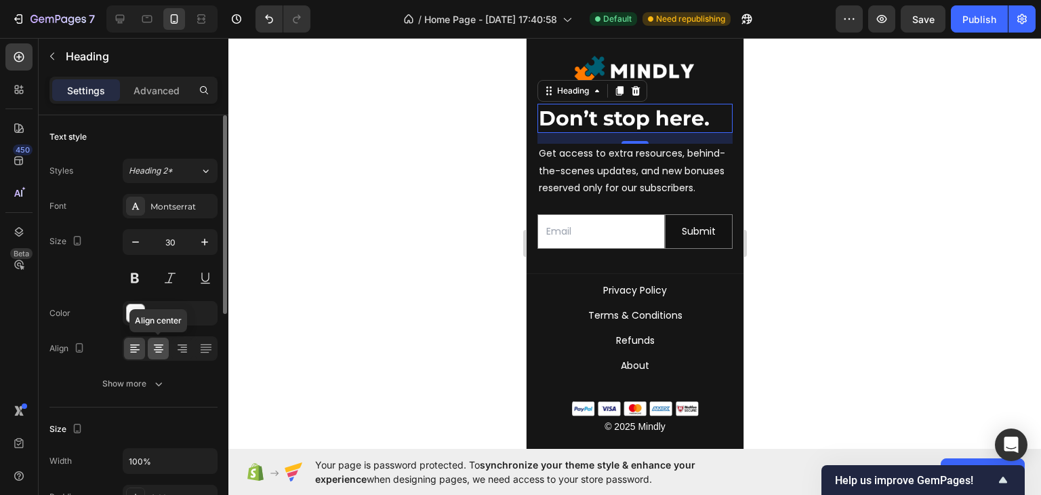
click at [154, 345] on icon at bounding box center [159, 349] width 14 height 14
click at [412, 286] on div at bounding box center [634, 266] width 812 height 457
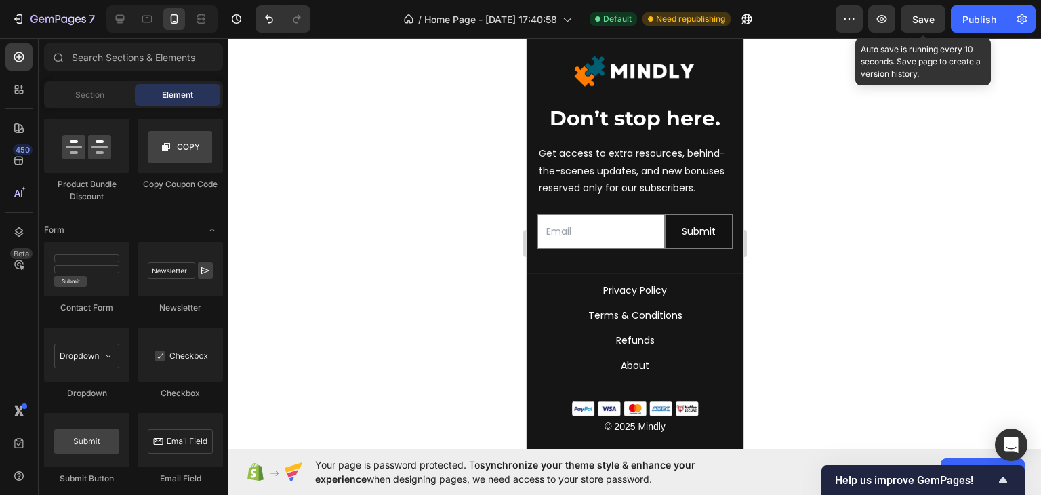
click at [933, 24] on div "Save" at bounding box center [923, 19] width 22 height 14
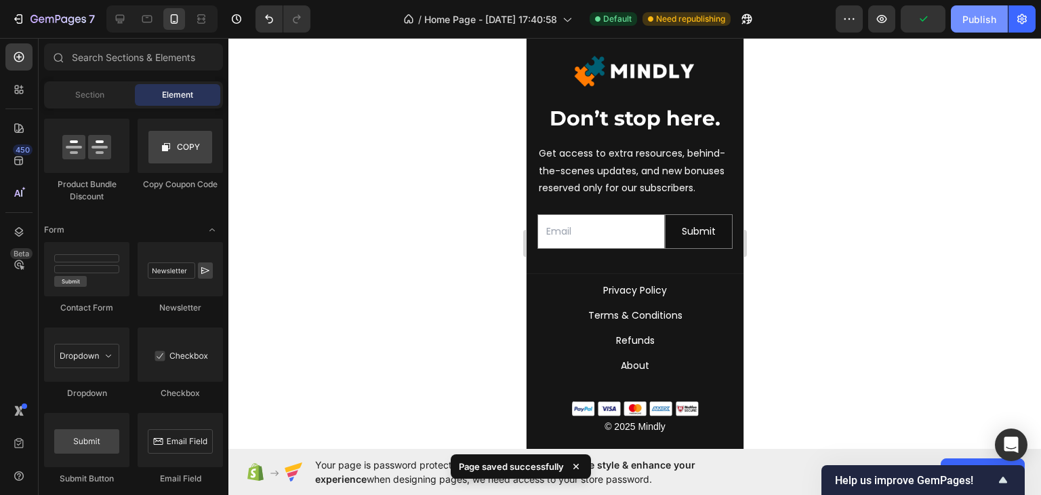
click at [977, 19] on div "Publish" at bounding box center [979, 19] width 34 height 14
click at [848, 189] on div at bounding box center [634, 266] width 812 height 457
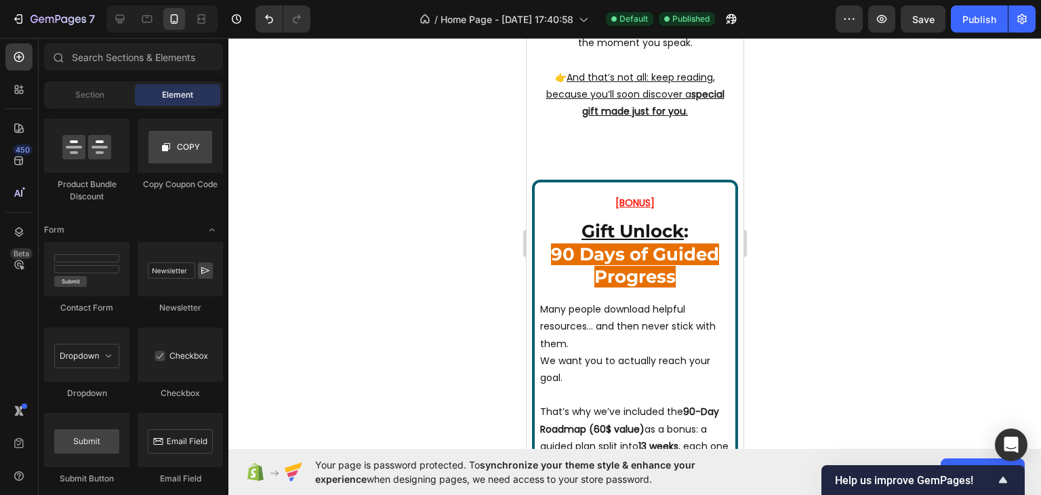
scroll to position [5409, 0]
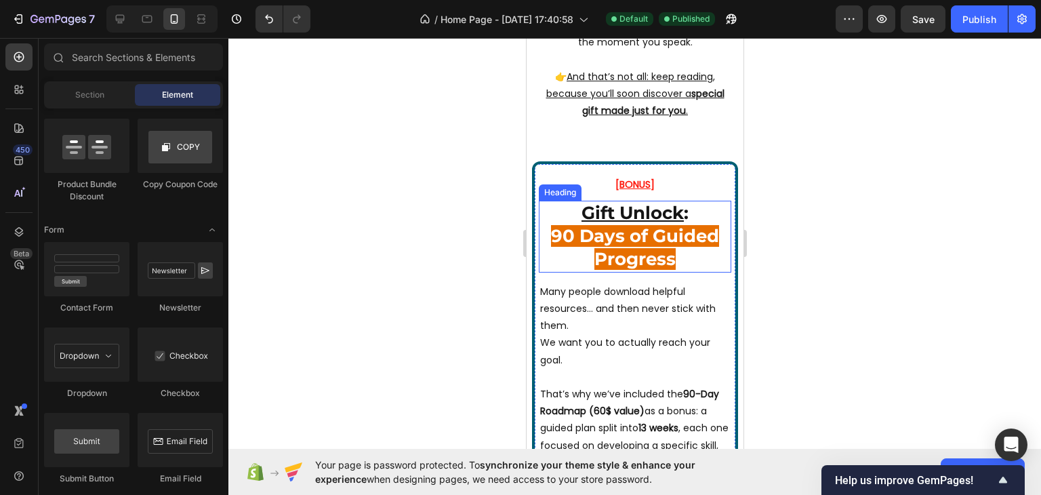
click at [619, 255] on span "90 Days of Guided Progress" at bounding box center [634, 247] width 168 height 45
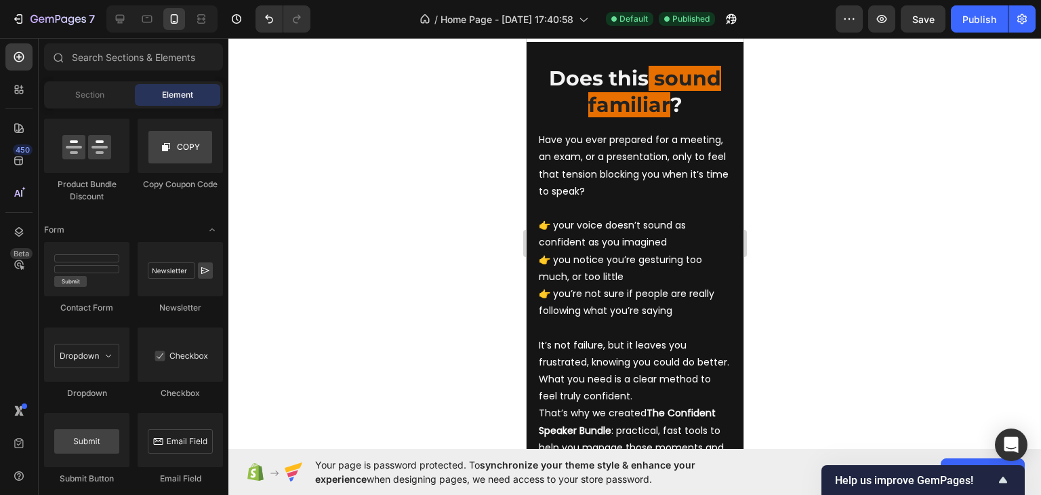
scroll to position [424, 0]
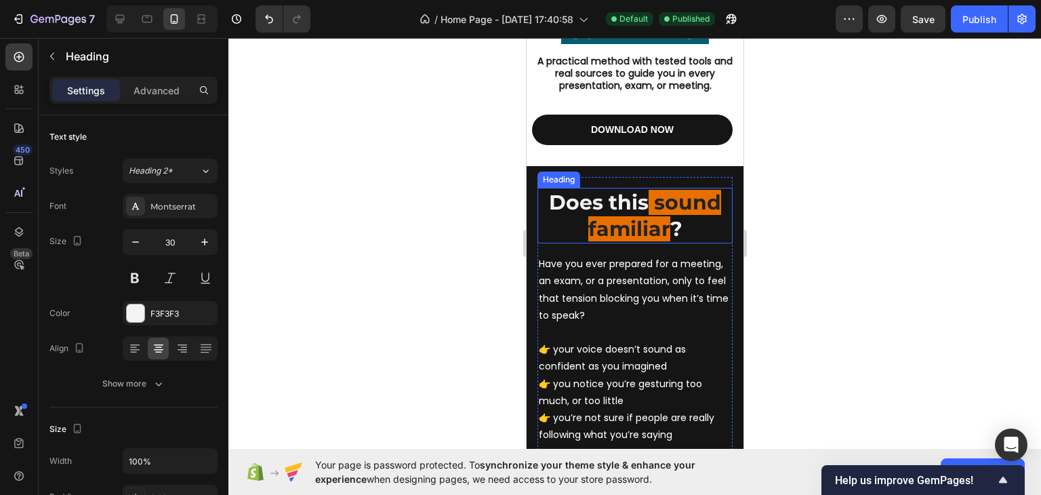
click at [648, 203] on strong "Does this" at bounding box center [598, 202] width 100 height 25
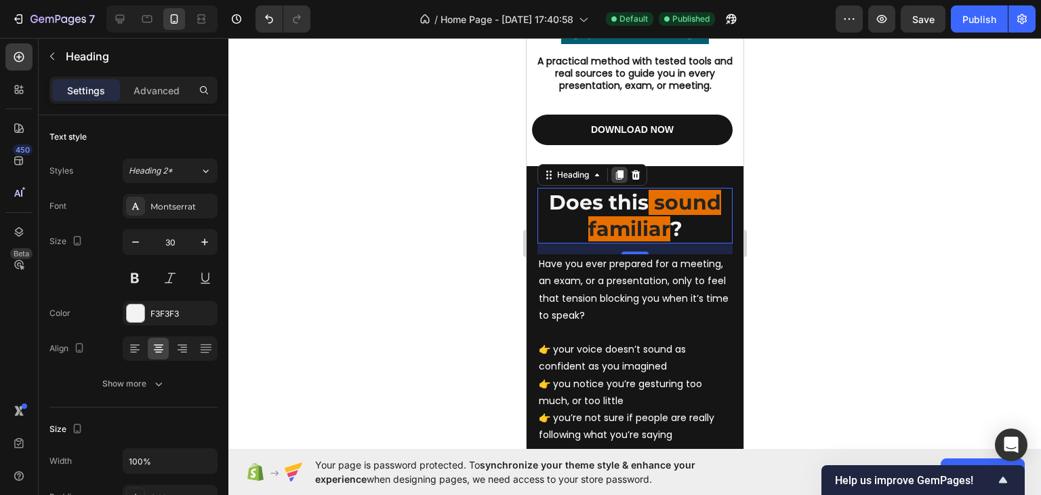
click at [615, 177] on icon at bounding box center [618, 174] width 11 height 11
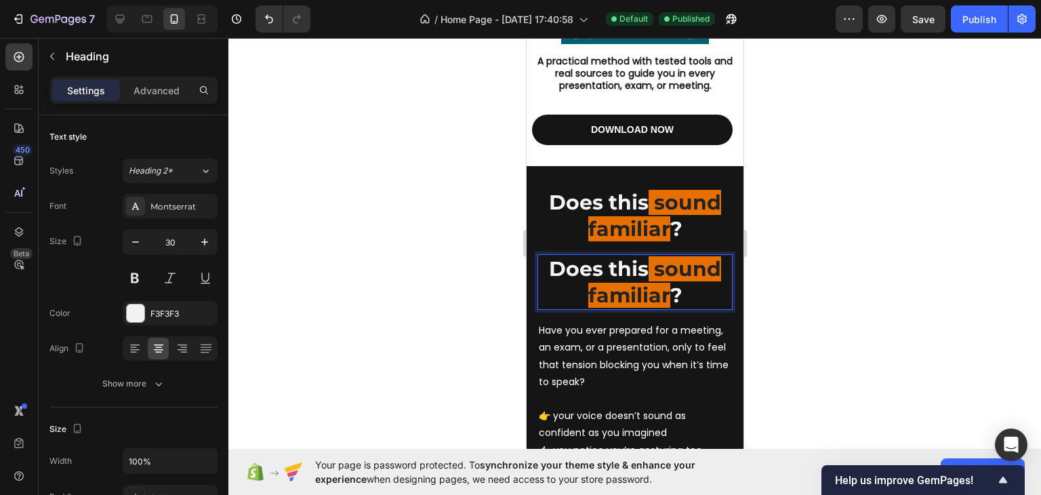
click at [587, 293] on strong "sound familiar" at bounding box center [653, 281] width 133 height 51
click at [587, 294] on strong "sound familiar" at bounding box center [653, 281] width 133 height 51
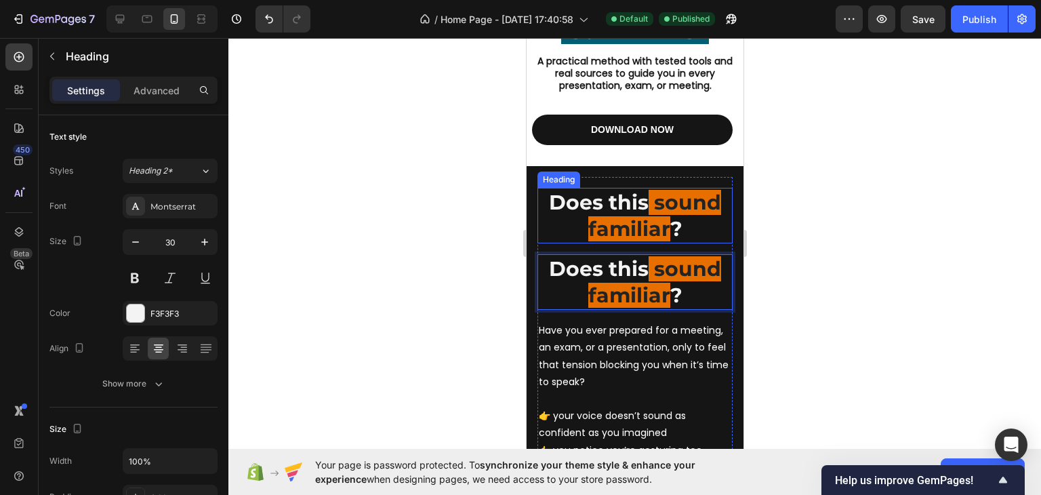
click at [635, 207] on strong "Does this" at bounding box center [598, 202] width 100 height 25
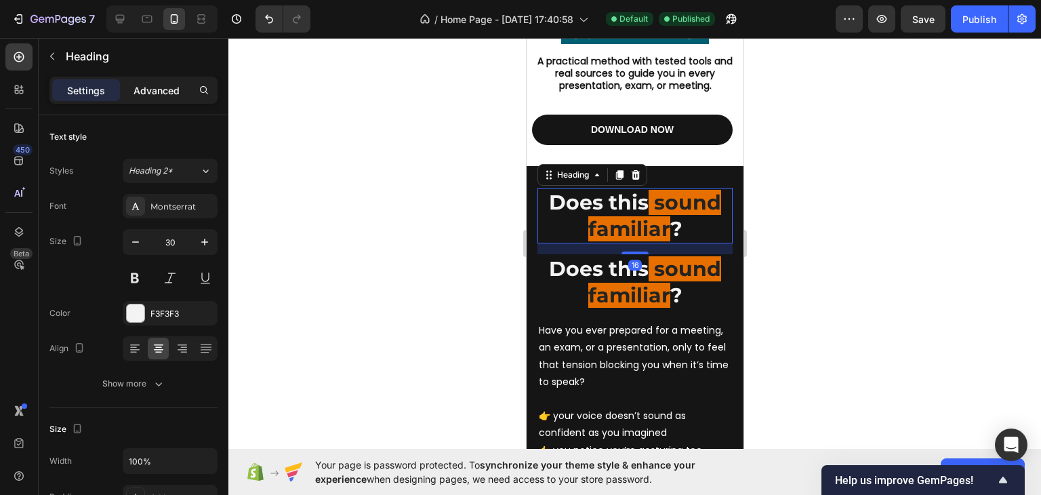
click at [163, 93] on p "Advanced" at bounding box center [156, 90] width 46 height 14
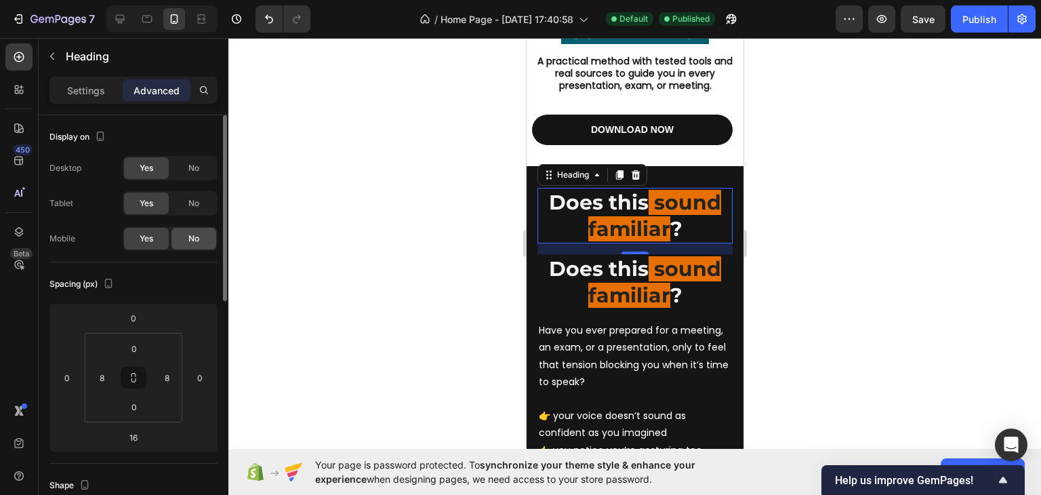
click at [184, 239] on div "No" at bounding box center [193, 239] width 45 height 22
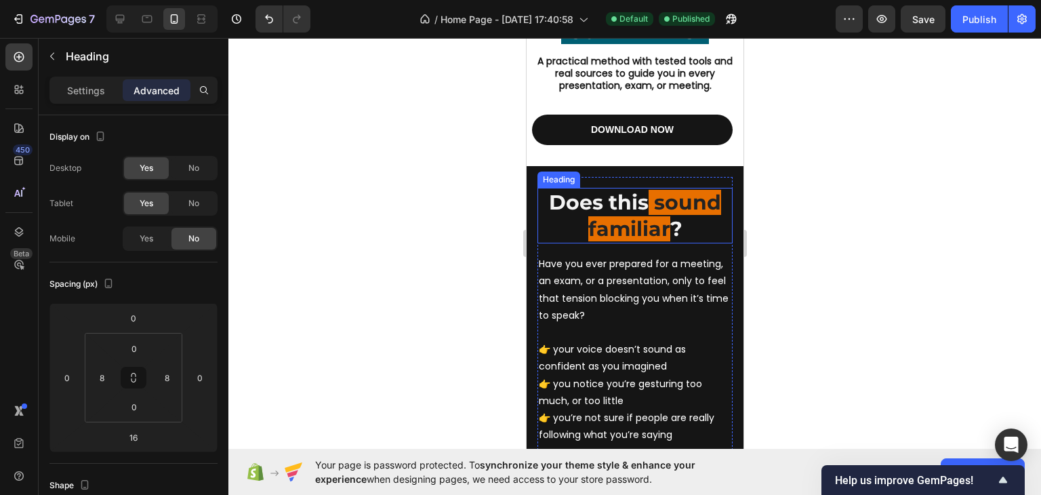
click at [587, 220] on strong "sound familiar" at bounding box center [653, 215] width 133 height 51
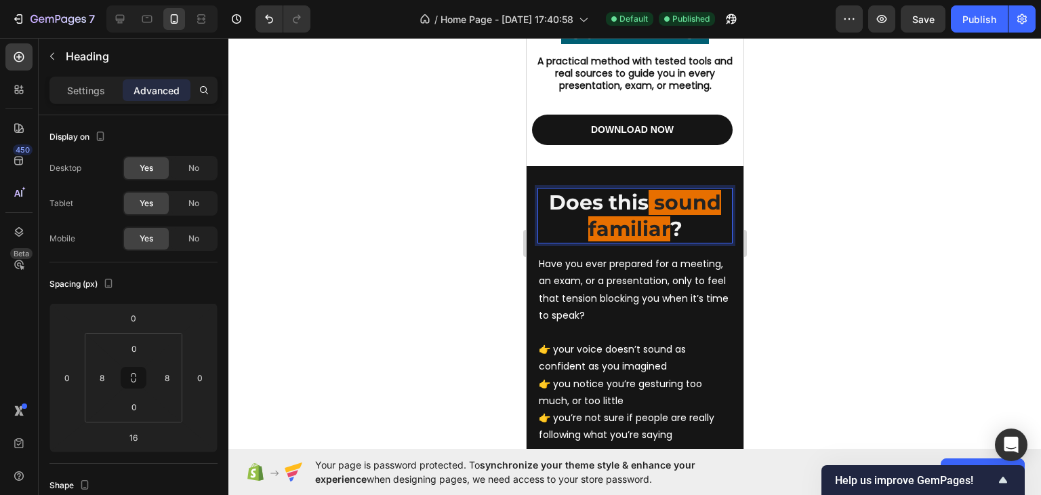
click at [587, 223] on strong "sound familiar" at bounding box center [653, 215] width 133 height 51
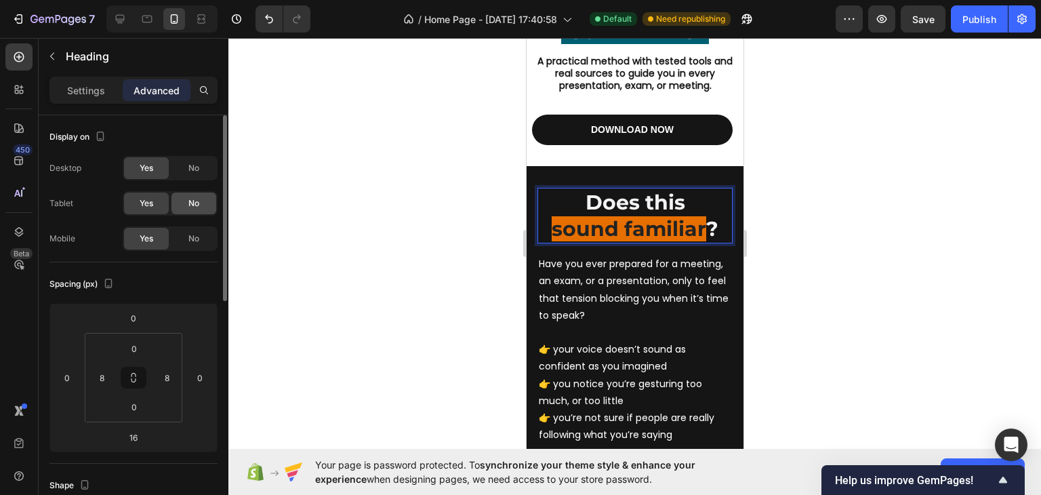
click at [184, 206] on div "No" at bounding box center [193, 203] width 45 height 22
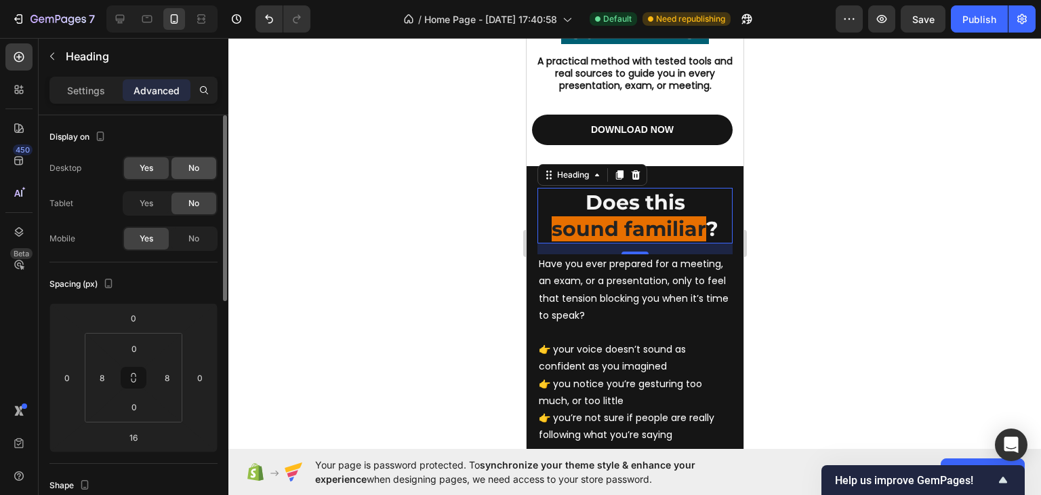
click at [193, 165] on span "No" at bounding box center [193, 168] width 11 height 12
click at [390, 176] on div at bounding box center [634, 266] width 812 height 457
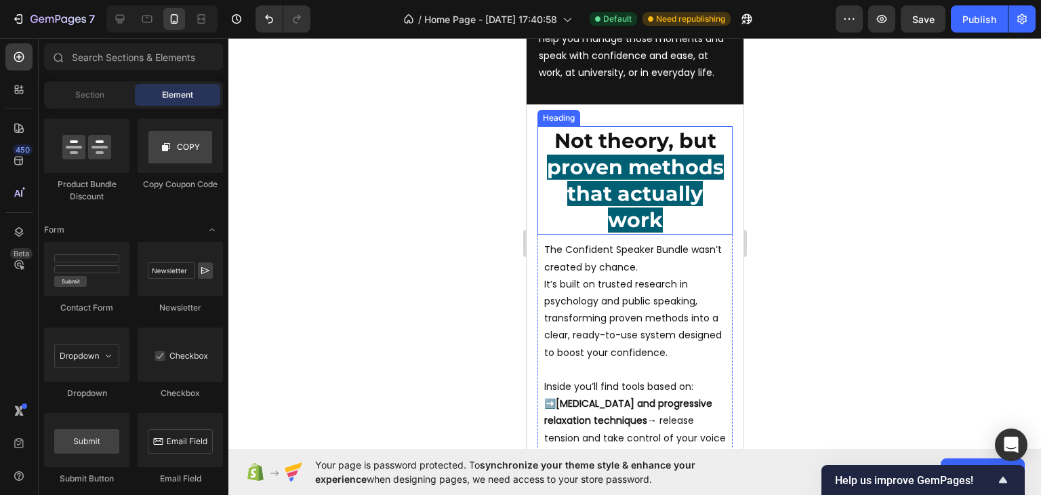
scroll to position [1034, 0]
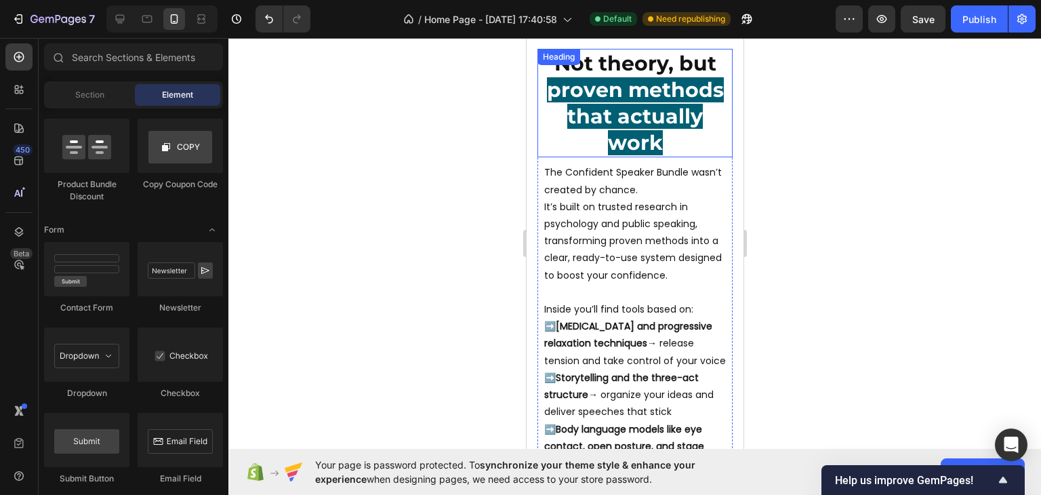
click at [660, 125] on span "proven methods that actually work" at bounding box center [634, 116] width 177 height 78
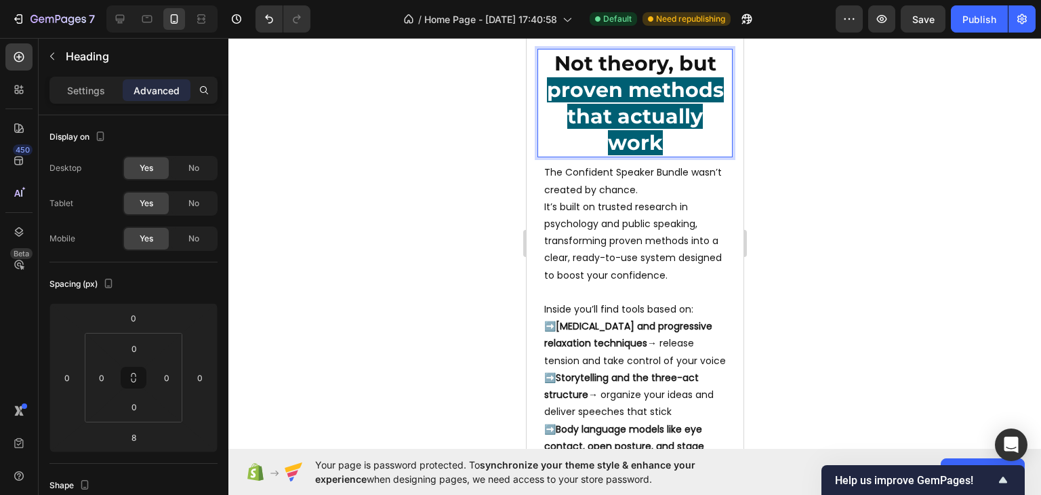
click at [546, 110] on span "proven methods that actually work" at bounding box center [634, 116] width 177 height 78
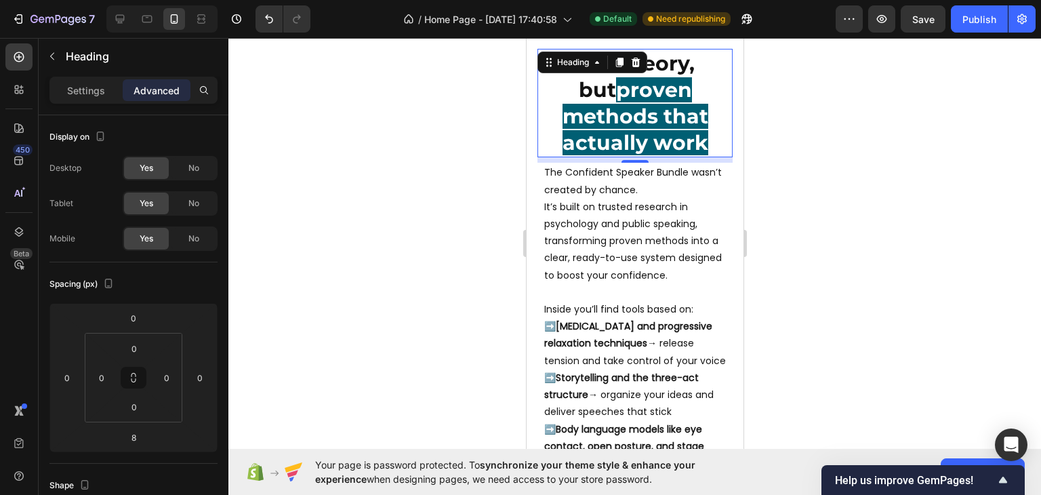
click at [865, 163] on div at bounding box center [634, 266] width 812 height 457
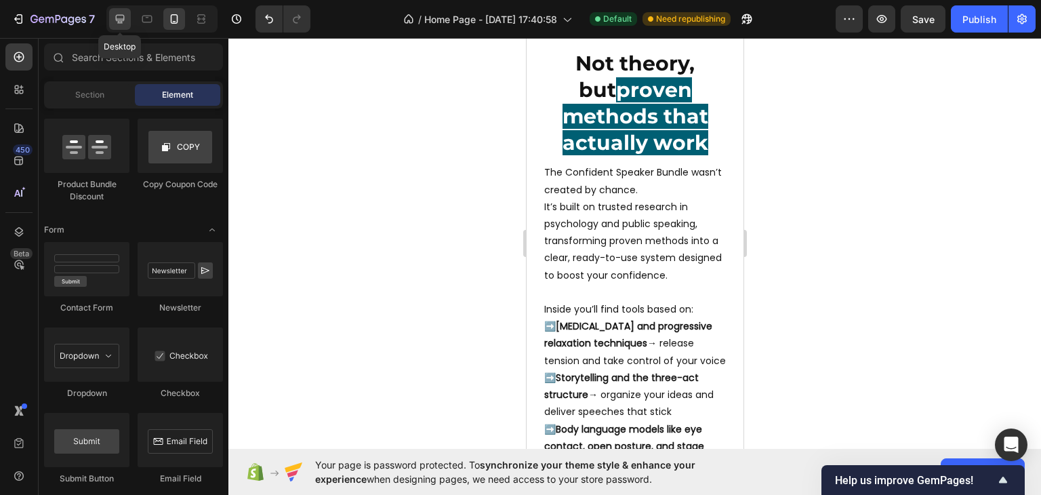
click at [125, 20] on icon at bounding box center [120, 19] width 14 height 14
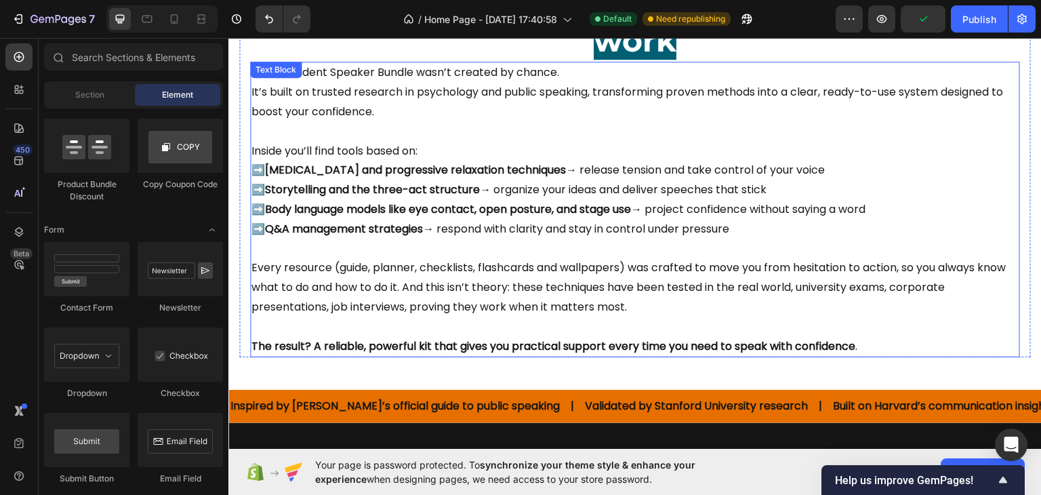
scroll to position [763, 0]
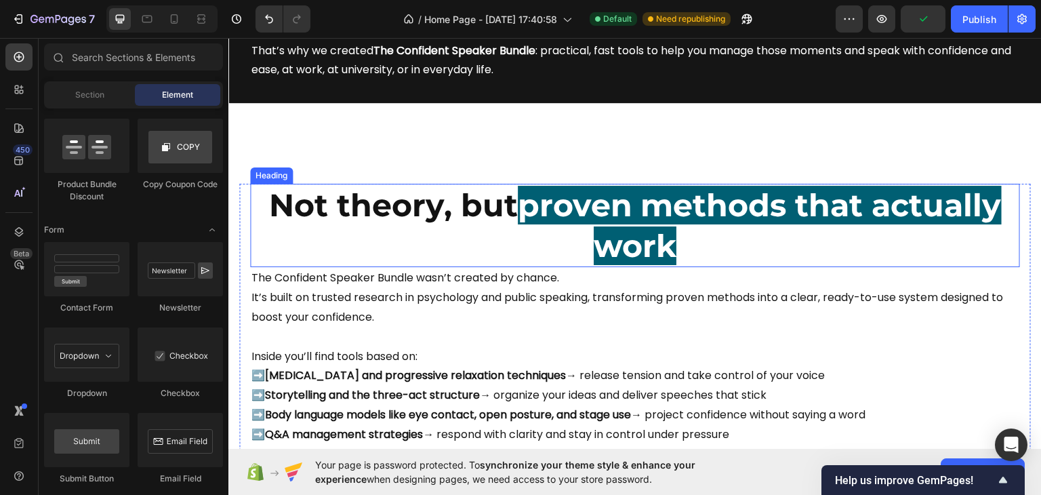
click at [513, 209] on div "Not theory, but proven methods that actually work Heading The Confident Speaker…" at bounding box center [635, 372] width 770 height 379
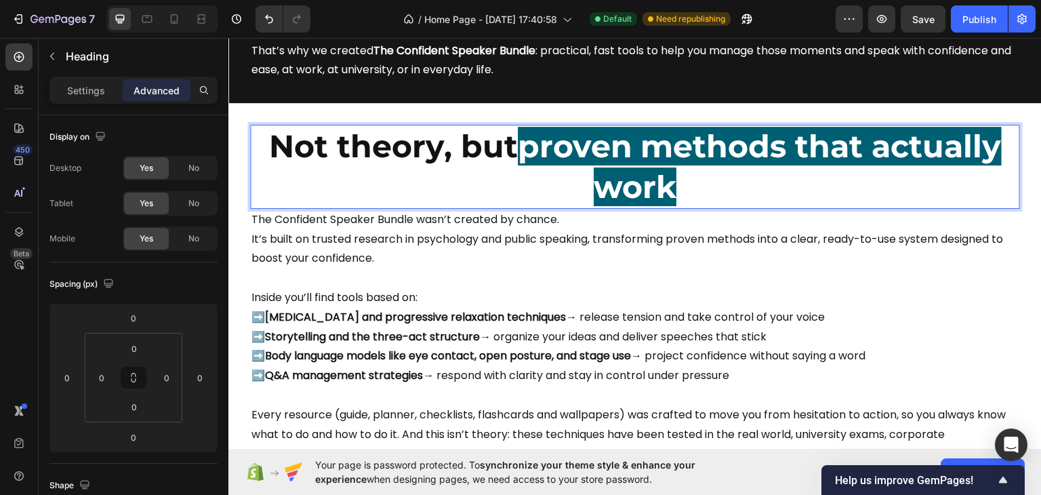
click at [518, 144] on span "proven methods that actually work" at bounding box center [760, 165] width 484 height 79
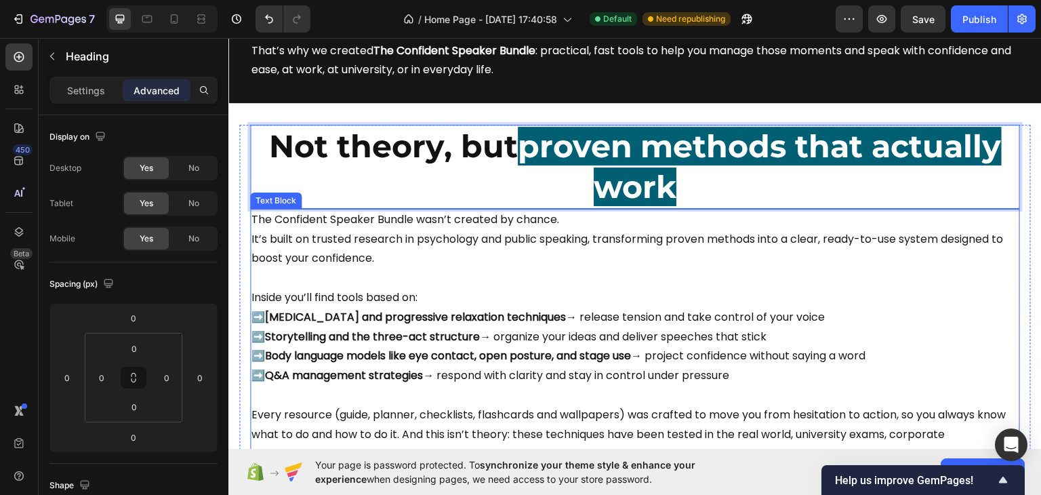
click at [814, 299] on p "Inside you’ll find tools based on:" at bounding box center [634, 297] width 767 height 20
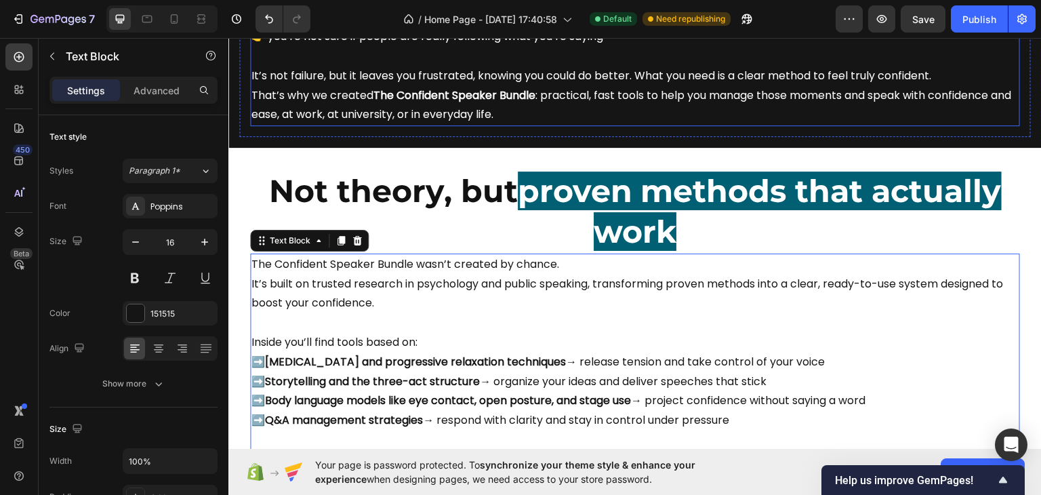
scroll to position [695, 0]
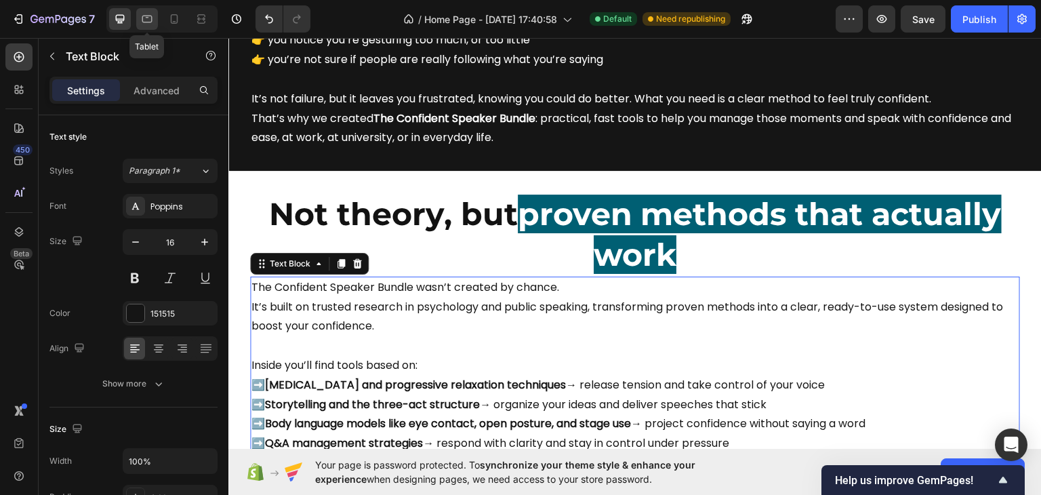
click at [152, 21] on icon at bounding box center [147, 19] width 10 height 7
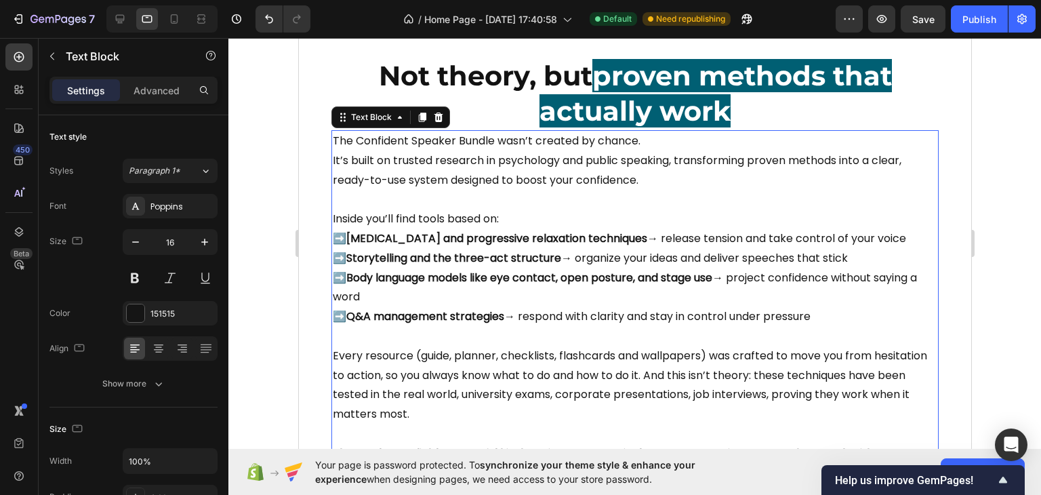
scroll to position [841, 0]
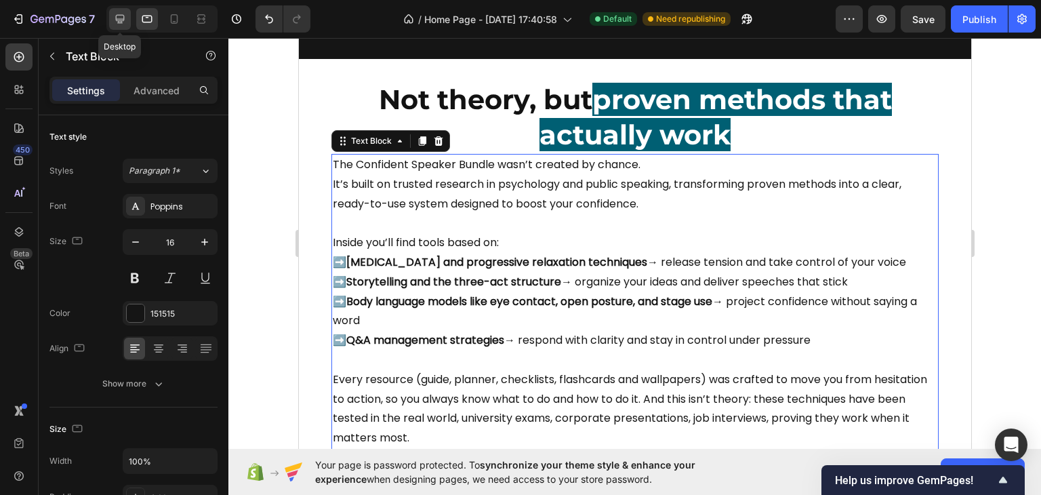
click at [127, 19] on div at bounding box center [120, 19] width 22 height 22
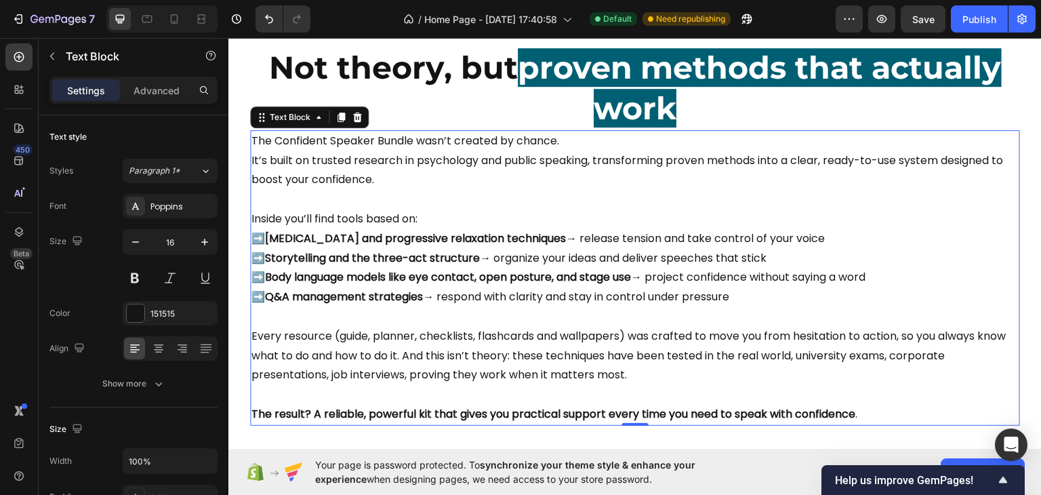
scroll to position [751, 0]
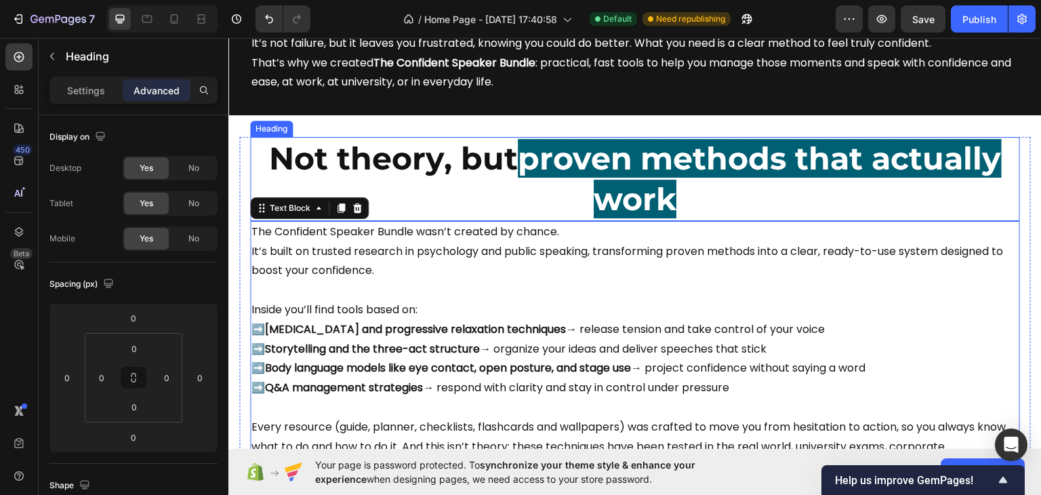
click at [518, 155] on span "proven methods that actually work" at bounding box center [760, 177] width 484 height 79
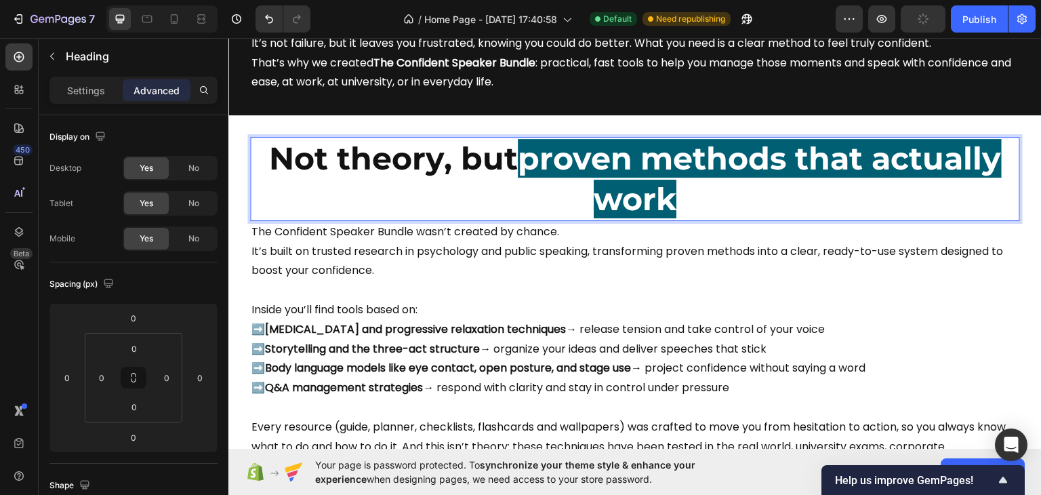
click at [518, 161] on span "proven methods that actually work" at bounding box center [760, 177] width 484 height 79
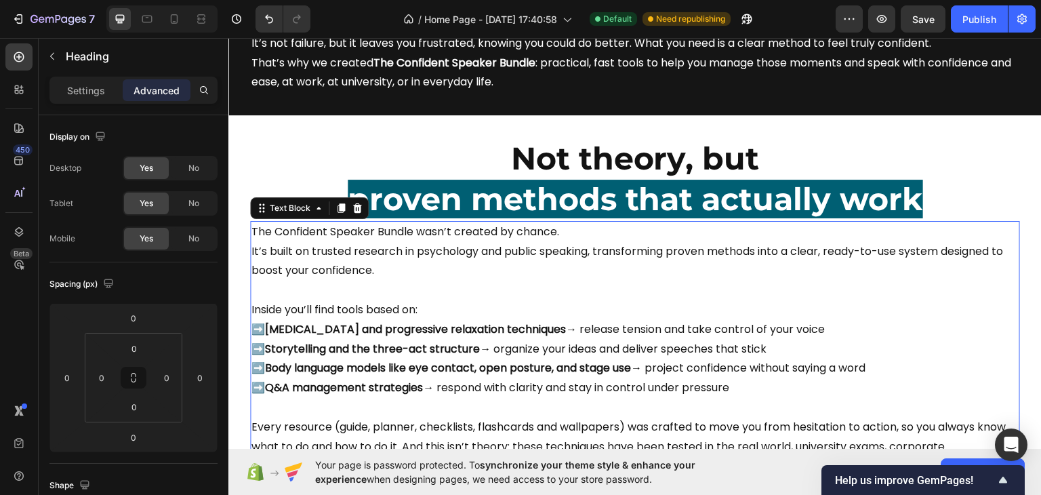
click at [348, 269] on p "The Confident Speaker Bundle wasn’t created by chance. It’s built on trusted re…" at bounding box center [634, 251] width 767 height 58
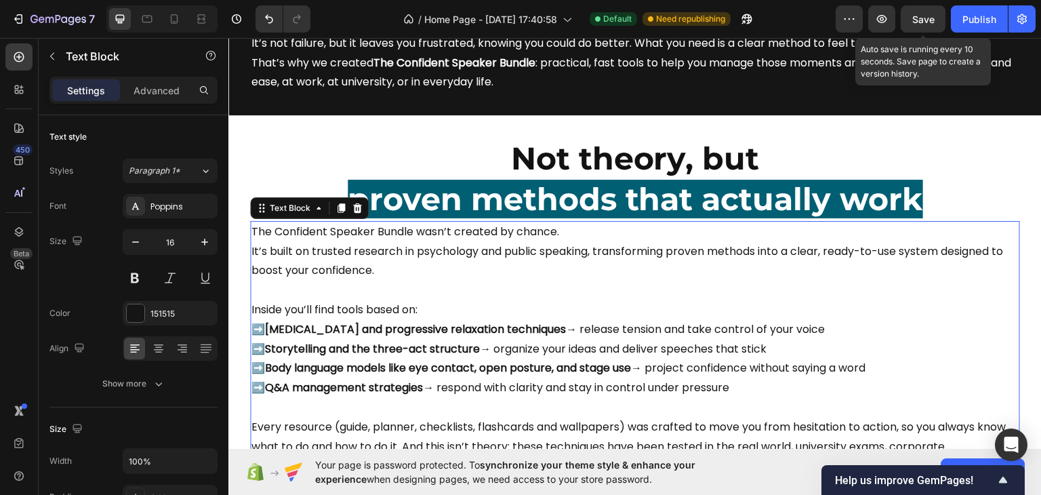
click at [924, 20] on span "Save" at bounding box center [923, 20] width 22 height 12
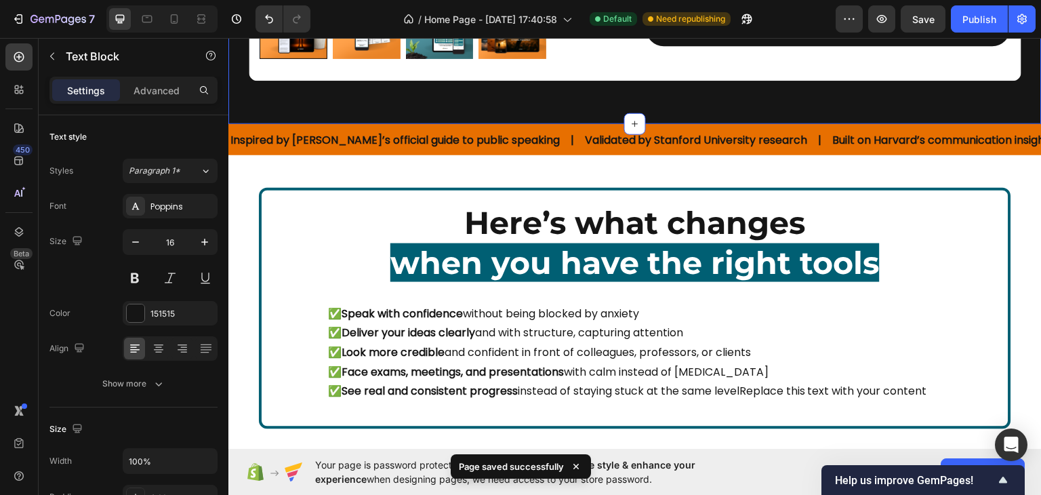
scroll to position [1835, 0]
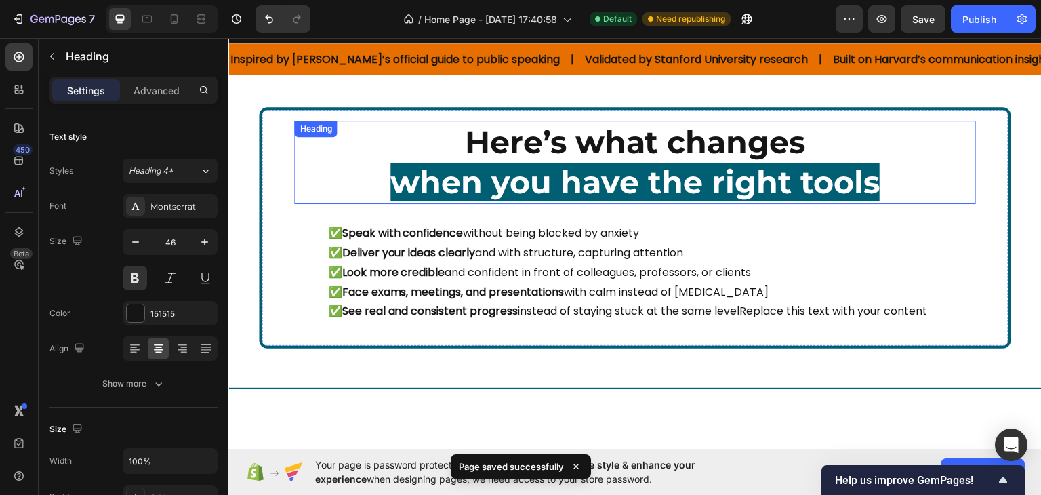
click at [743, 169] on span "when you have the right tools" at bounding box center [634, 181] width 489 height 39
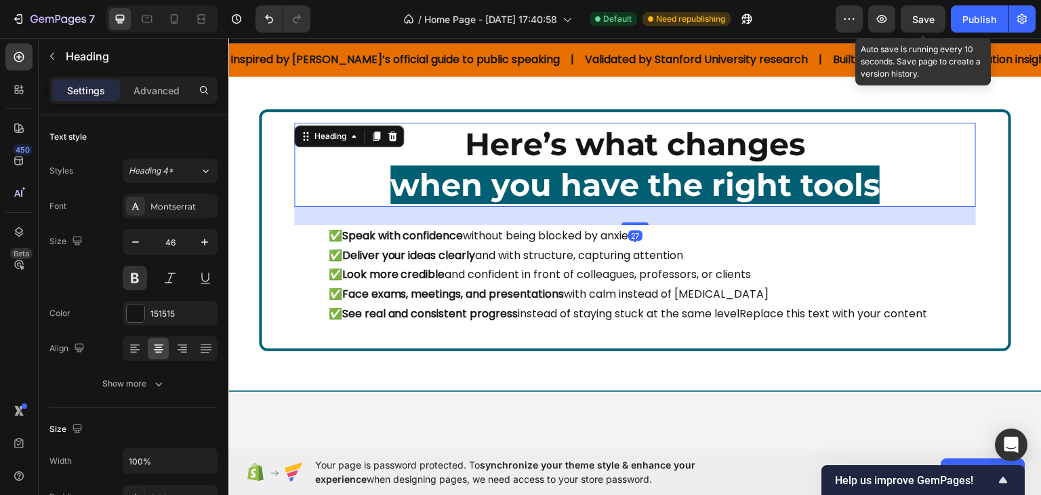
click at [924, 19] on span "Save" at bounding box center [923, 20] width 22 height 12
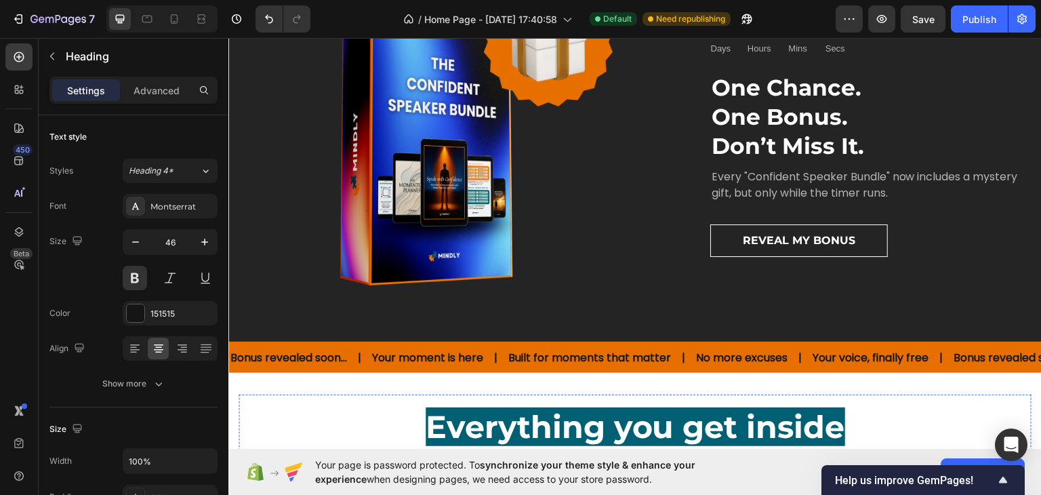
scroll to position [3122, 0]
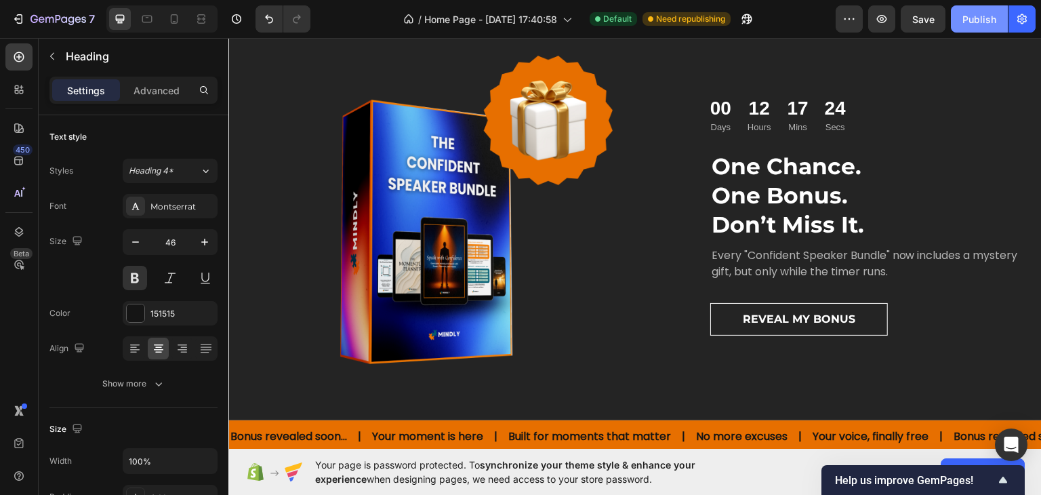
click at [976, 14] on div "Publish" at bounding box center [979, 19] width 34 height 14
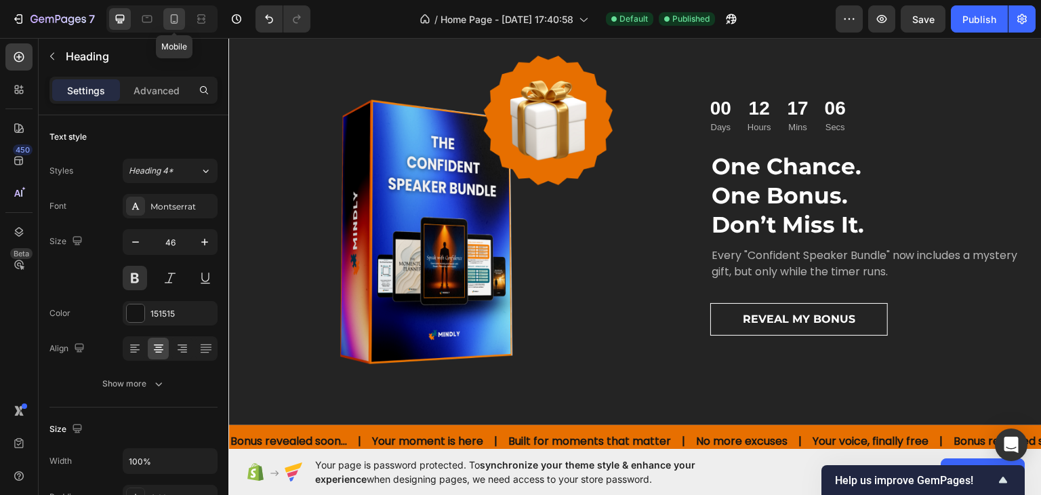
click at [176, 18] on icon at bounding box center [174, 18] width 7 height 9
type input "26"
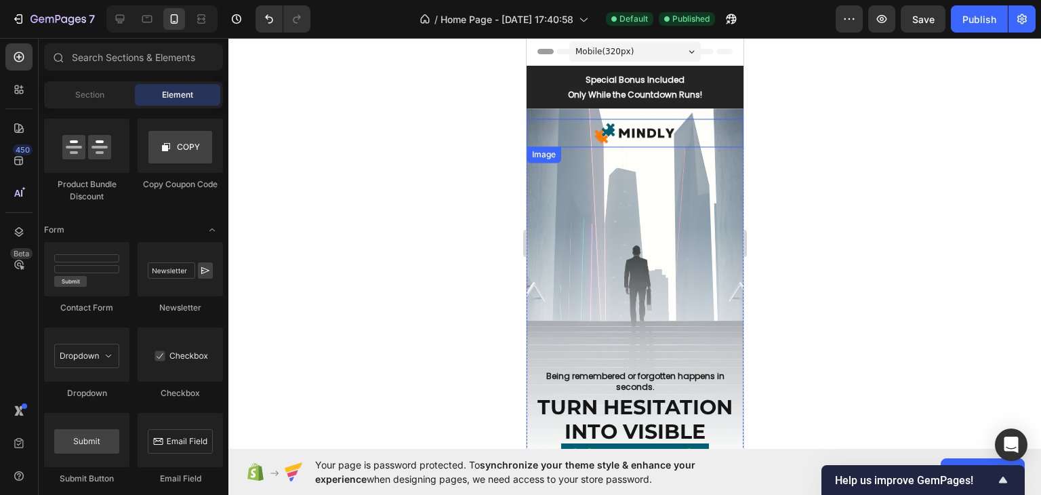
click at [653, 126] on img at bounding box center [634, 133] width 87 height 29
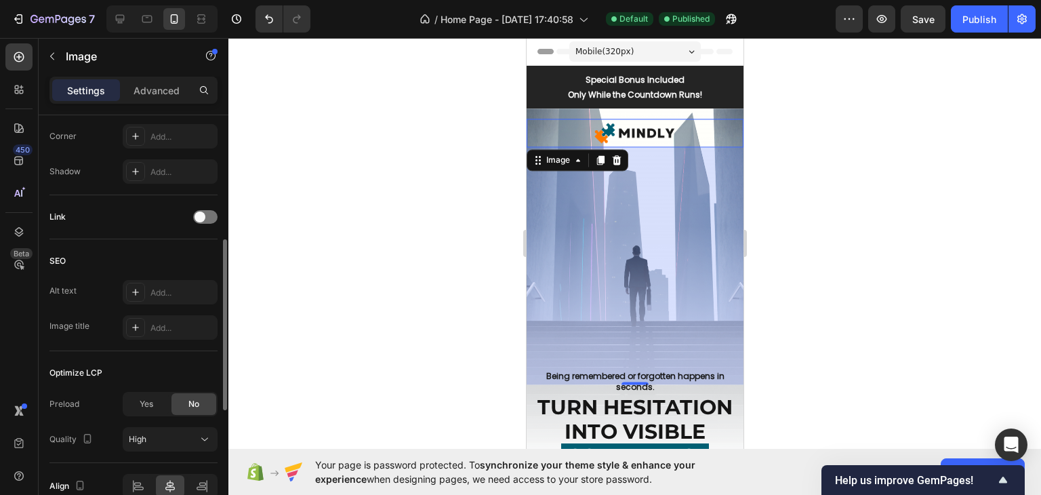
scroll to position [469, 0]
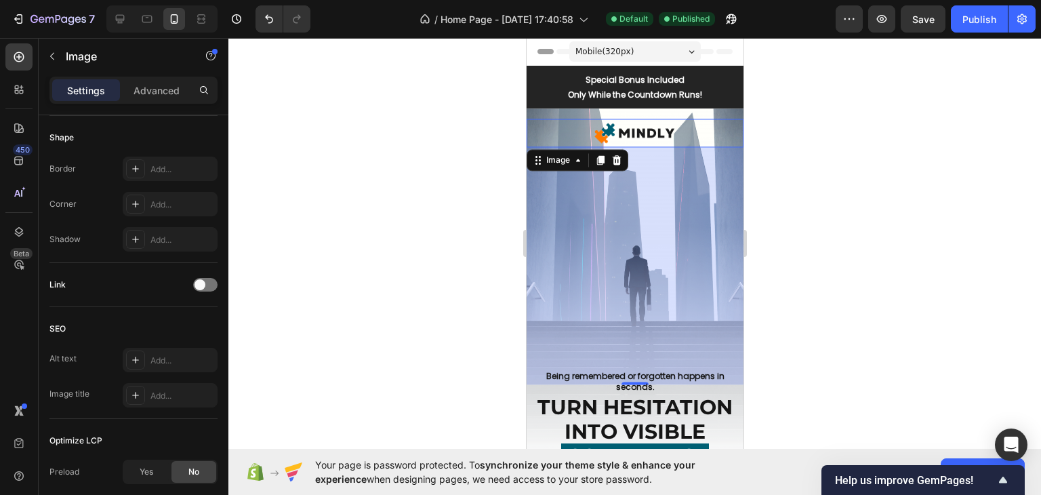
click at [817, 199] on div at bounding box center [634, 266] width 812 height 457
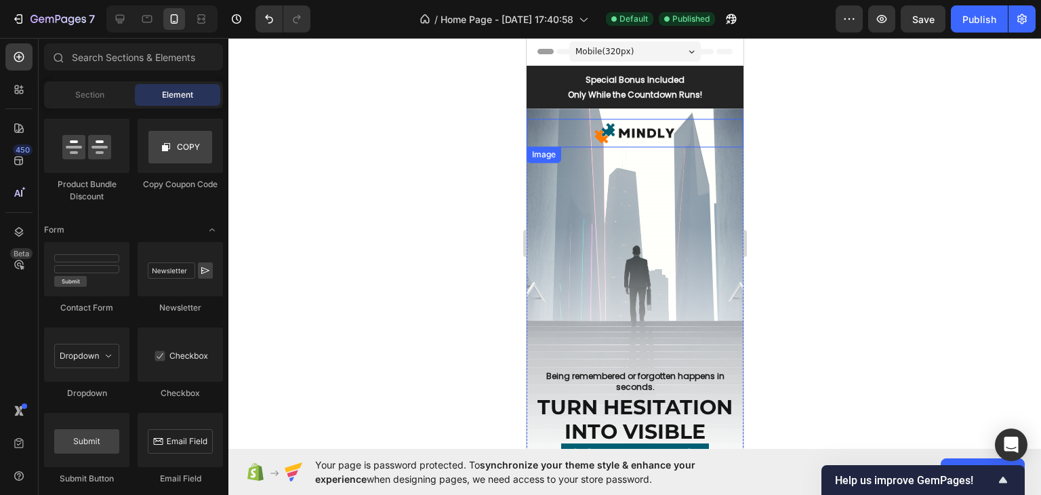
click at [671, 126] on div at bounding box center [634, 133] width 217 height 29
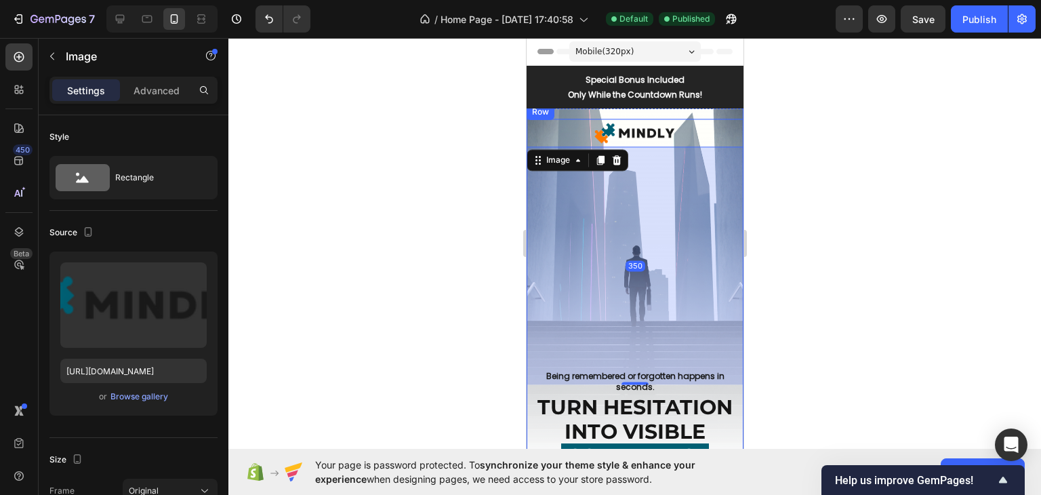
click at [670, 115] on div "Image 350 Being remembered or forgotten happens in seconds. Heading TURN HESITA…" at bounding box center [634, 337] width 217 height 466
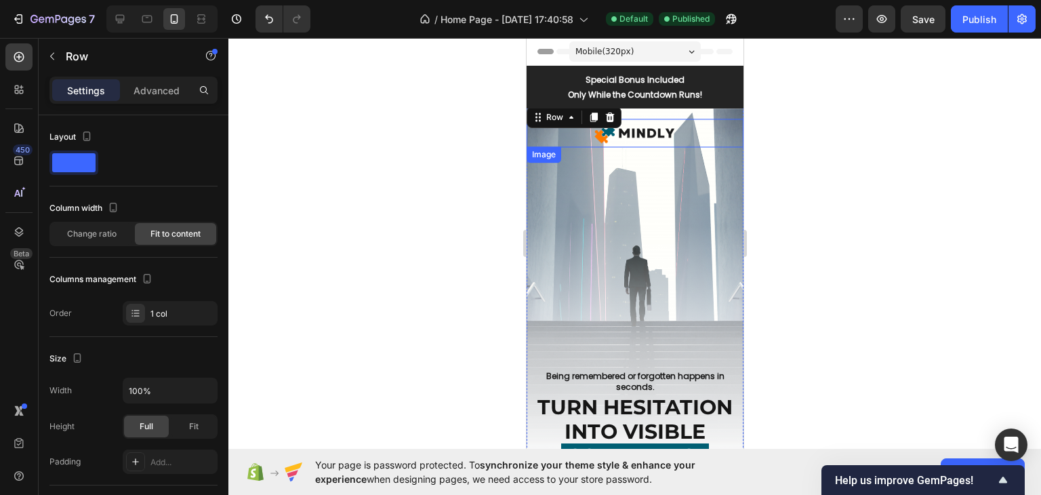
click at [685, 127] on div at bounding box center [634, 133] width 217 height 29
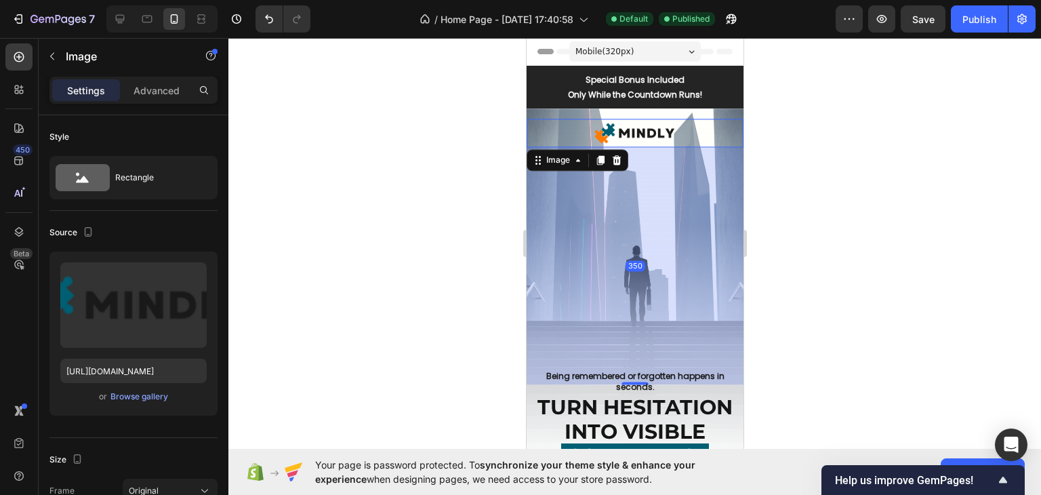
click at [770, 144] on div at bounding box center [634, 266] width 812 height 457
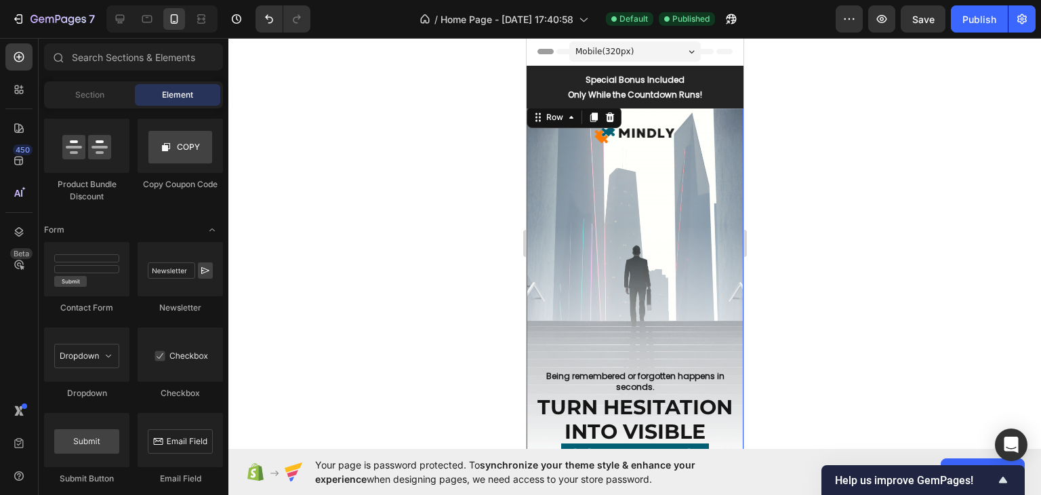
click at [600, 238] on div "Image Being remembered or forgotten happens in seconds. Heading TURN HESITATION…" at bounding box center [634, 337] width 217 height 466
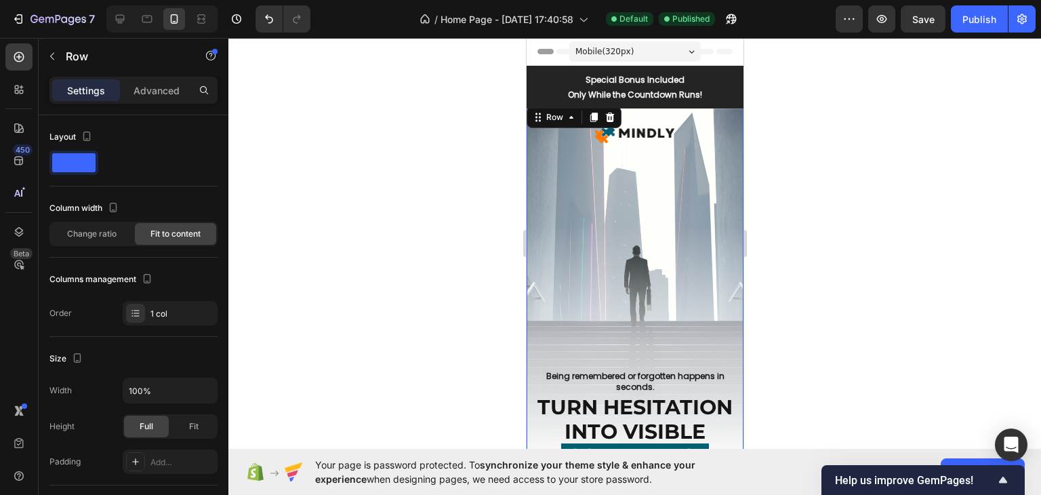
click at [890, 230] on div at bounding box center [634, 266] width 812 height 457
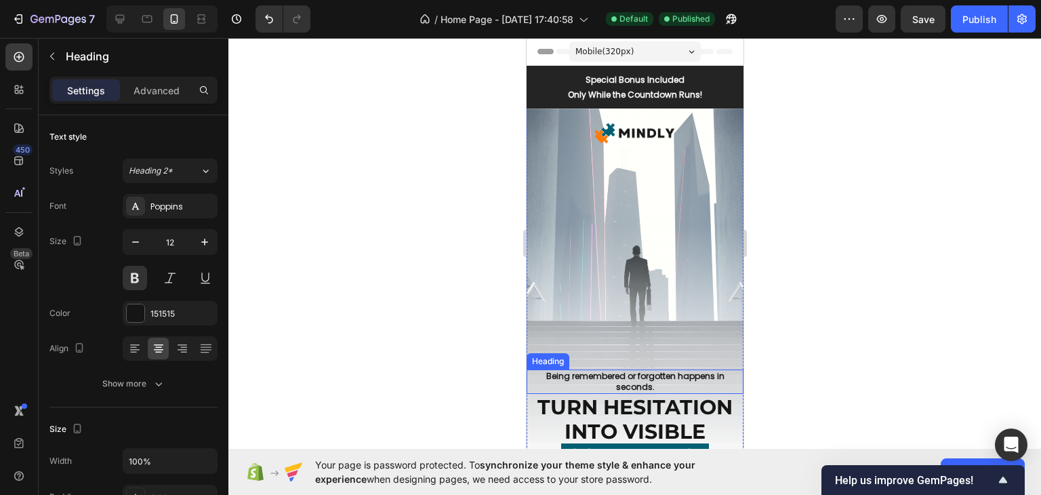
click at [654, 379] on h2 "Being remembered or forgotten happens in seconds." at bounding box center [634, 381] width 217 height 24
click at [674, 343] on div "Image Being remembered or forgotten happens in seconds. Heading 0 TURN HESITATI…" at bounding box center [634, 337] width 217 height 466
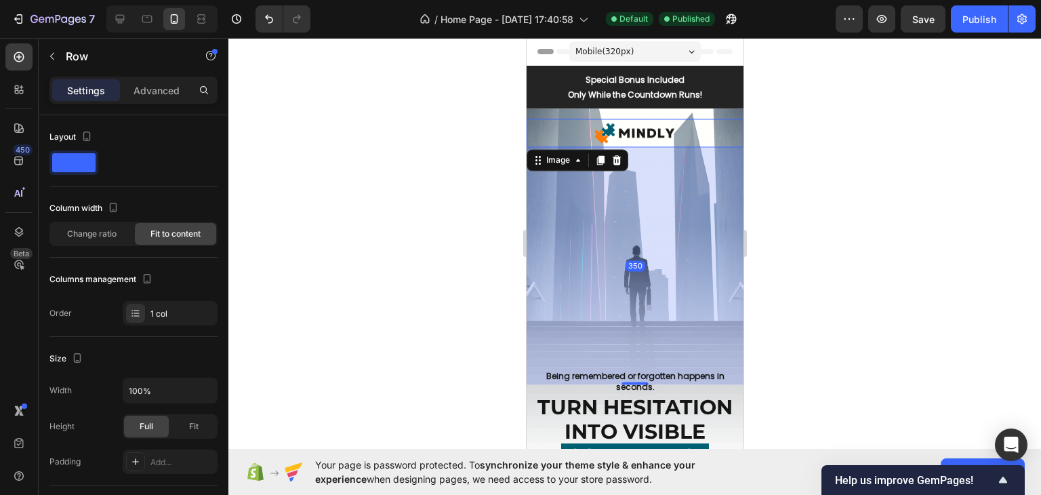
click at [641, 129] on img at bounding box center [634, 133] width 87 height 29
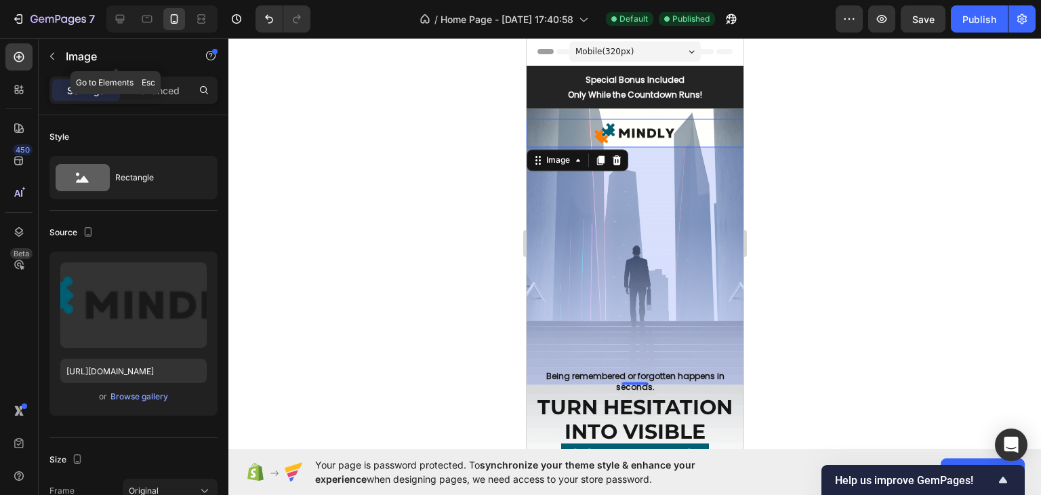
click at [156, 75] on div "Image" at bounding box center [116, 57] width 154 height 39
click at [167, 90] on p "Advanced" at bounding box center [156, 90] width 46 height 14
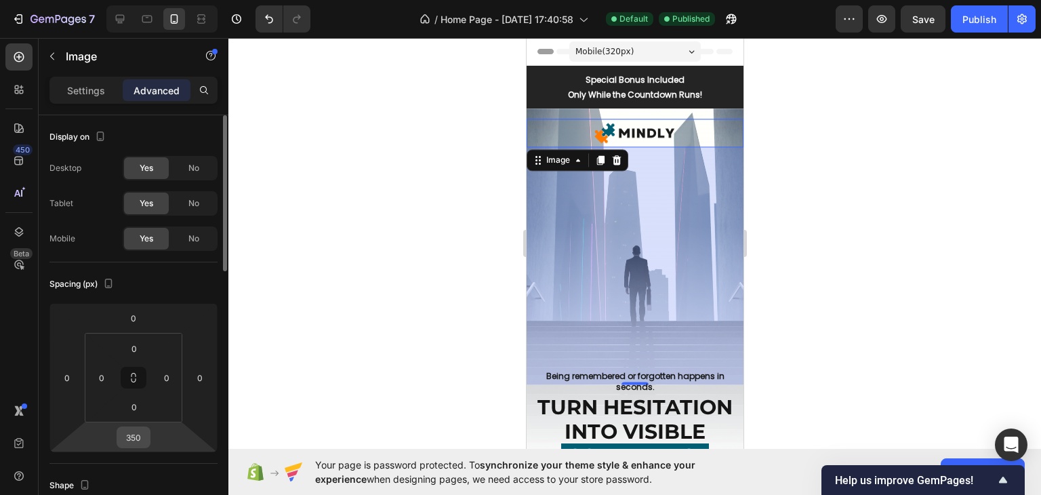
click at [136, 441] on input "350" at bounding box center [133, 437] width 27 height 20
type input "0"
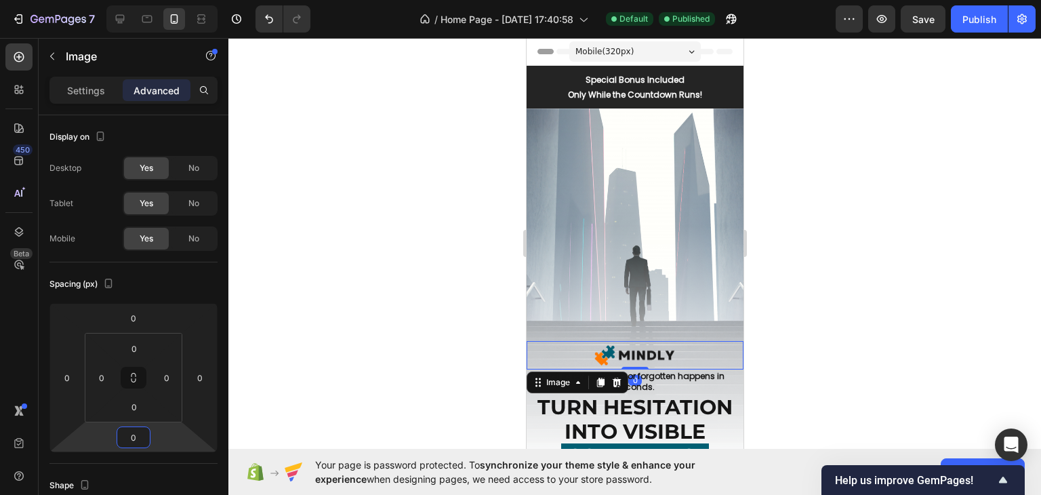
click at [814, 246] on div at bounding box center [634, 266] width 812 height 457
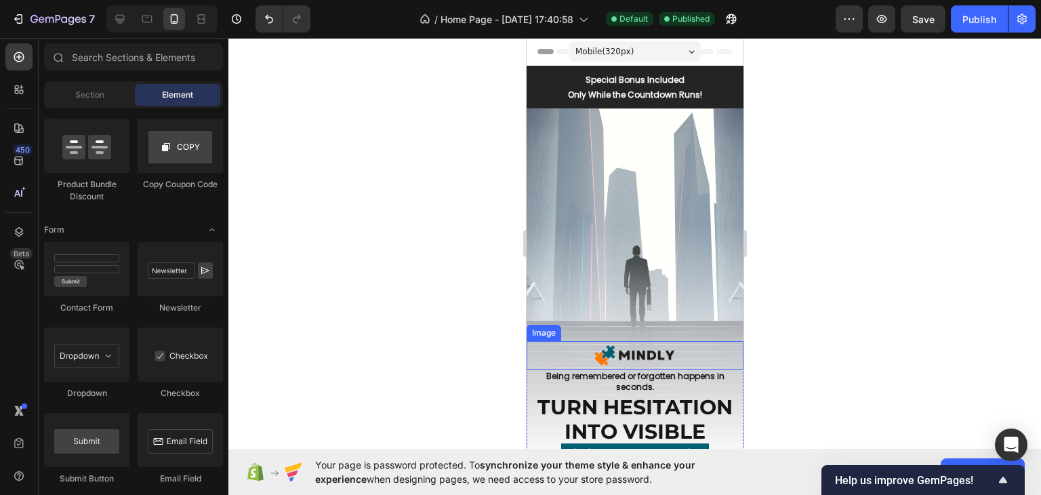
click at [632, 367] on img at bounding box center [634, 355] width 87 height 29
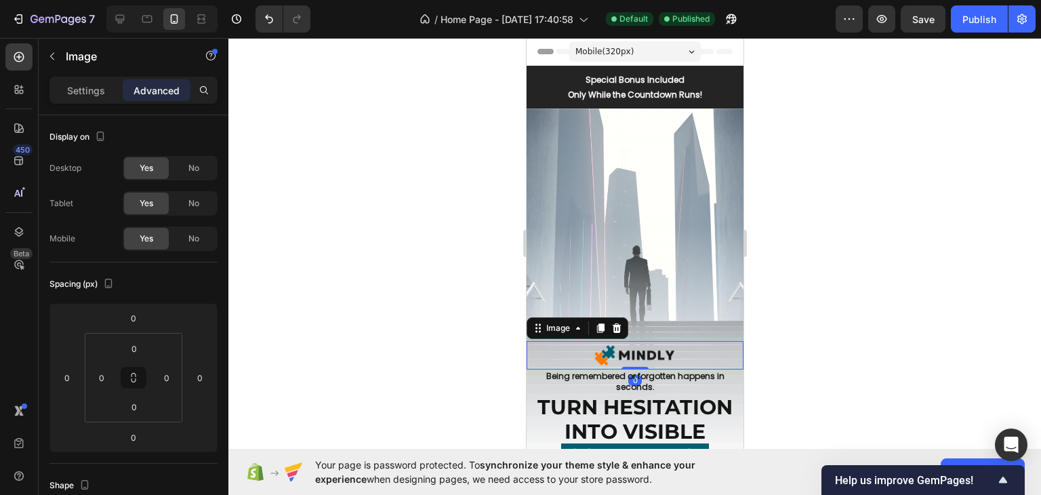
click at [634, 348] on img at bounding box center [634, 355] width 87 height 29
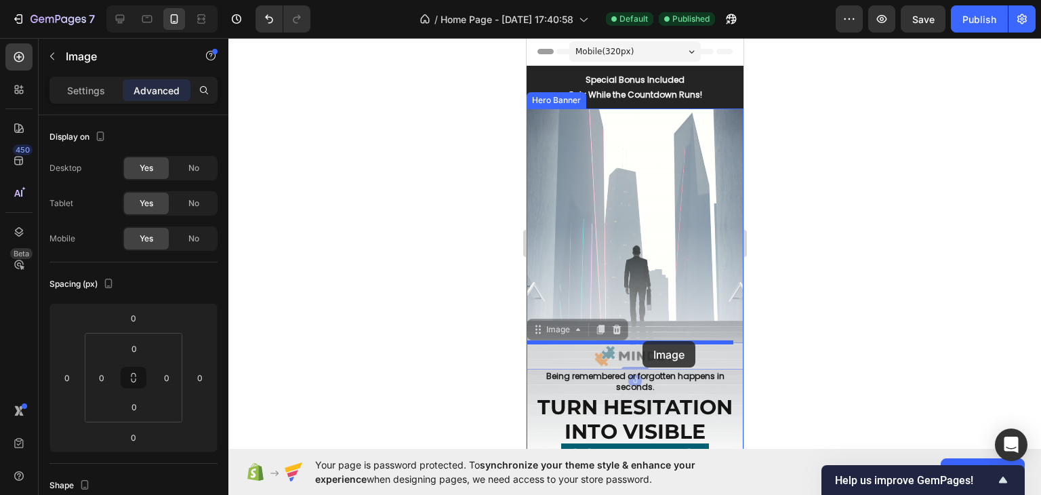
drag, startPoint x: 535, startPoint y: 331, endPoint x: 642, endPoint y: 341, distance: 107.5
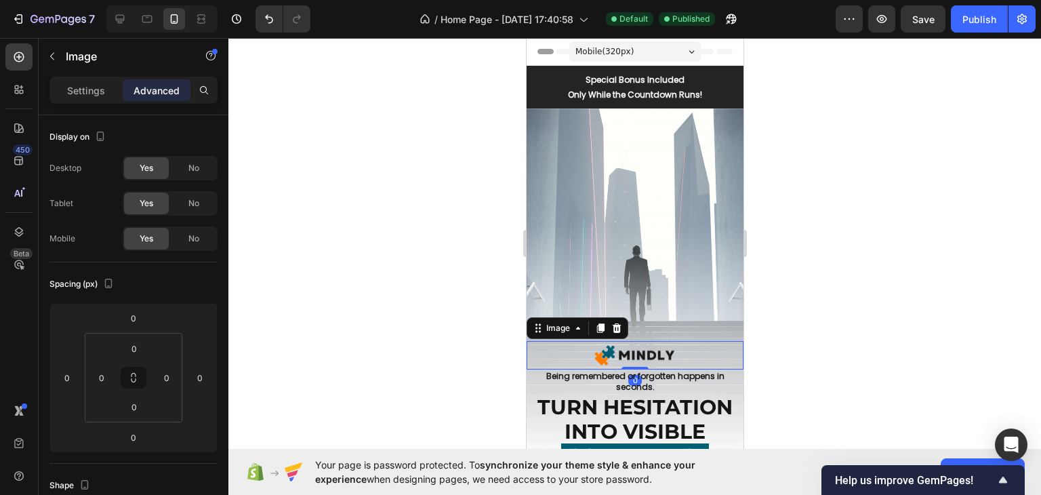
click at [545, 351] on div at bounding box center [634, 355] width 217 height 29
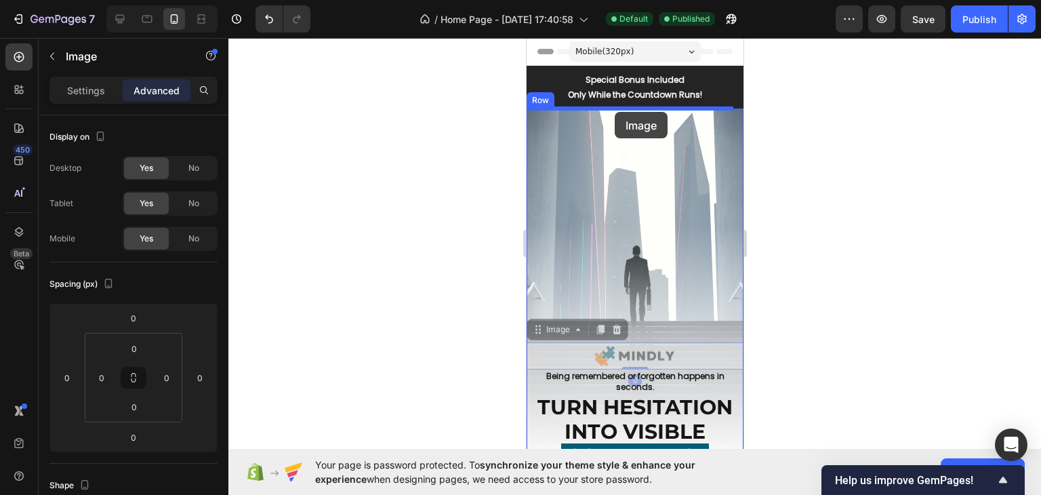
drag, startPoint x: 537, startPoint y: 326, endPoint x: 614, endPoint y: 112, distance: 227.6
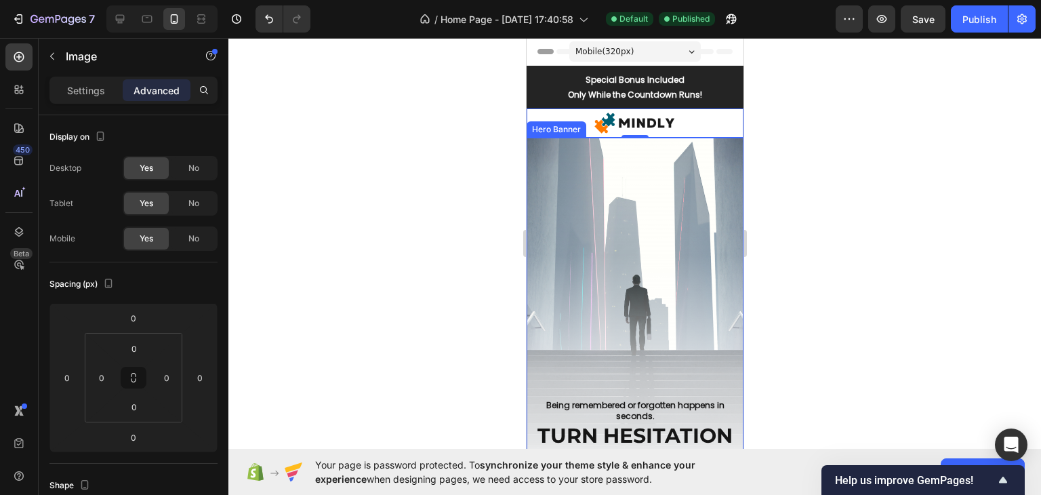
click at [835, 197] on div at bounding box center [634, 266] width 812 height 457
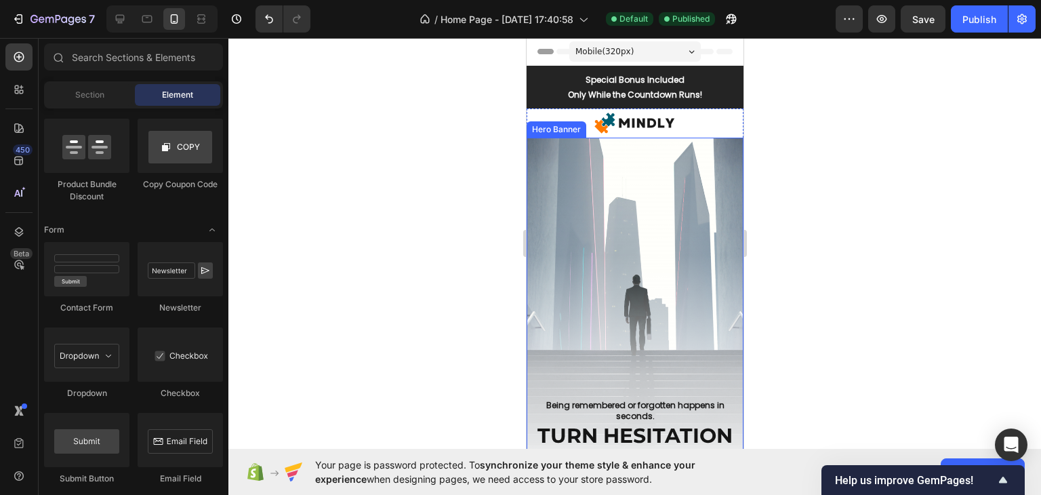
click at [833, 190] on div at bounding box center [634, 266] width 812 height 457
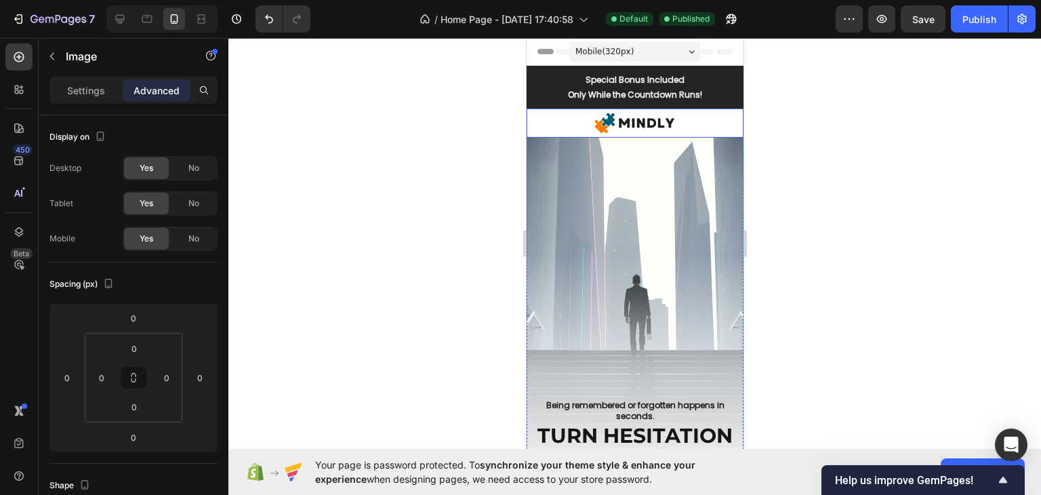
click at [674, 127] on div at bounding box center [634, 122] width 217 height 29
click at [80, 90] on p "Settings" at bounding box center [86, 90] width 38 height 14
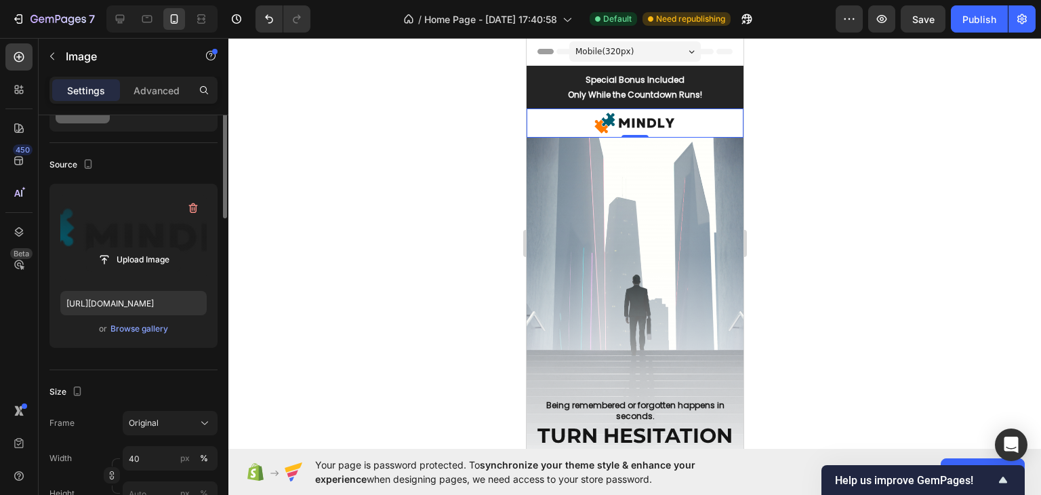
scroll to position [0, 0]
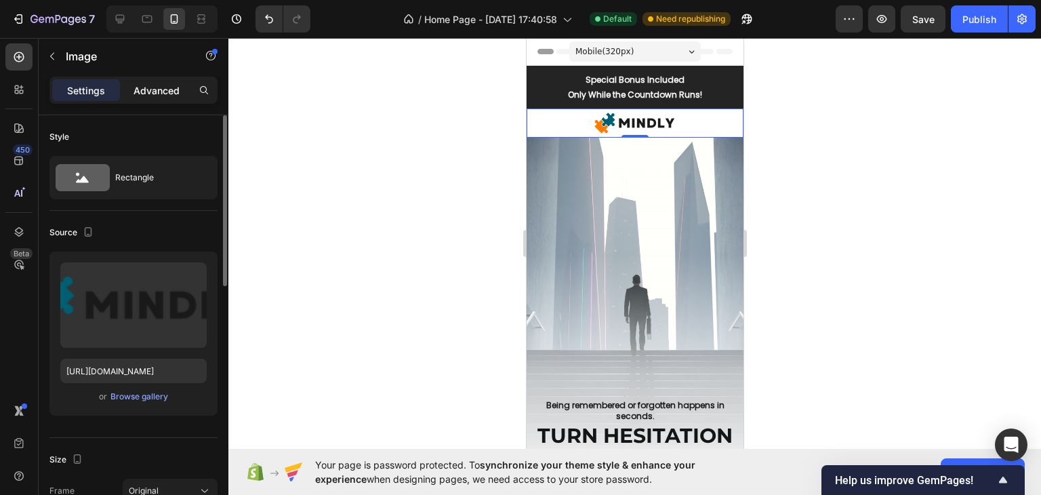
click at [161, 85] on p "Advanced" at bounding box center [156, 90] width 46 height 14
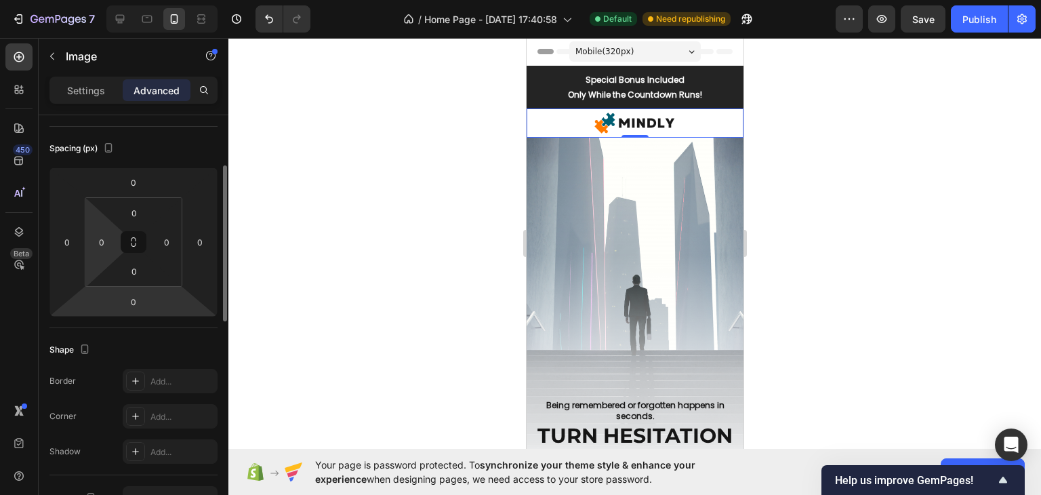
scroll to position [339, 0]
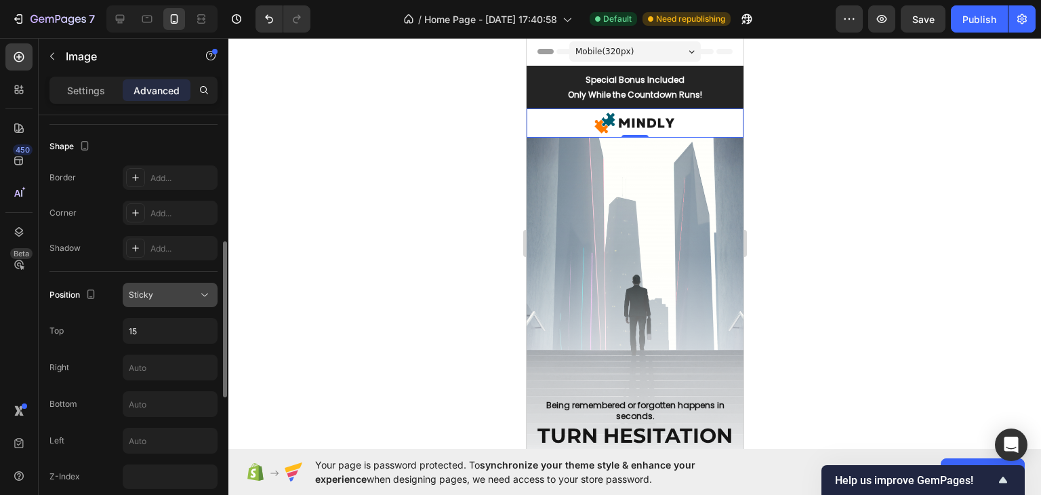
click at [187, 293] on div "Sticky" at bounding box center [163, 295] width 69 height 12
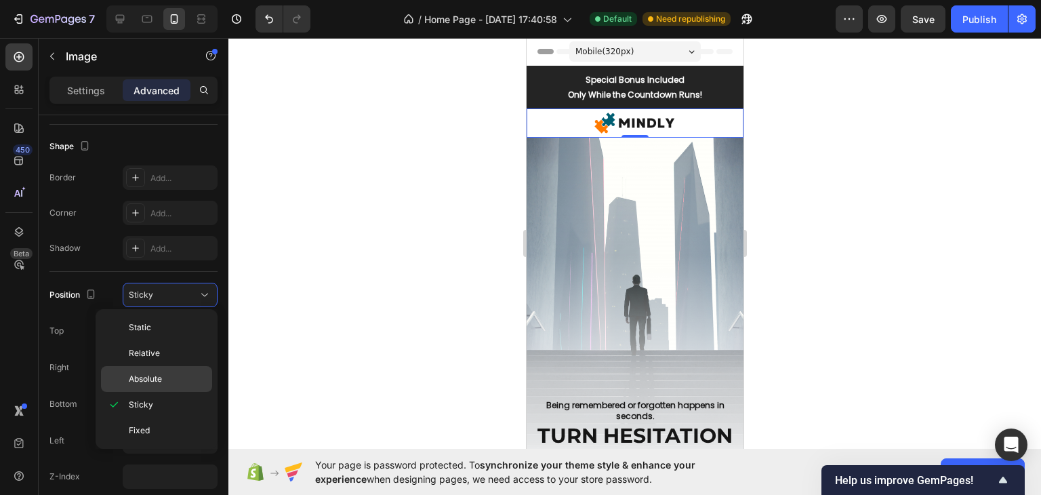
click at [177, 375] on p "Absolute" at bounding box center [167, 379] width 77 height 12
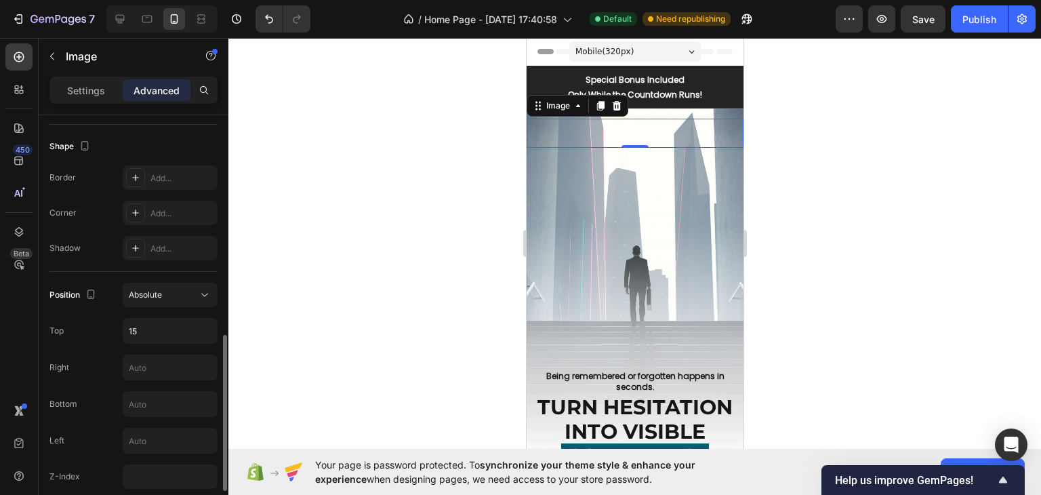
scroll to position [474, 0]
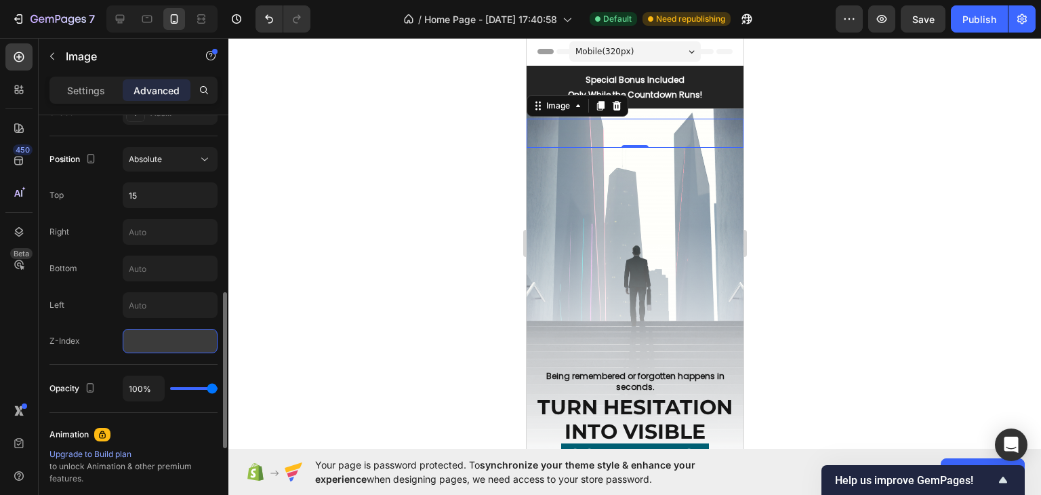
click at [177, 337] on input "number" at bounding box center [170, 341] width 95 height 24
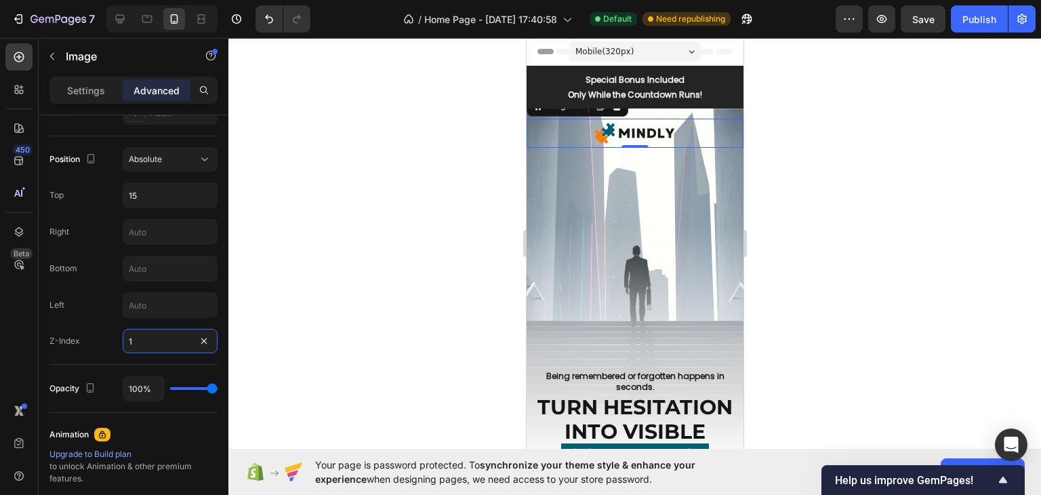
type input "1"
click at [837, 260] on div at bounding box center [634, 266] width 812 height 457
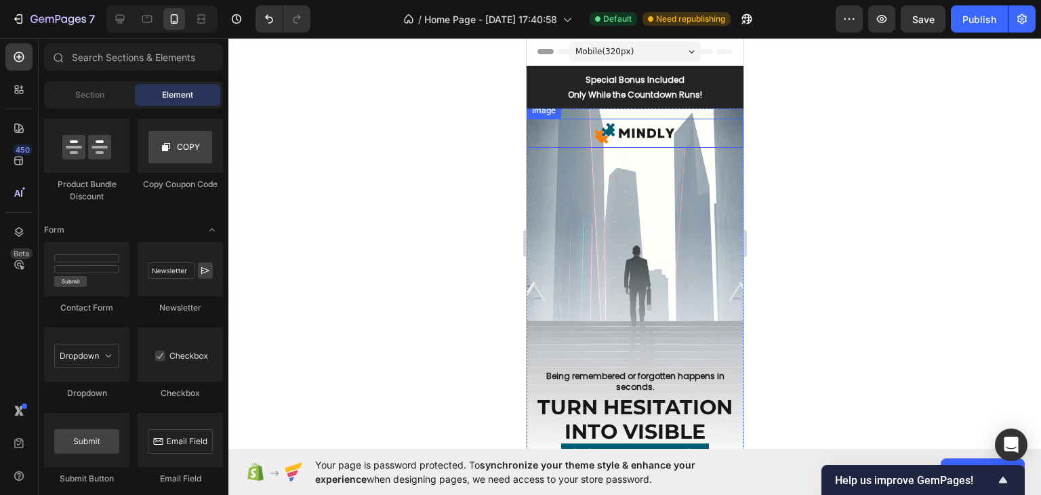
click at [640, 139] on img at bounding box center [634, 133] width 87 height 29
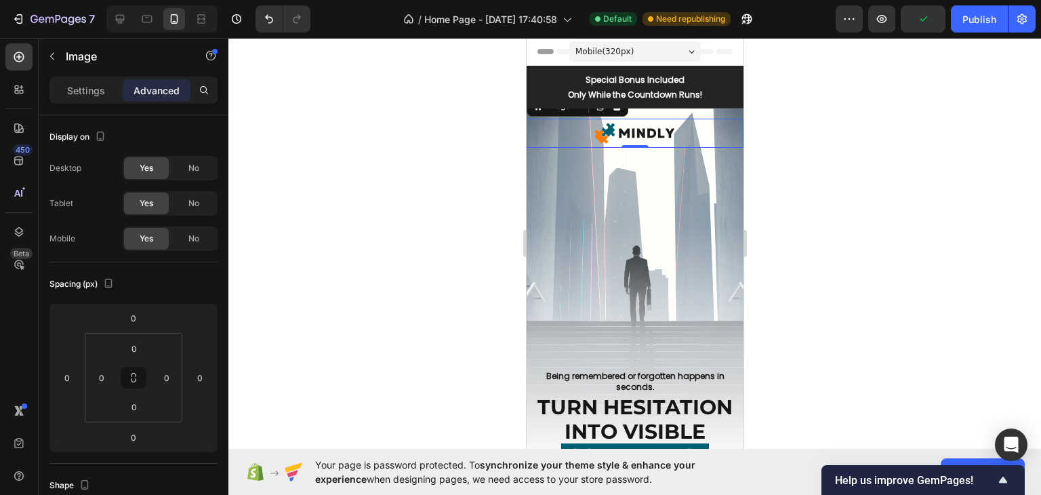
click at [408, 207] on div at bounding box center [634, 266] width 812 height 457
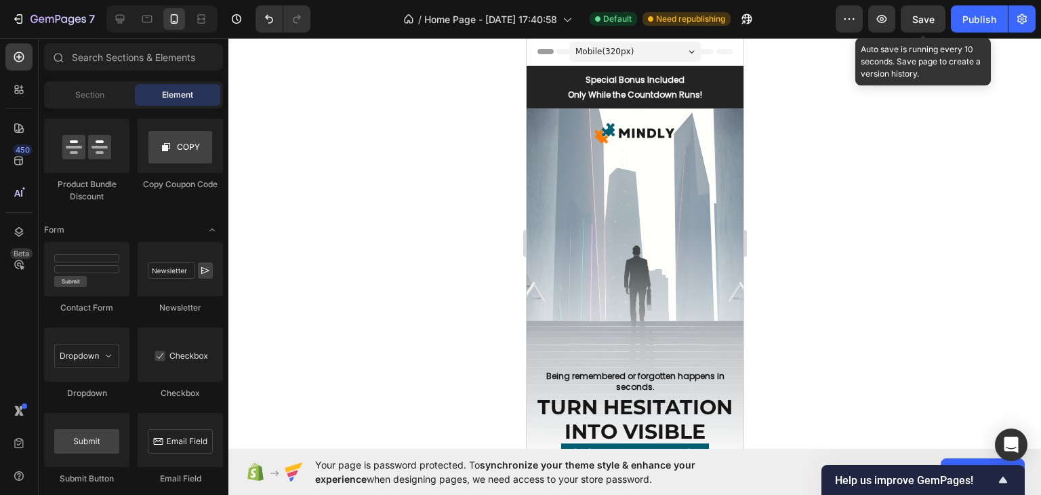
click at [926, 24] on span "Save" at bounding box center [923, 20] width 22 height 12
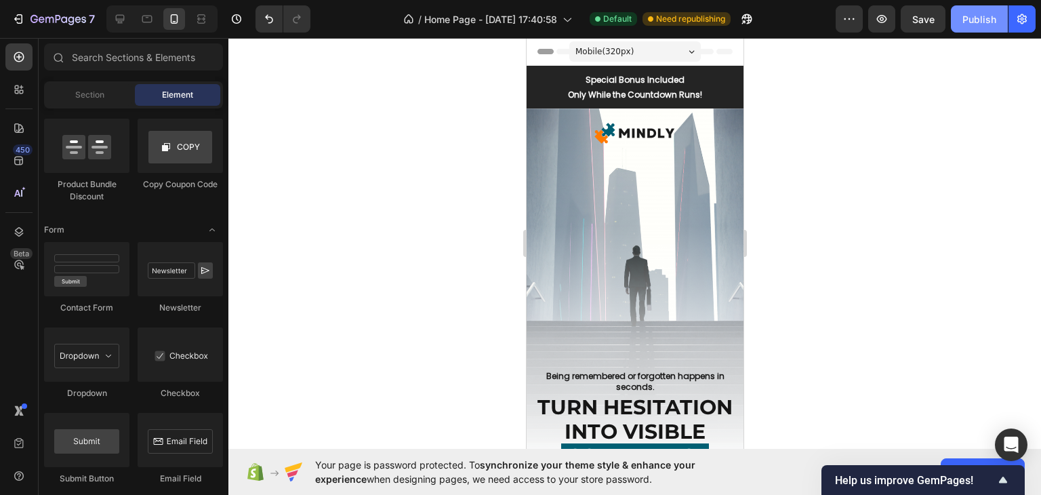
click at [972, 22] on div "Publish" at bounding box center [979, 19] width 34 height 14
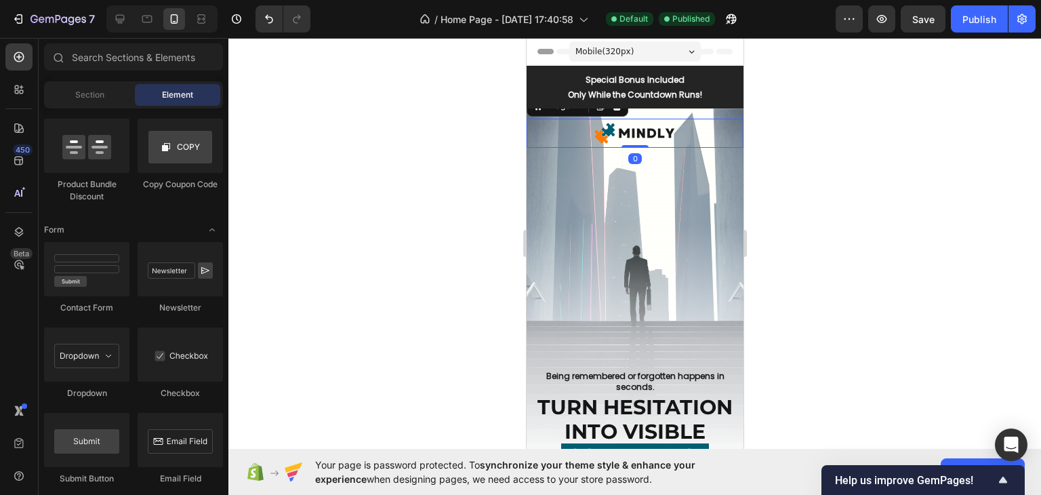
click at [602, 134] on img at bounding box center [634, 133] width 87 height 29
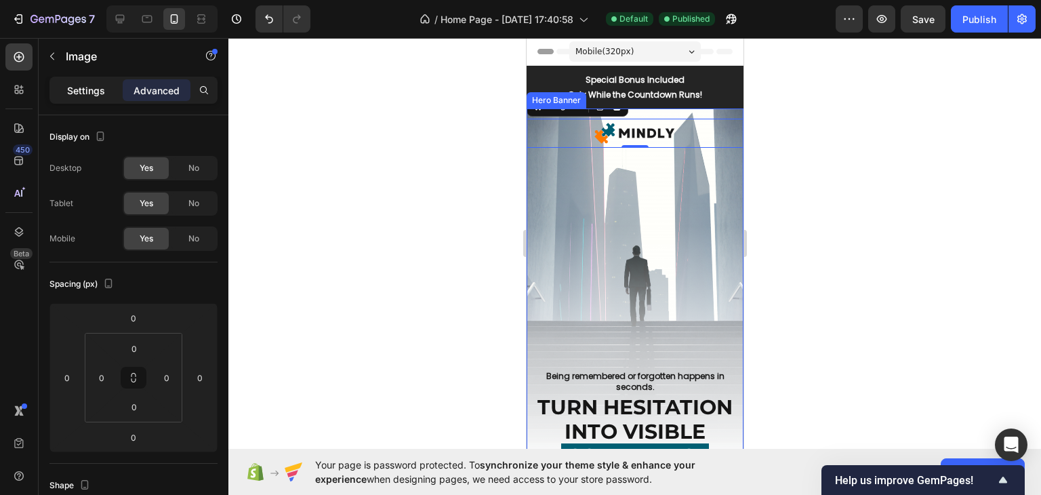
click at [103, 98] on div "Settings" at bounding box center [86, 90] width 68 height 22
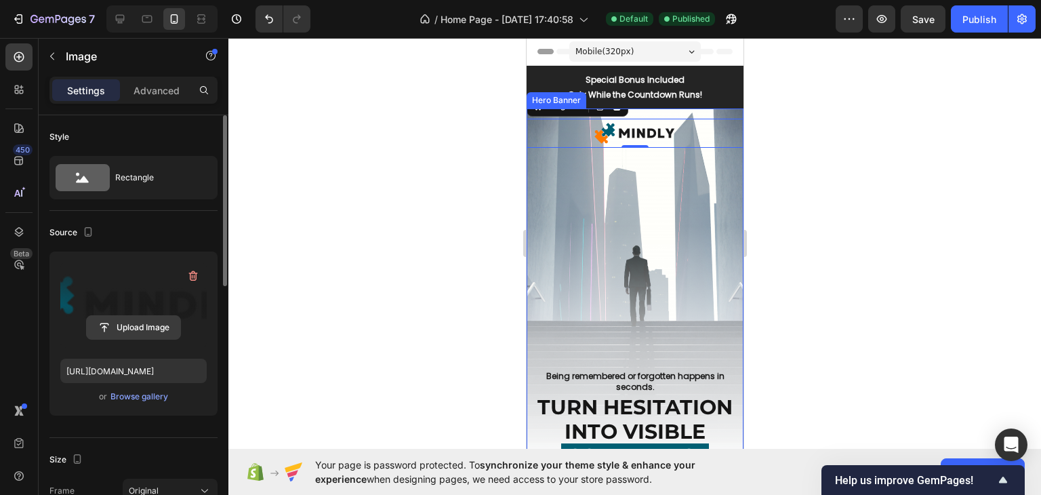
scroll to position [136, 0]
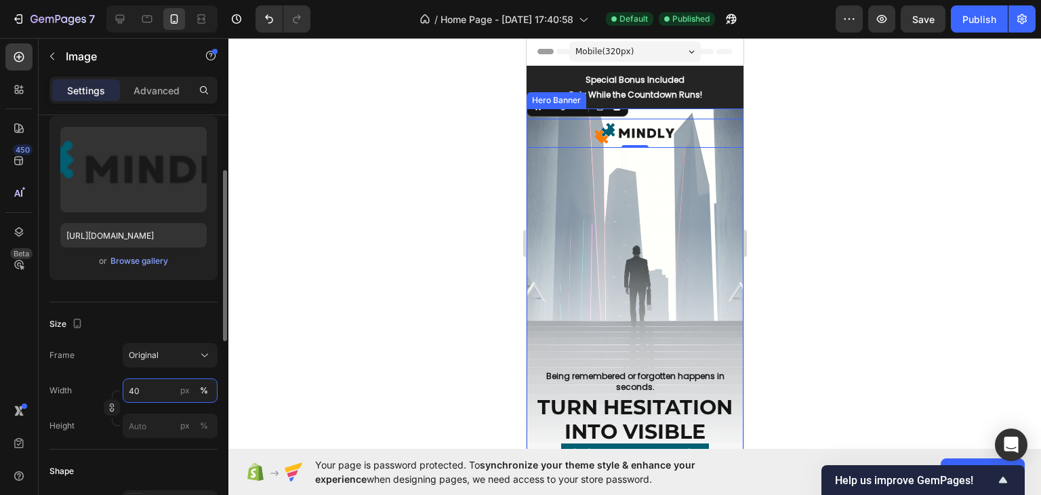
click at [157, 389] on input "40" at bounding box center [170, 390] width 95 height 24
click at [176, 310] on div "Size Frame Original Width 40 px % Height px %" at bounding box center [133, 375] width 168 height 147
click at [150, 390] on input "40" at bounding box center [170, 390] width 95 height 24
click at [188, 306] on div "Size Frame Original Width 40 px % Height px %" at bounding box center [133, 375] width 168 height 147
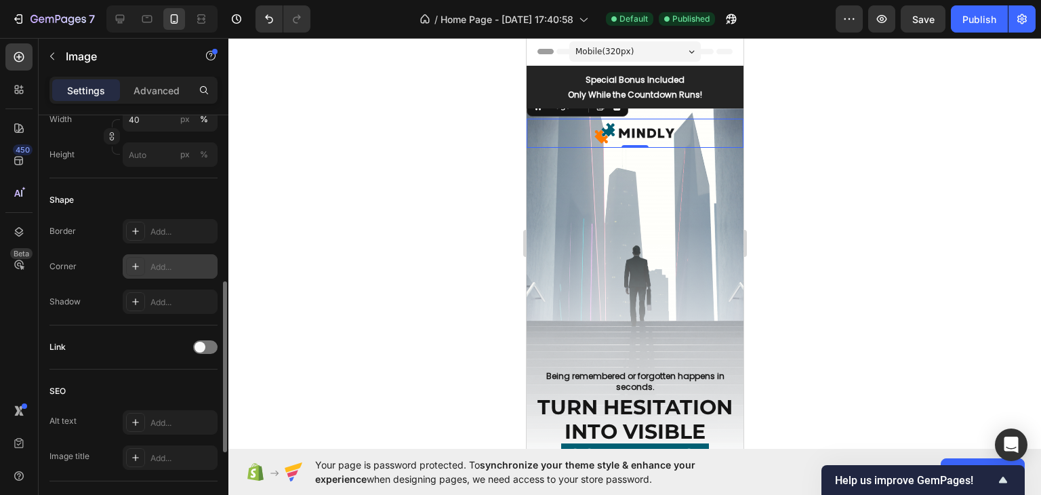
scroll to position [604, 0]
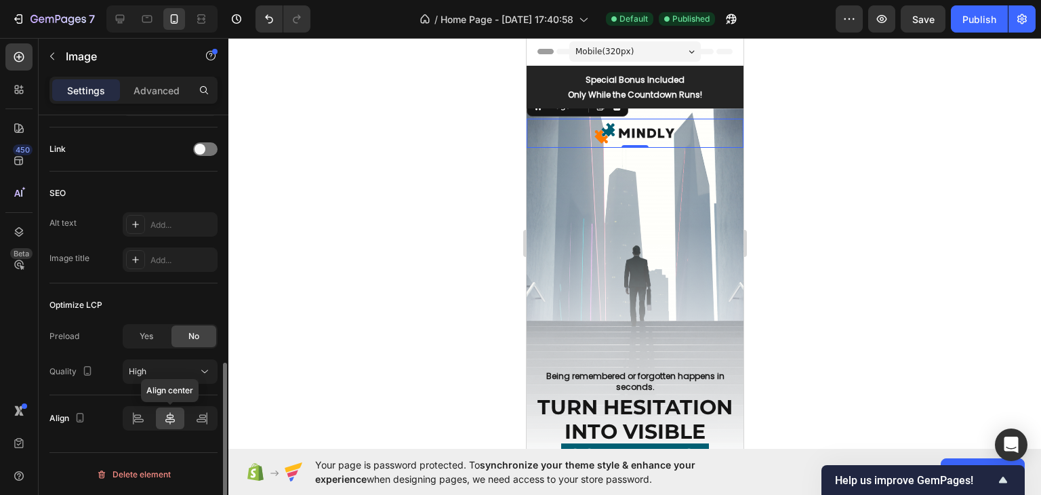
click at [169, 421] on icon at bounding box center [169, 418] width 9 height 12
click at [157, 79] on div "Advanced" at bounding box center [157, 90] width 68 height 22
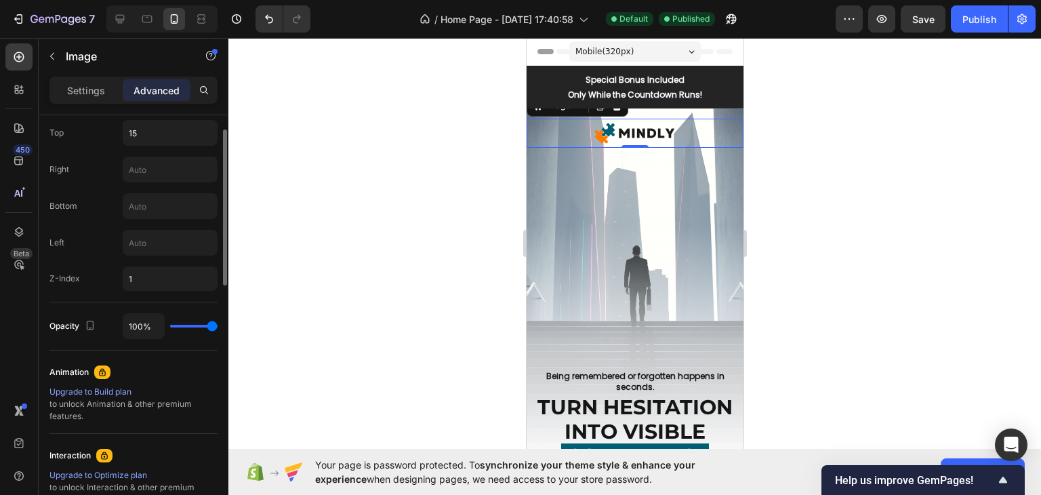
scroll to position [401, 0]
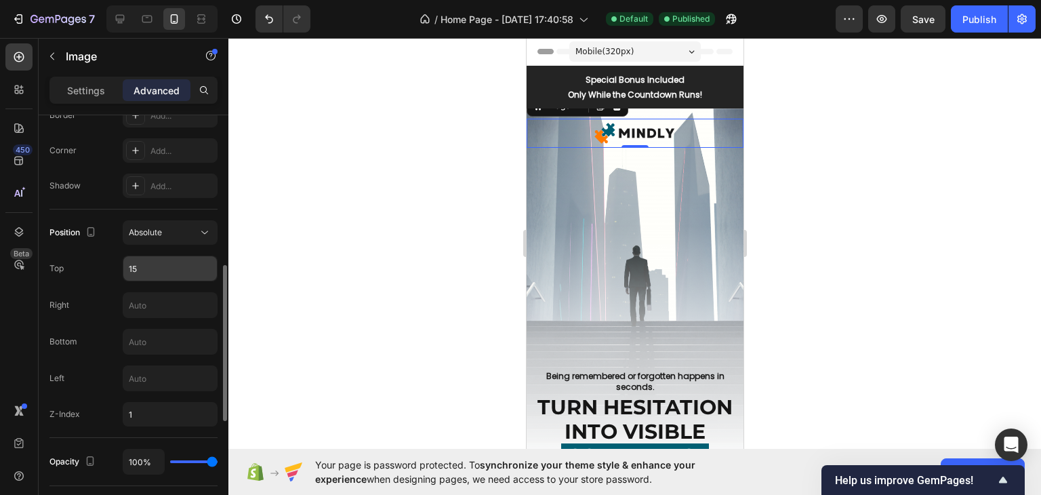
click at [176, 266] on input "15" at bounding box center [170, 268] width 94 height 24
type input "1"
type input "0"
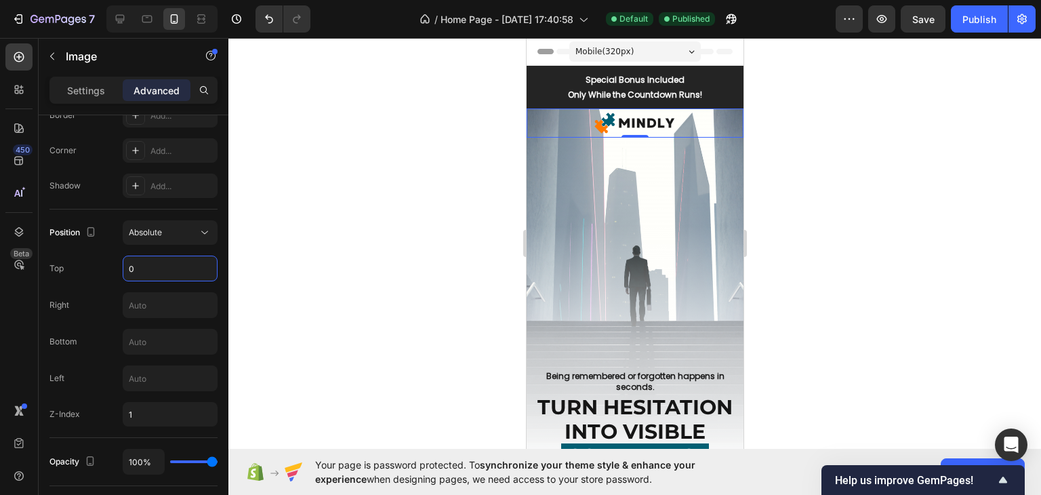
click at [320, 243] on div at bounding box center [634, 266] width 812 height 457
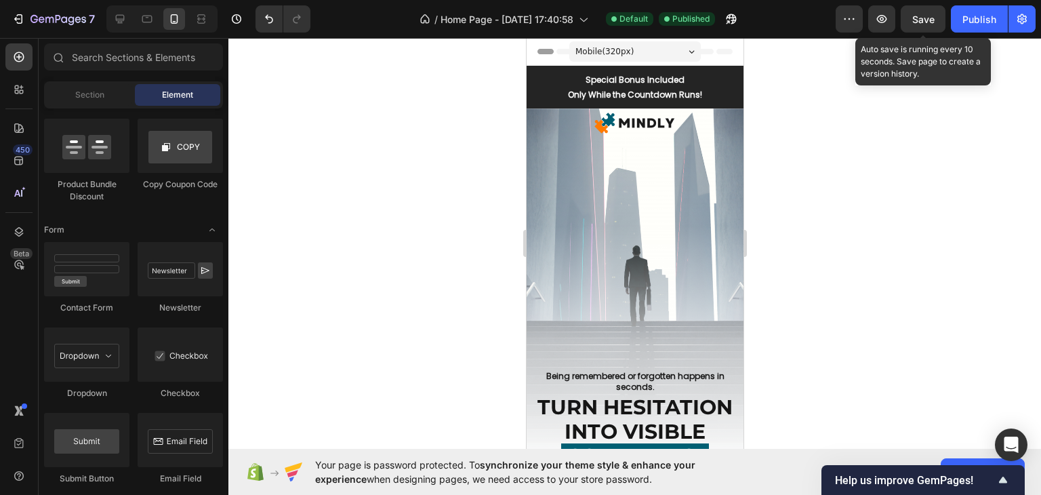
click at [927, 16] on span "Save" at bounding box center [923, 20] width 22 height 12
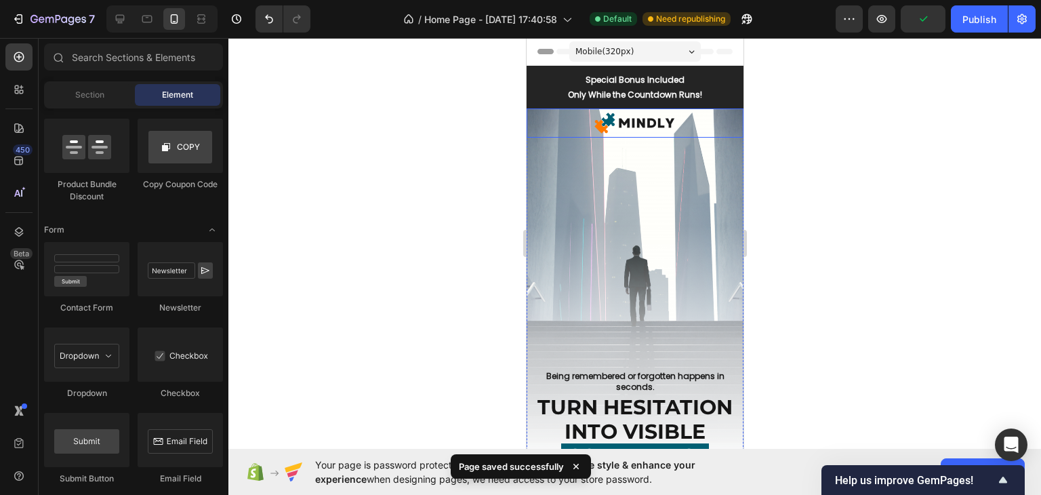
click at [649, 118] on img at bounding box center [634, 122] width 87 height 29
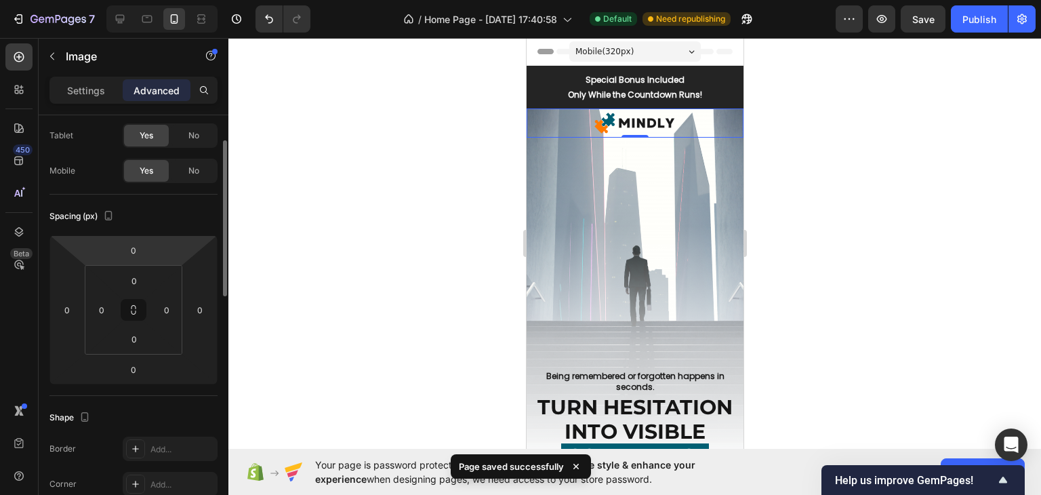
scroll to position [0, 0]
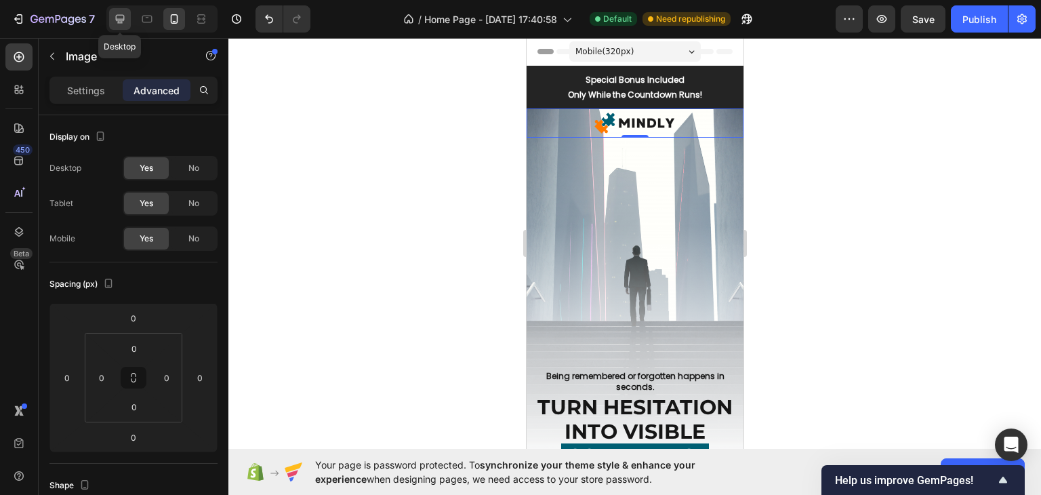
click at [119, 14] on icon at bounding box center [120, 19] width 14 height 14
type input "526"
type input "15"
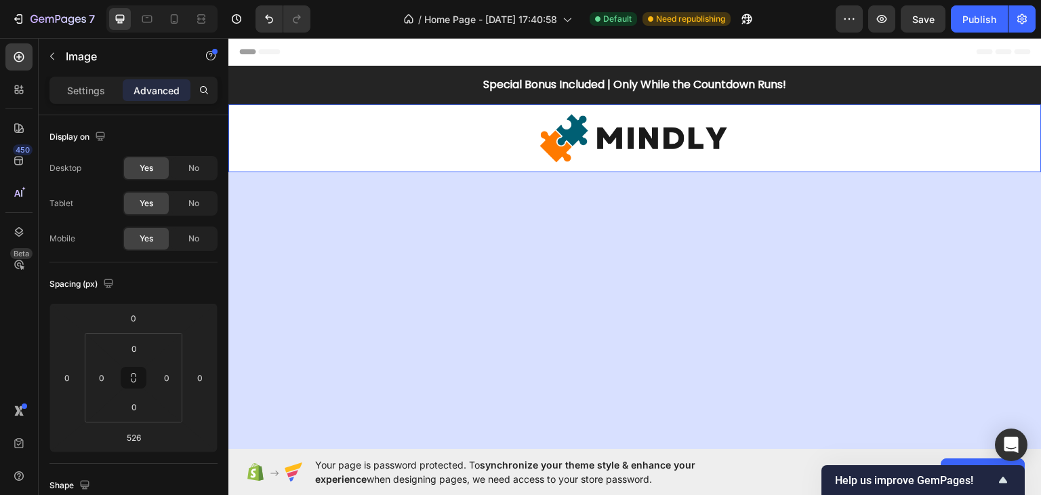
click at [573, 251] on div "0" at bounding box center [634, 349] width 813 height 356
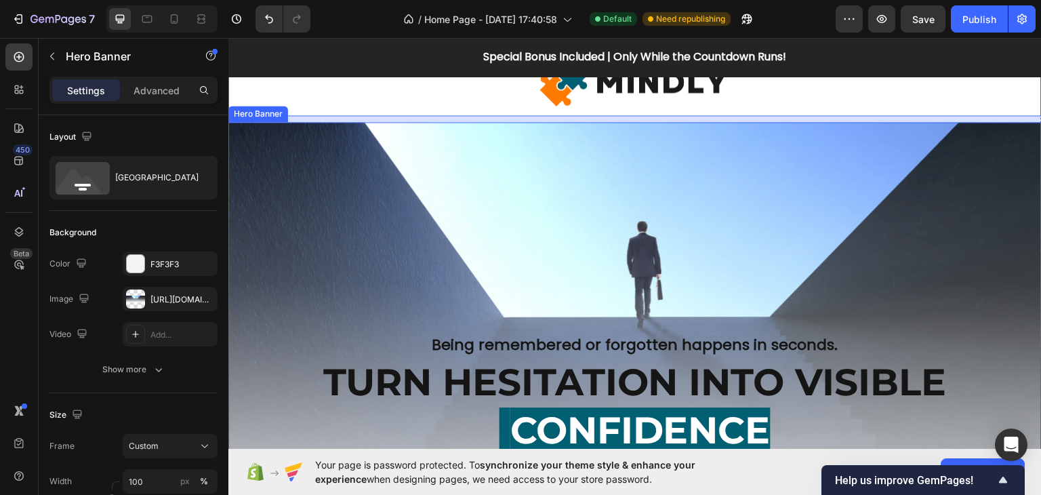
click at [463, 327] on div "Overlay" at bounding box center [634, 358] width 813 height 474
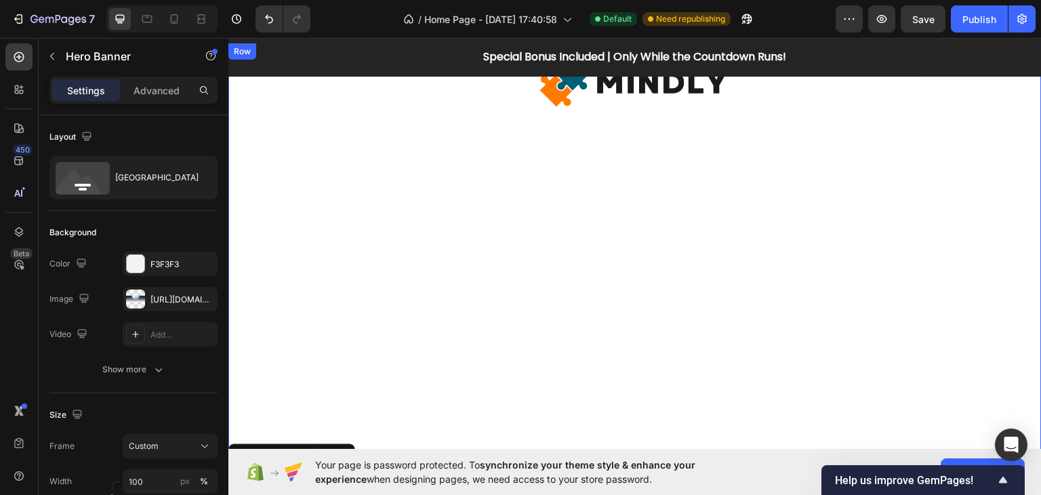
scroll to position [271, 0]
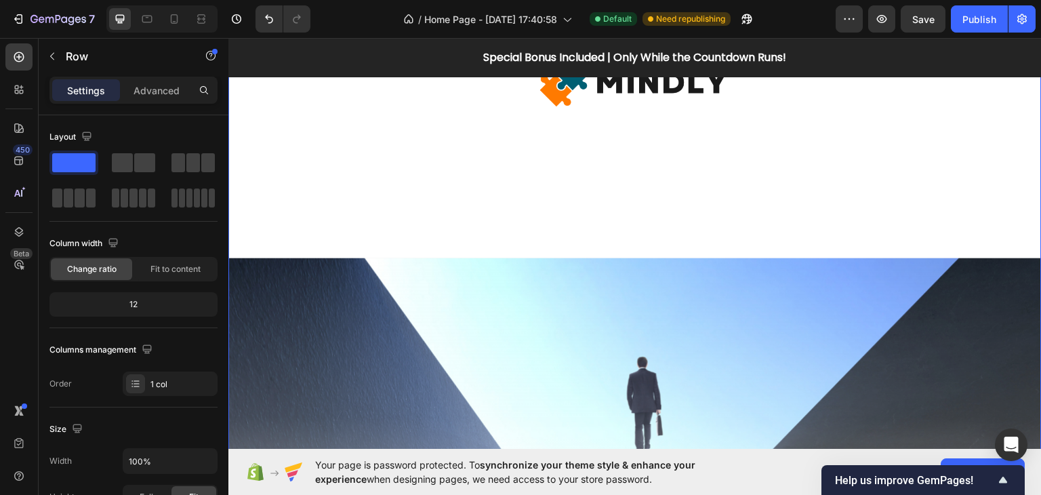
click at [471, 195] on div "Image Being remembered or forgotten happens in seconds. Heading TURN HESITATION…" at bounding box center [634, 282] width 813 height 899
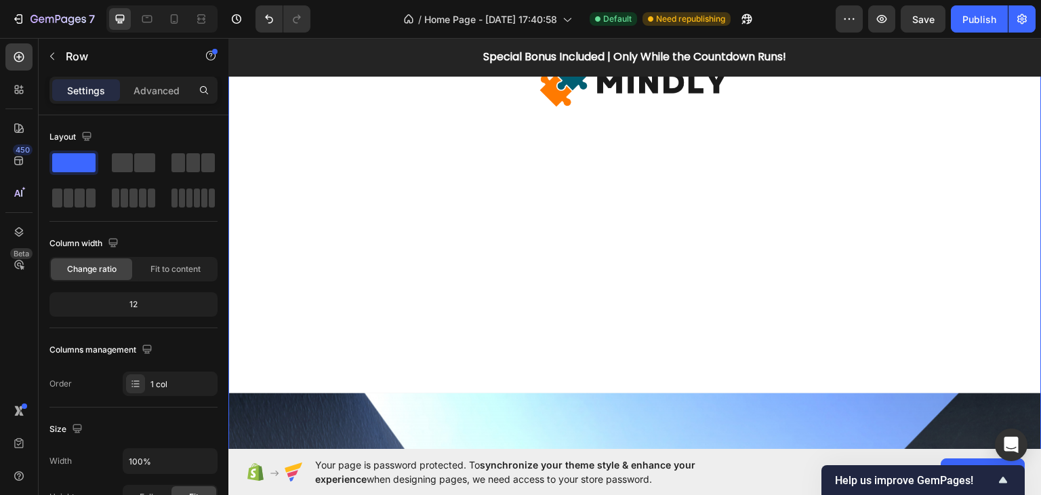
click at [419, 190] on div "Image Being remembered or forgotten happens in seconds. Heading TURN HESITATION…" at bounding box center [634, 417] width 813 height 899
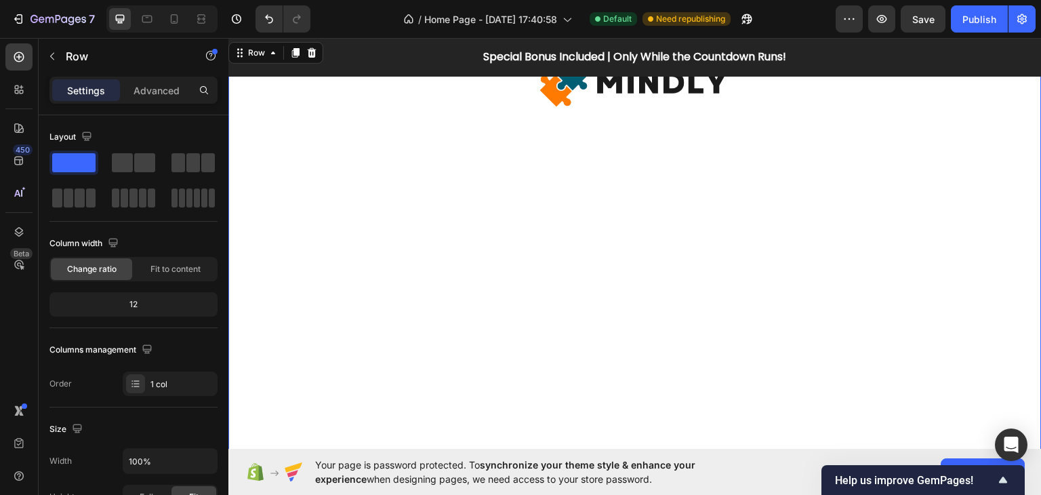
scroll to position [0, 0]
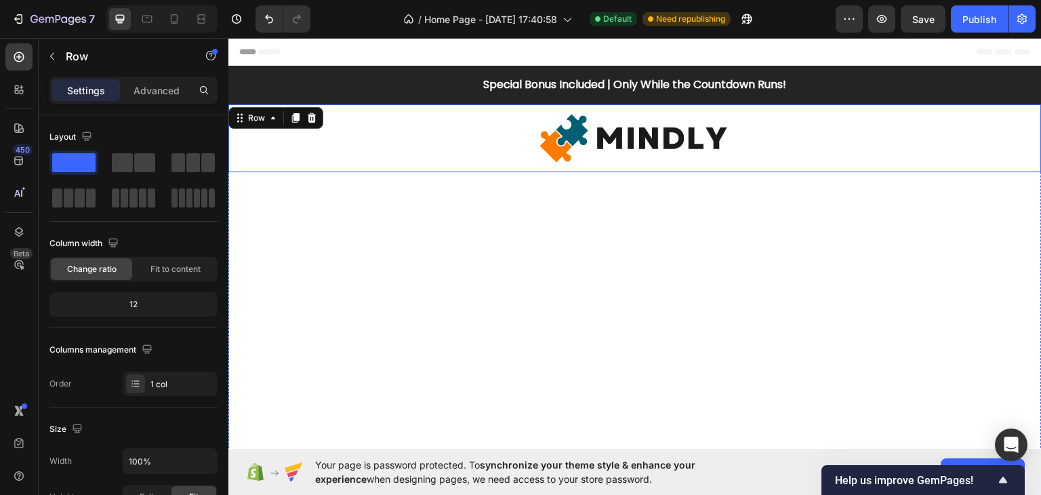
click at [551, 151] on img at bounding box center [634, 138] width 203 height 68
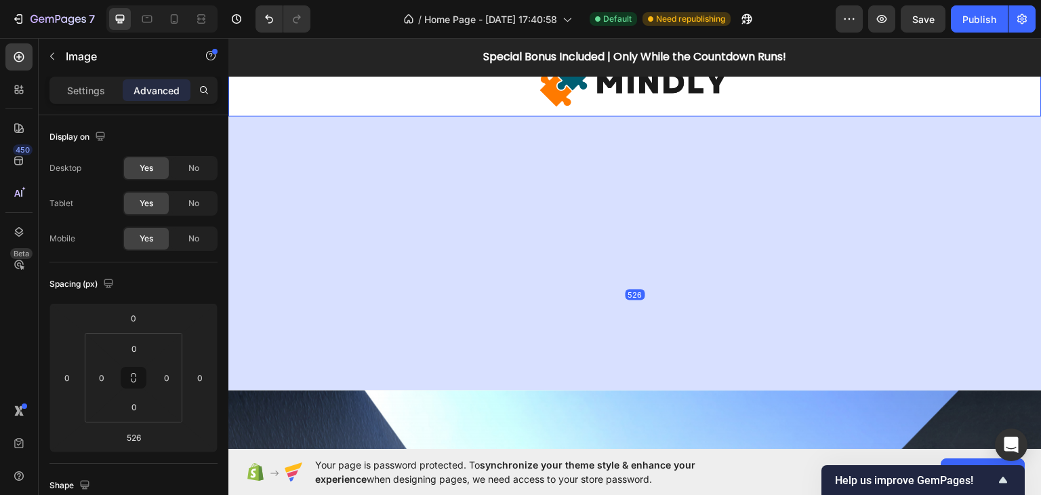
scroll to position [203, 0]
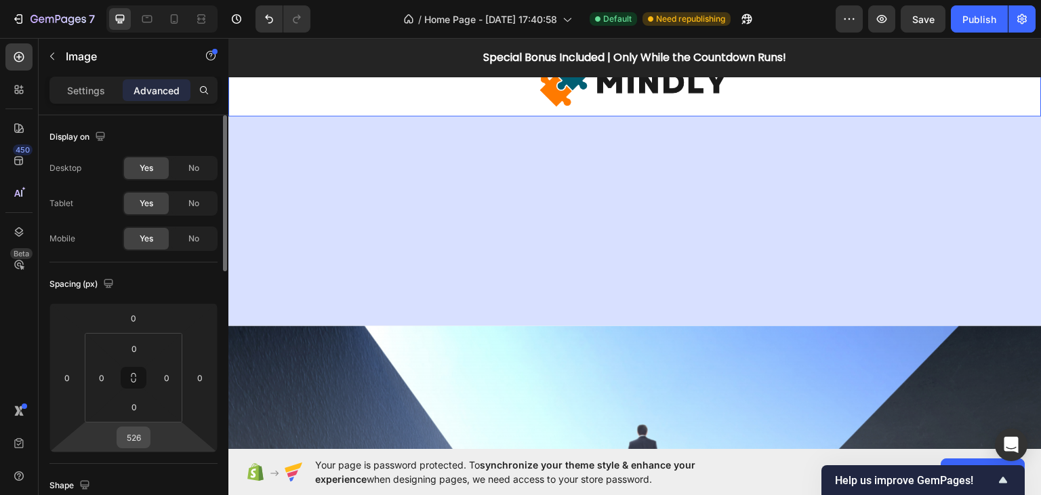
click at [138, 434] on input "526" at bounding box center [133, 437] width 27 height 20
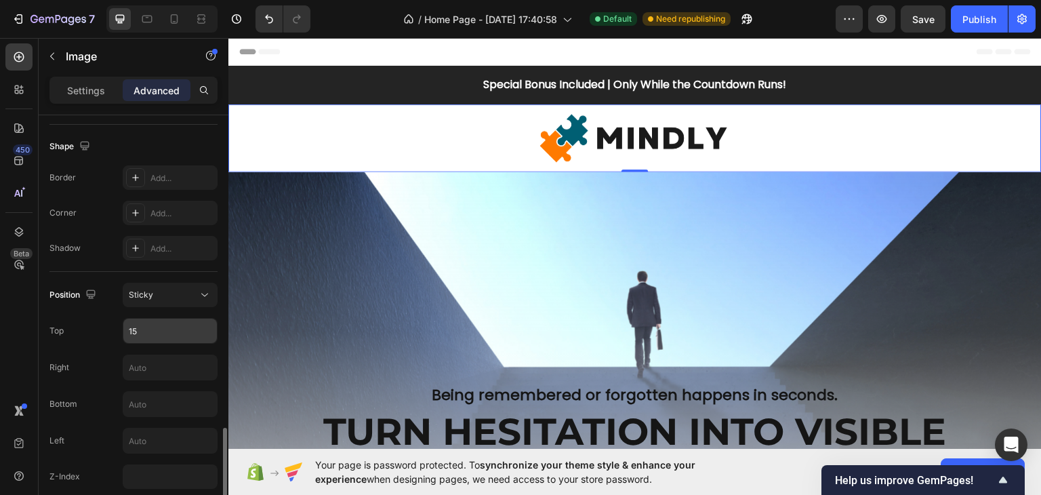
scroll to position [474, 0]
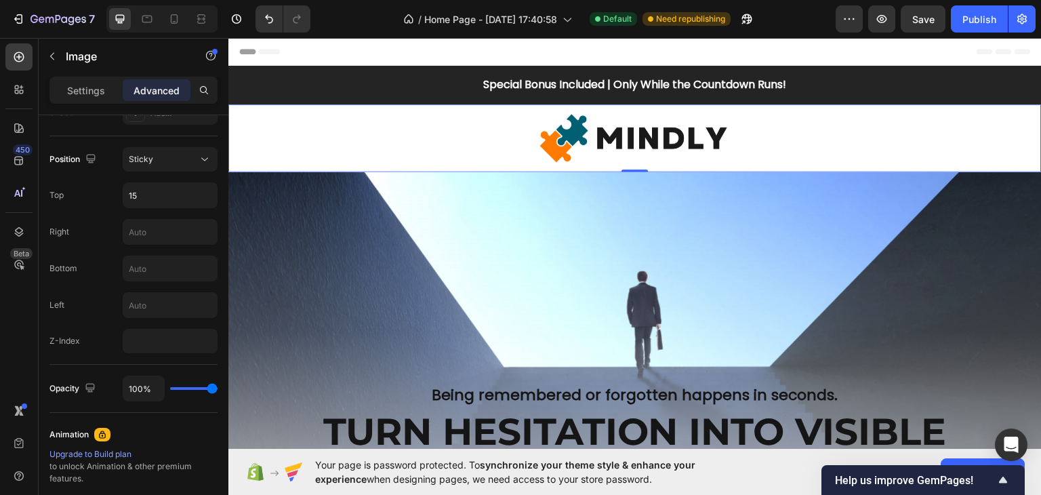
type input "0"
click at [478, 127] on div at bounding box center [634, 138] width 813 height 68
click at [162, 158] on div "Sticky" at bounding box center [163, 159] width 69 height 12
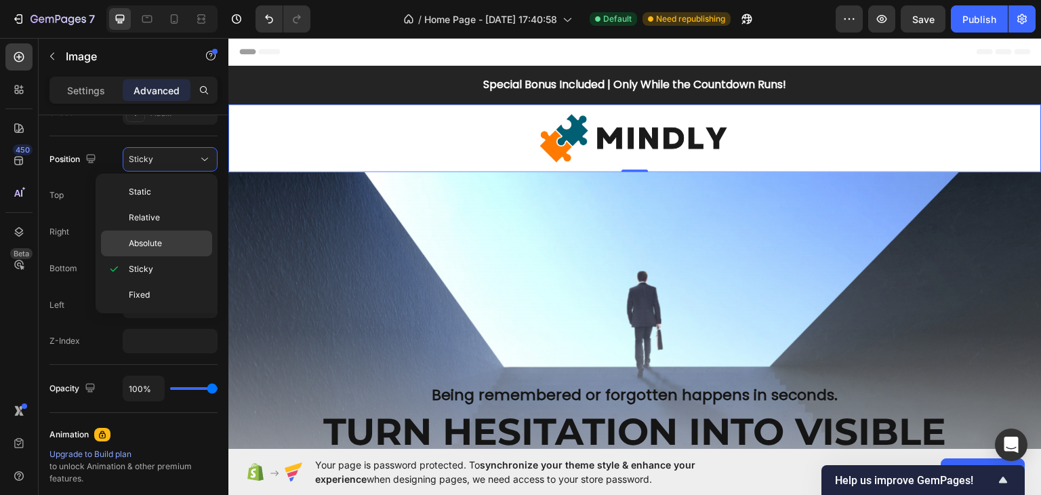
click at [161, 241] on span "Absolute" at bounding box center [145, 243] width 33 height 12
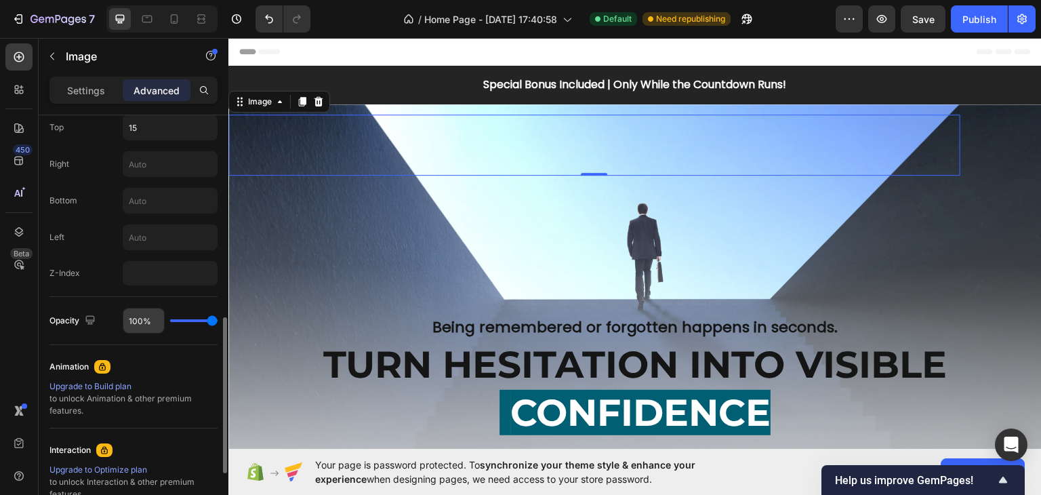
scroll to position [407, 0]
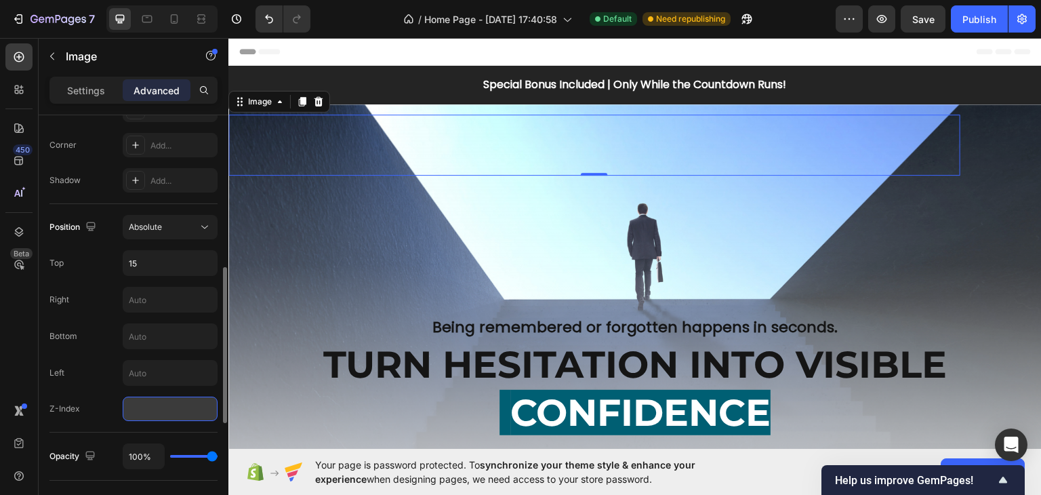
click at [142, 401] on input "number" at bounding box center [170, 408] width 95 height 24
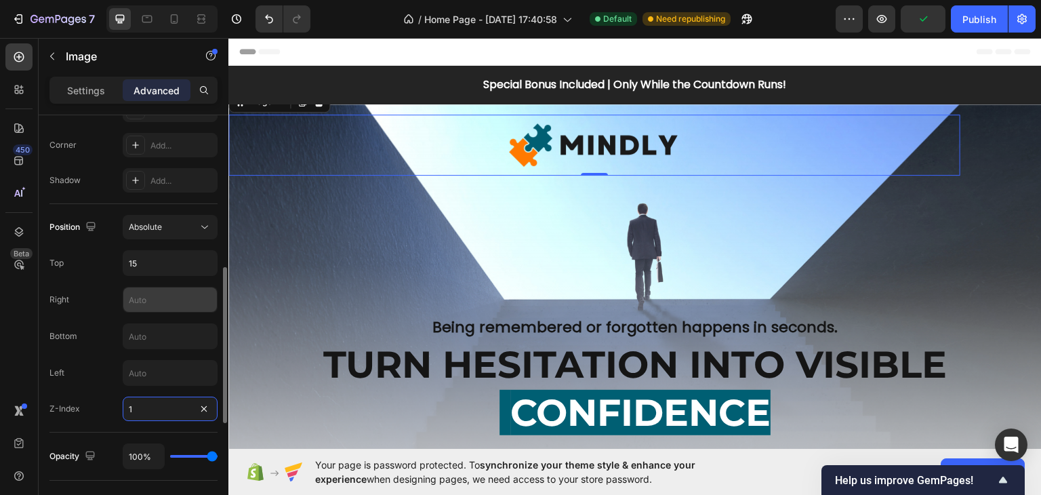
type input "1"
click at [173, 300] on input "text" at bounding box center [170, 299] width 94 height 24
click at [167, 329] on input "text" at bounding box center [170, 336] width 94 height 24
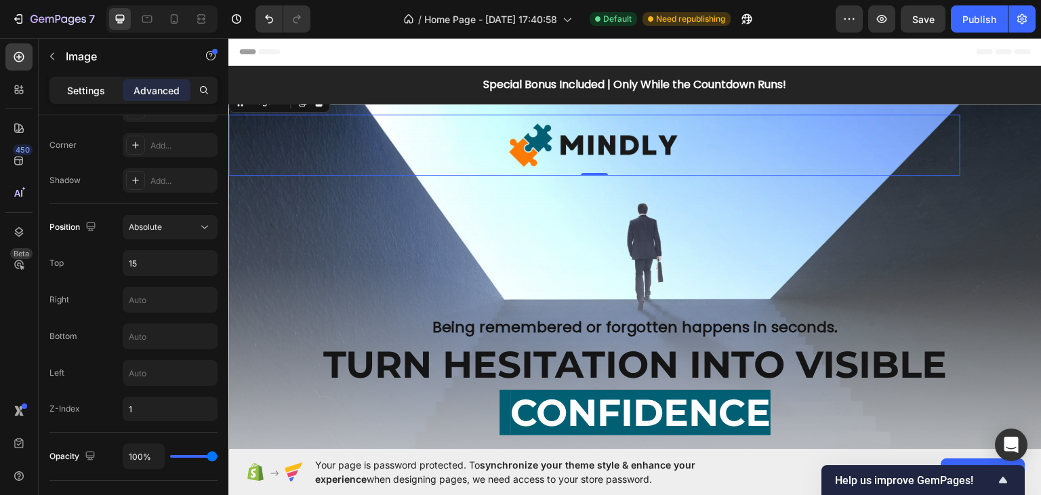
click at [81, 96] on p "Settings" at bounding box center [86, 90] width 38 height 14
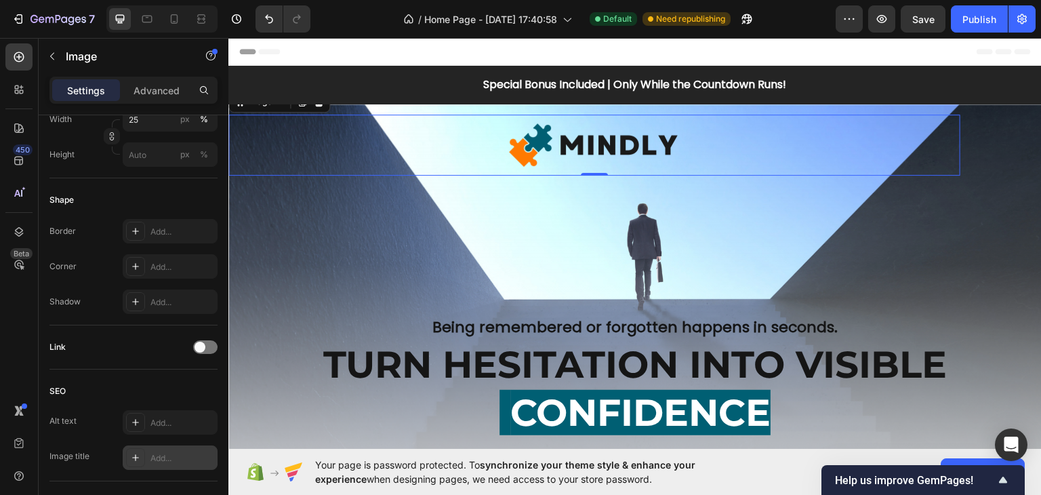
scroll to position [604, 0]
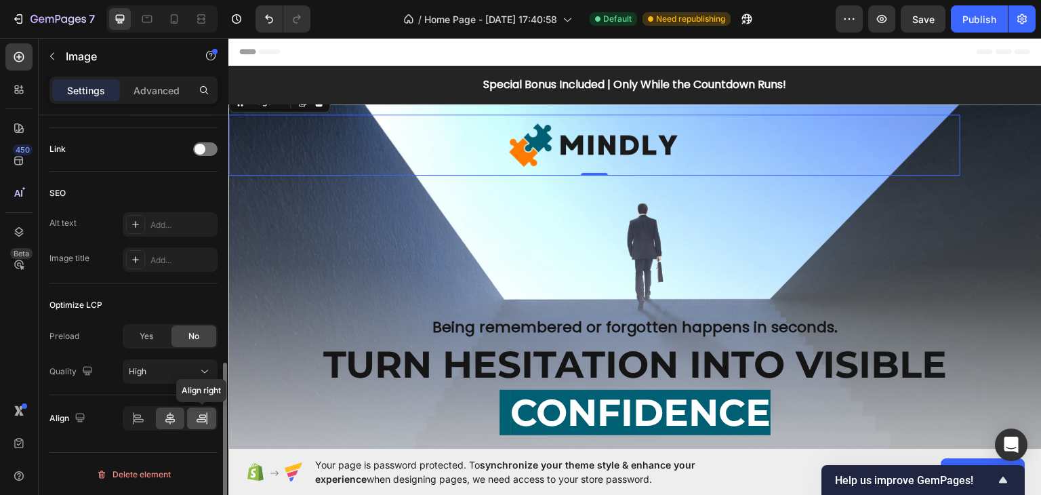
click at [194, 415] on div at bounding box center [201, 418] width 29 height 22
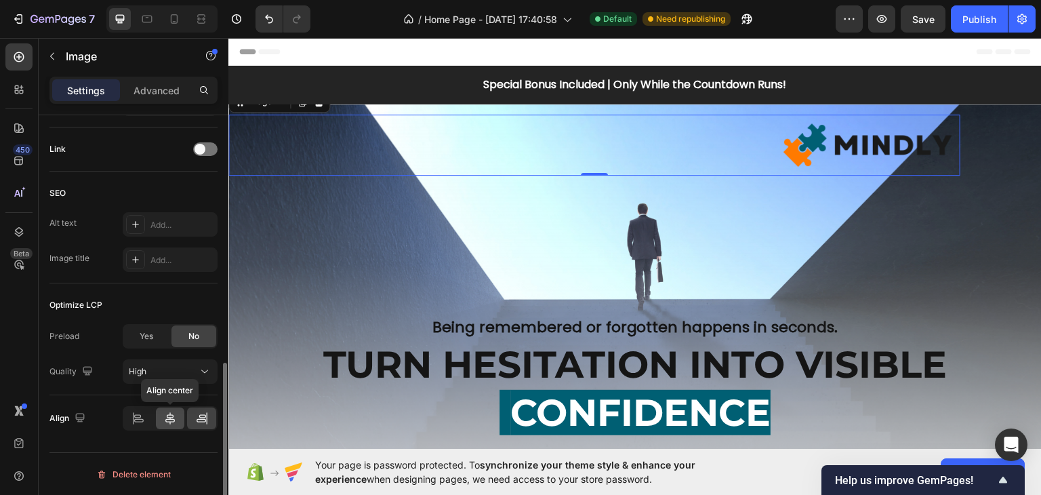
click at [176, 413] on icon at bounding box center [170, 418] width 14 height 14
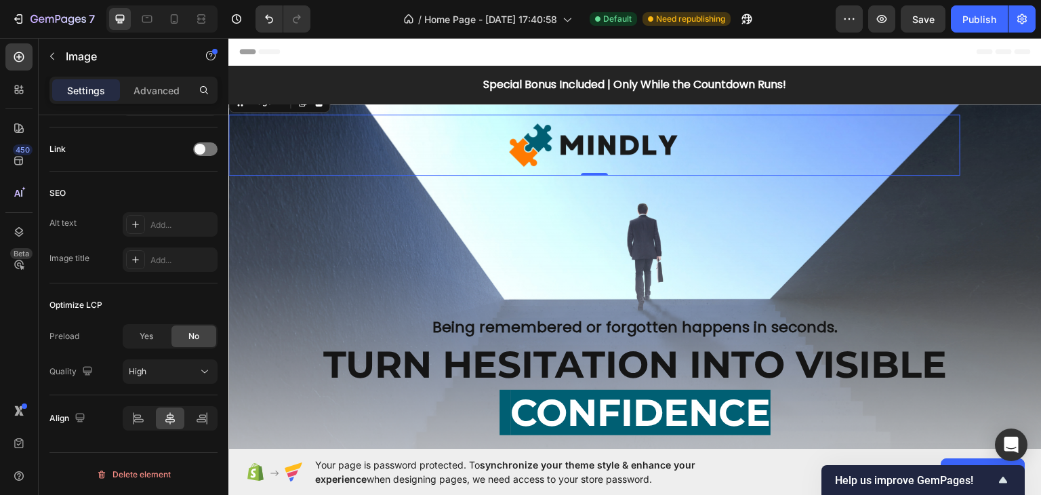
click at [418, 154] on div at bounding box center [594, 144] width 732 height 61
click at [167, 87] on p "Advanced" at bounding box center [156, 90] width 46 height 14
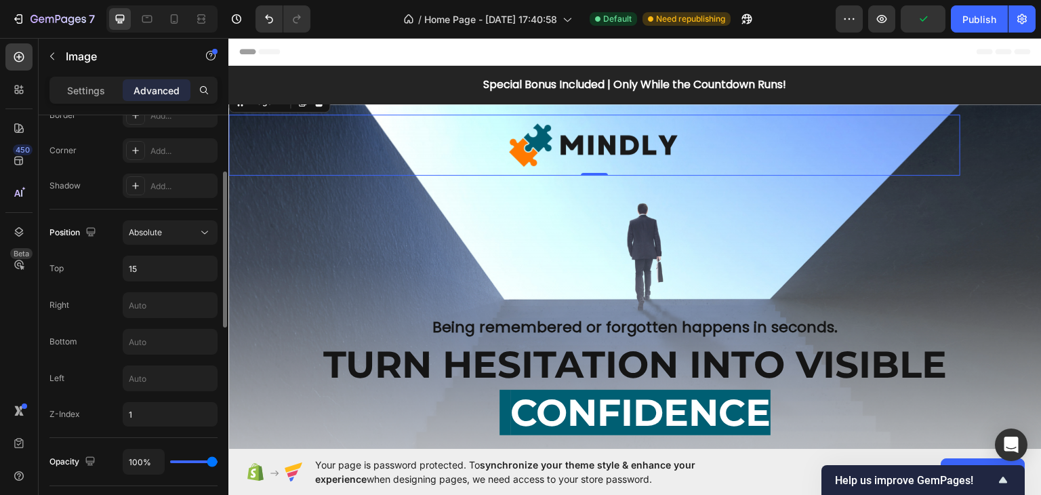
scroll to position [333, 0]
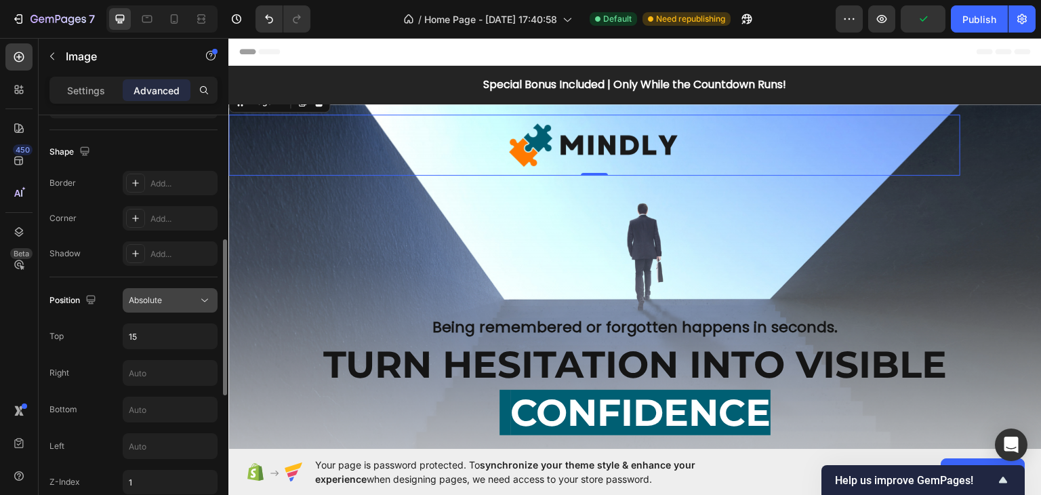
click at [173, 304] on div "Absolute" at bounding box center [163, 300] width 69 height 12
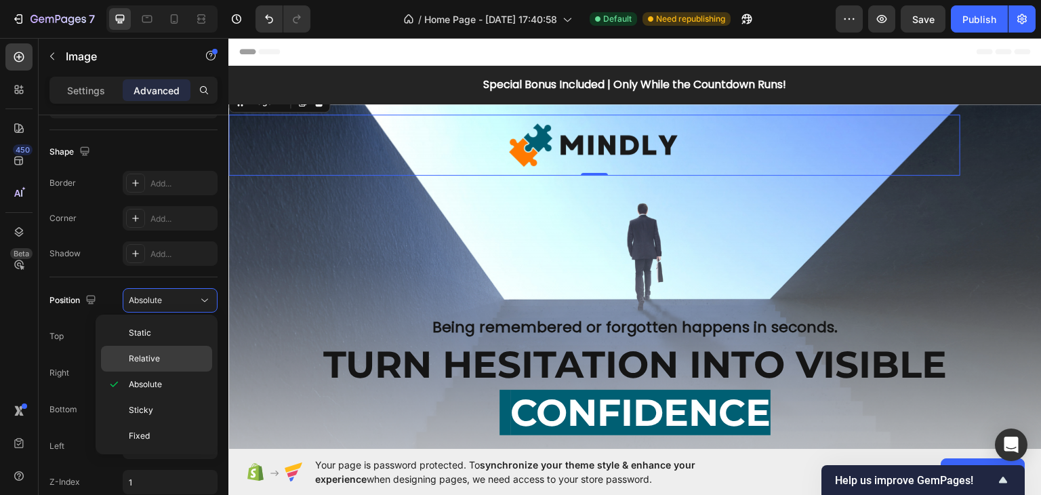
click at [167, 351] on div "Relative" at bounding box center [156, 359] width 111 height 26
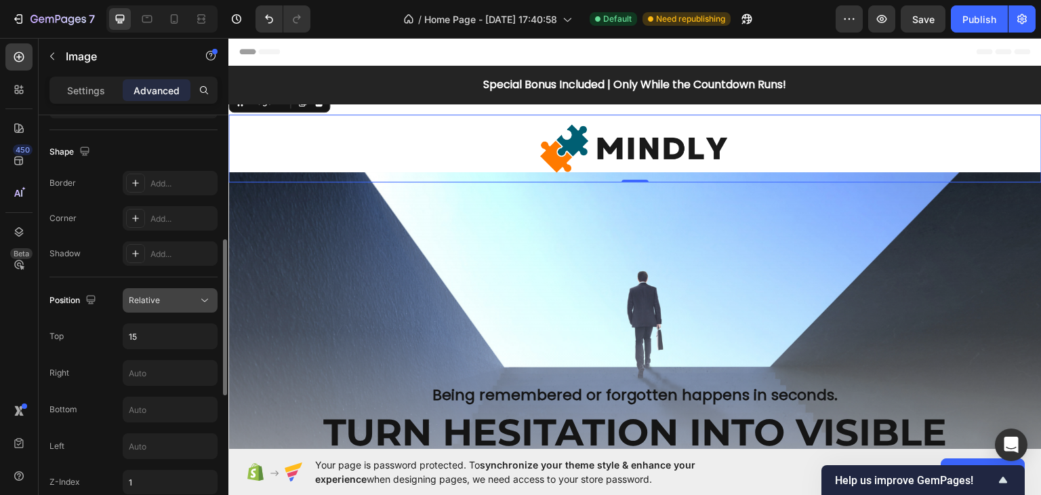
click at [160, 300] on div "Relative" at bounding box center [163, 300] width 69 height 12
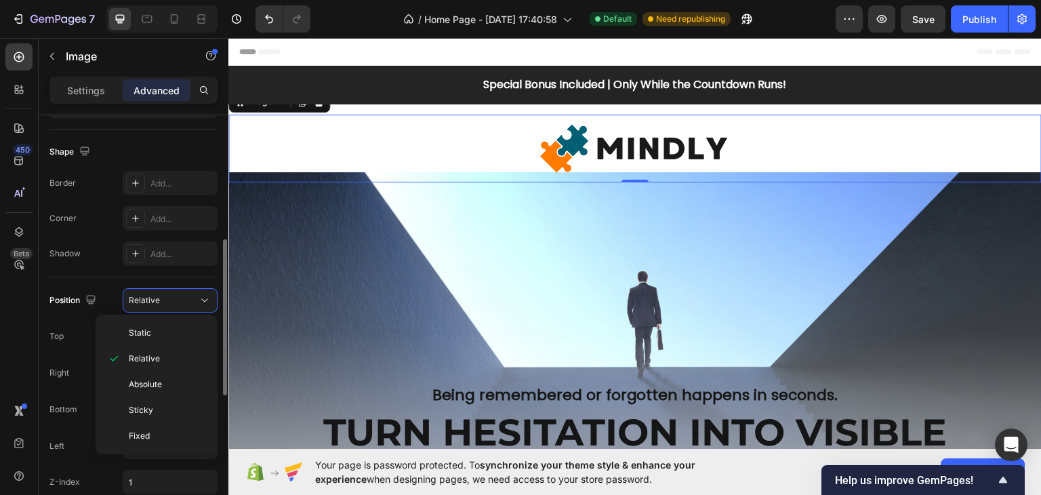
click at [105, 297] on div "Position Relative" at bounding box center [133, 300] width 168 height 24
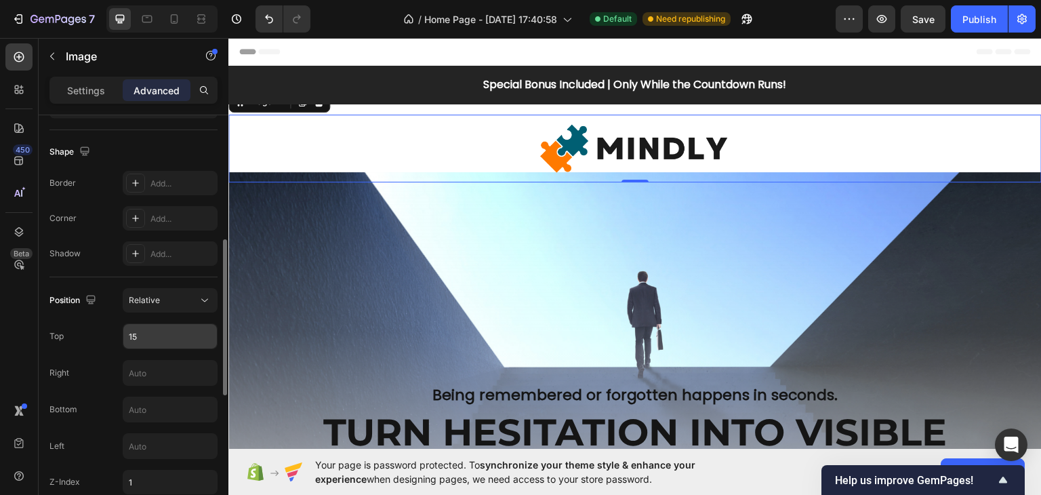
click at [154, 334] on input "15" at bounding box center [170, 336] width 94 height 24
click at [184, 297] on div "Relative" at bounding box center [163, 300] width 69 height 12
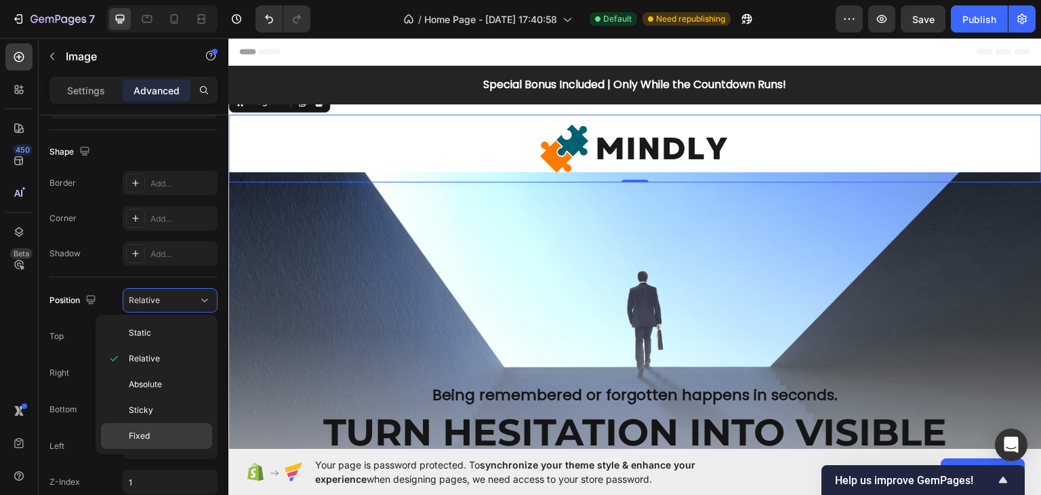
click at [171, 430] on p "Fixed" at bounding box center [167, 436] width 77 height 12
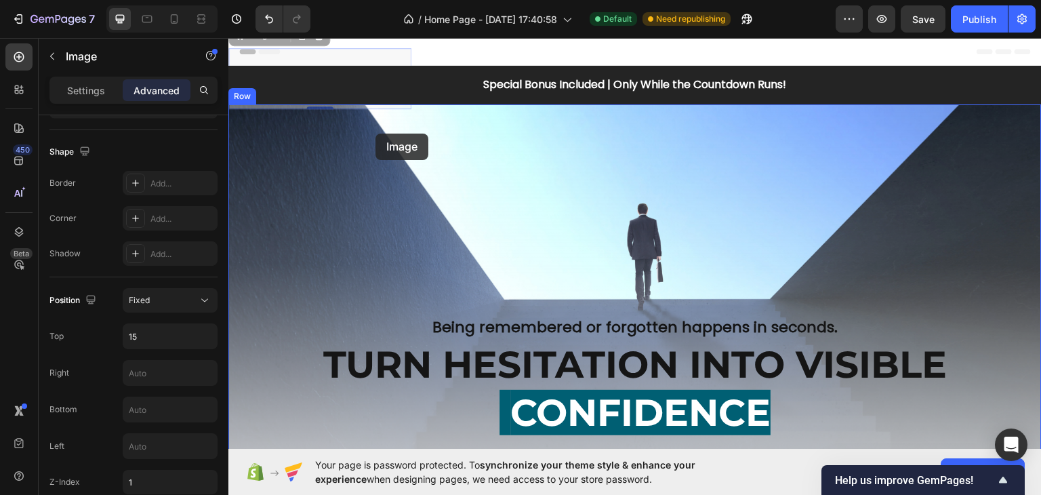
drag, startPoint x: 366, startPoint y: 57, endPoint x: 379, endPoint y: 129, distance: 73.8
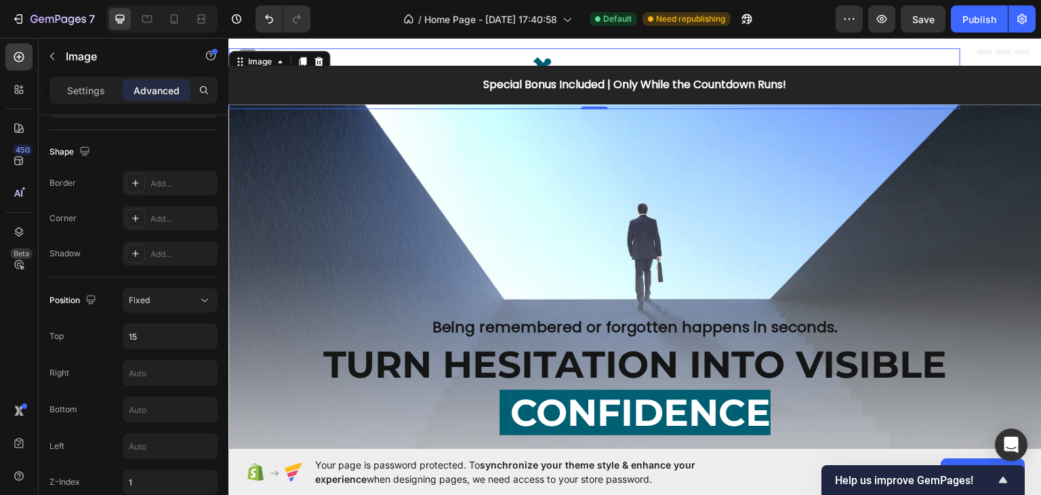
click at [413, 54] on div at bounding box center [594, 77] width 732 height 61
click at [163, 337] on input "15" at bounding box center [170, 336] width 94 height 24
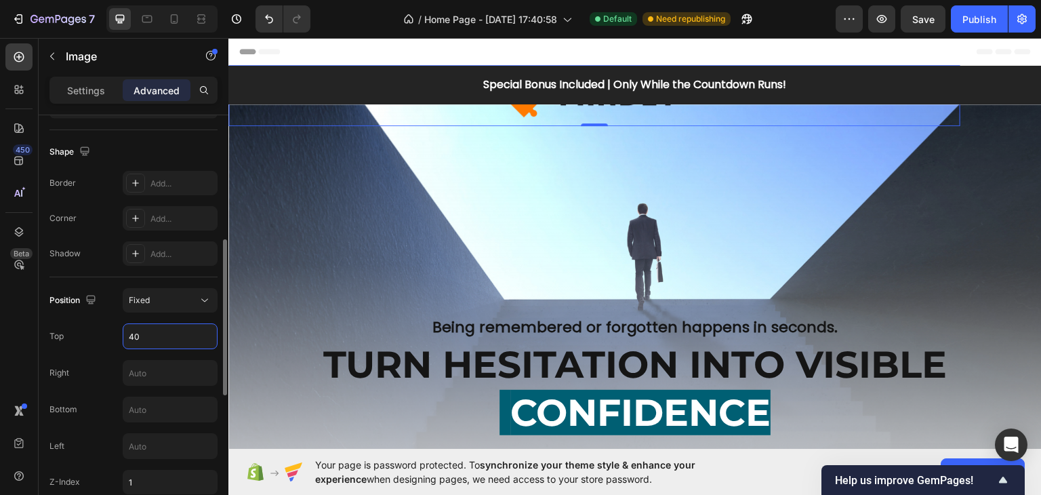
type input "4"
type input "5"
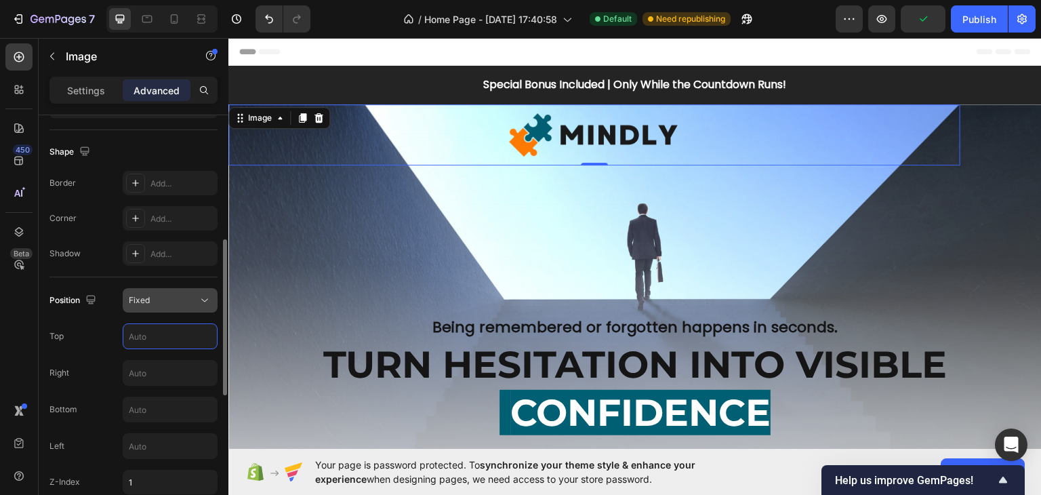
click at [171, 315] on div "Position Fixed Top Right Bottom Left Z-Index 1" at bounding box center [133, 391] width 168 height 206
click at [171, 306] on button "Fixed" at bounding box center [170, 300] width 95 height 24
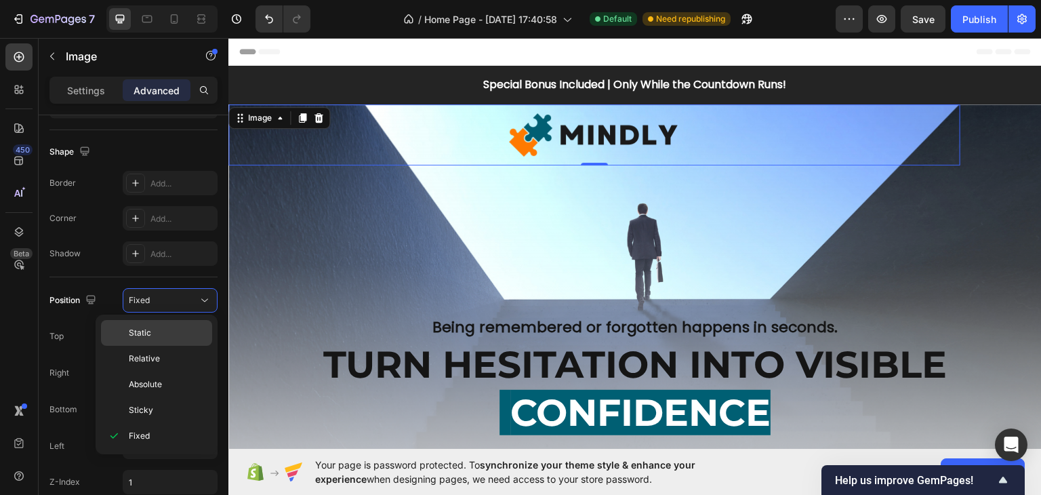
click at [163, 334] on p "Static" at bounding box center [167, 333] width 77 height 12
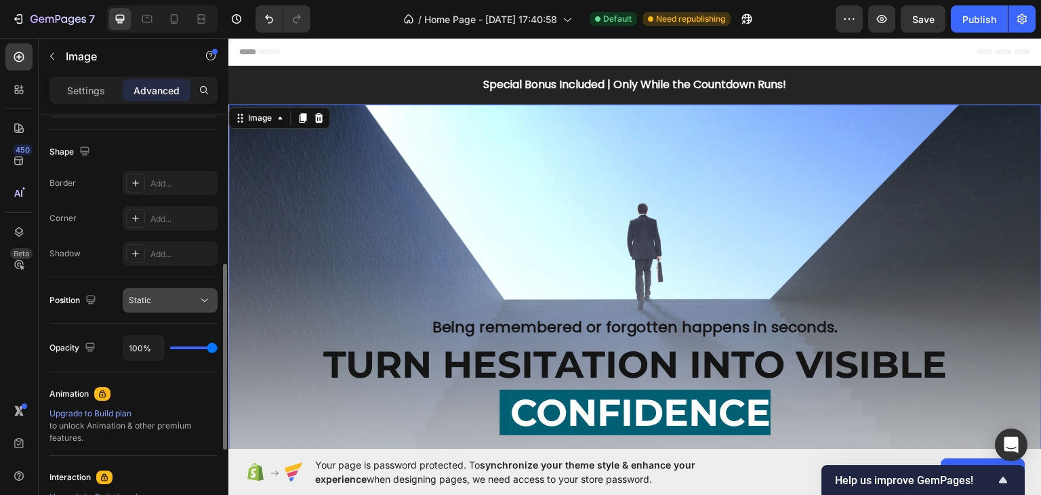
click at [167, 304] on div "Static" at bounding box center [163, 300] width 69 height 12
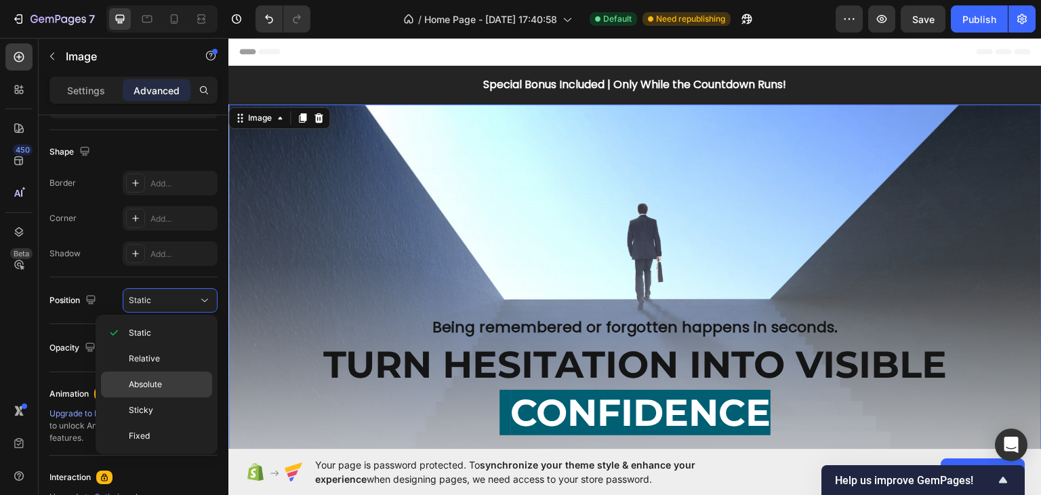
click at [155, 378] on span "Absolute" at bounding box center [145, 384] width 33 height 12
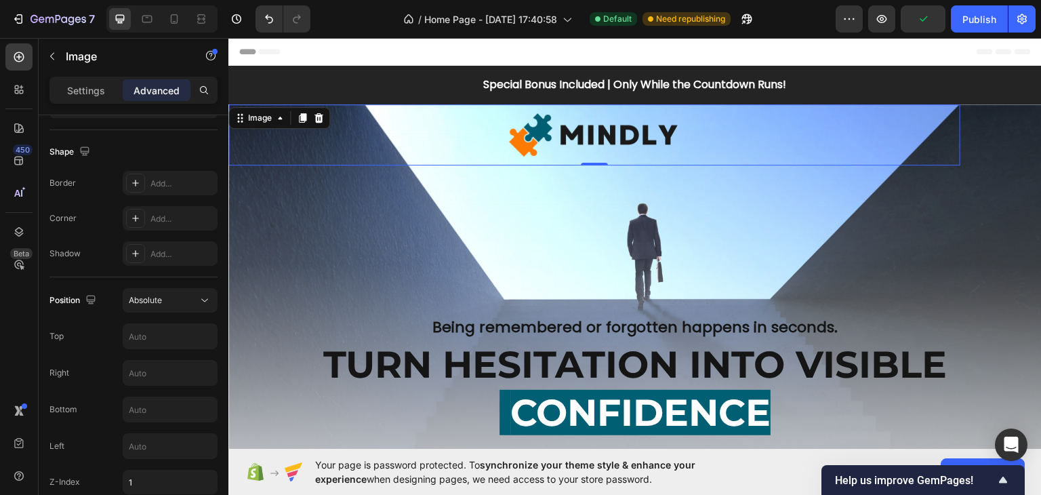
click at [447, 133] on div at bounding box center [594, 134] width 732 height 61
click at [450, 197] on div "Overlay" at bounding box center [634, 341] width 813 height 474
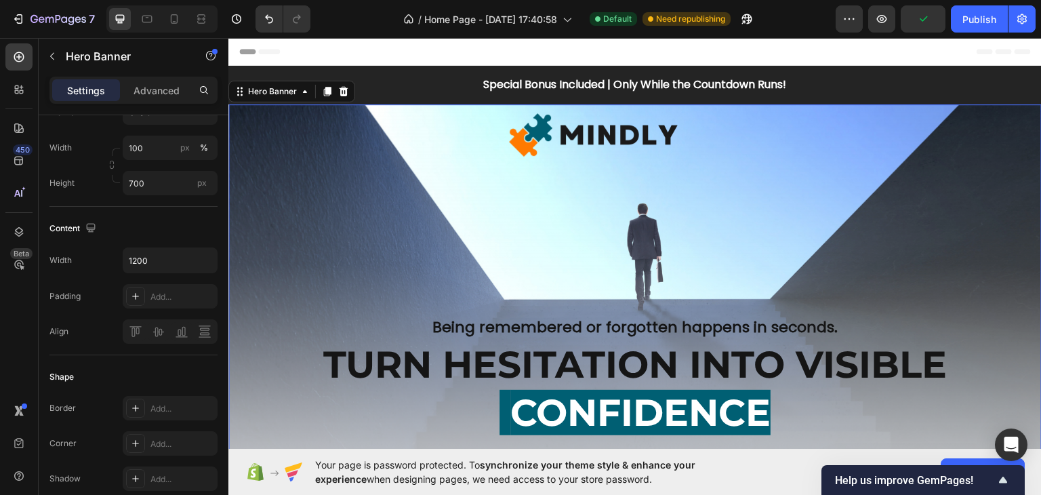
scroll to position [0, 0]
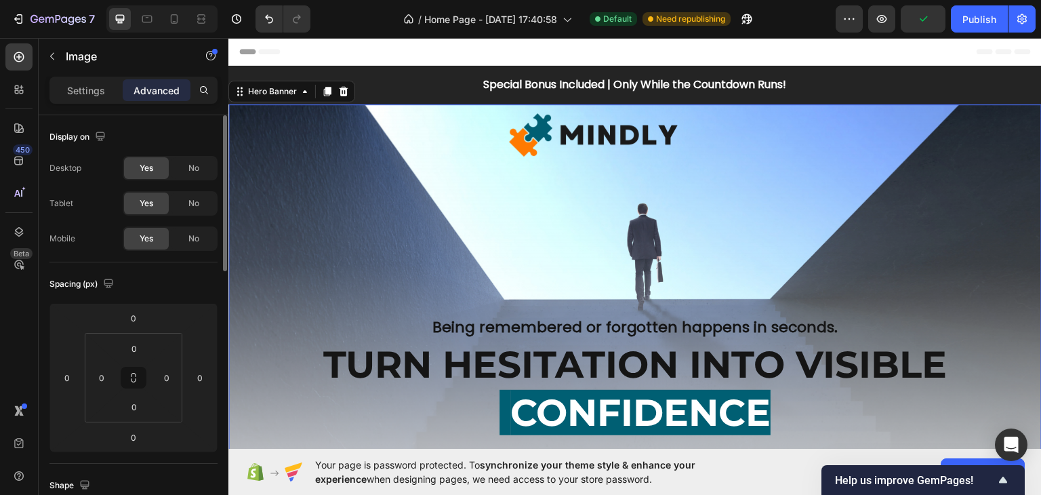
click at [415, 152] on div at bounding box center [594, 134] width 732 height 61
click at [587, 140] on img at bounding box center [594, 134] width 183 height 61
click at [103, 91] on p "Settings" at bounding box center [86, 90] width 38 height 14
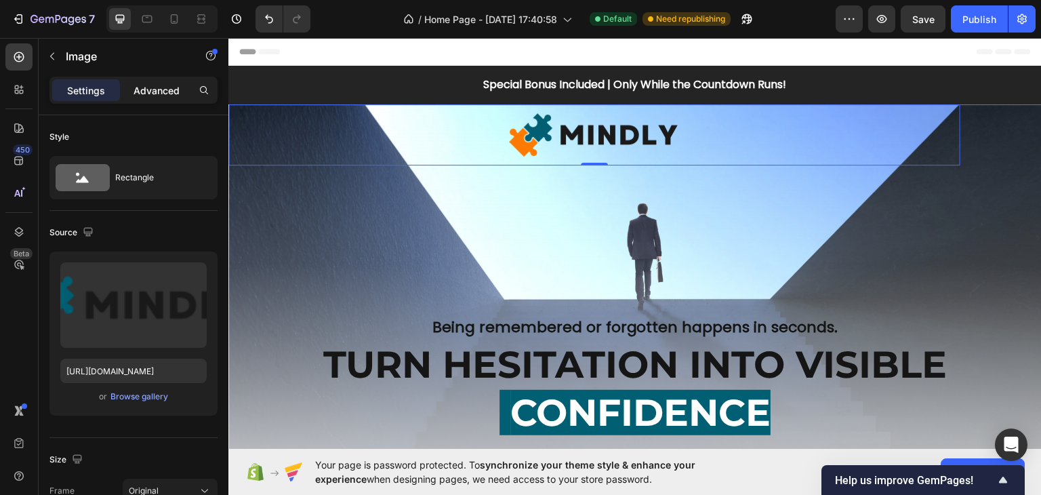
click at [144, 89] on p "Advanced" at bounding box center [156, 90] width 46 height 14
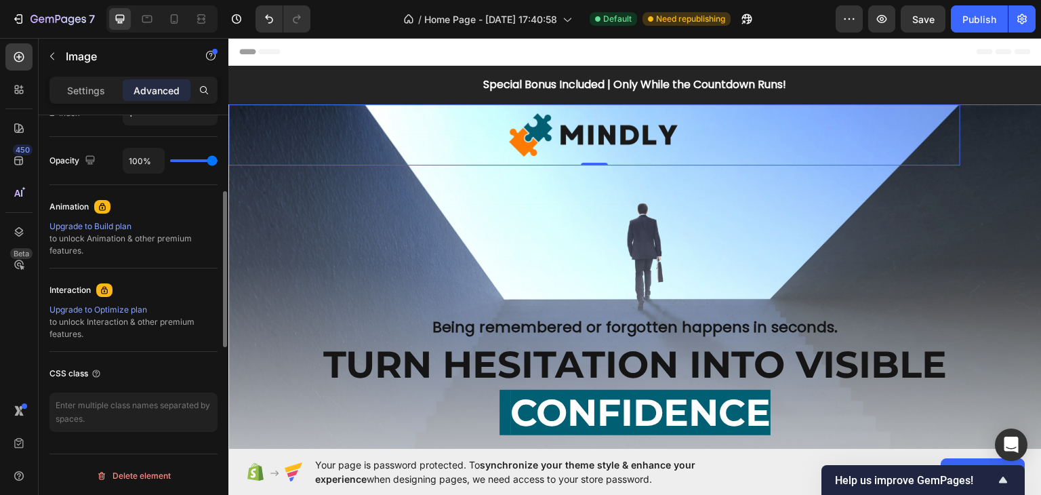
scroll to position [499, 0]
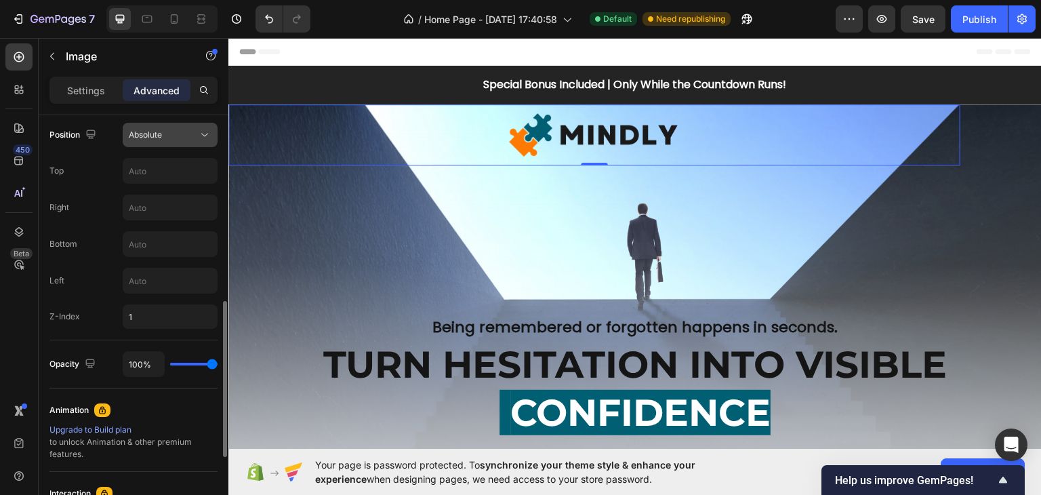
click at [184, 133] on div "Absolute" at bounding box center [163, 135] width 69 height 12
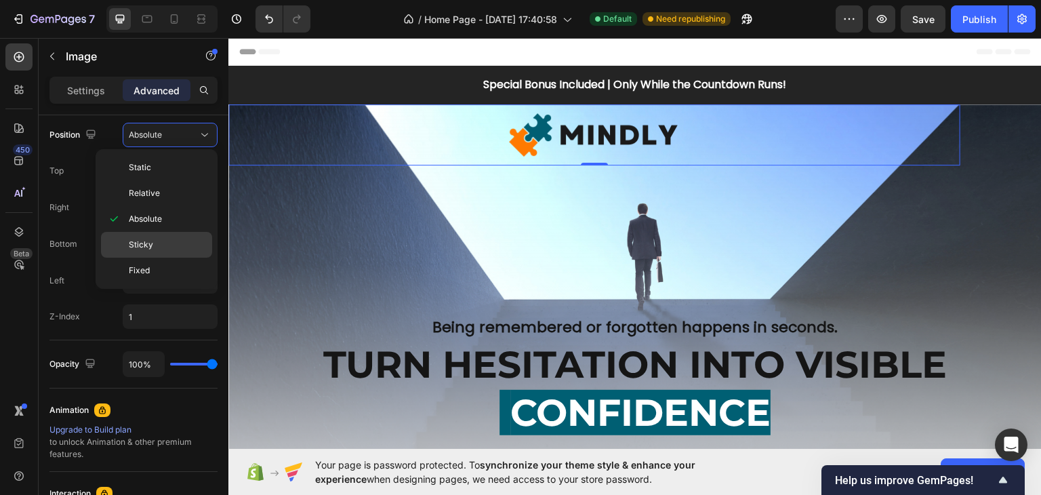
click at [148, 247] on span "Sticky" at bounding box center [141, 245] width 24 height 12
type input "0"
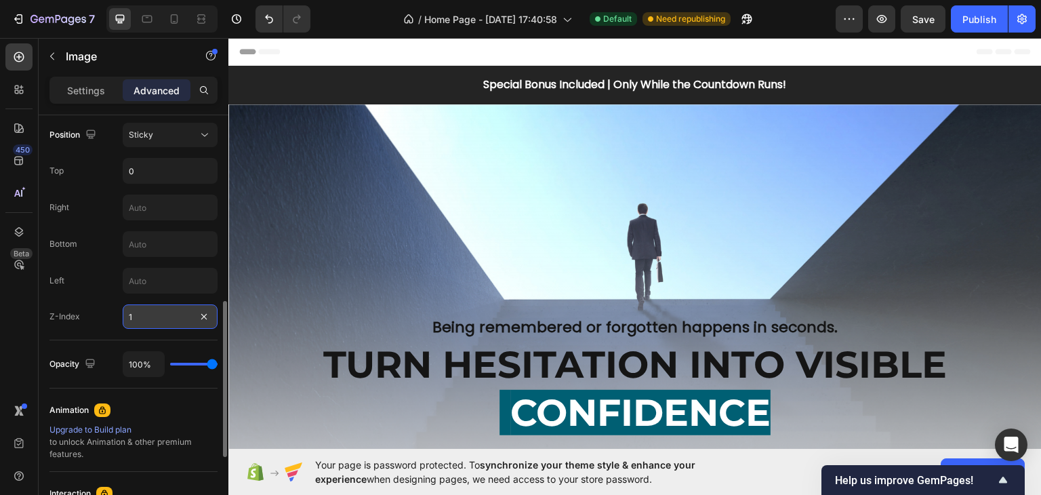
click at [149, 314] on input "1" at bounding box center [170, 316] width 95 height 24
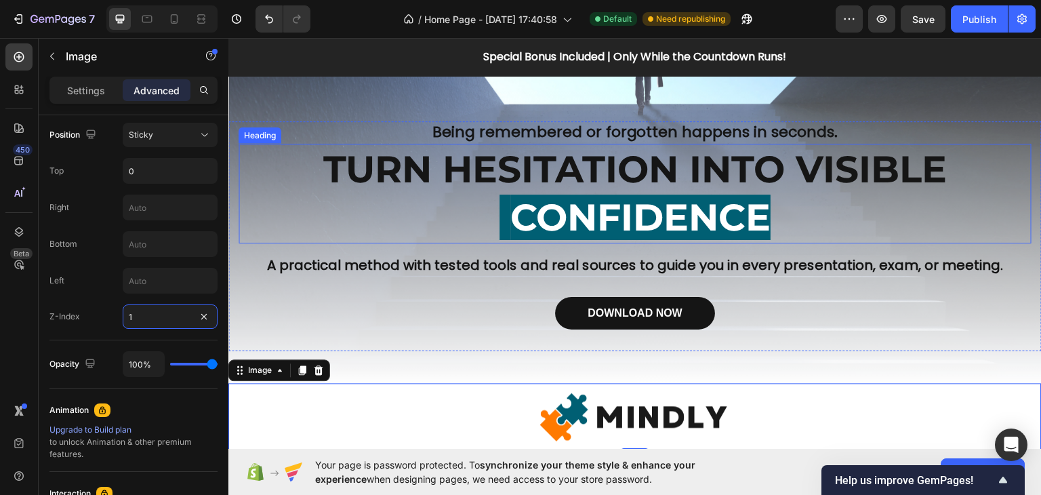
scroll to position [271, 0]
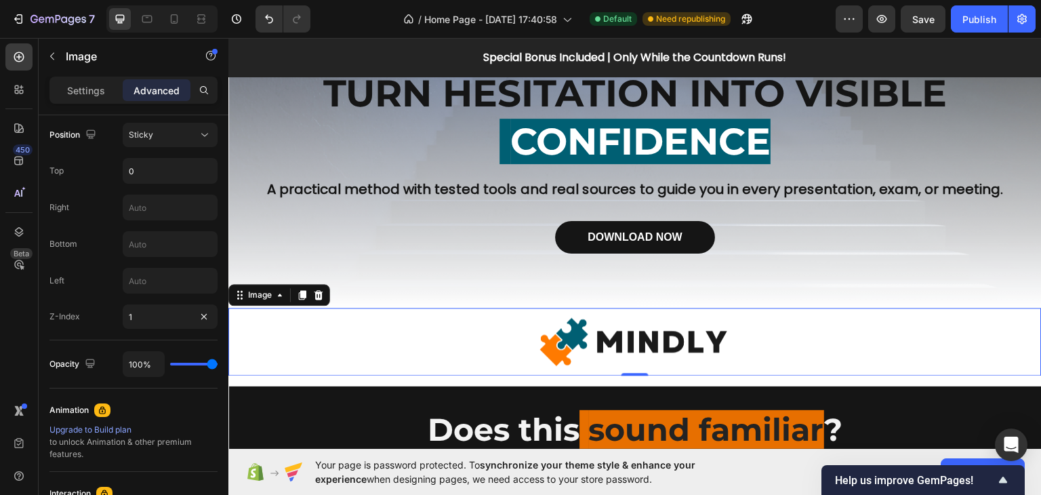
click at [523, 354] on div at bounding box center [634, 341] width 813 height 68
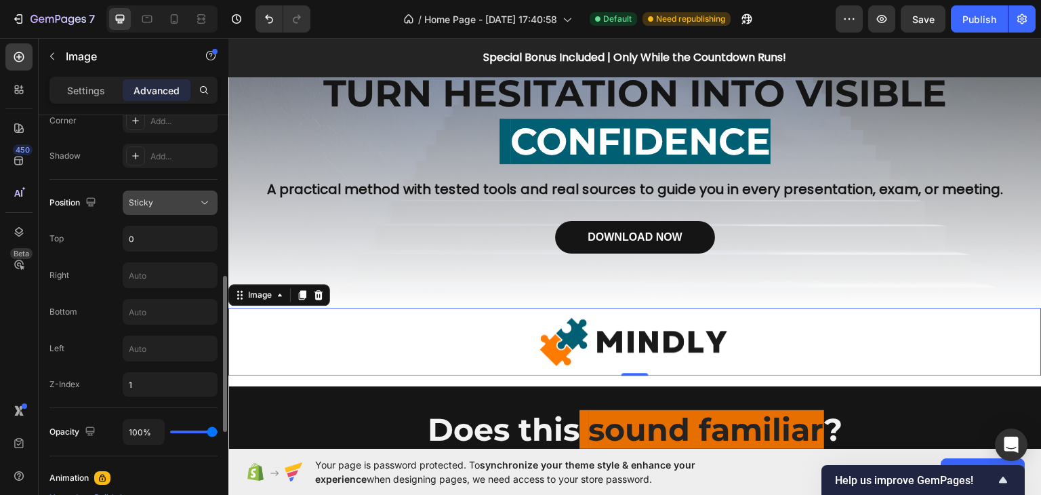
click at [163, 194] on button "Sticky" at bounding box center [170, 202] width 95 height 24
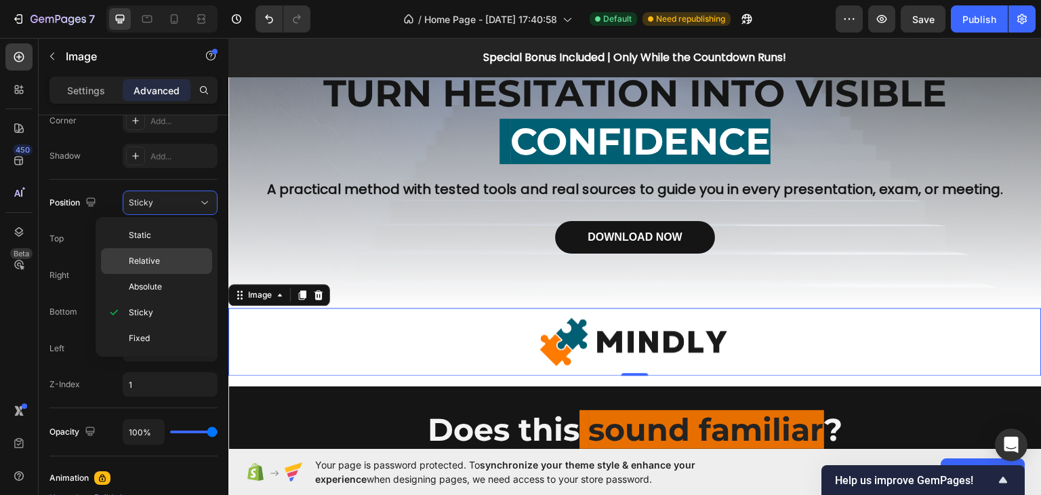
click at [161, 255] on p "Relative" at bounding box center [167, 261] width 77 height 12
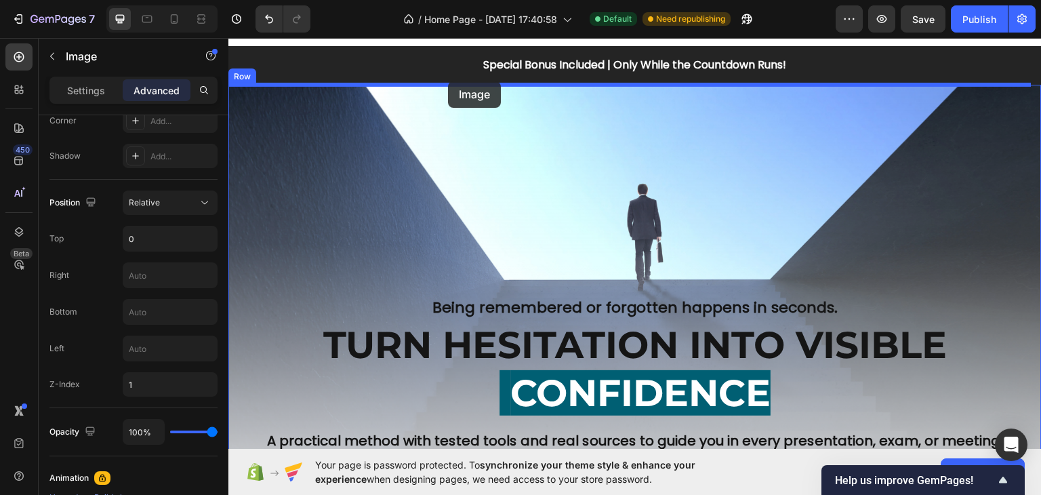
scroll to position [0, 0]
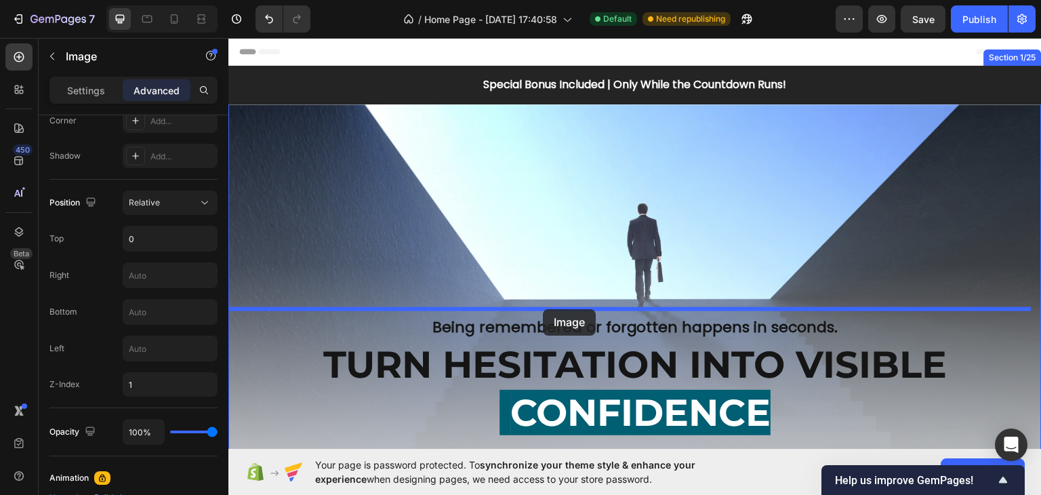
drag, startPoint x: 236, startPoint y: 293, endPoint x: 543, endPoint y: 308, distance: 307.4
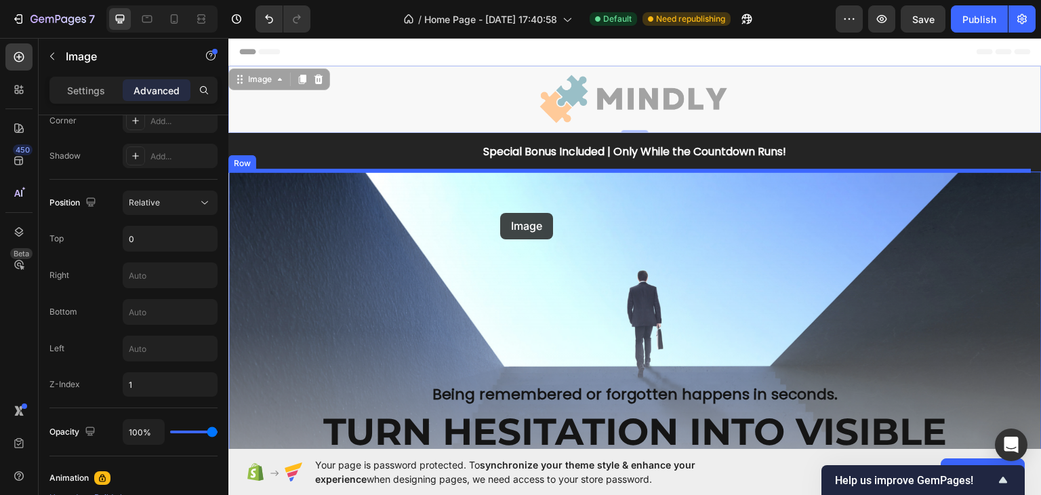
drag, startPoint x: 244, startPoint y: 81, endPoint x: 500, endPoint y: 212, distance: 287.9
type input "16"
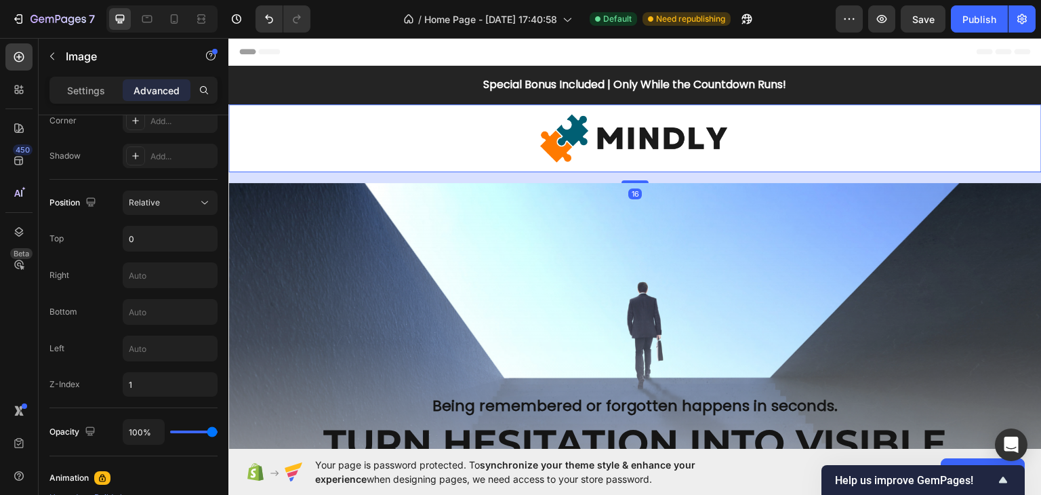
click at [541, 114] on img at bounding box center [634, 138] width 203 height 68
click at [578, 153] on img at bounding box center [634, 138] width 203 height 68
click at [562, 251] on div "Overlay" at bounding box center [634, 419] width 813 height 474
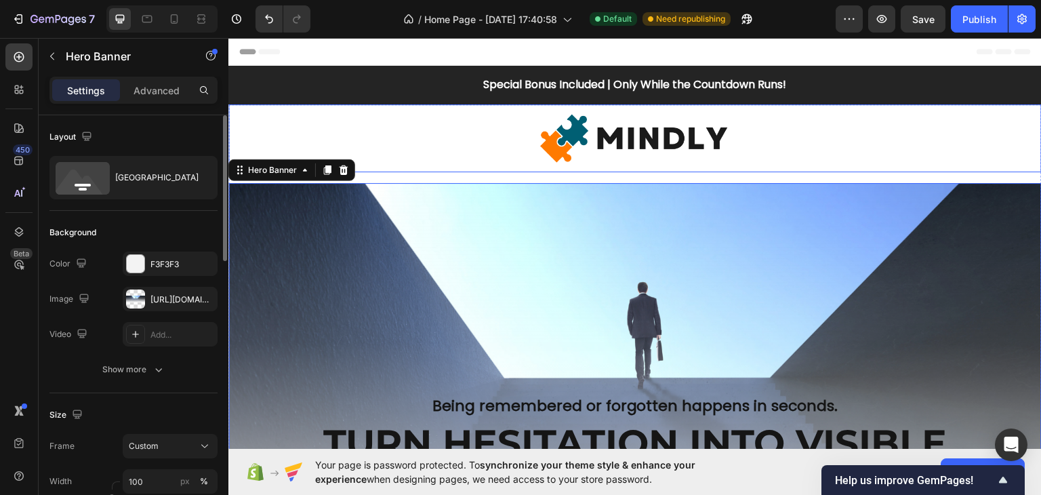
click at [598, 146] on img at bounding box center [634, 138] width 203 height 68
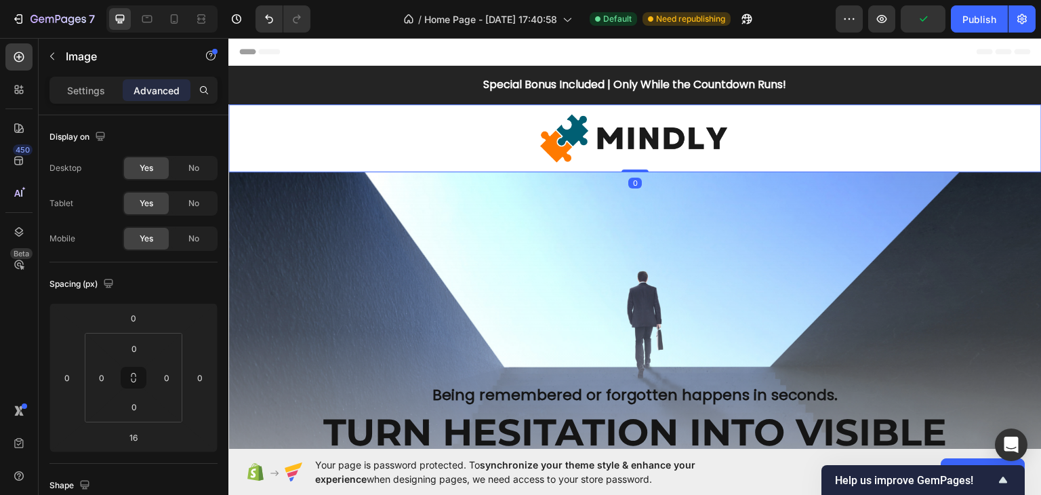
drag, startPoint x: 640, startPoint y: 179, endPoint x: 640, endPoint y: 157, distance: 21.7
click at [640, 157] on div "Image 0" at bounding box center [634, 138] width 813 height 68
type input "0"
click at [489, 140] on div at bounding box center [634, 138] width 813 height 68
click at [184, 21] on div at bounding box center [174, 19] width 22 height 22
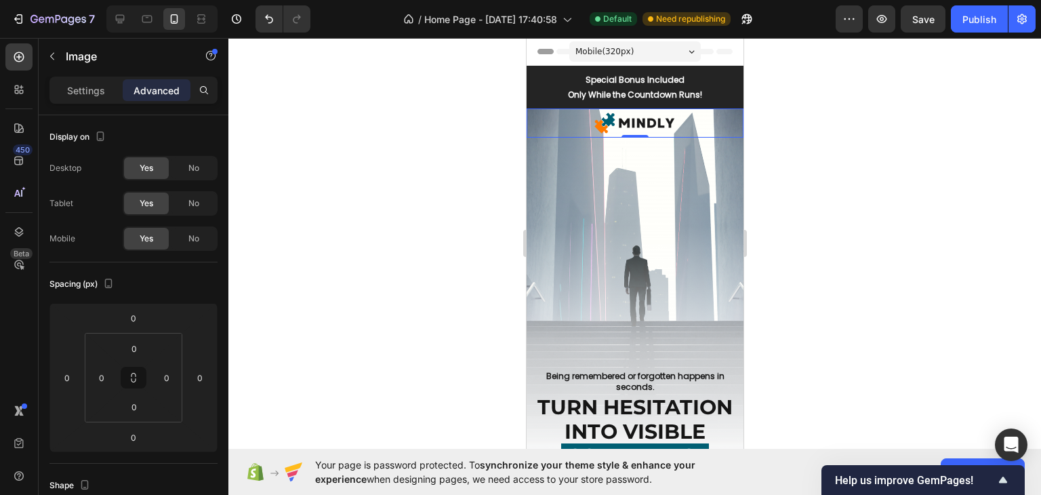
scroll to position [23, 0]
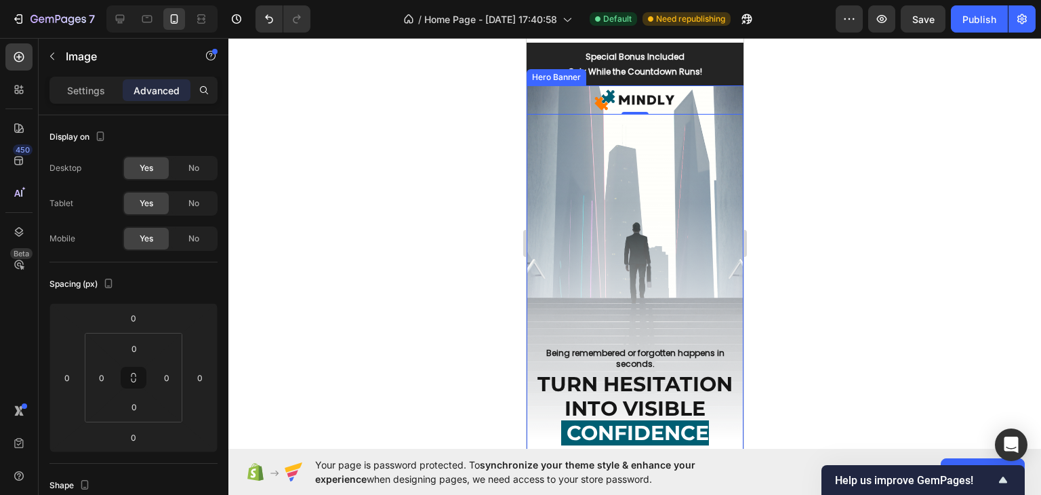
click at [783, 151] on div at bounding box center [634, 266] width 812 height 457
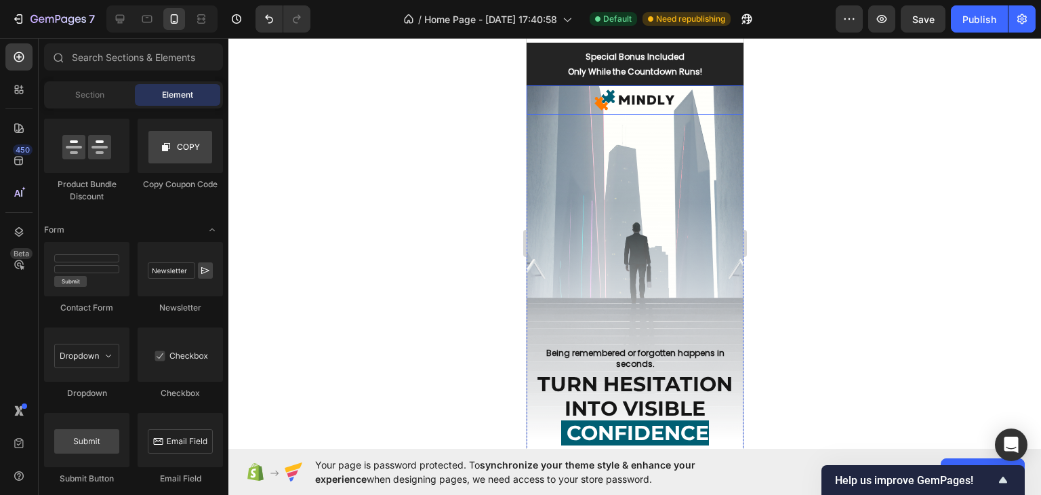
click at [624, 98] on img at bounding box center [634, 99] width 87 height 29
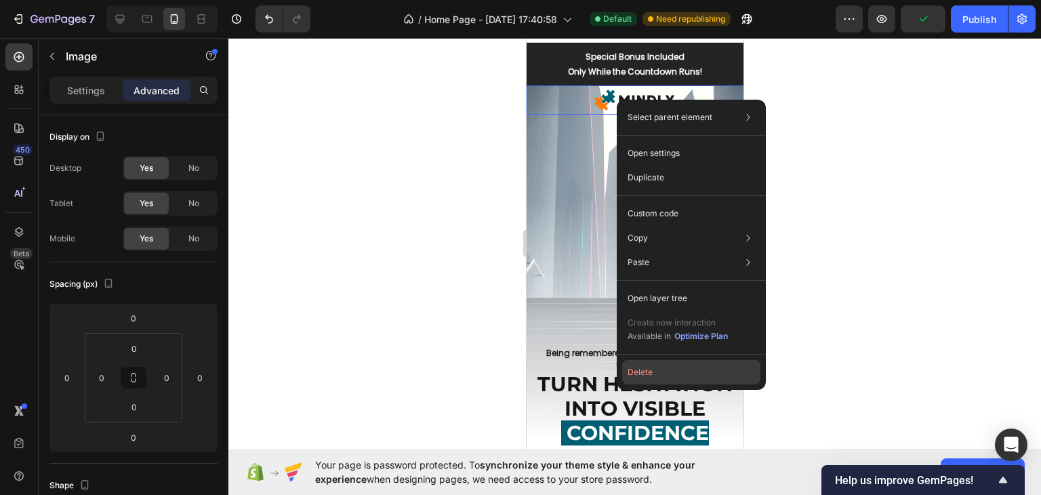
click at [668, 369] on button "Delete" at bounding box center [691, 372] width 138 height 24
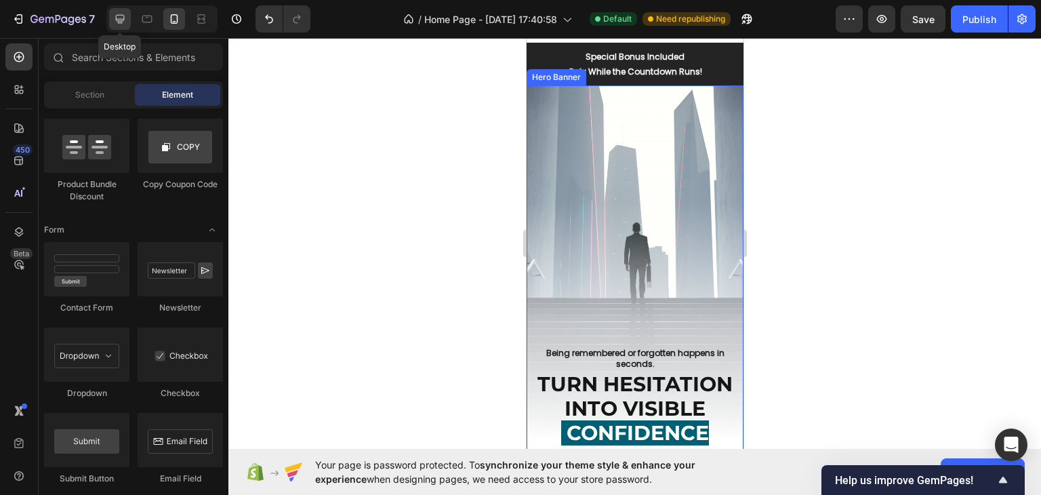
click at [121, 14] on icon at bounding box center [120, 19] width 14 height 14
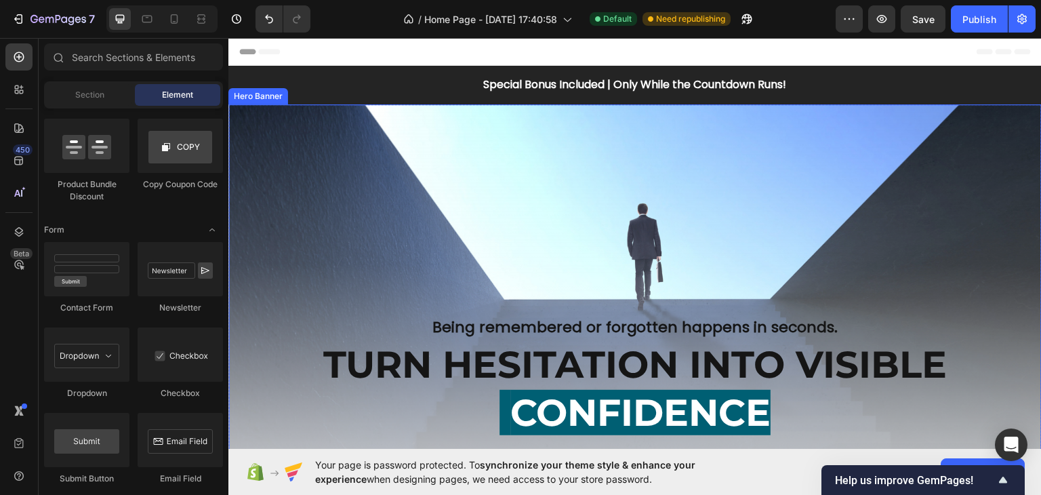
click at [331, 200] on div "Overlay" at bounding box center [634, 341] width 813 height 474
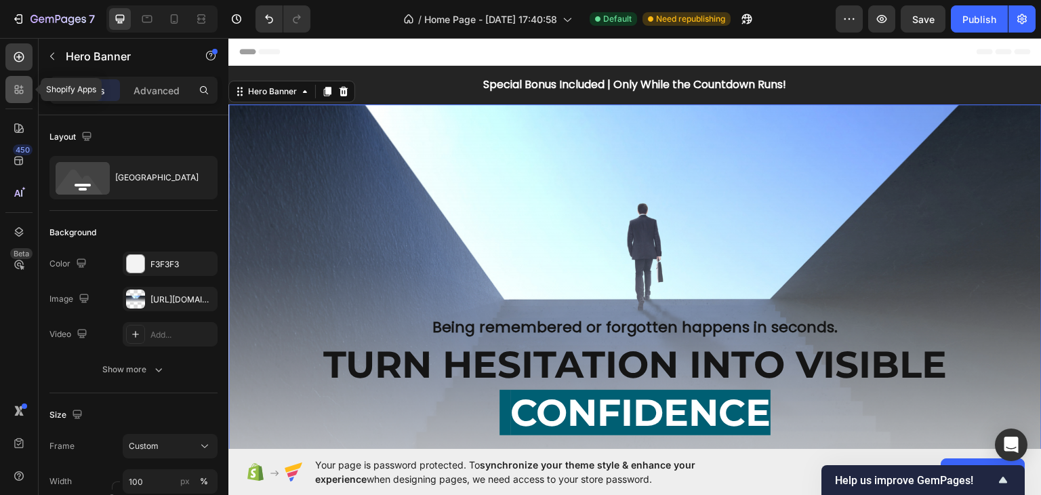
click at [13, 86] on icon at bounding box center [19, 90] width 14 height 14
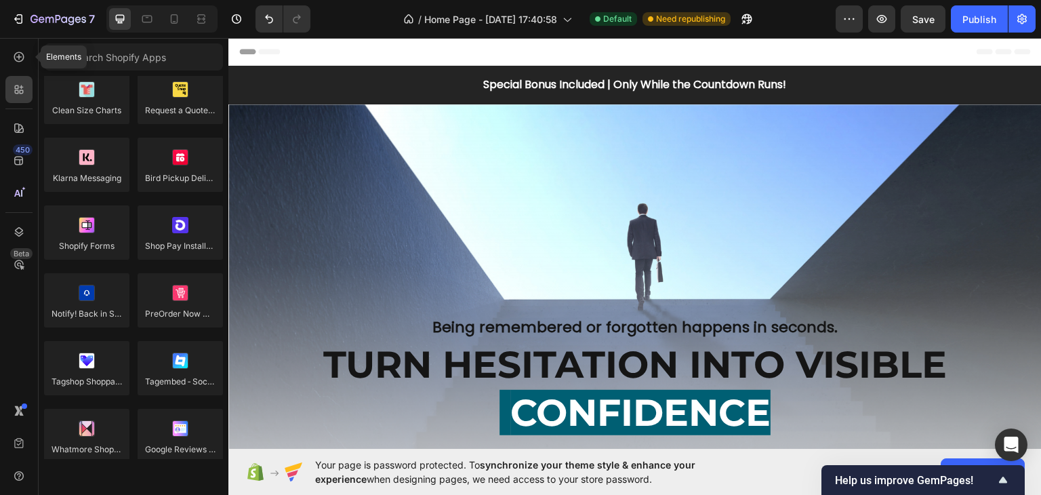
click at [19, 64] on div at bounding box center [18, 56] width 27 height 27
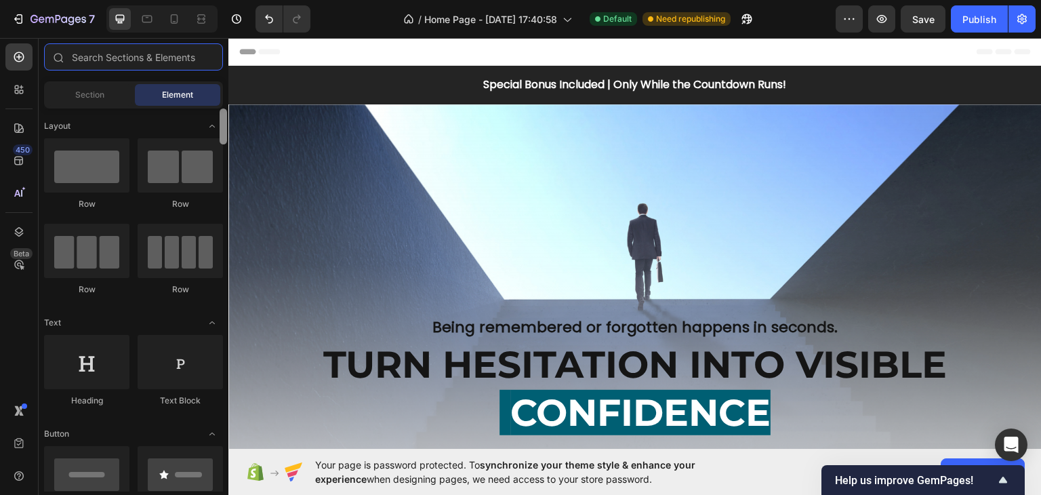
drag, startPoint x: 222, startPoint y: 279, endPoint x: 222, endPoint y: 101, distance: 178.2
click at [222, 101] on div "Sections(18) Elements(83) Section Element Hero Section Product Detail Brands Tr…" at bounding box center [134, 267] width 190 height 448
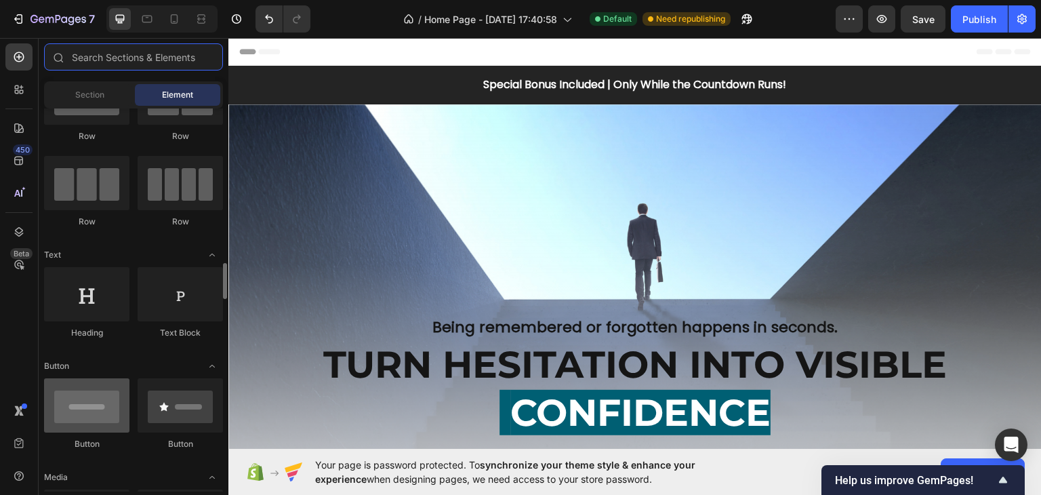
scroll to position [203, 0]
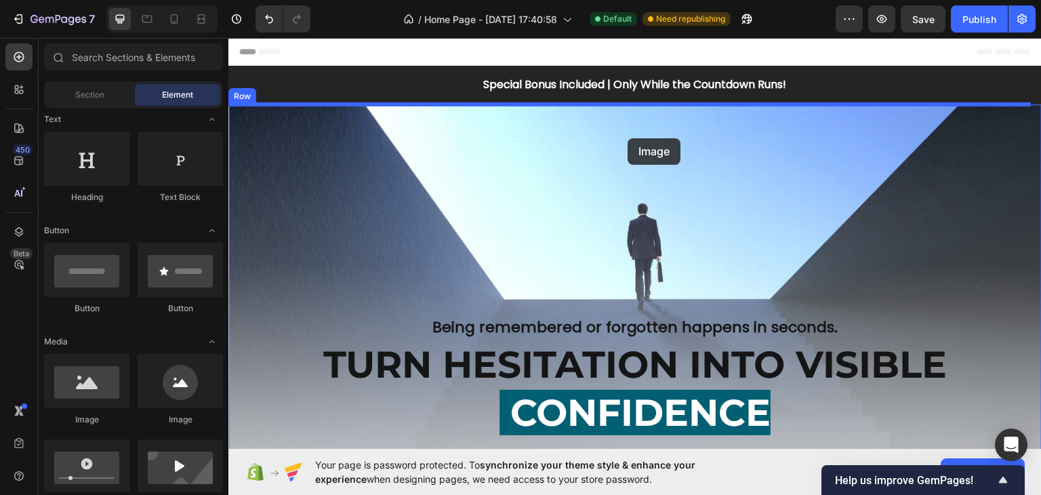
drag, startPoint x: 335, startPoint y: 425, endPoint x: 576, endPoint y: 178, distance: 344.5
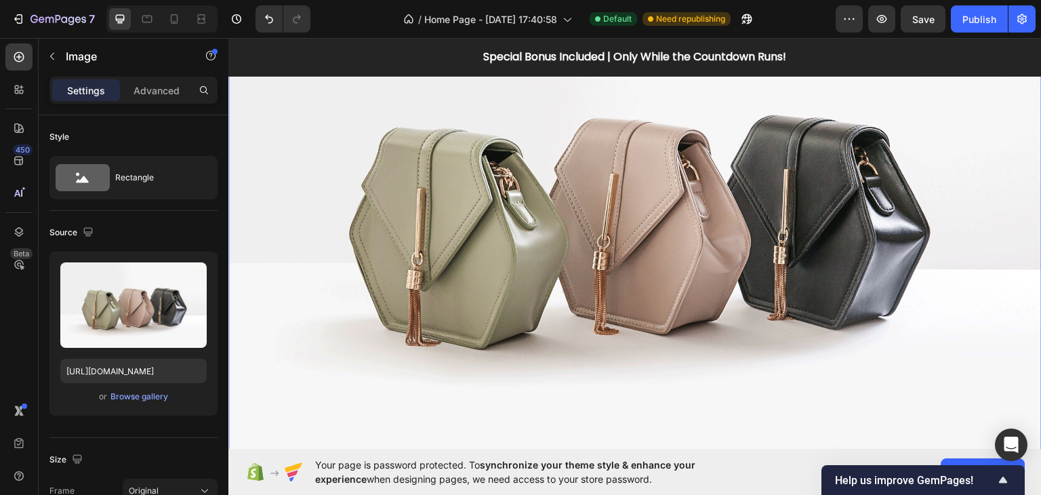
scroll to position [271, 0]
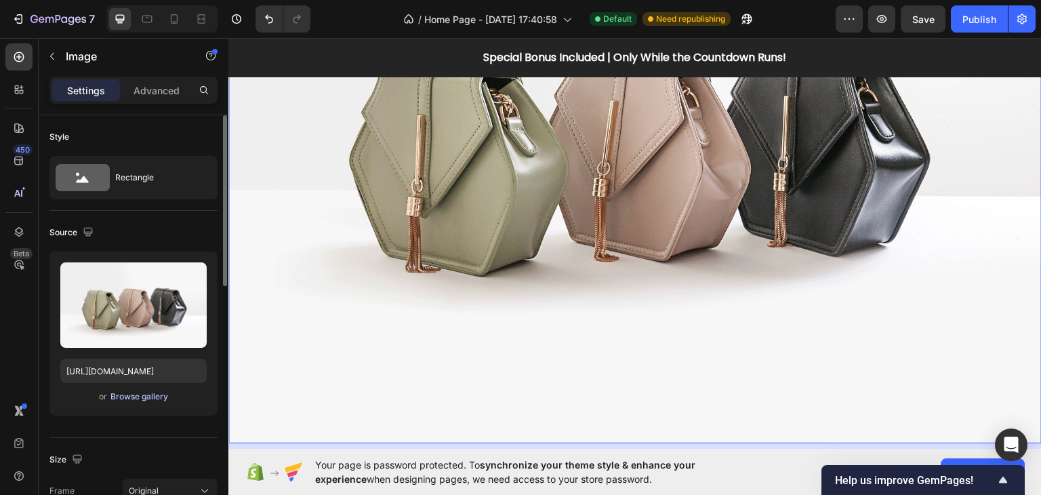
click at [148, 394] on div "Browse gallery" at bounding box center [139, 396] width 58 height 12
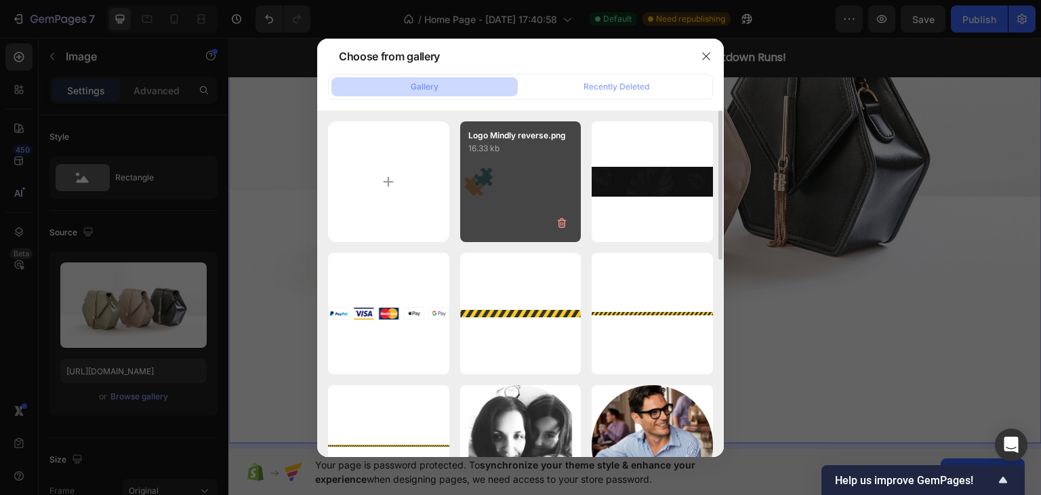
click at [537, 190] on div "Logo Mindly reverse.png 16.33 kb" at bounding box center [520, 181] width 121 height 121
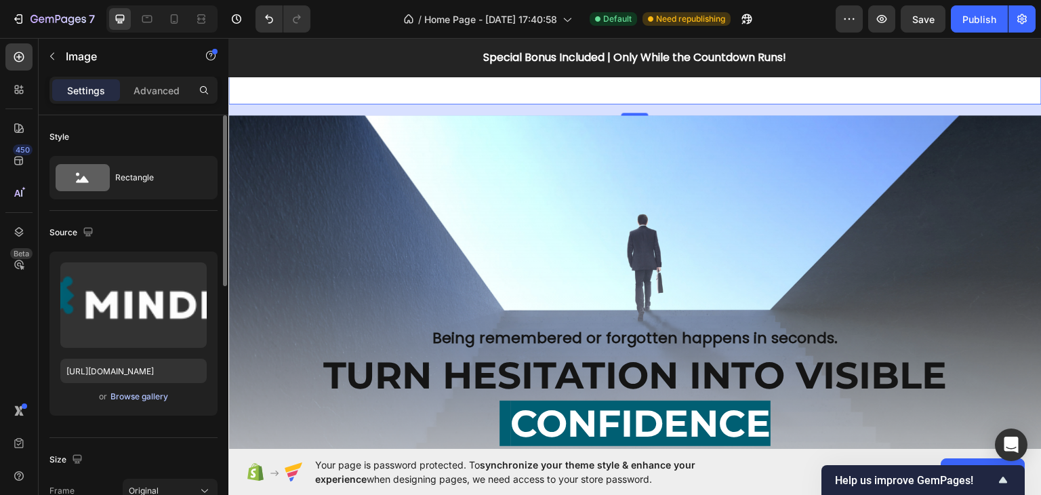
click at [138, 390] on div "Browse gallery" at bounding box center [139, 396] width 58 height 12
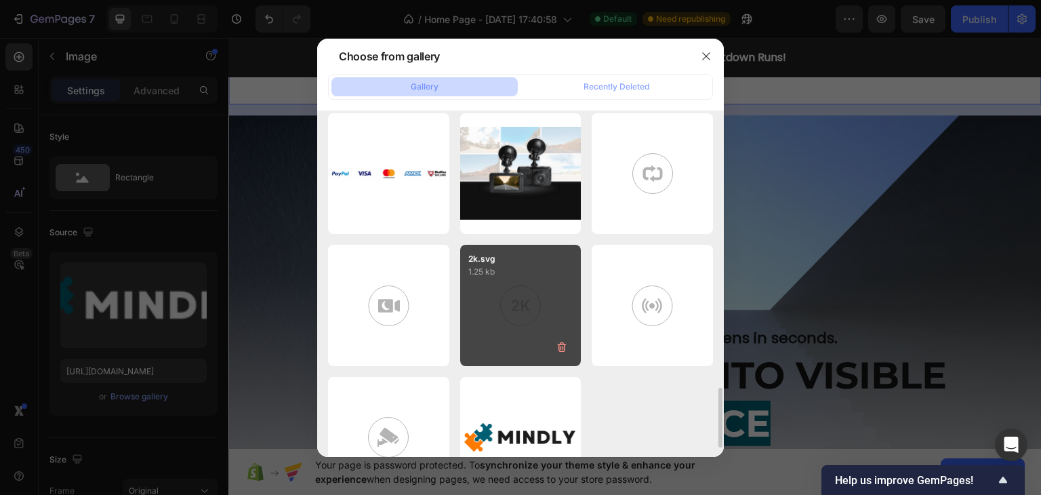
scroll to position [1643, 0]
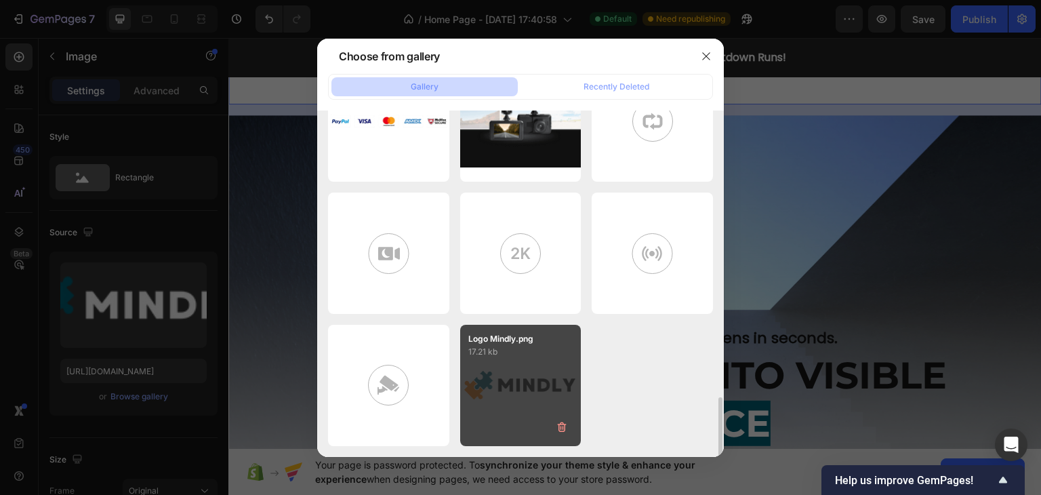
click at [527, 376] on div "Logo Mindly.png 17.21 kb" at bounding box center [520, 385] width 121 height 121
type input "[URL][DOMAIN_NAME]"
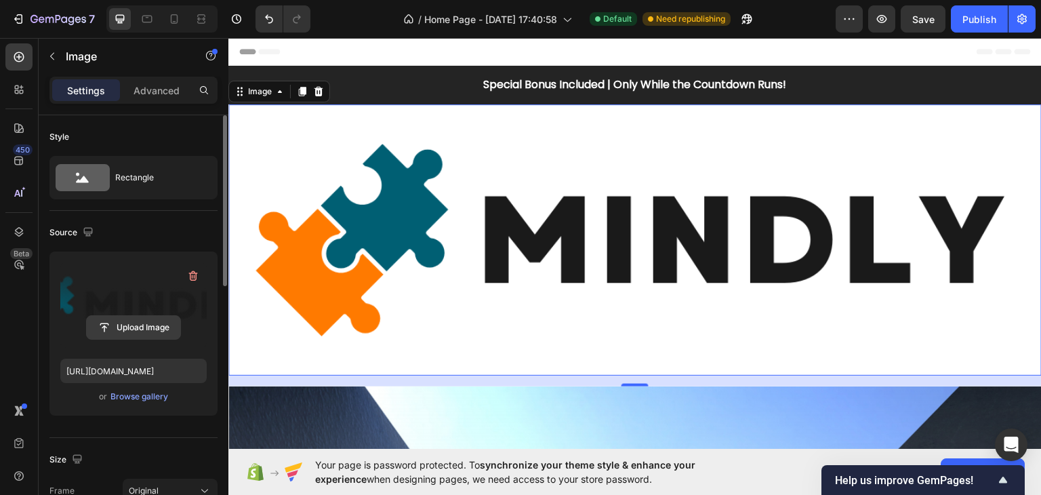
scroll to position [203, 0]
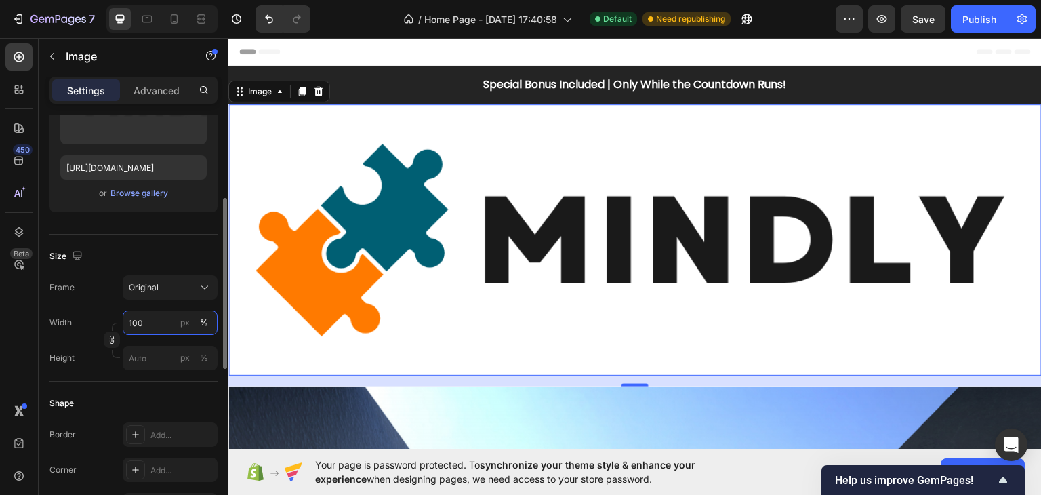
click at [154, 319] on input "100" at bounding box center [170, 322] width 95 height 24
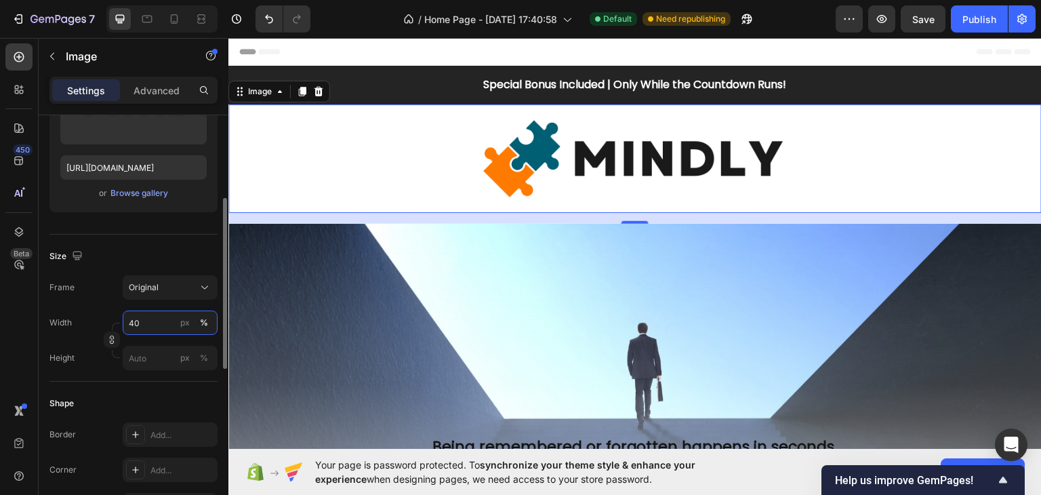
type input "4"
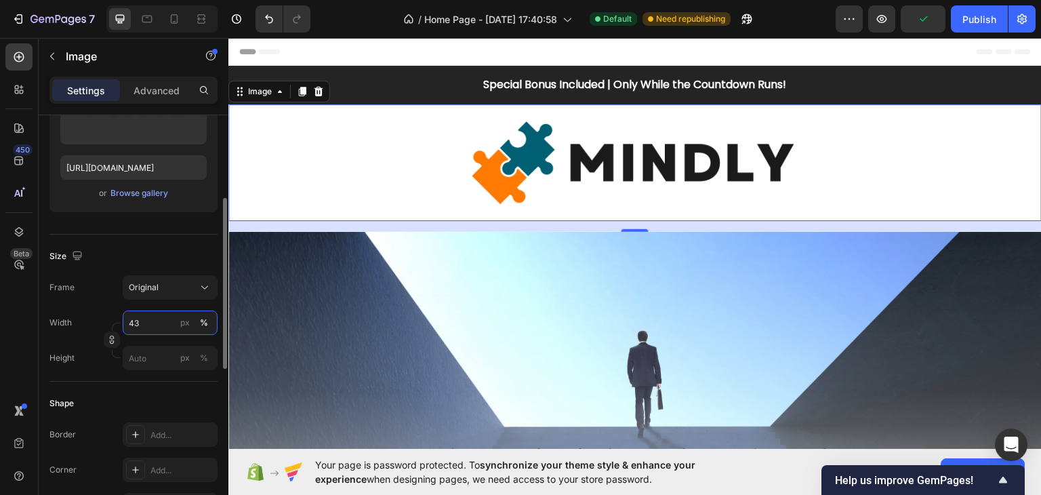
type input "4"
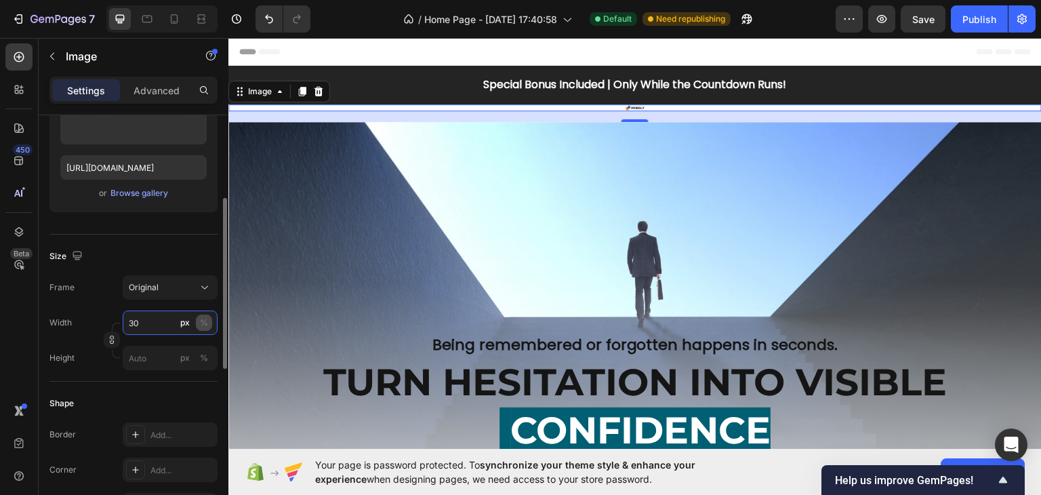
type input "30"
click at [209, 327] on button "%" at bounding box center [204, 322] width 16 height 16
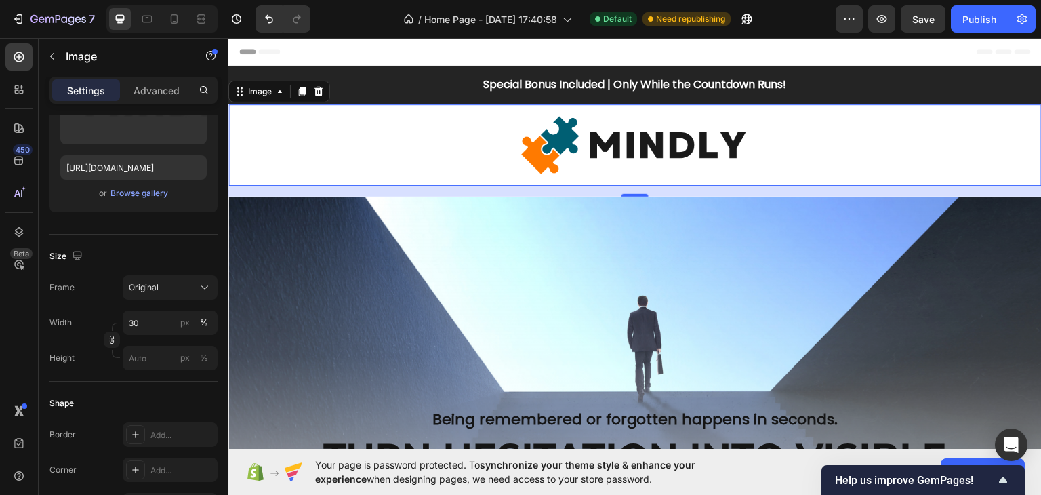
click at [444, 151] on div at bounding box center [634, 144] width 813 height 81
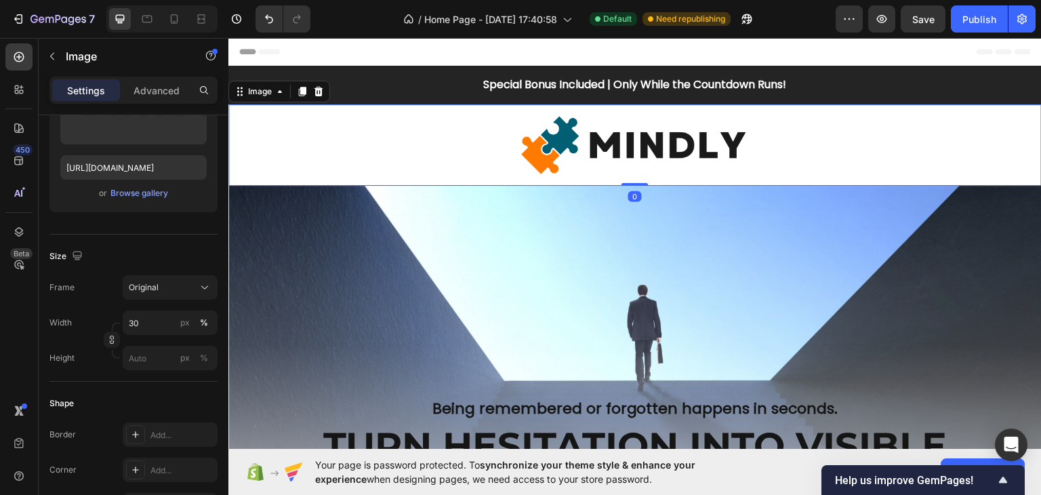
drag, startPoint x: 623, startPoint y: 192, endPoint x: 617, endPoint y: 169, distance: 23.7
click at [625, 170] on div "Image 0" at bounding box center [634, 144] width 813 height 81
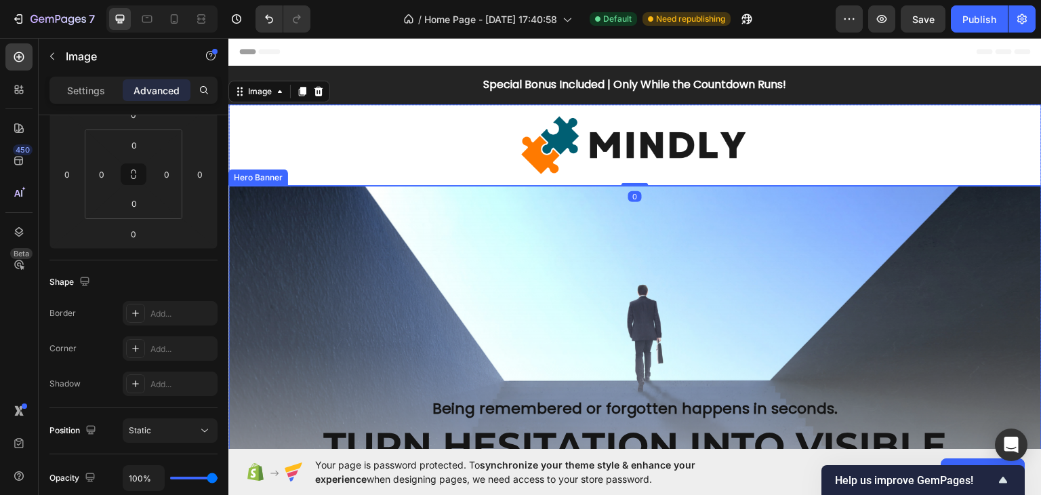
click at [431, 220] on div "Overlay" at bounding box center [634, 422] width 813 height 474
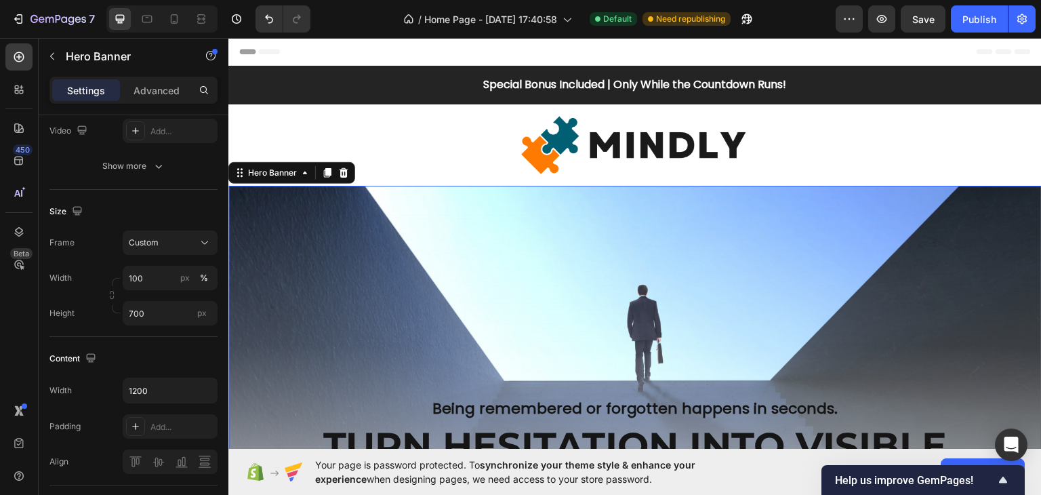
scroll to position [0, 0]
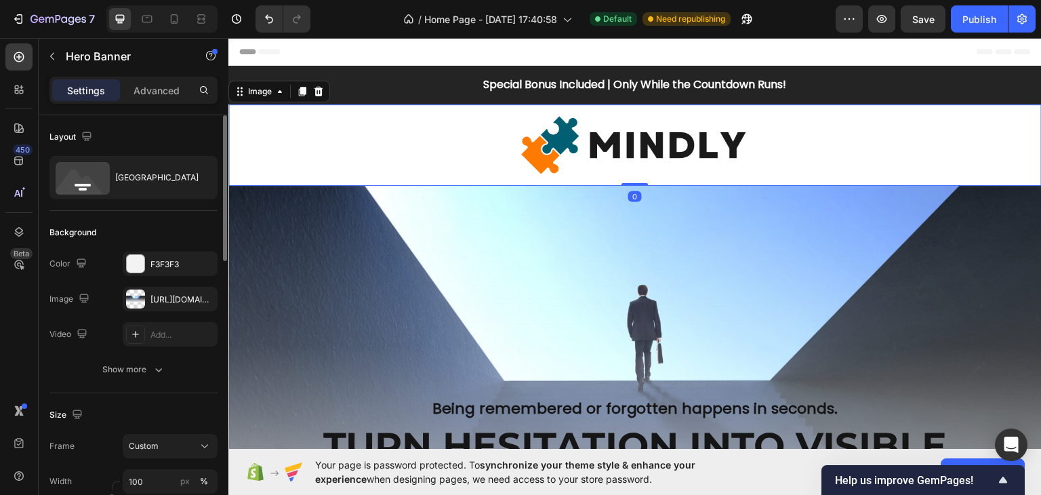
click at [434, 161] on div at bounding box center [634, 144] width 813 height 81
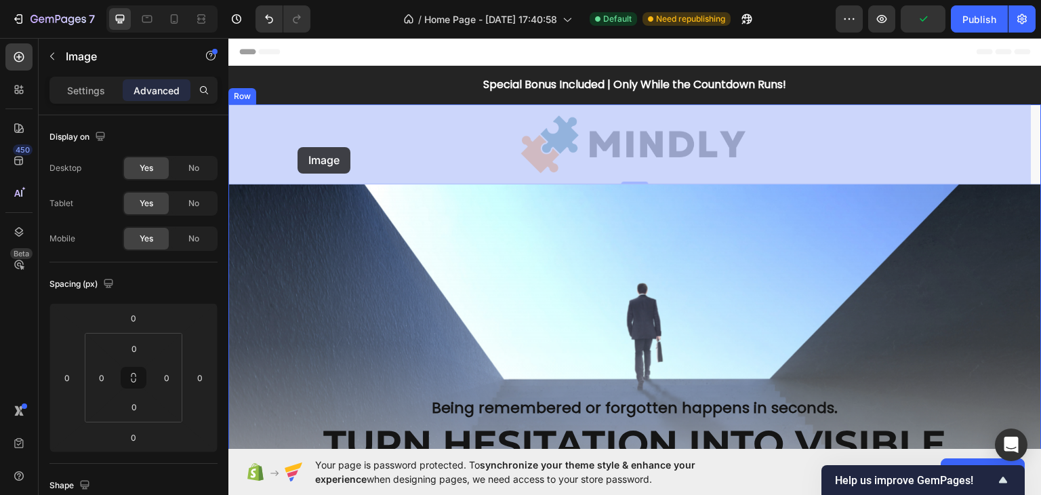
drag, startPoint x: 244, startPoint y: 93, endPoint x: 297, endPoint y: 144, distance: 73.3
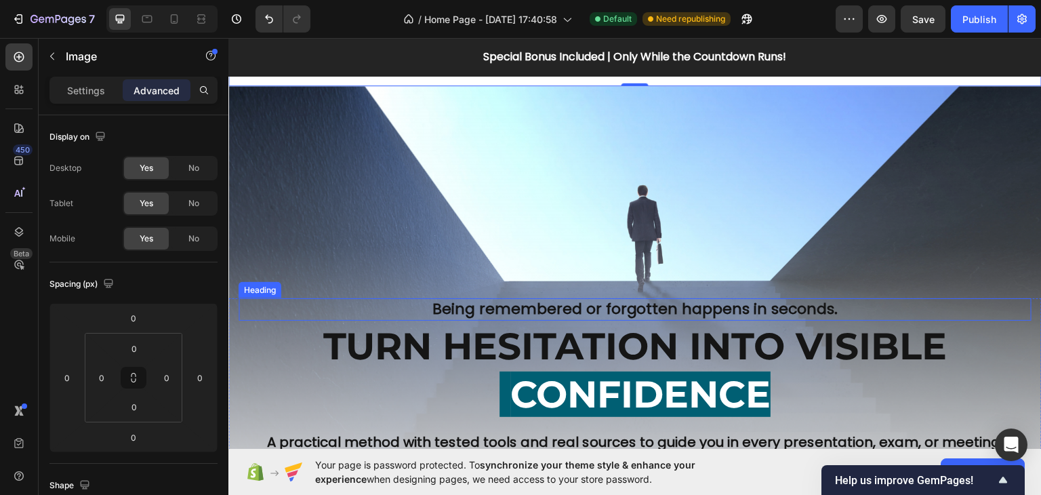
scroll to position [136, 0]
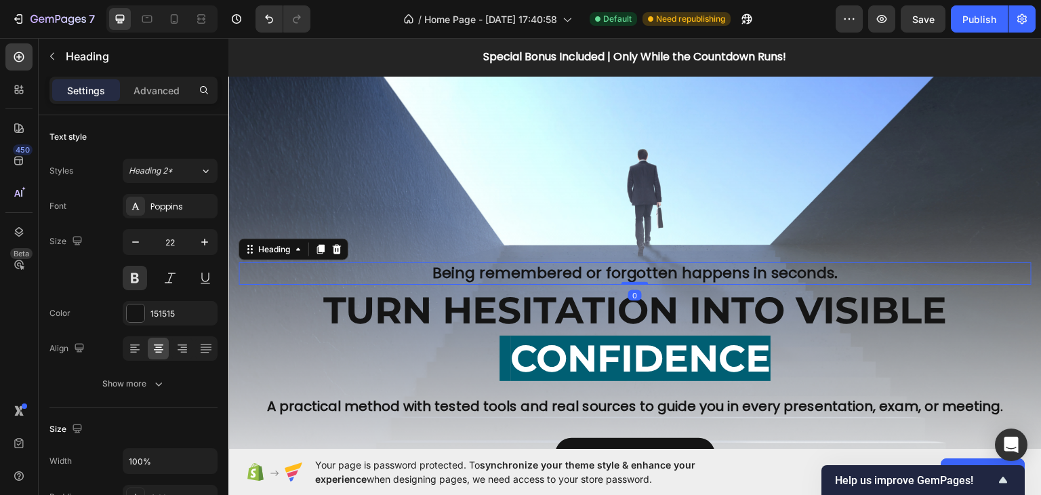
click at [283, 267] on h2 "Being remembered or forgotten happens in seconds." at bounding box center [635, 273] width 793 height 22
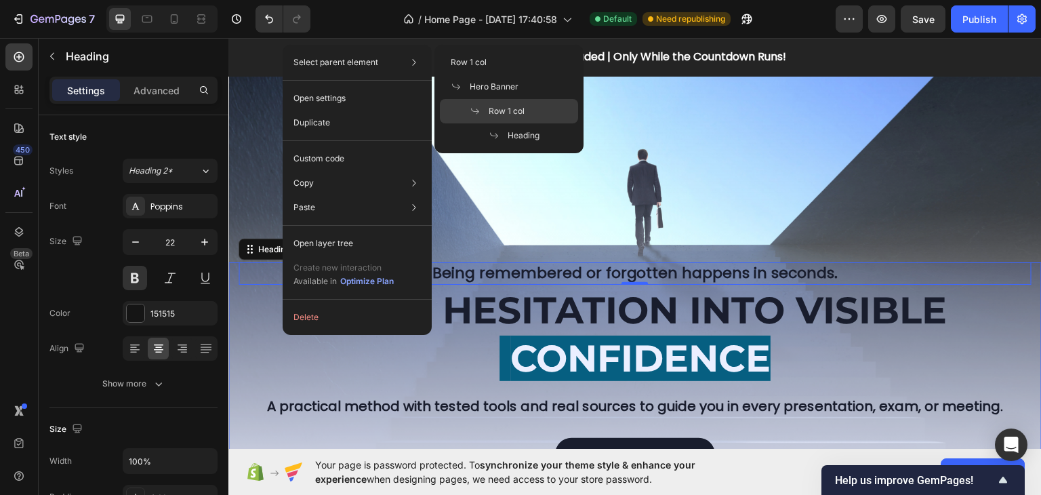
click at [514, 112] on span "Row 1 col" at bounding box center [507, 111] width 36 height 12
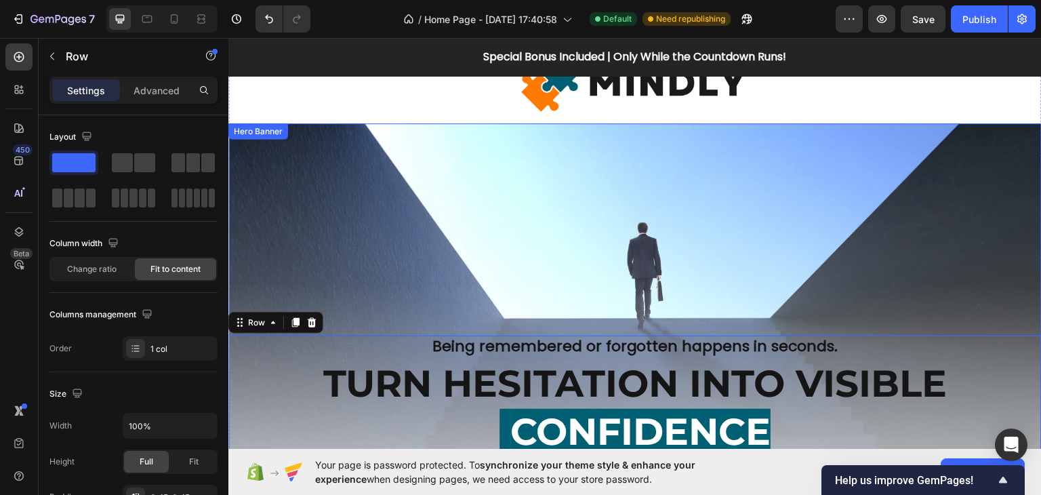
scroll to position [0, 0]
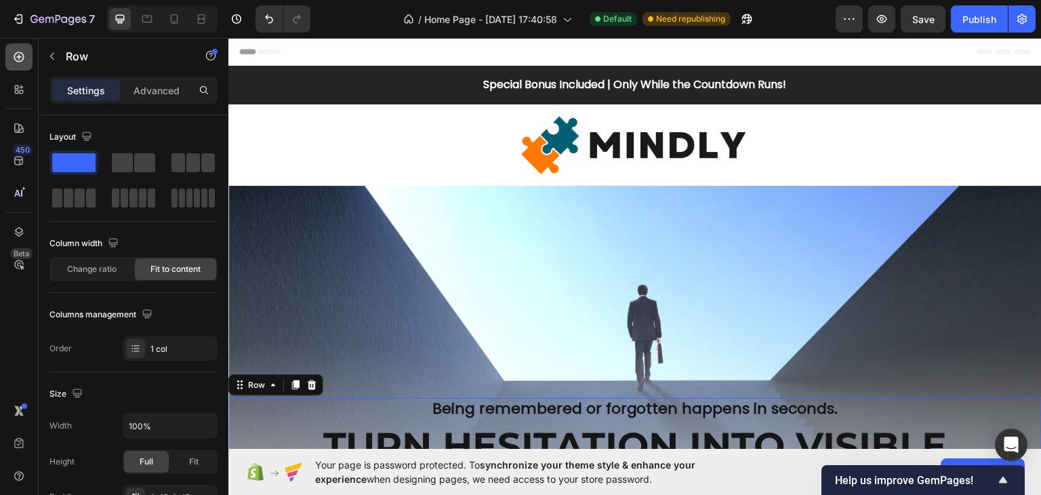
click at [27, 54] on div at bounding box center [18, 56] width 27 height 27
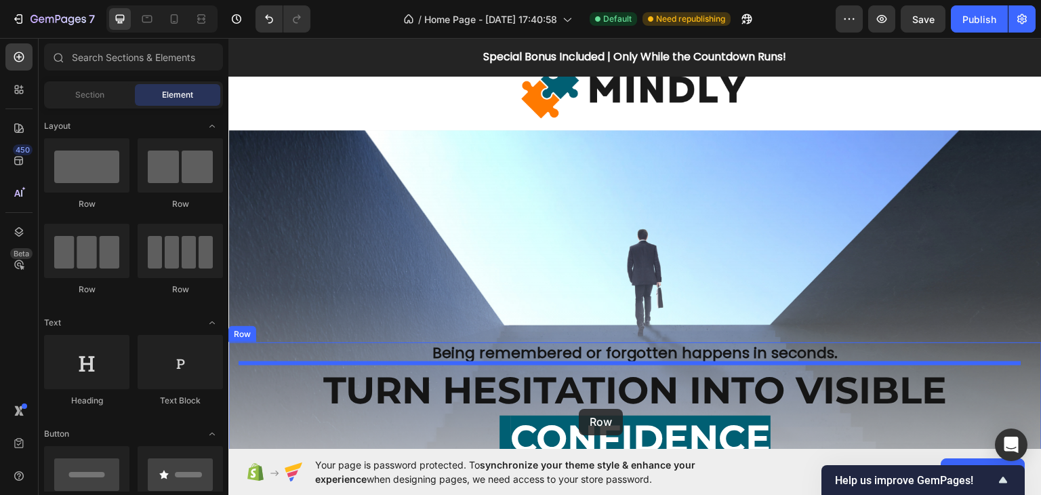
scroll to position [70, 0]
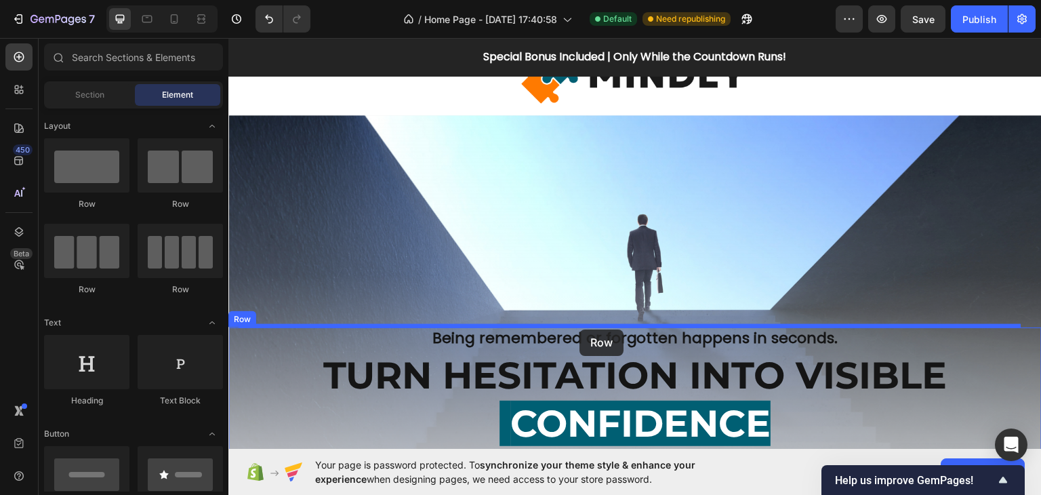
drag, startPoint x: 312, startPoint y: 224, endPoint x: 579, endPoint y: 329, distance: 286.9
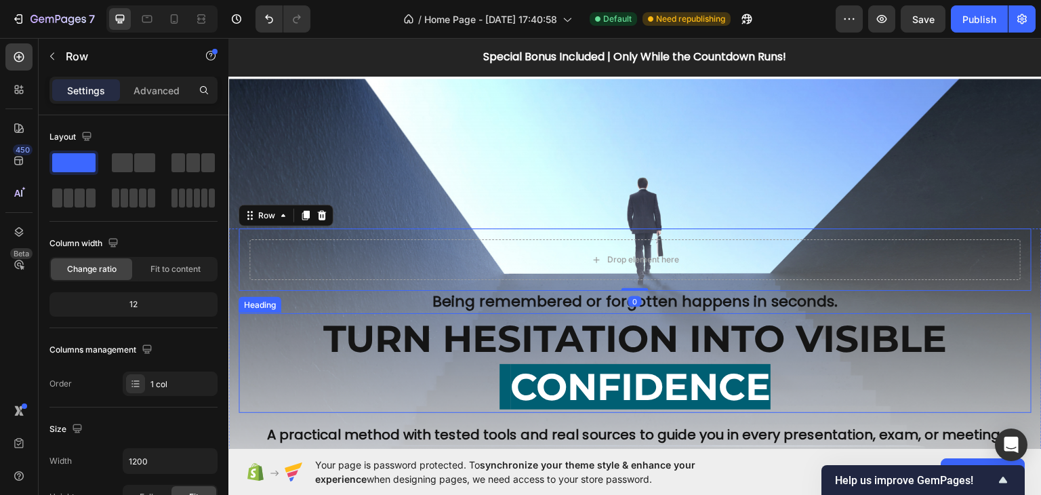
scroll to position [138, 0]
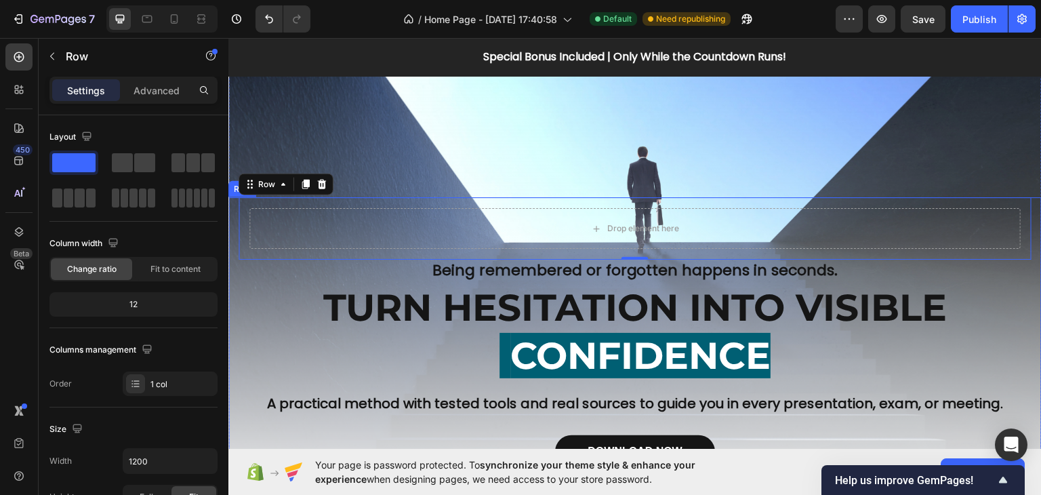
click at [232, 266] on div "Drop element here Row 0 Being remembered or forgotten happens in seconds. Headi…" at bounding box center [634, 343] width 813 height 292
click at [320, 224] on div "Drop element here" at bounding box center [634, 227] width 771 height 41
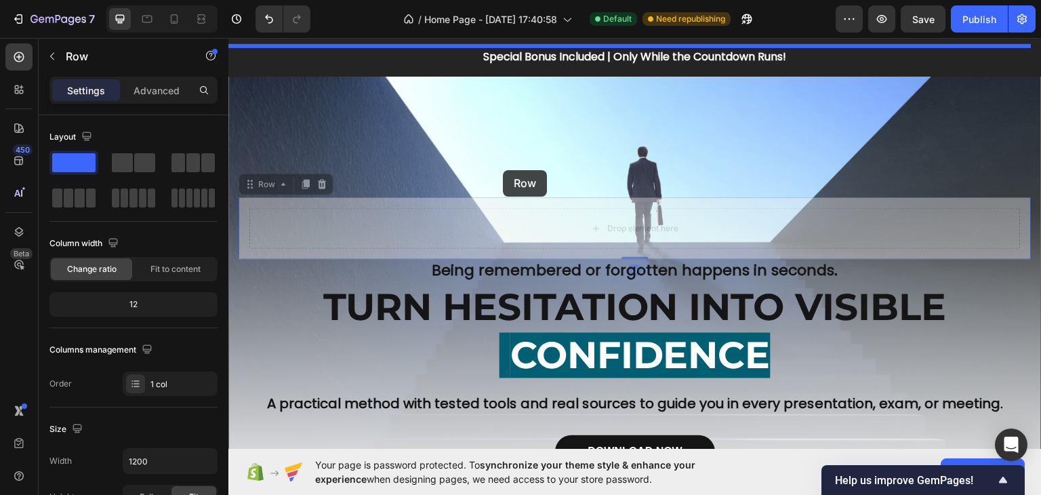
drag, startPoint x: 254, startPoint y: 185, endPoint x: 502, endPoint y: 169, distance: 248.5
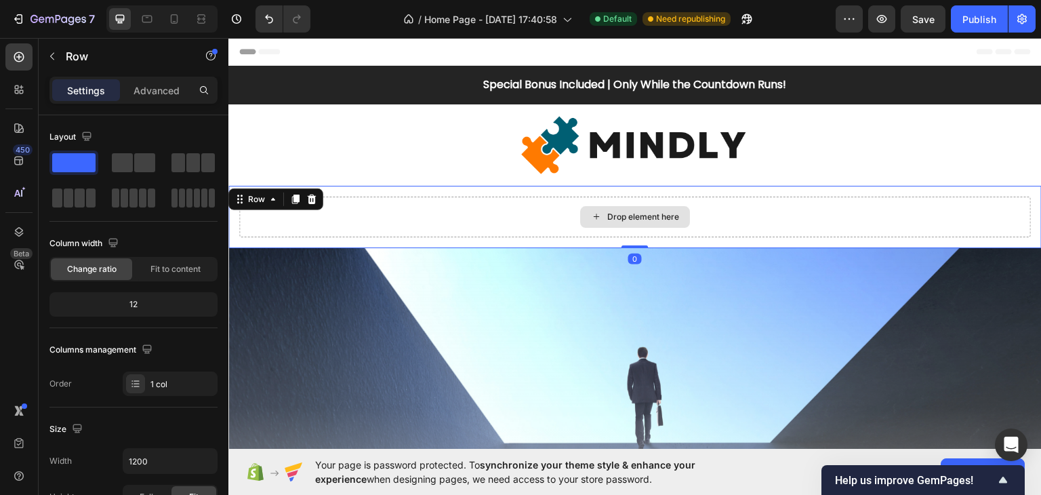
scroll to position [0, 0]
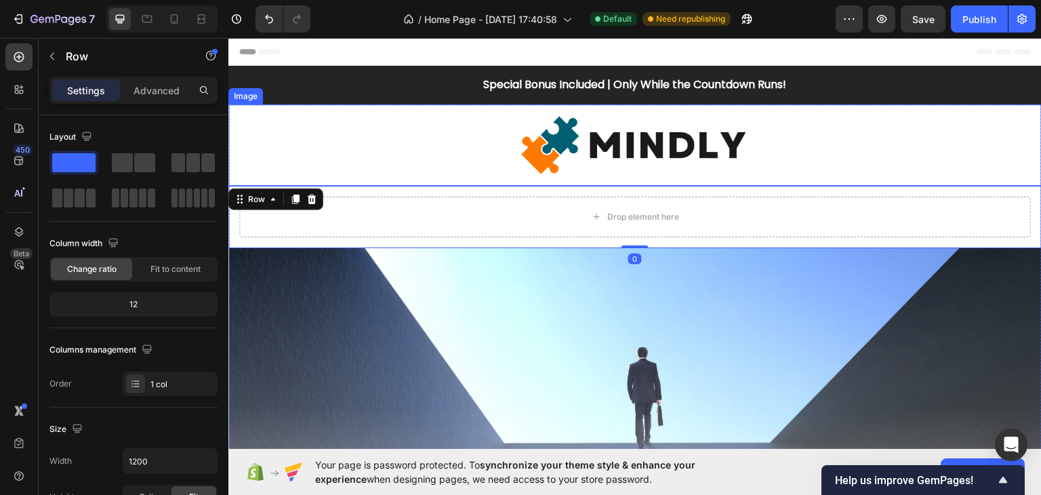
click at [610, 150] on img at bounding box center [635, 144] width 244 height 81
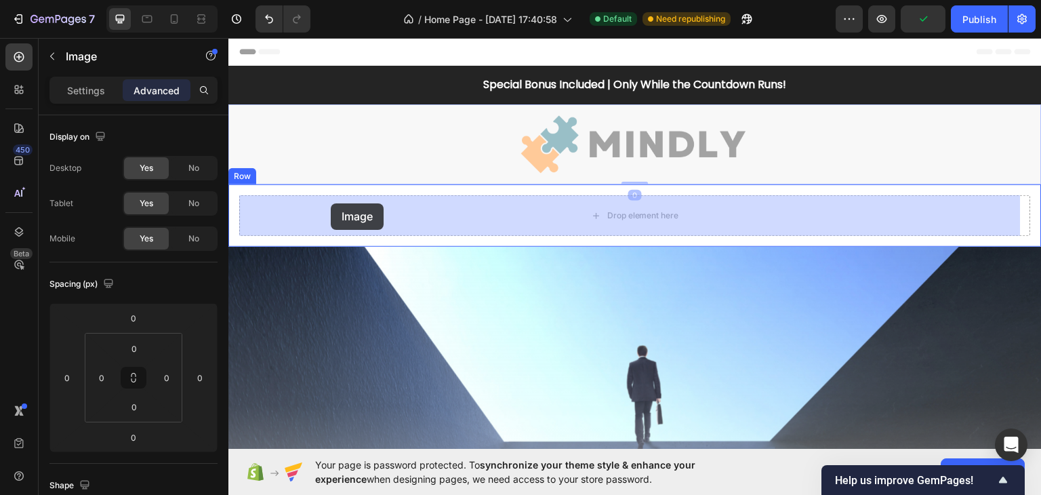
drag, startPoint x: 247, startPoint y: 104, endPoint x: 331, endPoint y: 203, distance: 129.8
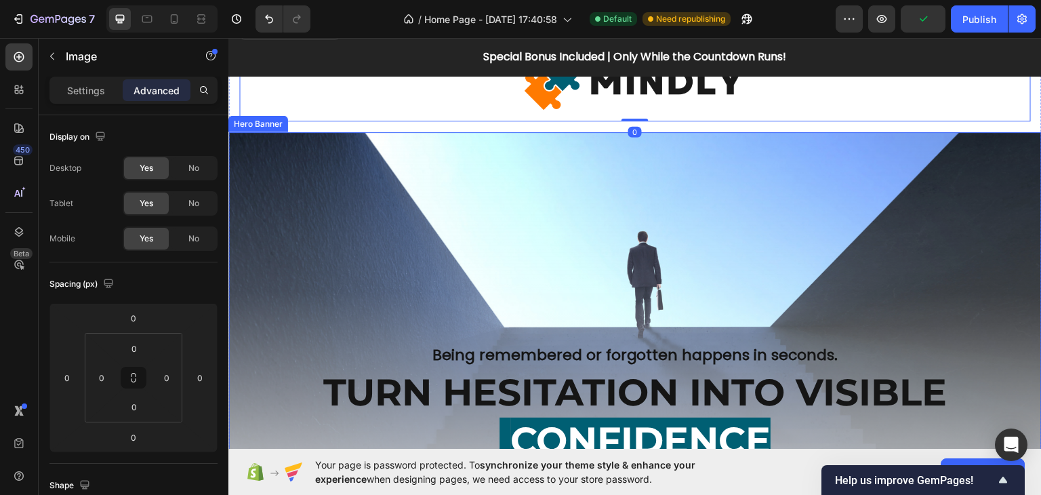
scroll to position [136, 0]
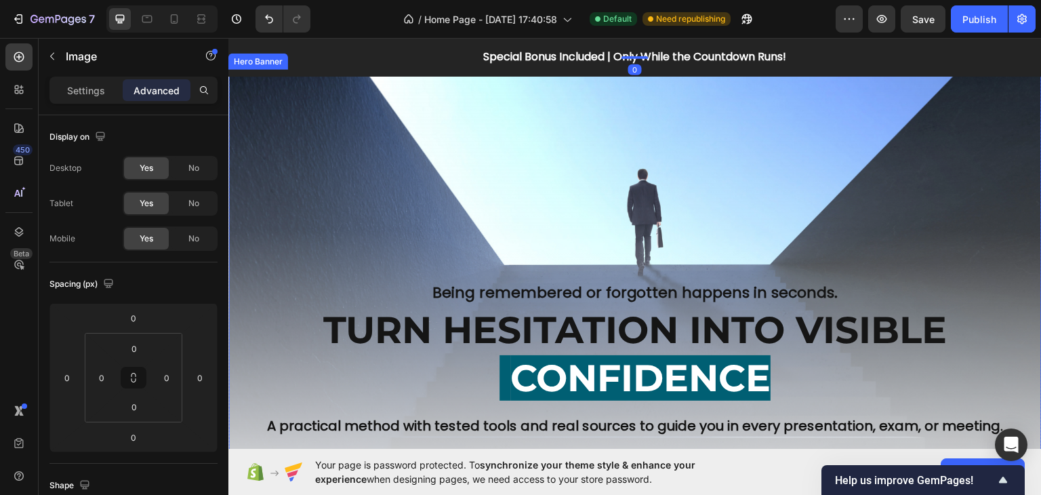
click at [576, 278] on div "Overlay" at bounding box center [634, 306] width 813 height 474
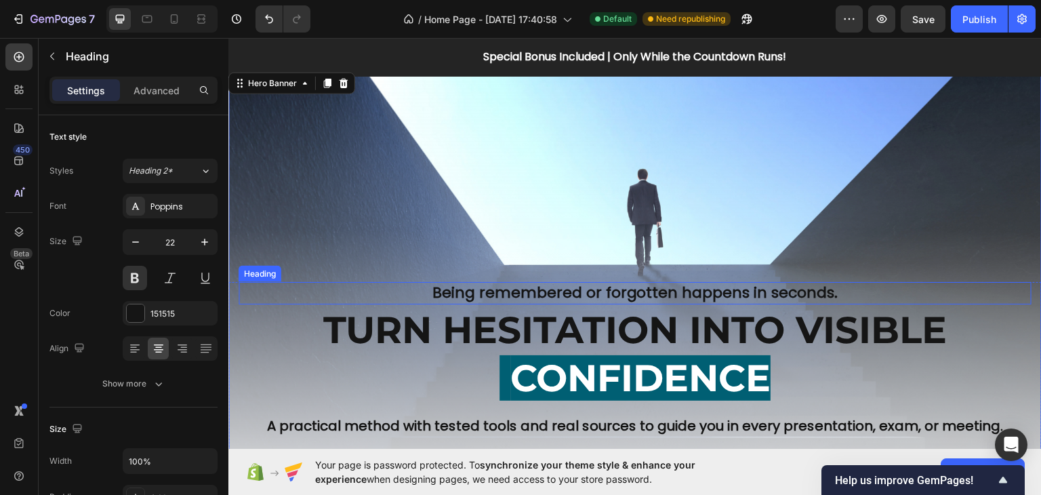
click at [576, 284] on h2 "Being remembered or forgotten happens in seconds." at bounding box center [635, 292] width 793 height 22
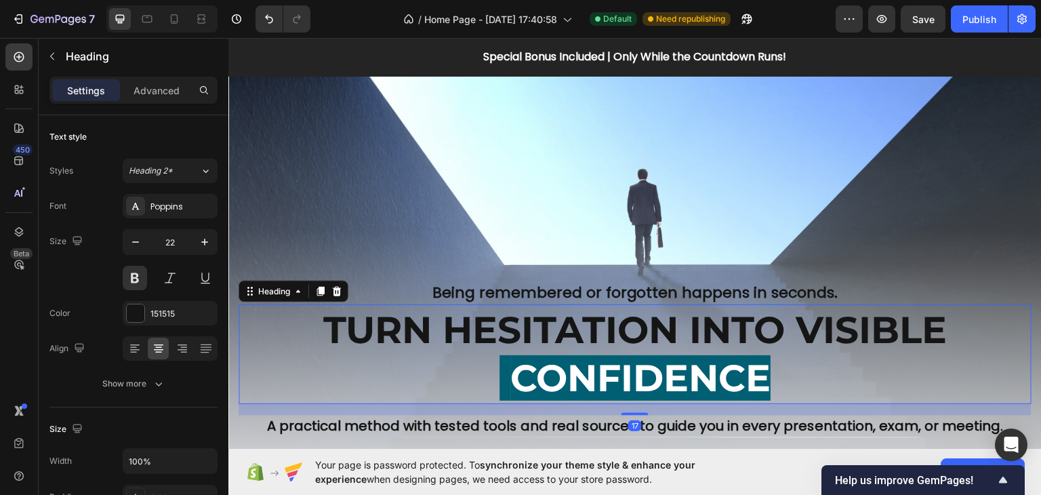
click at [326, 314] on h2 "TURN HESITATION INTO VISIBLE CONFIDENCE" at bounding box center [635, 354] width 793 height 100
click at [233, 330] on div "Being remembered or forgotten happens in seconds. Heading TURN HESITATION INTO …" at bounding box center [634, 396] width 813 height 230
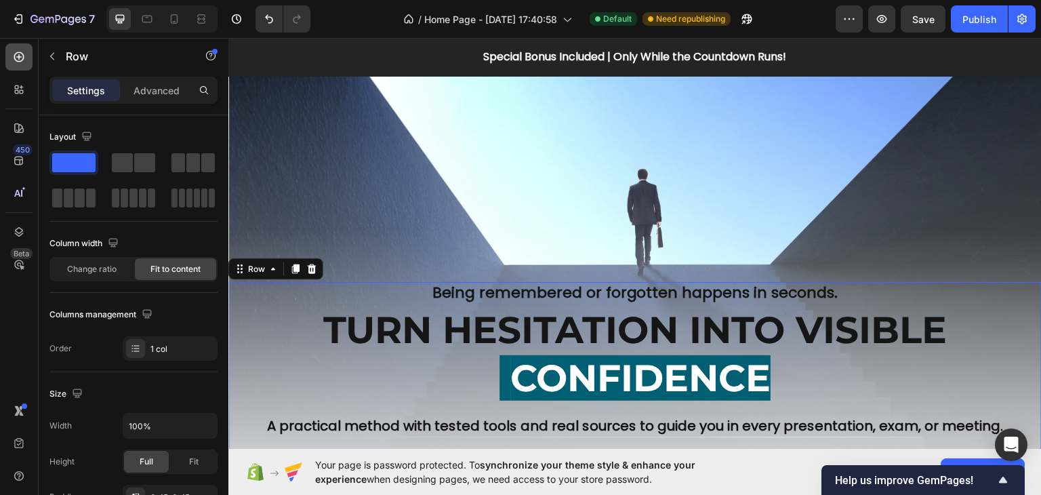
click at [29, 56] on div at bounding box center [18, 56] width 27 height 27
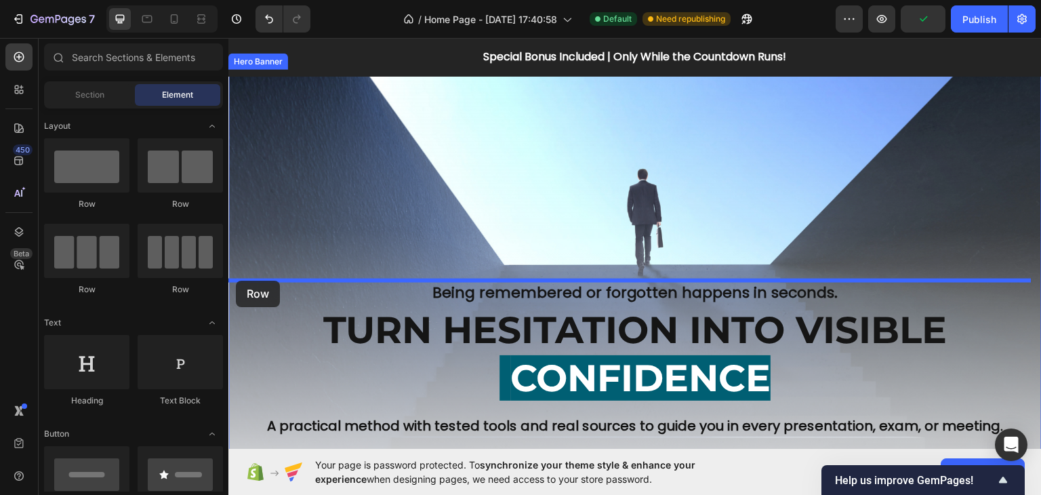
drag, startPoint x: 316, startPoint y: 216, endPoint x: 236, endPoint y: 280, distance: 102.2
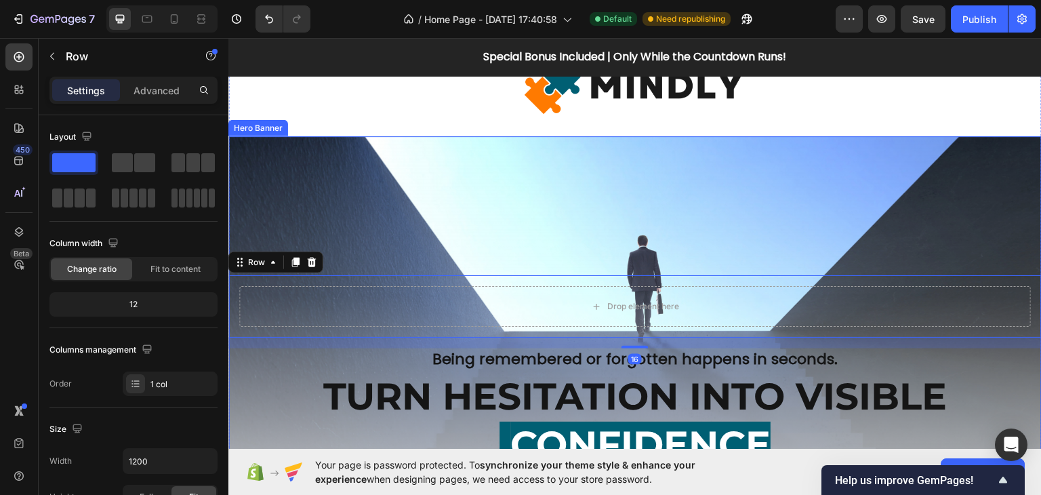
scroll to position [0, 0]
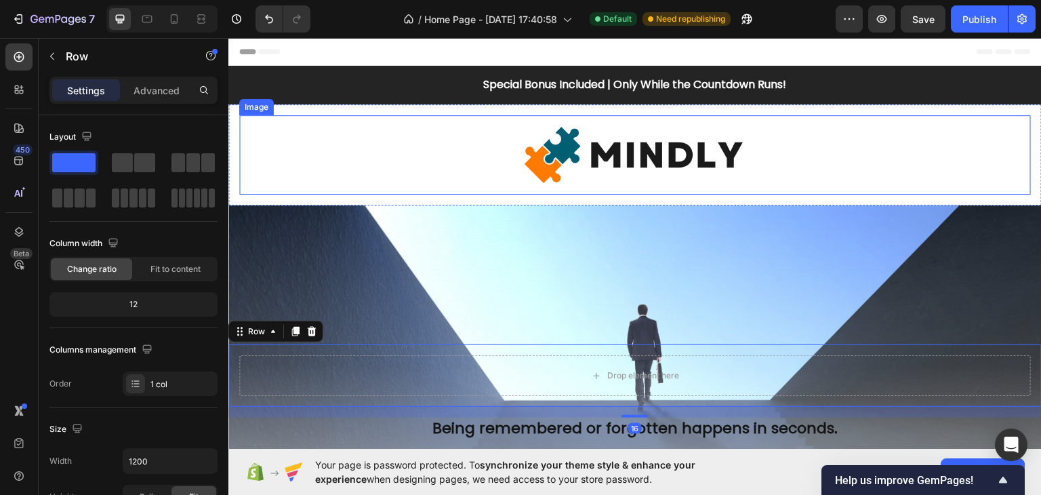
click at [469, 160] on div at bounding box center [634, 154] width 791 height 79
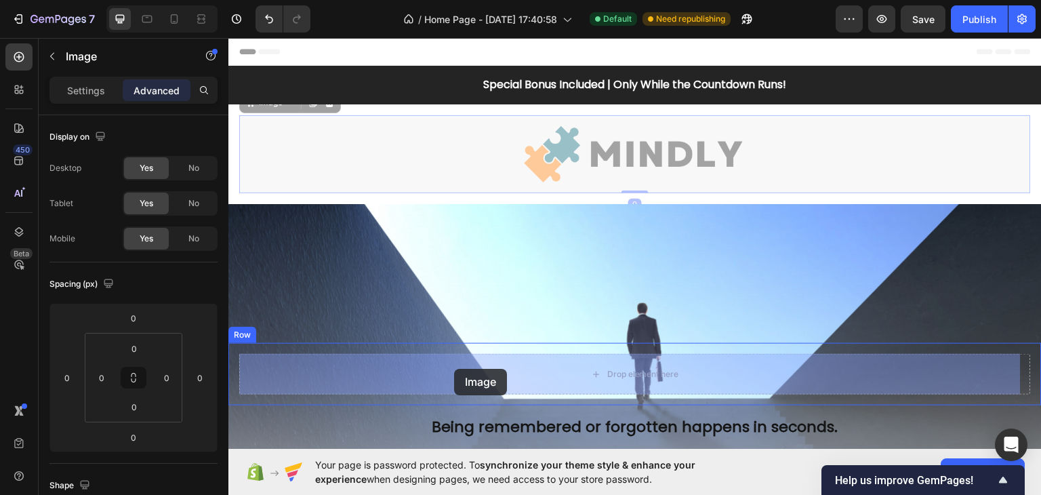
drag, startPoint x: 283, startPoint y: 165, endPoint x: 454, endPoint y: 368, distance: 265.4
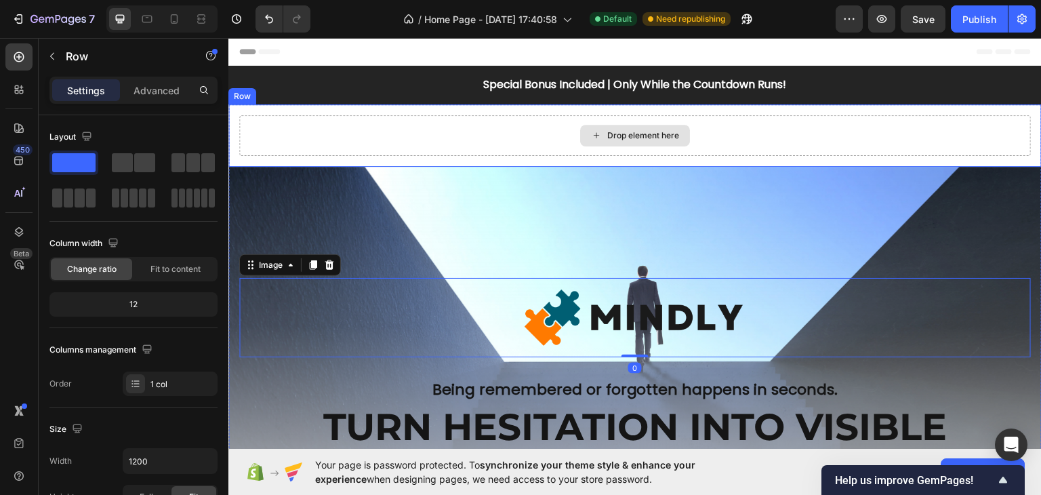
click at [508, 129] on div "Drop element here" at bounding box center [634, 135] width 791 height 41
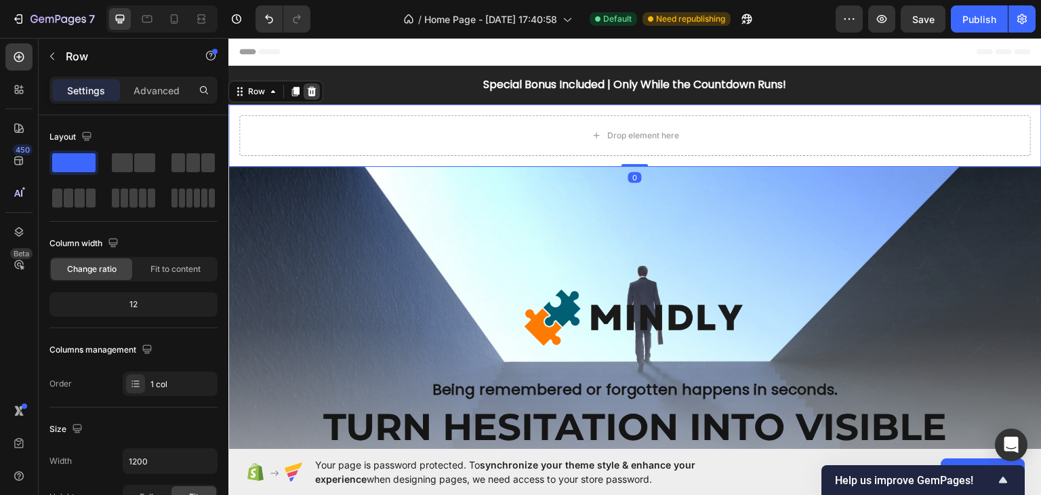
click at [310, 89] on icon at bounding box center [312, 90] width 9 height 9
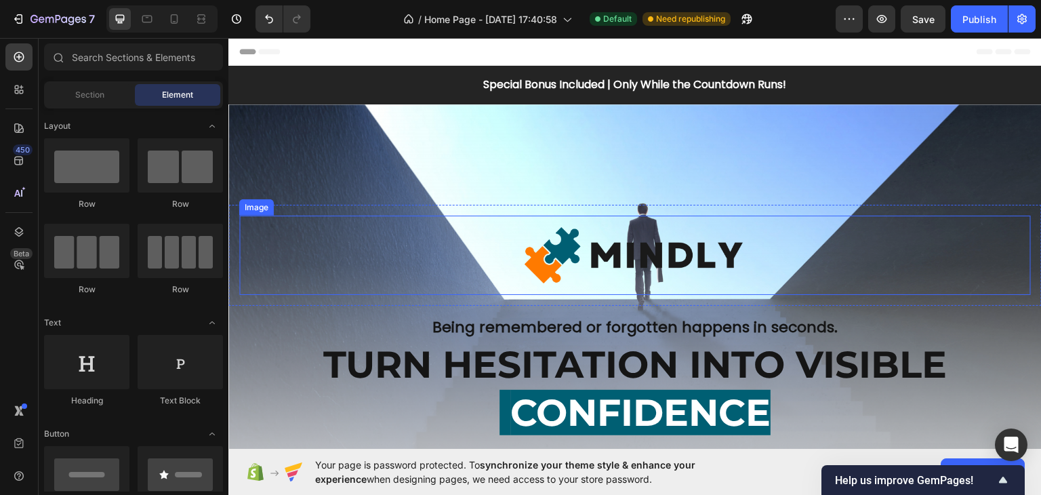
click at [598, 279] on img at bounding box center [634, 254] width 237 height 79
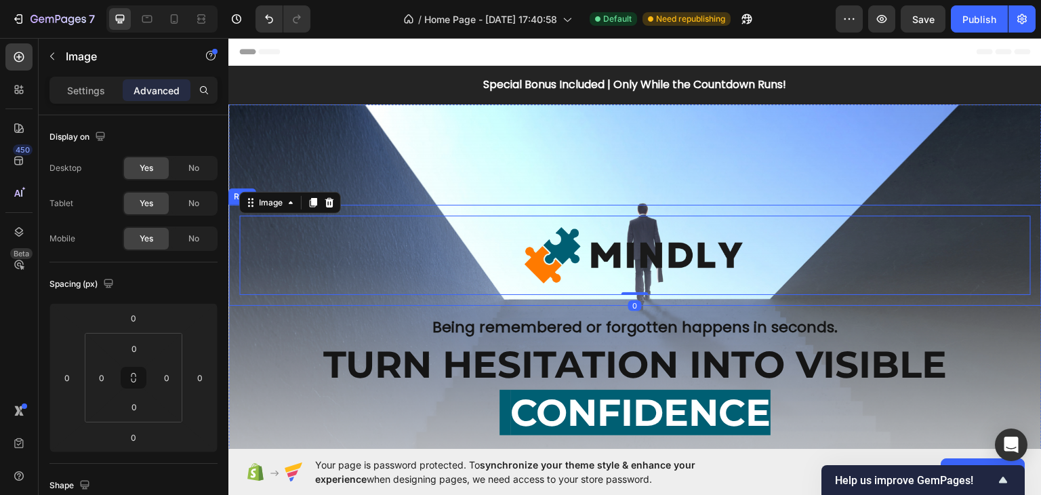
click at [596, 302] on div "Image 0 Row" at bounding box center [634, 254] width 813 height 101
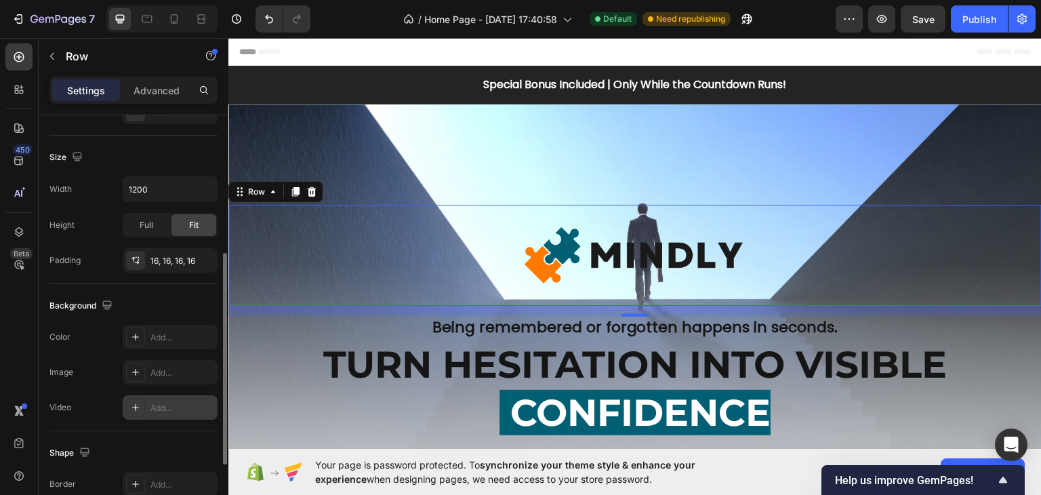
scroll to position [204, 0]
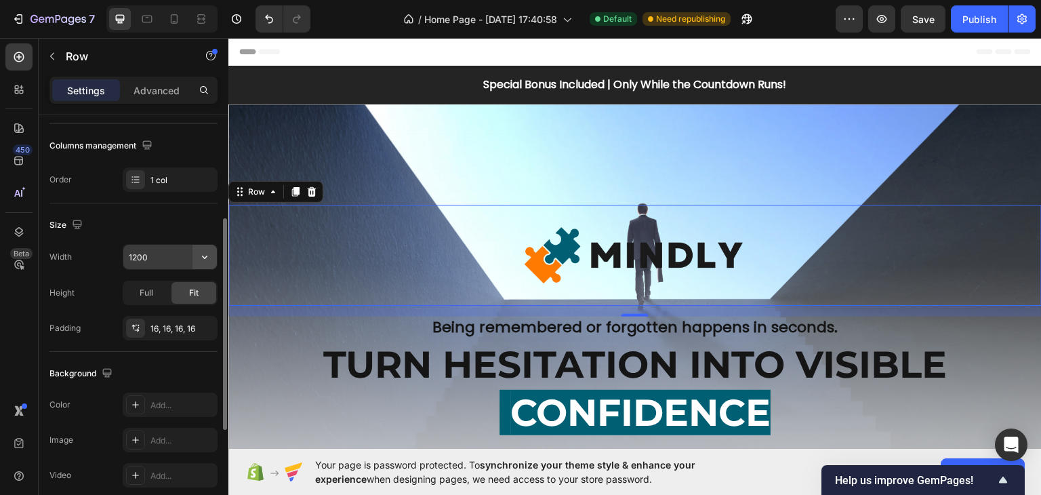
click at [207, 257] on icon "button" at bounding box center [205, 257] width 14 height 14
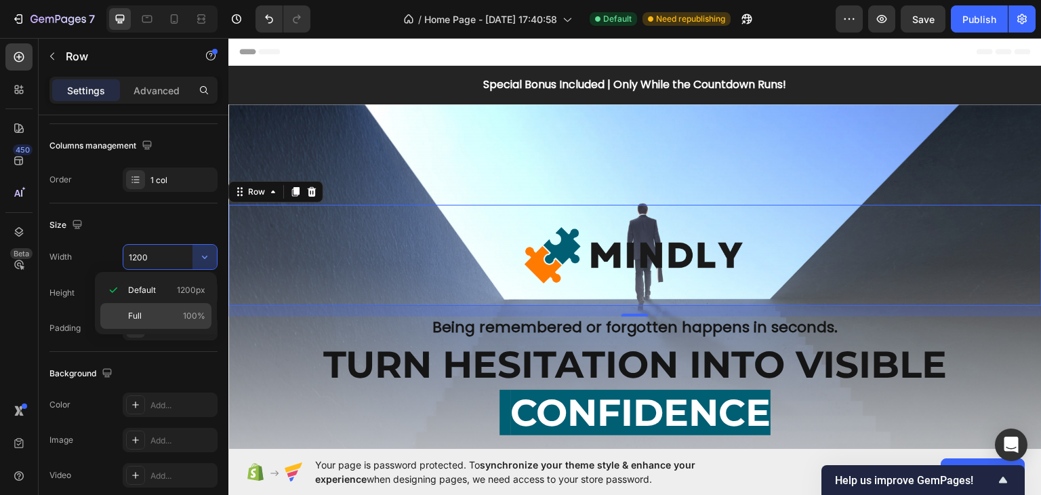
click at [173, 315] on p "Full 100%" at bounding box center [166, 316] width 77 height 12
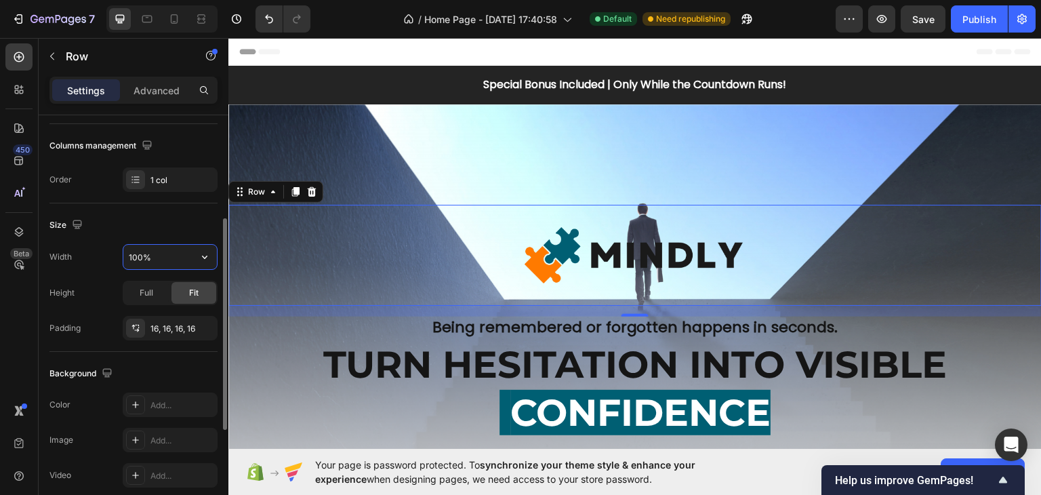
click at [140, 254] on input "100%" at bounding box center [170, 257] width 94 height 24
click at [138, 255] on input "100%" at bounding box center [170, 257] width 94 height 24
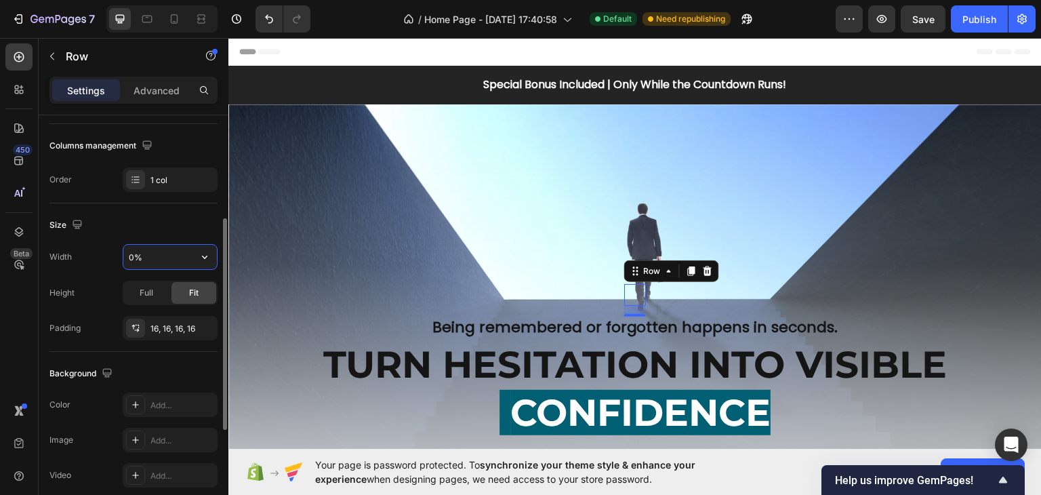
type input "80%"
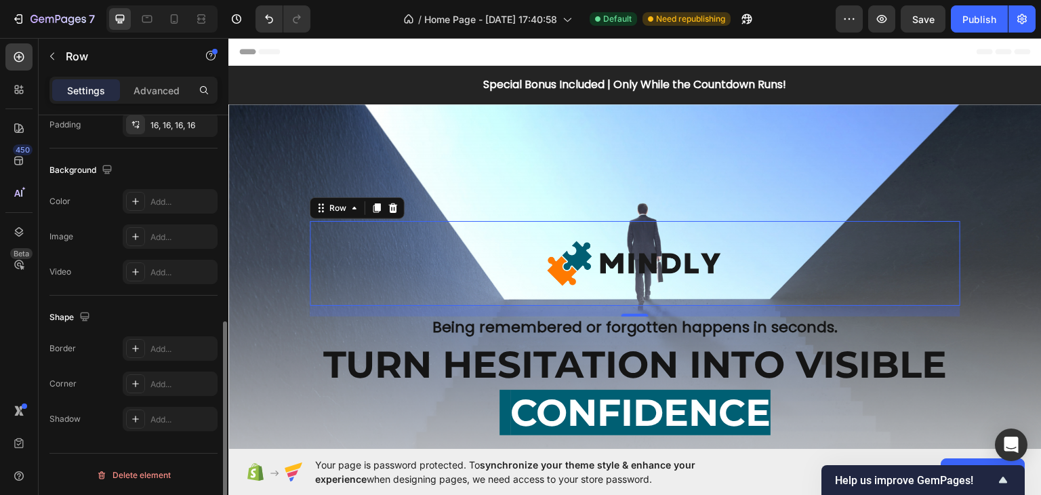
scroll to position [339, 0]
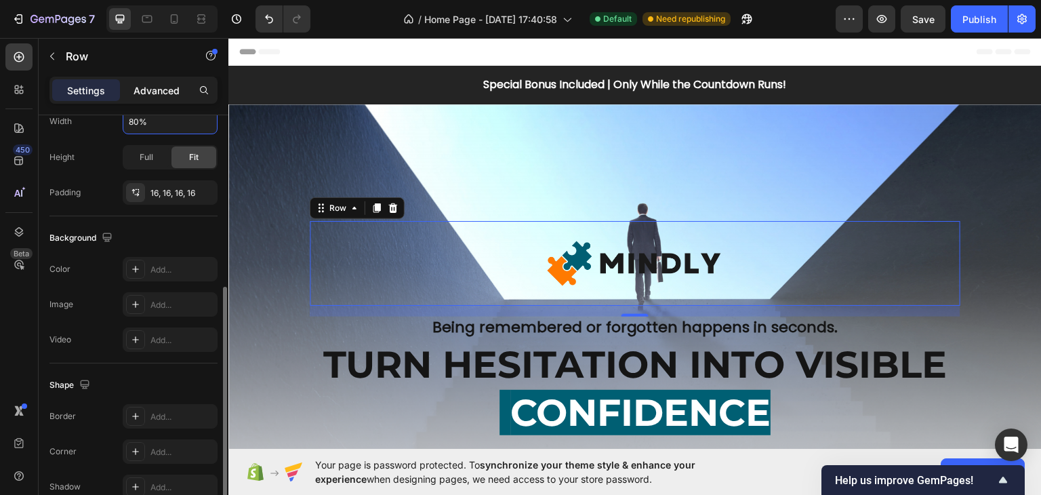
click at [154, 92] on p "Advanced" at bounding box center [156, 90] width 46 height 14
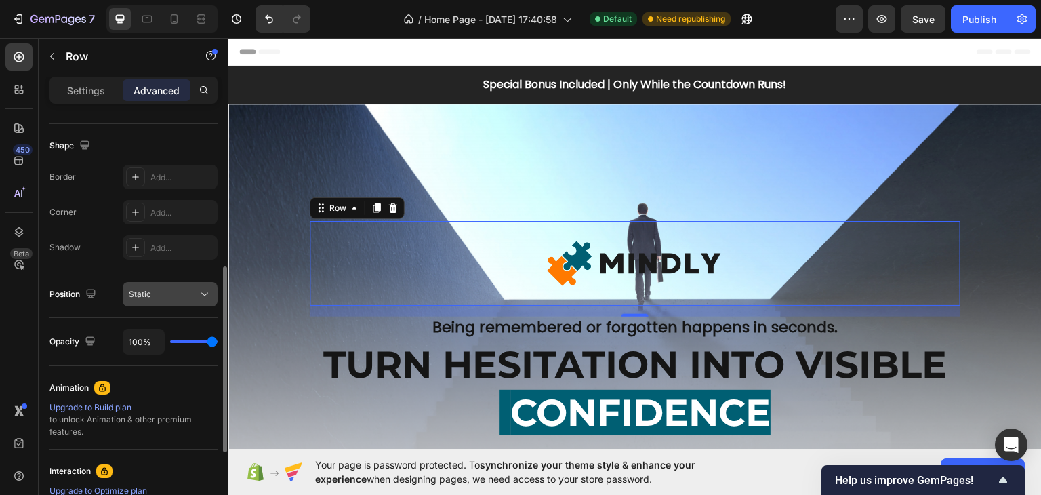
click at [195, 296] on div "Static" at bounding box center [163, 294] width 69 height 12
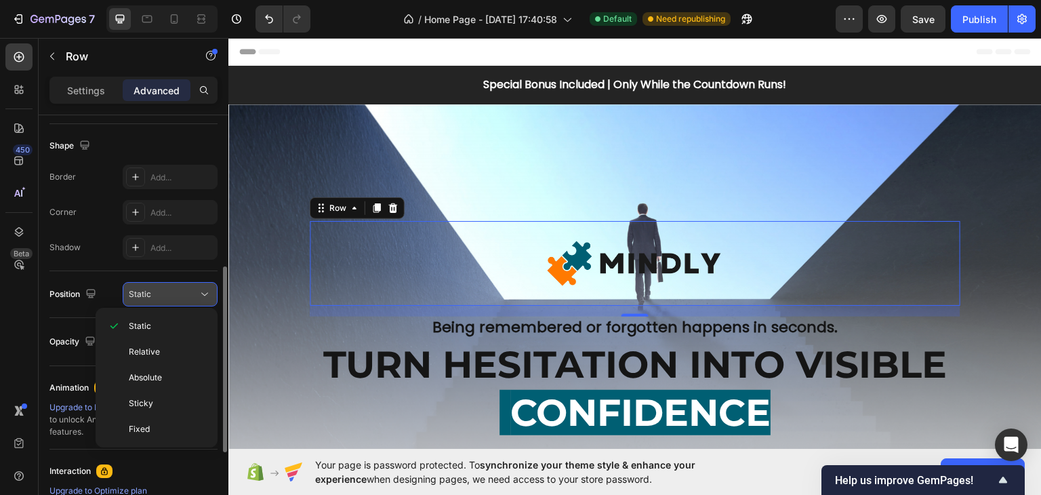
click at [195, 296] on div "Static" at bounding box center [163, 294] width 69 height 12
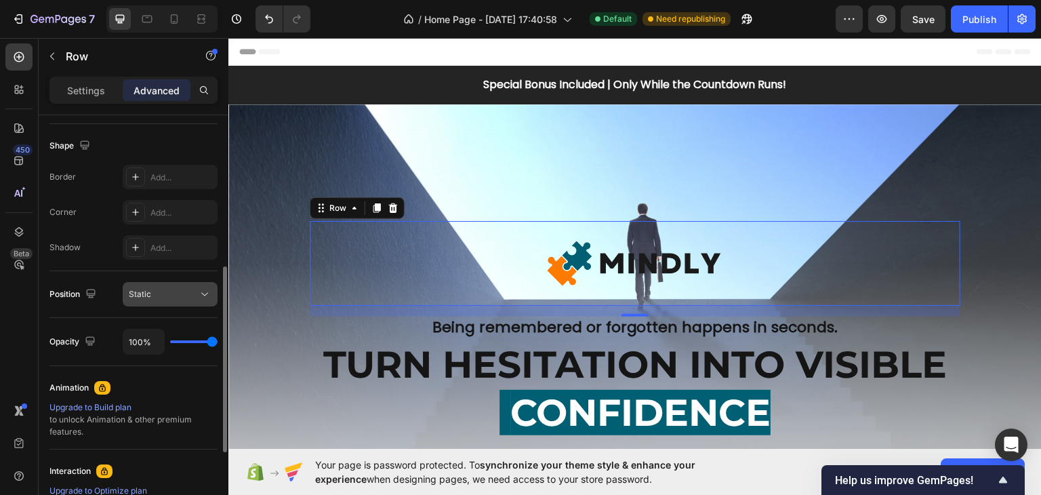
click at [195, 296] on div "Static" at bounding box center [163, 294] width 69 height 12
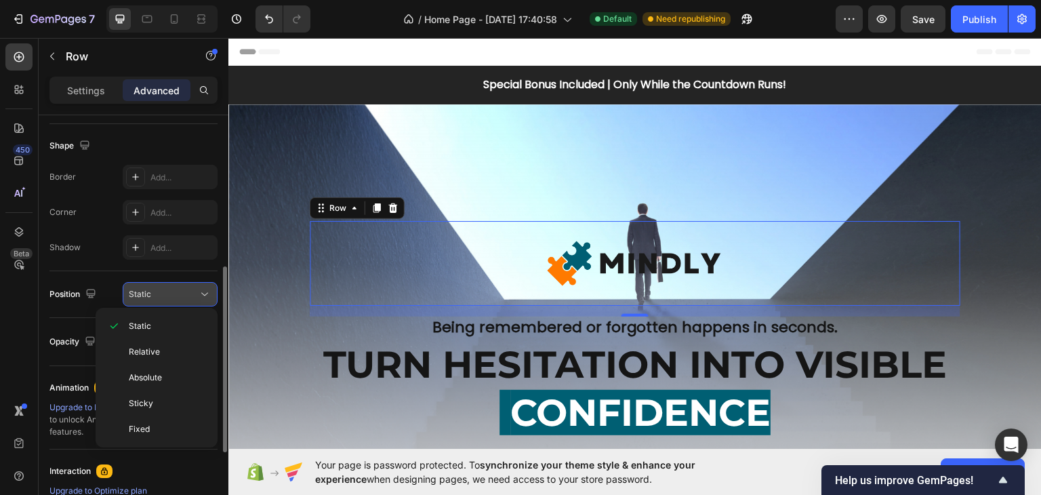
click at [195, 296] on div "Static" at bounding box center [163, 294] width 69 height 12
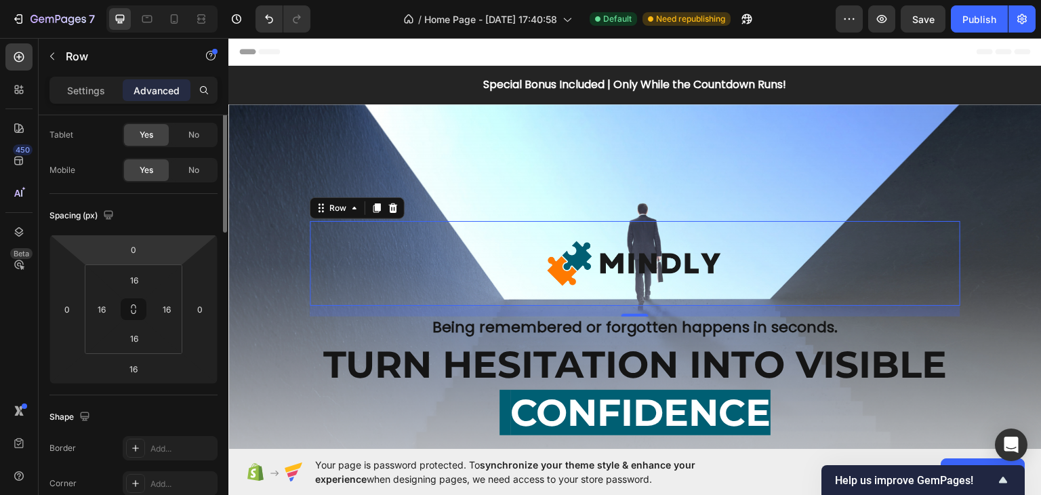
scroll to position [0, 0]
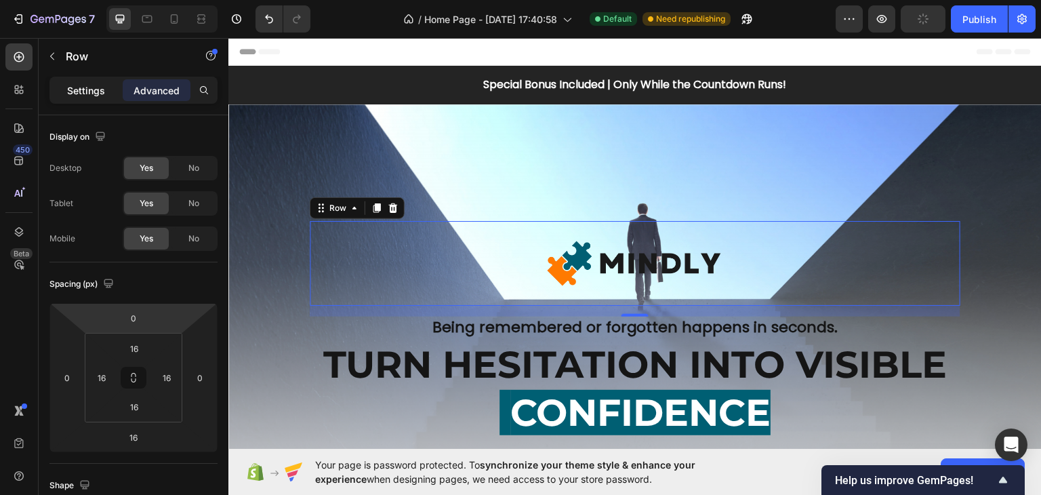
click at [98, 92] on p "Settings" at bounding box center [86, 90] width 38 height 14
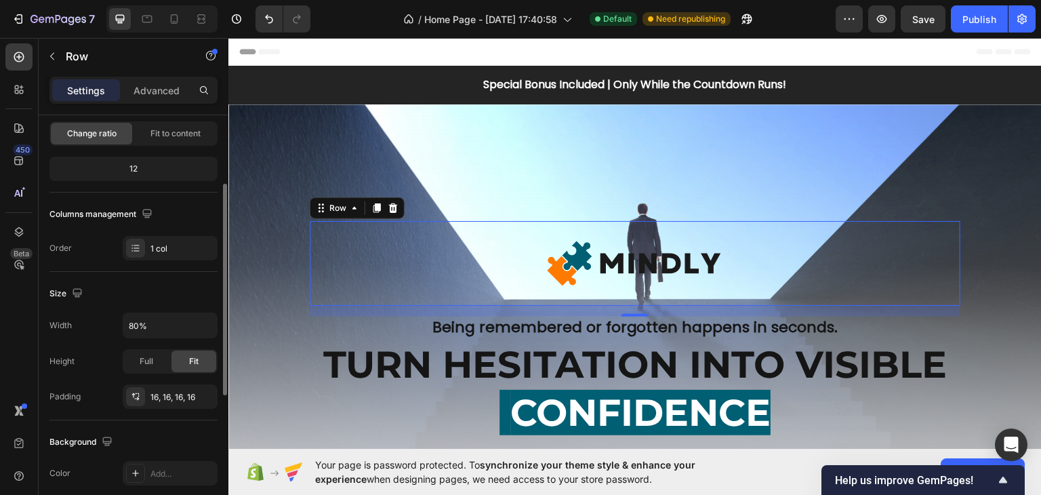
scroll to position [203, 0]
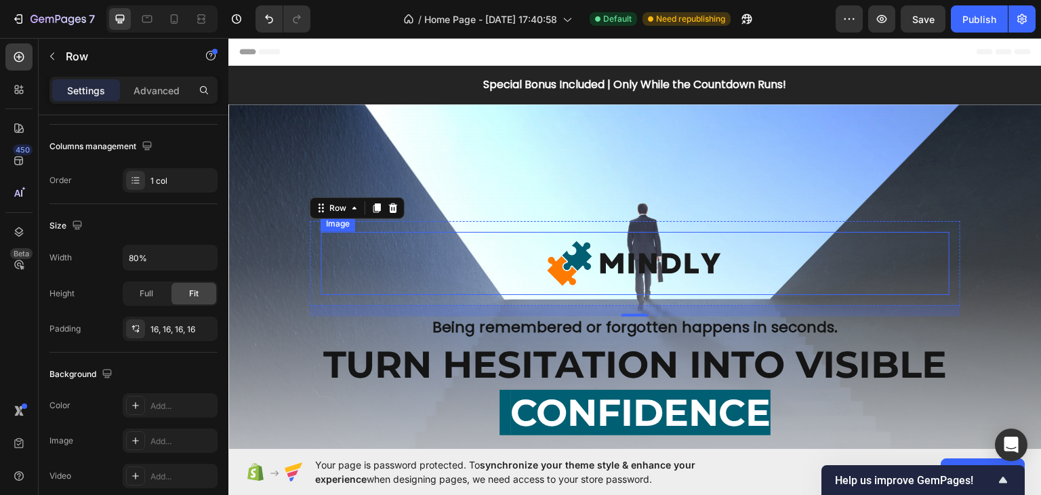
click at [575, 266] on img at bounding box center [635, 262] width 188 height 63
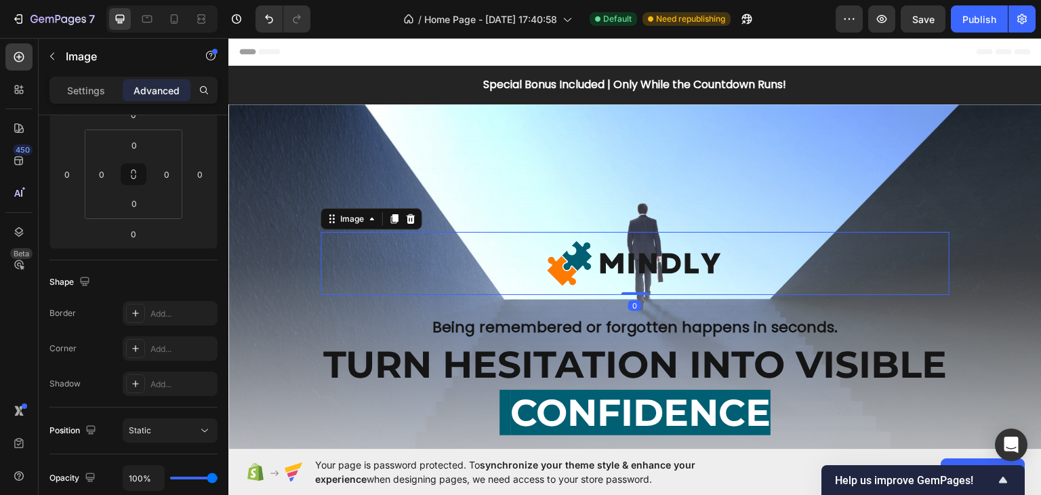
scroll to position [0, 0]
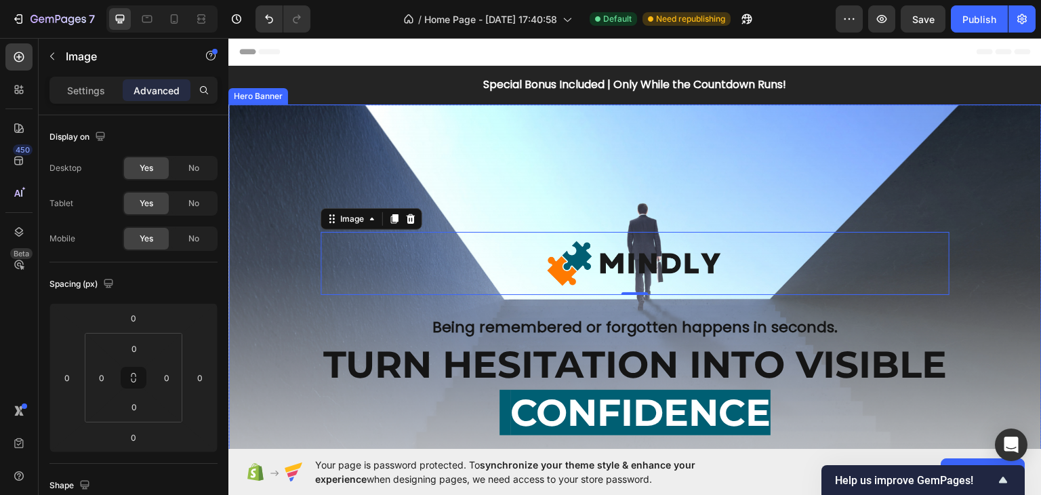
click at [448, 217] on div "Overlay" at bounding box center [634, 341] width 813 height 474
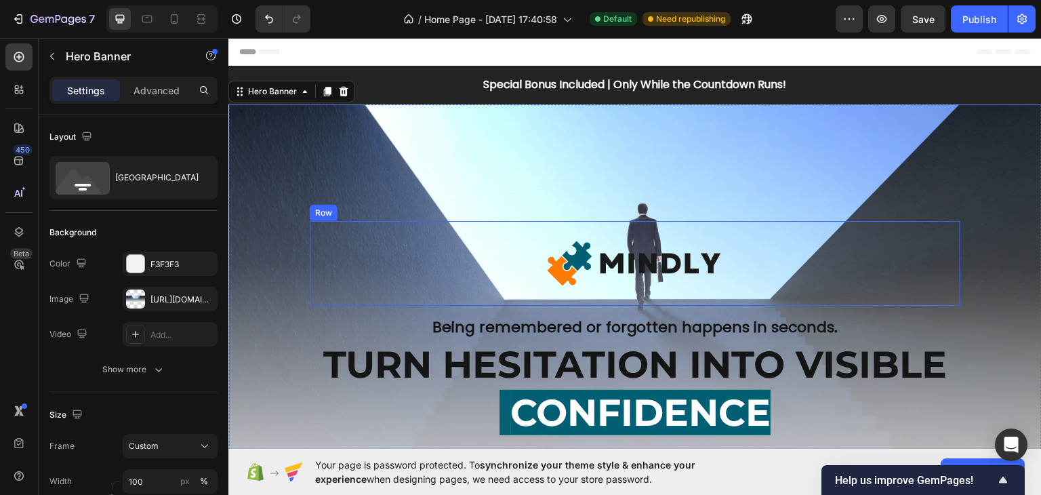
click at [314, 249] on div "Image Row" at bounding box center [635, 262] width 651 height 85
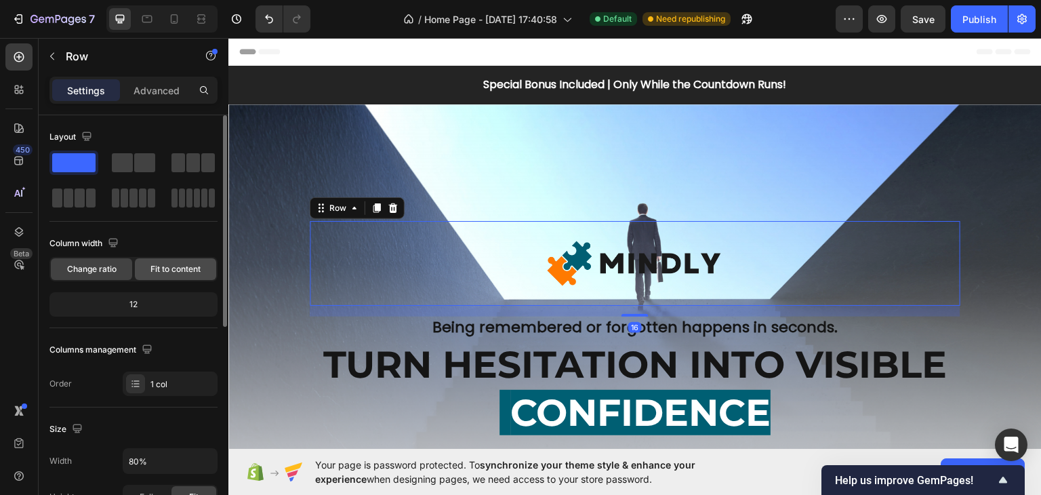
click at [142, 269] on div "Fit to content" at bounding box center [175, 269] width 81 height 22
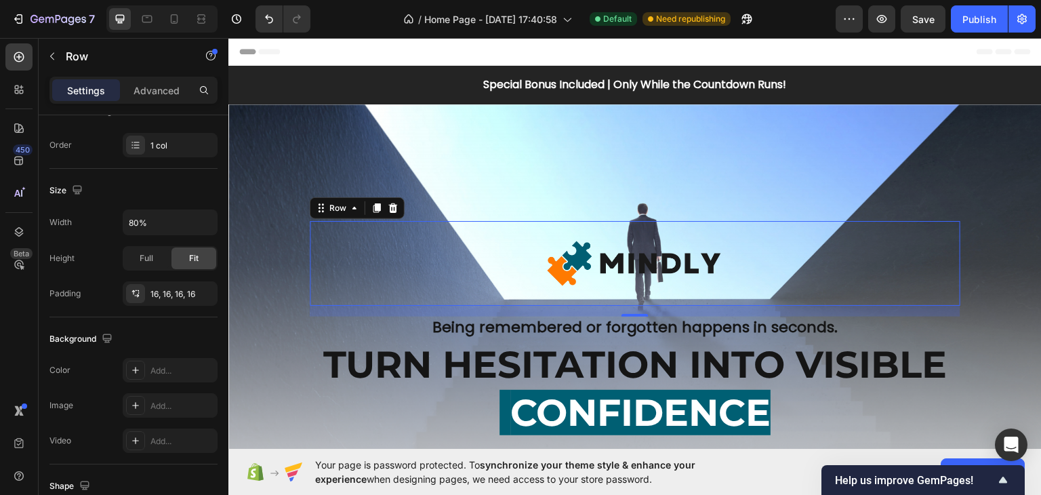
scroll to position [407, 0]
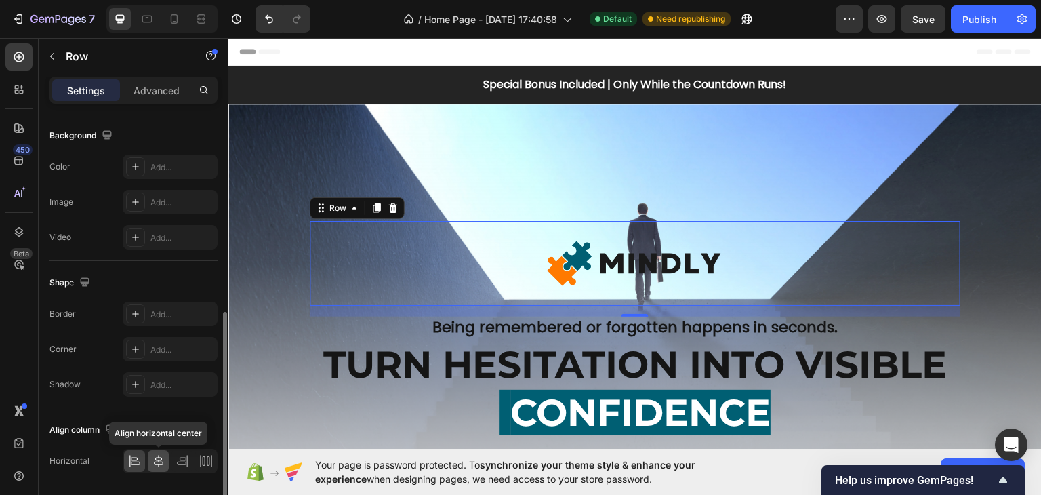
click at [154, 461] on icon at bounding box center [158, 461] width 9 height 12
click at [176, 461] on icon at bounding box center [183, 461] width 14 height 14
click at [167, 457] on div at bounding box center [158, 461] width 21 height 22
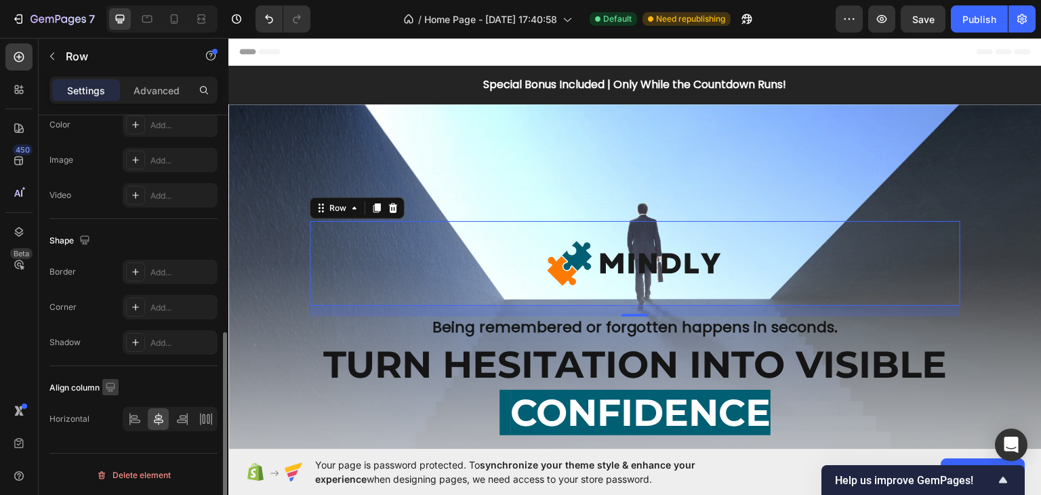
click at [110, 380] on icon "button" at bounding box center [111, 387] width 14 height 14
click at [117, 337] on icon "button" at bounding box center [113, 338] width 14 height 14
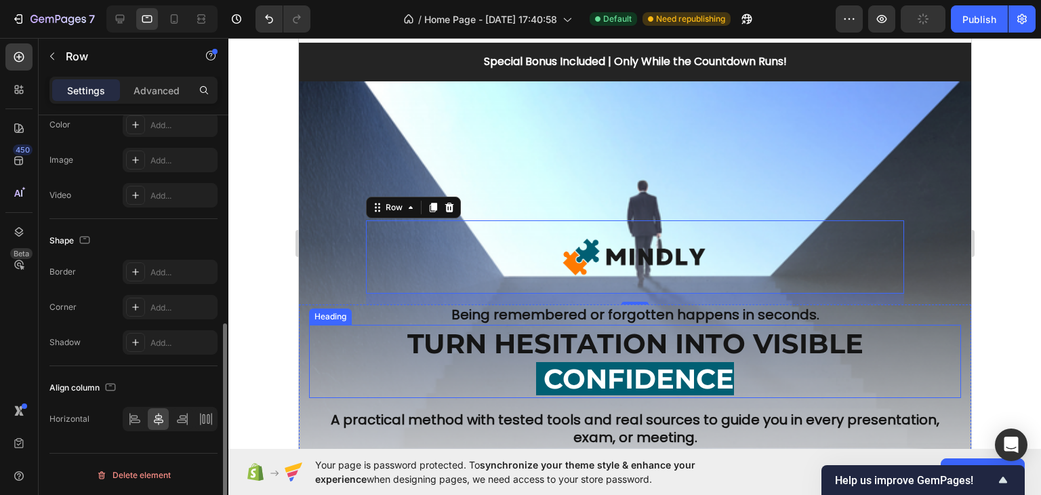
scroll to position [22, 0]
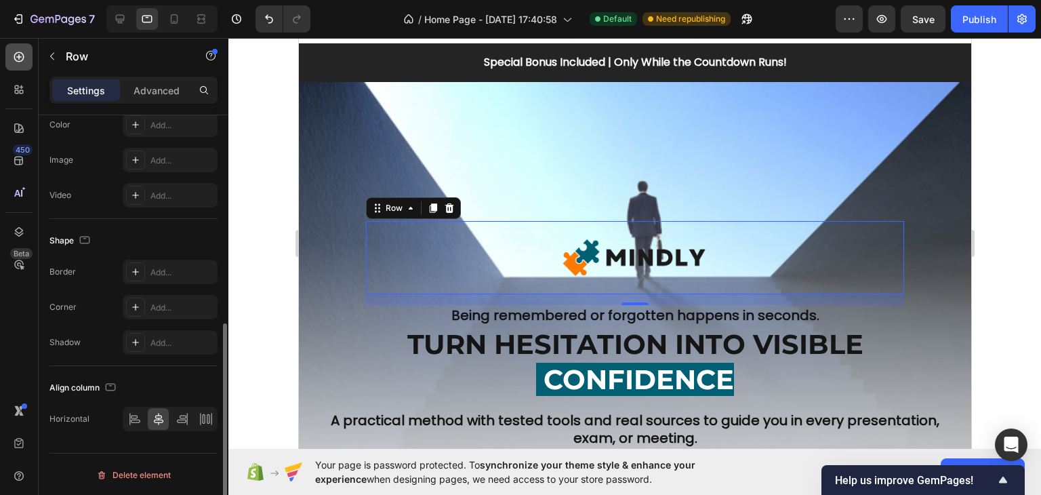
click at [24, 62] on icon at bounding box center [19, 57] width 14 height 14
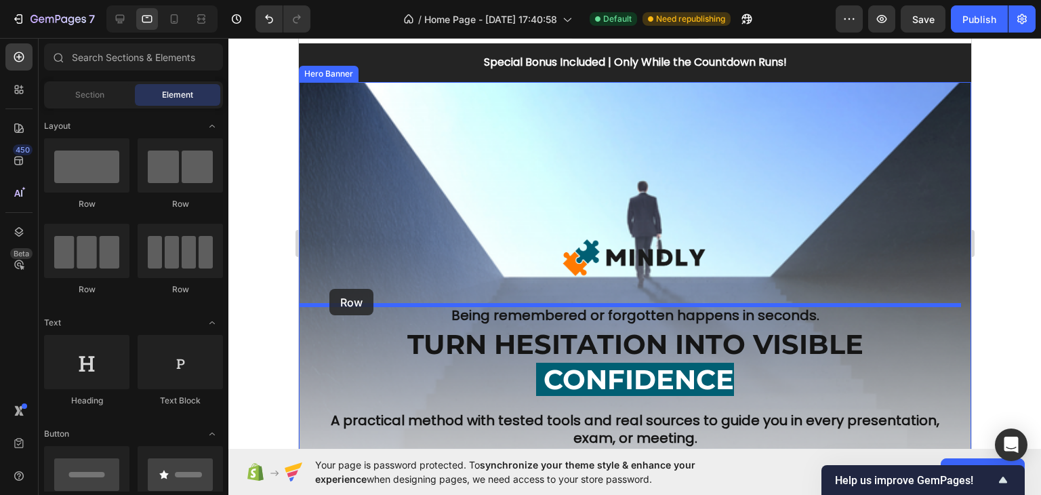
drag, startPoint x: 407, startPoint y: 199, endPoint x: 329, endPoint y: 289, distance: 119.1
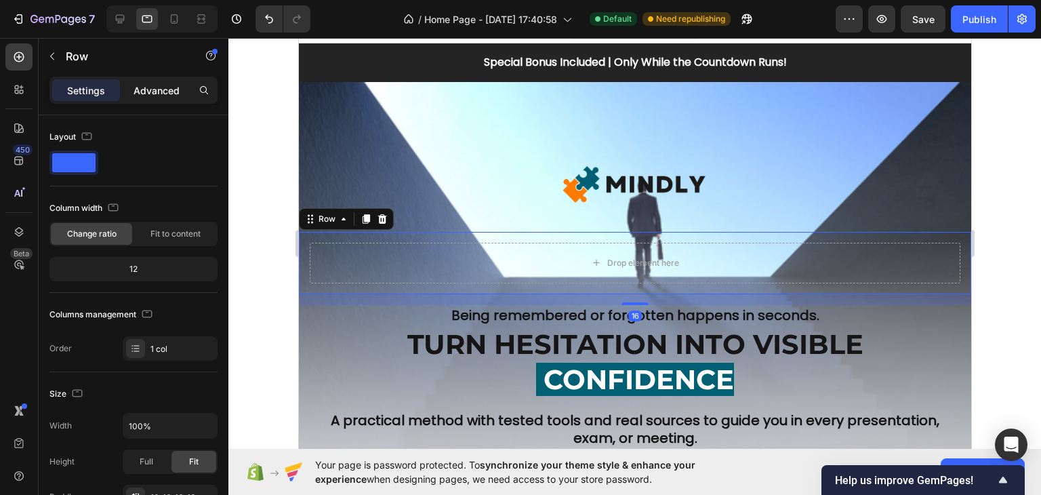
click at [146, 93] on p "Advanced" at bounding box center [156, 90] width 46 height 14
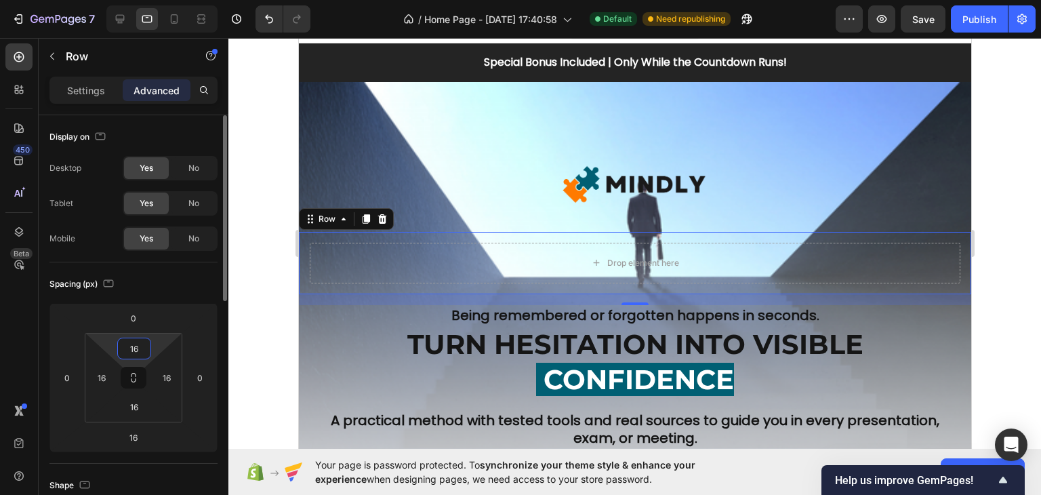
click at [133, 352] on input "16" at bounding box center [134, 348] width 27 height 20
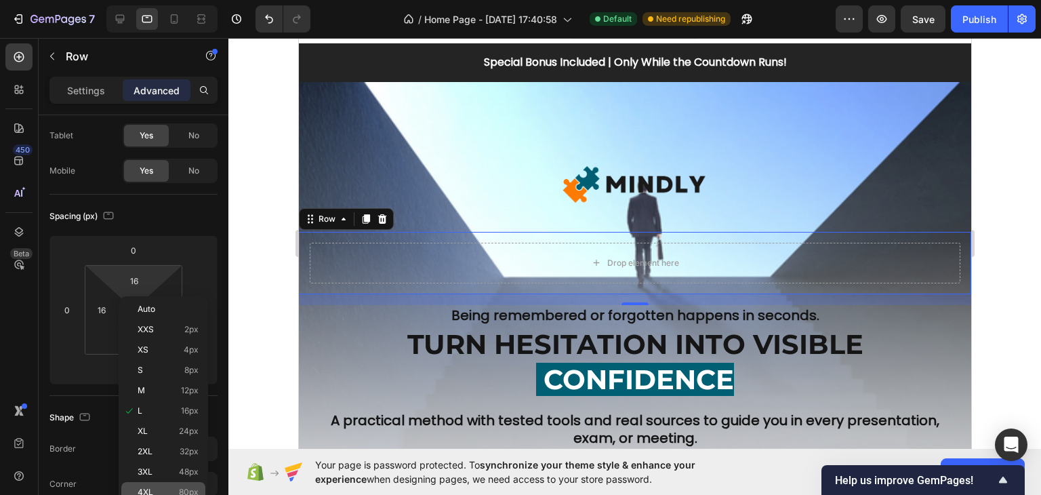
click at [187, 484] on div "4XL 80px" at bounding box center [163, 492] width 84 height 20
type input "80"
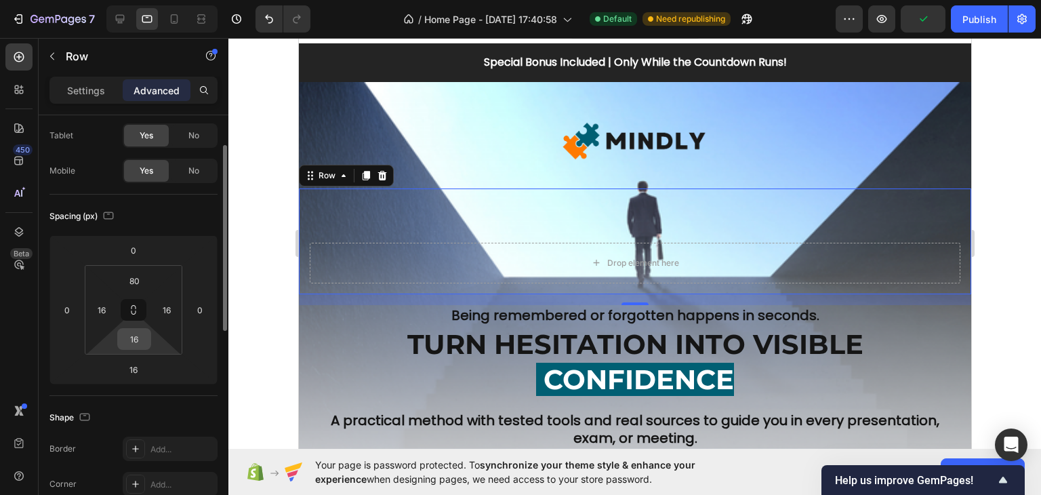
click at [138, 339] on input "16" at bounding box center [134, 339] width 27 height 20
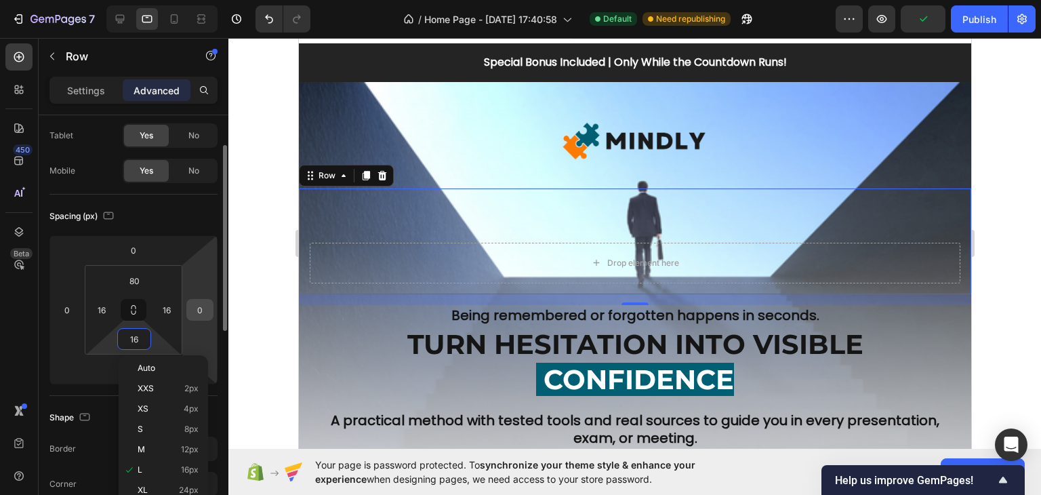
scroll to position [136, 0]
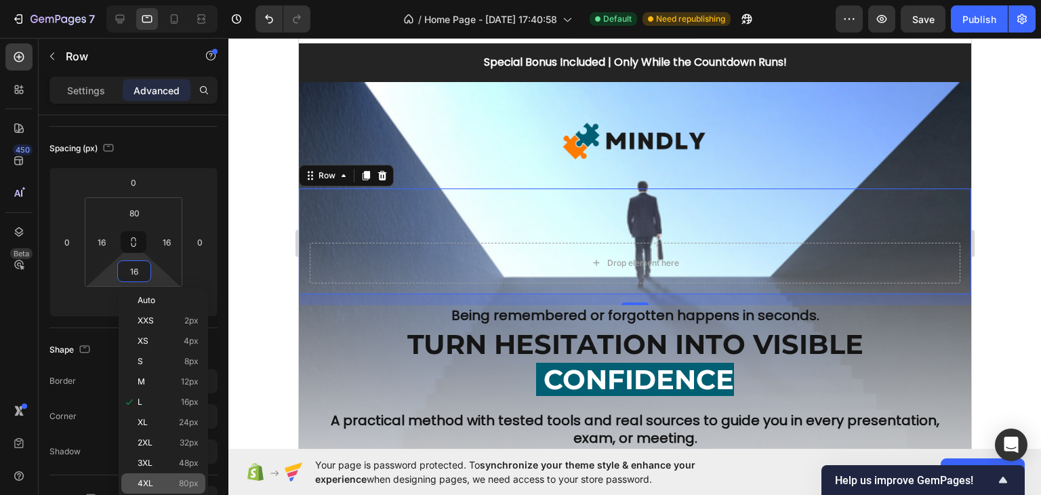
click at [180, 478] on span "80px" at bounding box center [189, 482] width 20 height 9
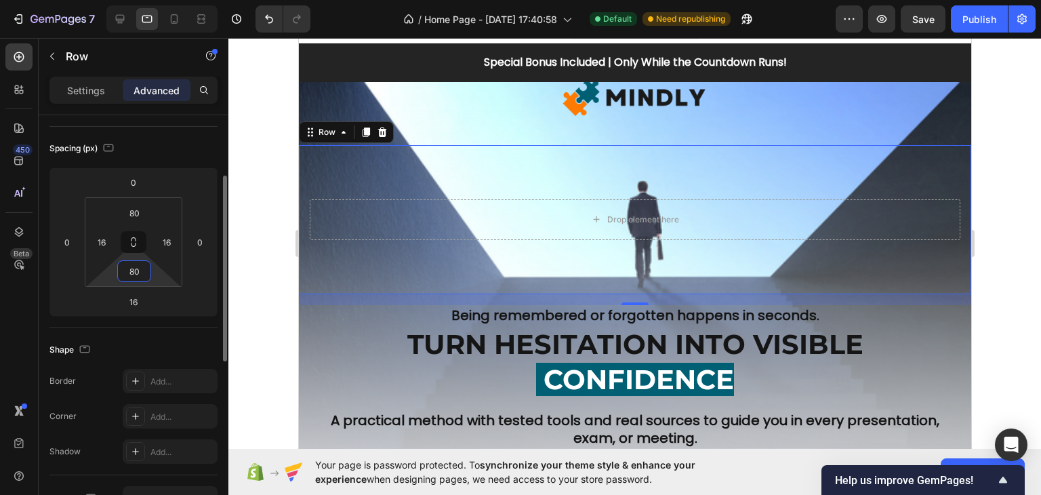
click at [134, 264] on input "80" at bounding box center [134, 271] width 27 height 20
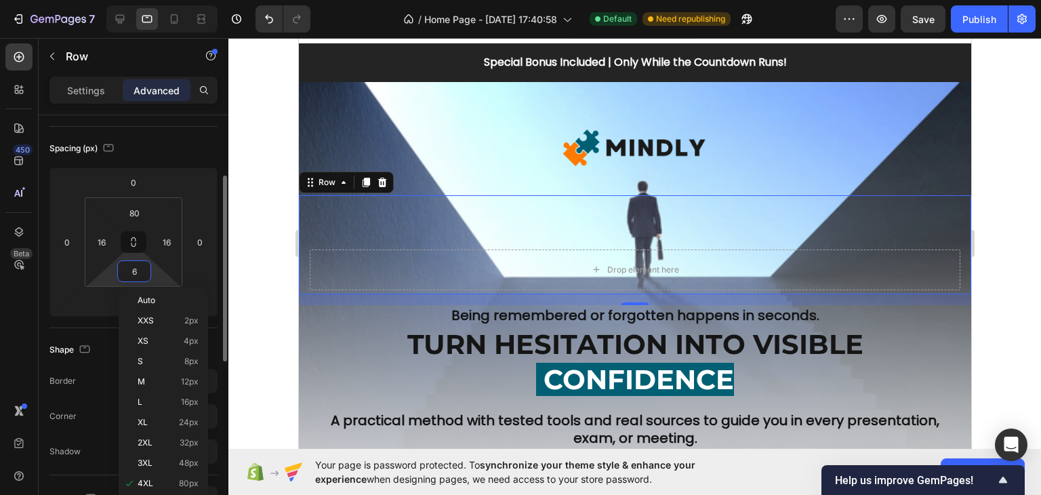
type input "60"
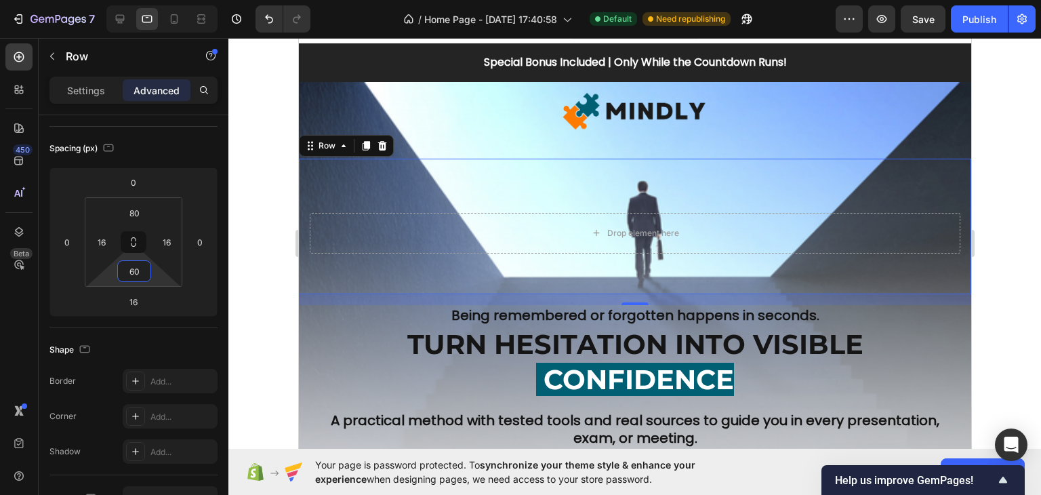
click at [239, 251] on div at bounding box center [634, 266] width 812 height 457
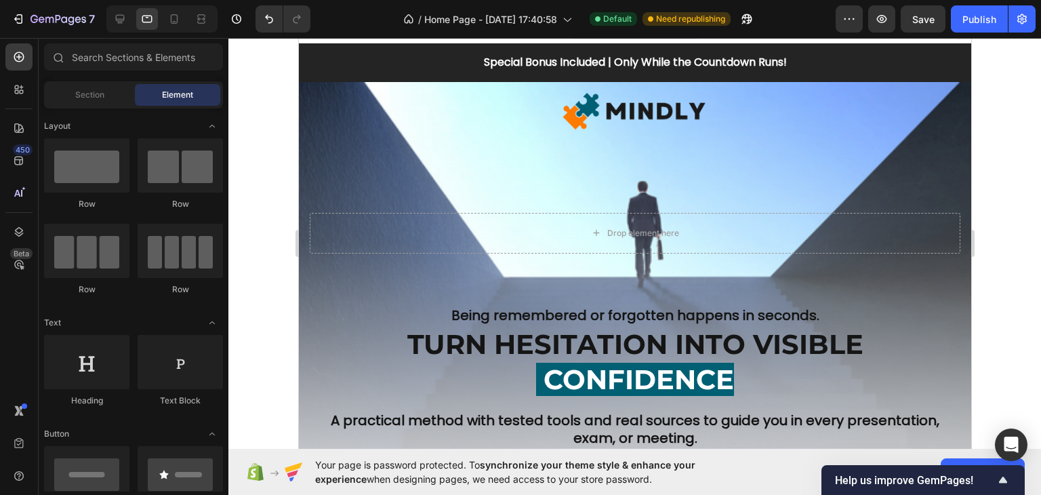
click at [982, 171] on div at bounding box center [634, 266] width 812 height 457
click at [175, 14] on icon at bounding box center [174, 19] width 14 height 14
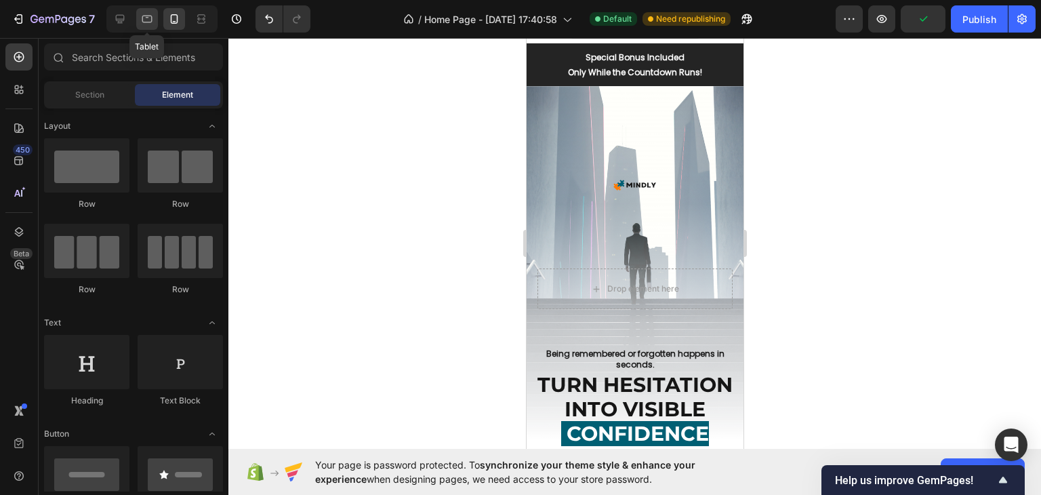
click at [154, 18] on div at bounding box center [147, 19] width 22 height 22
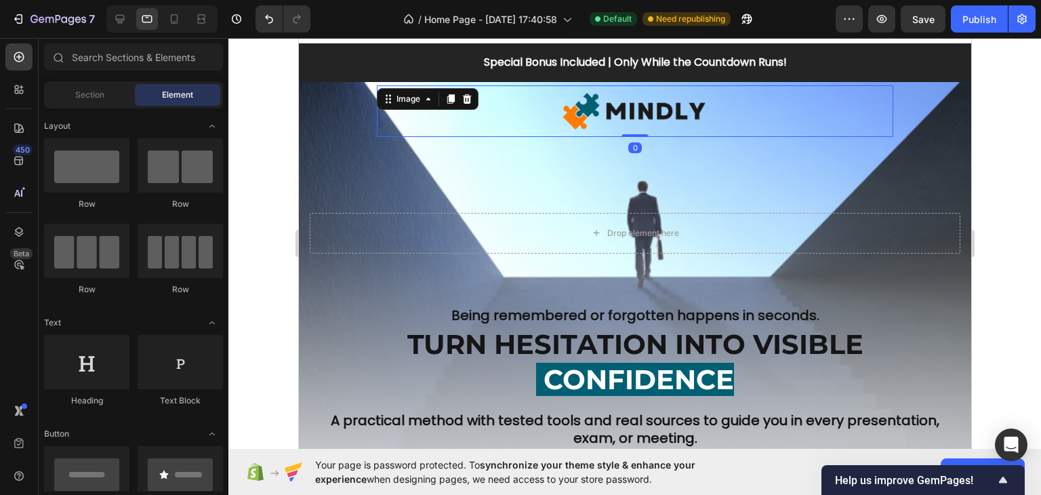
click at [623, 112] on img at bounding box center [634, 110] width 154 height 51
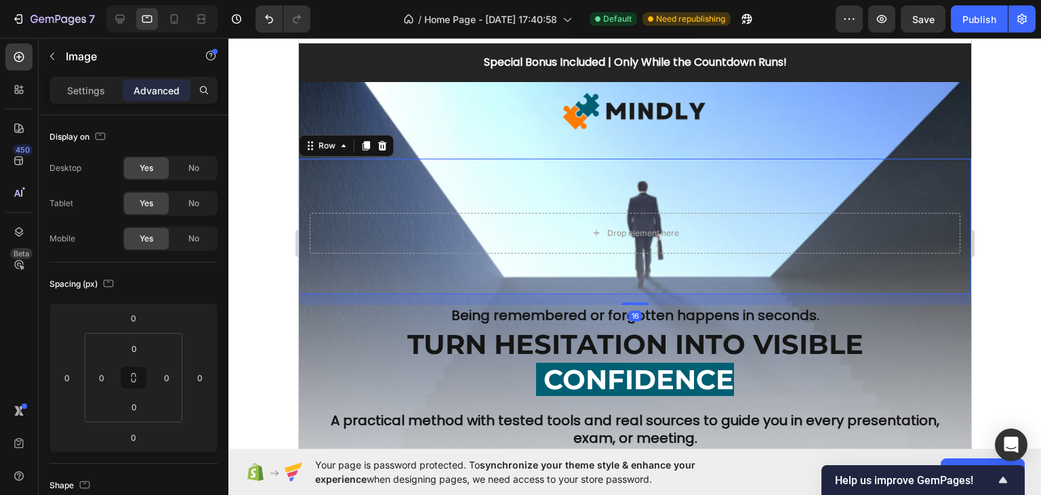
click at [603, 192] on div "Drop element here Row 16" at bounding box center [634, 227] width 672 height 136
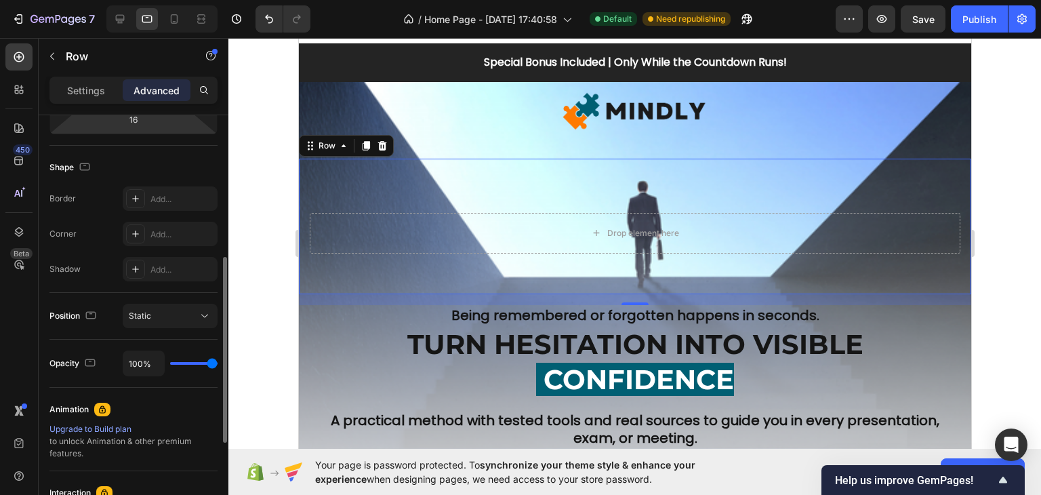
scroll to position [115, 0]
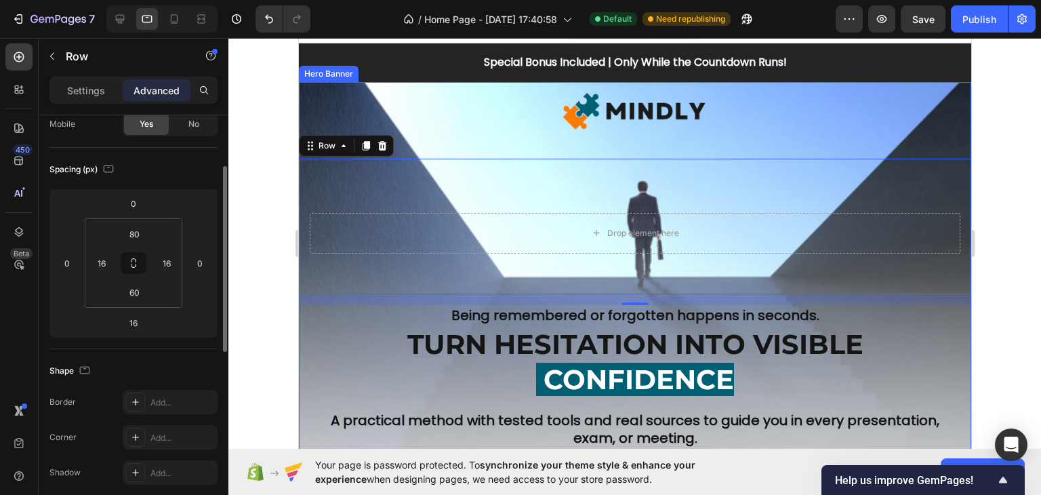
click at [334, 100] on div "Image Row Drop element here Row 16 Being remembered or forgotten happens in sec…" at bounding box center [634, 319] width 672 height 474
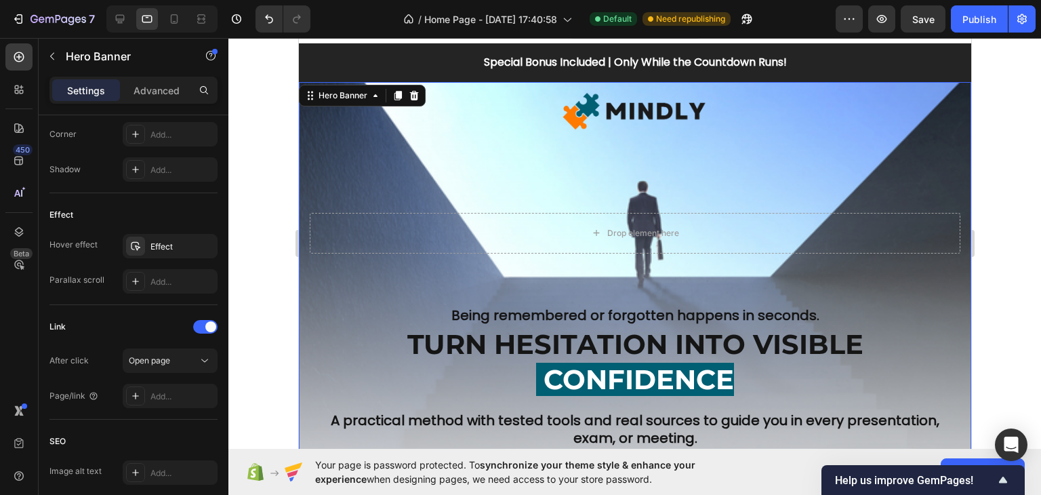
scroll to position [778, 0]
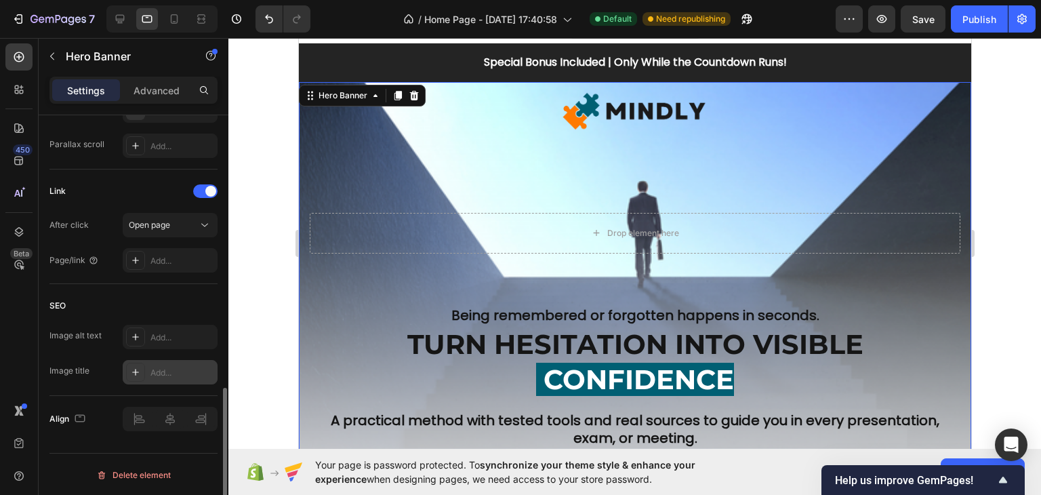
click at [140, 371] on icon at bounding box center [135, 372] width 11 height 11
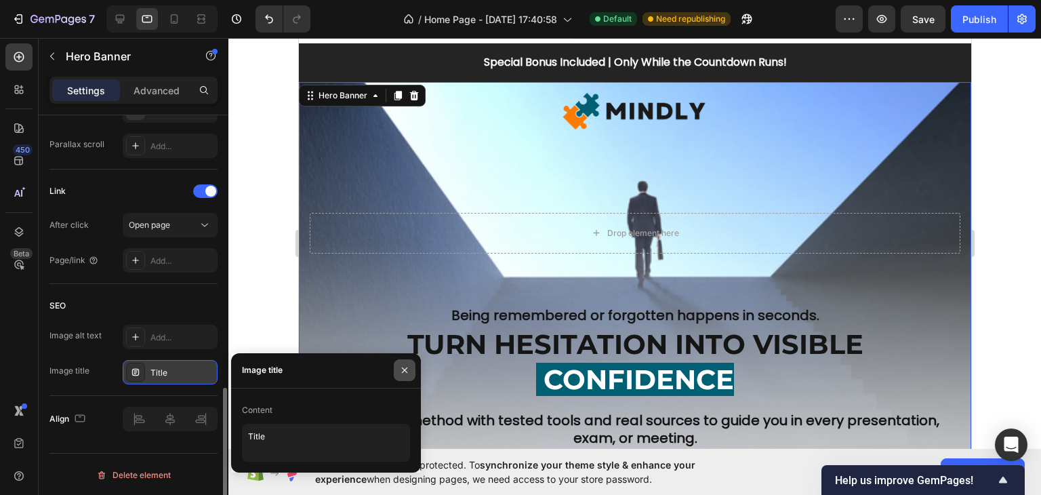
click at [399, 364] on button "button" at bounding box center [405, 370] width 22 height 22
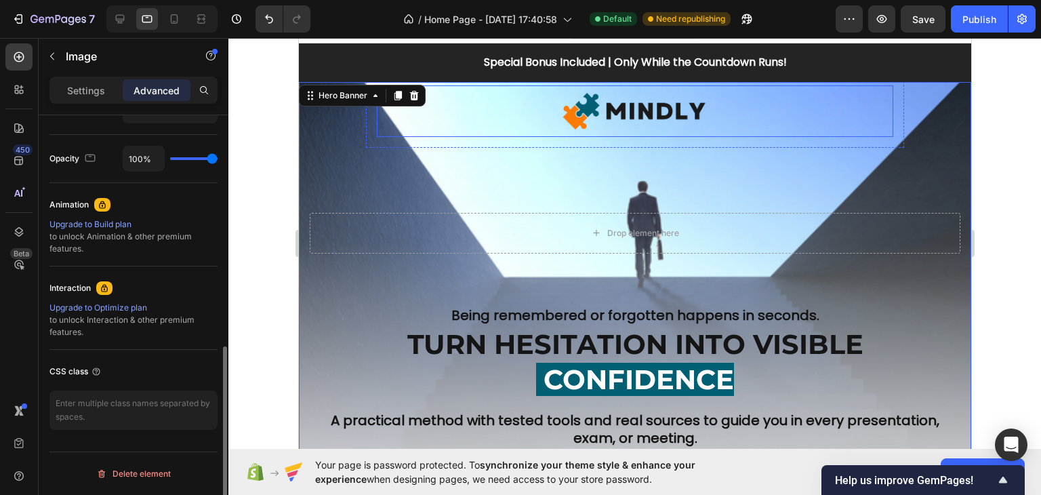
click at [657, 98] on img at bounding box center [634, 110] width 154 height 51
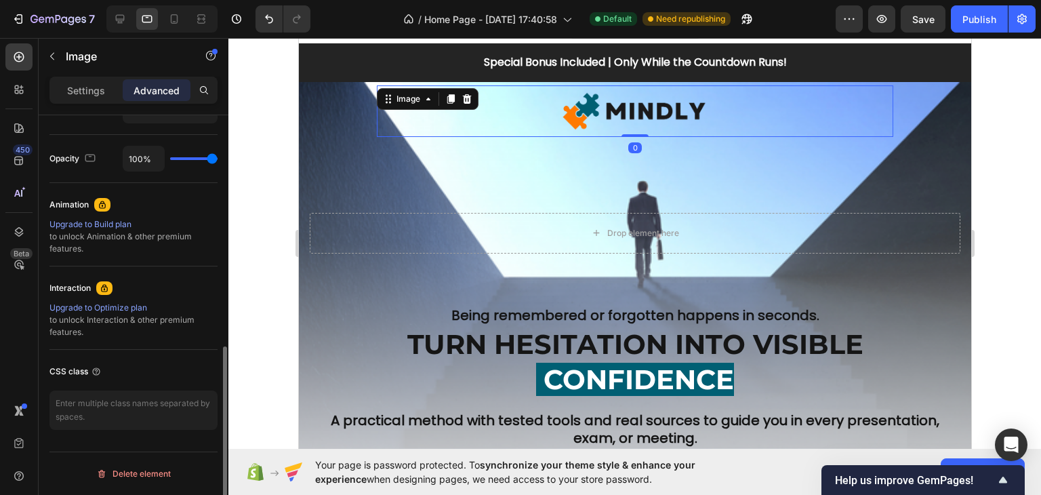
scroll to position [0, 0]
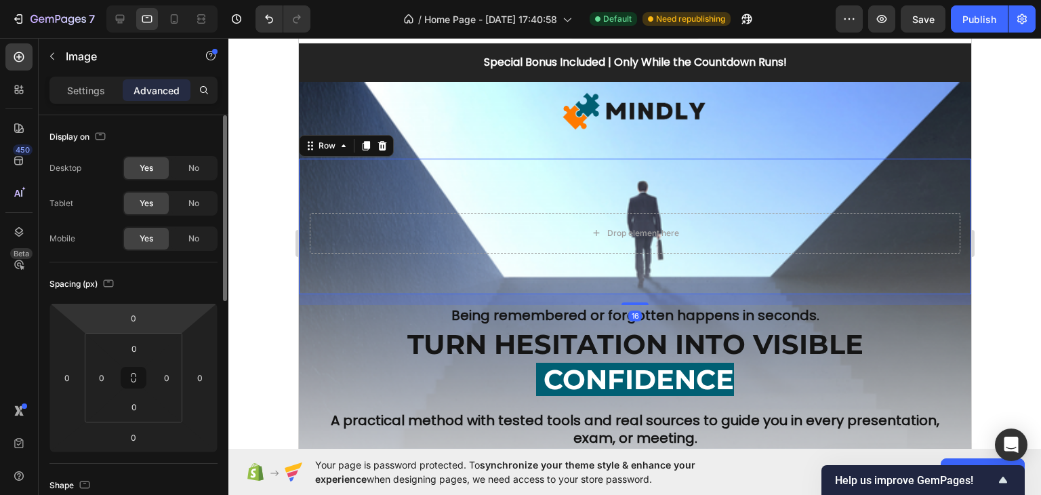
click at [306, 179] on div "Drop element here Row 16" at bounding box center [634, 227] width 672 height 136
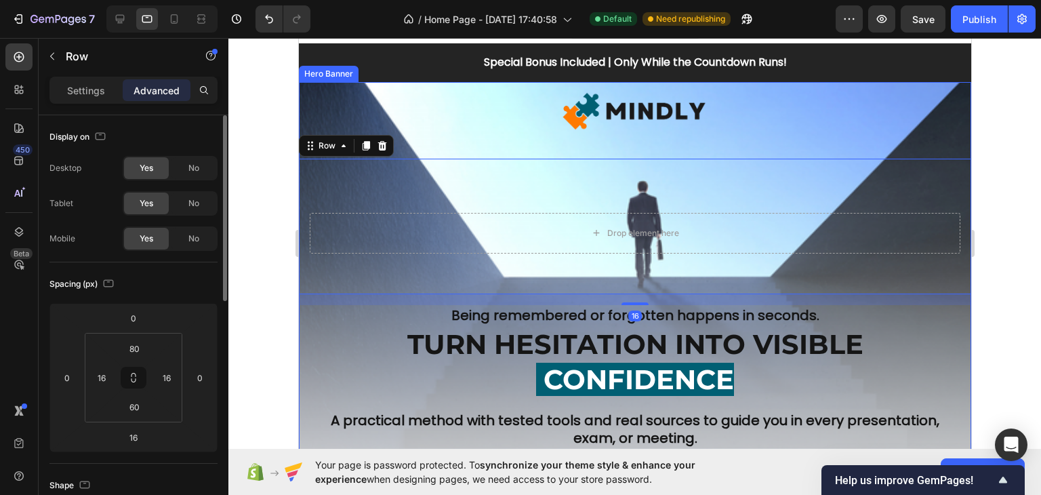
click at [310, 117] on div "Image Row Drop element here Row 16 Being remembered or forgotten happens in sec…" at bounding box center [634, 316] width 672 height 482
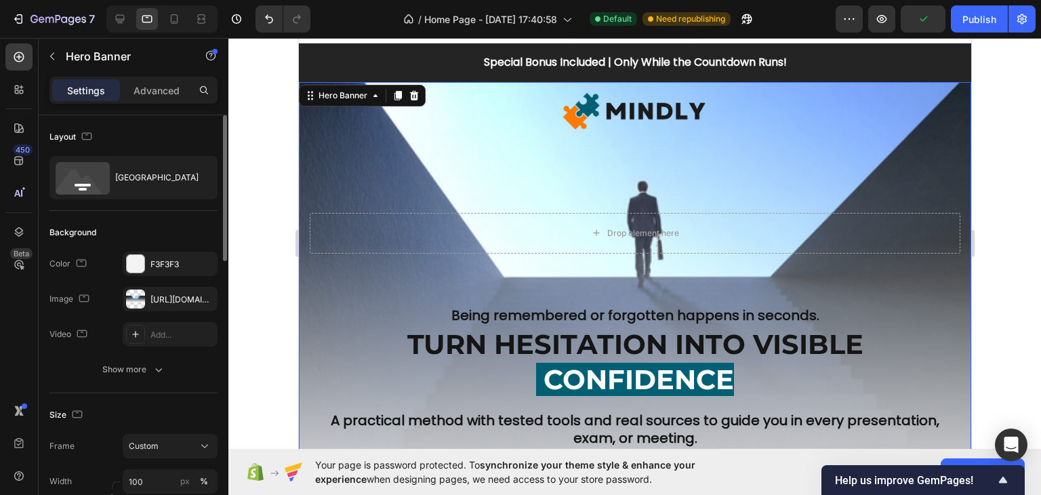
click at [320, 134] on div "Image Row Drop element here Row Being remembered or forgotten happens in second…" at bounding box center [634, 316] width 672 height 482
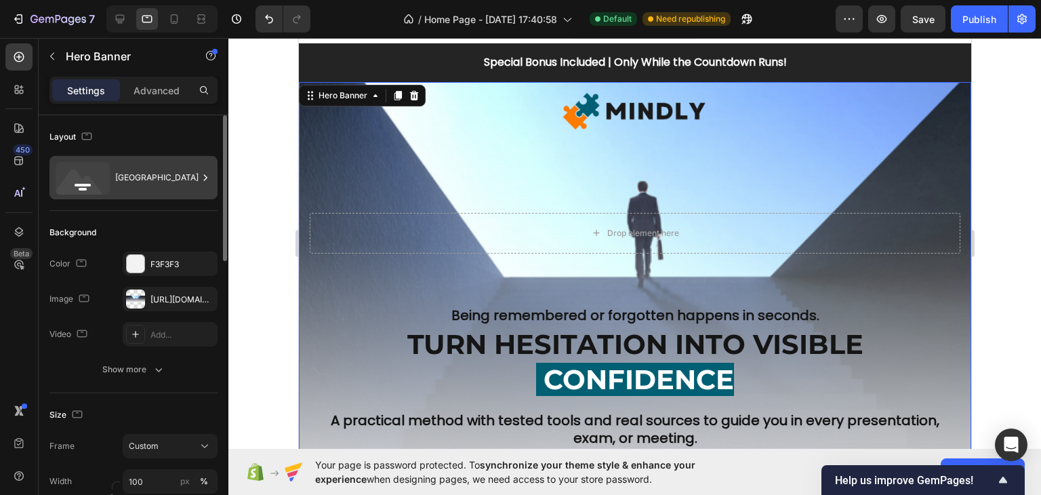
click at [166, 180] on div "[GEOGRAPHIC_DATA]" at bounding box center [156, 177] width 83 height 31
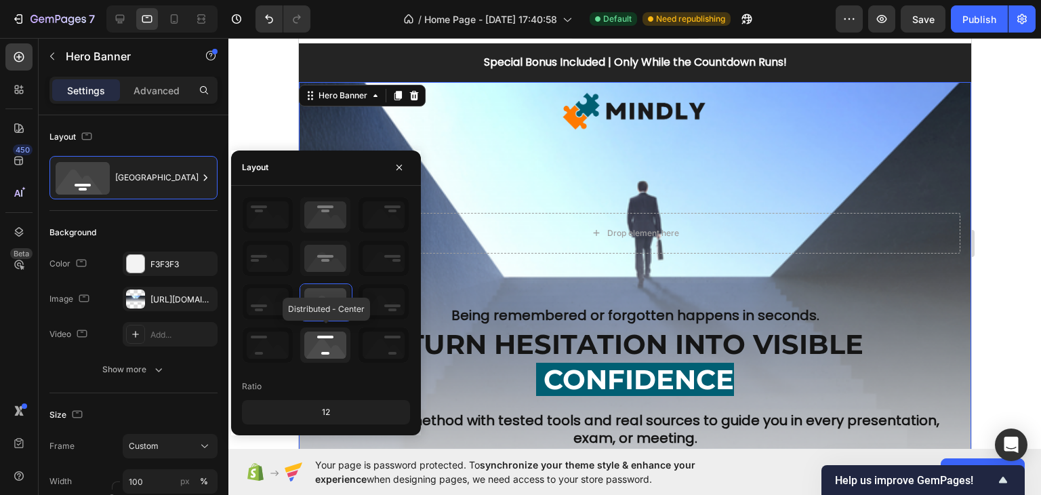
click at [331, 342] on icon at bounding box center [325, 344] width 50 height 35
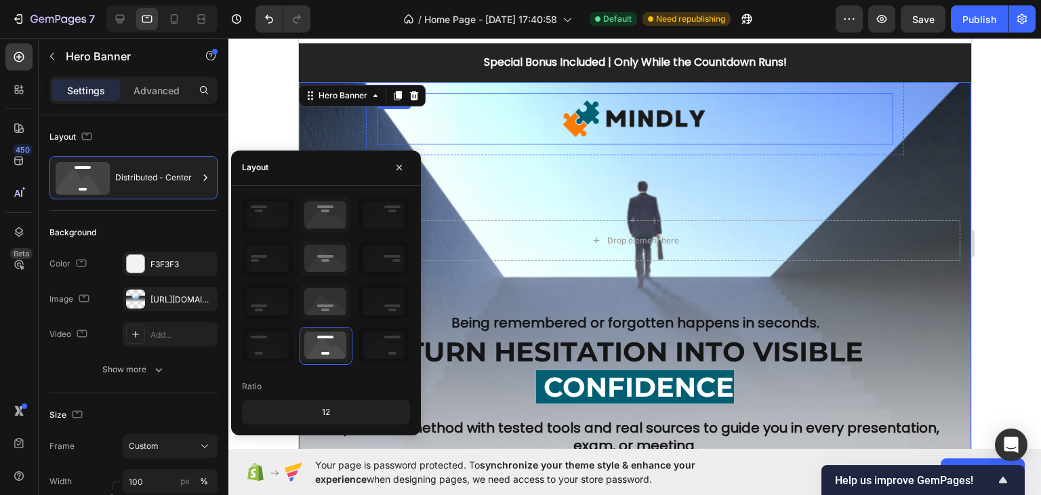
click at [619, 141] on img at bounding box center [634, 118] width 154 height 51
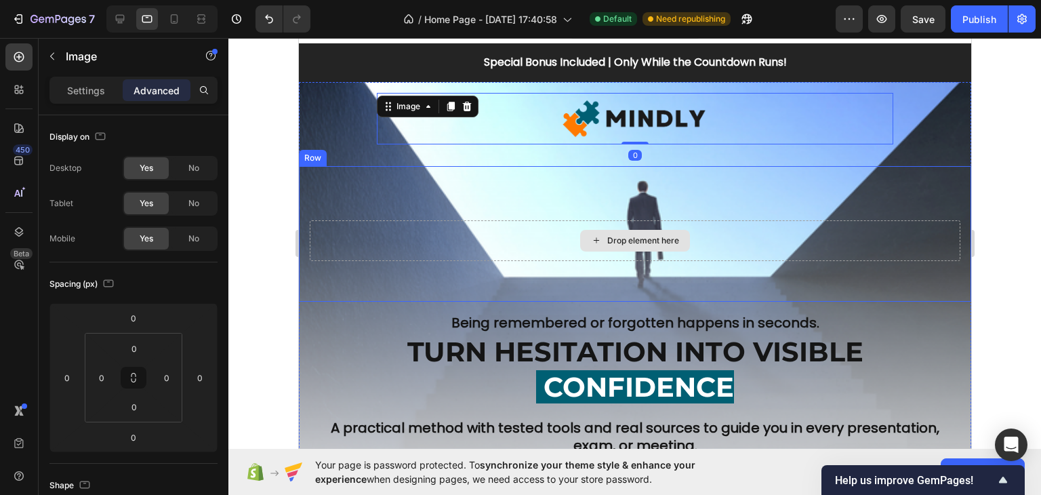
click at [656, 243] on div "Drop element here" at bounding box center [642, 240] width 72 height 11
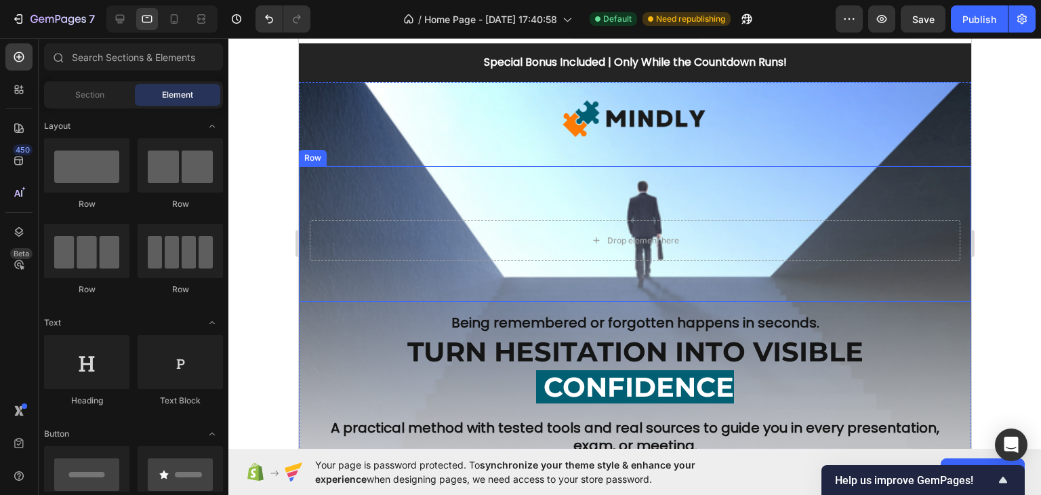
click at [505, 197] on div "Drop element here Row" at bounding box center [634, 234] width 672 height 136
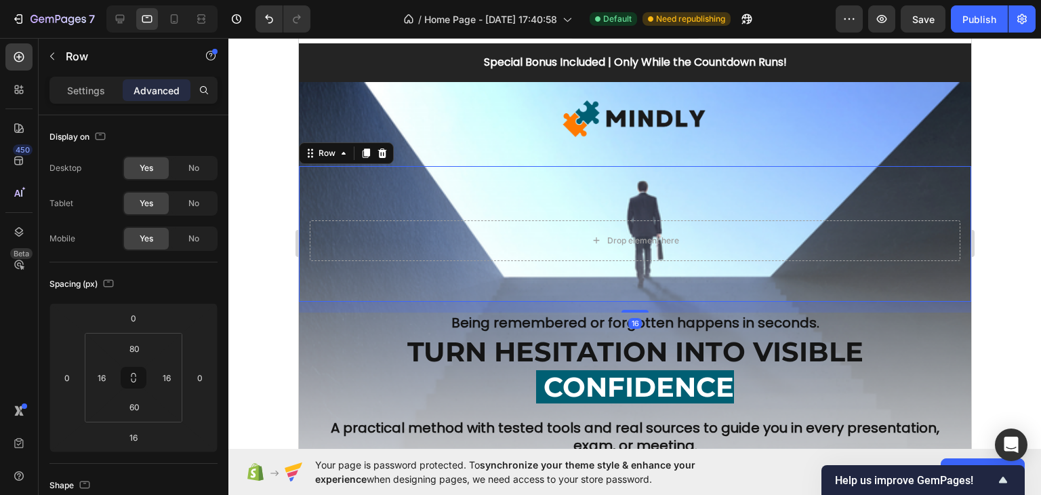
click at [378, 142] on div "Row" at bounding box center [345, 153] width 95 height 22
click at [379, 148] on icon at bounding box center [381, 152] width 9 height 9
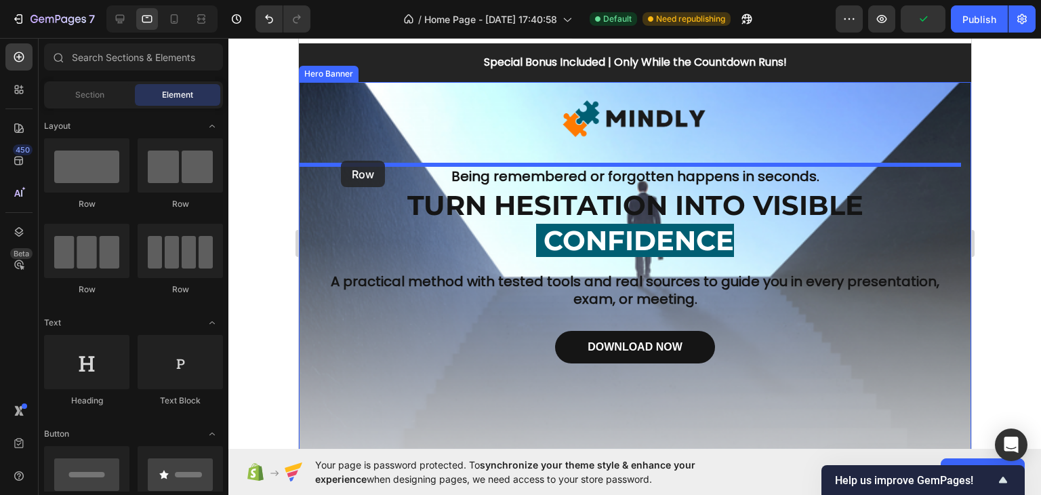
drag, startPoint x: 406, startPoint y: 211, endPoint x: 340, endPoint y: 161, distance: 82.7
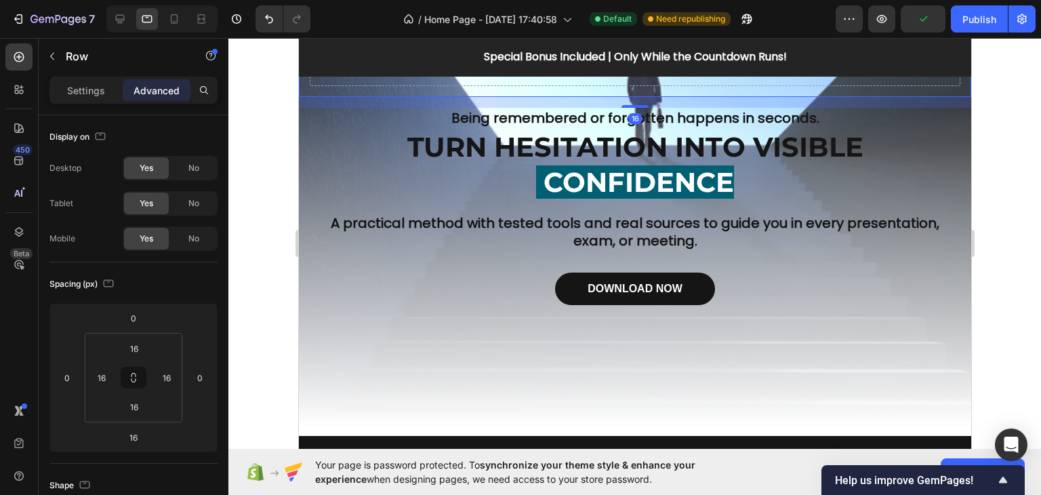
scroll to position [158, 0]
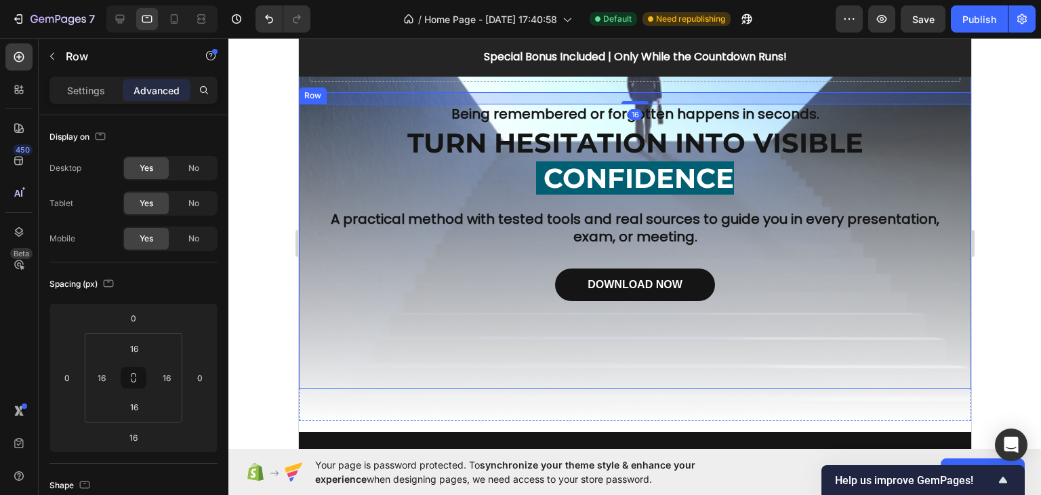
click at [798, 196] on div "Being remembered or forgotten happens in seconds. Heading TURN HESITATION INTO …" at bounding box center [634, 246] width 652 height 285
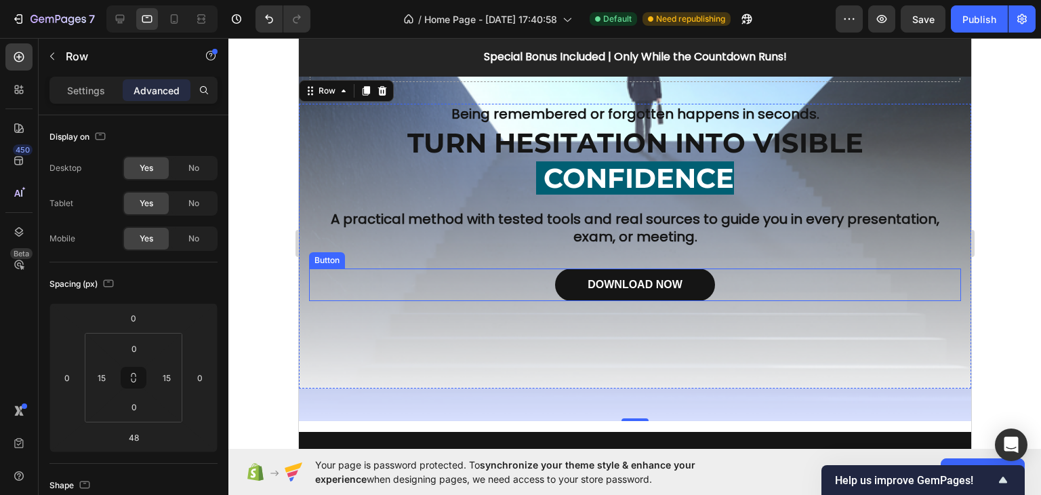
drag, startPoint x: 499, startPoint y: 266, endPoint x: 499, endPoint y: 273, distance: 6.8
click at [499, 268] on div "DOWNLOAD NOW Button" at bounding box center [634, 284] width 652 height 33
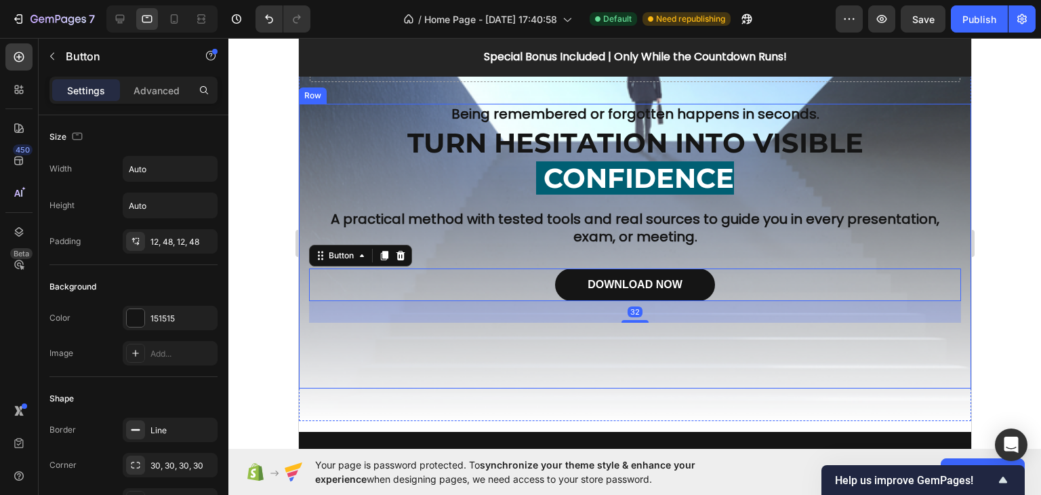
click at [501, 344] on div "Being remembered or forgotten happens in seconds. Heading TURN HESITATION INTO …" at bounding box center [634, 246] width 652 height 285
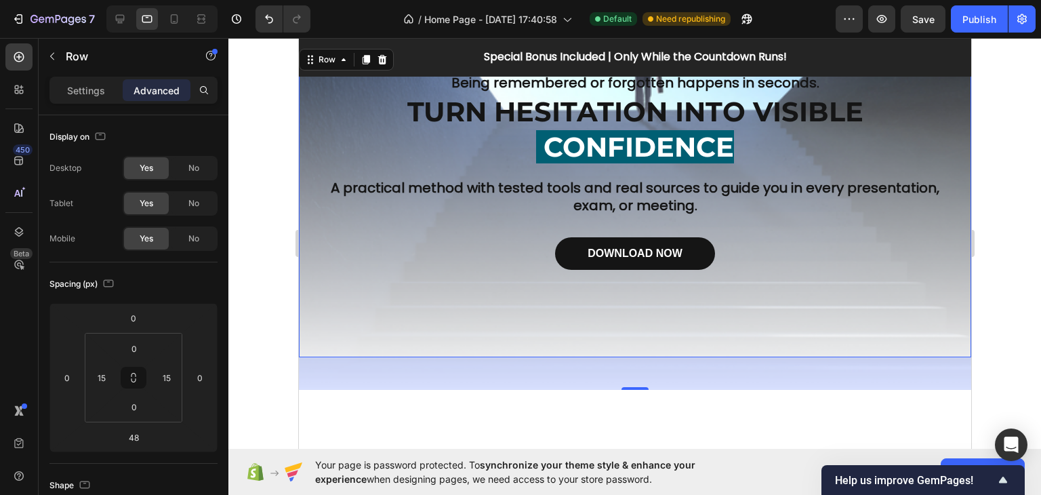
scroll to position [293, 0]
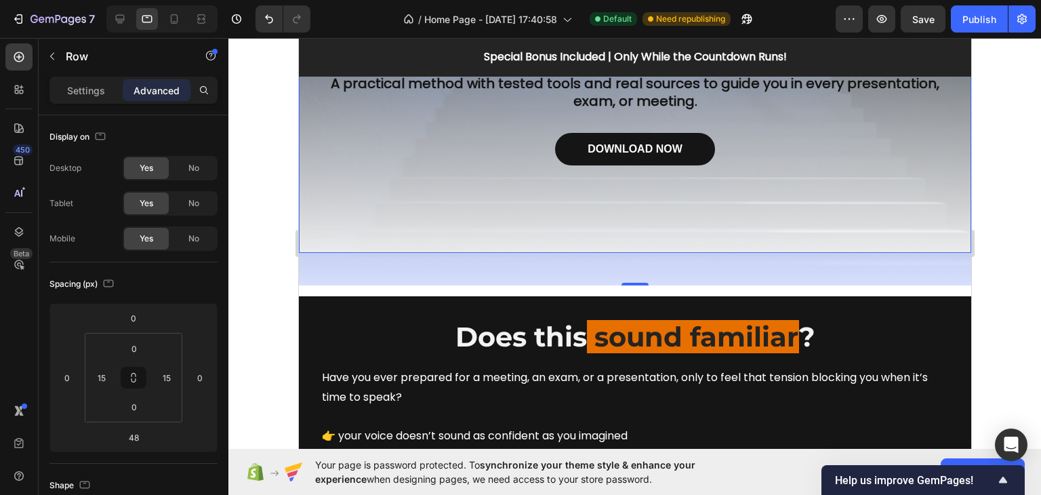
click at [86, 102] on div "Settings Advanced" at bounding box center [133, 90] width 168 height 27
click at [86, 98] on div "Settings" at bounding box center [86, 90] width 68 height 22
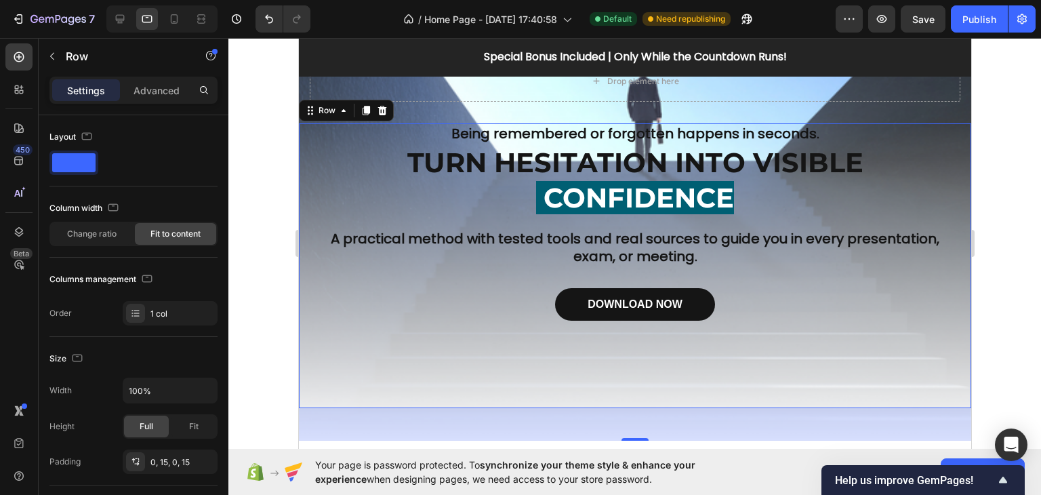
scroll to position [22, 0]
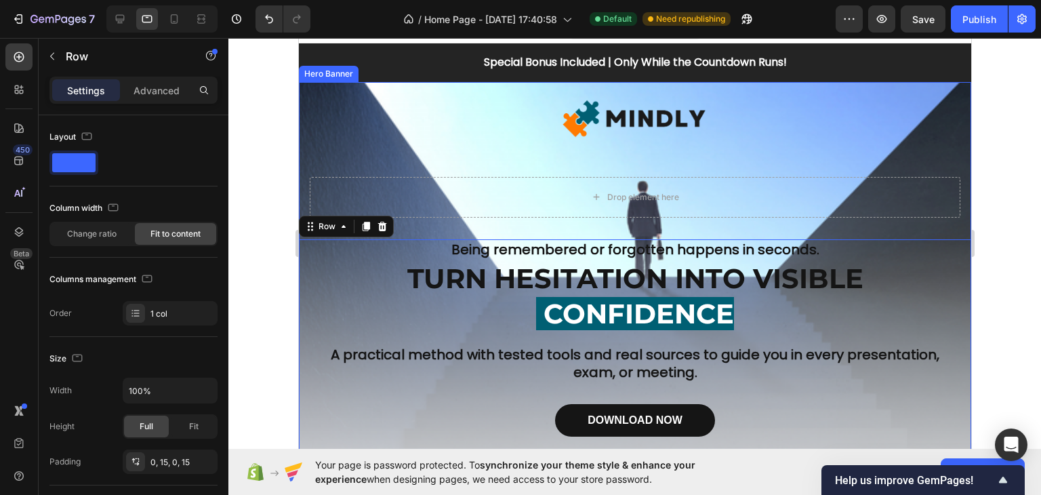
click at [331, 91] on div "Image Row Drop element here Row Being remembered or forgotten happens in second…" at bounding box center [634, 319] width 672 height 474
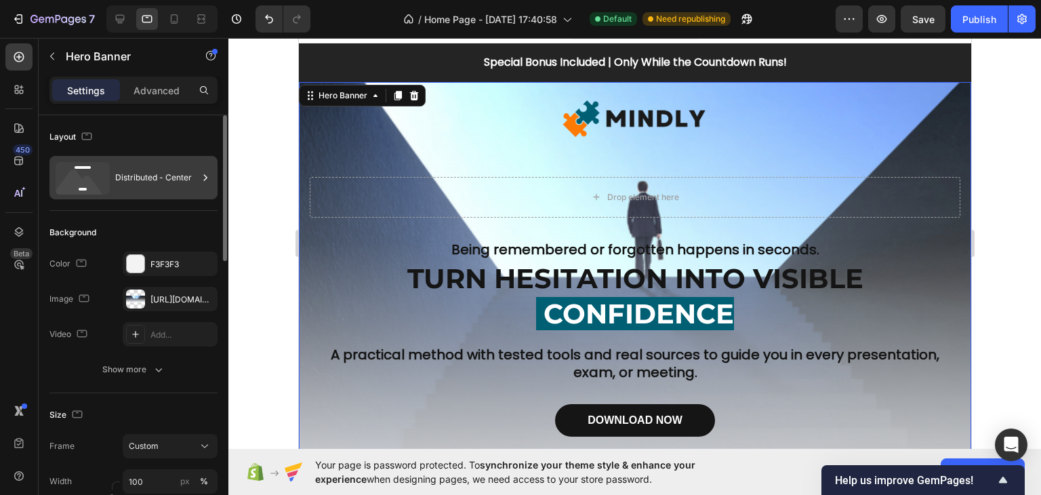
click at [148, 187] on div "Distributed - Center" at bounding box center [156, 177] width 83 height 31
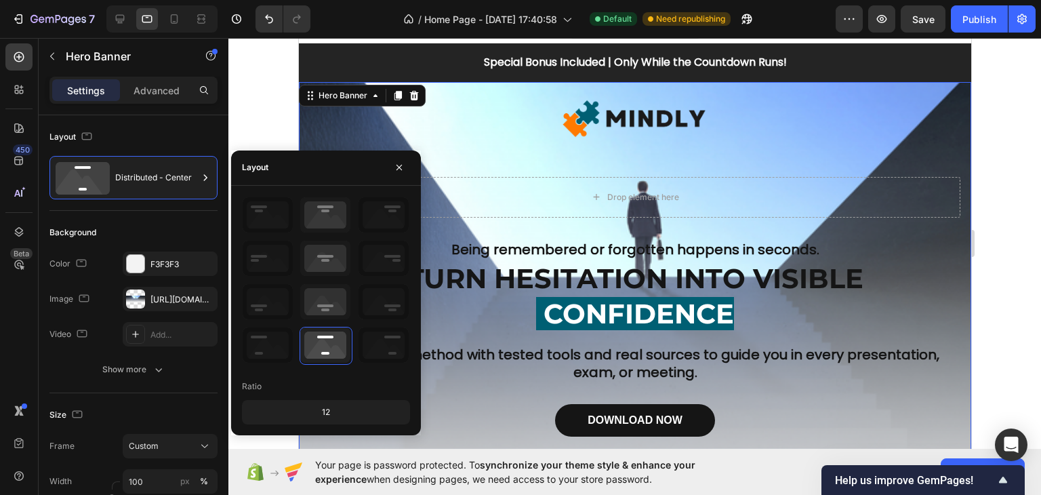
click at [333, 409] on div "12" at bounding box center [326, 412] width 163 height 19
click at [141, 134] on div "Layout" at bounding box center [133, 137] width 168 height 22
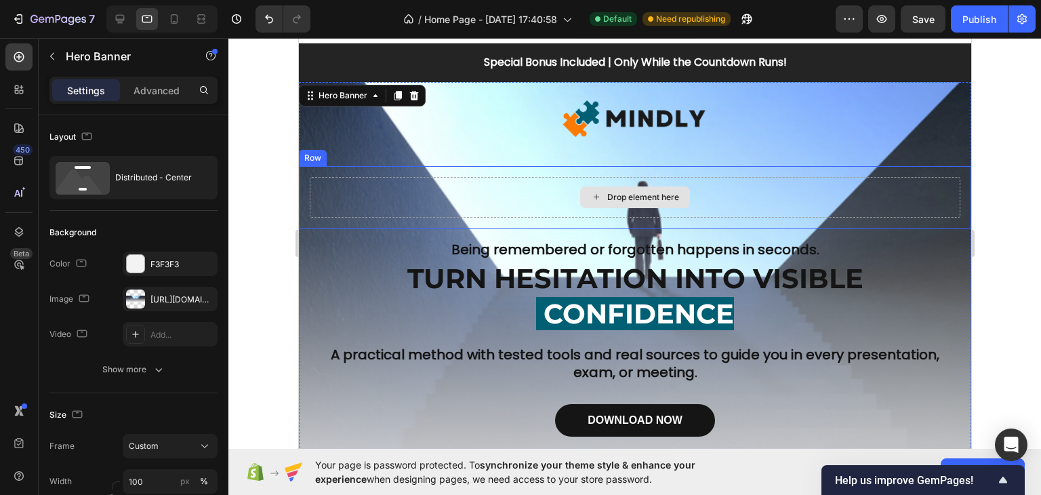
click at [442, 179] on div "Drop element here" at bounding box center [634, 197] width 651 height 41
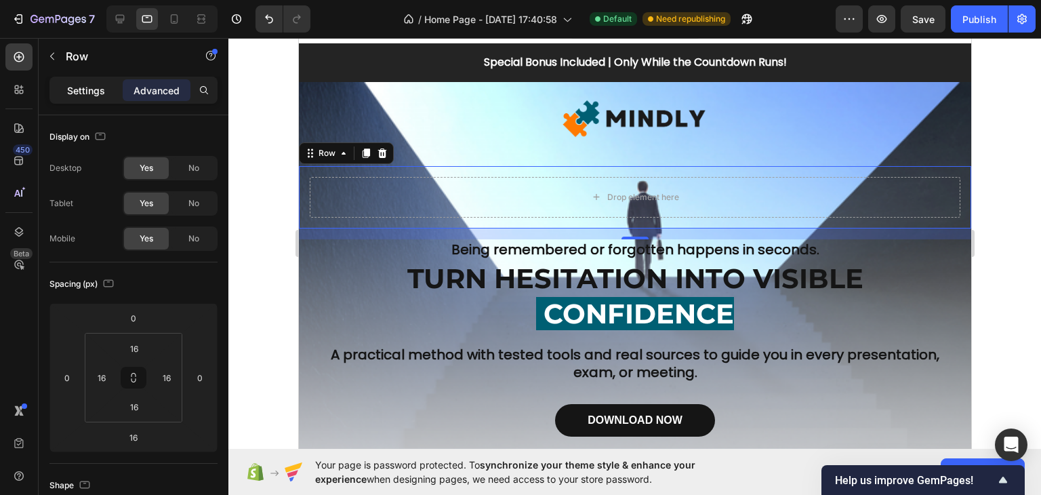
click at [77, 97] on div "Settings" at bounding box center [86, 90] width 68 height 22
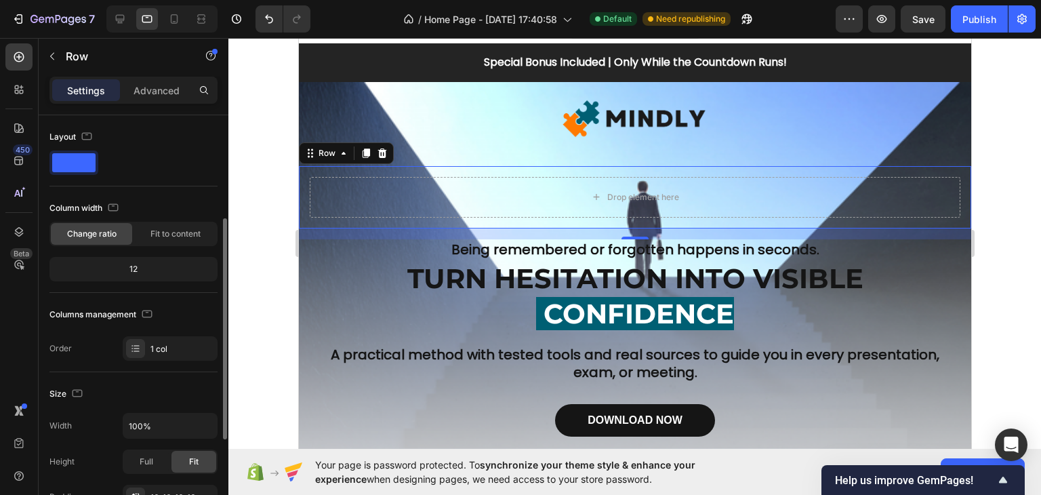
scroll to position [68, 0]
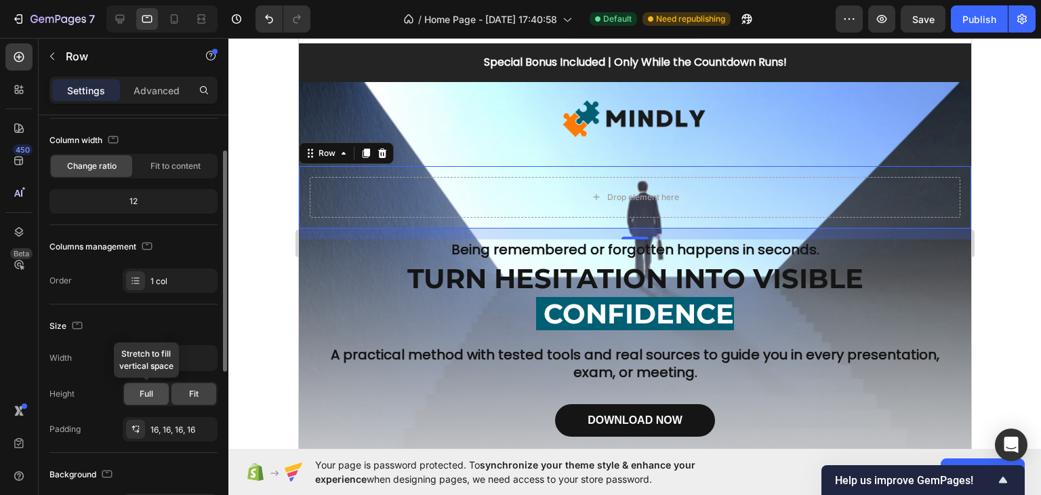
click at [161, 396] on div "Full" at bounding box center [146, 394] width 45 height 22
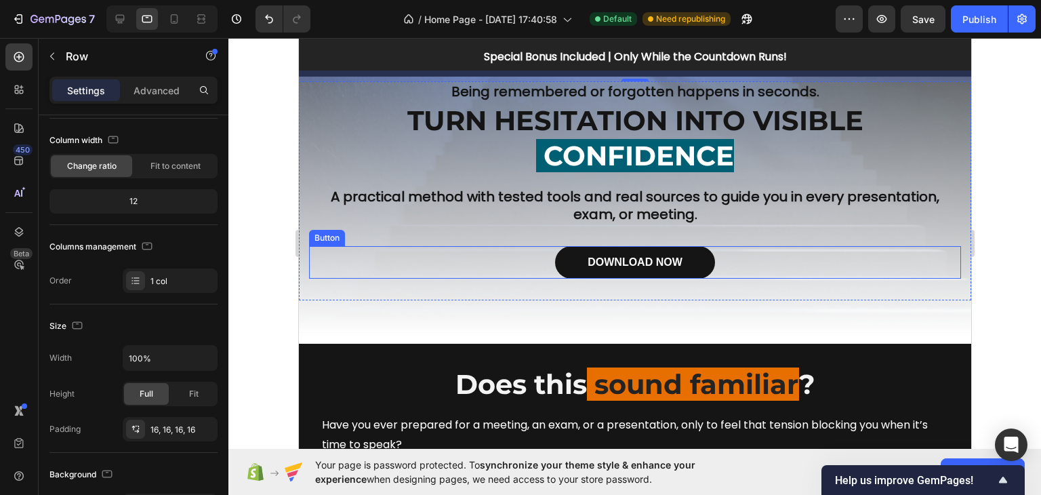
scroll to position [361, 0]
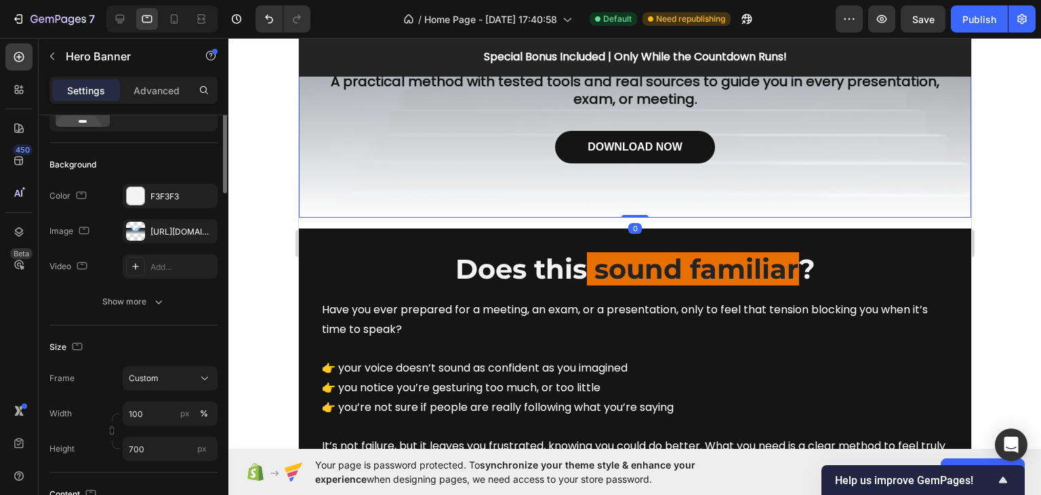
scroll to position [0, 0]
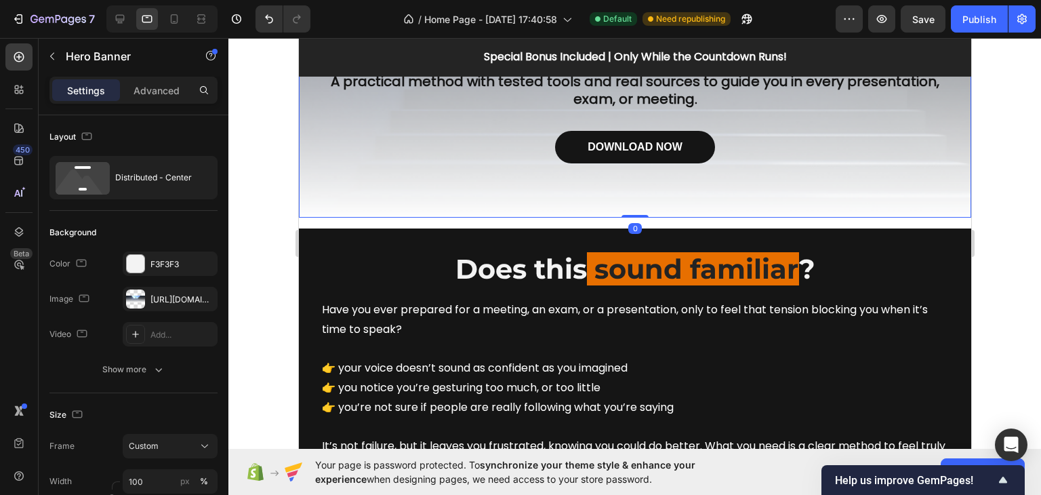
click at [980, 156] on div at bounding box center [634, 266] width 812 height 457
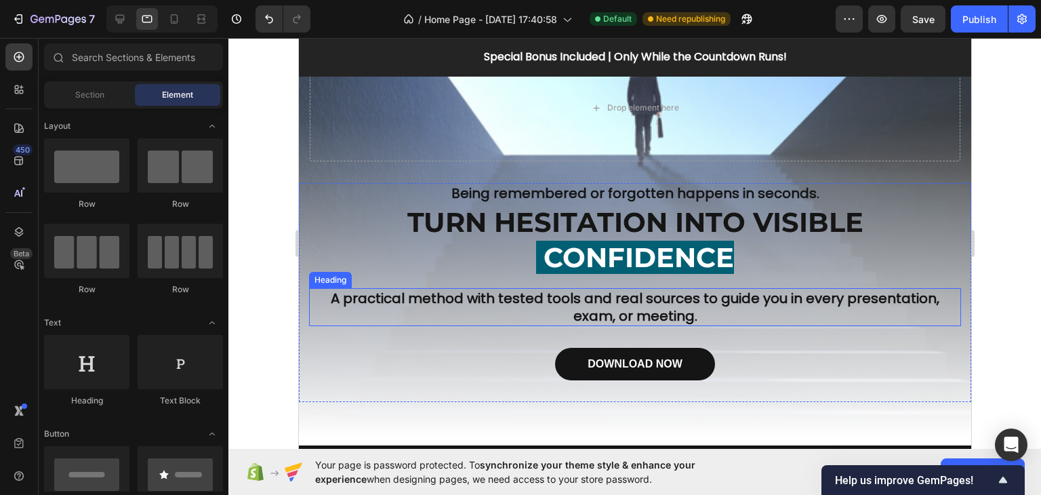
scroll to position [90, 0]
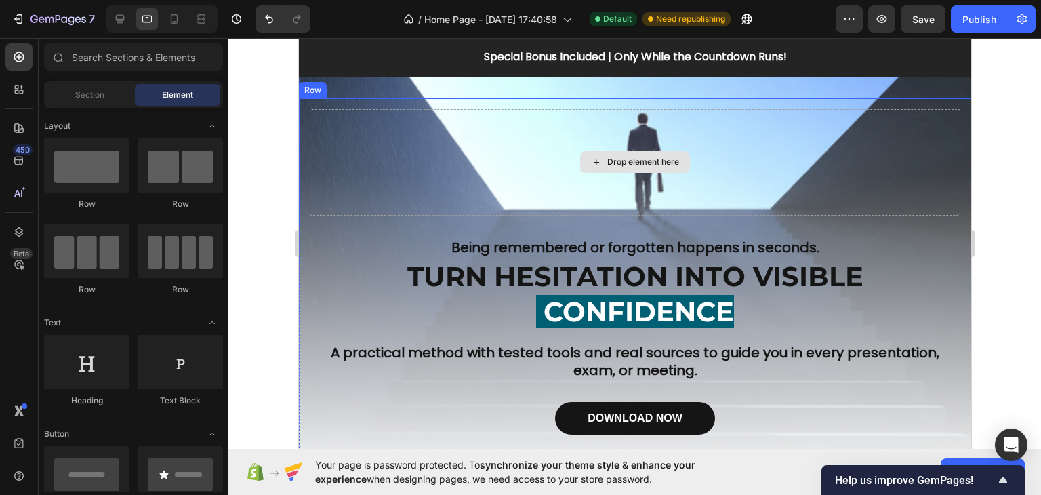
click at [661, 163] on div "Drop element here" at bounding box center [642, 162] width 72 height 11
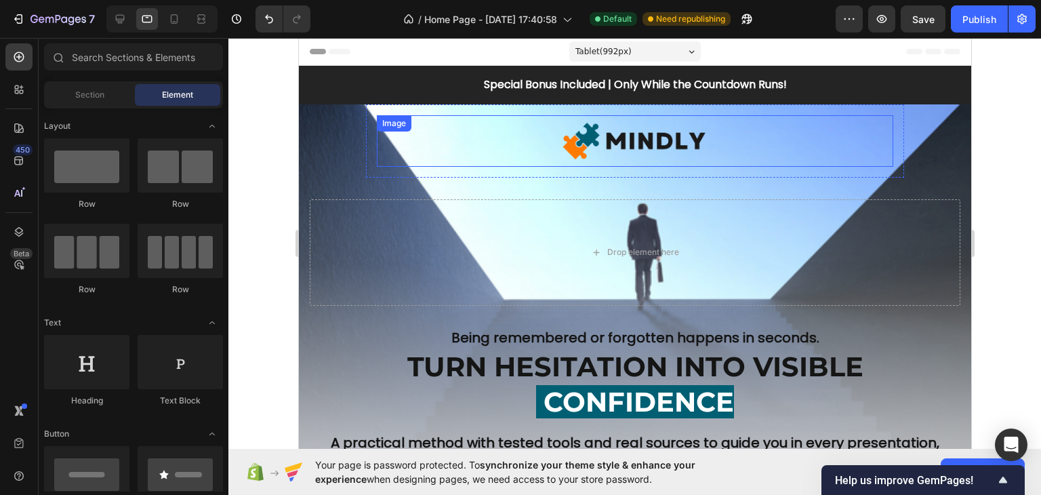
scroll to position [0, 0]
click at [691, 136] on img at bounding box center [634, 140] width 154 height 51
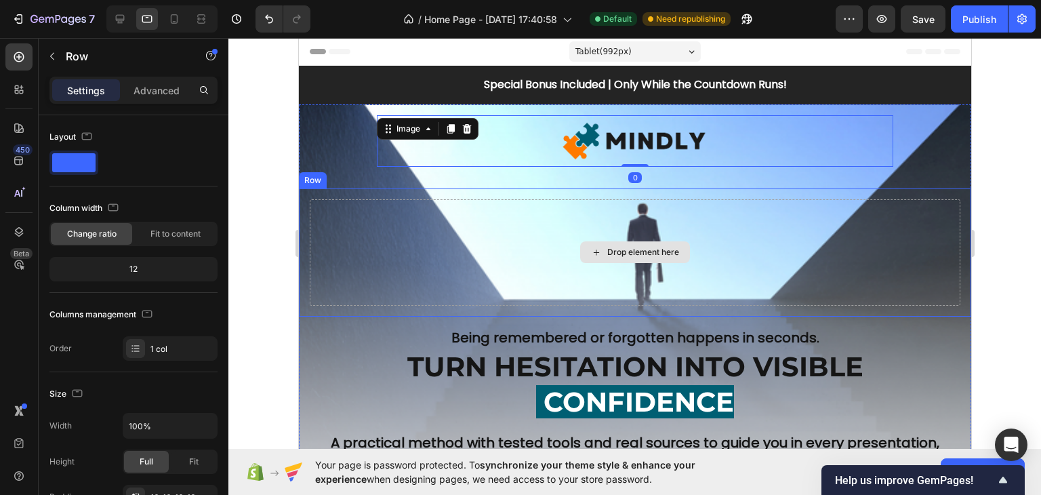
click at [581, 204] on div "Drop element here" at bounding box center [634, 252] width 651 height 106
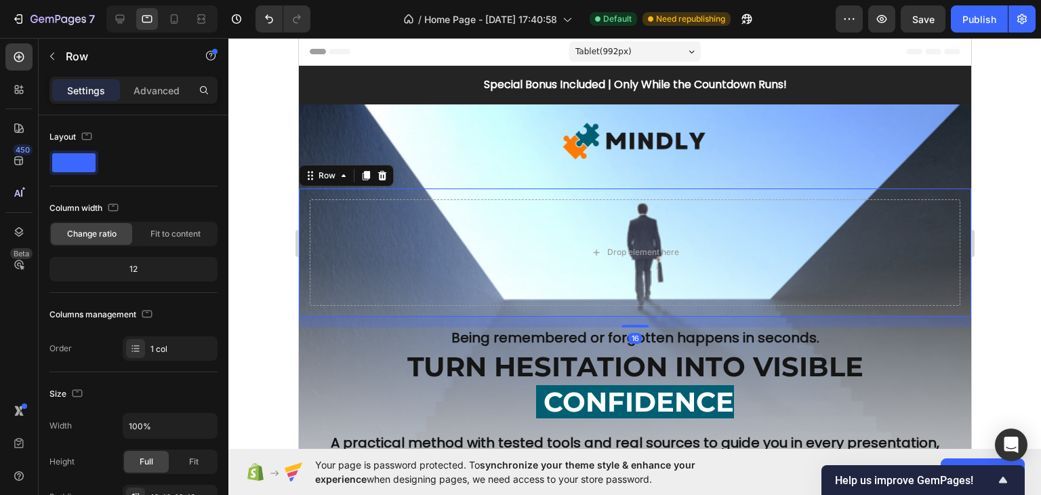
click at [115, 85] on div "Settings" at bounding box center [86, 90] width 68 height 22
click at [129, 90] on div "Advanced" at bounding box center [157, 90] width 68 height 22
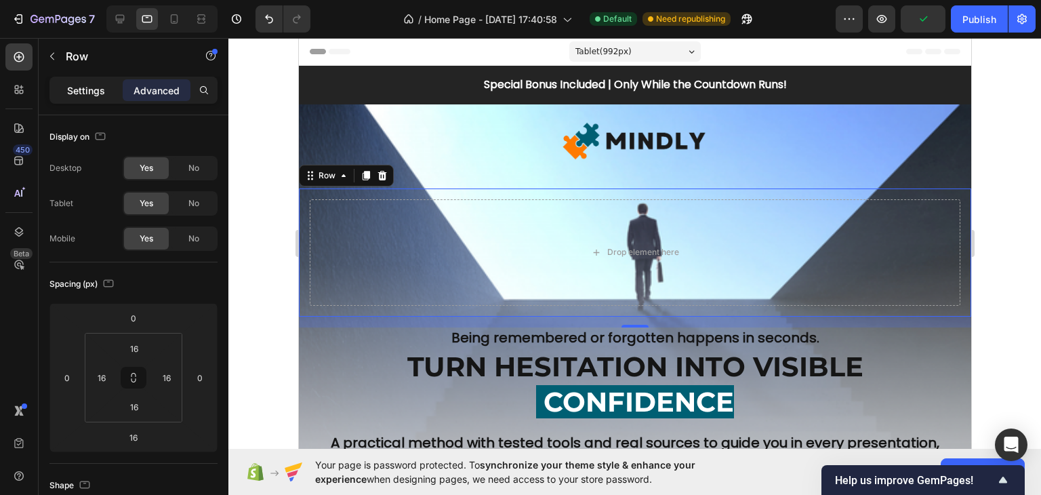
click at [95, 89] on p "Settings" at bounding box center [86, 90] width 38 height 14
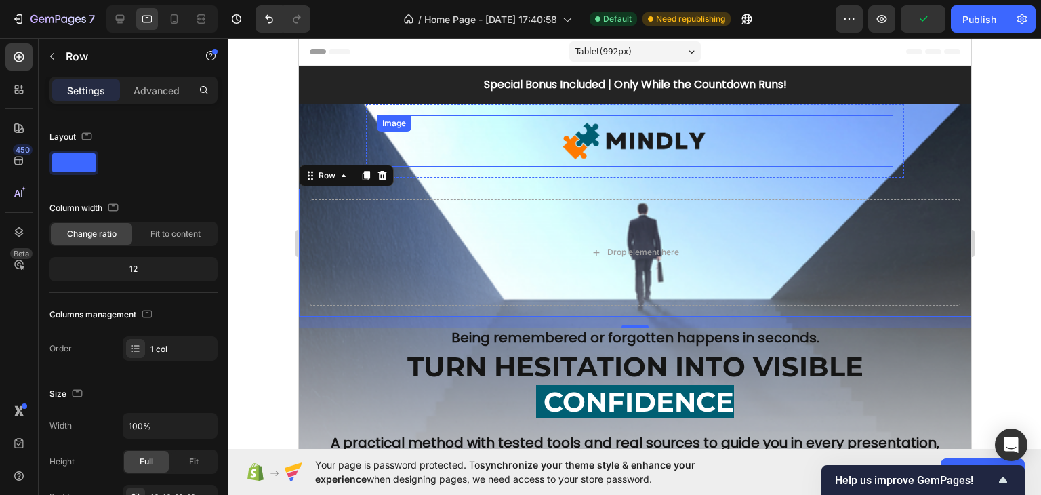
click at [429, 133] on div "Image" at bounding box center [634, 140] width 516 height 51
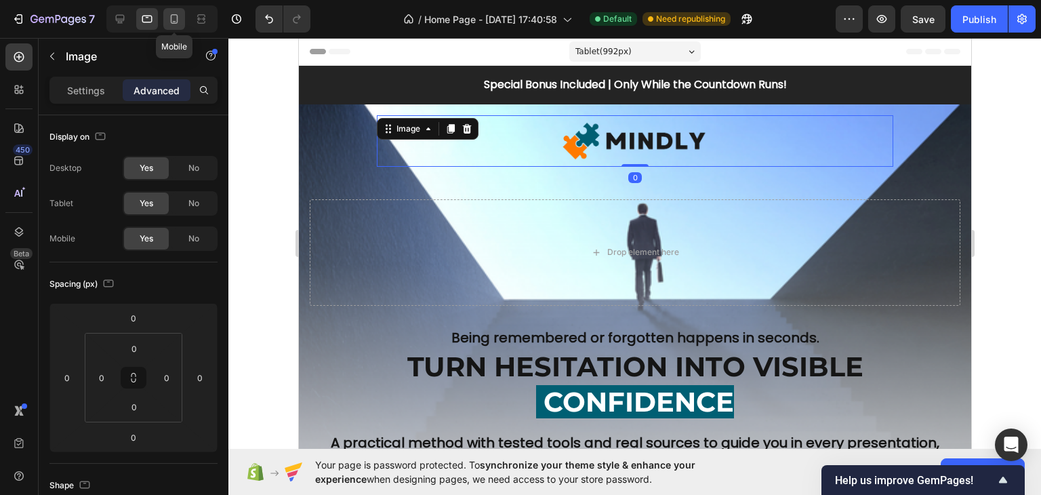
click at [176, 16] on icon at bounding box center [174, 19] width 14 height 14
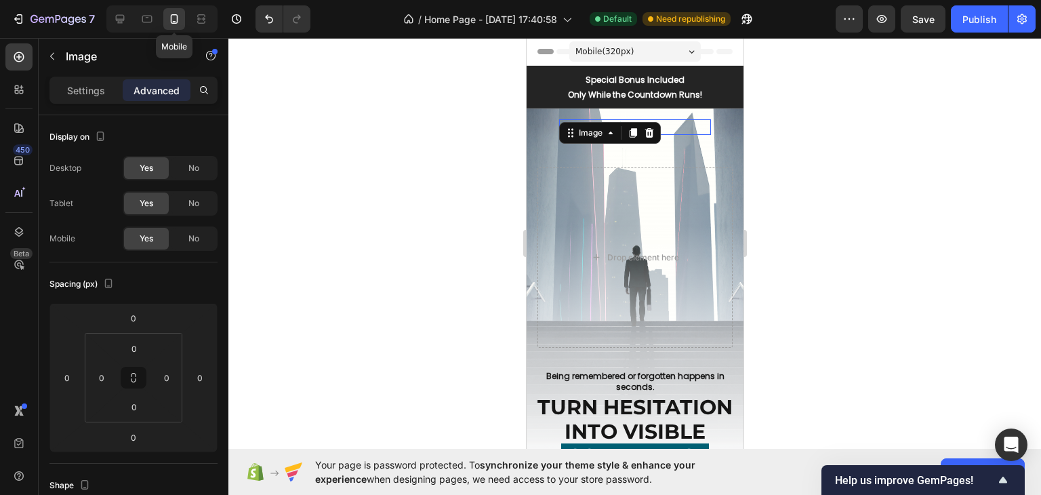
scroll to position [34, 0]
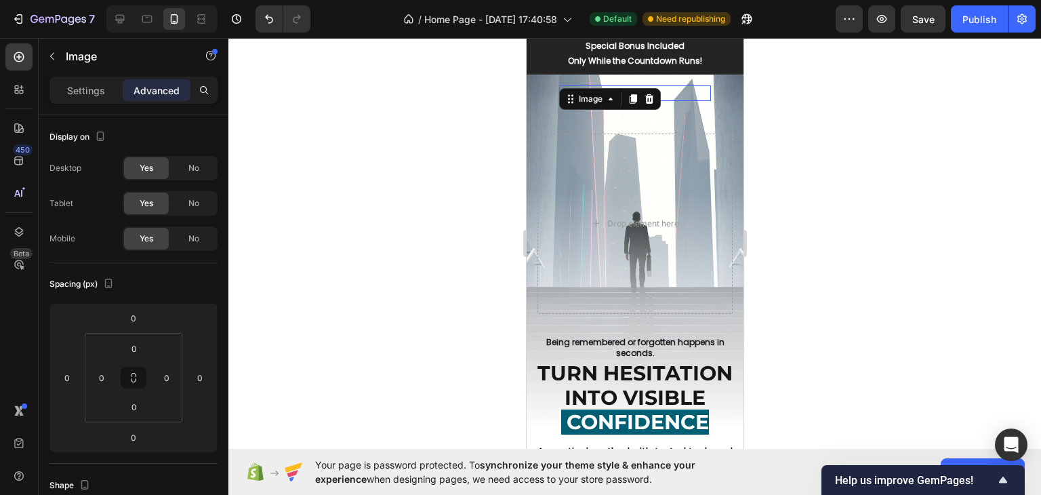
click at [810, 123] on div at bounding box center [634, 266] width 812 height 457
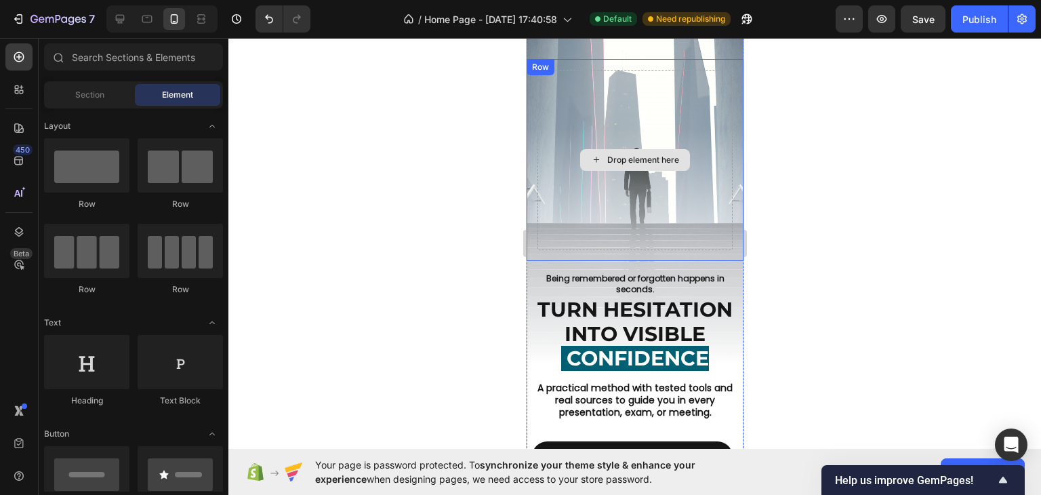
scroll to position [0, 0]
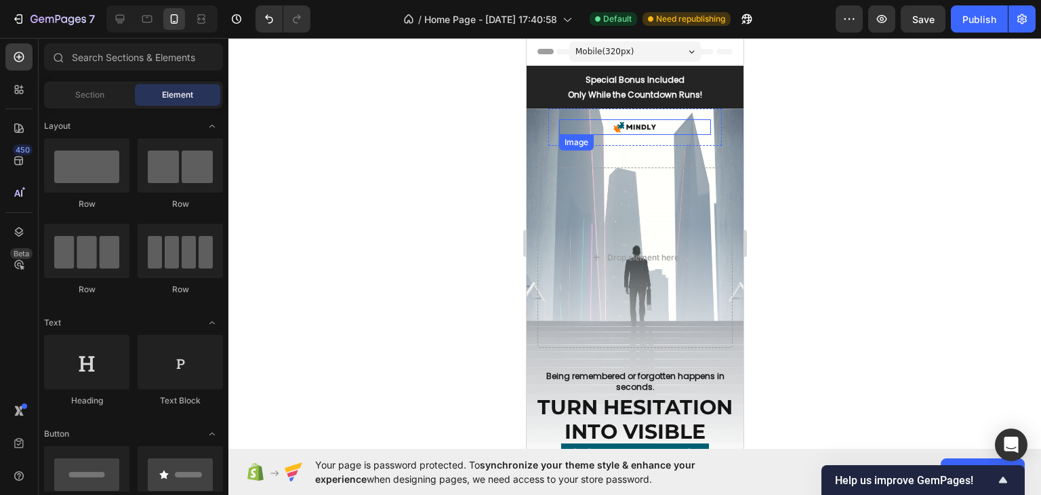
click at [664, 124] on div at bounding box center [634, 126] width 152 height 15
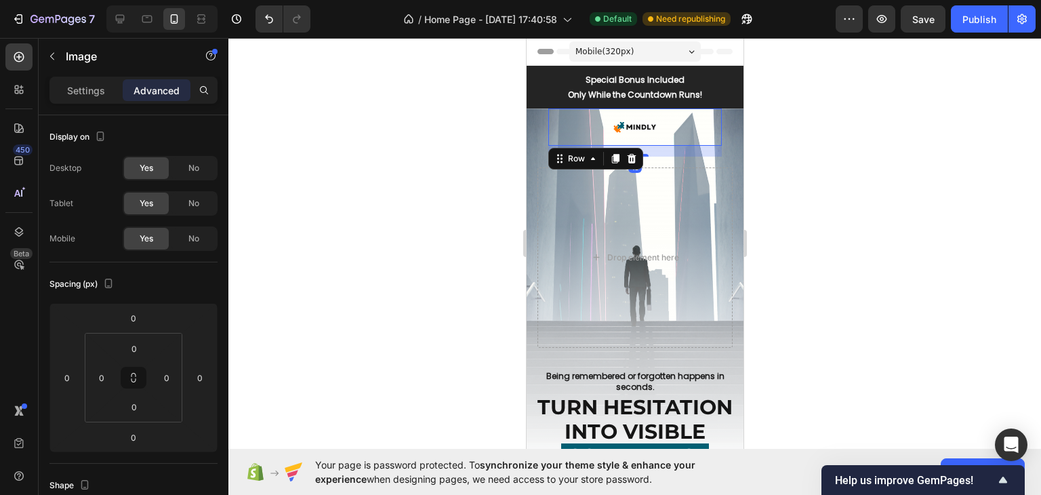
click at [685, 138] on div "Image Row 16" at bounding box center [634, 126] width 173 height 37
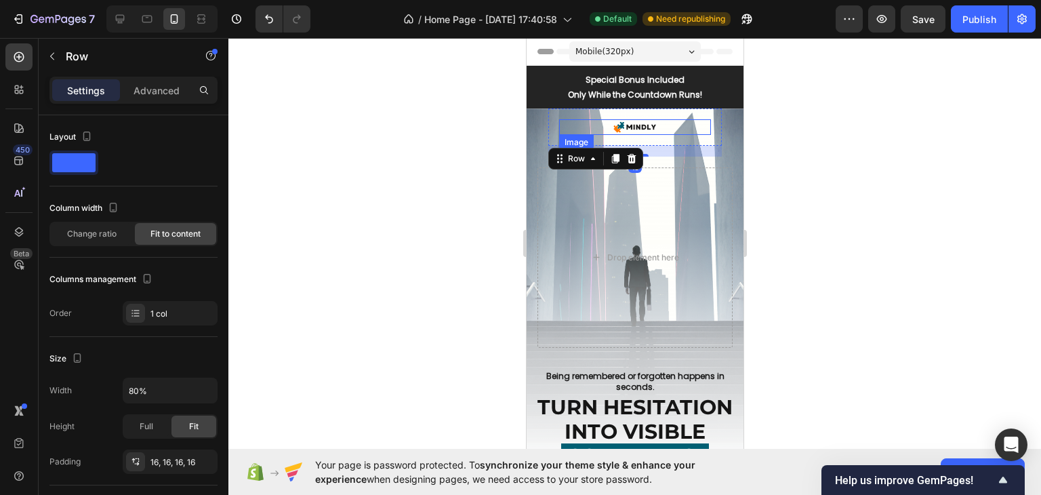
click at [667, 127] on div at bounding box center [634, 126] width 152 height 15
click at [676, 144] on div "Image 0 Row" at bounding box center [634, 126] width 173 height 37
click at [643, 129] on img at bounding box center [633, 126] width 45 height 15
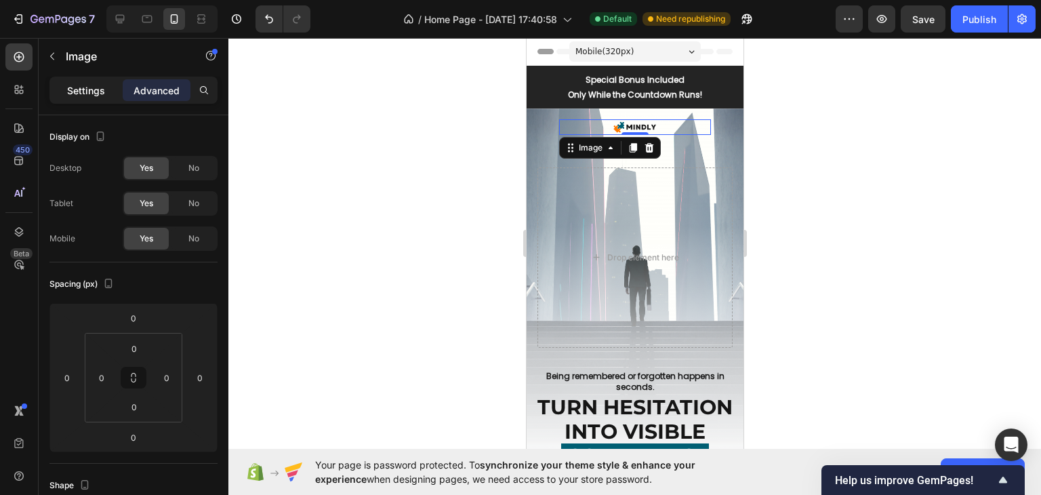
click at [92, 78] on div "Settings Advanced" at bounding box center [133, 90] width 168 height 27
click at [92, 85] on p "Settings" at bounding box center [86, 90] width 38 height 14
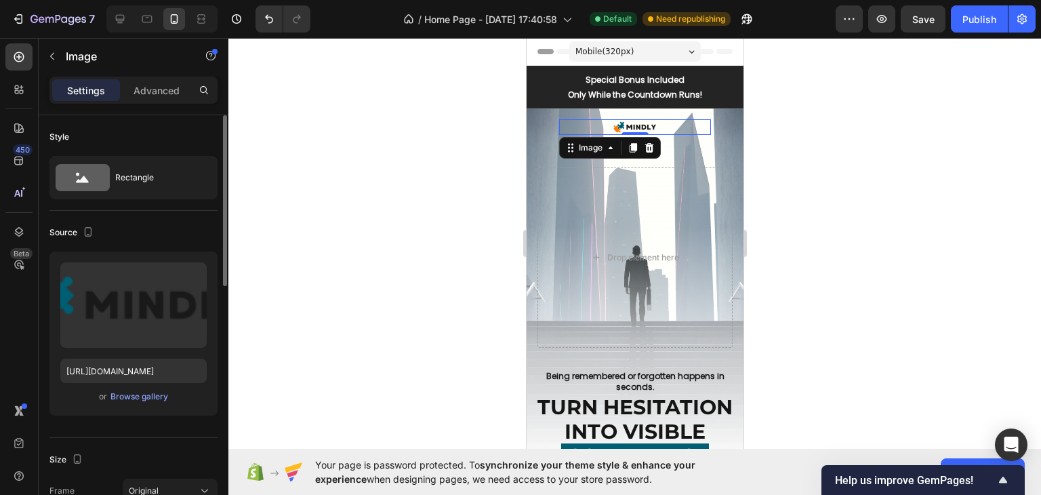
scroll to position [203, 0]
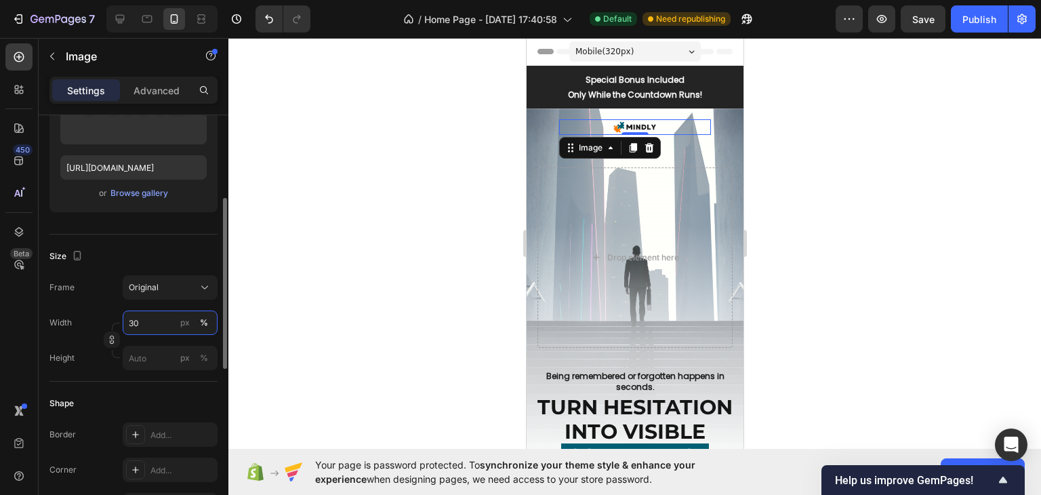
click at [136, 322] on input "30" at bounding box center [170, 322] width 95 height 24
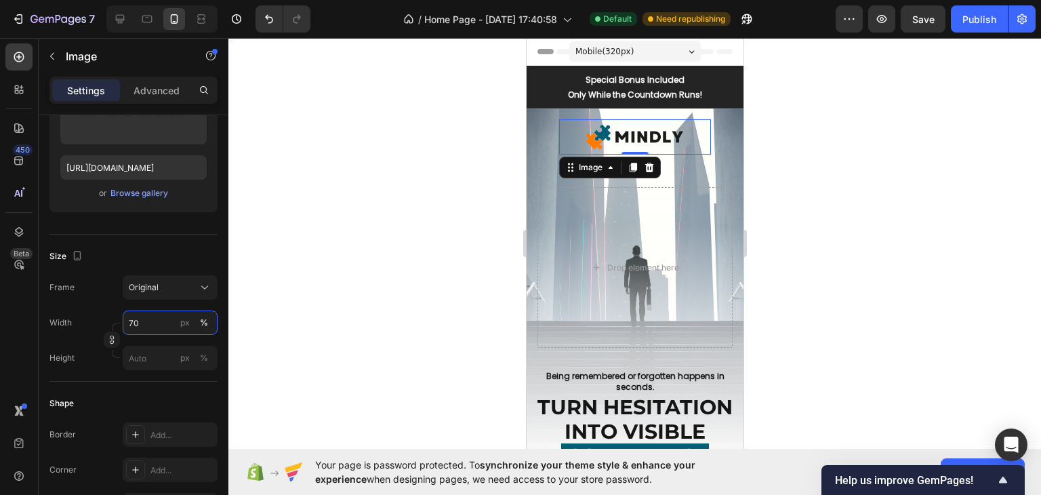
type input "70"
click at [877, 208] on div at bounding box center [634, 266] width 812 height 457
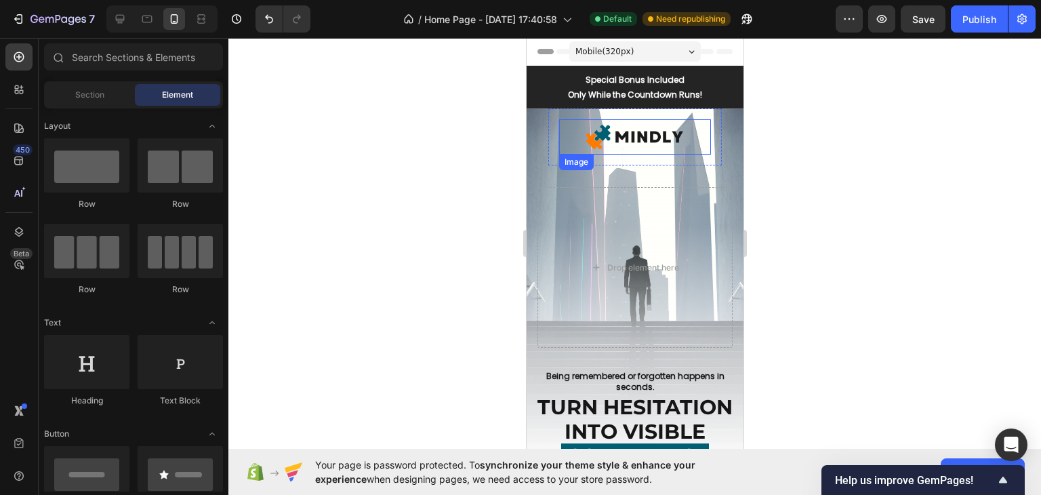
click at [630, 131] on img at bounding box center [634, 136] width 106 height 35
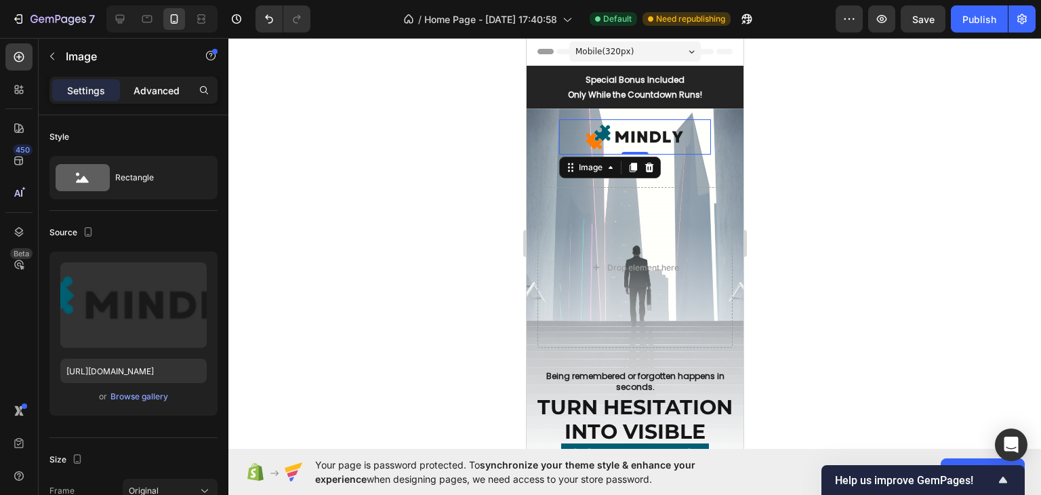
click at [182, 86] on div "Advanced" at bounding box center [157, 90] width 68 height 22
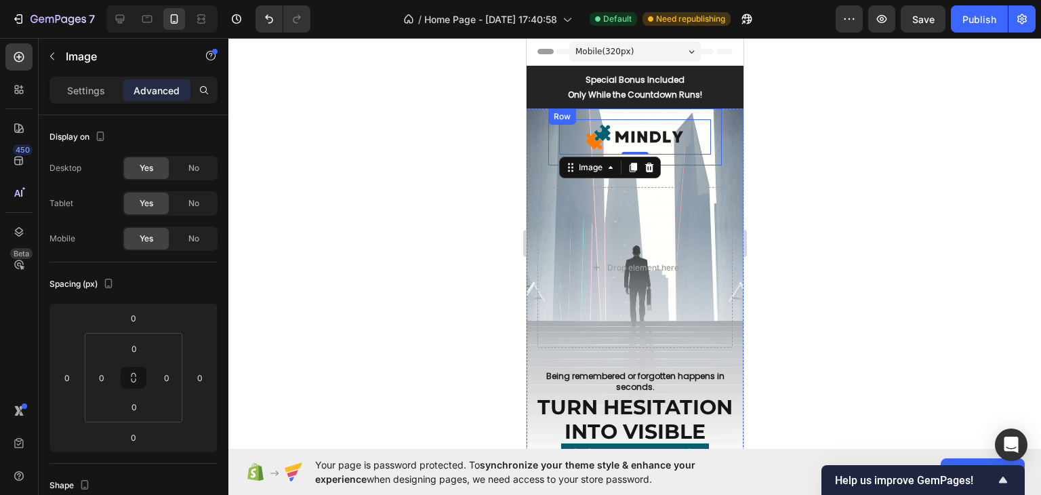
click at [575, 112] on div "Image 0 Row" at bounding box center [634, 136] width 173 height 57
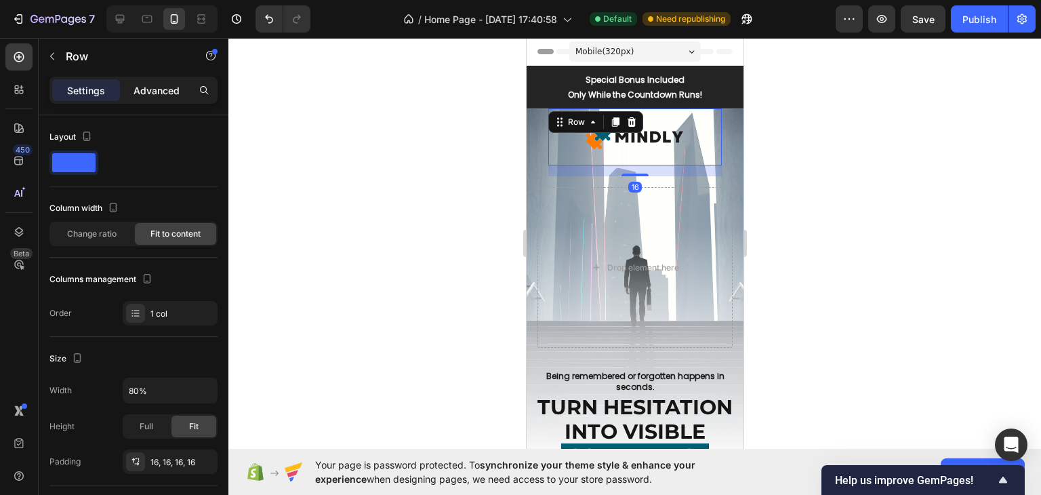
click at [163, 89] on p "Advanced" at bounding box center [156, 90] width 46 height 14
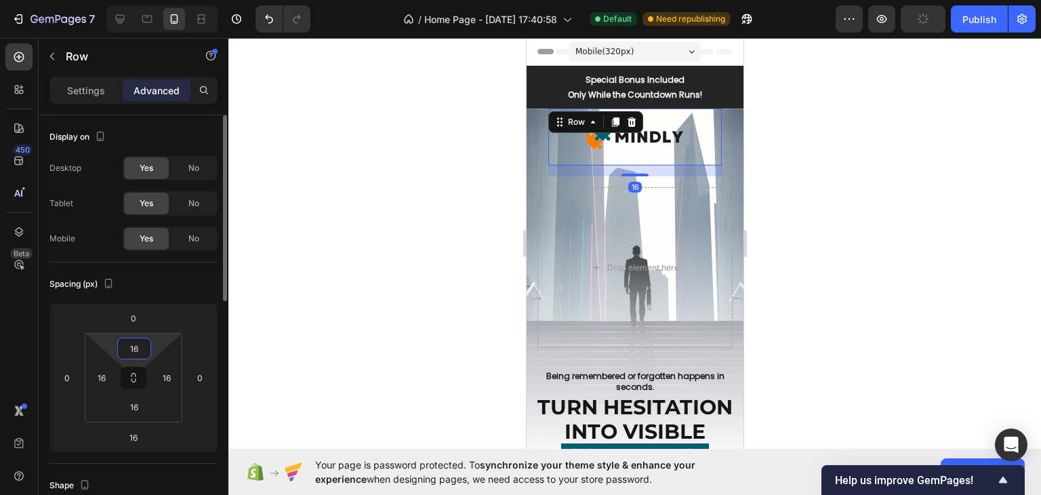
click at [140, 347] on input "16" at bounding box center [134, 348] width 27 height 20
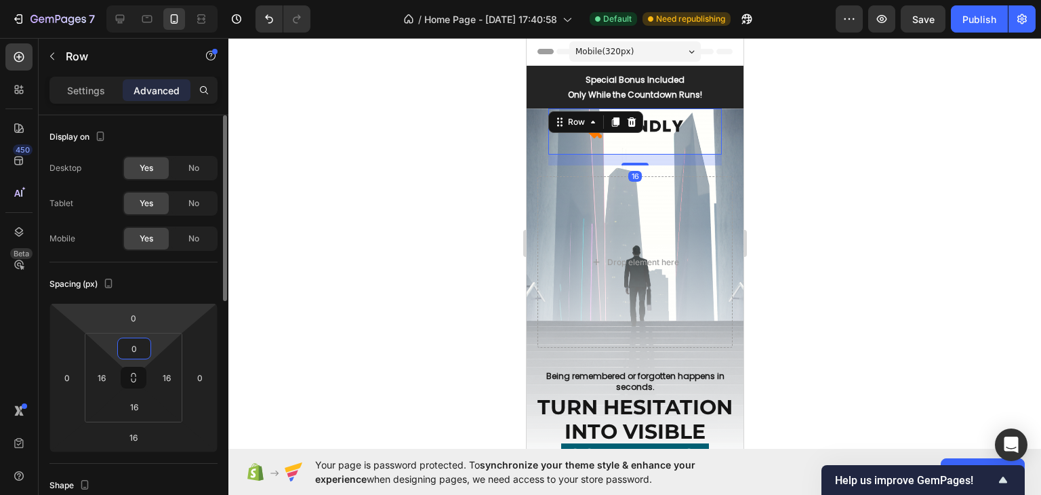
click at [167, 0] on html "7 / Home Page - [DATE] 17:40:58 Default Need republishing Preview Save Publish …" at bounding box center [520, 0] width 1041 height 0
click at [137, 348] on input "0" at bounding box center [134, 348] width 27 height 20
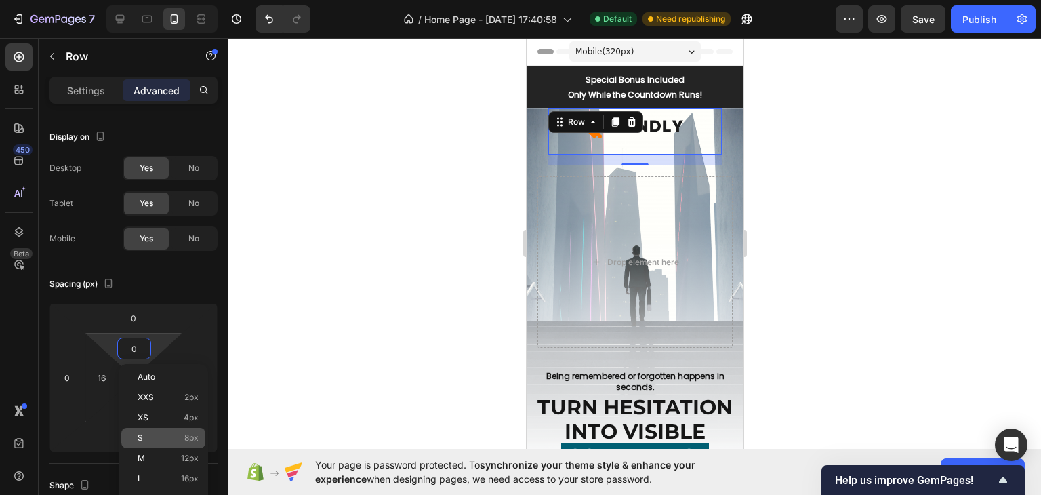
click at [171, 432] on div "S 8px" at bounding box center [163, 438] width 84 height 20
type input "8"
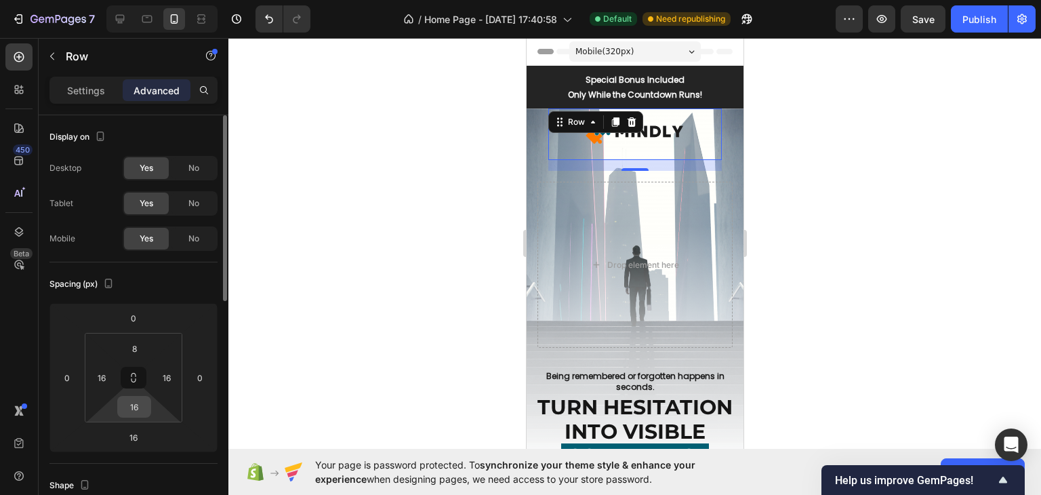
click at [130, 403] on input "16" at bounding box center [134, 406] width 27 height 20
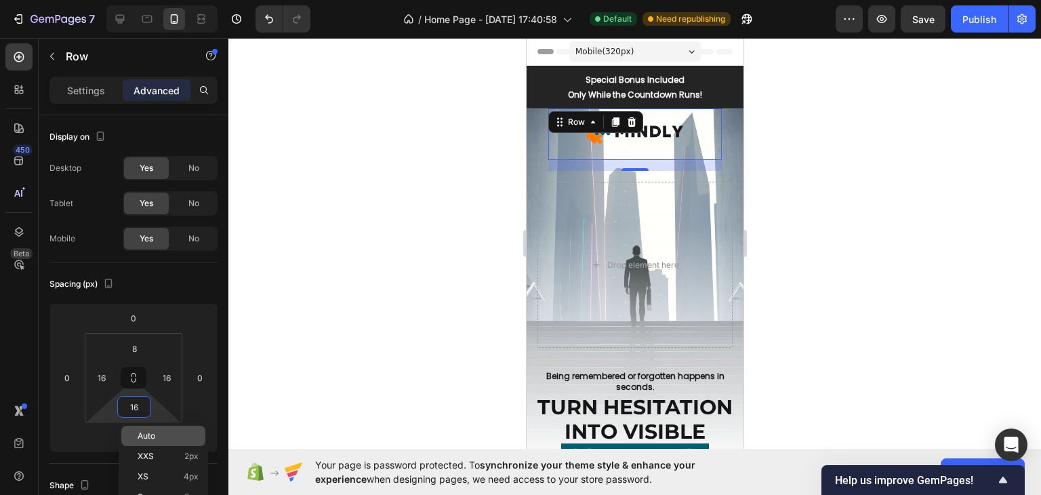
type input "0"
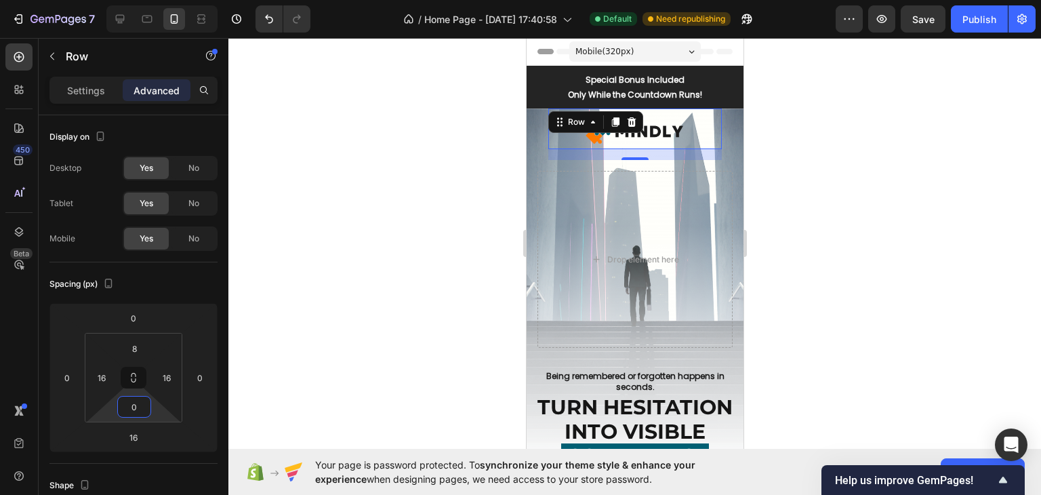
click at [319, 345] on div at bounding box center [634, 266] width 812 height 457
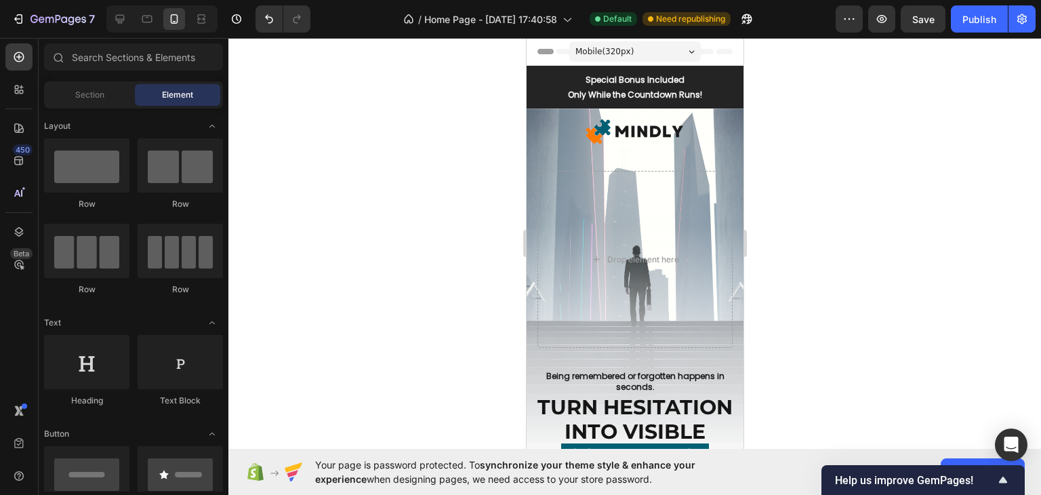
click at [916, 190] on div at bounding box center [634, 266] width 812 height 457
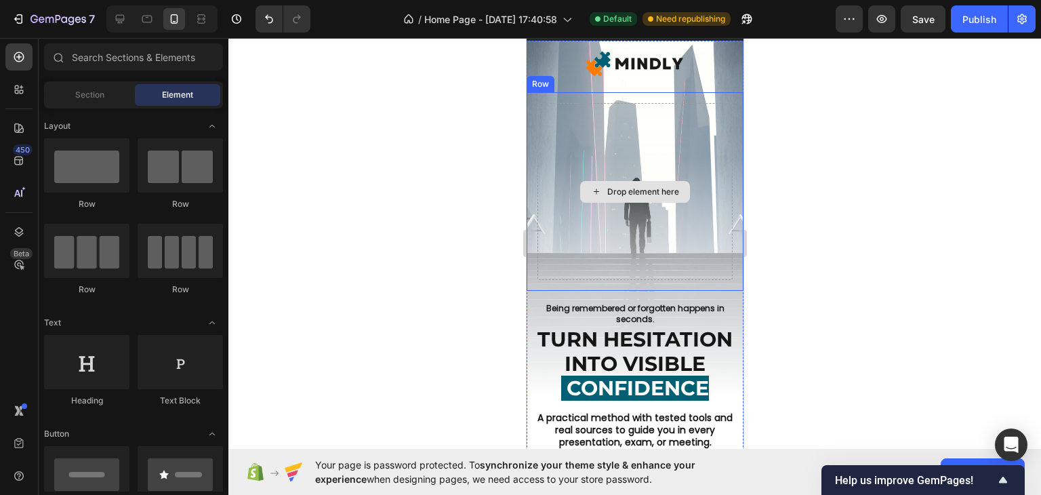
scroll to position [0, 0]
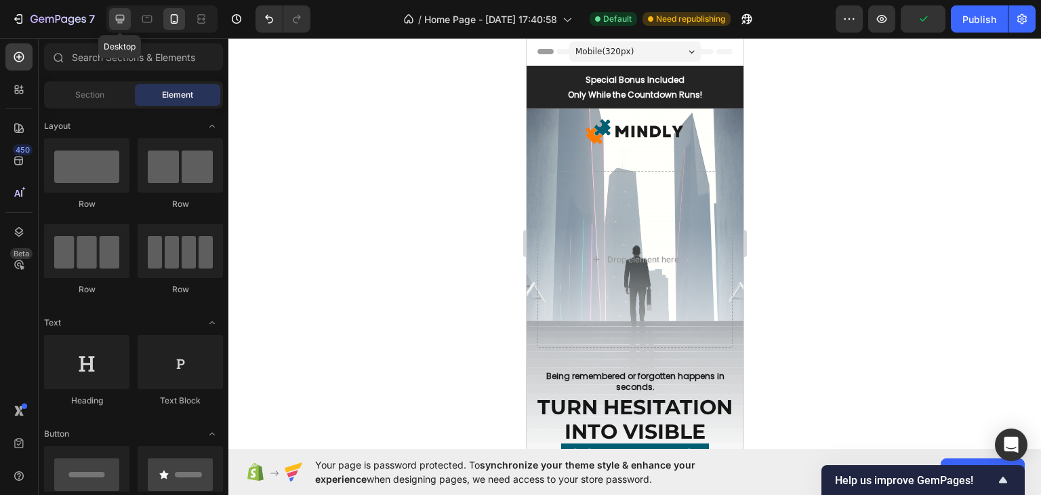
click at [128, 19] on div at bounding box center [120, 19] width 22 height 22
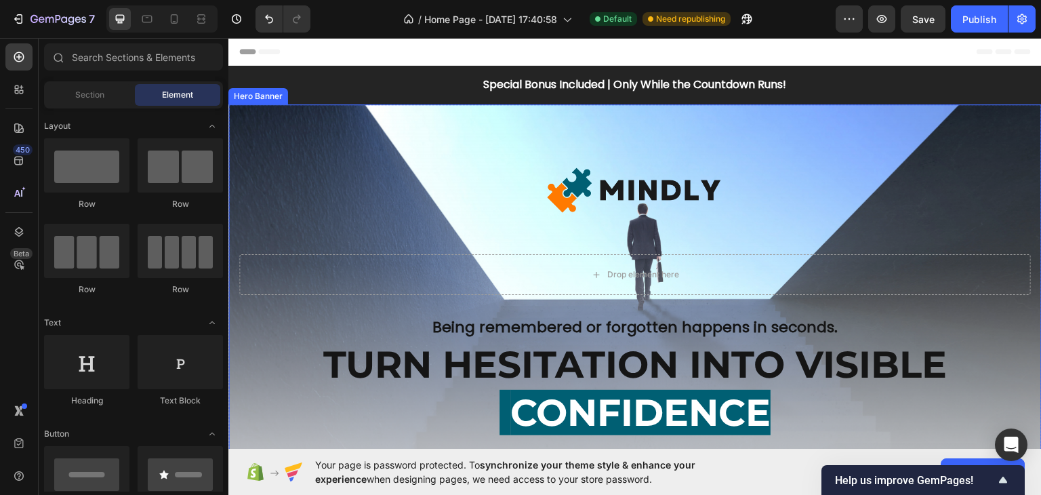
click at [697, 239] on div "Image Row Drop element here Row Being remembered or forgotten happens in second…" at bounding box center [634, 362] width 813 height 430
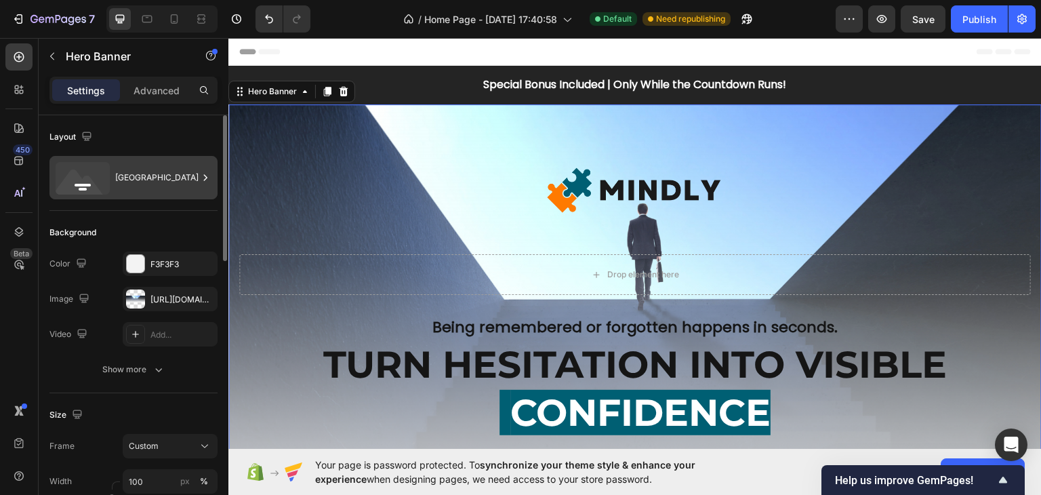
click at [188, 187] on div "[GEOGRAPHIC_DATA]" at bounding box center [156, 177] width 83 height 31
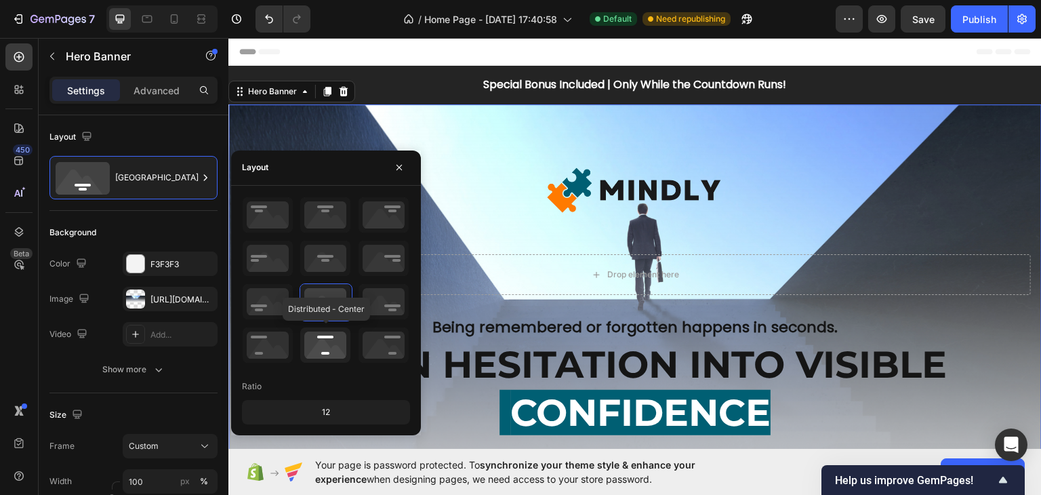
click at [328, 342] on icon at bounding box center [325, 344] width 50 height 35
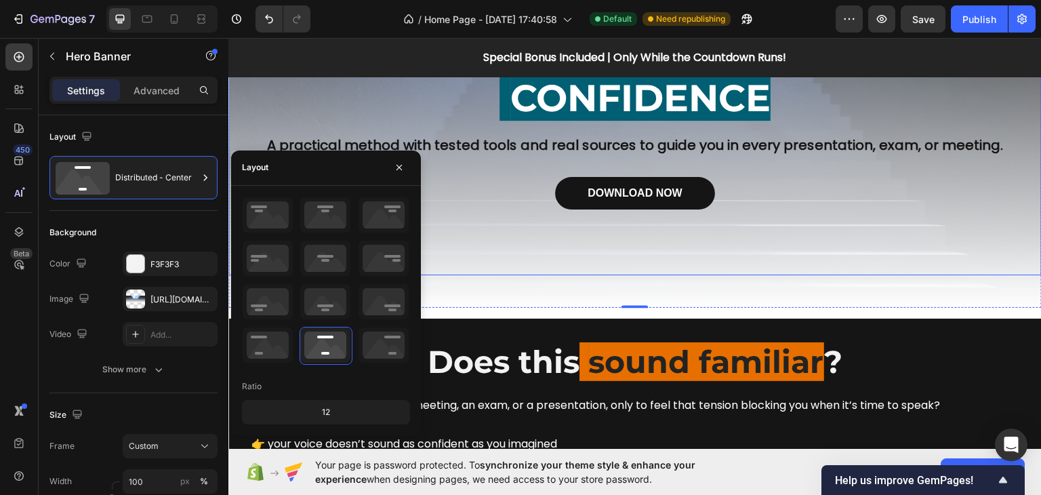
scroll to position [68, 0]
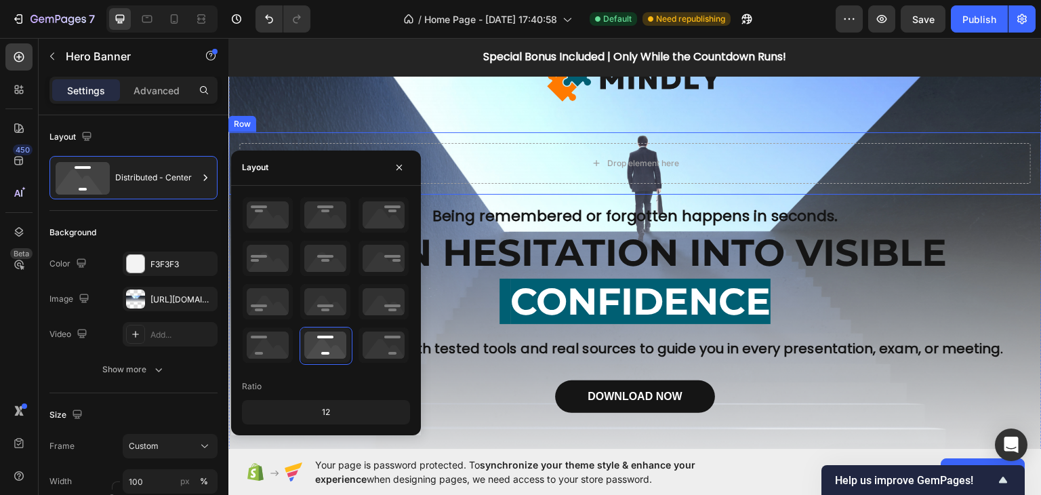
click at [826, 185] on div "Drop element here Row" at bounding box center [634, 162] width 813 height 62
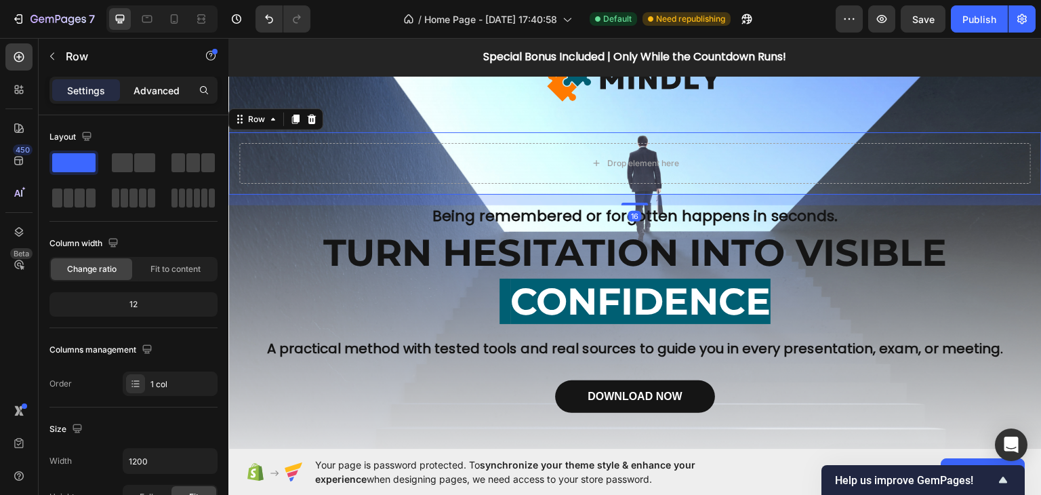
click at [149, 89] on p "Advanced" at bounding box center [156, 90] width 46 height 14
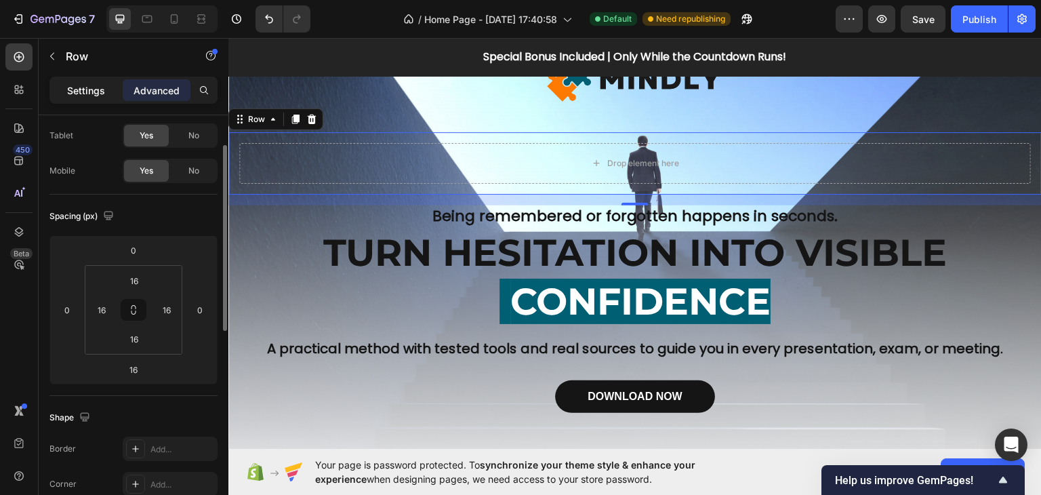
click at [81, 85] on p "Settings" at bounding box center [86, 90] width 38 height 14
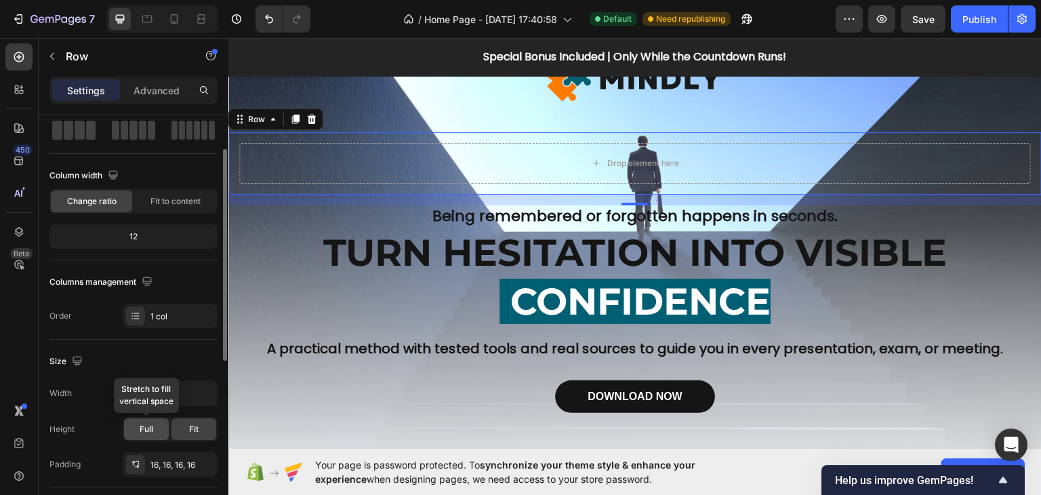
click at [138, 431] on div "Full" at bounding box center [146, 429] width 45 height 22
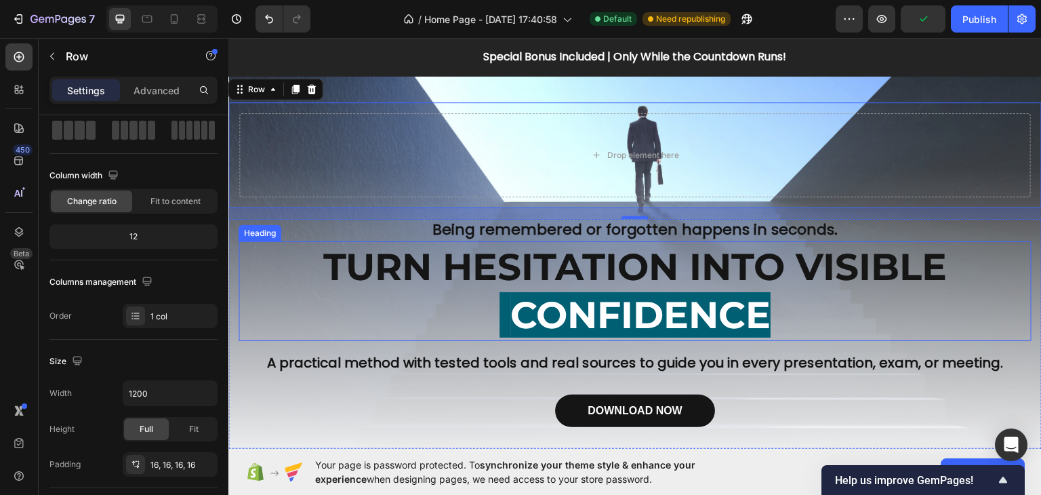
scroll to position [203, 0]
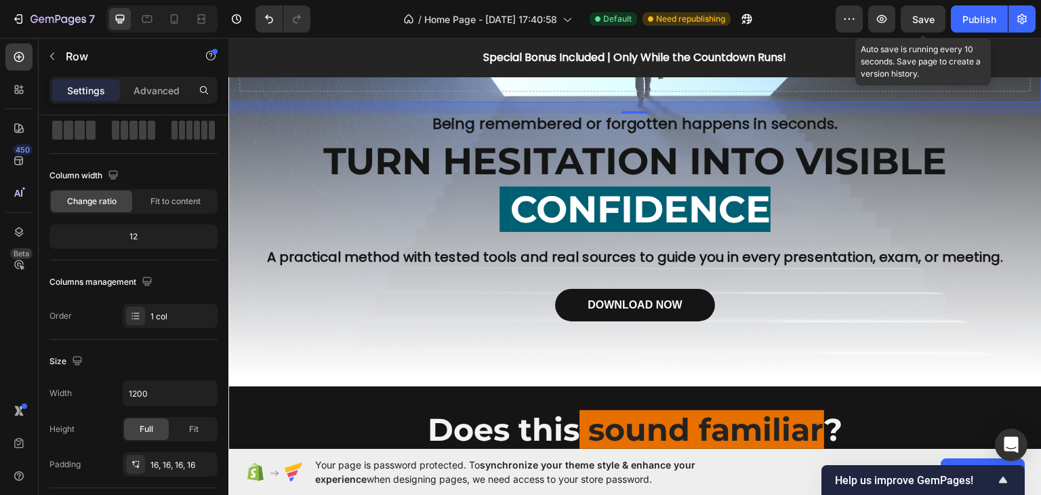
click at [918, 24] on span "Save" at bounding box center [923, 20] width 22 height 12
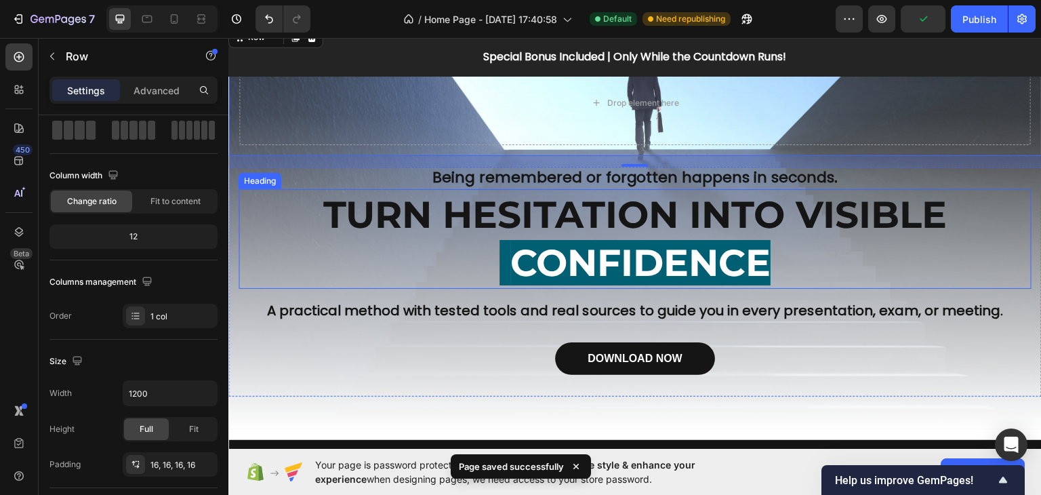
scroll to position [0, 0]
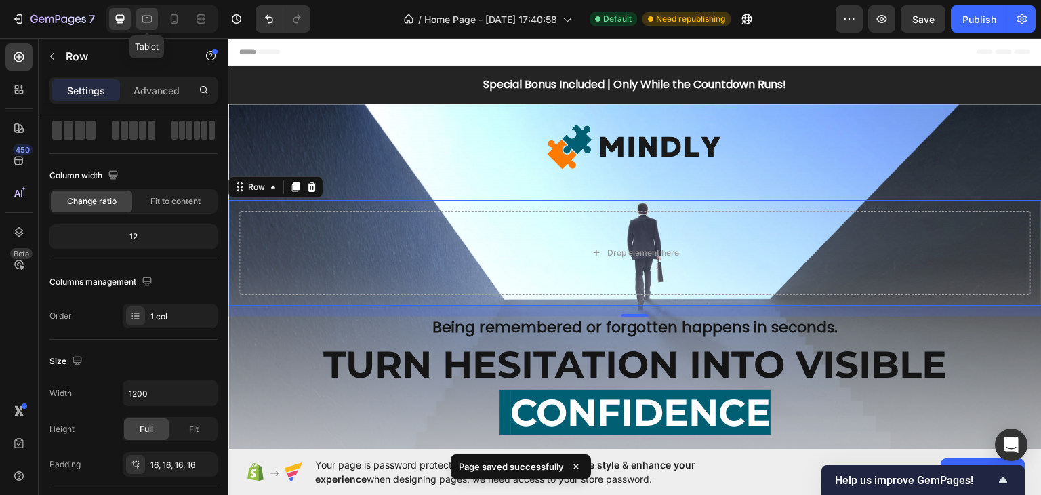
click at [147, 14] on icon at bounding box center [147, 19] width 14 height 14
type input "100%"
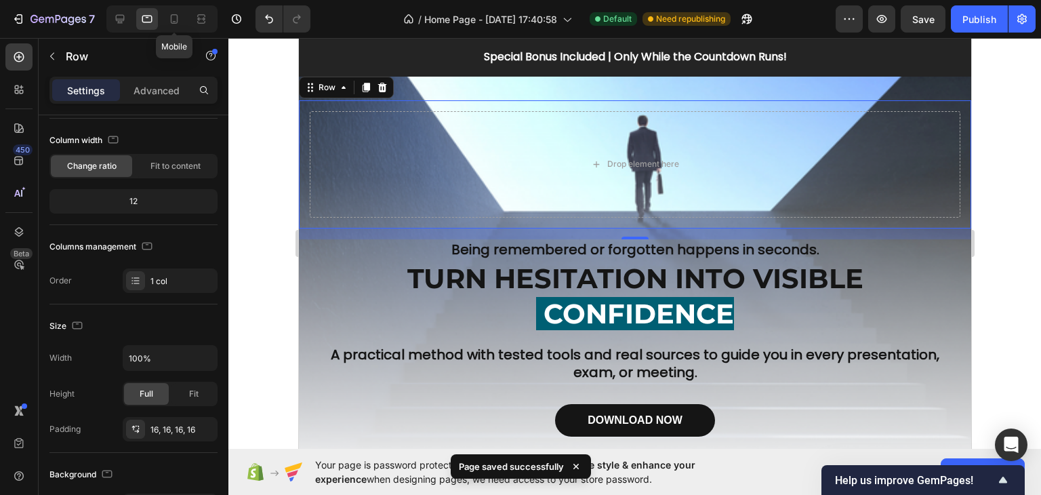
scroll to position [102, 0]
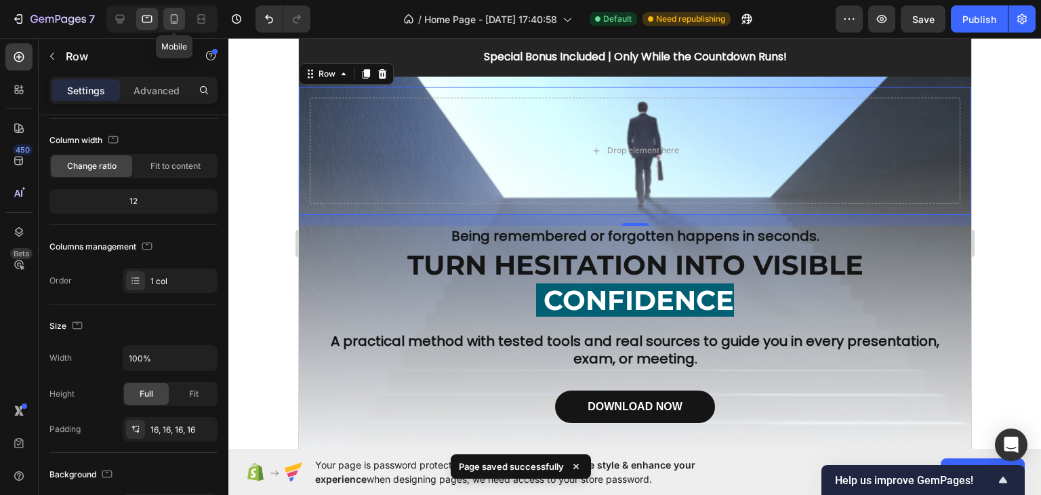
click at [167, 20] on icon at bounding box center [174, 19] width 14 height 14
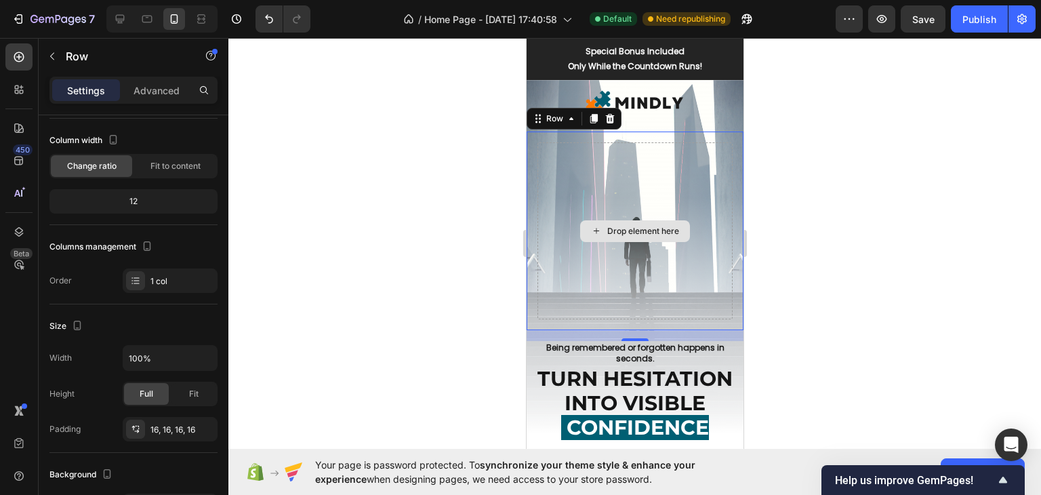
scroll to position [5, 0]
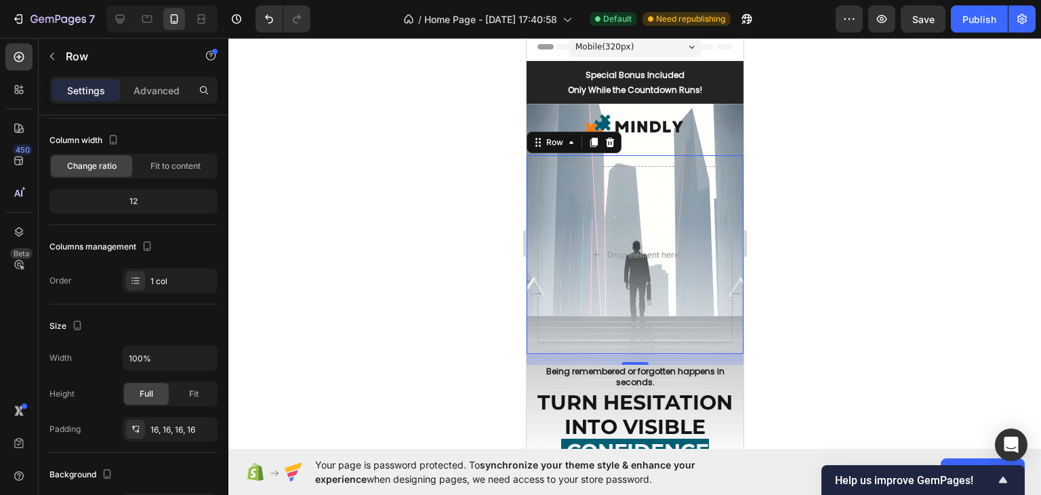
click at [900, 173] on div at bounding box center [634, 266] width 812 height 457
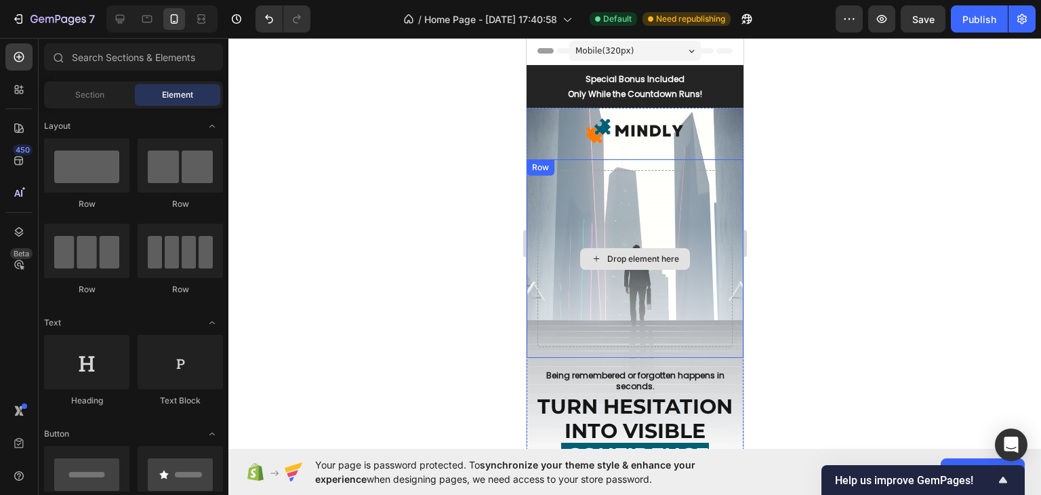
scroll to position [0, 0]
click at [891, 175] on div at bounding box center [634, 266] width 812 height 457
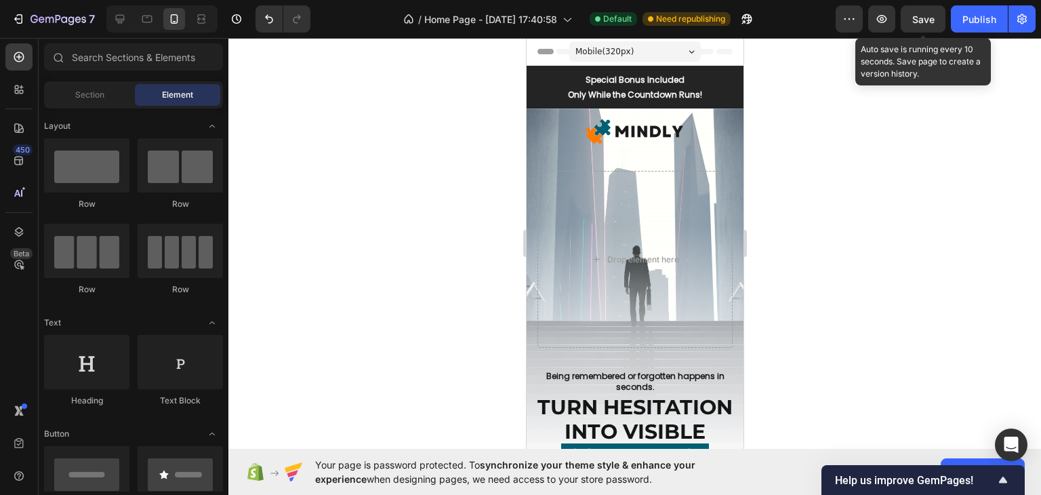
click at [927, 25] on div "Save" at bounding box center [923, 19] width 22 height 14
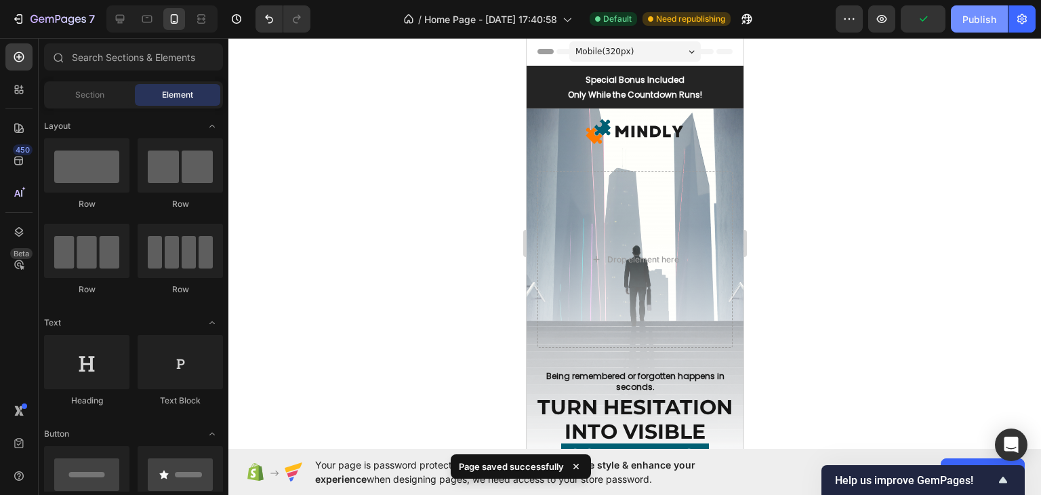
click at [995, 18] on div "Publish" at bounding box center [979, 19] width 34 height 14
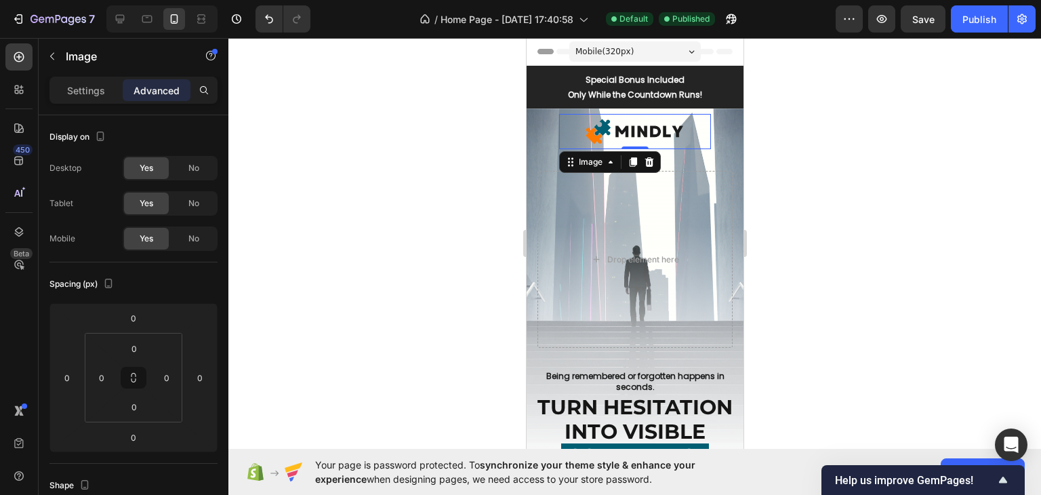
click at [626, 138] on img at bounding box center [634, 131] width 106 height 35
click at [868, 307] on div at bounding box center [634, 266] width 812 height 457
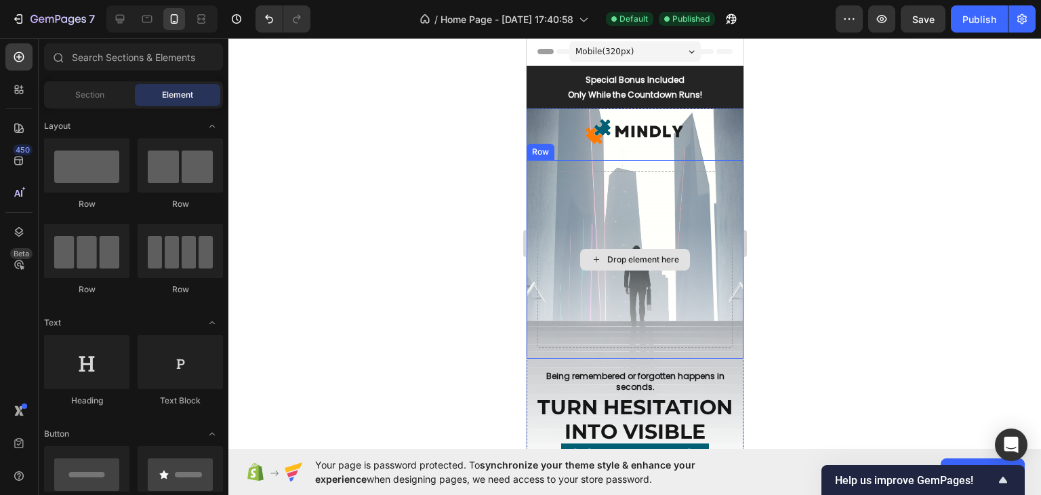
scroll to position [136, 0]
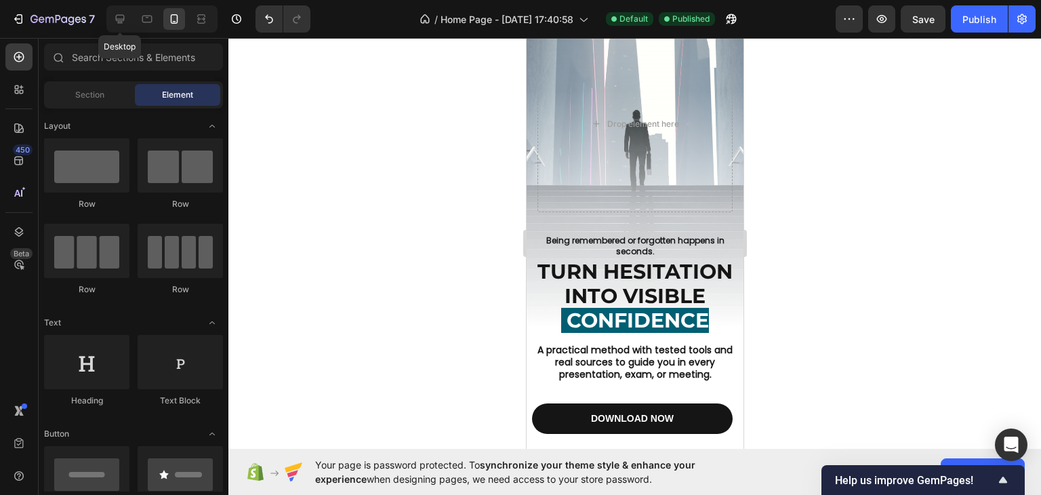
drag, startPoint x: 122, startPoint y: 17, endPoint x: 186, endPoint y: 33, distance: 65.7
click at [121, 17] on icon at bounding box center [120, 19] width 14 height 14
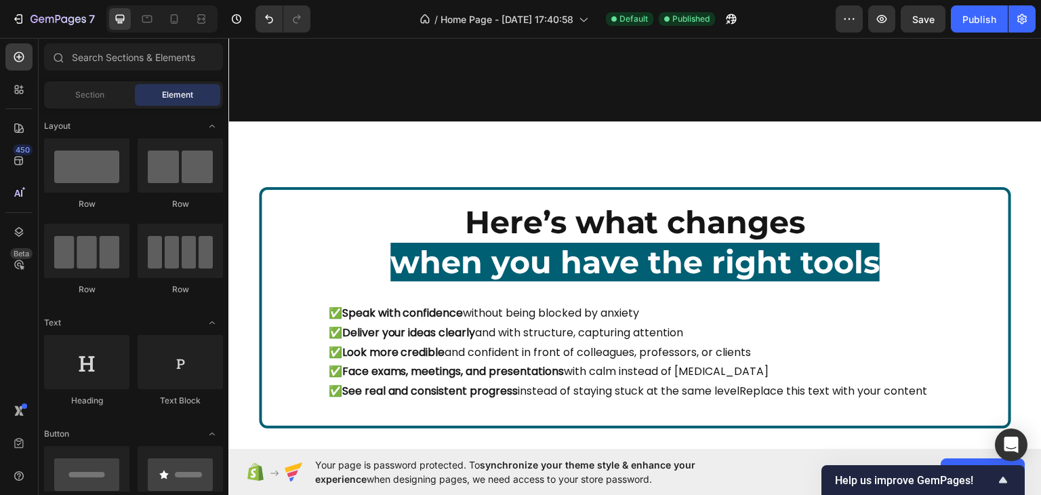
scroll to position [1897, 0]
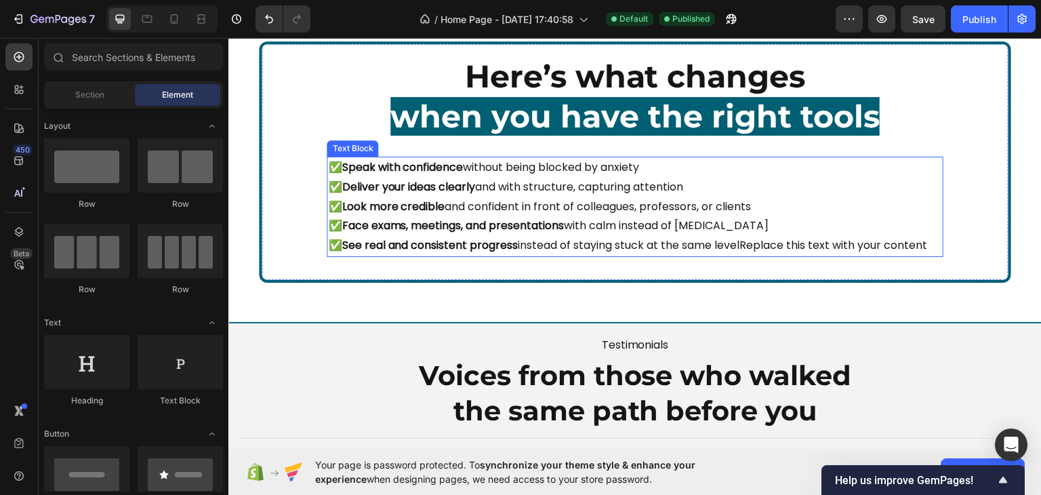
click at [821, 244] on p "✅ Speak with confidence without being blocked by anxiety ✅ Deliver your ideas c…" at bounding box center [627, 206] width 599 height 98
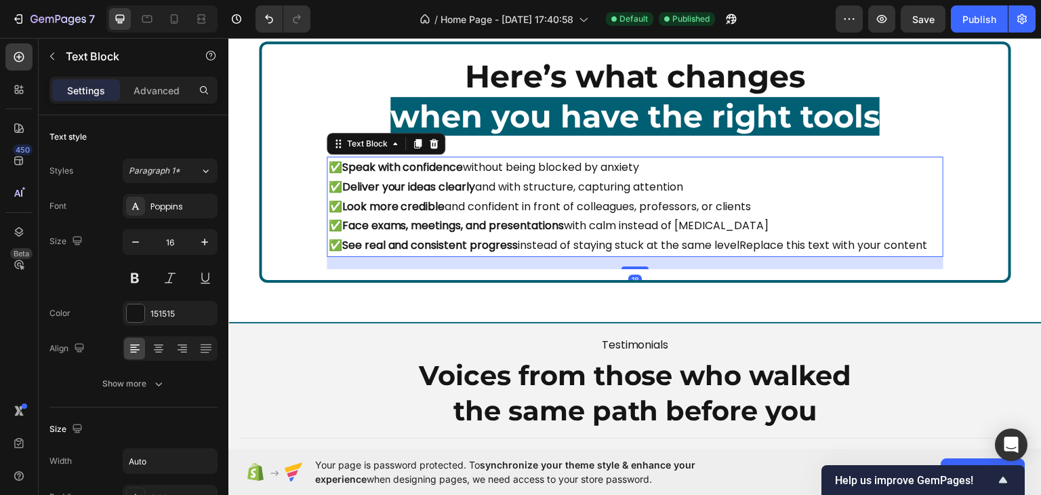
click at [783, 247] on p "✅ Speak with confidence without being blocked by anxiety ✅ Deliver your ideas c…" at bounding box center [627, 206] width 599 height 98
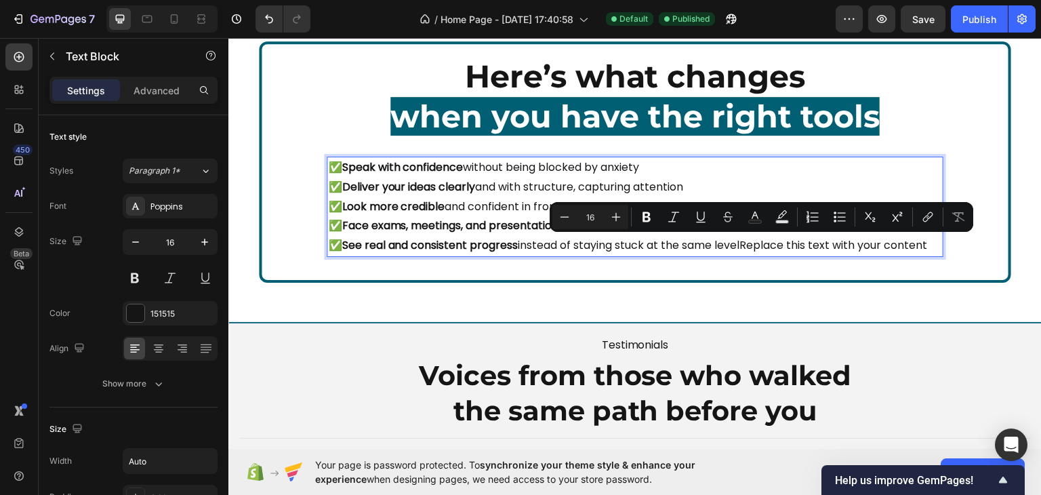
click at [783, 255] on p "✅ Speak with confidence without being blocked by anxiety ✅ Deliver your ideas c…" at bounding box center [627, 206] width 599 height 98
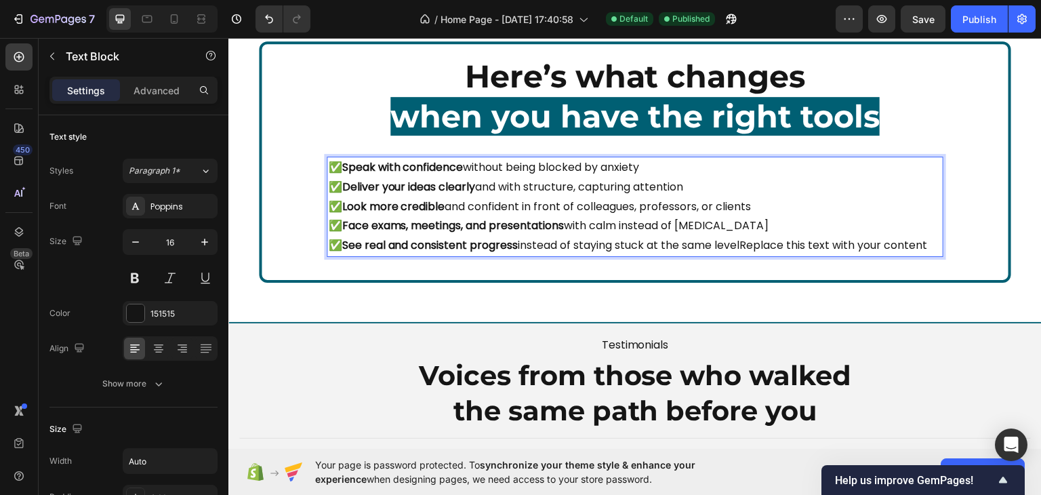
drag, startPoint x: 768, startPoint y: 264, endPoint x: 753, endPoint y: 247, distance: 22.1
click at [753, 247] on p "✅ Speak with confidence without being blocked by anxiety ✅ Deliver your ideas c…" at bounding box center [627, 206] width 599 height 98
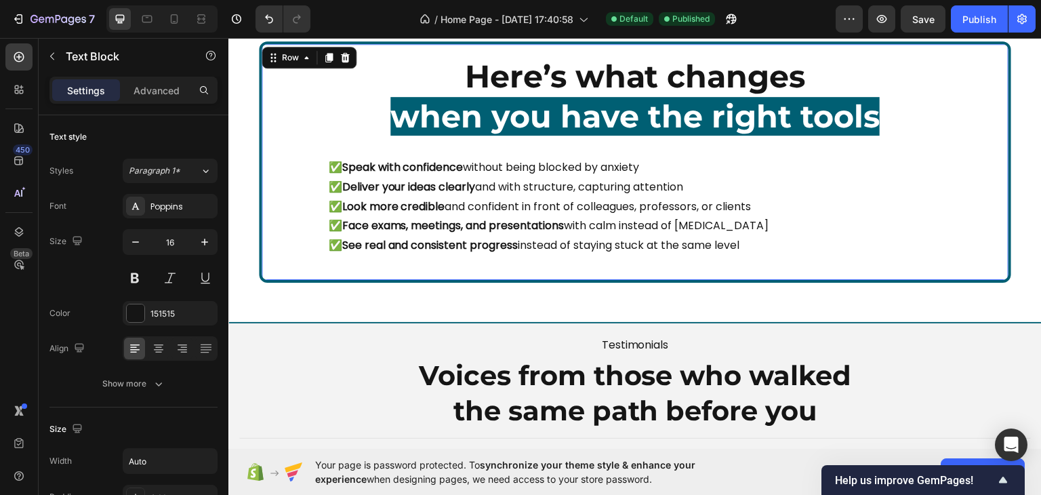
click at [760, 267] on div "Here’s what changes when you have the right tools Heading ✅ Speak with confiden…" at bounding box center [634, 161] width 725 height 215
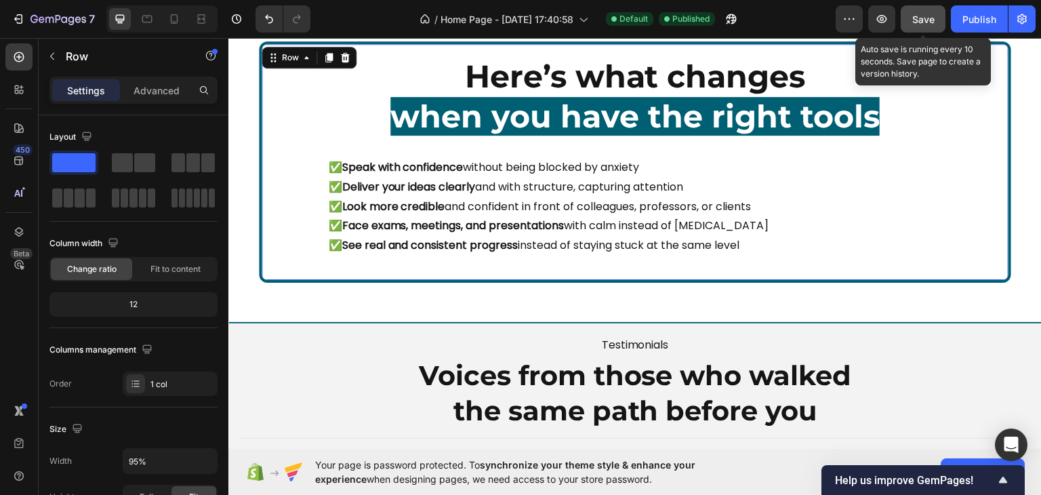
click at [922, 22] on span "Save" at bounding box center [923, 20] width 22 height 12
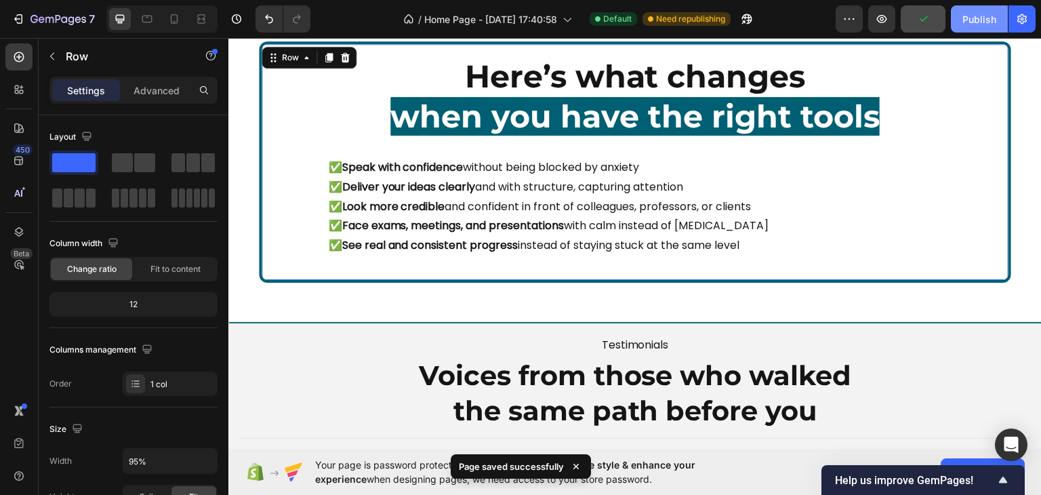
click at [989, 17] on div "Publish" at bounding box center [979, 19] width 34 height 14
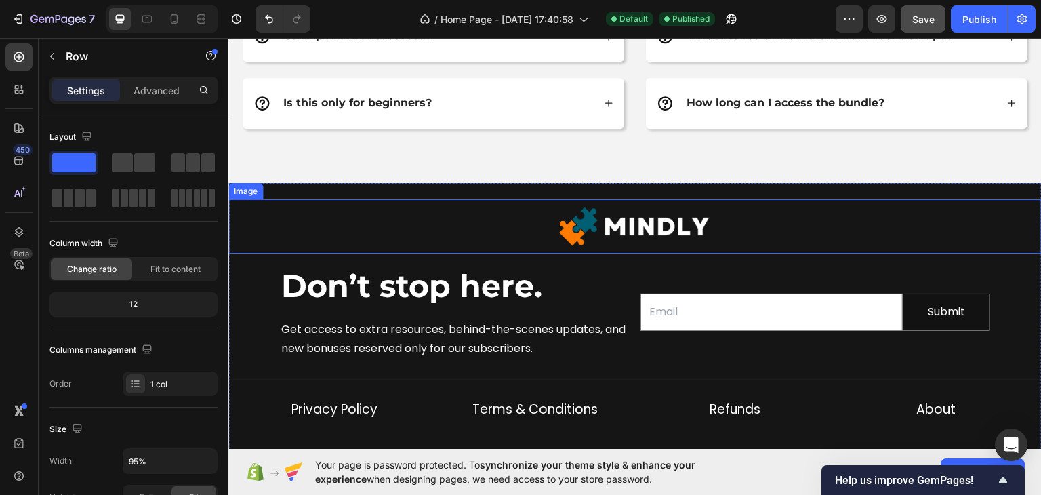
scroll to position [5760, 0]
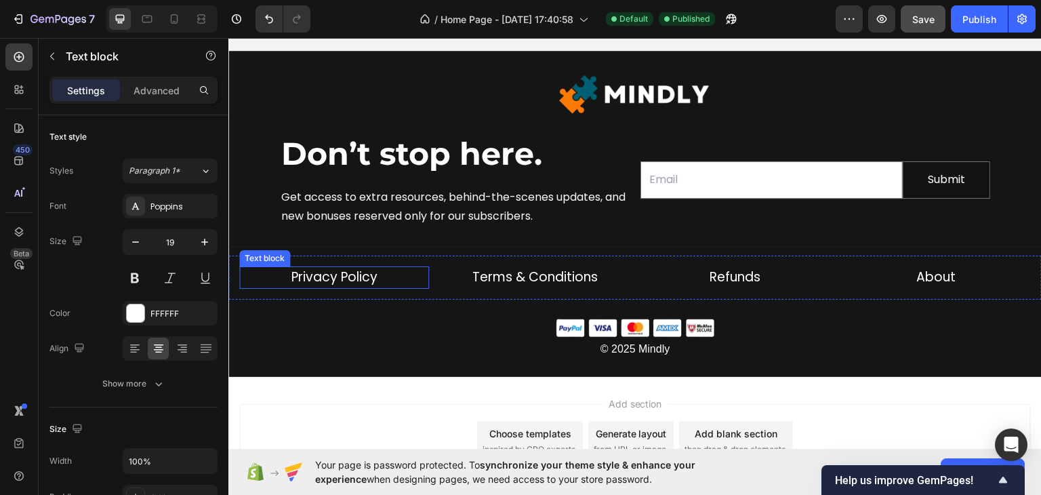
click at [386, 272] on p "Privacy Policy" at bounding box center [334, 277] width 187 height 20
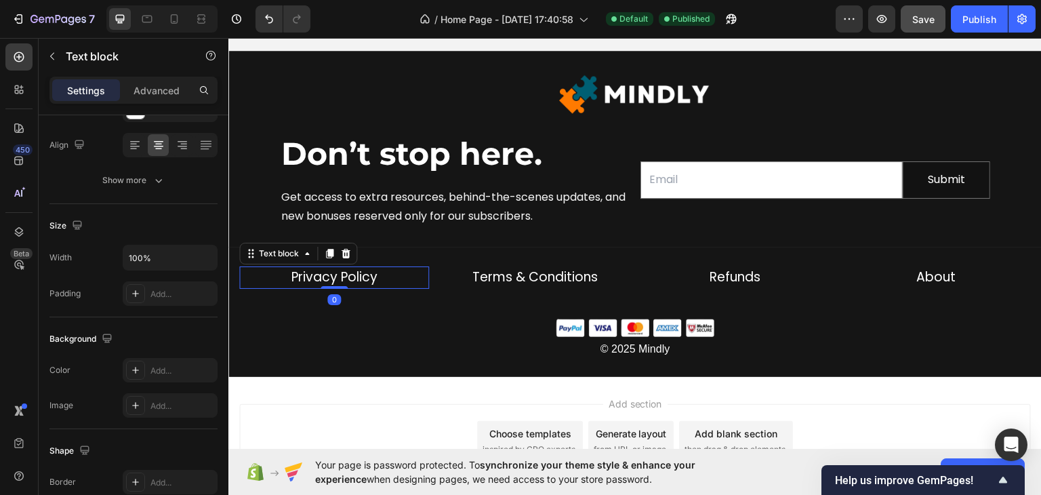
scroll to position [384, 0]
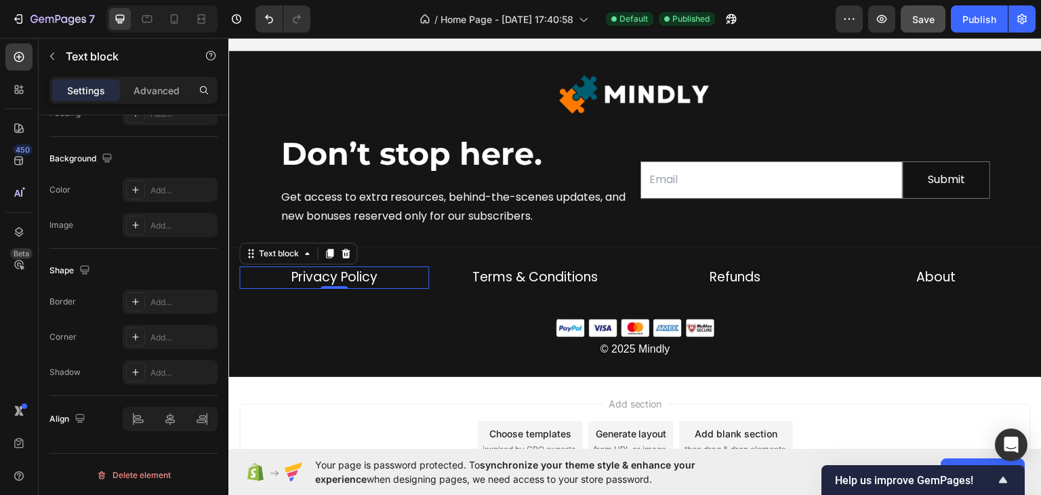
click at [305, 269] on link "Privacy Policy" at bounding box center [334, 276] width 86 height 18
drag, startPoint x: 305, startPoint y: 269, endPoint x: 359, endPoint y: 264, distance: 54.5
click at [359, 266] on div "Privacy Policy" at bounding box center [334, 277] width 190 height 22
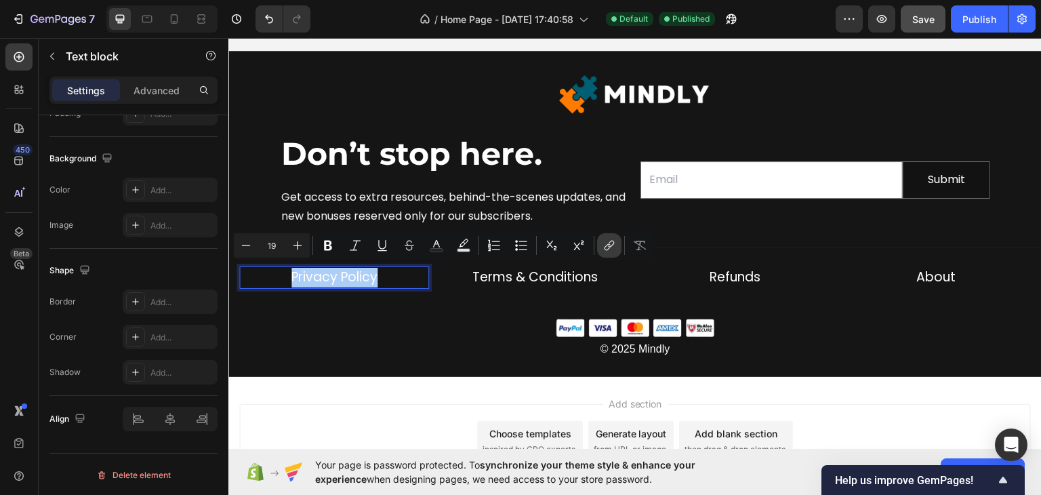
click at [613, 251] on icon "Editor contextual toolbar" at bounding box center [609, 246] width 14 height 14
click at [415, 310] on input "#" at bounding box center [443, 311] width 221 height 22
click at [503, 377] on div "Add section Choose templates inspired by CRO experts Generate layout from URL o…" at bounding box center [634, 443] width 813 height 134
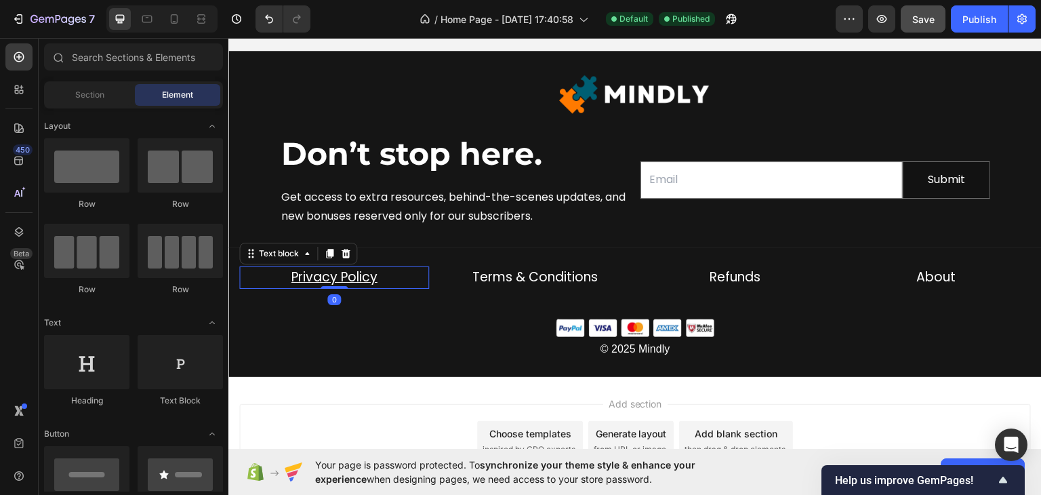
click at [377, 277] on p "Privacy Policy" at bounding box center [334, 277] width 187 height 20
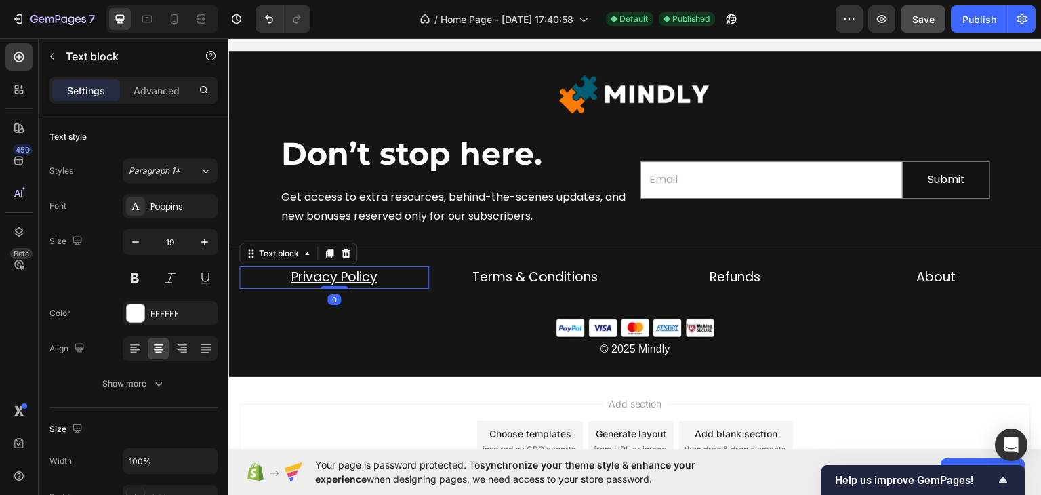
click at [407, 389] on div "Add section Choose templates inspired by CRO experts Generate layout from URL o…" at bounding box center [634, 443] width 813 height 134
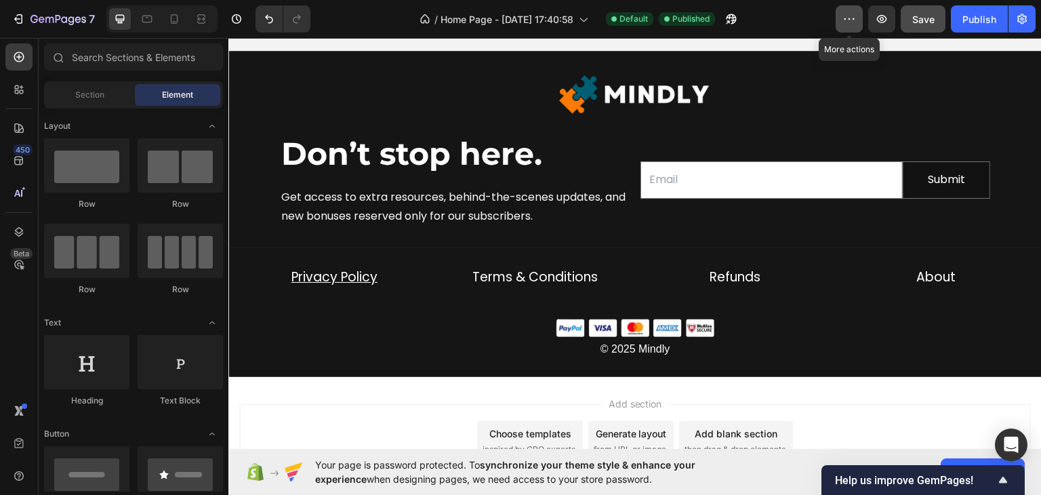
click at [856, 13] on icon "button" at bounding box center [849, 19] width 14 height 14
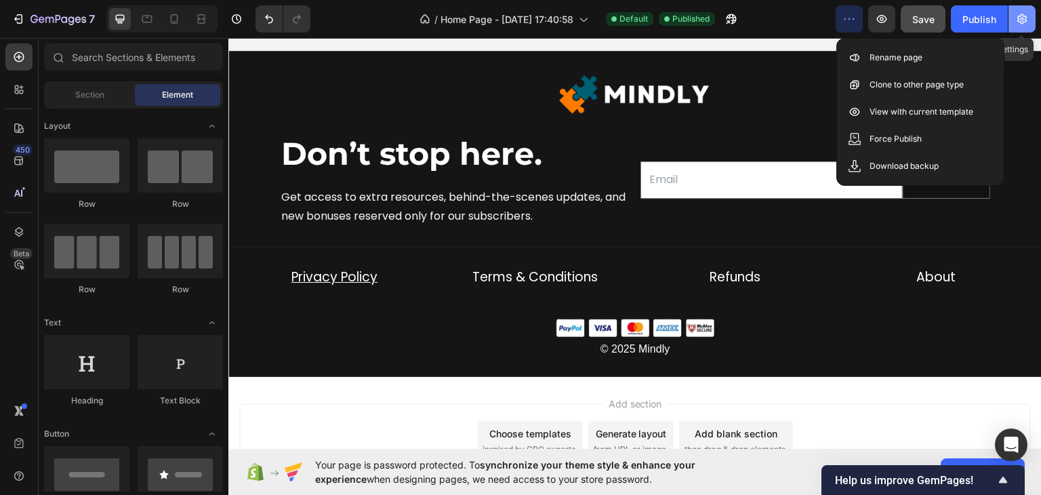
click at [1022, 22] on icon "button" at bounding box center [1022, 19] width 14 height 14
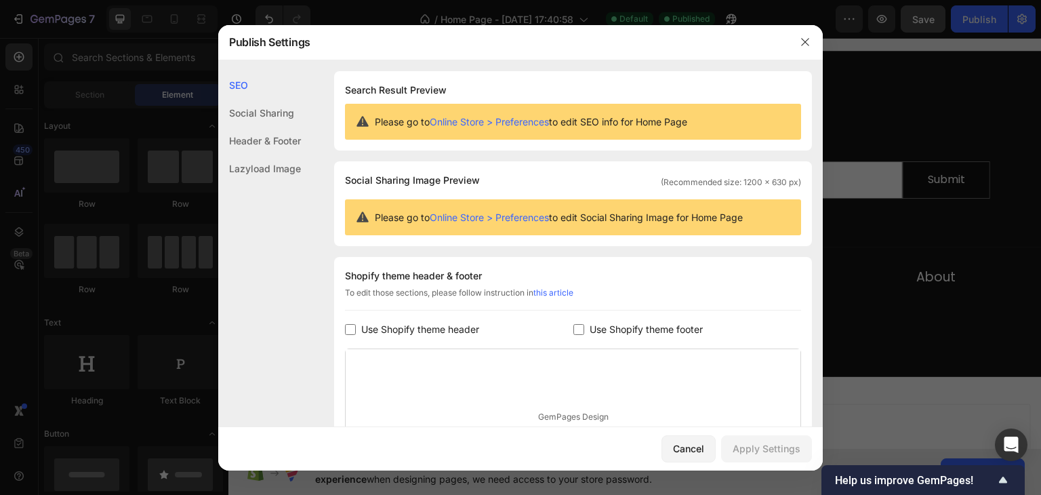
click at [619, 331] on span "Use Shopify theme footer" at bounding box center [646, 329] width 113 height 16
checkbox input "true"
click at [757, 445] on div "Apply Settings" at bounding box center [767, 448] width 68 height 14
click at [880, 403] on div at bounding box center [520, 247] width 1041 height 495
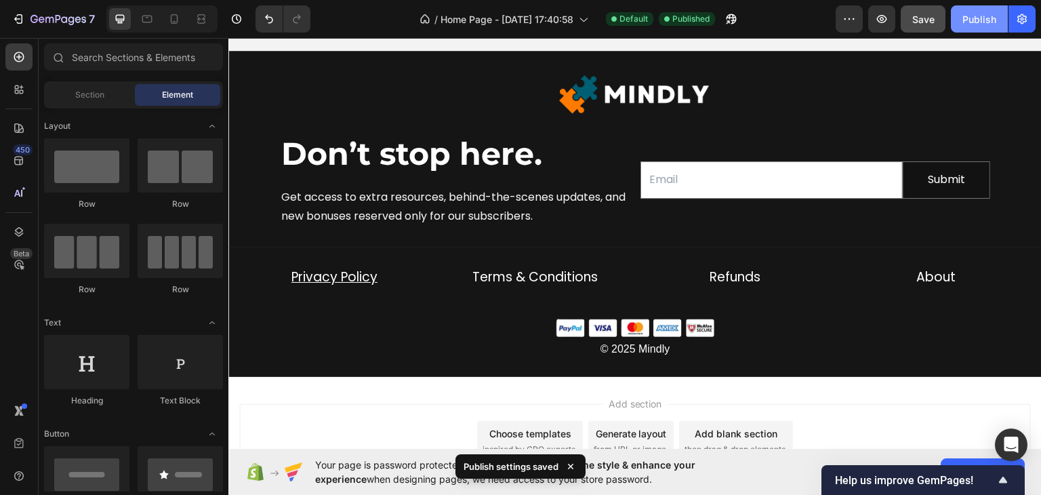
click at [964, 22] on div "Publish" at bounding box center [979, 19] width 34 height 14
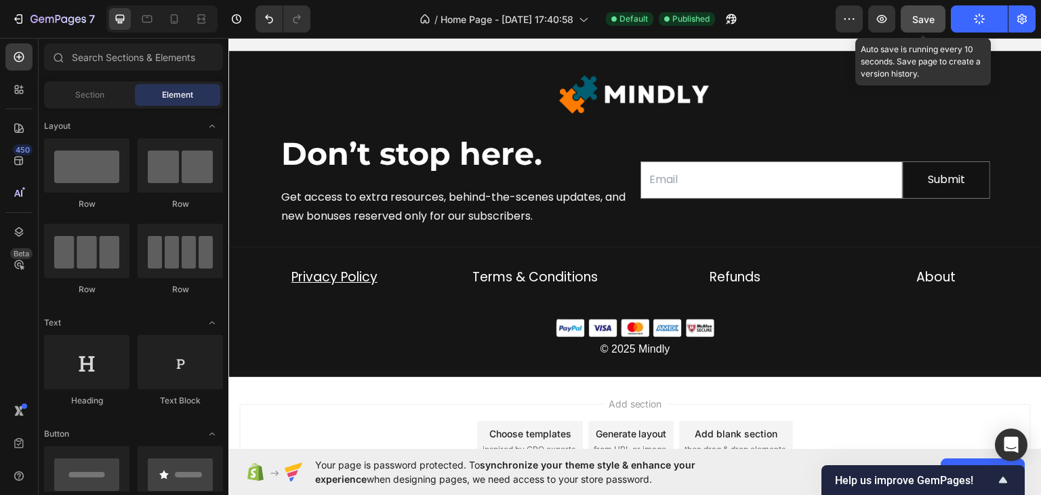
click at [941, 23] on button "Save" at bounding box center [923, 18] width 45 height 27
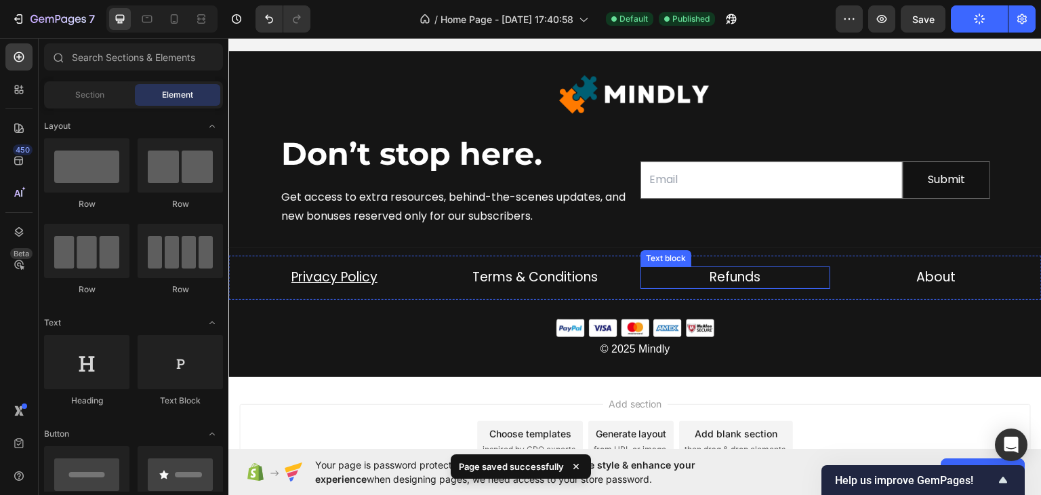
scroll to position [5692, 0]
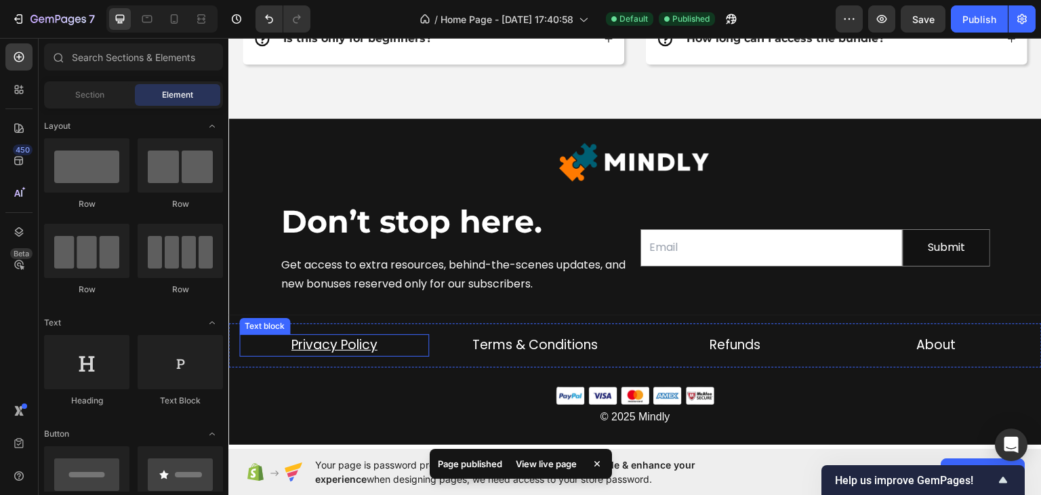
click at [326, 343] on u "Privacy Policy" at bounding box center [334, 344] width 86 height 18
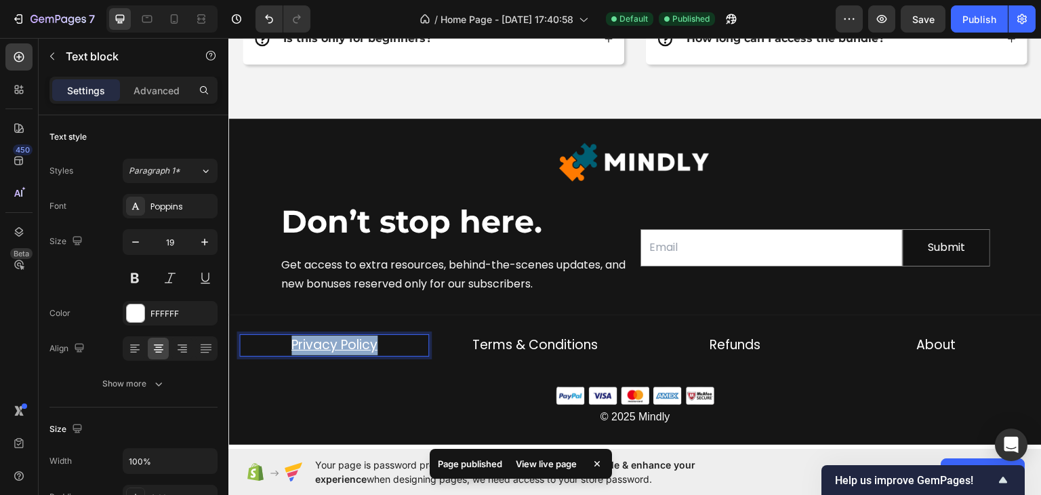
drag, startPoint x: 308, startPoint y: 345, endPoint x: 364, endPoint y: 341, distance: 55.7
click at [364, 341] on u "Privacy Policy" at bounding box center [334, 344] width 86 height 18
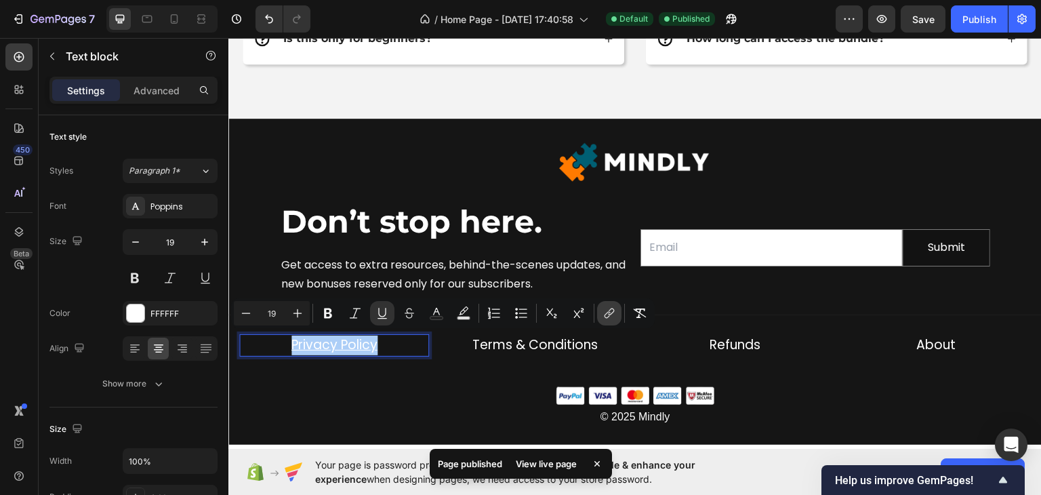
click at [613, 315] on icon "Editor contextual toolbar" at bounding box center [609, 313] width 14 height 14
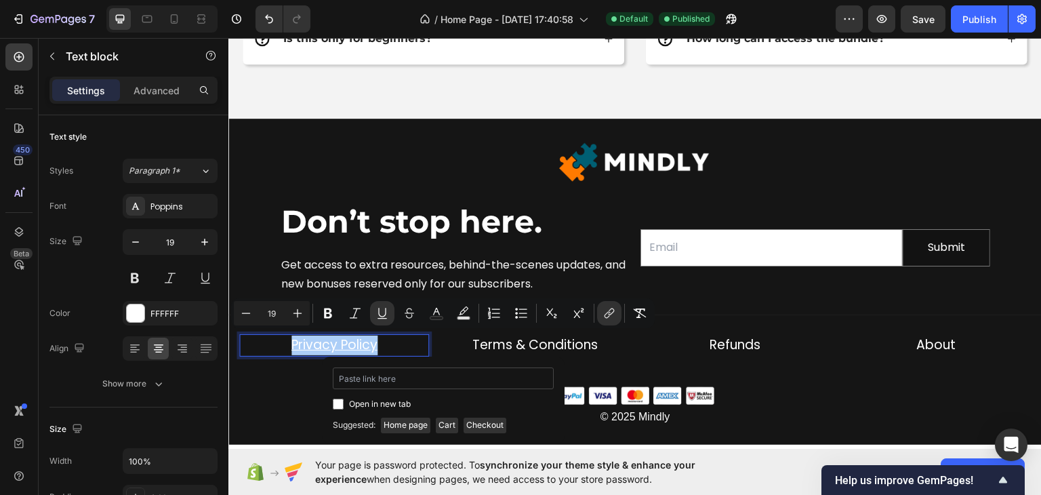
type input "[URL][DOMAIN_NAME]"
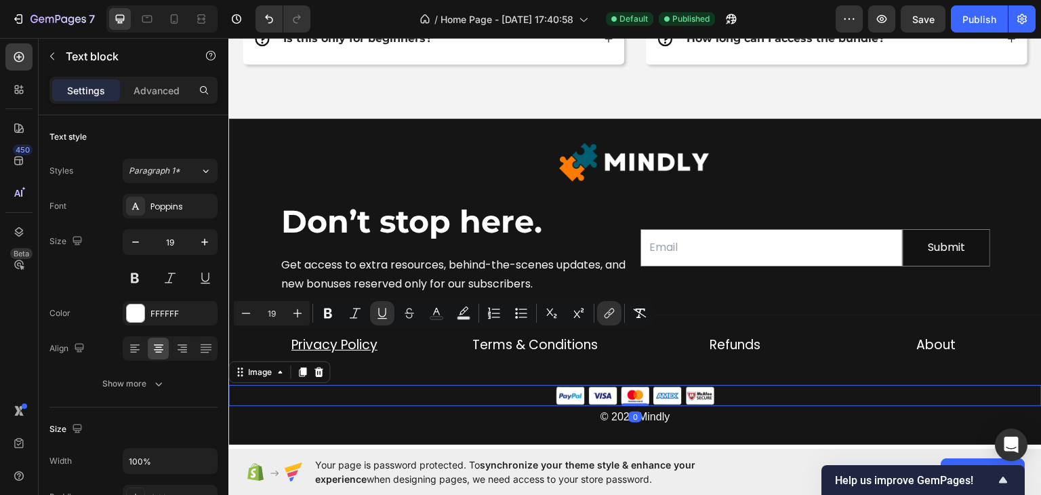
click at [491, 398] on div at bounding box center [634, 394] width 813 height 21
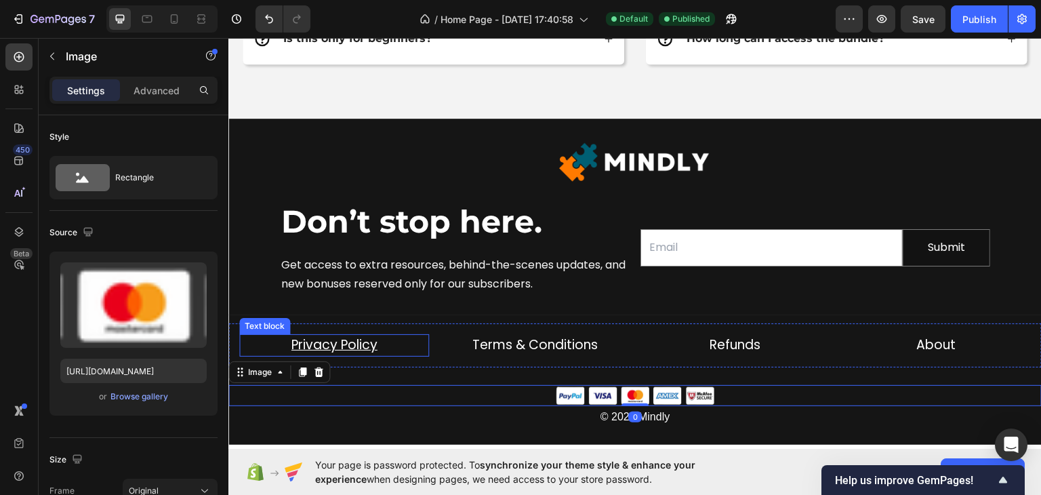
click at [359, 346] on u "Privacy Policy" at bounding box center [334, 344] width 86 height 18
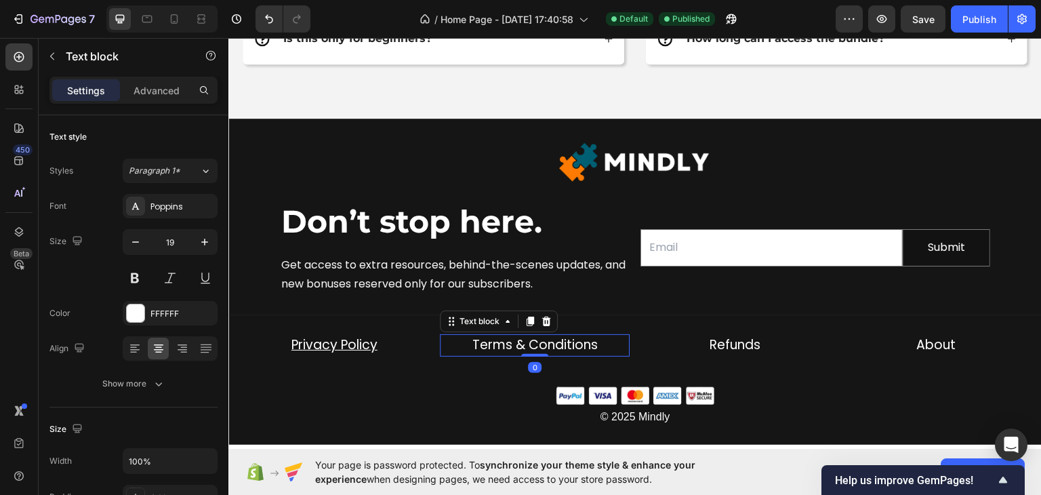
click at [493, 344] on p "Terms & Conditions" at bounding box center [534, 345] width 187 height 20
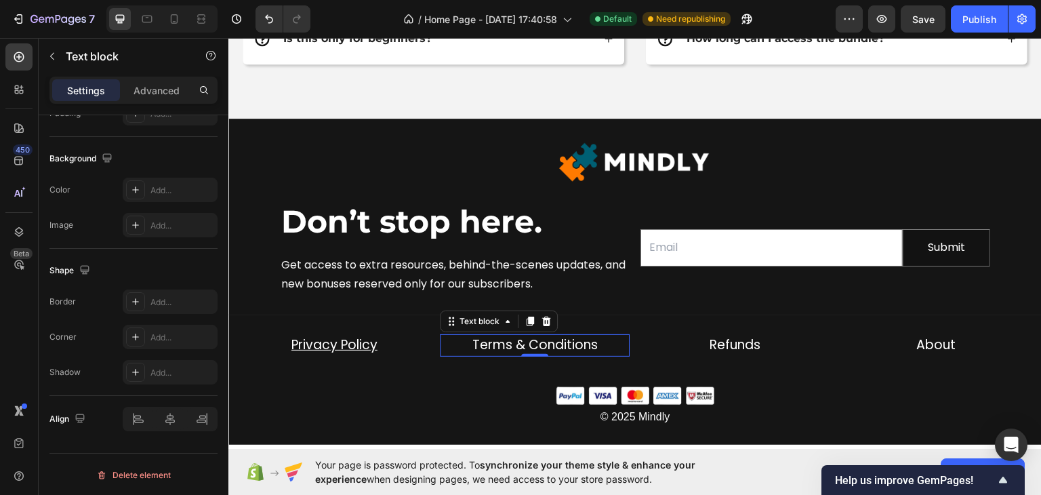
click at [548, 338] on p "Terms & Conditions" at bounding box center [534, 345] width 187 height 20
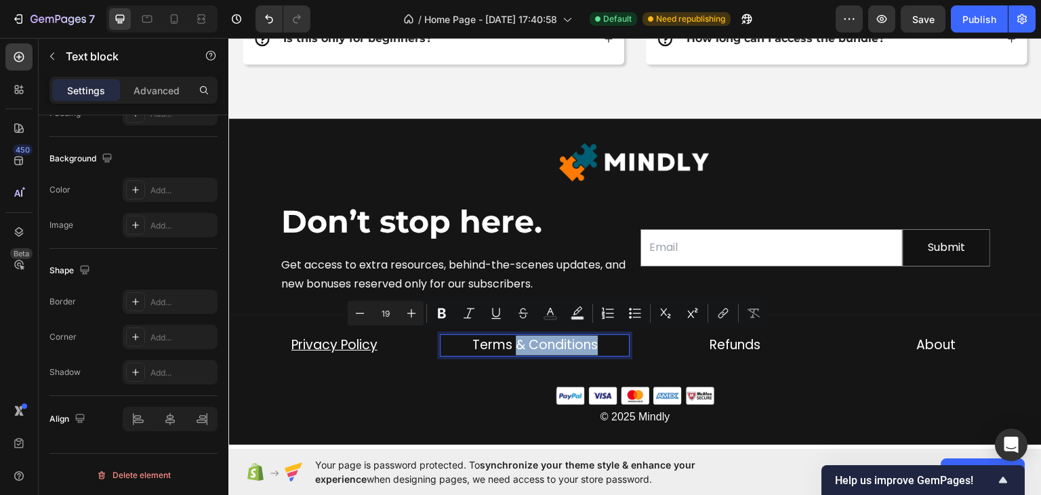
drag, startPoint x: 548, startPoint y: 338, endPoint x: 514, endPoint y: 342, distance: 34.8
click at [514, 342] on p "Terms & Conditions" at bounding box center [534, 345] width 187 height 20
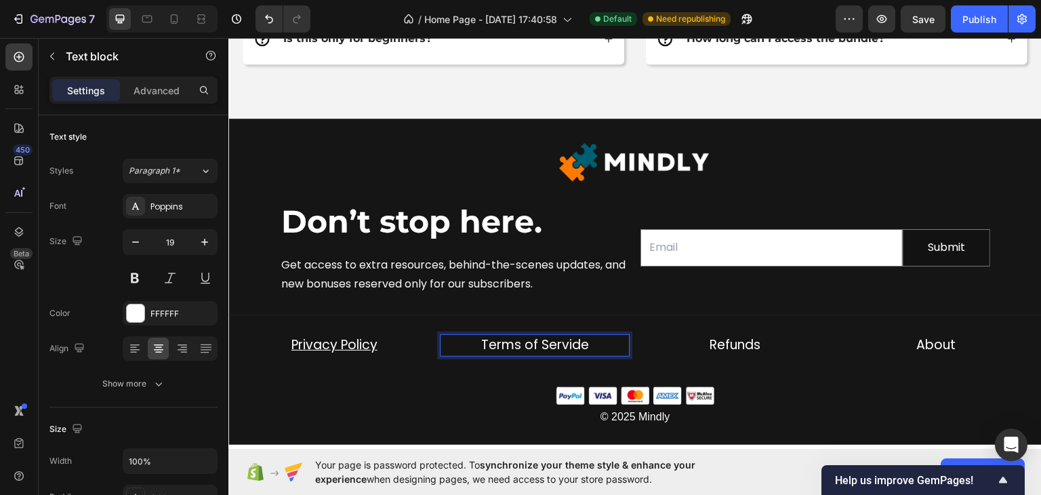
scroll to position [384, 0]
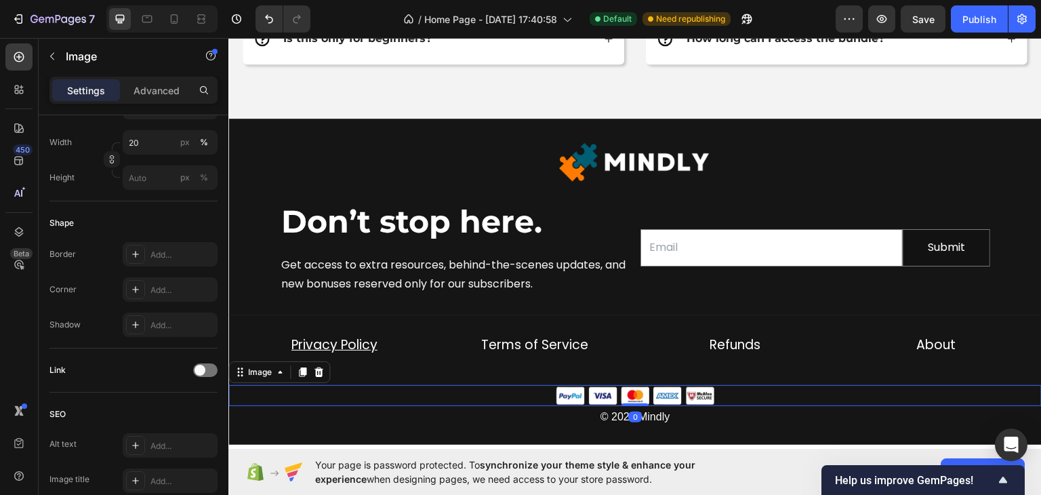
click at [499, 392] on div at bounding box center [634, 394] width 813 height 21
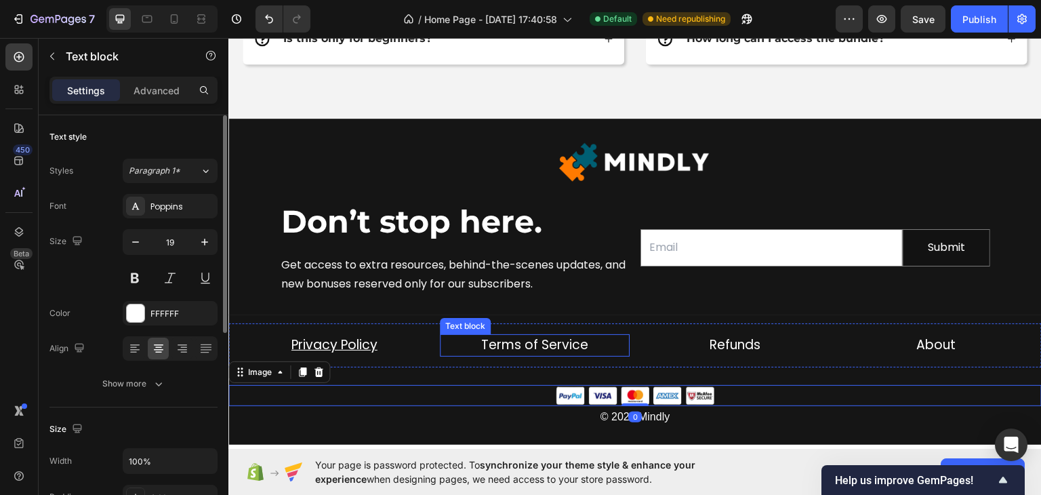
click at [529, 341] on p "Terms of Service" at bounding box center [534, 345] width 187 height 20
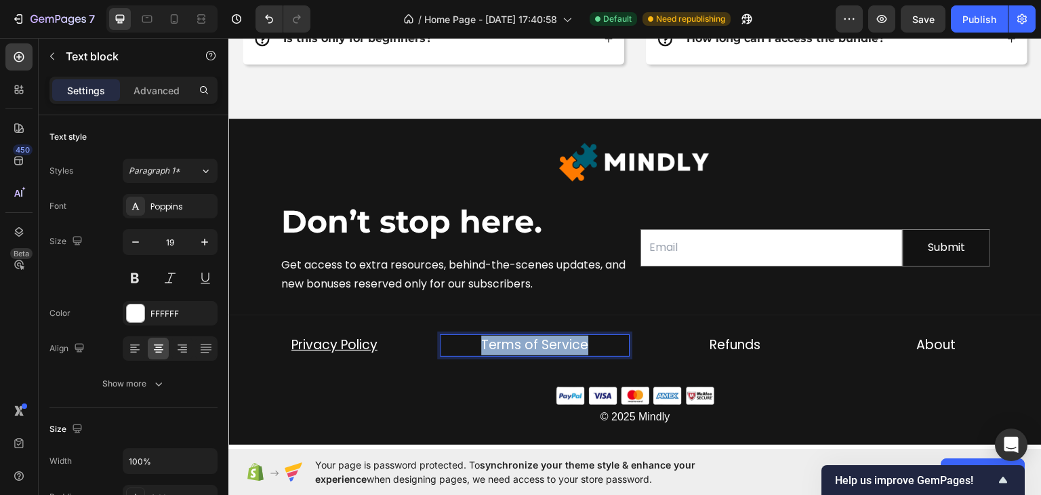
drag, startPoint x: 489, startPoint y: 342, endPoint x: 562, endPoint y: 342, distance: 73.2
click at [562, 342] on p "Terms of Service" at bounding box center [534, 345] width 187 height 20
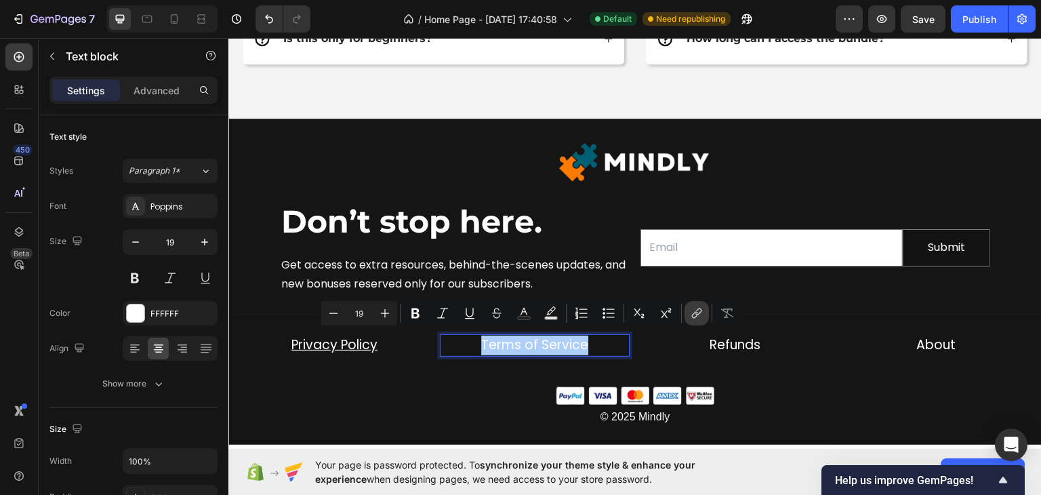
click at [695, 312] on icon "Editor contextual toolbar" at bounding box center [695, 315] width 6 height 7
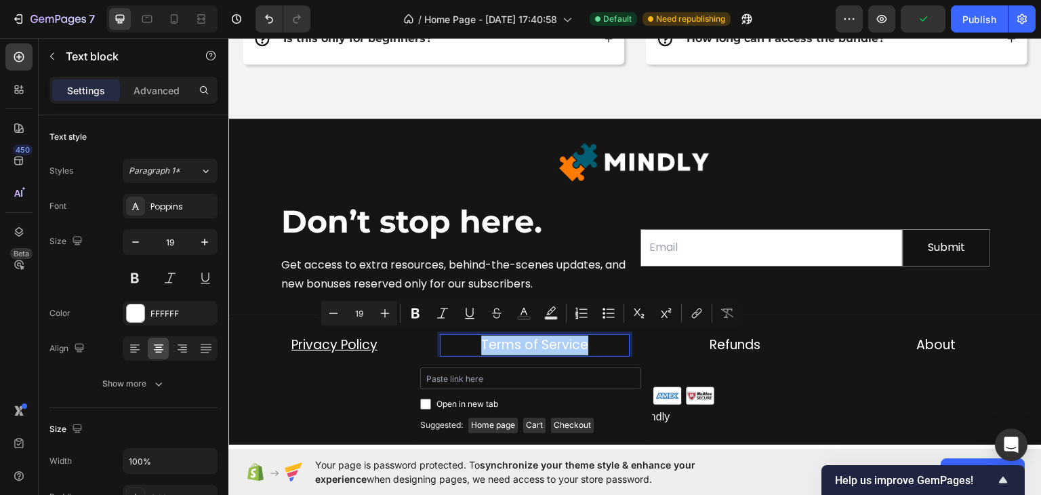
click at [497, 382] on input "Editor contextual toolbar" at bounding box center [530, 378] width 221 height 22
type input "https://mindlyofficial.com/policies/terms-of-service"
click at [431, 402] on label "Open in new tab" at bounding box center [464, 404] width 67 height 16
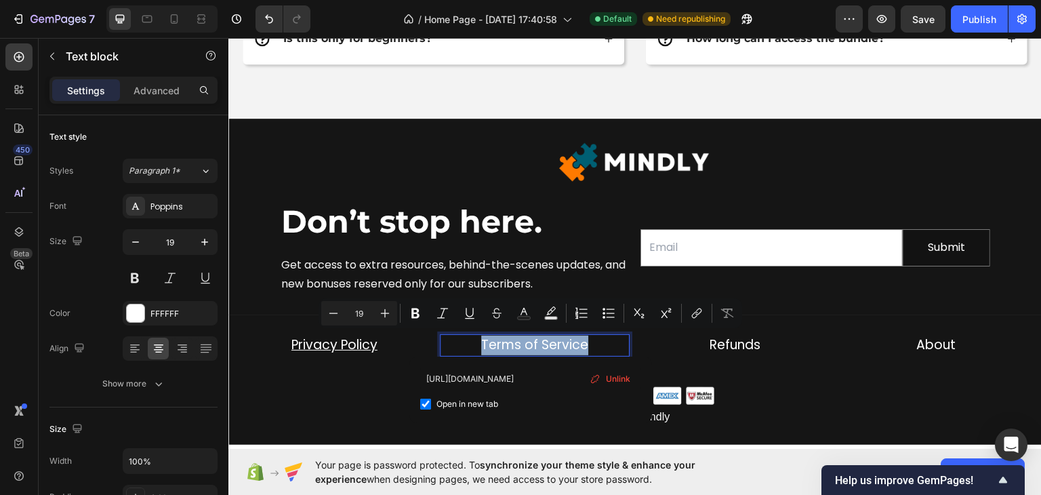
checkbox input "true"
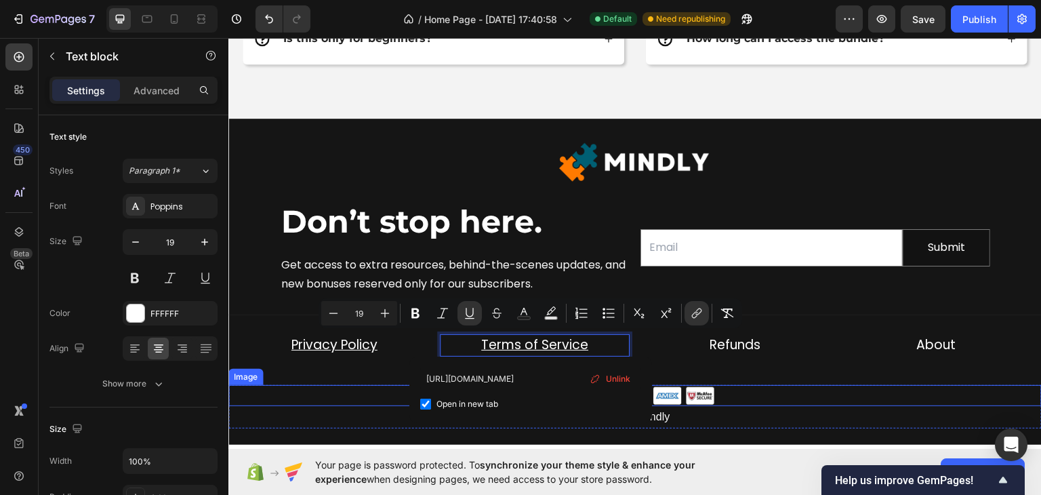
click at [382, 386] on div at bounding box center [634, 394] width 813 height 21
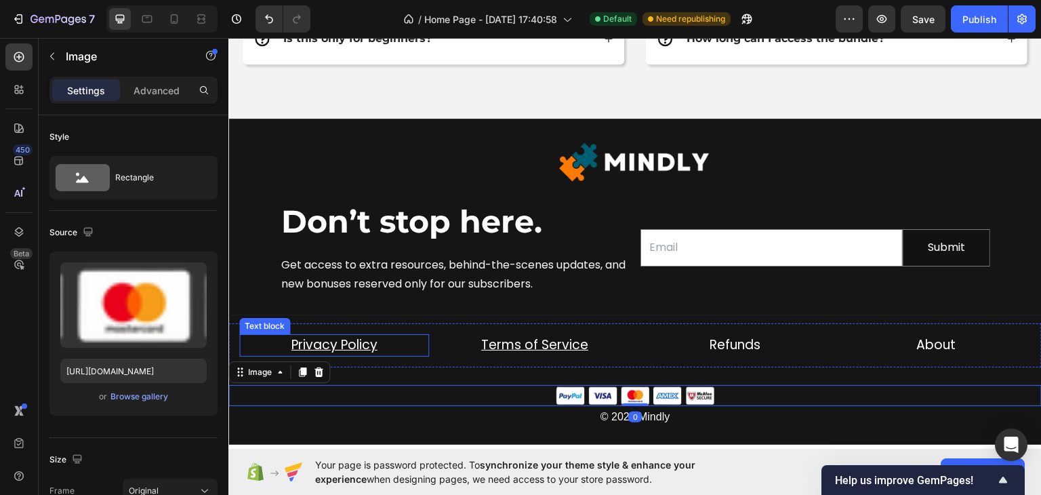
click at [337, 335] on u "Privacy Policy" at bounding box center [334, 344] width 86 height 18
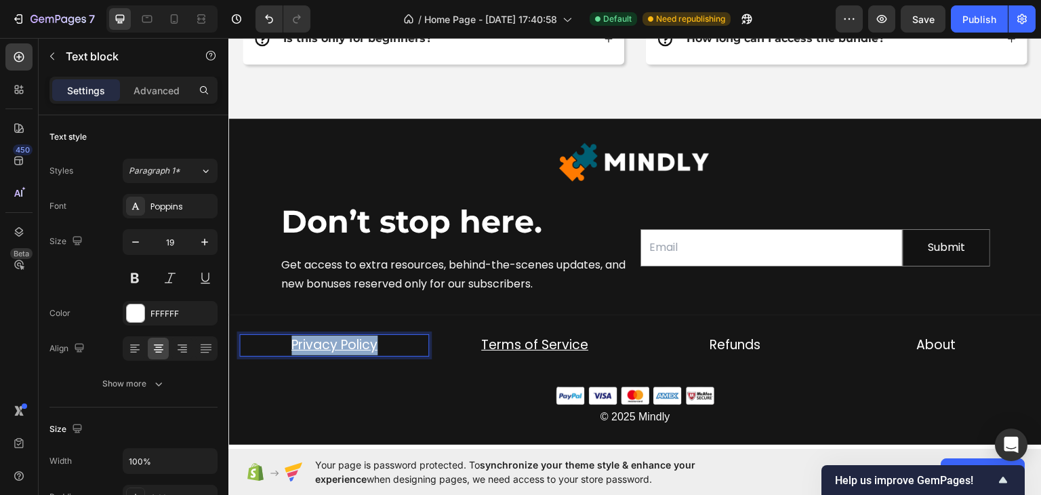
drag, startPoint x: 323, startPoint y: 340, endPoint x: 355, endPoint y: 341, distance: 32.5
click at [355, 341] on u "Privacy Policy" at bounding box center [334, 344] width 86 height 18
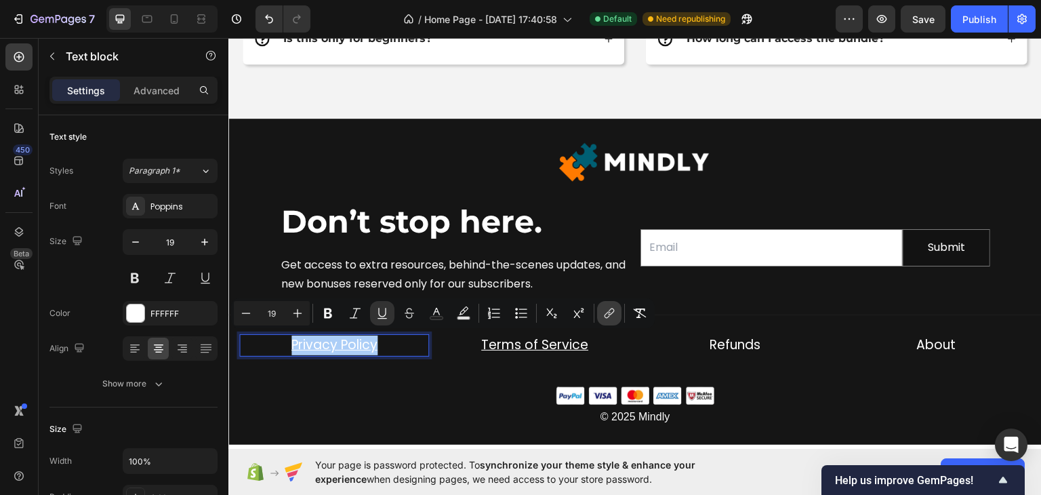
click at [606, 311] on icon "Editor contextual toolbar" at bounding box center [609, 313] width 14 height 14
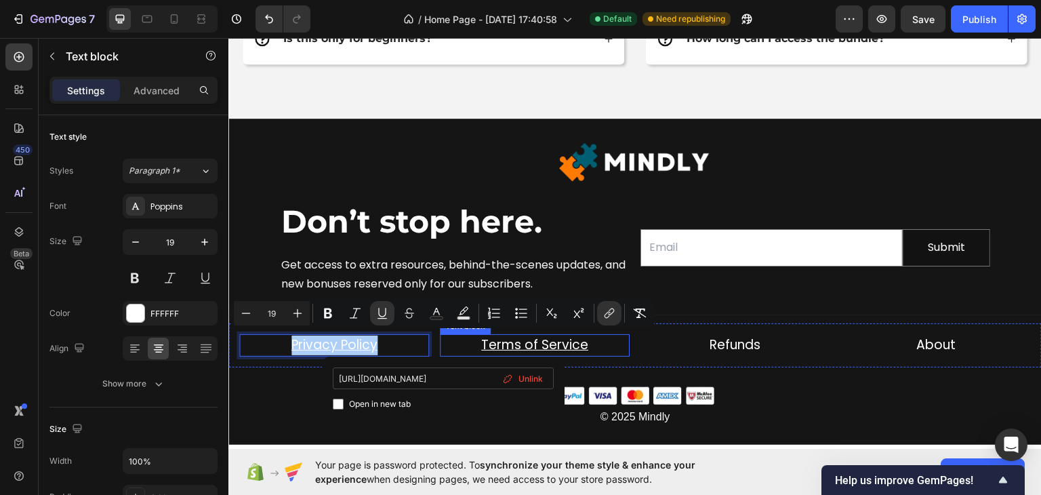
scroll to position [0, 35]
click at [342, 402] on input "Editor contextual toolbar" at bounding box center [338, 403] width 11 height 11
checkbox input "true"
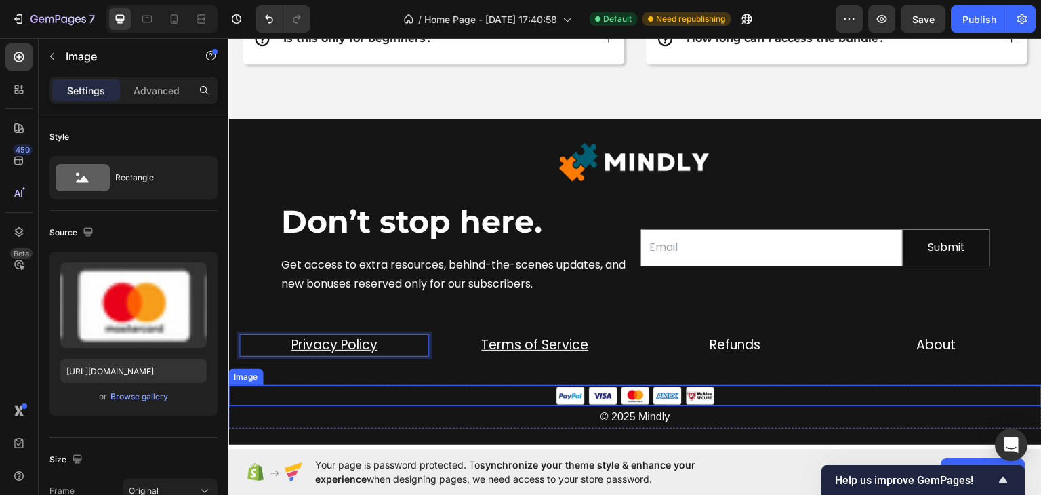
click at [308, 396] on div at bounding box center [634, 394] width 813 height 21
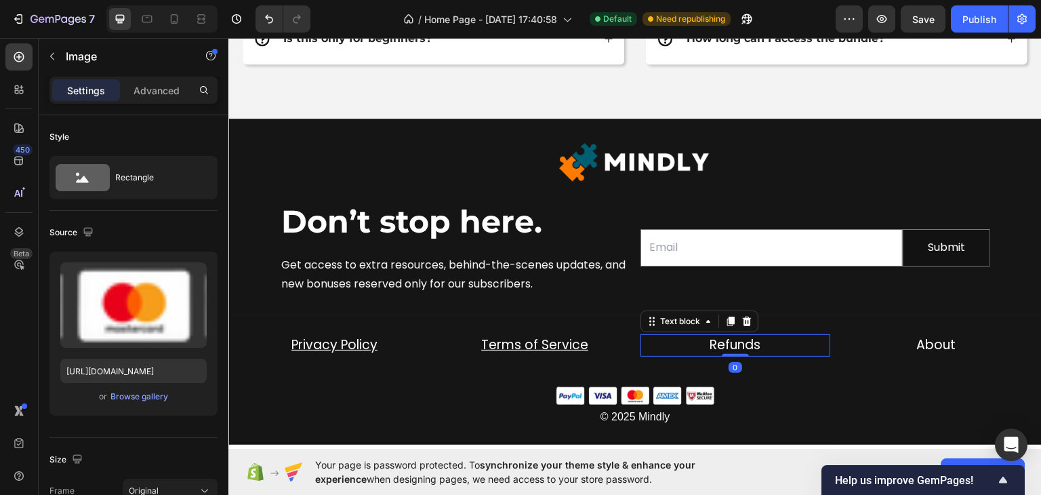
click at [719, 349] on p "Refunds" at bounding box center [735, 345] width 187 height 20
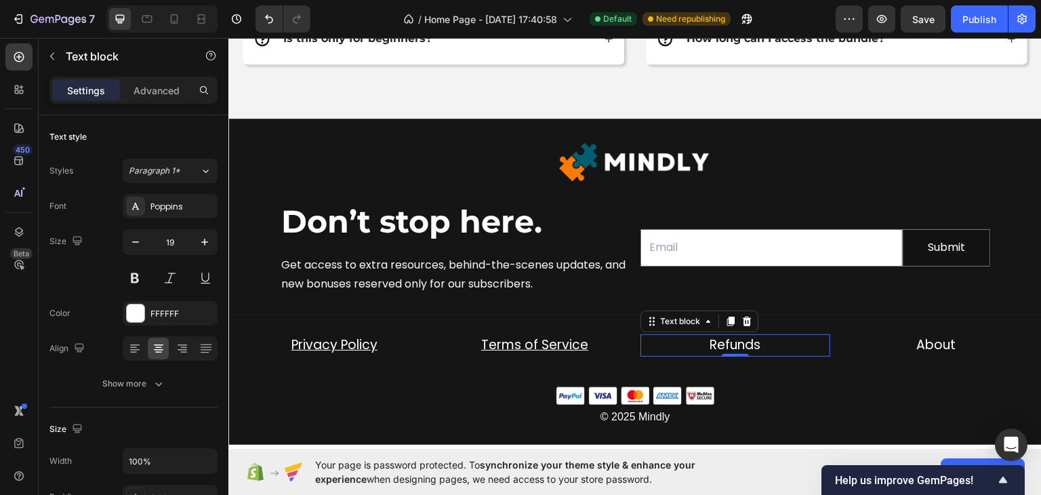
click at [716, 342] on p "Refunds" at bounding box center [735, 345] width 187 height 20
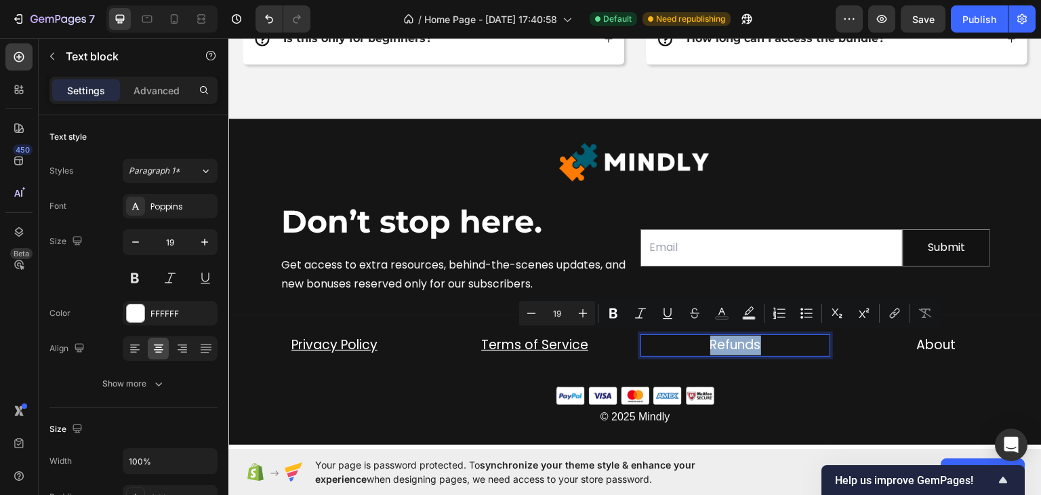
click at [756, 342] on p "Refunds" at bounding box center [735, 345] width 187 height 20
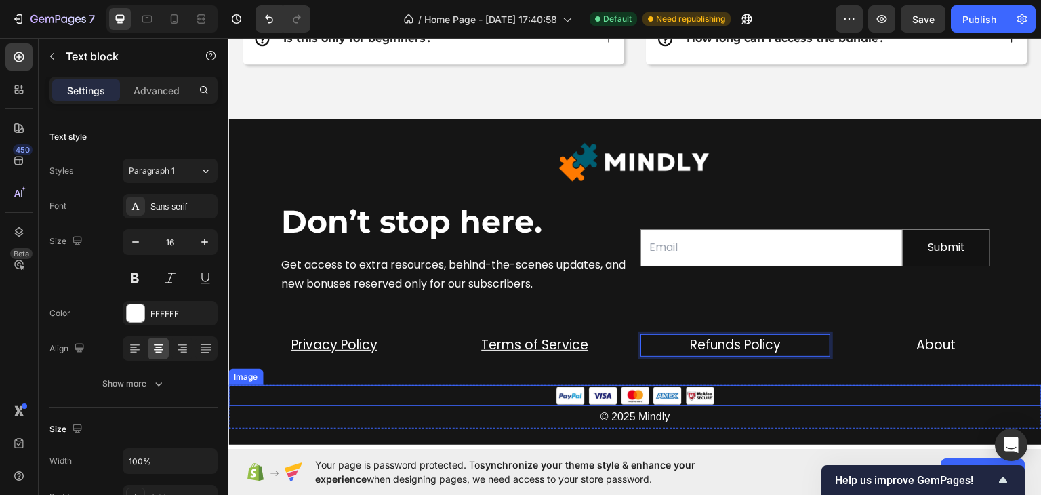
click at [751, 405] on div "© 2025 Mindly" at bounding box center [634, 416] width 813 height 22
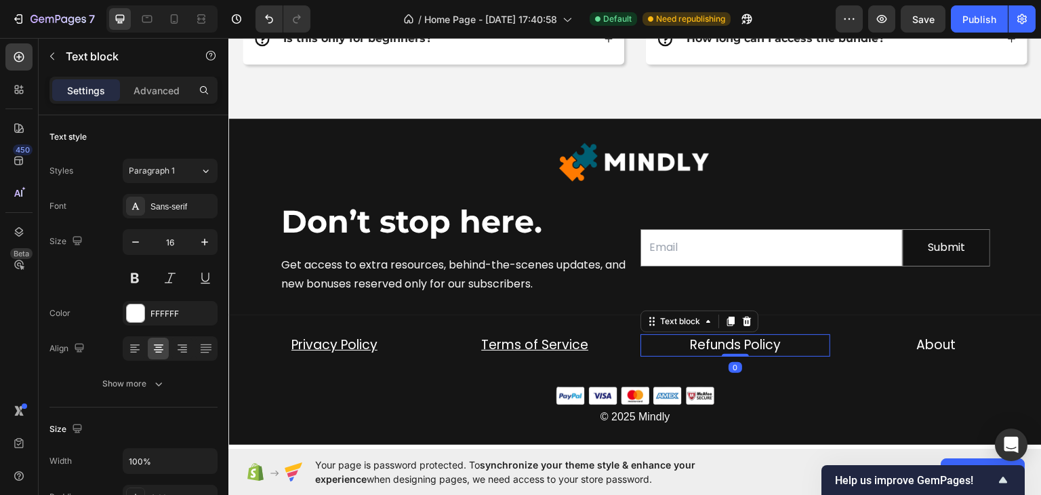
click at [775, 346] on p "Refunds Policy" at bounding box center [735, 345] width 187 height 20
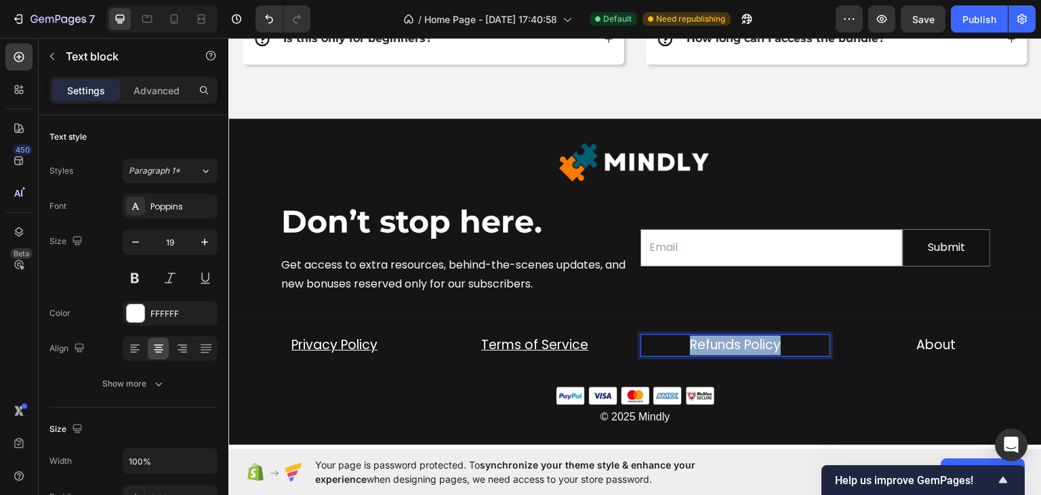
drag, startPoint x: 711, startPoint y: 346, endPoint x: 766, endPoint y: 344, distance: 54.2
click at [764, 344] on p "Refunds Policy" at bounding box center [735, 345] width 187 height 20
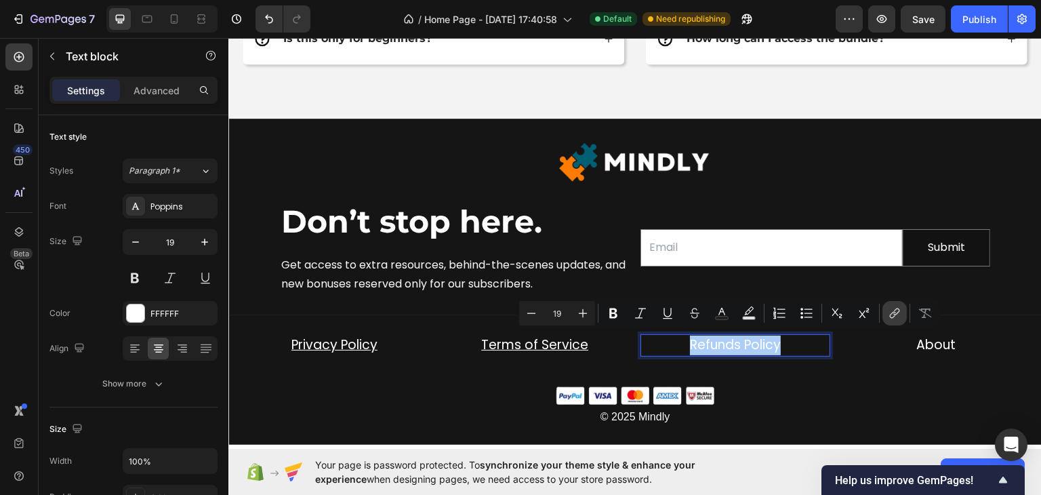
click at [892, 315] on icon "Editor contextual toolbar" at bounding box center [895, 313] width 14 height 14
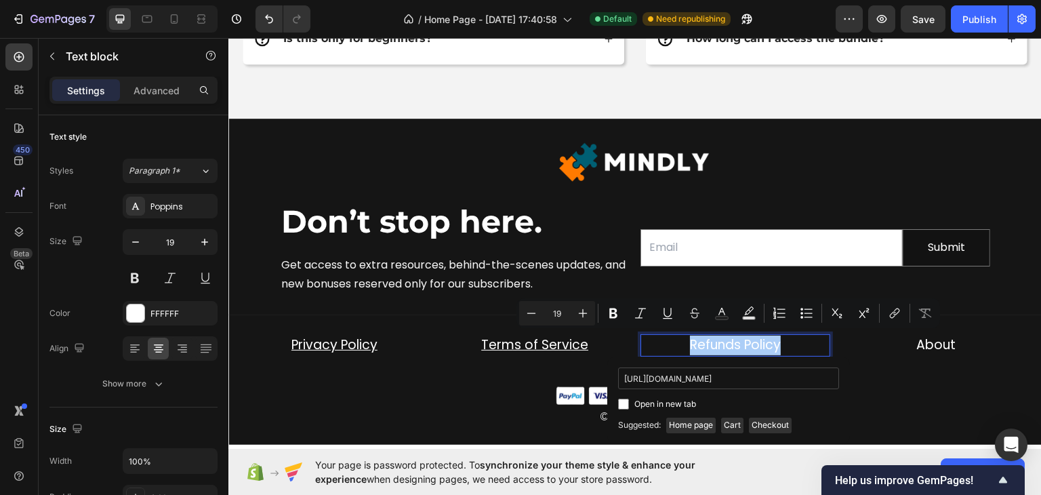
scroll to position [0, 33]
type input "https://mindlyofficial.com/policies/refund-policy"
click at [626, 403] on input "Editor contextual toolbar" at bounding box center [623, 403] width 11 height 11
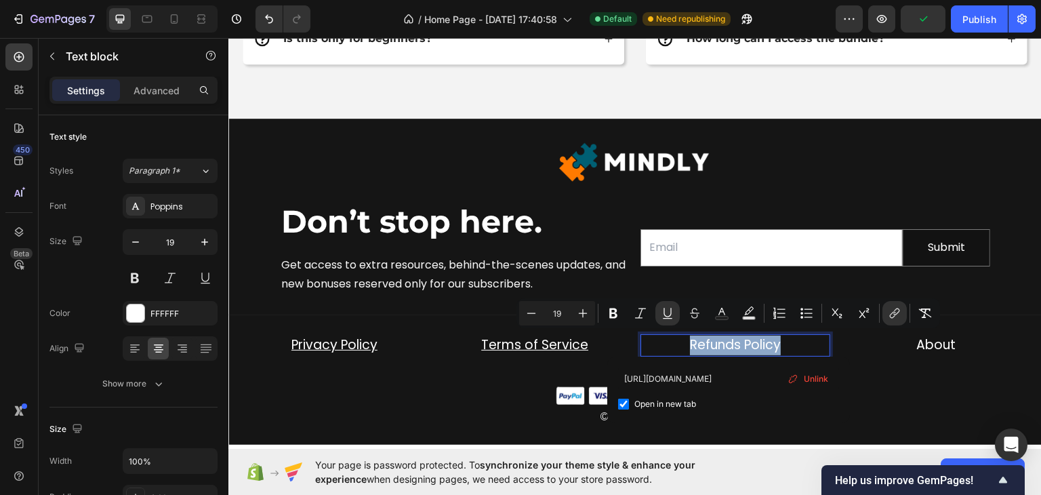
scroll to position [0, 0]
click at [813, 416] on div "https://mindlyofficial.com/policies/refund-policy Open in new tab Unlink" at bounding box center [728, 389] width 243 height 66
click at [838, 407] on div "Open in new tab" at bounding box center [728, 404] width 221 height 16
checkbox input "false"
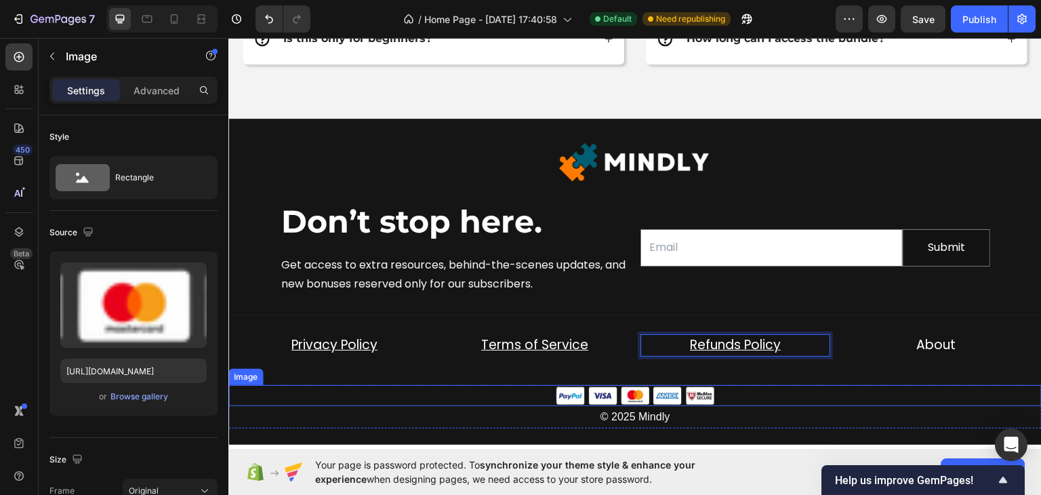
click at [495, 397] on div at bounding box center [634, 394] width 813 height 21
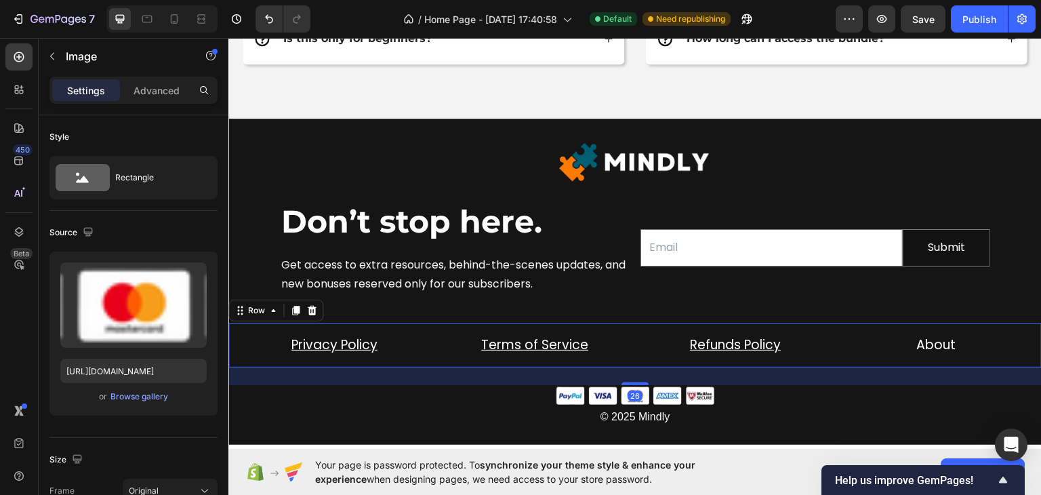
click at [581, 356] on div "Privacy Policy Text block Terms of Service Text block Refunds Policy Text block…" at bounding box center [634, 345] width 813 height 44
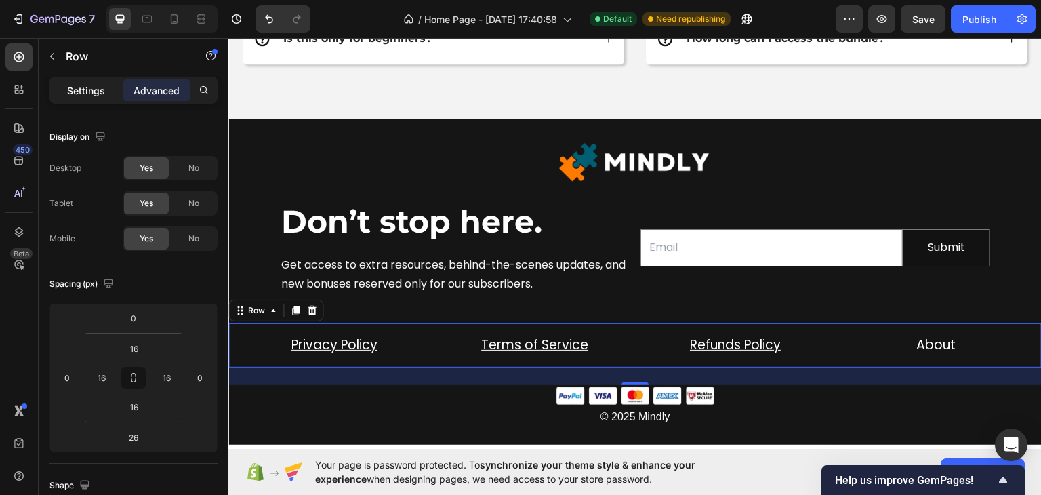
click at [85, 89] on p "Settings" at bounding box center [86, 90] width 38 height 14
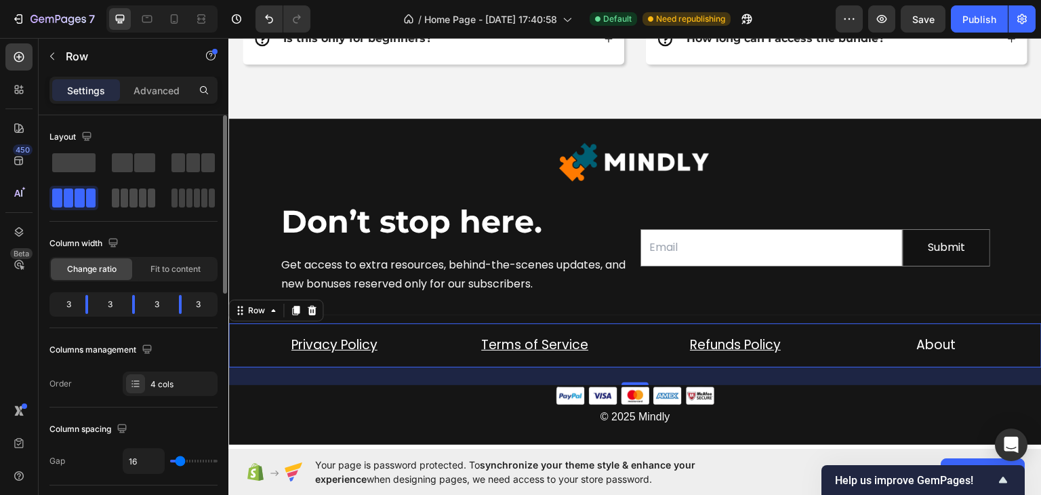
click at [148, 197] on span at bounding box center [151, 197] width 7 height 19
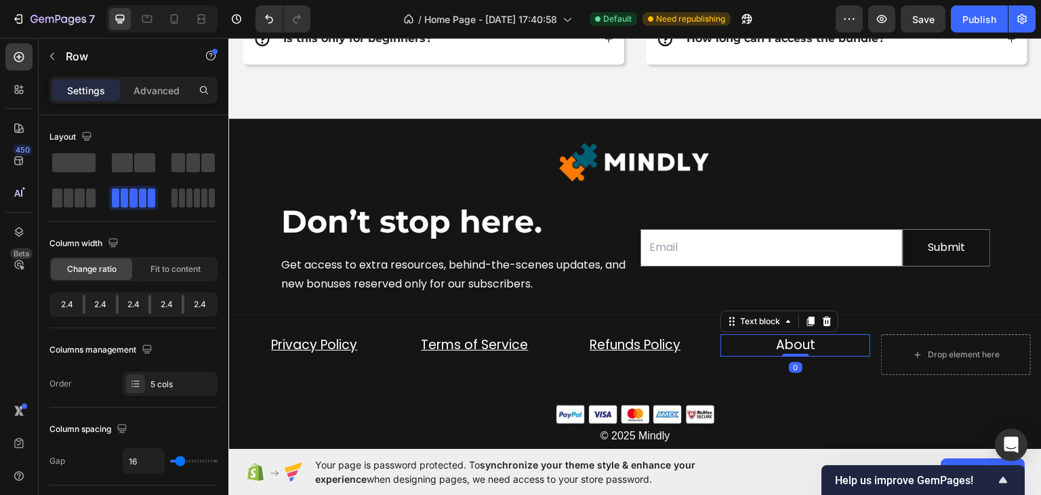
click at [764, 348] on p "About" at bounding box center [795, 345] width 147 height 20
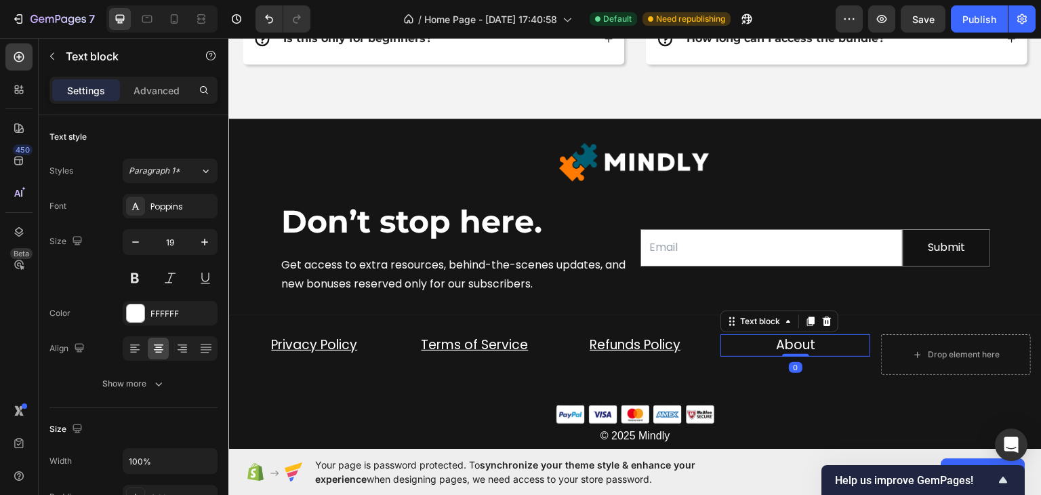
click at [812, 345] on p "About" at bounding box center [795, 345] width 147 height 20
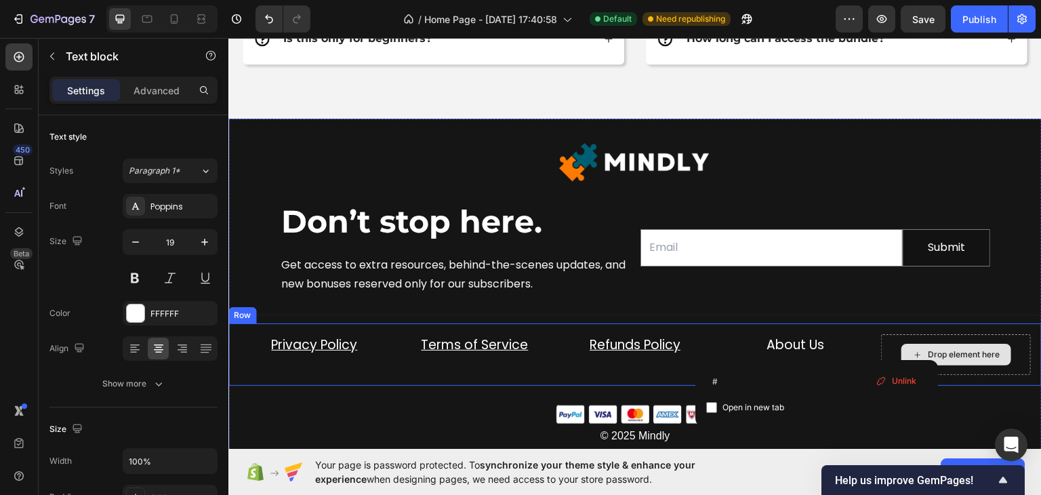
click at [993, 351] on div "Drop element here" at bounding box center [956, 354] width 110 height 22
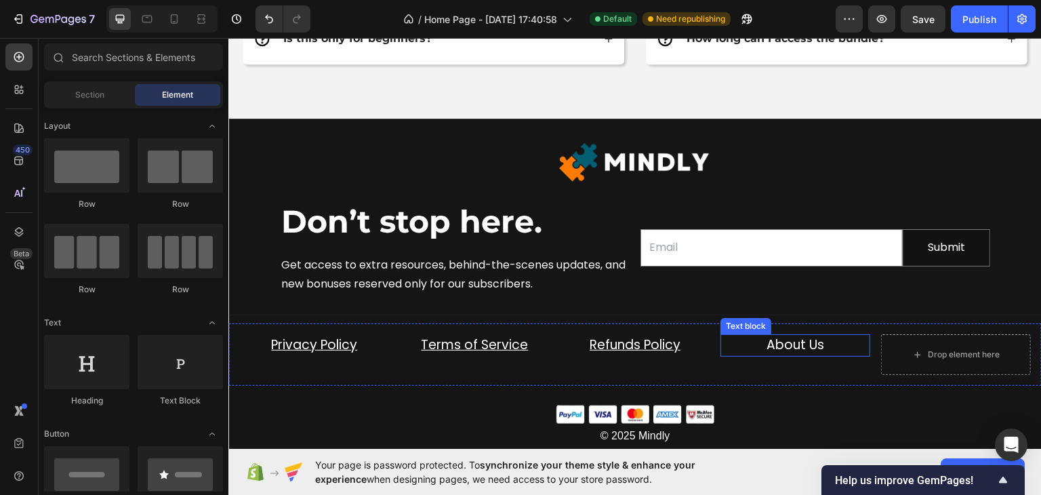
click at [792, 346] on link "About Us" at bounding box center [795, 344] width 58 height 18
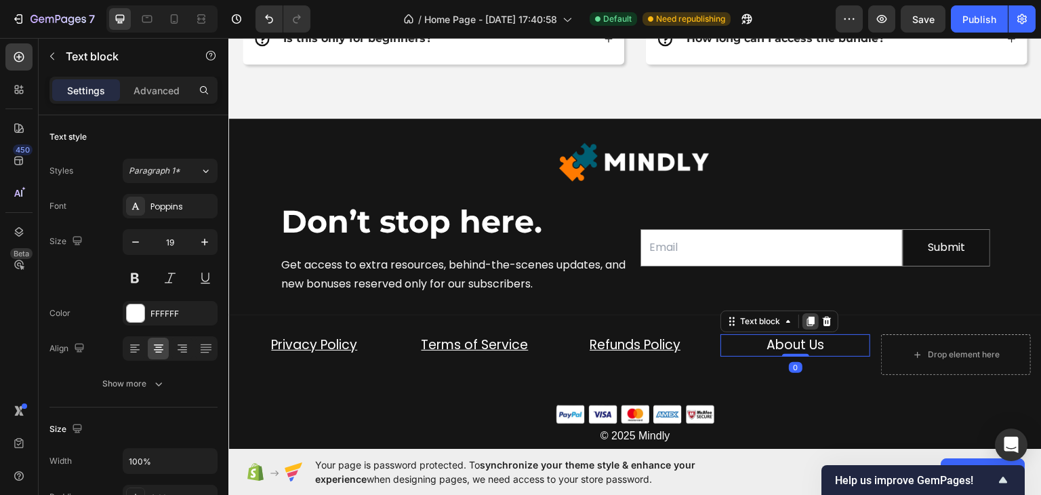
click at [807, 321] on icon at bounding box center [810, 320] width 7 height 9
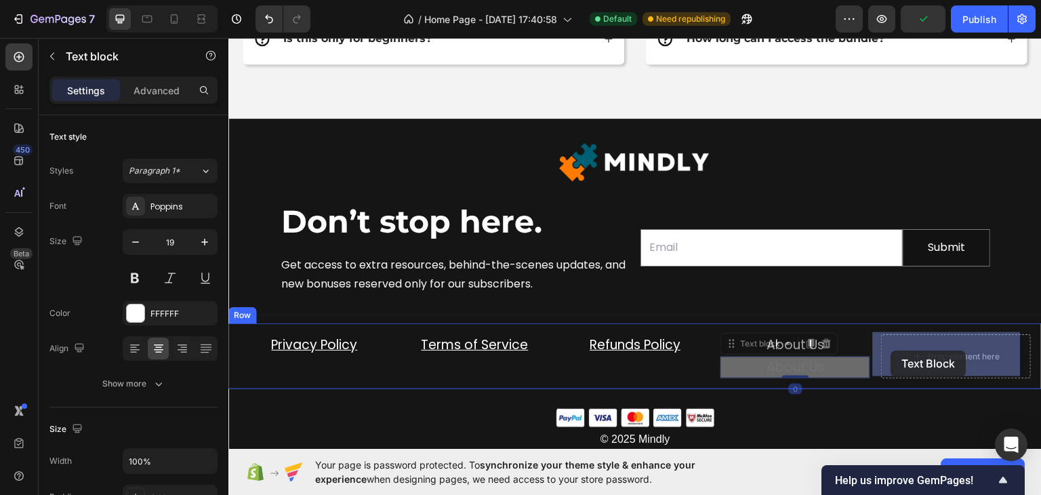
drag, startPoint x: 731, startPoint y: 346, endPoint x: 891, endPoint y: 350, distance: 160.0
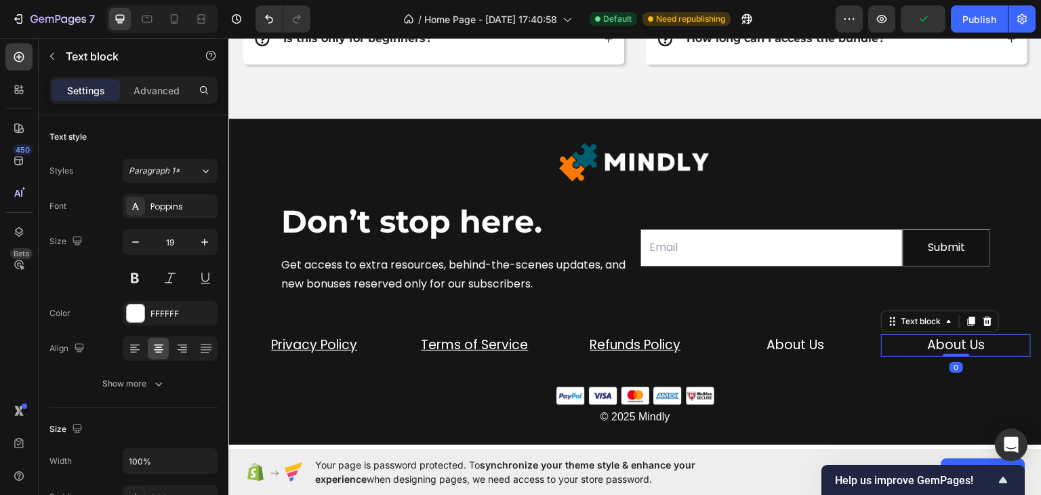
click at [927, 344] on link "About Us" at bounding box center [956, 344] width 58 height 18
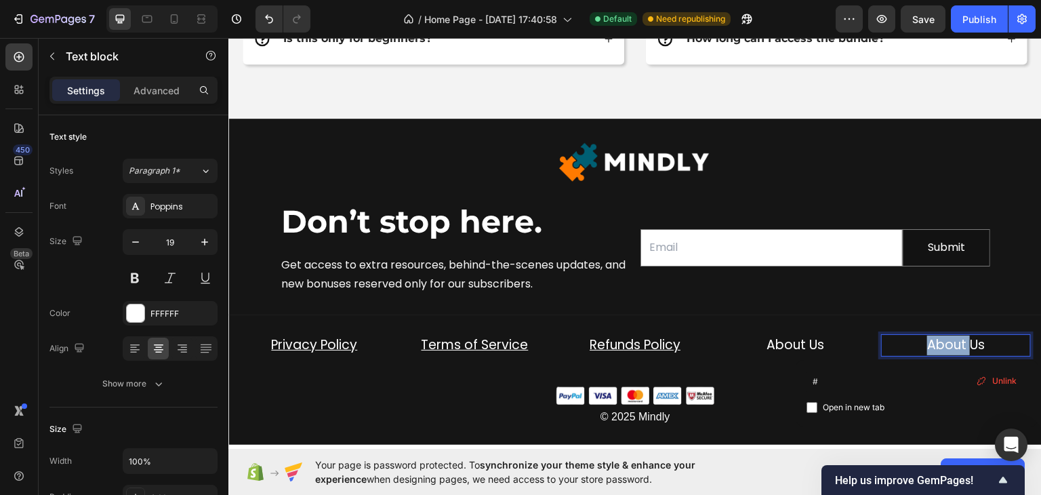
click at [927, 344] on link "About Us" at bounding box center [956, 344] width 58 height 18
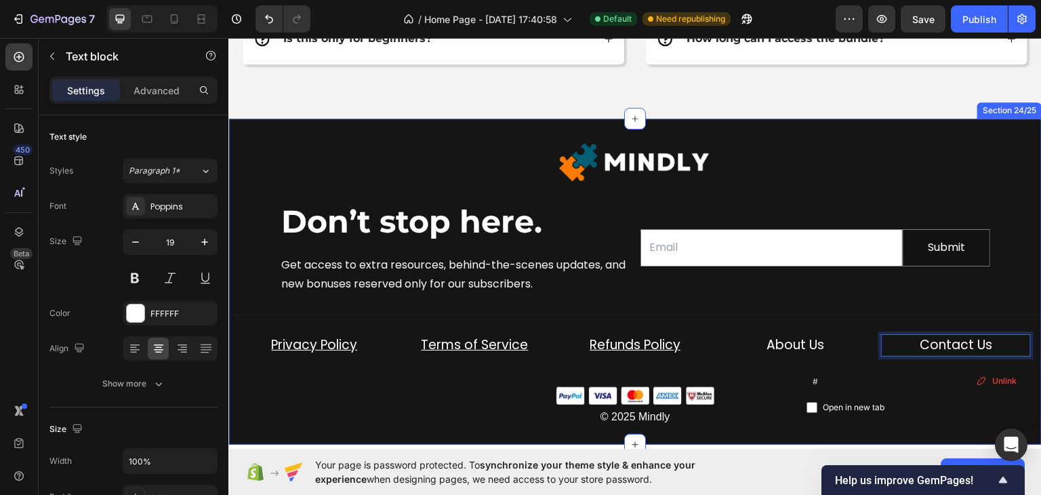
click at [734, 429] on div "Image Don’t stop here. Heading Get access to extra resources, behind-the-scenes…" at bounding box center [634, 281] width 813 height 326
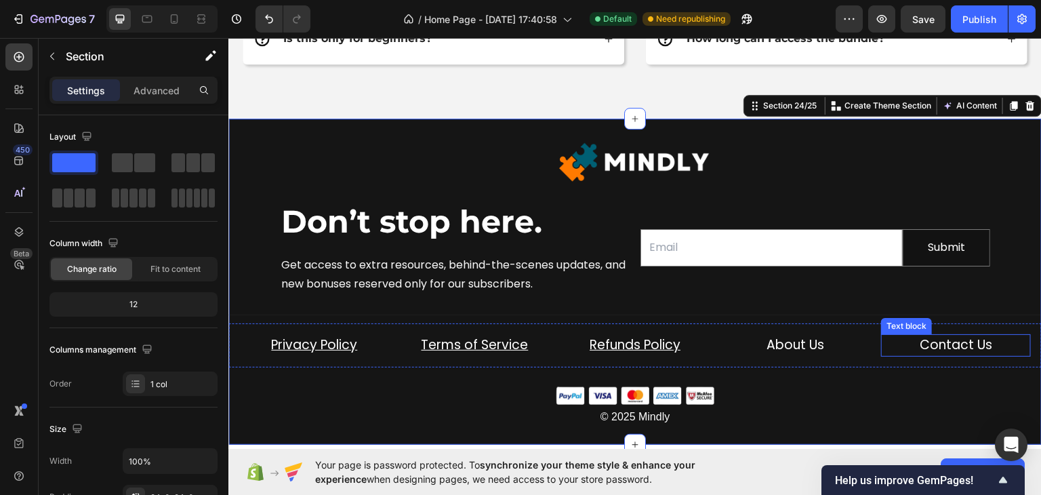
click at [920, 346] on link "Contact Us" at bounding box center [956, 344] width 73 height 18
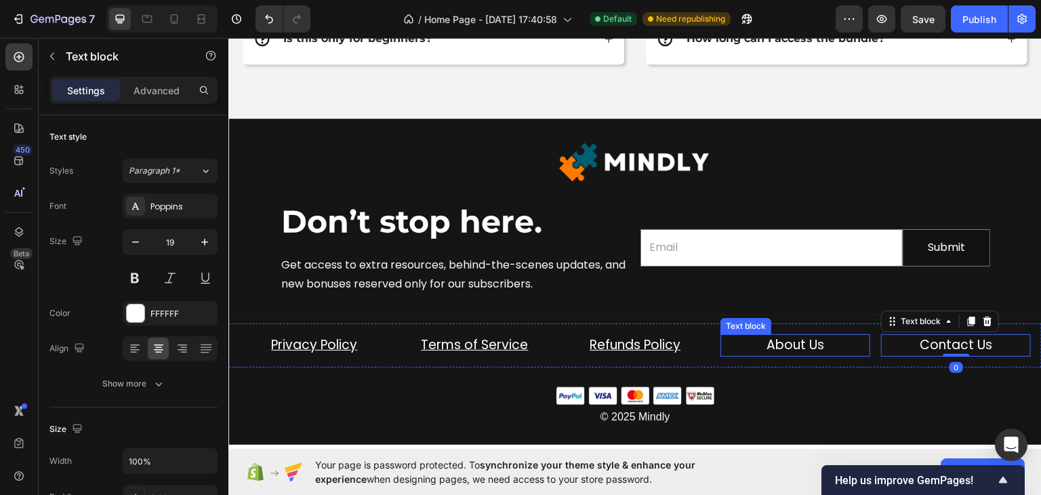
click at [812, 342] on link "About Us" at bounding box center [795, 344] width 58 height 18
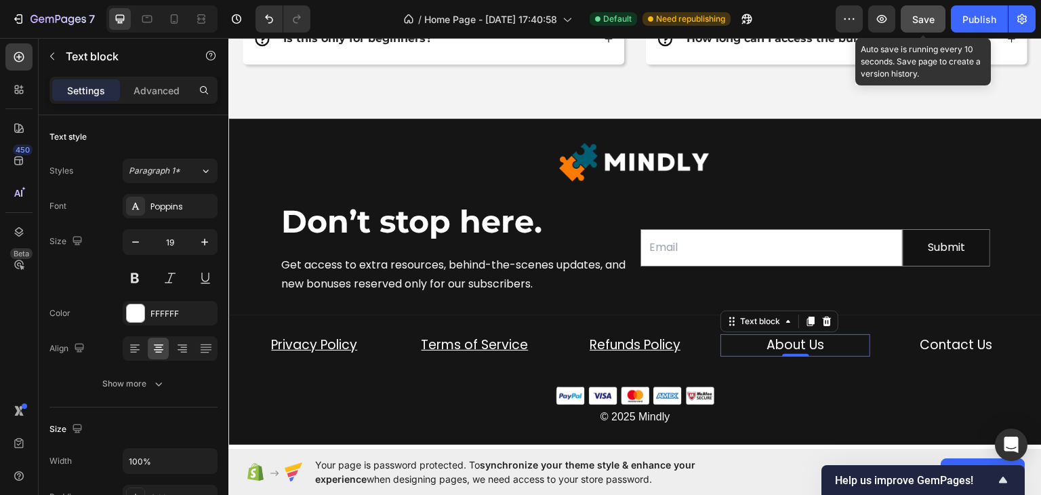
click at [916, 17] on span "Save" at bounding box center [923, 20] width 22 height 12
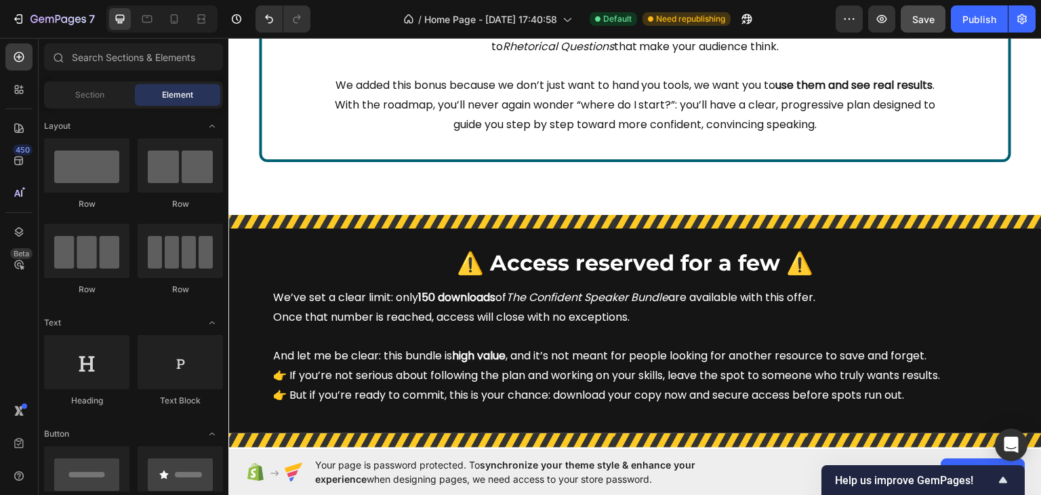
scroll to position [4545, 0]
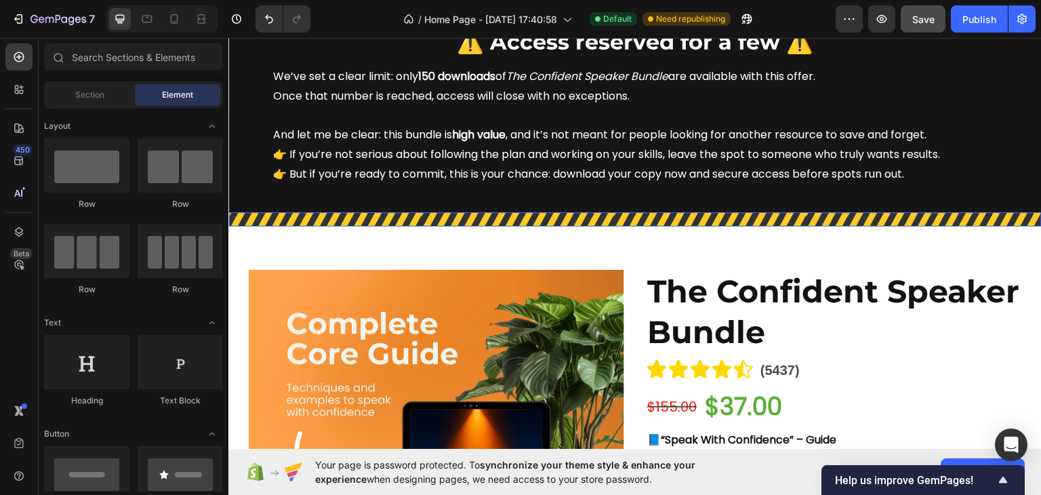
click at [913, 215] on img at bounding box center [634, 218] width 813 height 14
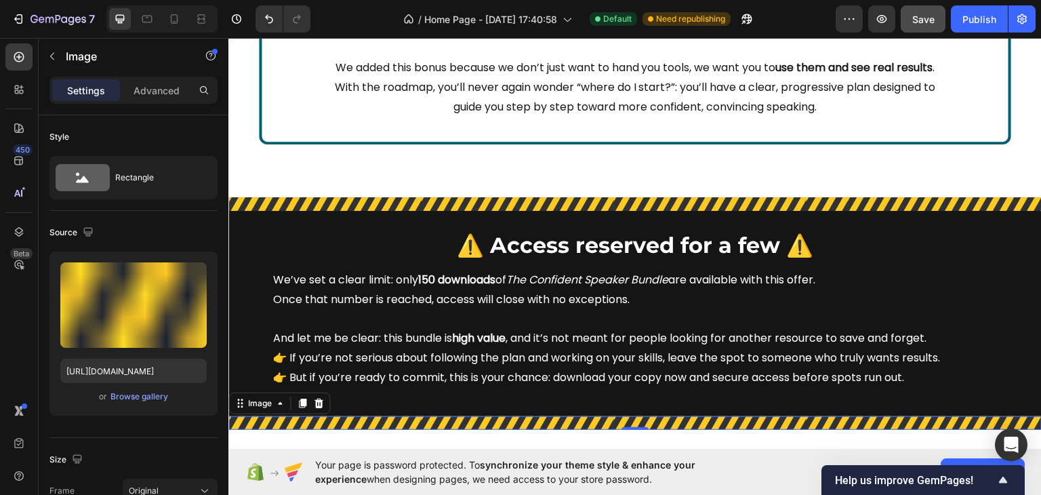
scroll to position [4207, 0]
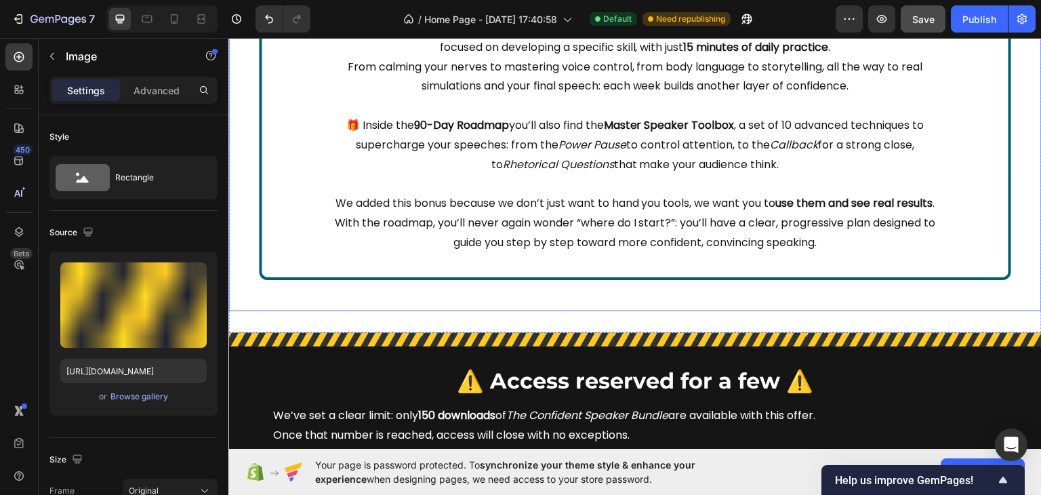
click at [949, 295] on div "[BONUS] Text Block Gift Unlock : 90 Days of Guided Progress Heading Many people…" at bounding box center [634, 53] width 791 height 491
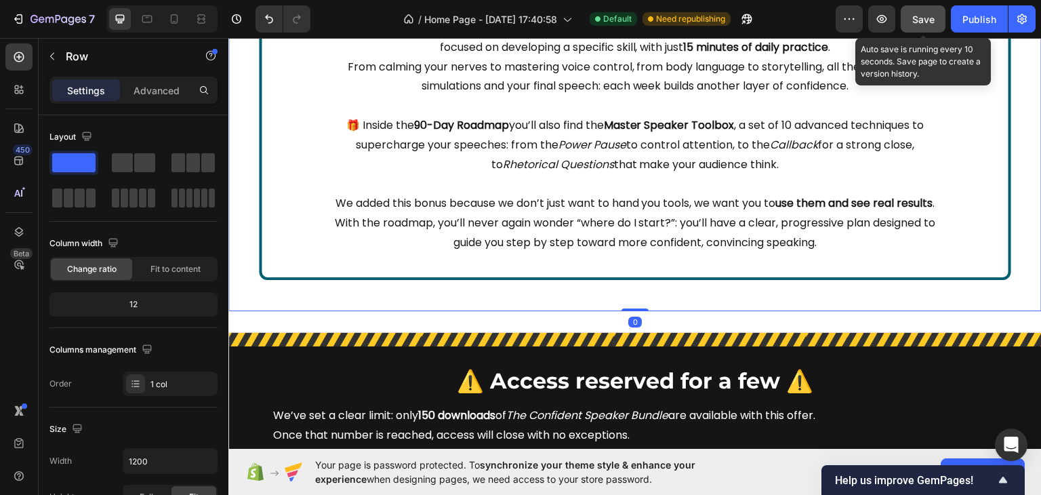
click at [905, 19] on button "Save" at bounding box center [923, 18] width 45 height 27
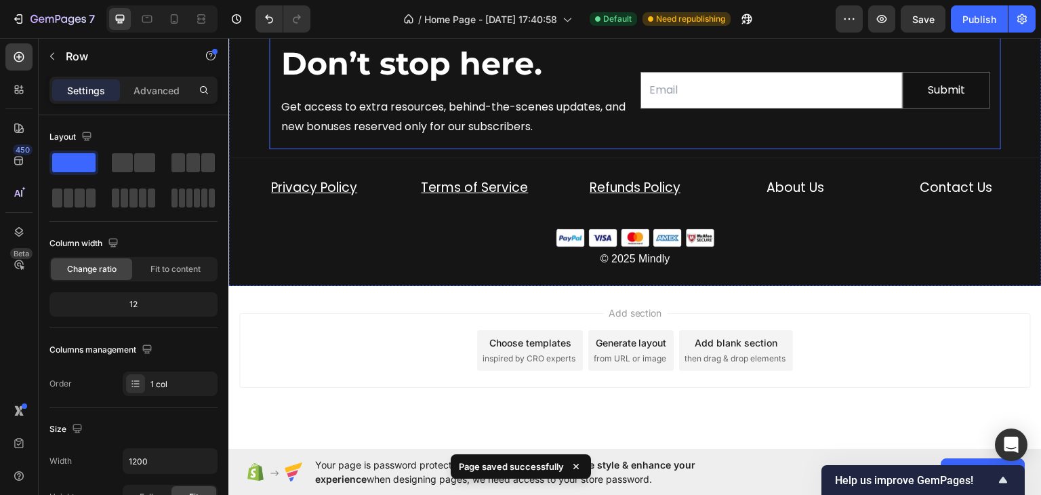
scroll to position [5880, 0]
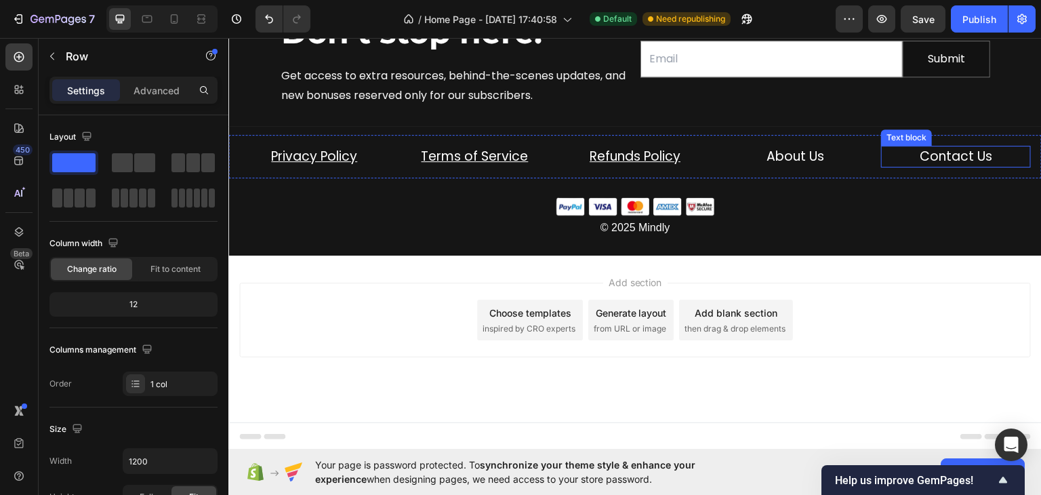
click at [927, 152] on link "Contact Us" at bounding box center [956, 155] width 73 height 18
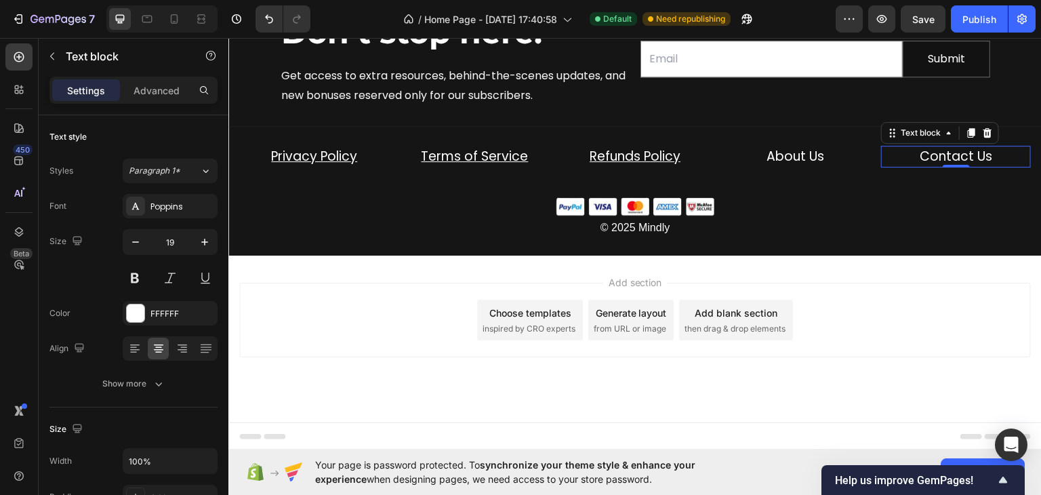
click at [941, 151] on link "Contact Us" at bounding box center [956, 155] width 73 height 18
drag, startPoint x: 941, startPoint y: 151, endPoint x: 968, endPoint y: 154, distance: 28.0
click at [968, 154] on link "Contact Us" at bounding box center [956, 155] width 73 height 18
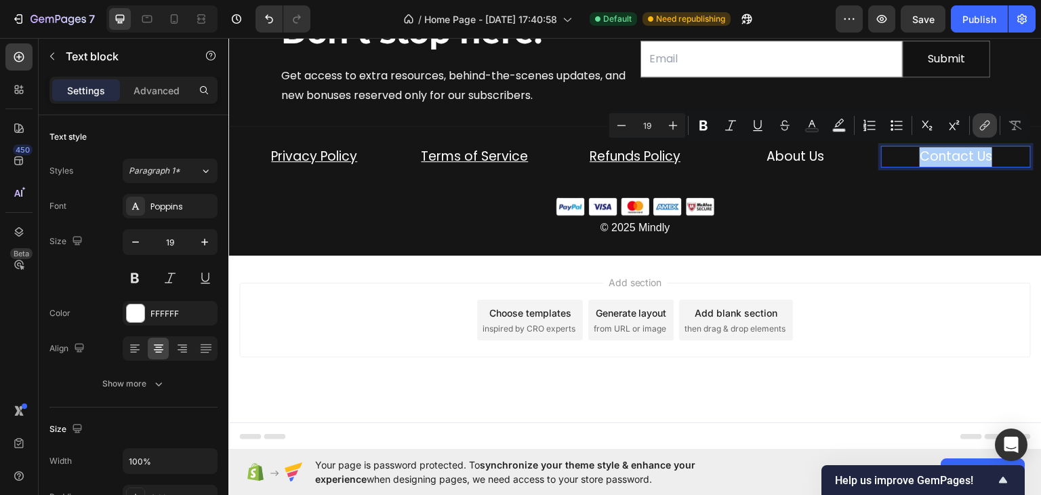
click at [981, 126] on icon "Editor contextual toolbar" at bounding box center [983, 127] width 6 height 7
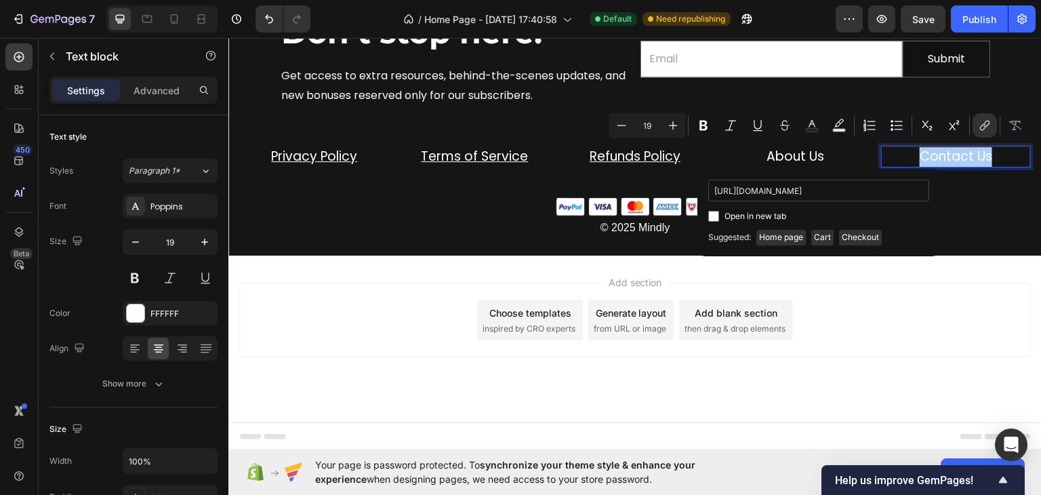
scroll to position [0, 3]
type input "https://mindlyofficial.com/pages/contact"
click at [714, 213] on input "Editor contextual toolbar" at bounding box center [713, 216] width 11 height 11
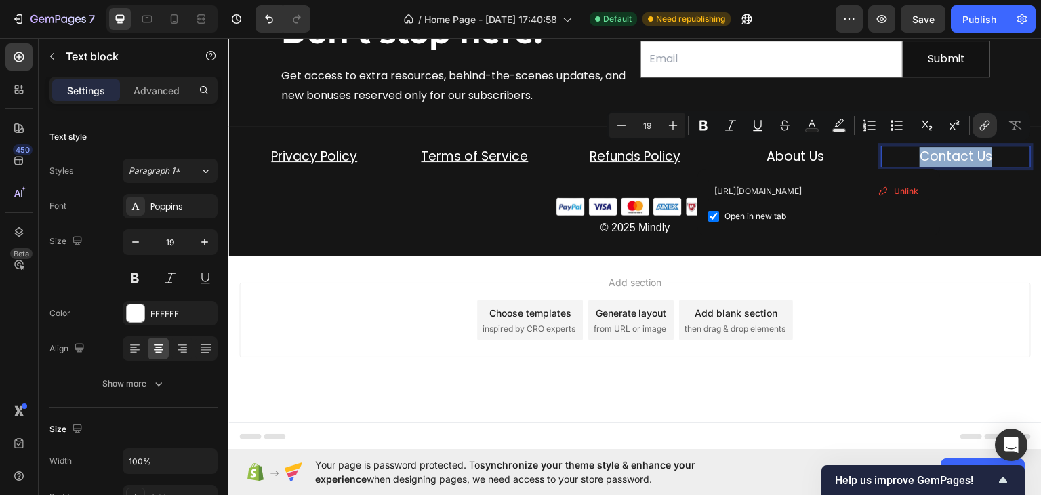
checkbox input "true"
click at [985, 272] on div "Add section Choose templates inspired by CRO experts Generate layout from URL o…" at bounding box center [634, 338] width 813 height 167
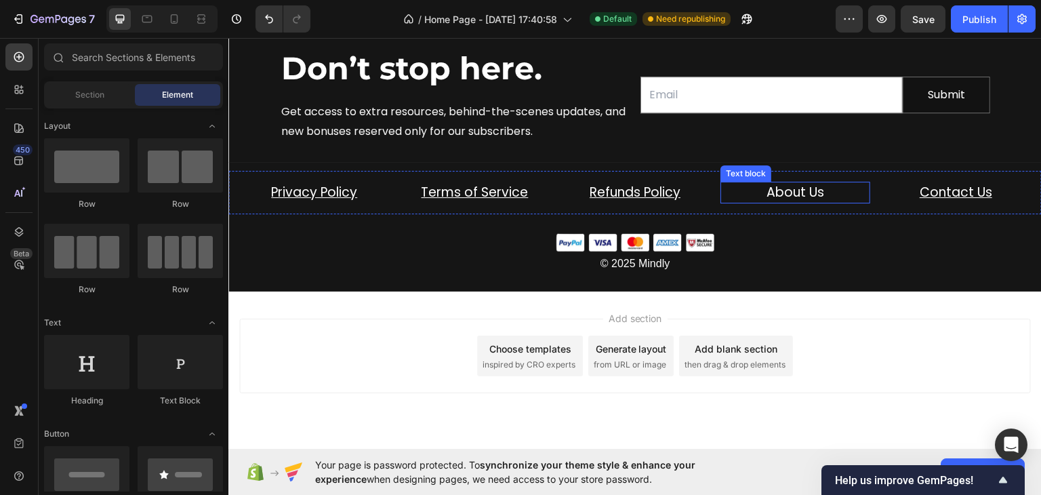
scroll to position [5812, 0]
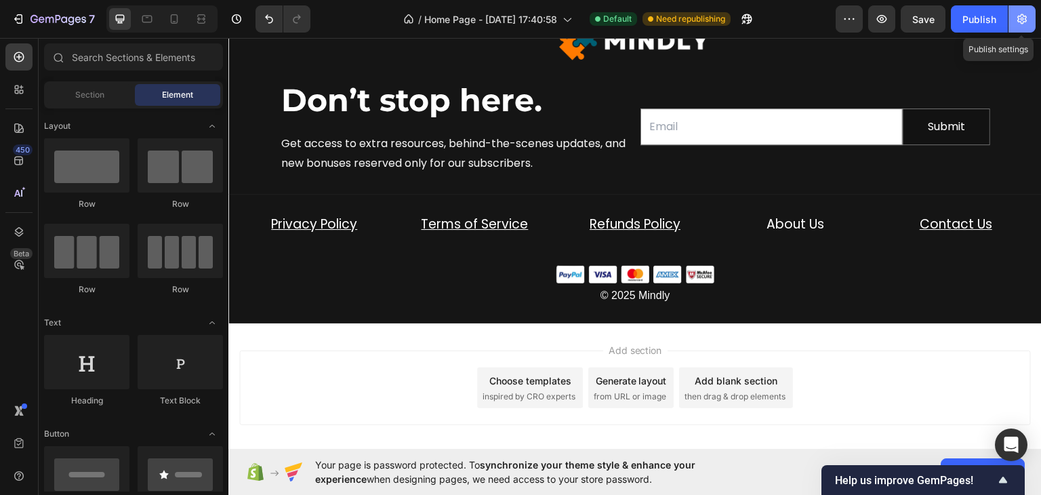
click at [1019, 12] on icon "button" at bounding box center [1022, 19] width 14 height 14
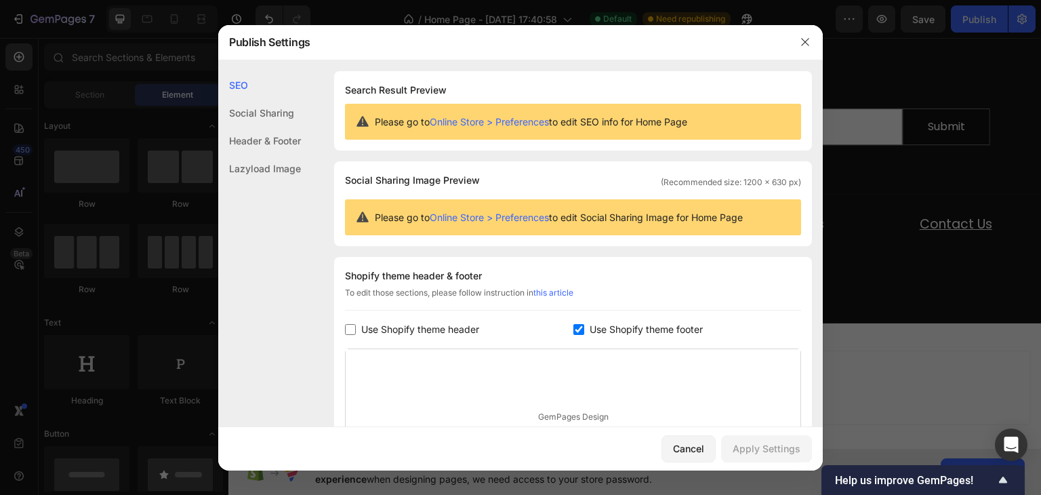
click at [576, 331] on input "checkbox" at bounding box center [578, 329] width 11 height 11
checkbox input "false"
click at [768, 446] on div "Apply Settings" at bounding box center [767, 448] width 68 height 14
click at [806, 40] on icon "button" at bounding box center [805, 42] width 11 height 11
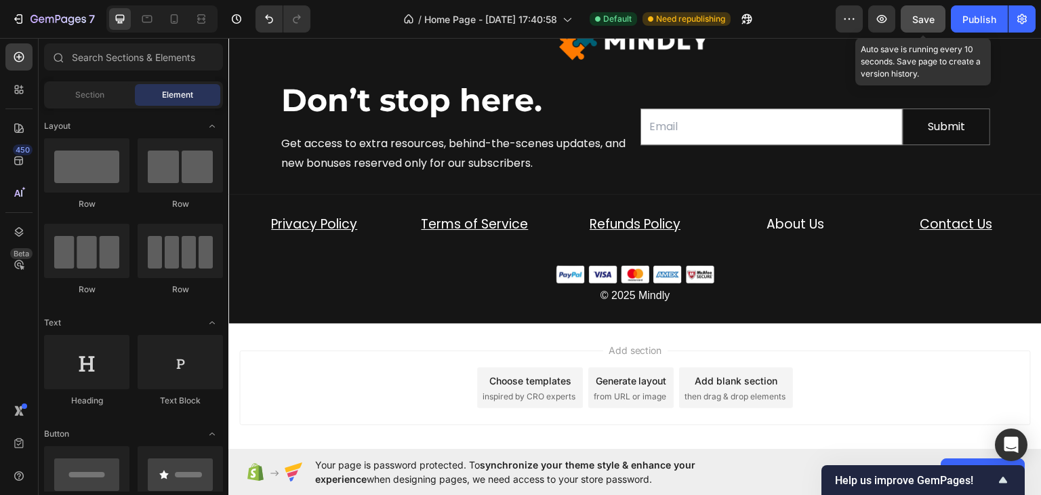
click at [938, 14] on button "Save" at bounding box center [923, 18] width 45 height 27
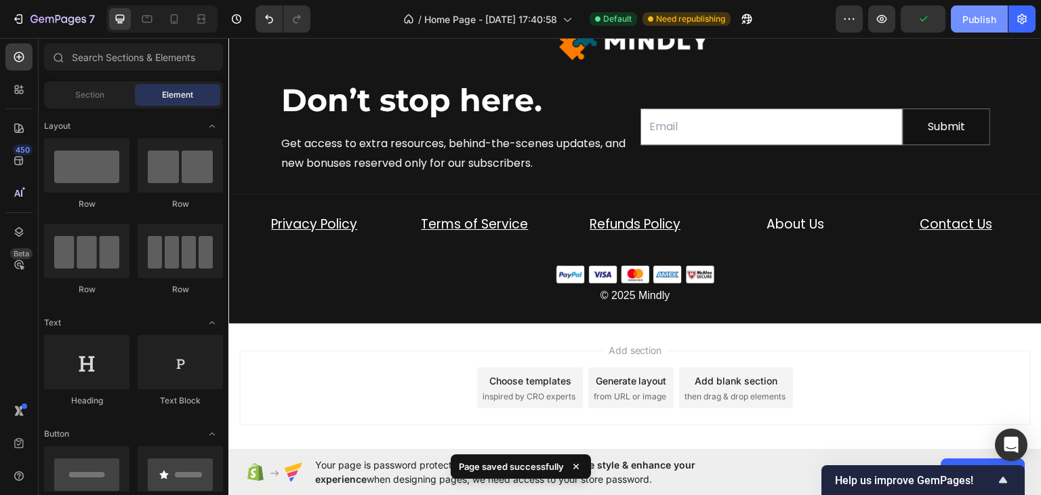
click at [995, 16] on div "Publish" at bounding box center [979, 19] width 34 height 14
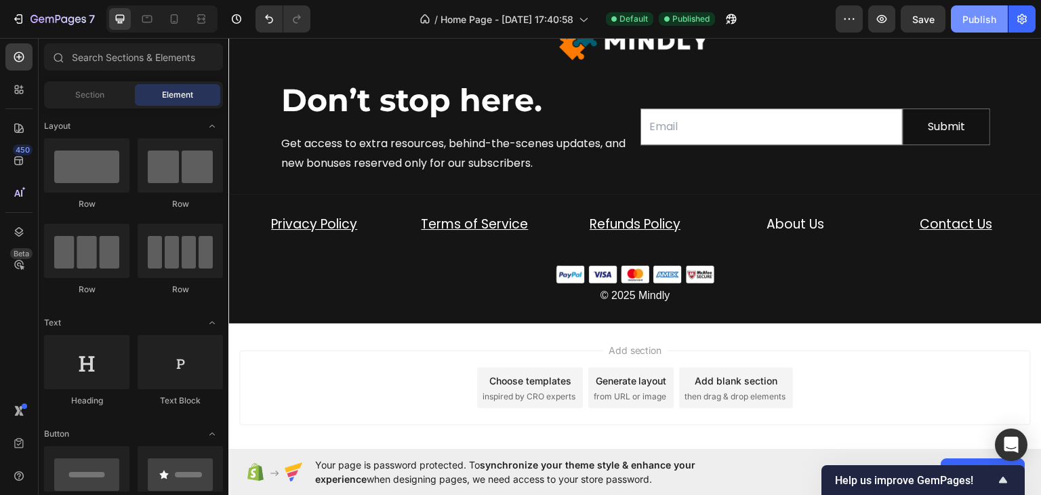
click at [981, 19] on div "Publish" at bounding box center [979, 19] width 34 height 14
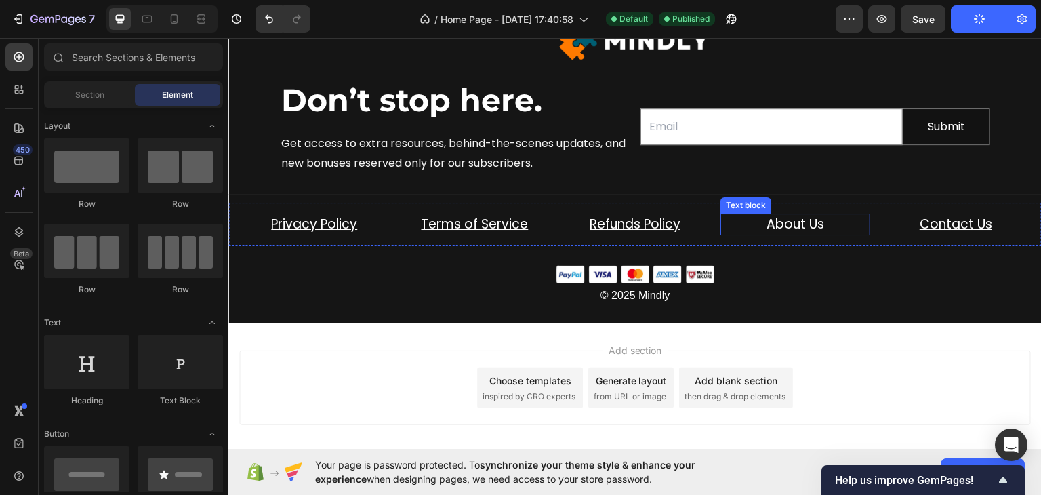
click at [772, 224] on link "About Us" at bounding box center [795, 223] width 58 height 18
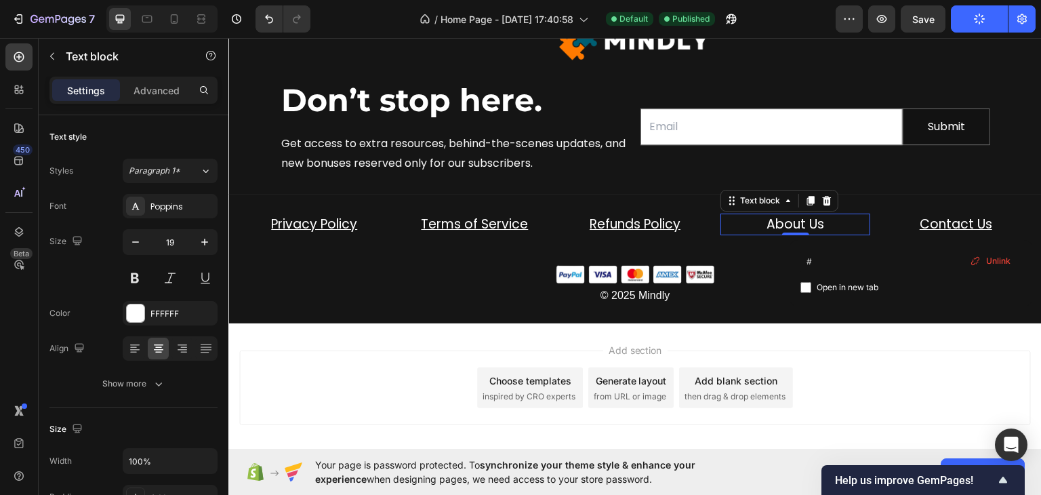
click at [777, 220] on link "About Us" at bounding box center [795, 223] width 58 height 18
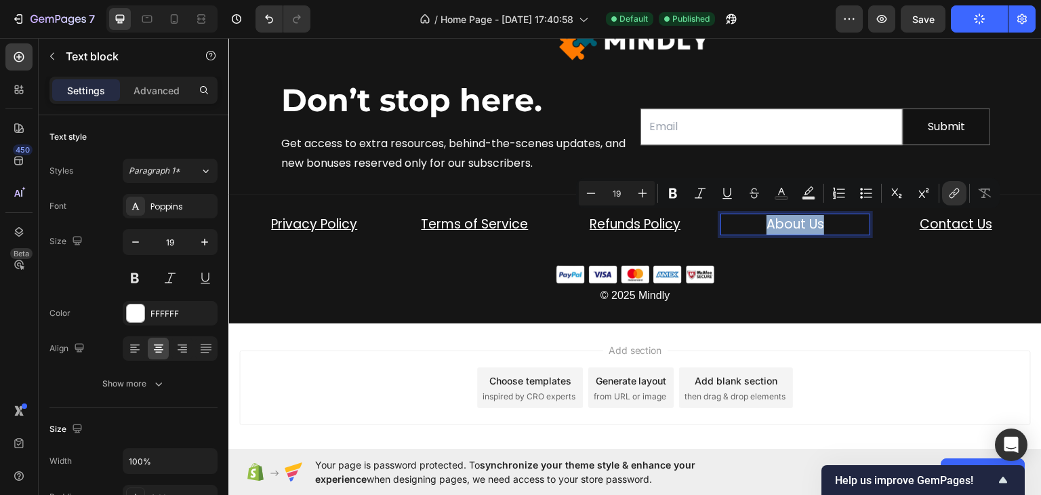
drag, startPoint x: 777, startPoint y: 220, endPoint x: 810, endPoint y: 220, distance: 33.2
click at [810, 220] on link "About Us" at bounding box center [795, 223] width 58 height 18
click at [950, 192] on icon "Editor contextual toolbar" at bounding box center [954, 193] width 14 height 14
type input "https://mindlyofficial.com/pages/about-us"
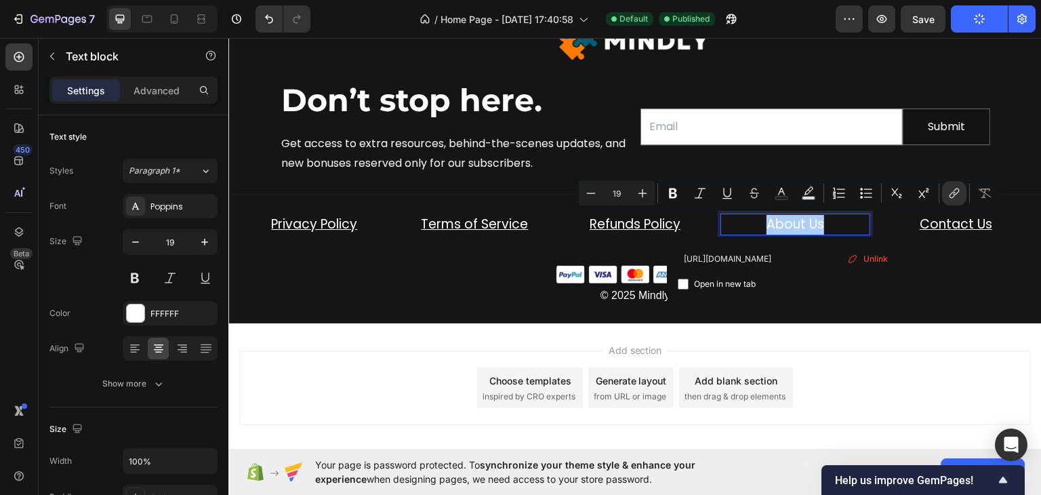
click at [689, 281] on label "Open in new tab" at bounding box center [721, 284] width 67 height 16
checkbox input "true"
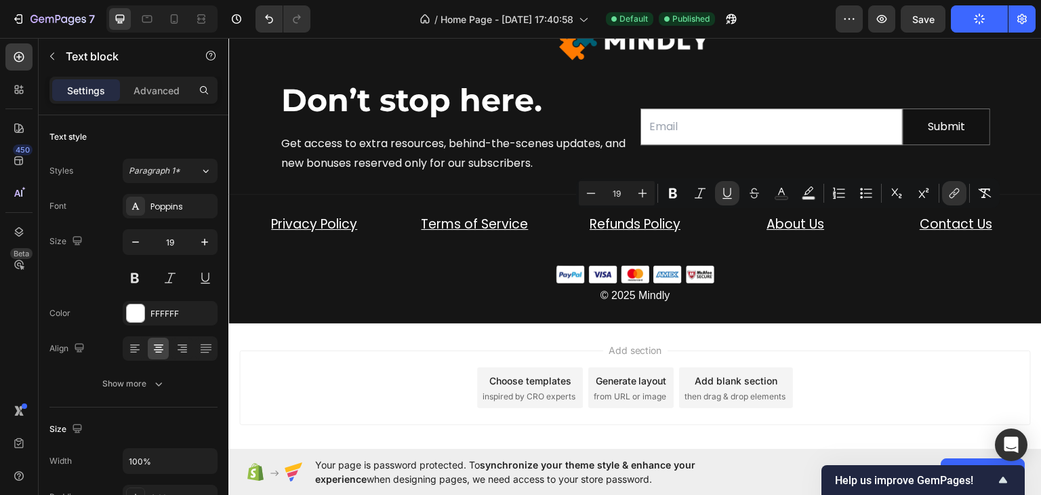
click at [838, 345] on div "Add section Choose templates inspired by CRO experts Generate layout from URL o…" at bounding box center [634, 390] width 813 height 134
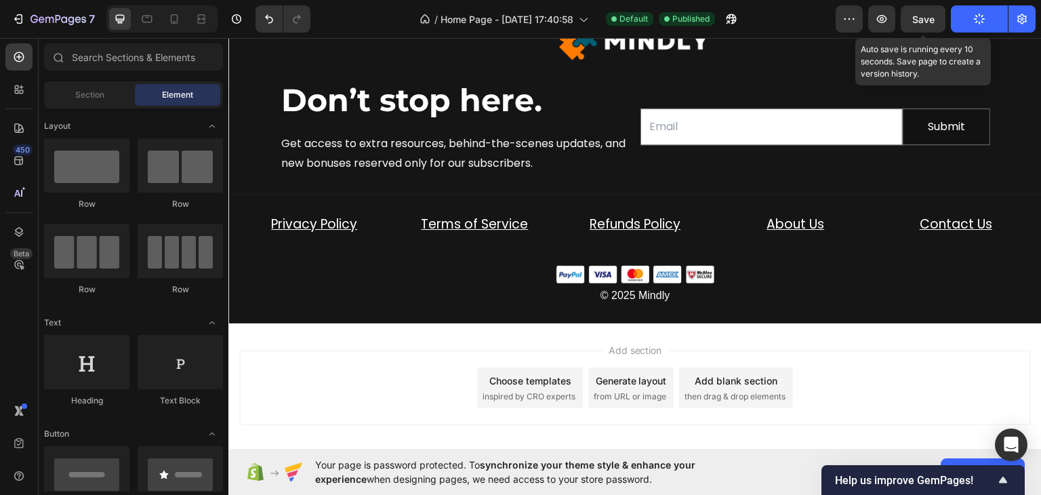
click at [931, 22] on span "Save" at bounding box center [923, 20] width 22 height 12
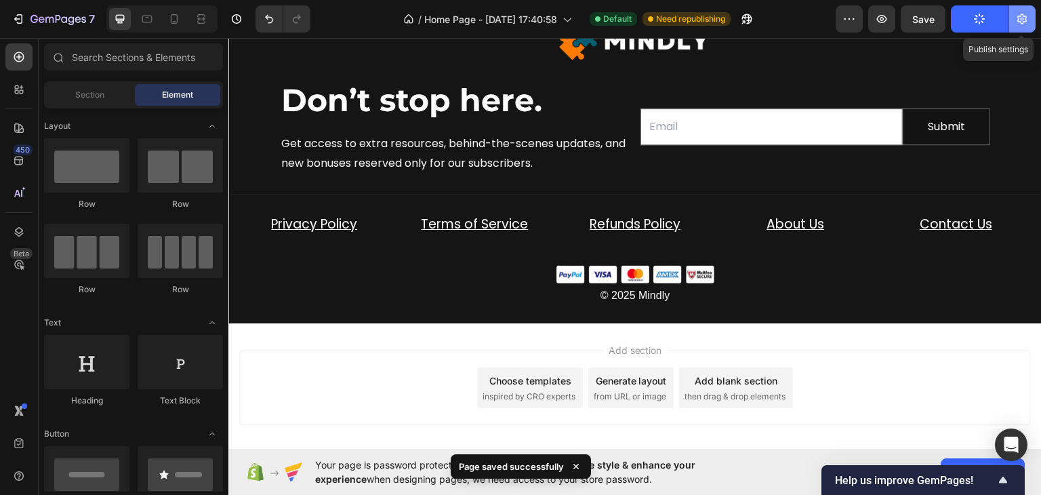
click at [1016, 17] on icon "button" at bounding box center [1022, 19] width 14 height 14
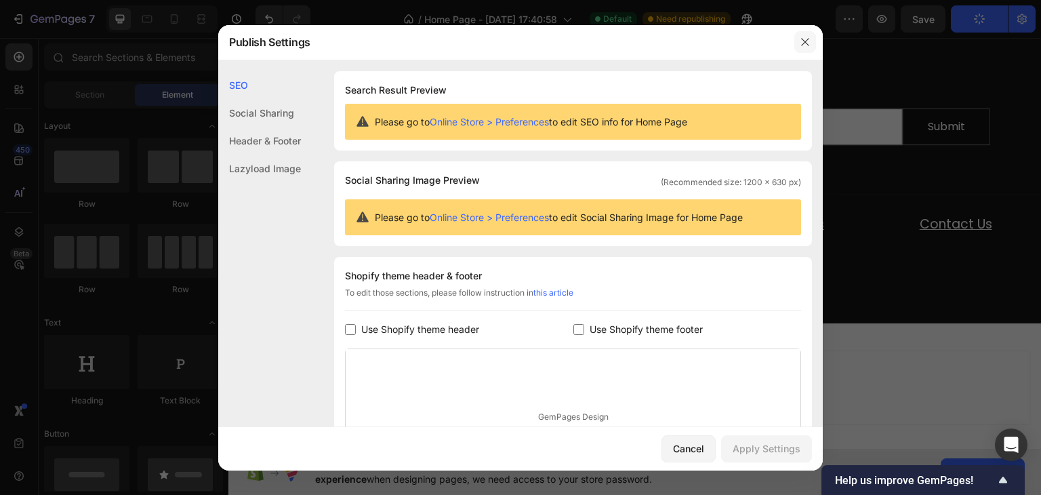
click at [803, 39] on icon "button" at bounding box center [805, 42] width 11 height 11
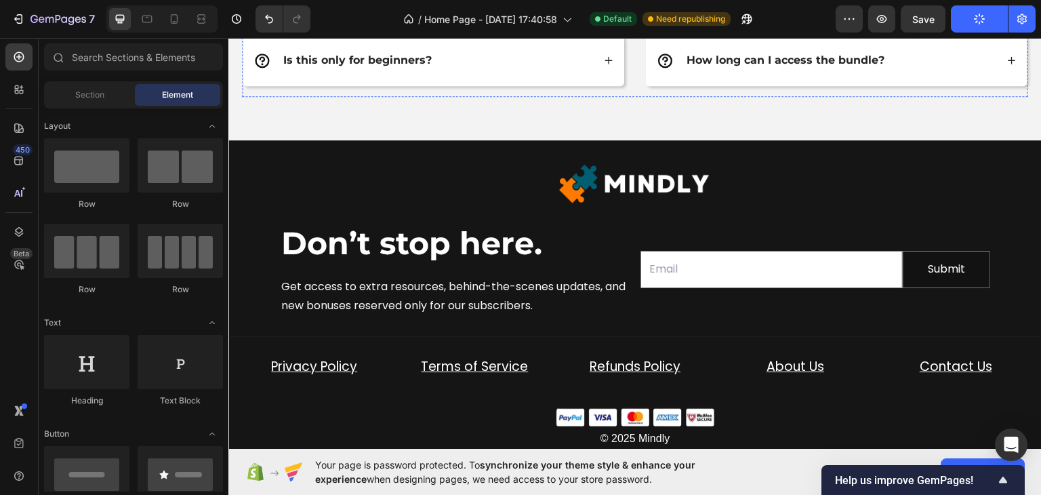
scroll to position [5744, 0]
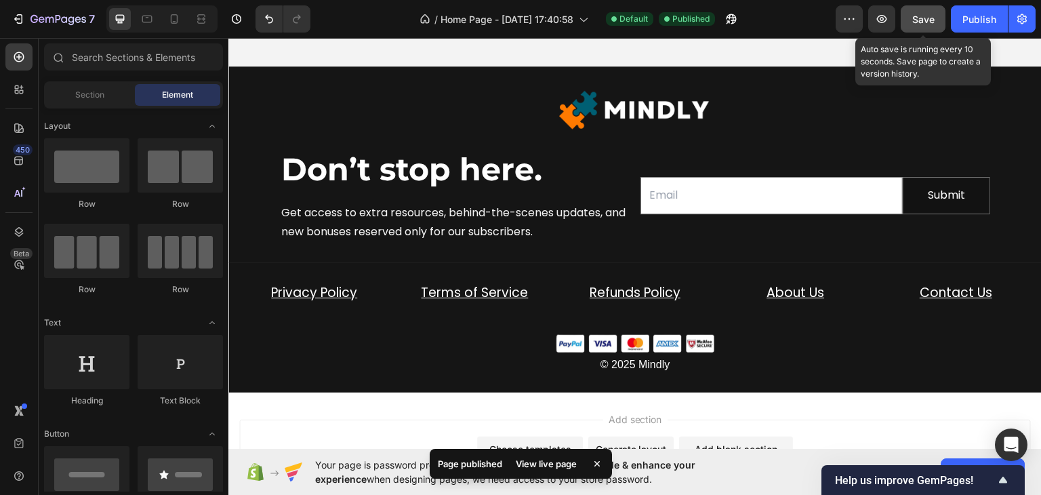
click at [945, 12] on button "Save" at bounding box center [923, 18] width 45 height 27
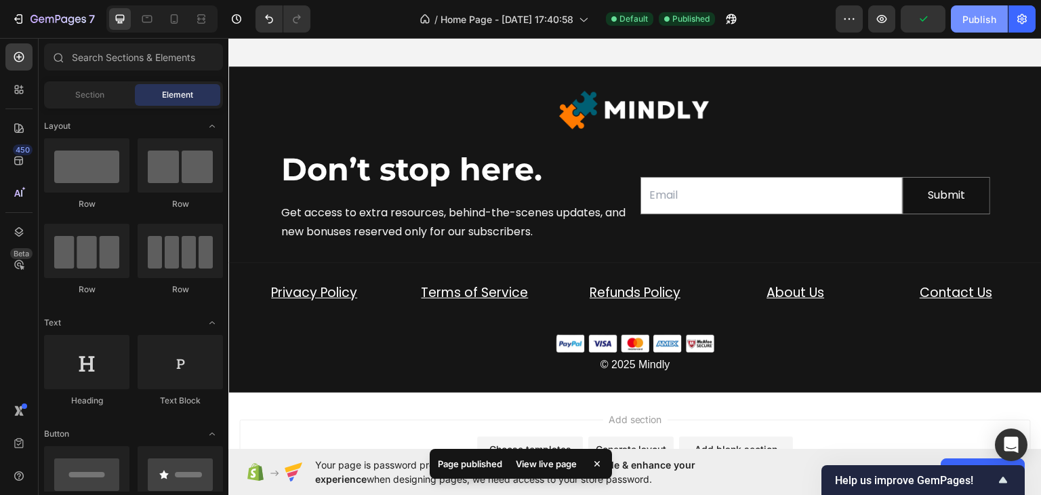
click at [962, 15] on button "Publish" at bounding box center [979, 18] width 57 height 27
